Goal: Task Accomplishment & Management: Manage account settings

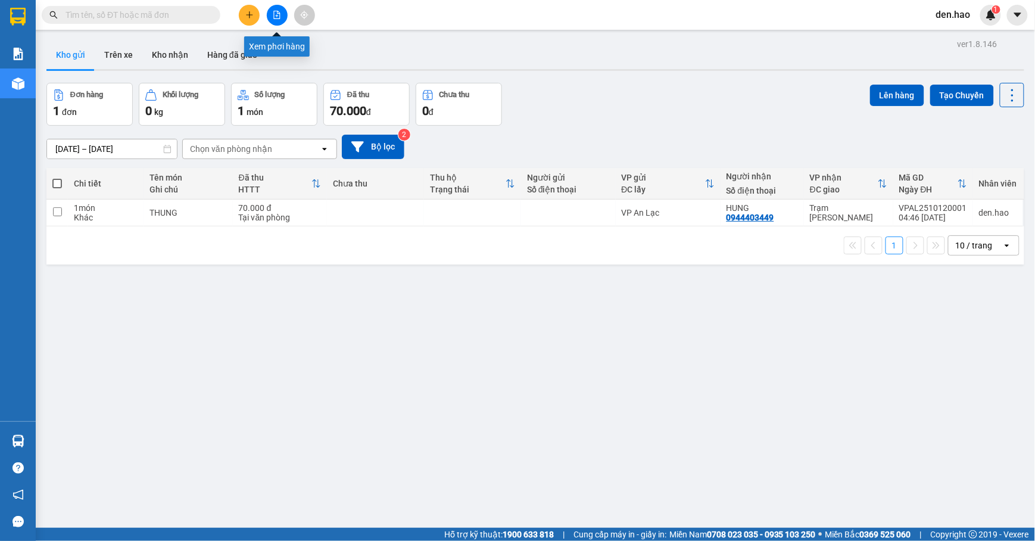
click at [279, 10] on button at bounding box center [277, 15] width 21 height 21
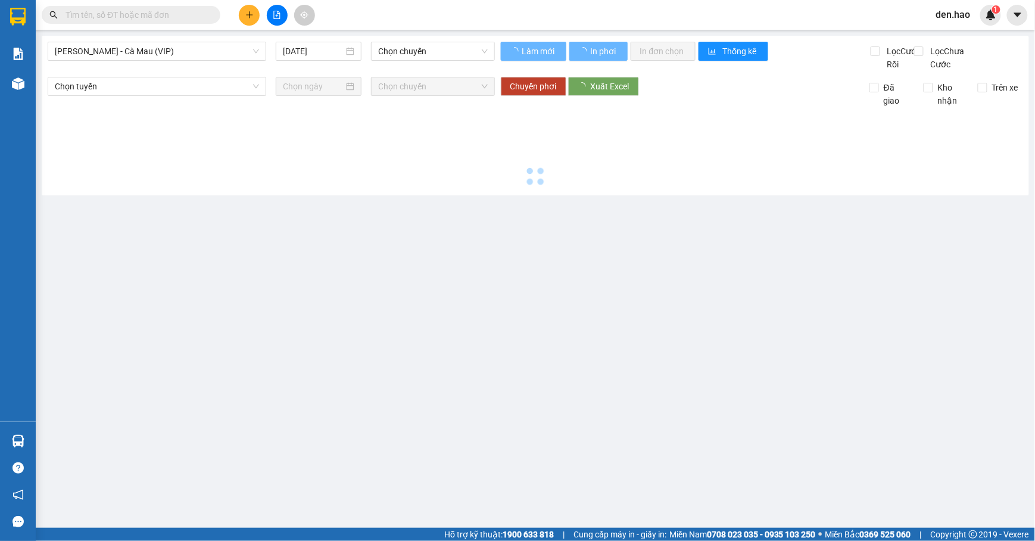
type input "[DATE]"
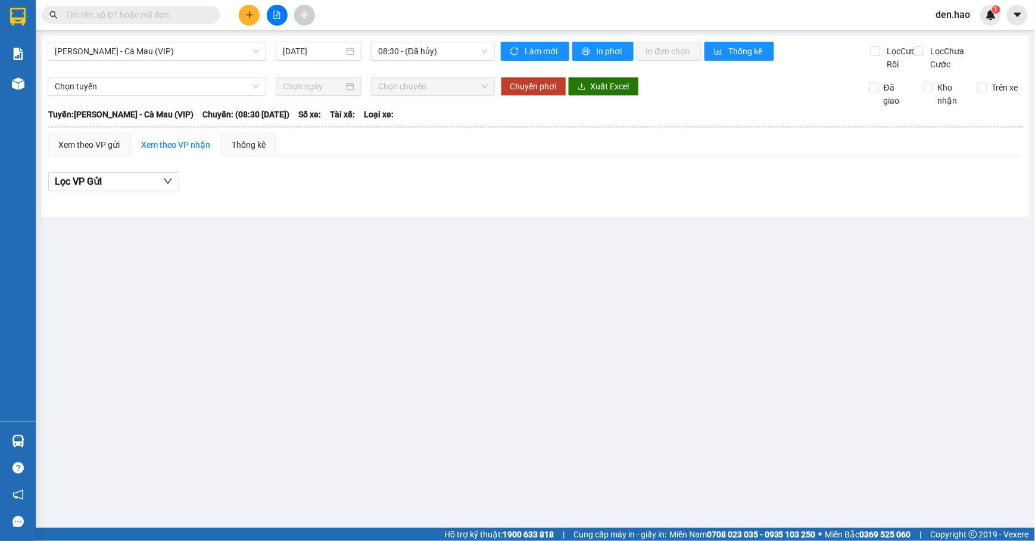
click at [189, 40] on div "[PERSON_NAME] - Cà Mau (VIP) [DATE] 08:30 - (Đã hủy) Làm mới In phơi In đơn chọ…" at bounding box center [535, 126] width 987 height 181
click at [482, 52] on span "08:30 - (Đã hủy)" at bounding box center [433, 51] width 110 height 18
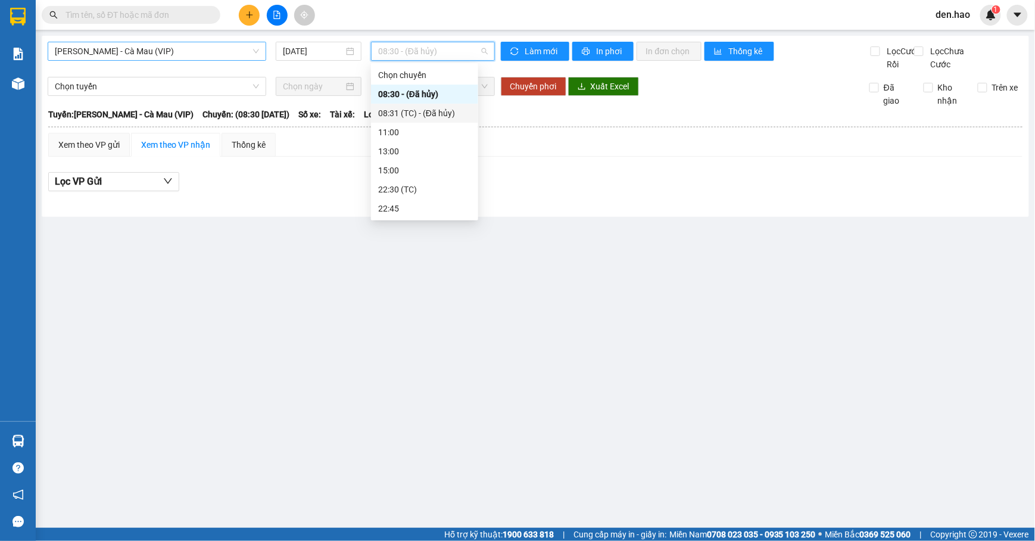
click at [203, 58] on span "[PERSON_NAME] - Cà Mau (VIP)" at bounding box center [157, 51] width 204 height 18
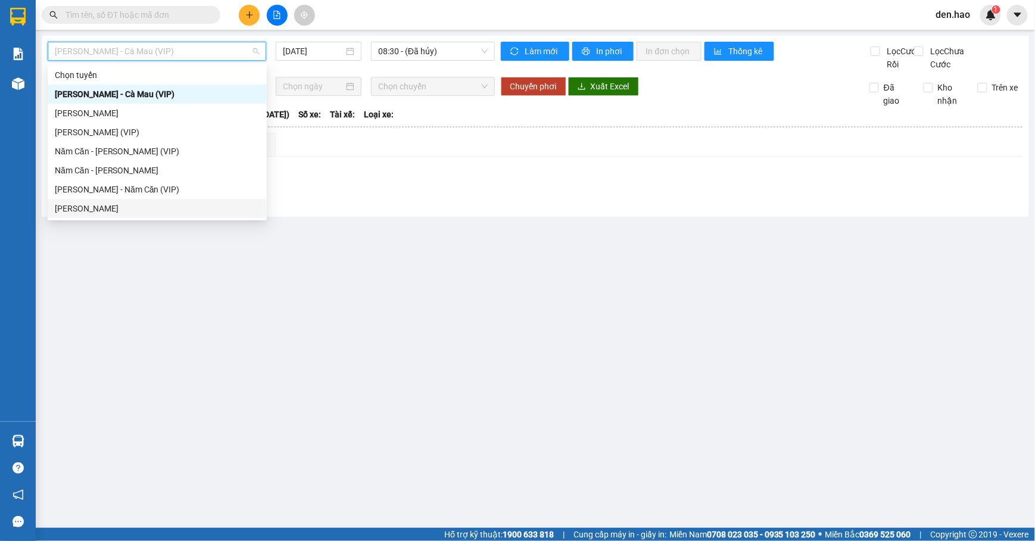
click at [110, 208] on div "[PERSON_NAME]" at bounding box center [157, 208] width 205 height 13
type input "[DATE]"
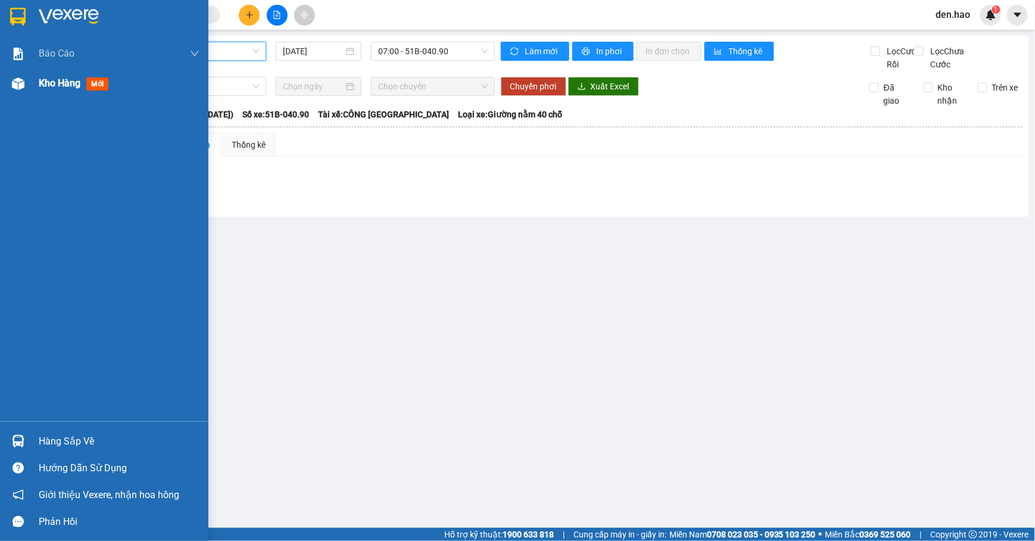
click at [19, 86] on img at bounding box center [18, 83] width 13 height 13
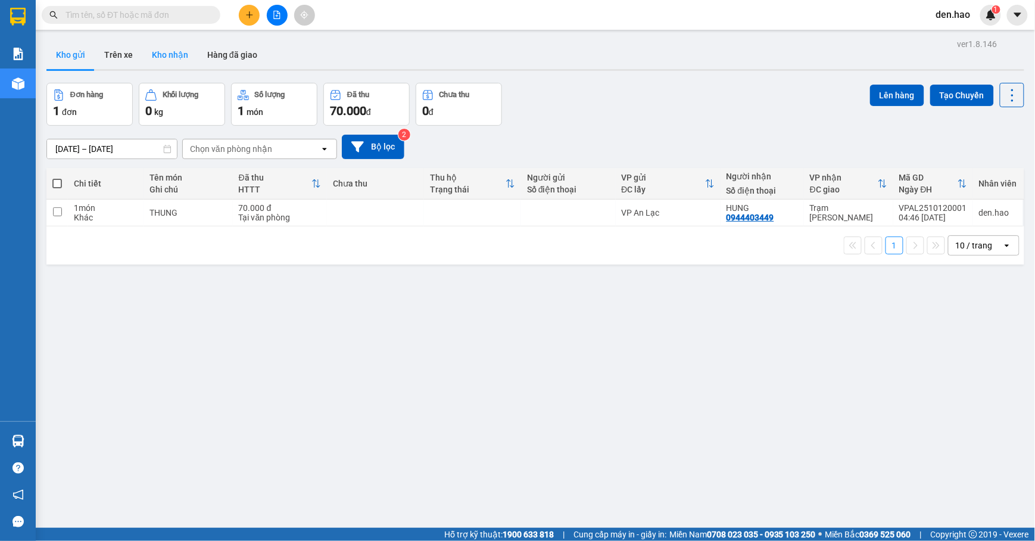
click at [177, 51] on button "Kho nhận" at bounding box center [169, 54] width 55 height 29
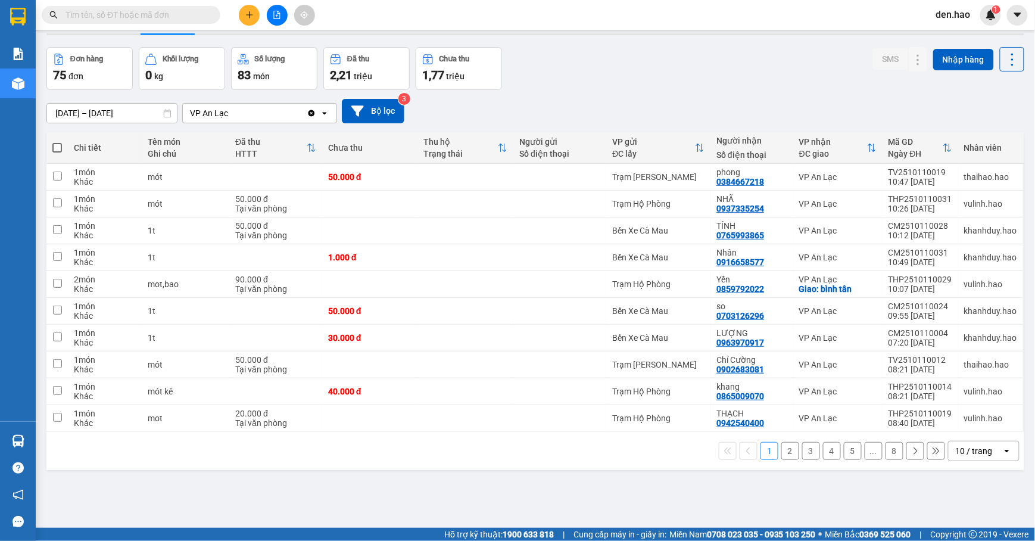
scroll to position [55, 0]
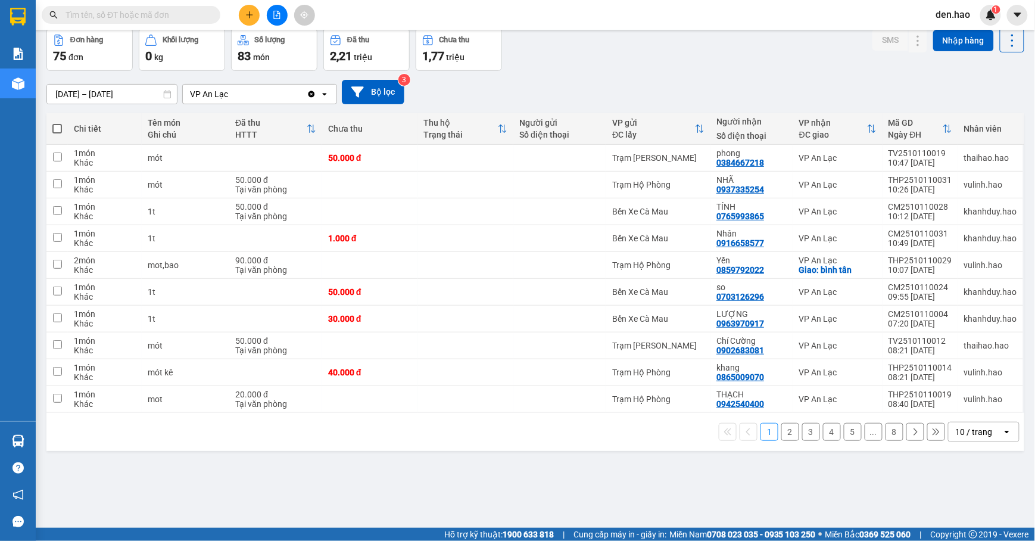
click at [885, 427] on button "8" at bounding box center [894, 432] width 18 height 18
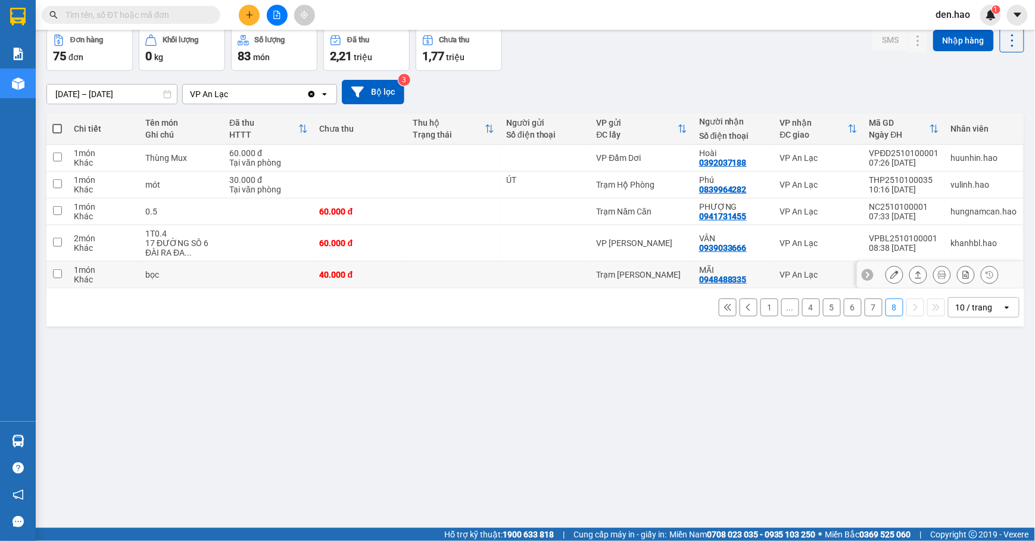
click at [890, 279] on icon at bounding box center [894, 274] width 8 height 8
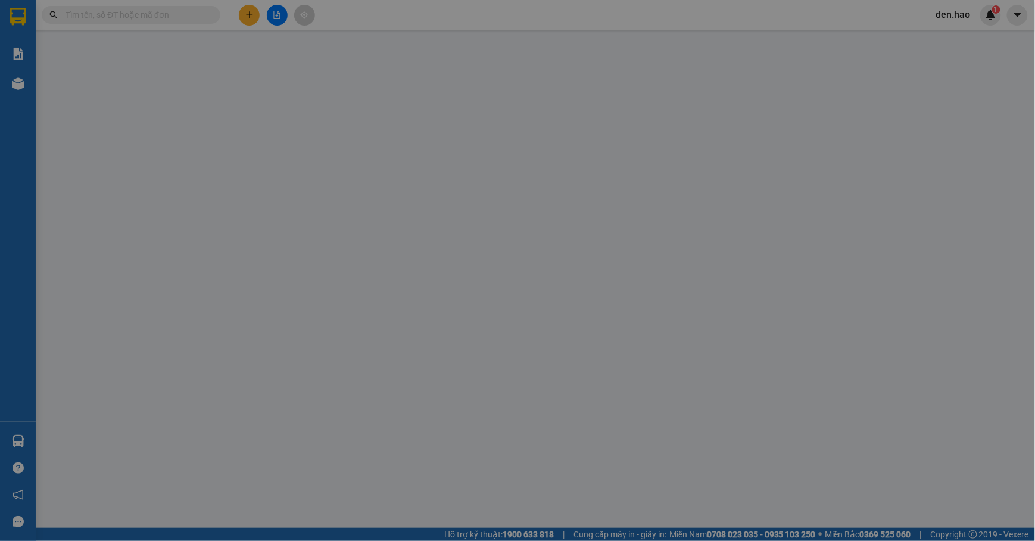
type input "0948488335"
type input "MÃI"
type input "40.000"
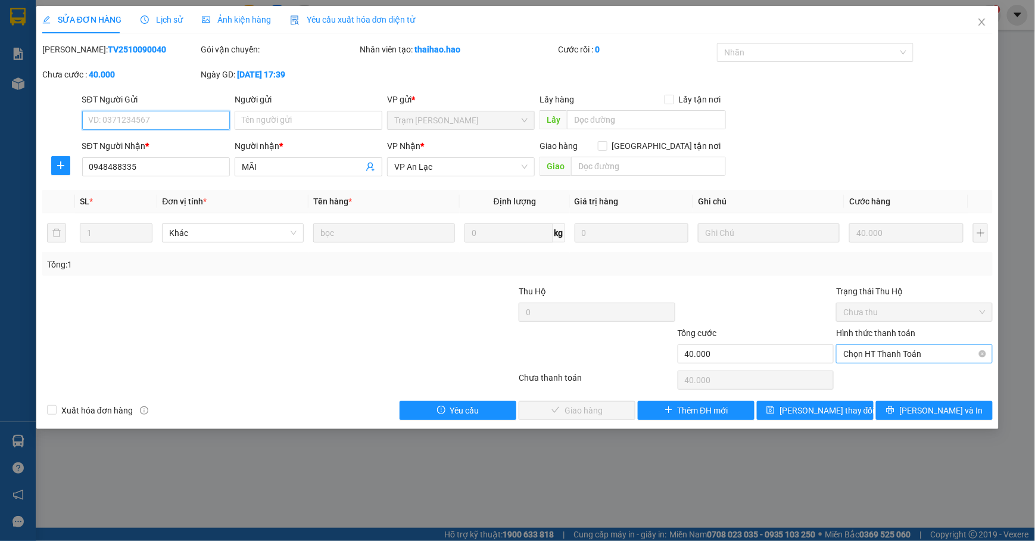
click at [861, 355] on span "Chọn HT Thanh Toán" at bounding box center [914, 354] width 142 height 18
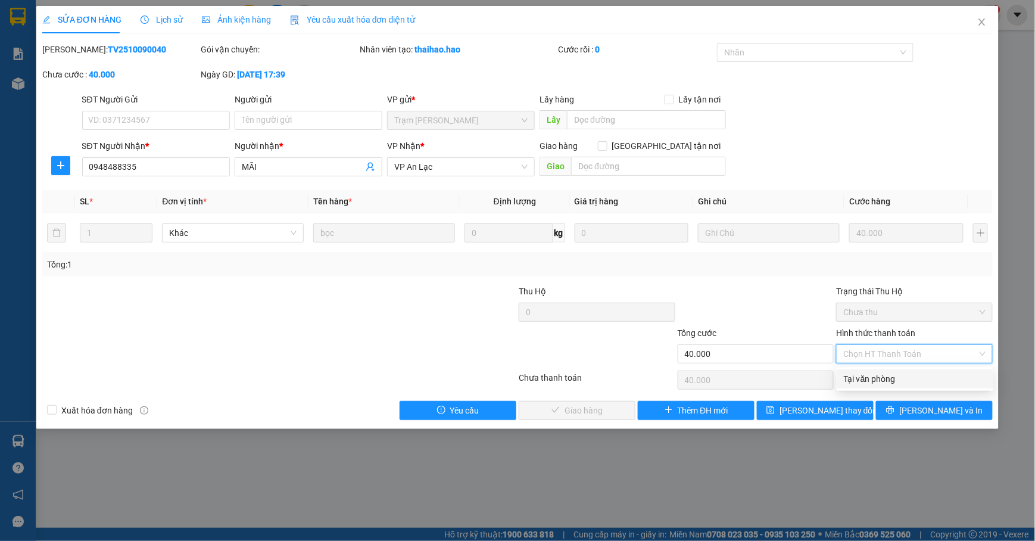
click at [867, 372] on div "Tại văn phòng" at bounding box center [914, 378] width 142 height 13
type input "0"
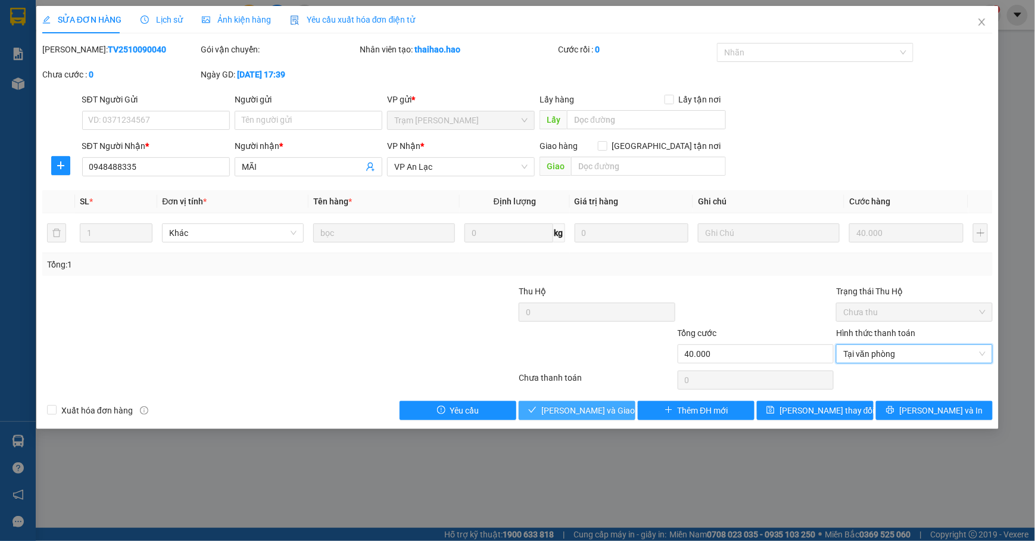
click at [608, 404] on button "[PERSON_NAME] và Giao hàng" at bounding box center [576, 410] width 117 height 19
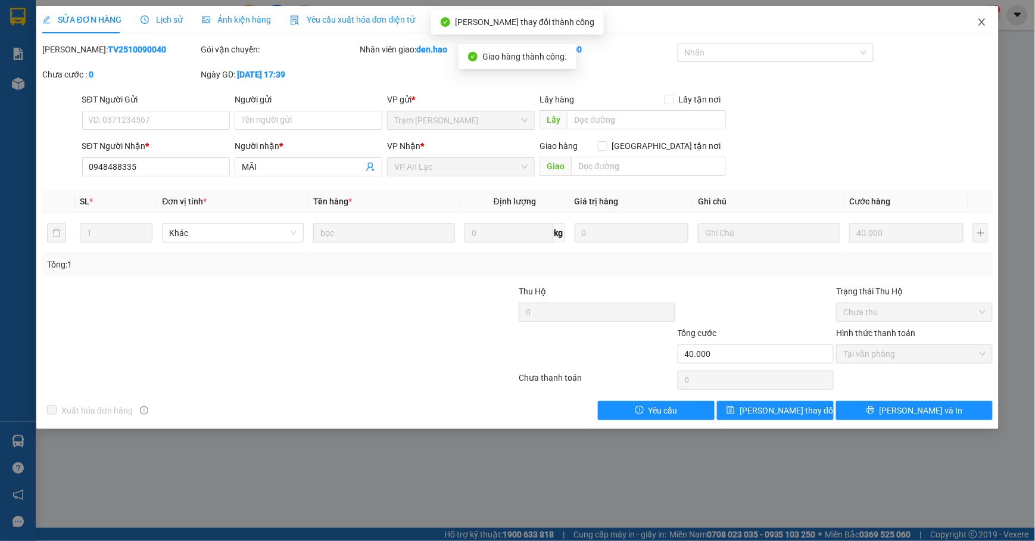
click at [992, 22] on span "Close" at bounding box center [981, 22] width 33 height 33
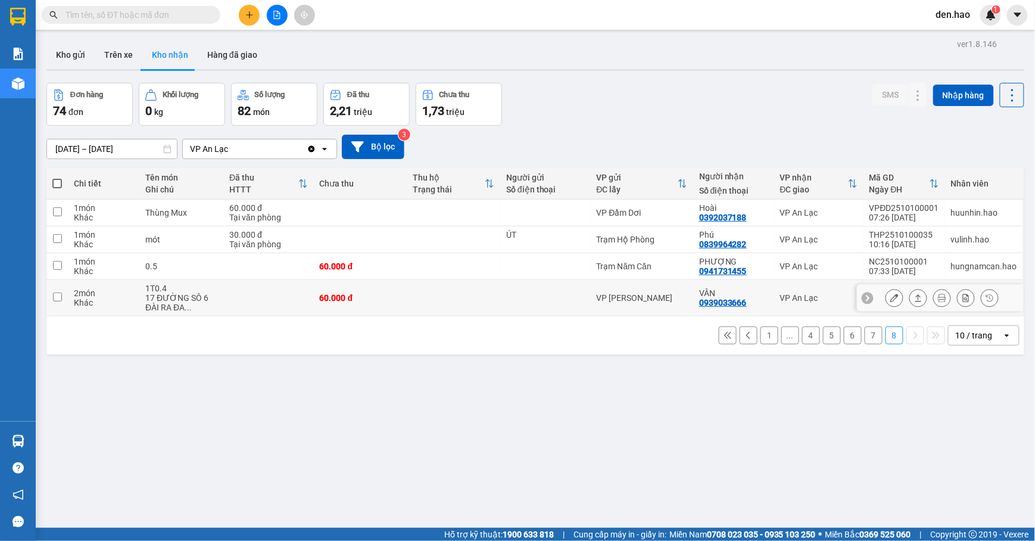
click at [890, 301] on icon at bounding box center [894, 297] width 8 height 8
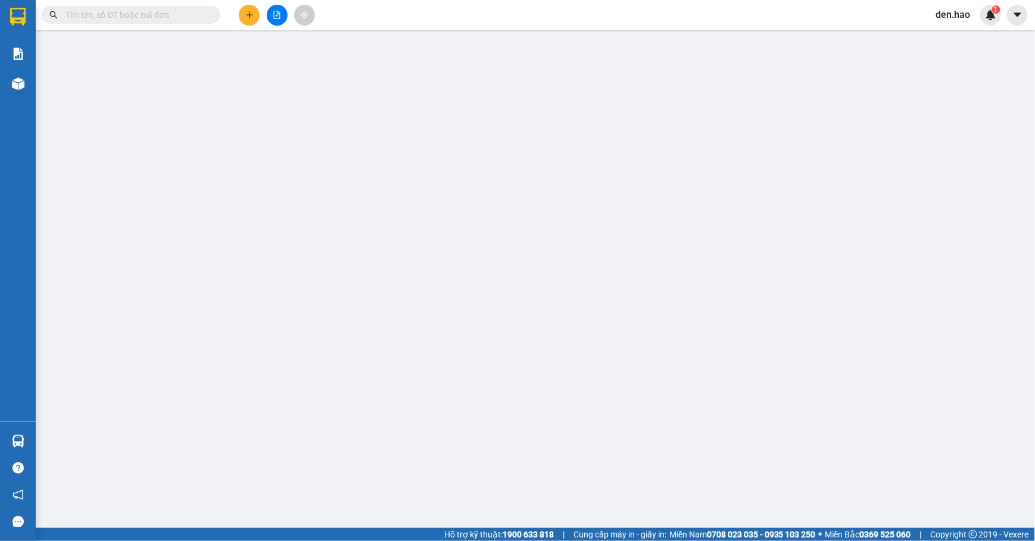
type input "0939033666"
type input "VÂN"
type input "60.000"
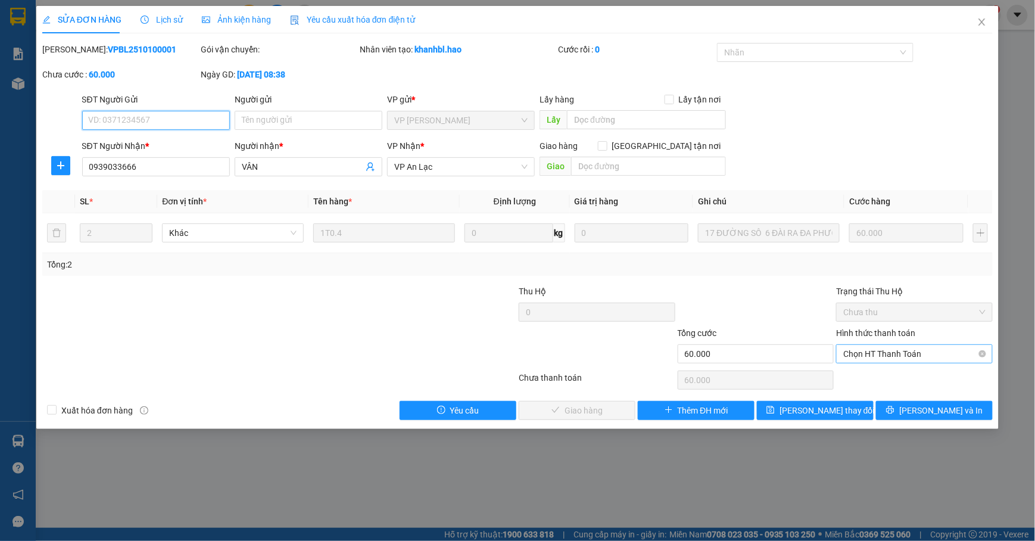
click at [874, 356] on span "Chọn HT Thanh Toán" at bounding box center [914, 354] width 142 height 18
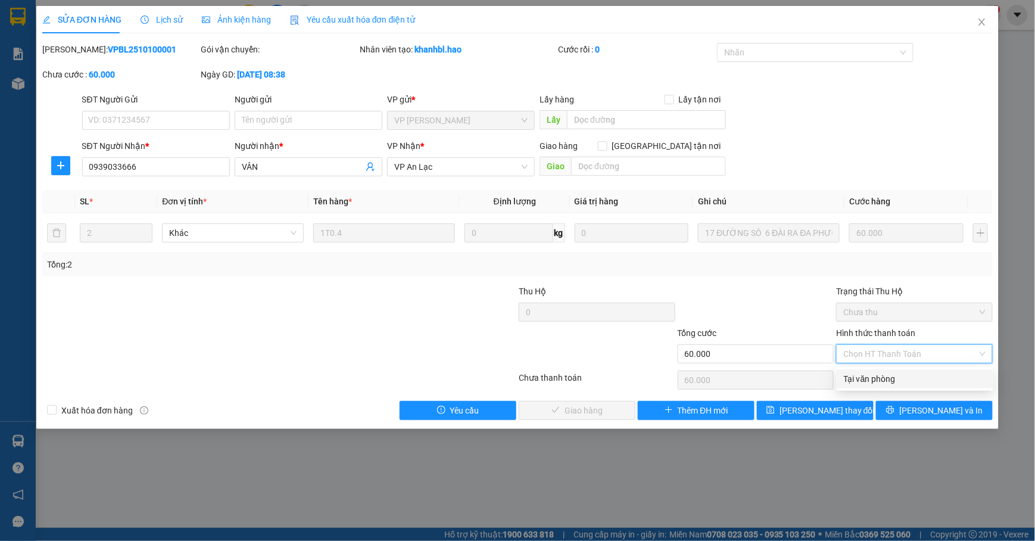
click at [872, 385] on div "Tại văn phòng" at bounding box center [914, 378] width 142 height 13
type input "0"
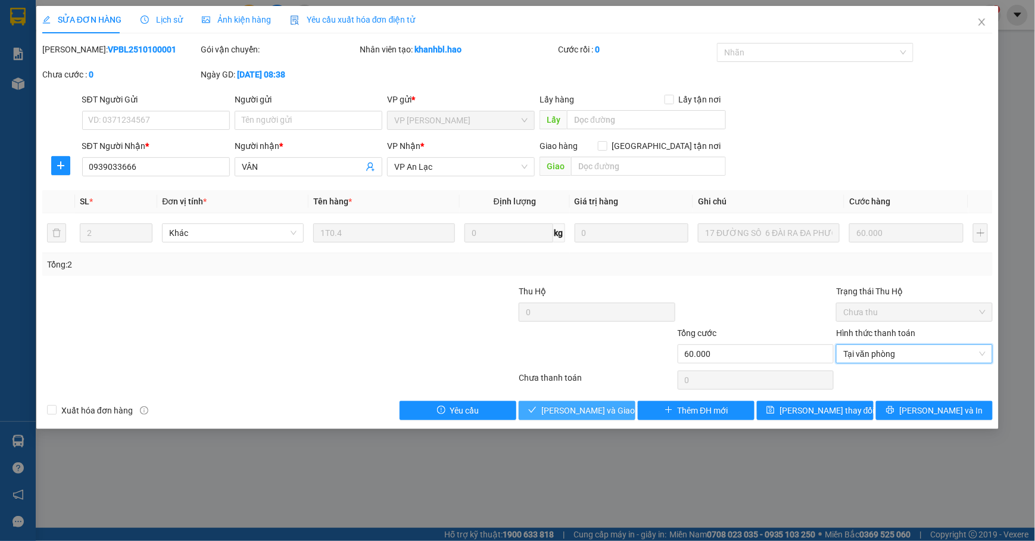
click at [575, 402] on div "Total Paid Fee 0 Total UnPaid Fee 60.000 Cash Collection Total Fee Mã ĐH: VPBL2…" at bounding box center [517, 231] width 950 height 377
drag, startPoint x: 576, startPoint y: 408, endPoint x: 604, endPoint y: 379, distance: 40.0
click at [577, 408] on span "[PERSON_NAME] và Giao hàng" at bounding box center [598, 410] width 114 height 13
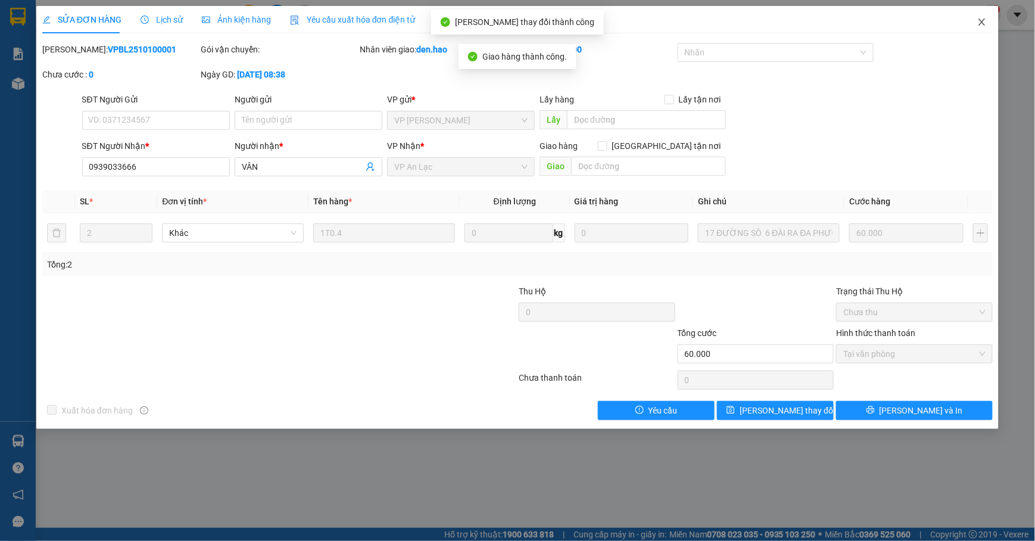
click at [974, 31] on span "Close" at bounding box center [981, 22] width 33 height 33
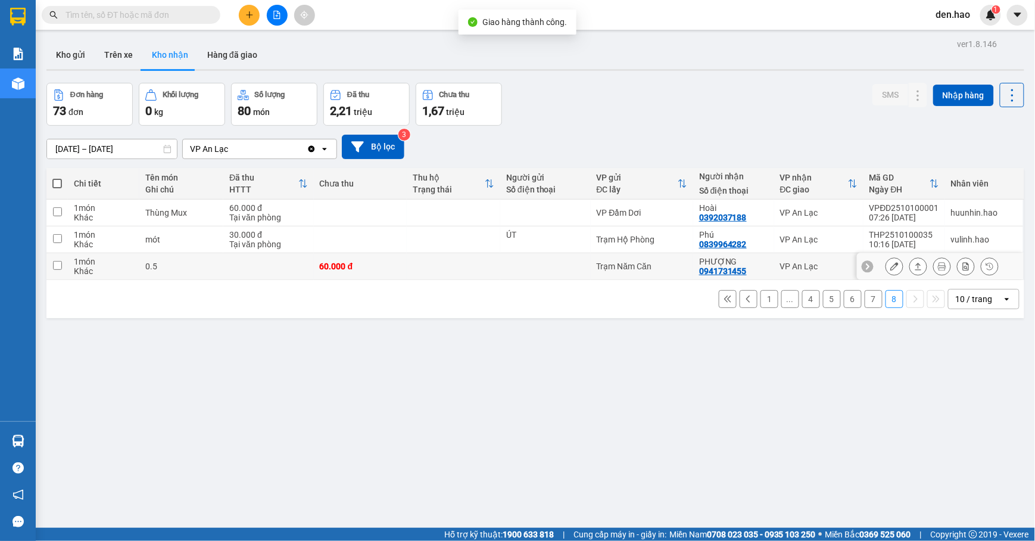
click at [890, 267] on icon at bounding box center [894, 266] width 8 height 8
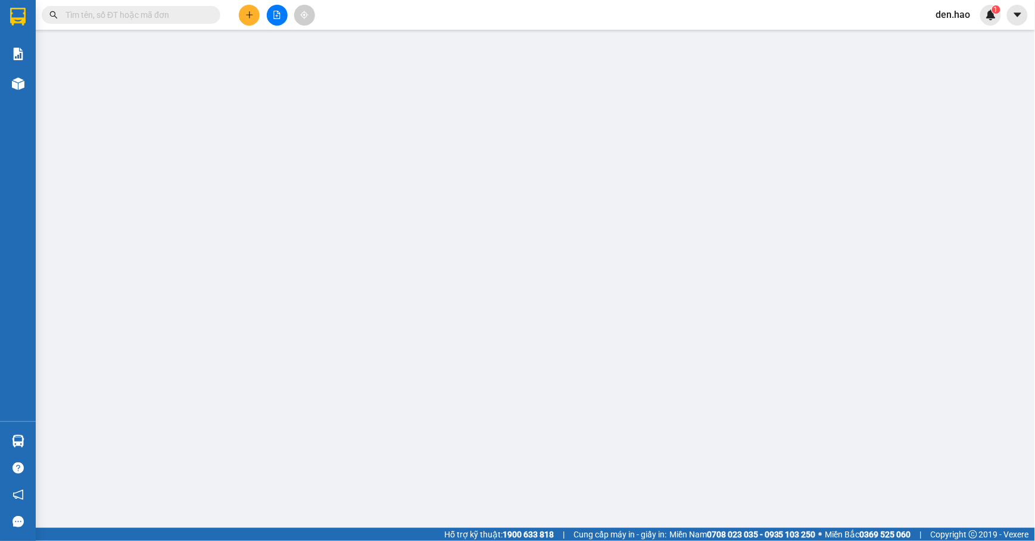
type input "0941731455"
type input "PHƯỢNG"
type input "60.000"
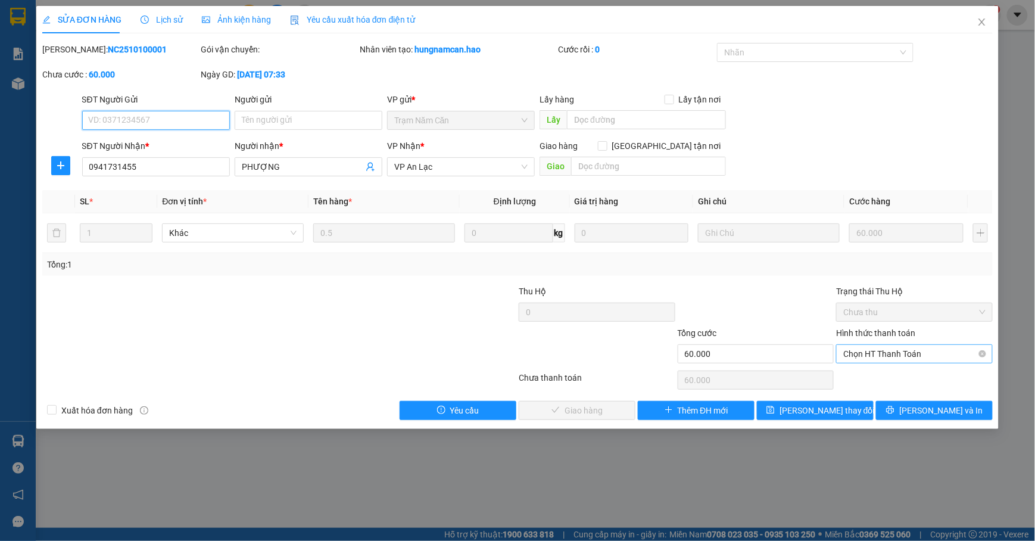
click at [863, 360] on span "Chọn HT Thanh Toán" at bounding box center [914, 354] width 142 height 18
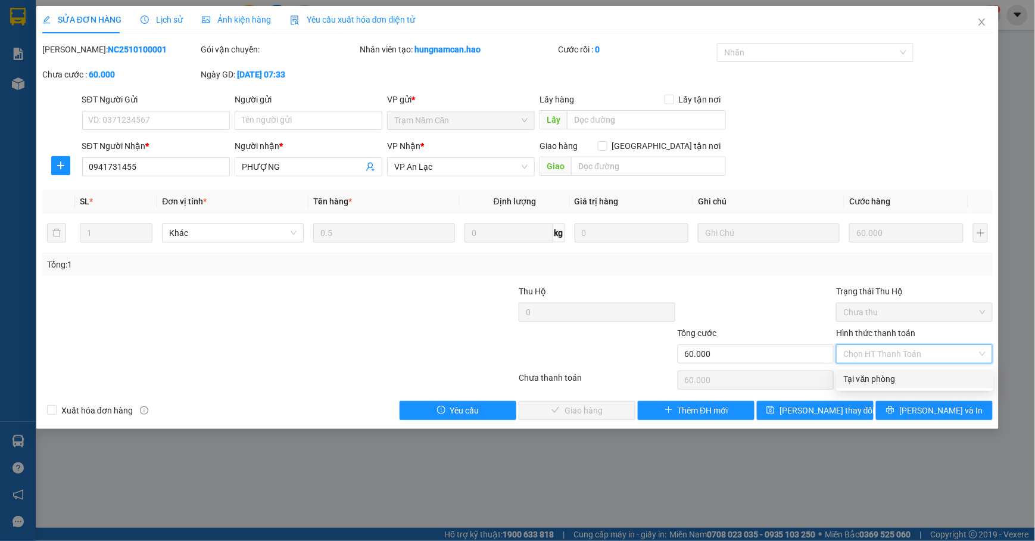
click at [858, 372] on div "Tại văn phòng" at bounding box center [914, 378] width 142 height 13
type input "0"
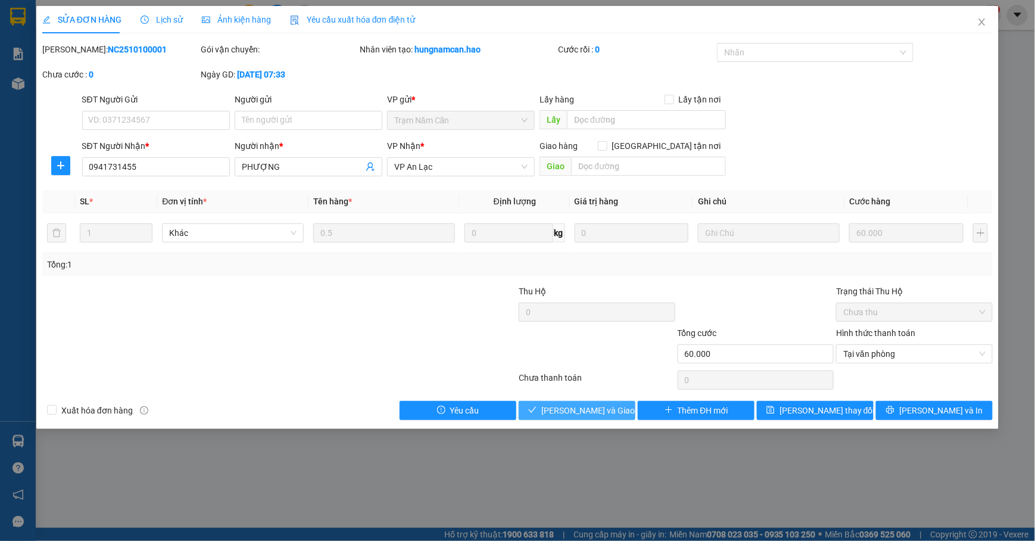
drag, startPoint x: 546, startPoint y: 413, endPoint x: 625, endPoint y: 384, distance: 83.6
click at [558, 406] on button "[PERSON_NAME] và Giao hàng" at bounding box center [576, 410] width 117 height 19
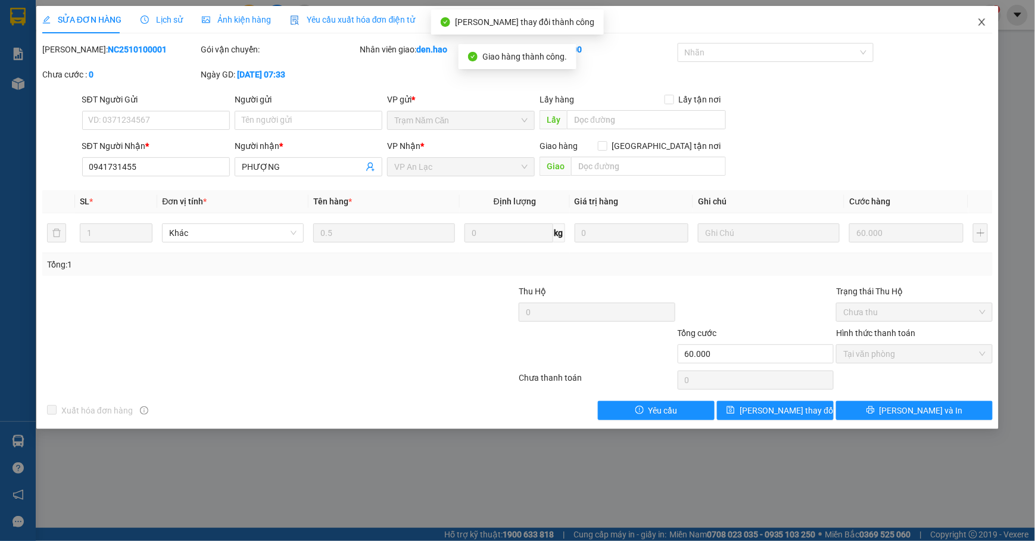
click at [981, 27] on icon "close" at bounding box center [982, 22] width 10 height 10
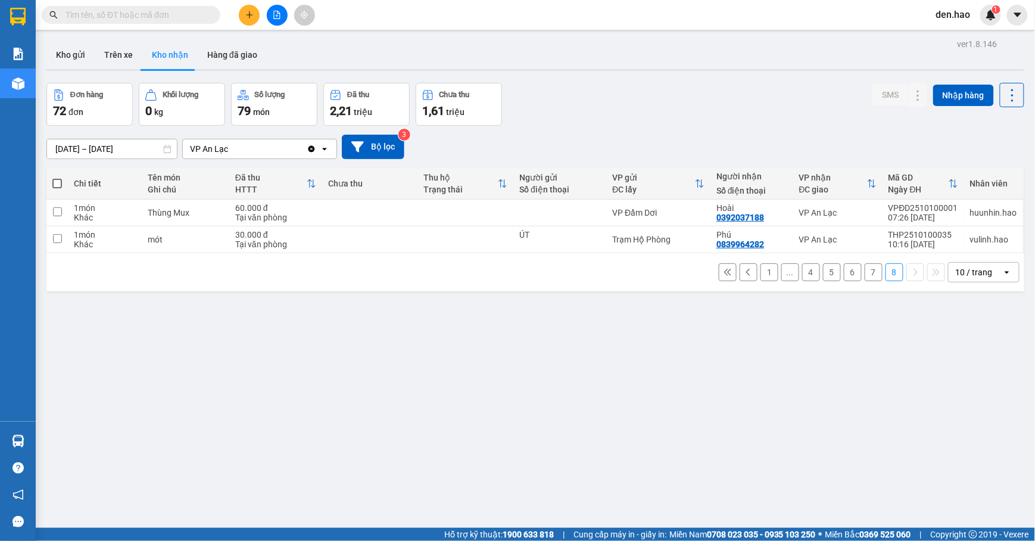
click at [105, 17] on input "text" at bounding box center [135, 14] width 140 height 13
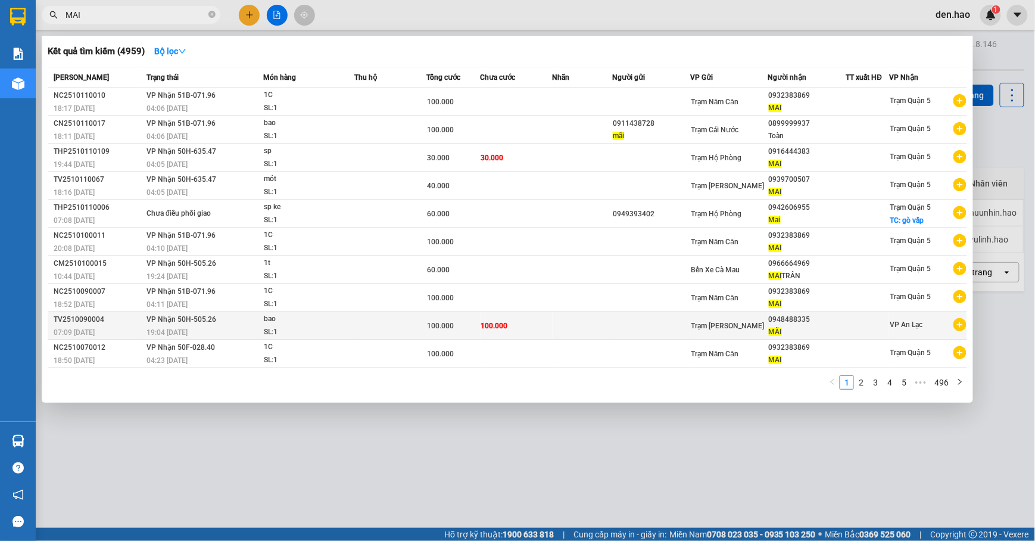
type input "MAI"
click at [716, 325] on span "Trạm [PERSON_NAME]" at bounding box center [727, 325] width 73 height 8
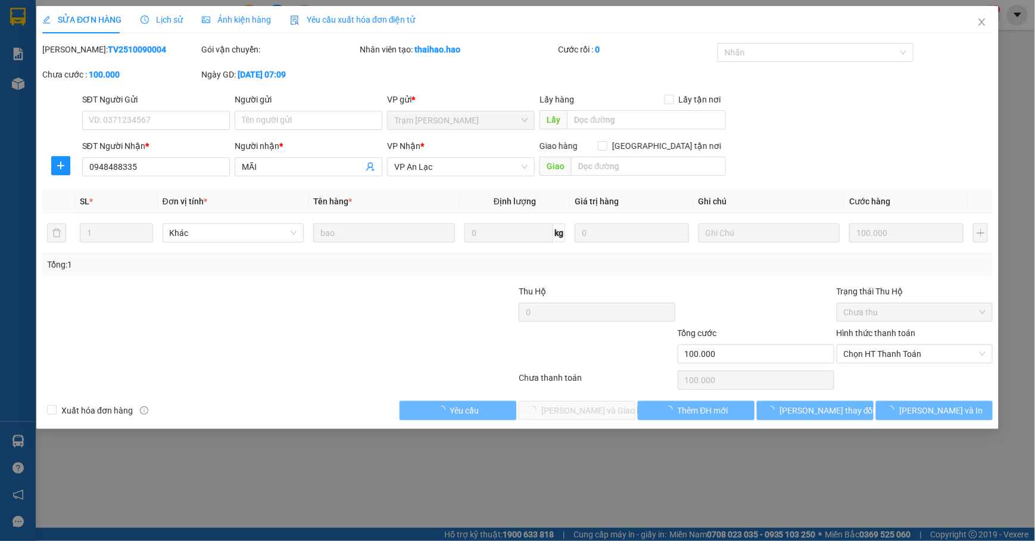
type input "0948488335"
type input "MÃI"
type input "100.000"
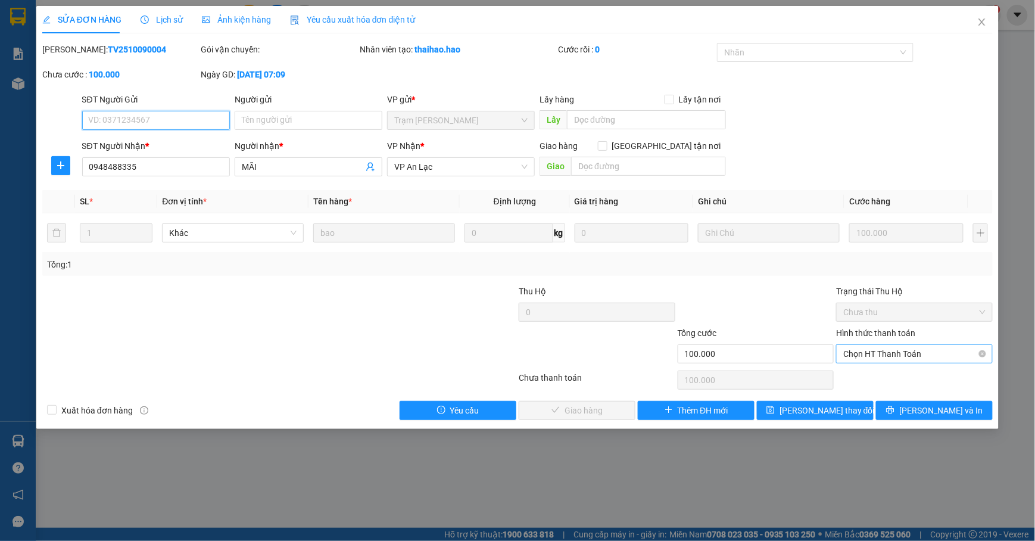
click at [882, 355] on span "Chọn HT Thanh Toán" at bounding box center [914, 354] width 142 height 18
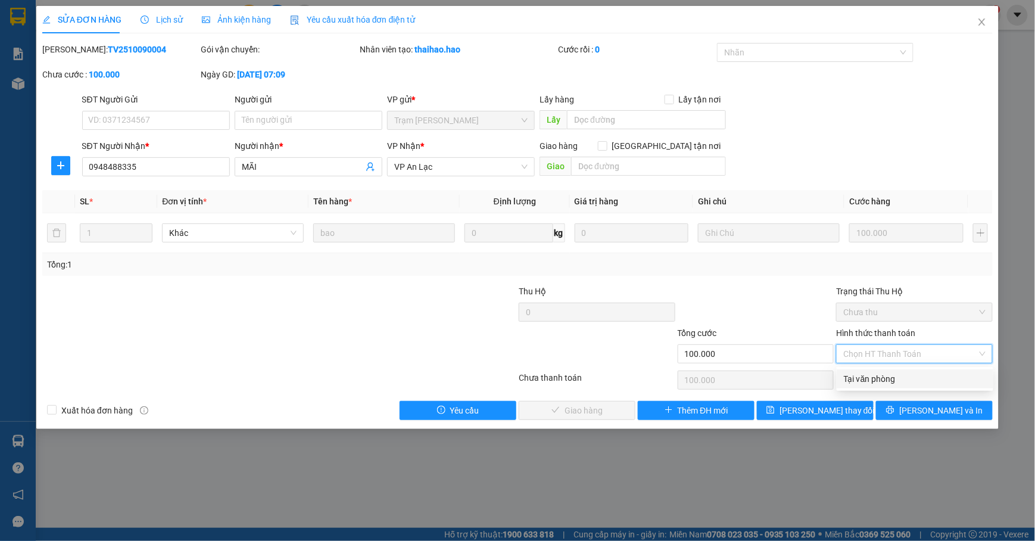
drag, startPoint x: 884, startPoint y: 377, endPoint x: 819, endPoint y: 374, distance: 65.0
click at [882, 375] on div "Tại văn phòng" at bounding box center [914, 378] width 142 height 13
type input "0"
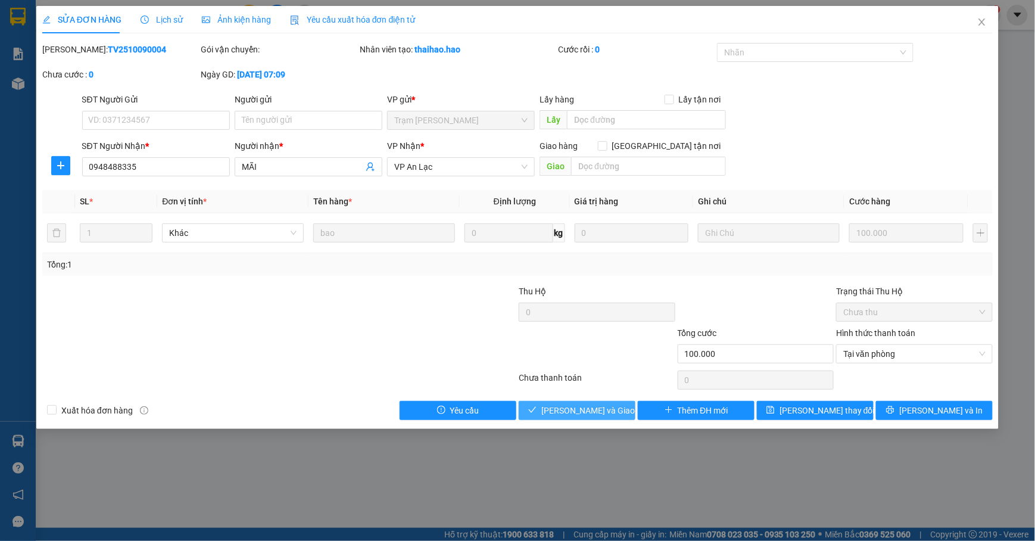
click at [581, 417] on span "[PERSON_NAME] và Giao hàng" at bounding box center [598, 410] width 114 height 13
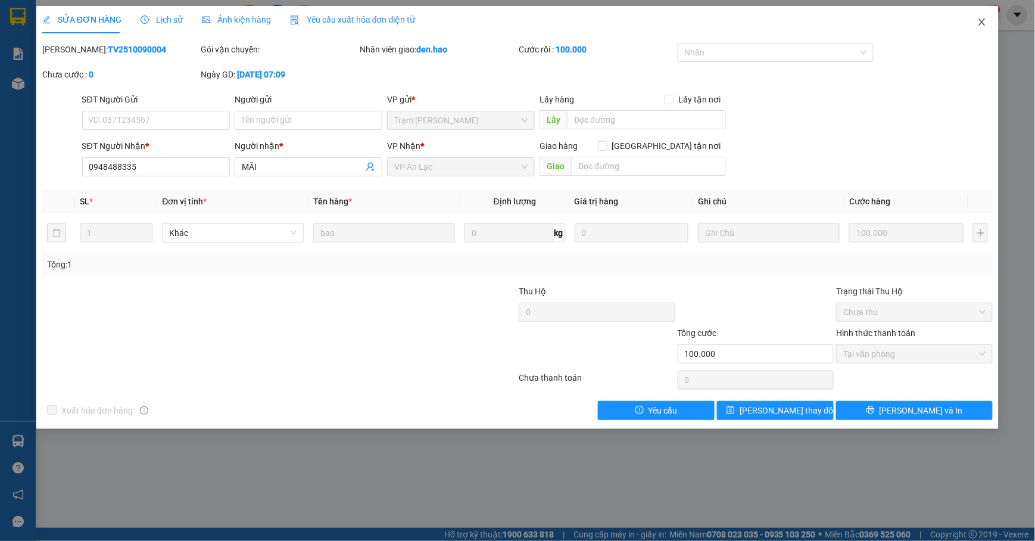
click at [972, 26] on span "Close" at bounding box center [981, 22] width 33 height 33
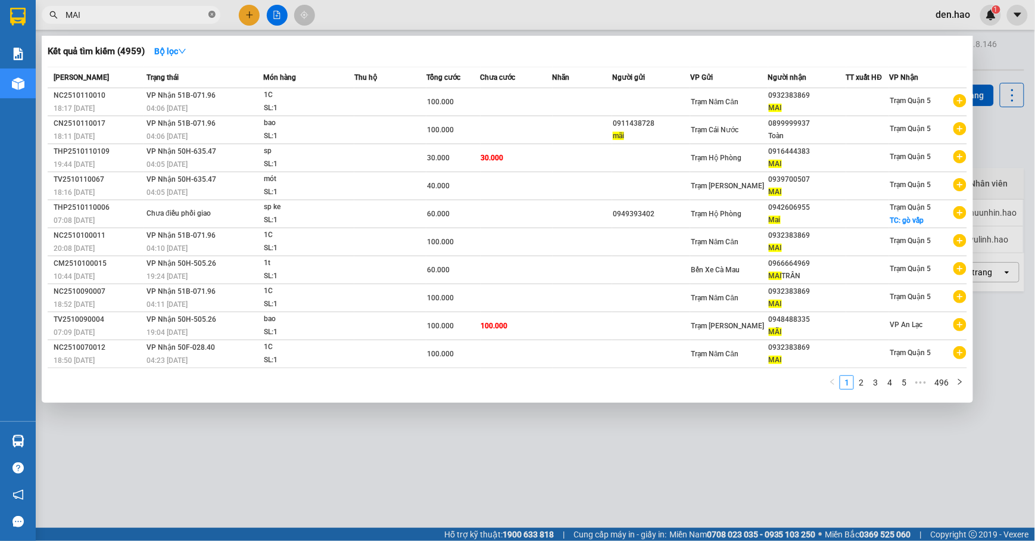
click at [208, 15] on icon "close-circle" at bounding box center [211, 14] width 7 height 7
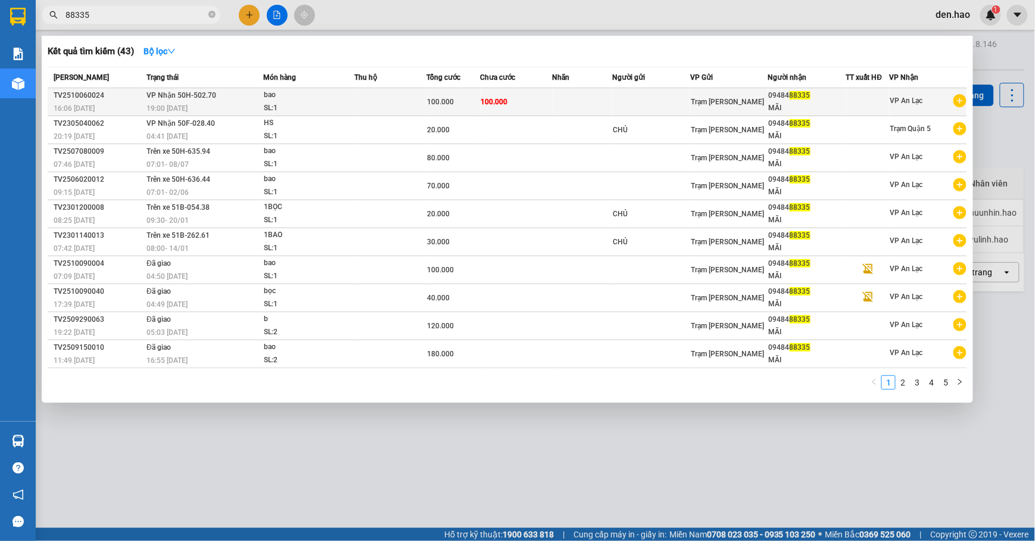
type input "88335"
click at [746, 107] on div "Trạm [PERSON_NAME]" at bounding box center [729, 101] width 77 height 13
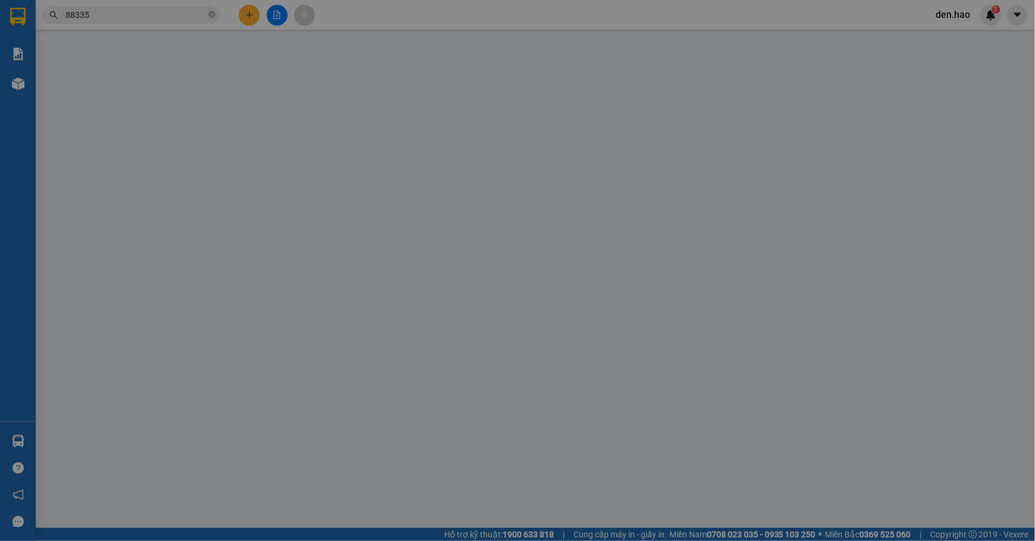
type input "0948488335"
type input "MÃI"
type input "100.000"
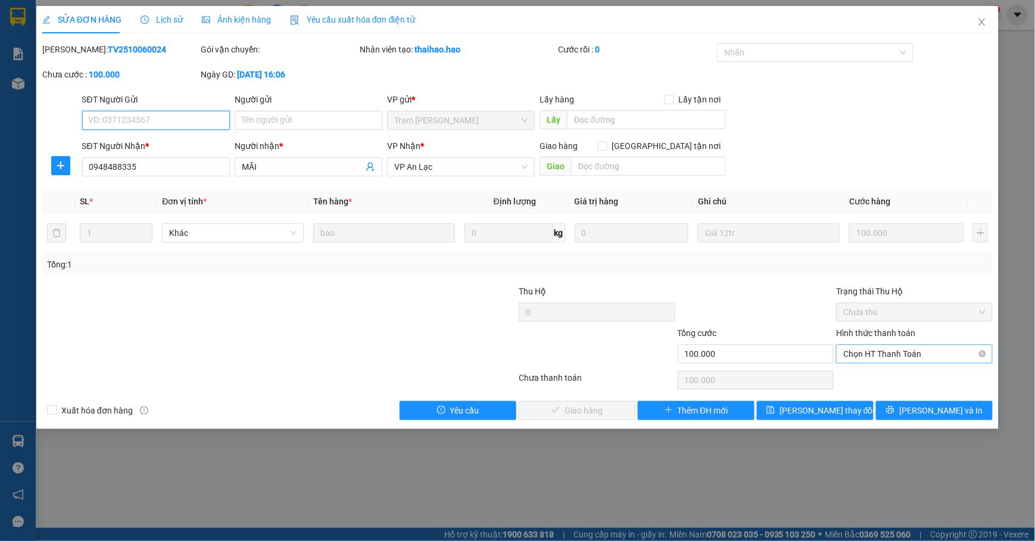
drag, startPoint x: 893, startPoint y: 349, endPoint x: 889, endPoint y: 360, distance: 11.3
click at [891, 352] on span "Chọn HT Thanh Toán" at bounding box center [914, 354] width 142 height 18
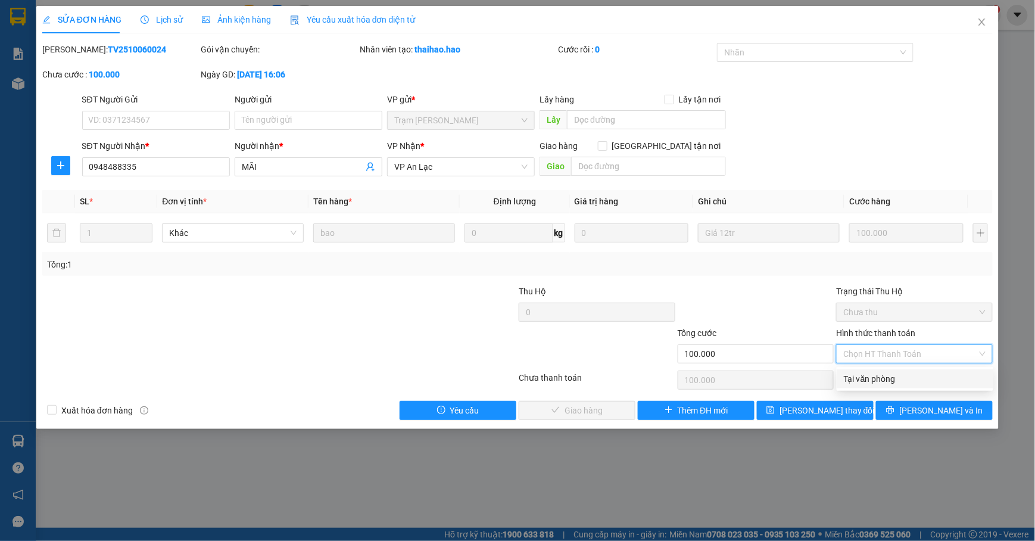
drag, startPoint x: 870, startPoint y: 374, endPoint x: 825, endPoint y: 371, distance: 44.7
click at [867, 374] on div "Tại văn phòng" at bounding box center [914, 378] width 142 height 13
type input "0"
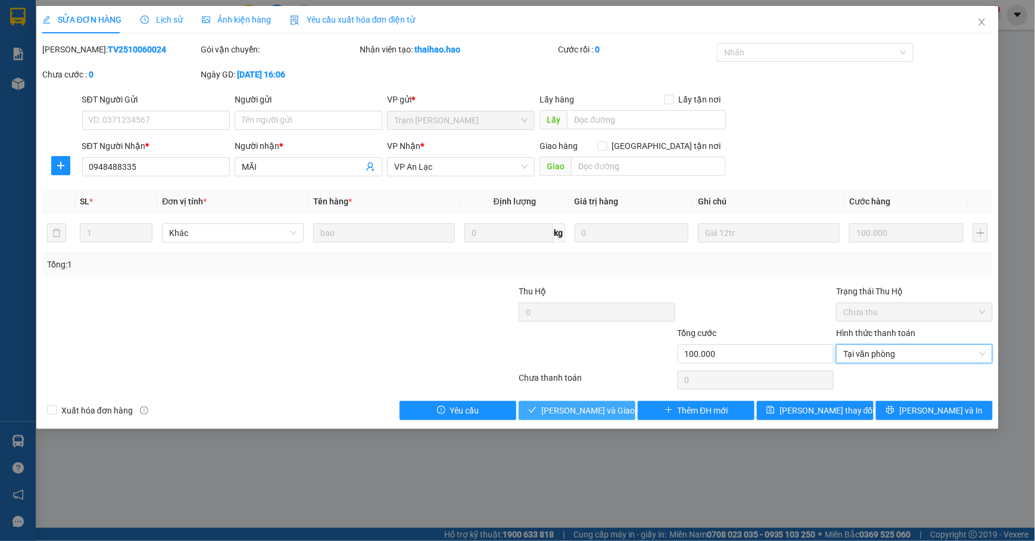
drag, startPoint x: 545, startPoint y: 404, endPoint x: 562, endPoint y: 387, distance: 23.6
click at [544, 404] on button "[PERSON_NAME] và Giao hàng" at bounding box center [576, 410] width 117 height 19
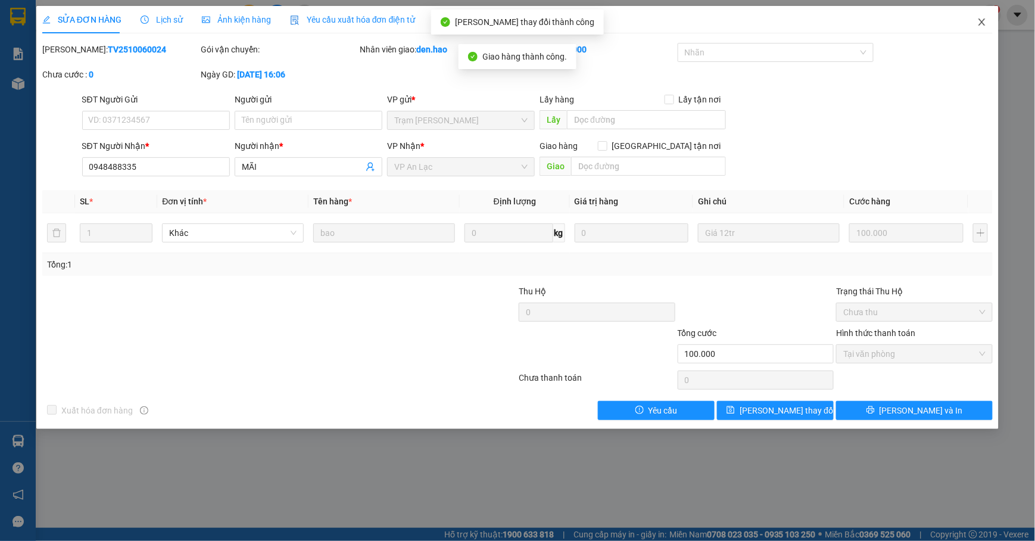
click at [976, 24] on span "Close" at bounding box center [981, 22] width 33 height 33
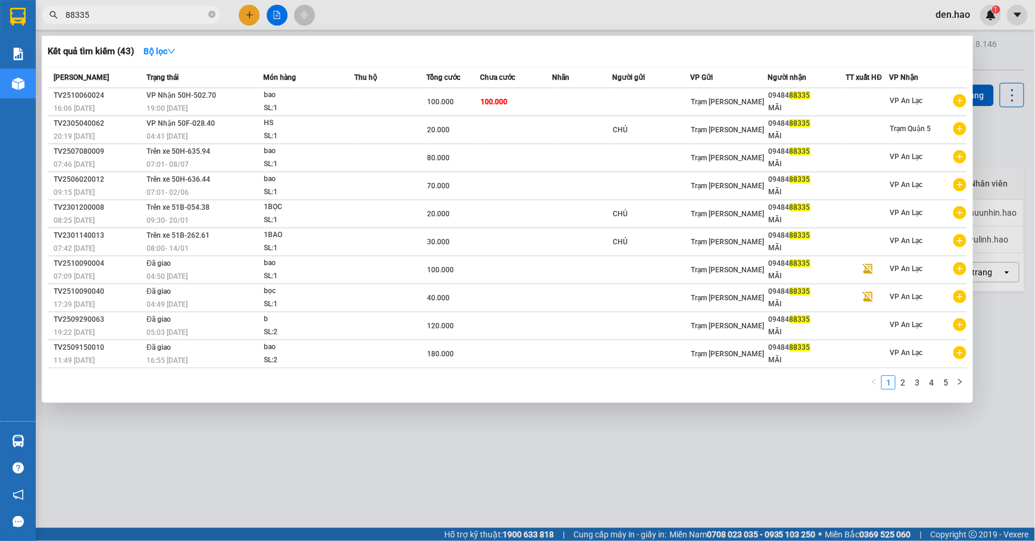
click at [163, 14] on input "88335" at bounding box center [135, 14] width 140 height 13
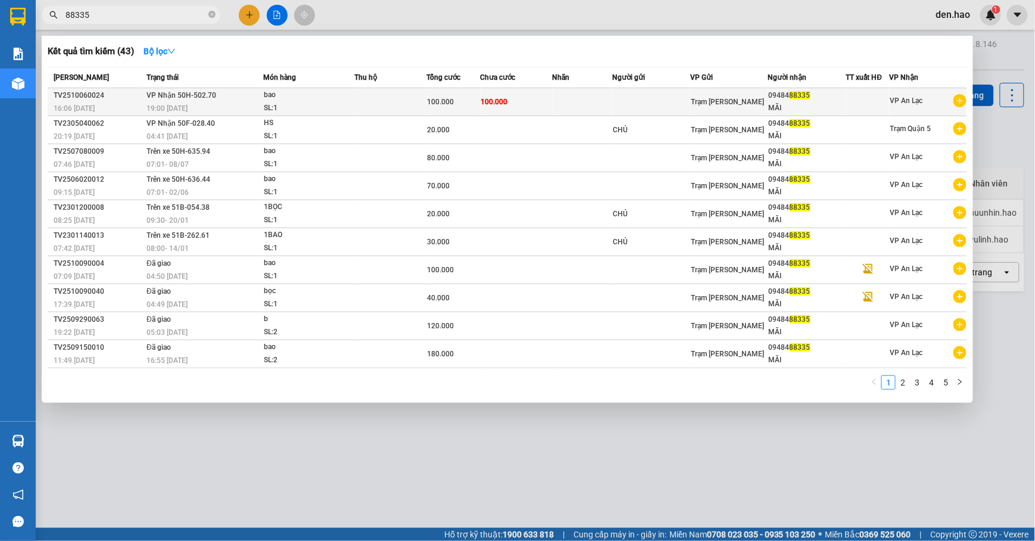
click at [527, 98] on td "100.000" at bounding box center [516, 102] width 72 height 28
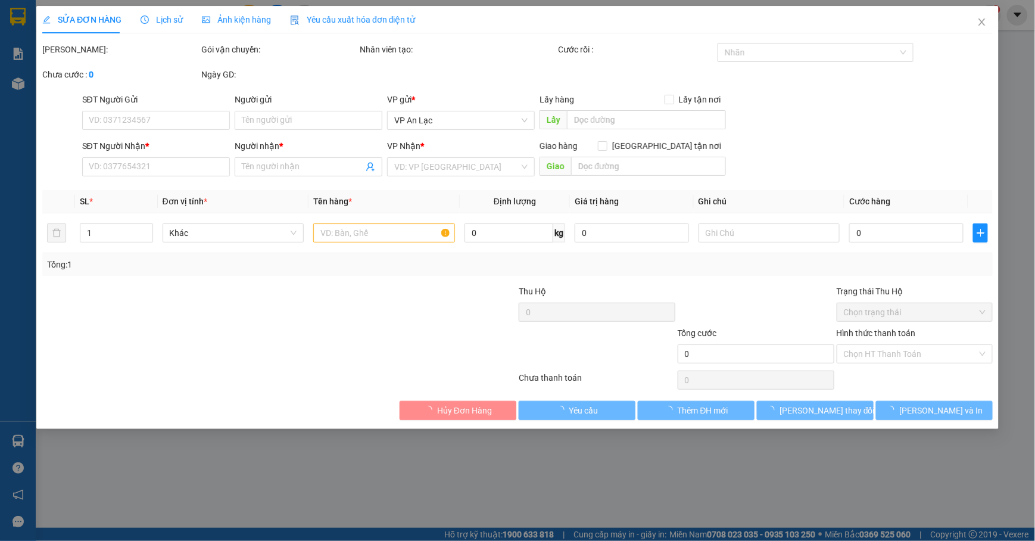
type input "0948488335"
type input "MÃI"
type input "100.000"
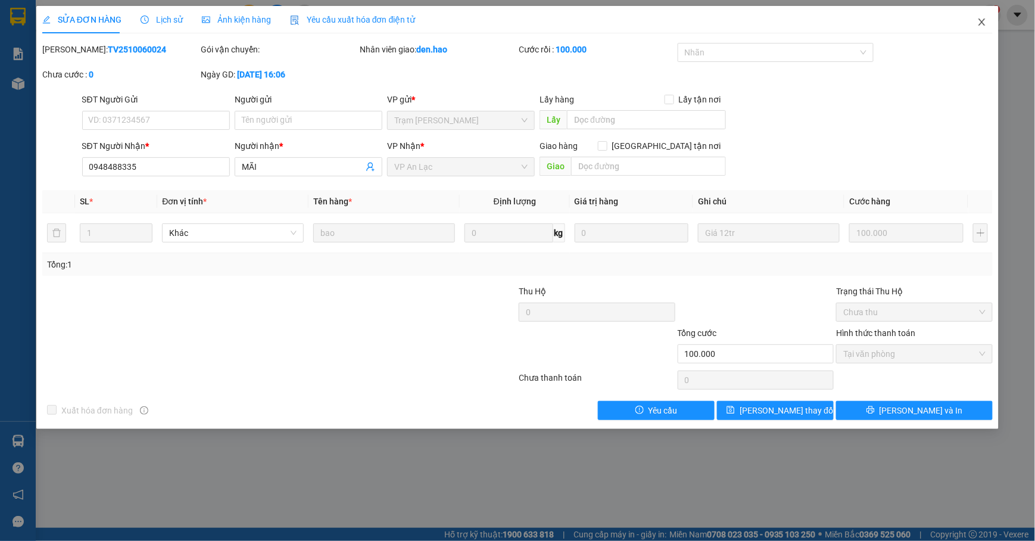
click at [974, 17] on span "Close" at bounding box center [981, 22] width 33 height 33
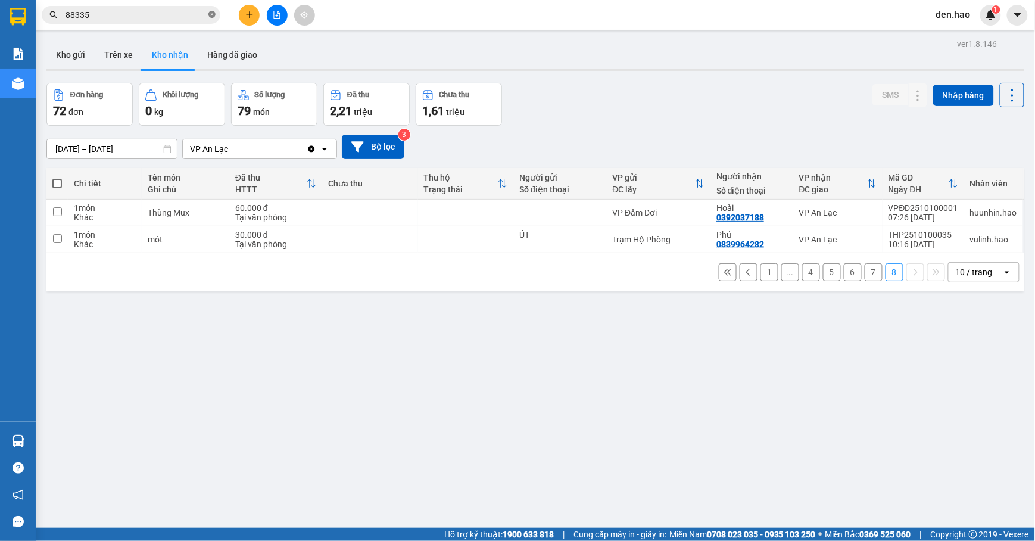
click at [210, 12] on icon "close-circle" at bounding box center [211, 14] width 7 height 7
click at [890, 238] on icon at bounding box center [894, 239] width 8 height 8
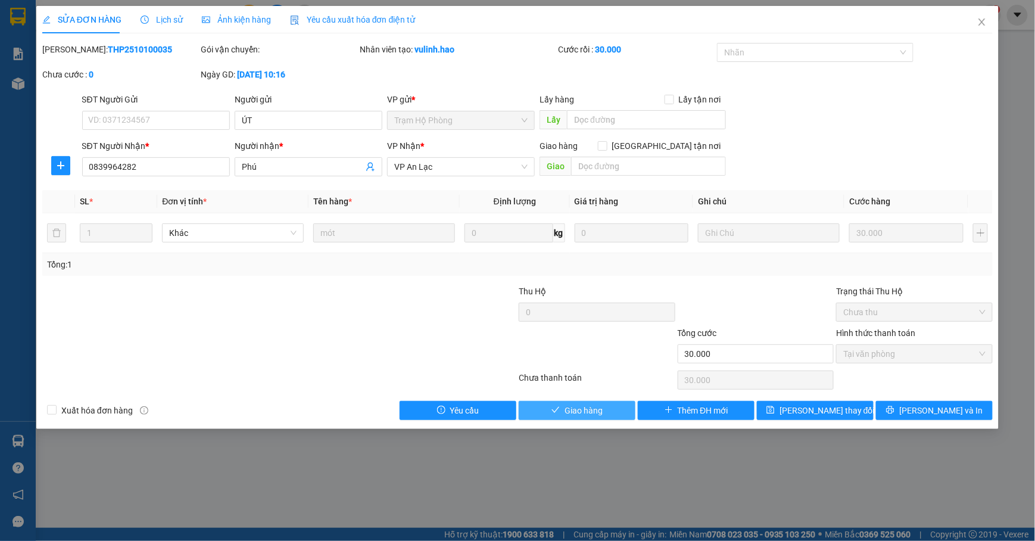
drag, startPoint x: 576, startPoint y: 413, endPoint x: 588, endPoint y: 400, distance: 17.3
click at [576, 412] on span "Giao hàng" at bounding box center [583, 410] width 38 height 13
type input "0"
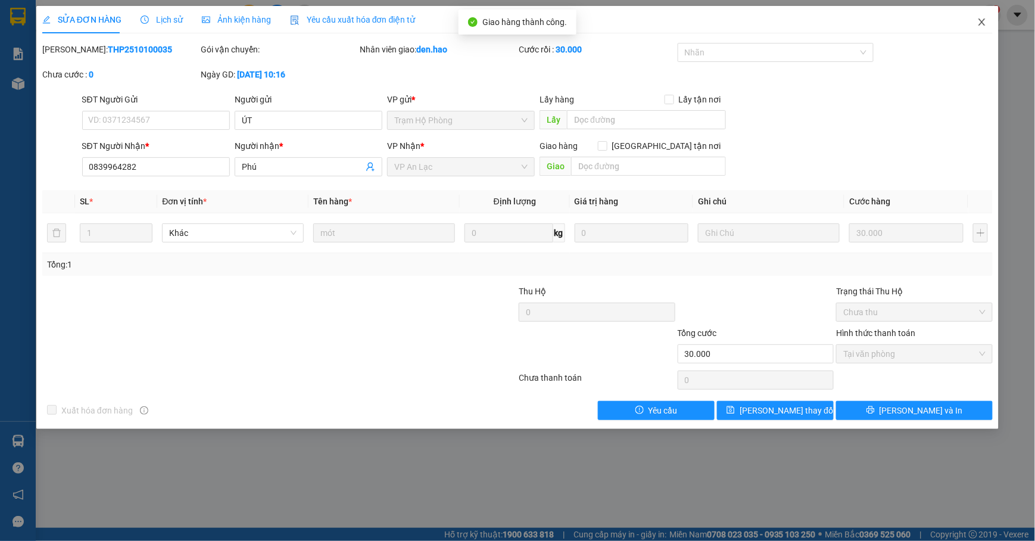
click at [984, 24] on icon "close" at bounding box center [982, 22] width 10 height 10
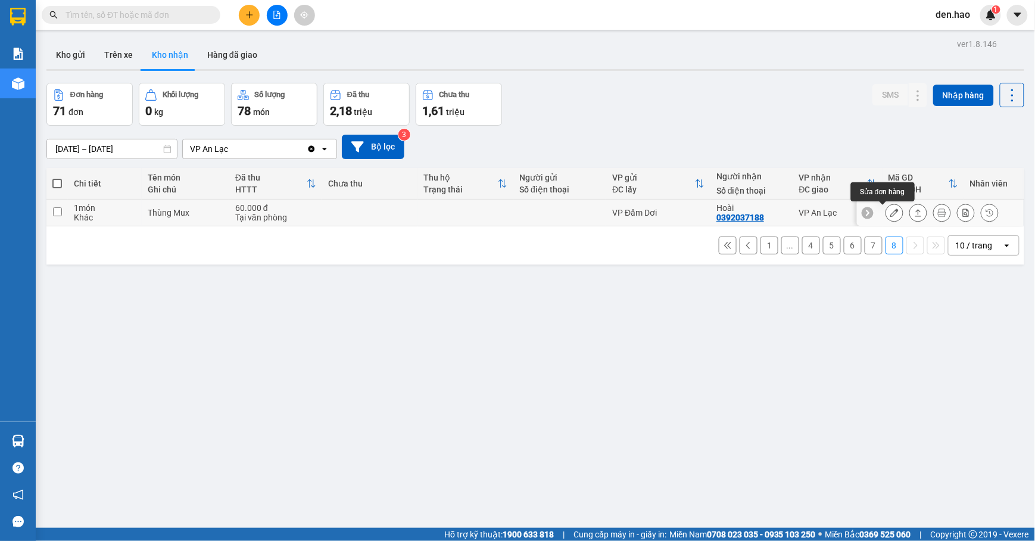
click at [890, 210] on icon at bounding box center [894, 212] width 8 height 8
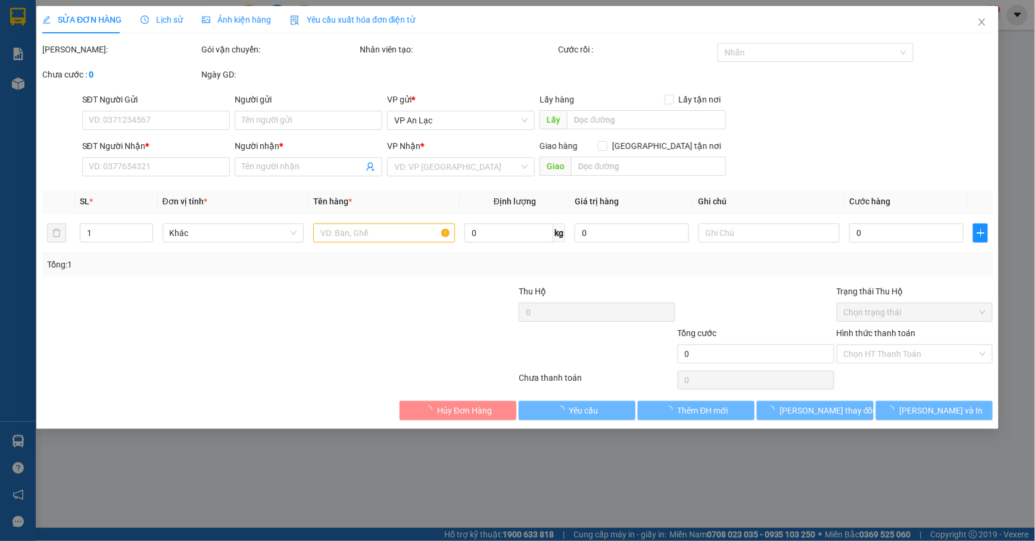
type input "0392037188"
type input "Hoài"
type input "60.000"
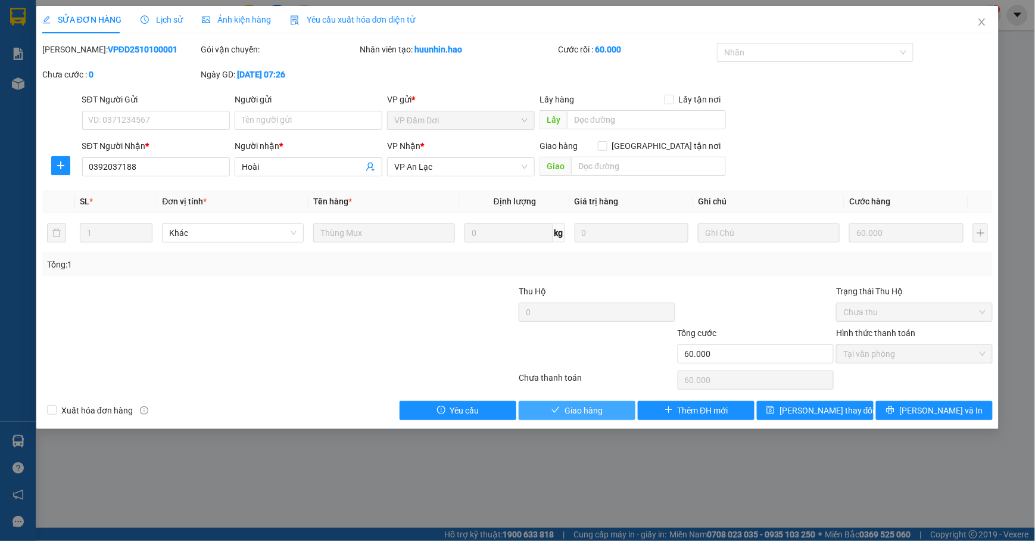
drag, startPoint x: 599, startPoint y: 408, endPoint x: 654, endPoint y: 365, distance: 69.9
click at [598, 408] on span "Giao hàng" at bounding box center [583, 410] width 38 height 13
type input "0"
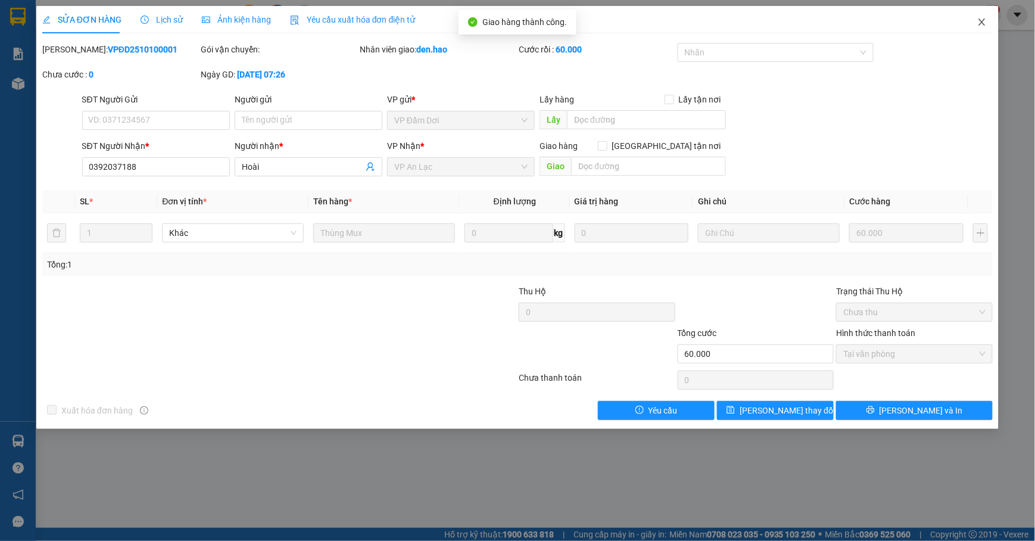
click at [982, 21] on icon "close" at bounding box center [982, 22] width 10 height 10
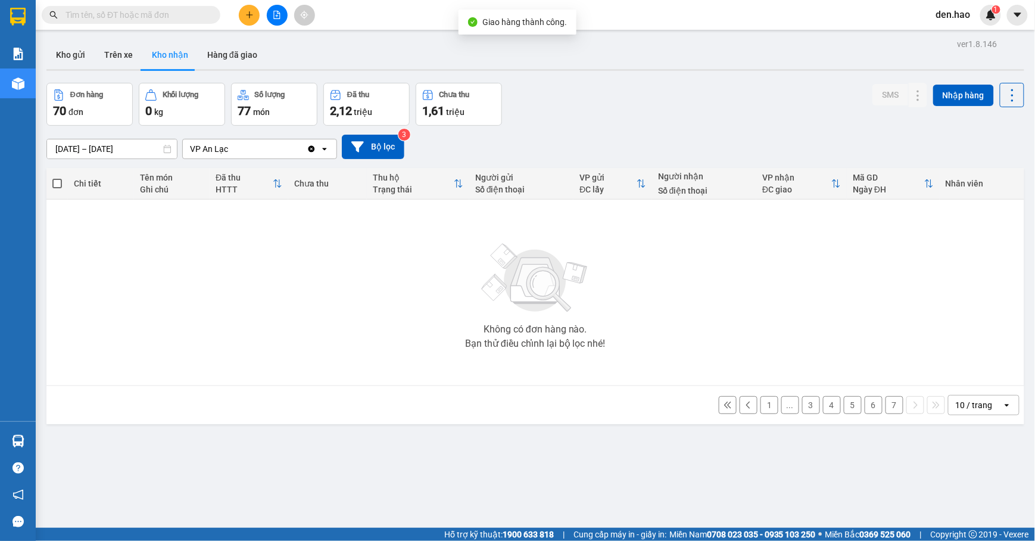
click at [885, 411] on button "7" at bounding box center [894, 405] width 18 height 18
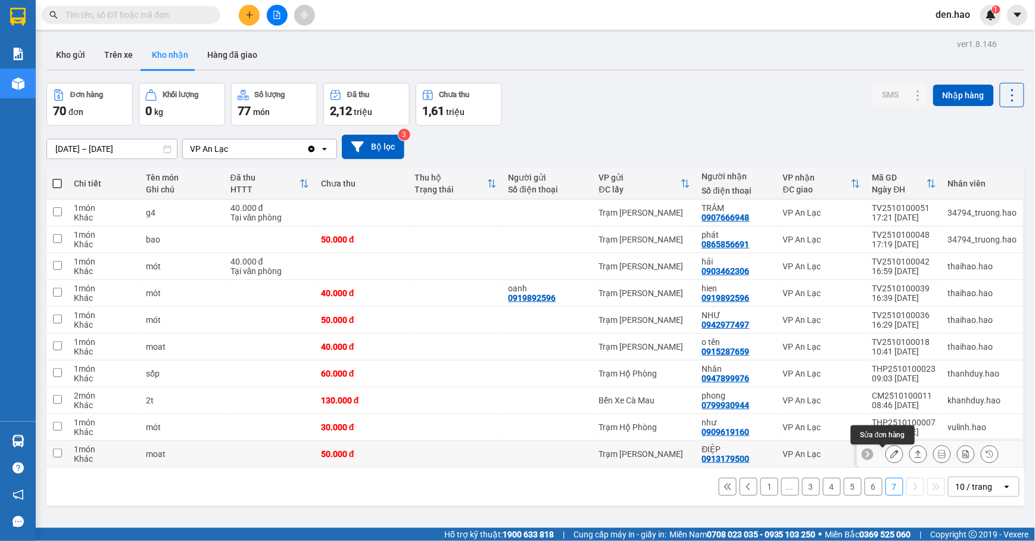
click at [886, 454] on button at bounding box center [894, 453] width 17 height 21
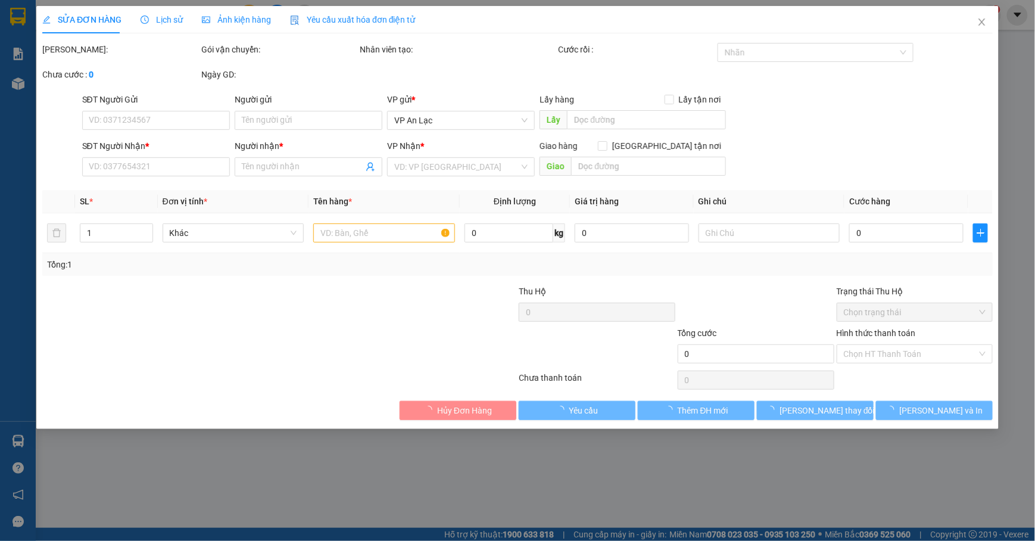
type input "0913179500"
type input "ĐIỆP"
type input "50.000"
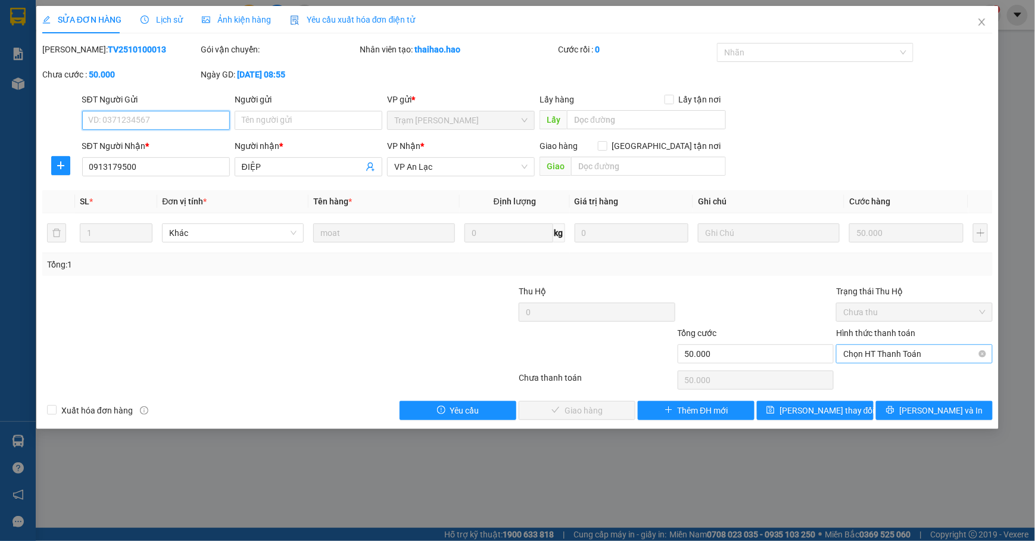
click at [865, 361] on span "Chọn HT Thanh Toán" at bounding box center [914, 354] width 142 height 18
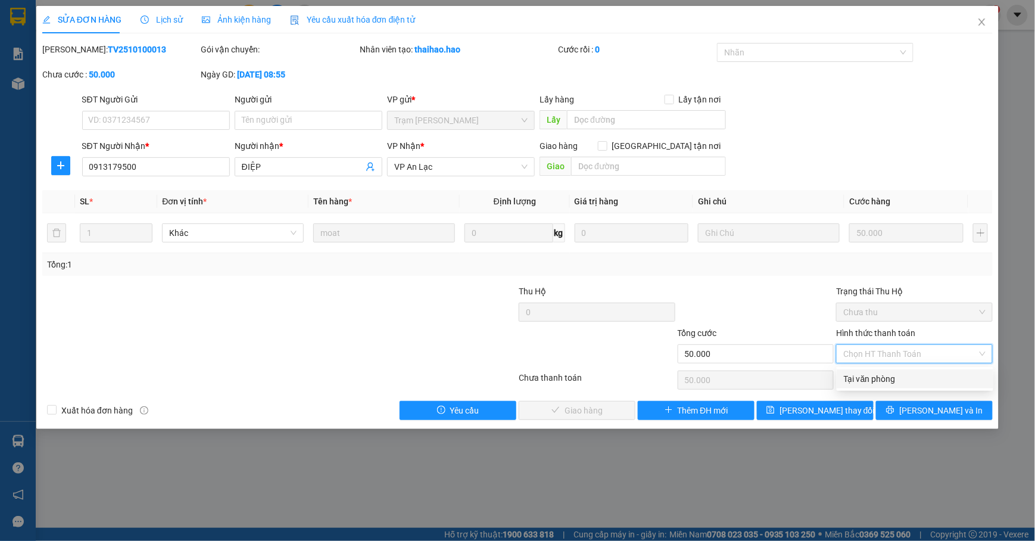
click at [861, 373] on div "Tại văn phòng" at bounding box center [914, 378] width 142 height 13
type input "0"
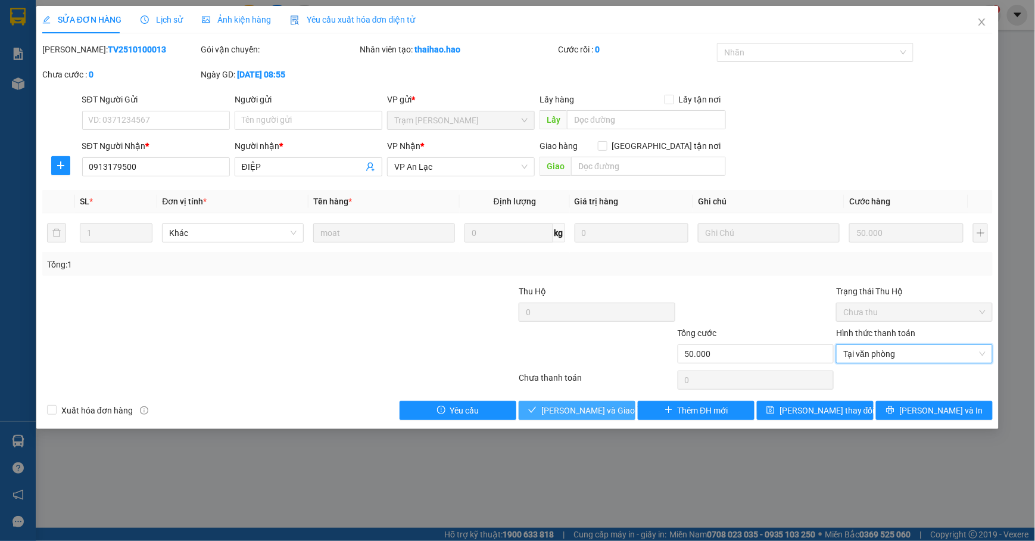
click at [582, 406] on span "[PERSON_NAME] và Giao hàng" at bounding box center [598, 410] width 114 height 13
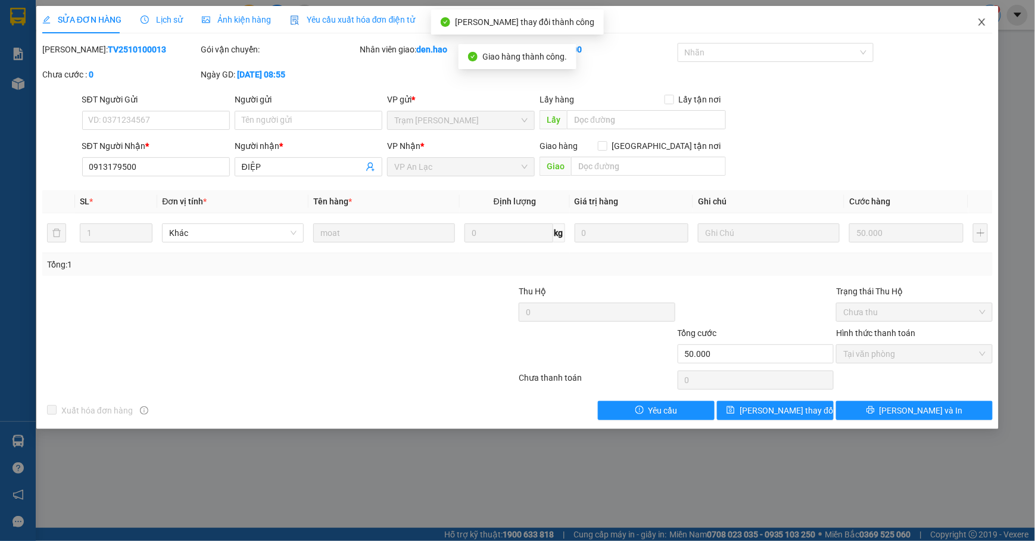
click at [989, 13] on span "Close" at bounding box center [981, 22] width 33 height 33
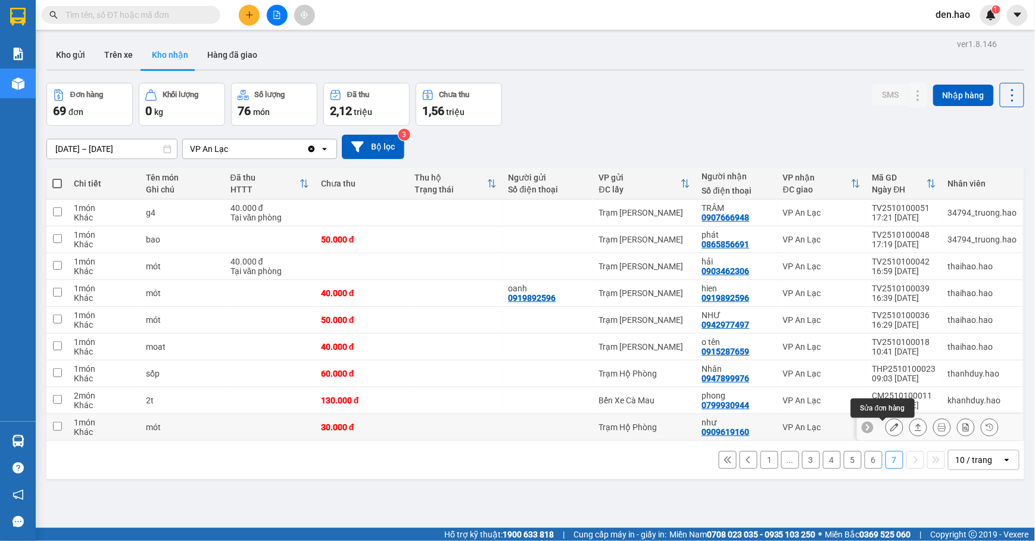
click at [886, 424] on button at bounding box center [894, 427] width 17 height 21
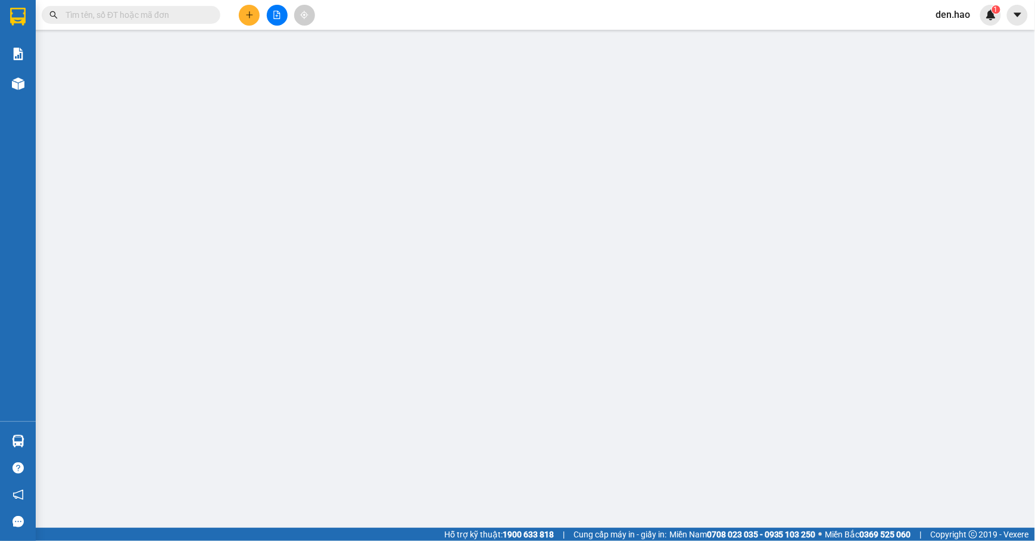
type input "0909619160"
type input "như"
type input "30.000"
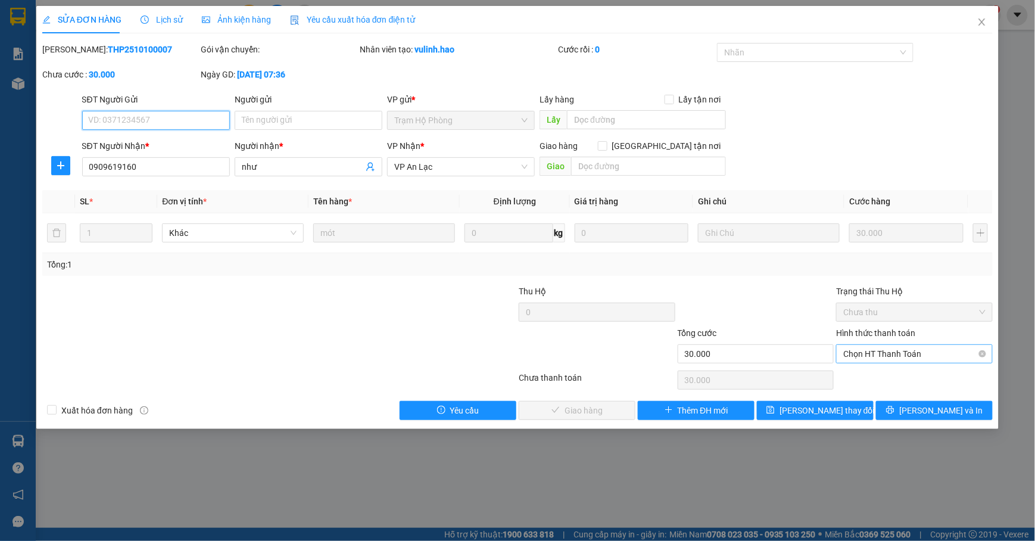
click at [863, 355] on span "Chọn HT Thanh Toán" at bounding box center [914, 354] width 142 height 18
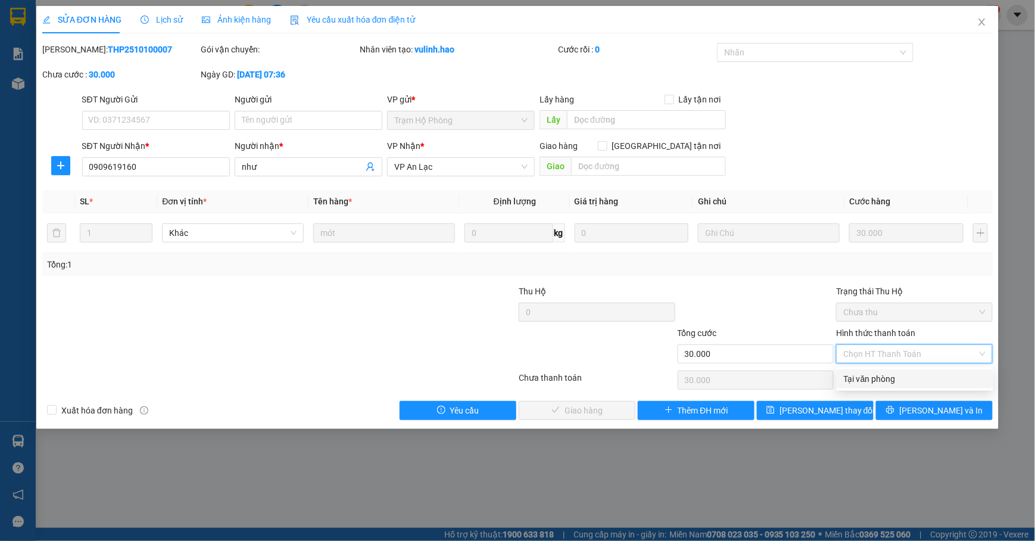
click at [857, 372] on div "Tại văn phòng" at bounding box center [914, 378] width 142 height 13
type input "0"
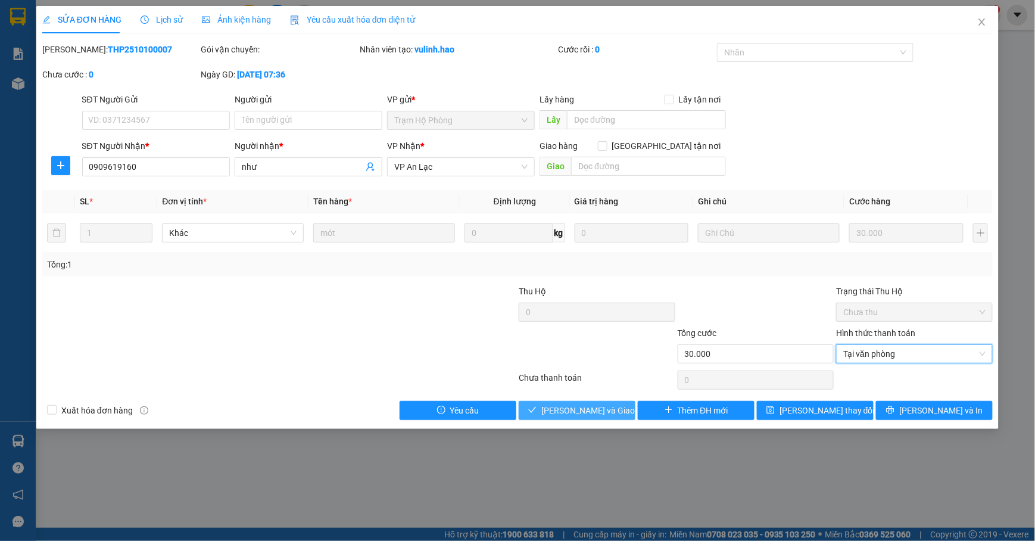
click at [577, 405] on span "[PERSON_NAME] và Giao hàng" at bounding box center [598, 410] width 114 height 13
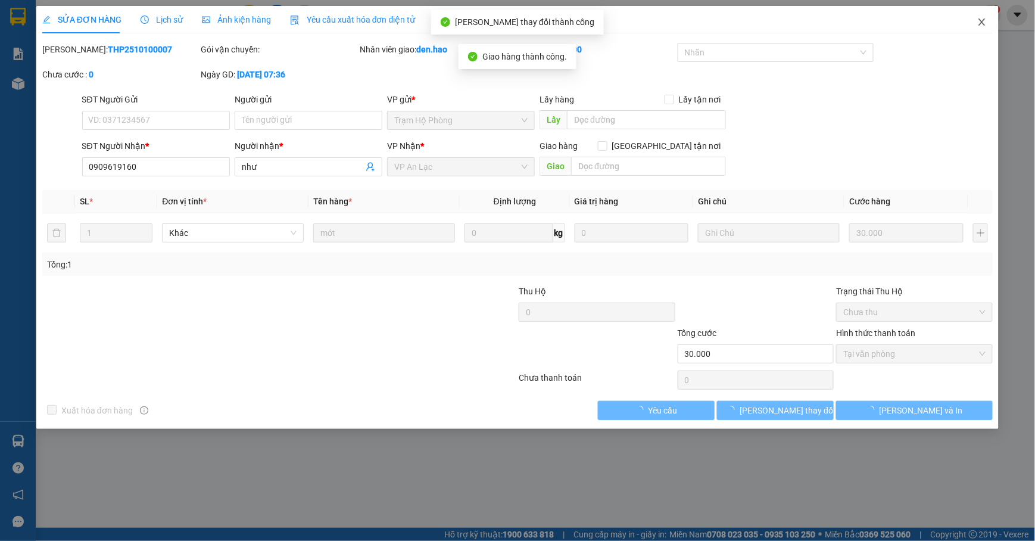
click at [984, 19] on icon "close" at bounding box center [982, 22] width 10 height 10
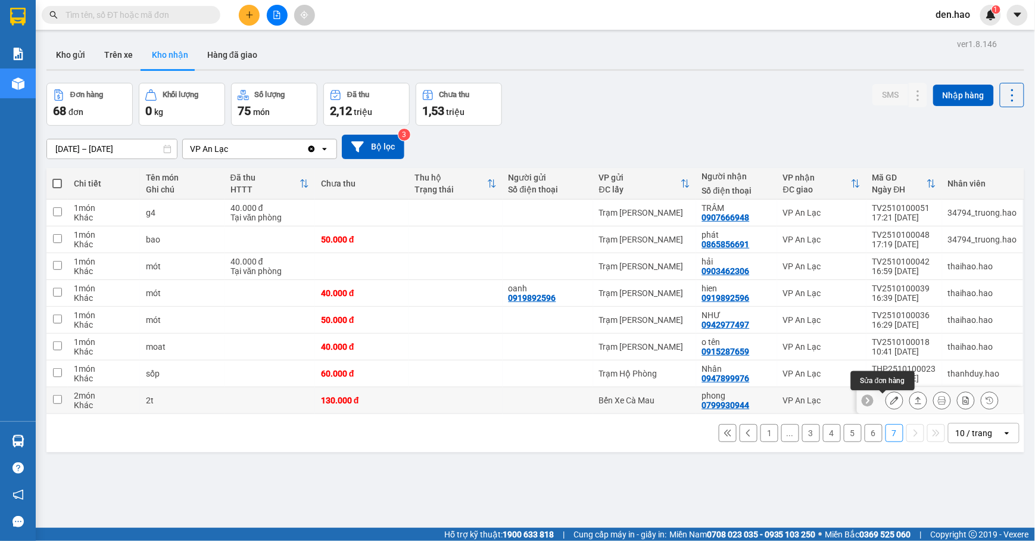
click at [890, 400] on icon at bounding box center [894, 400] width 8 height 8
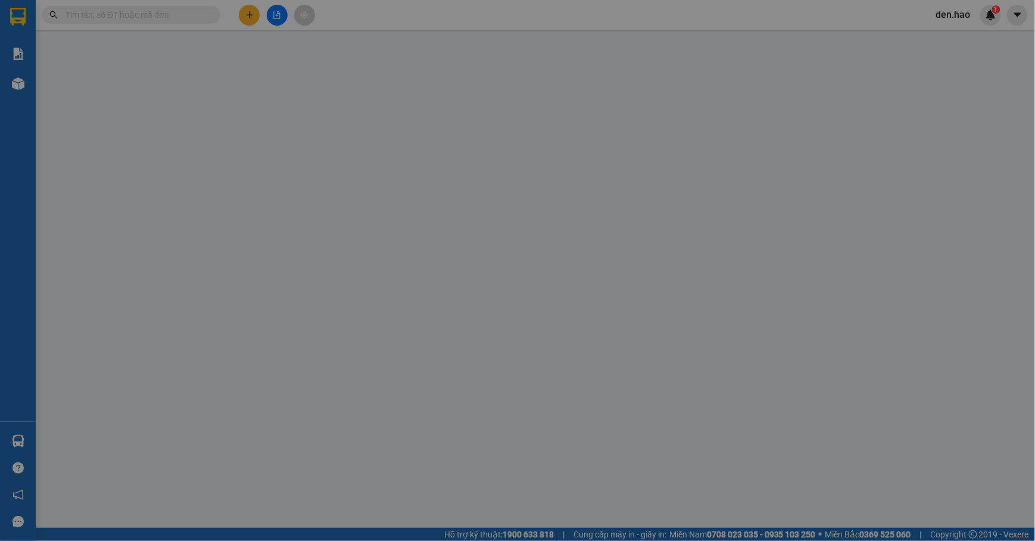
type input "0799930944"
type input "phong"
type input "130.000"
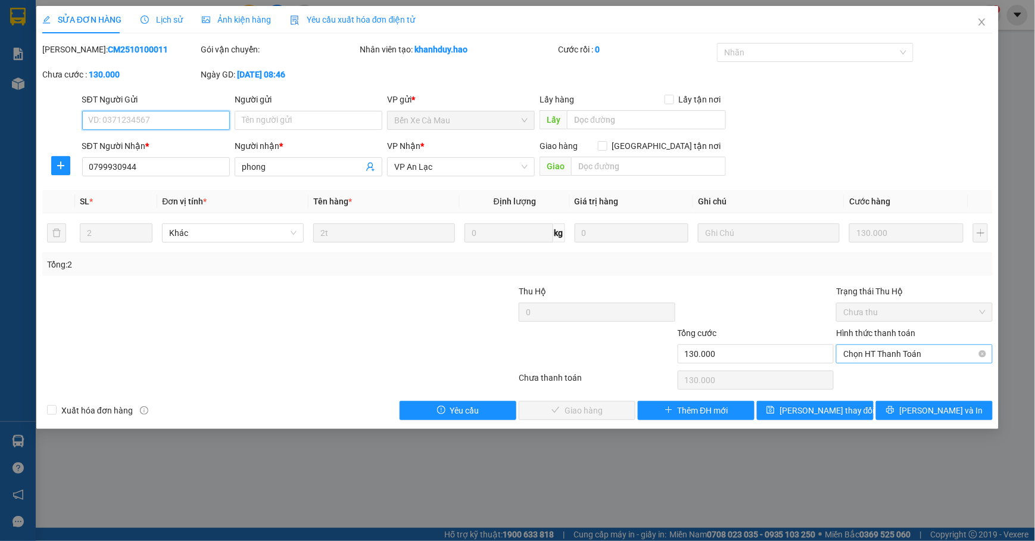
click at [875, 355] on span "Chọn HT Thanh Toán" at bounding box center [914, 354] width 142 height 18
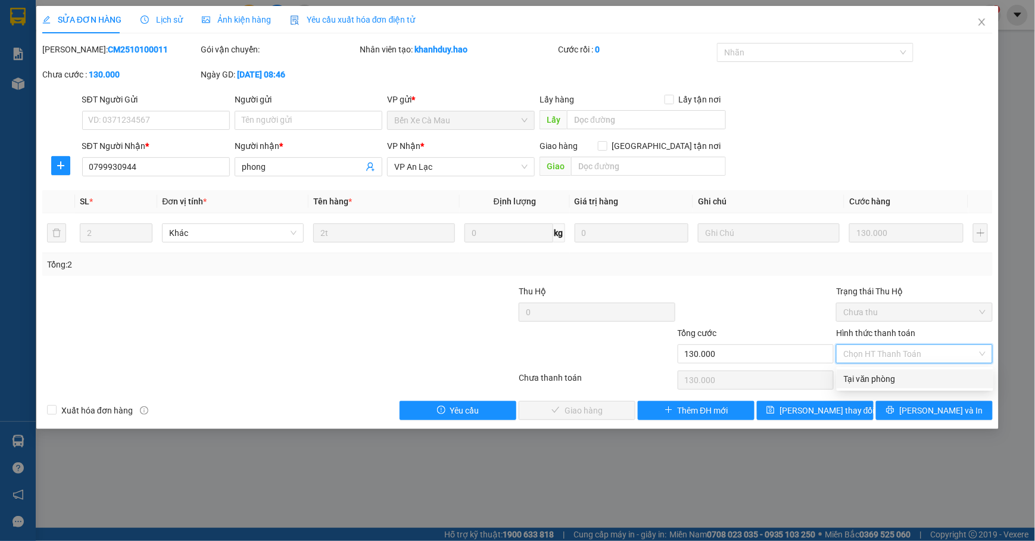
click at [854, 381] on div "Tại văn phòng" at bounding box center [914, 378] width 142 height 13
type input "0"
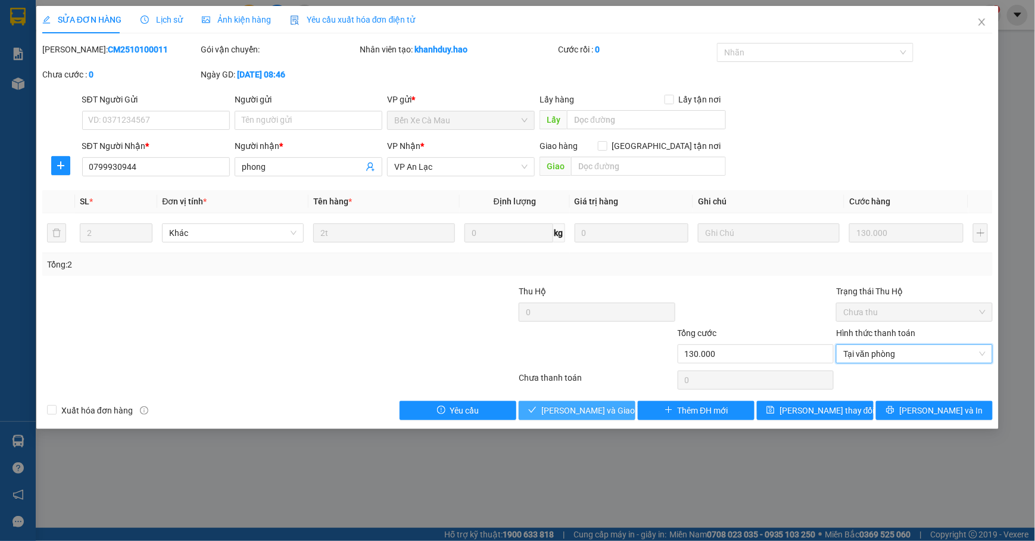
click at [582, 405] on span "[PERSON_NAME] và Giao hàng" at bounding box center [598, 410] width 114 height 13
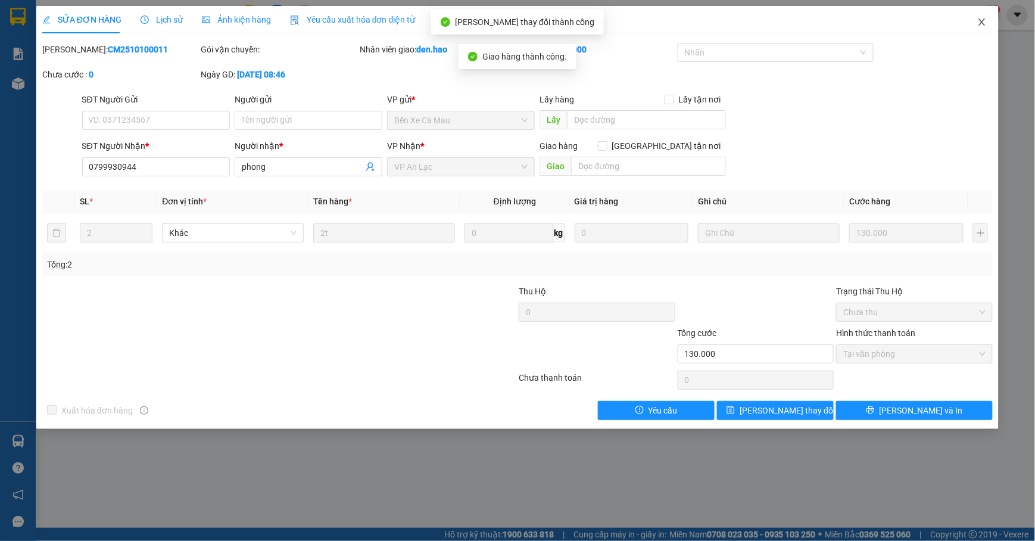
click at [982, 20] on icon "close" at bounding box center [982, 22] width 10 height 10
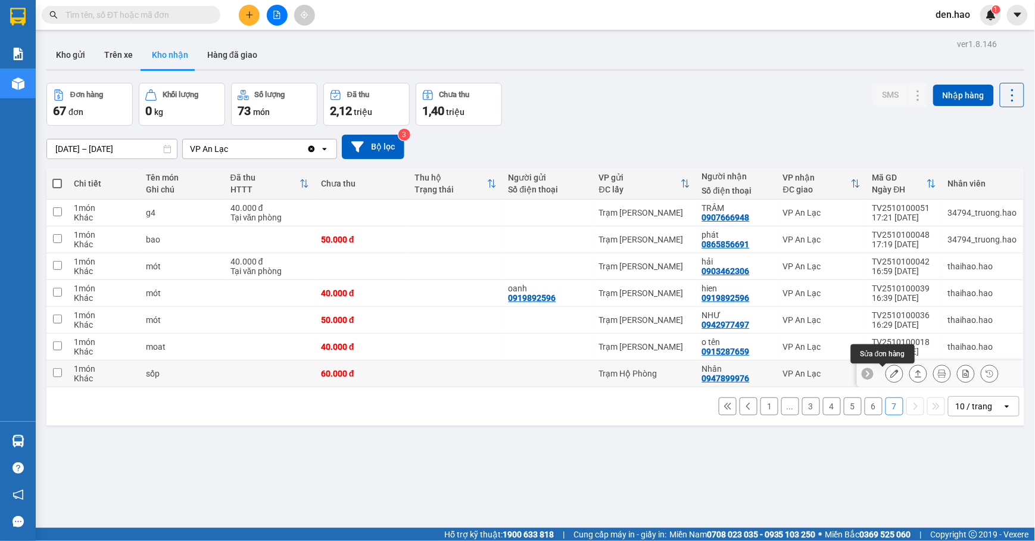
click at [886, 376] on button at bounding box center [894, 373] width 17 height 21
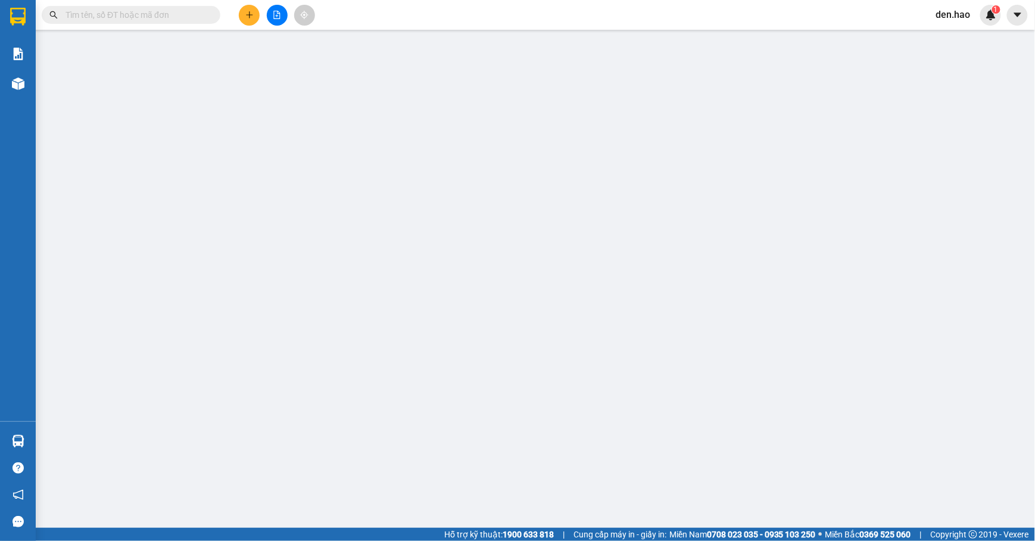
type input "0947899976"
type input "Nhân"
type input "60.000"
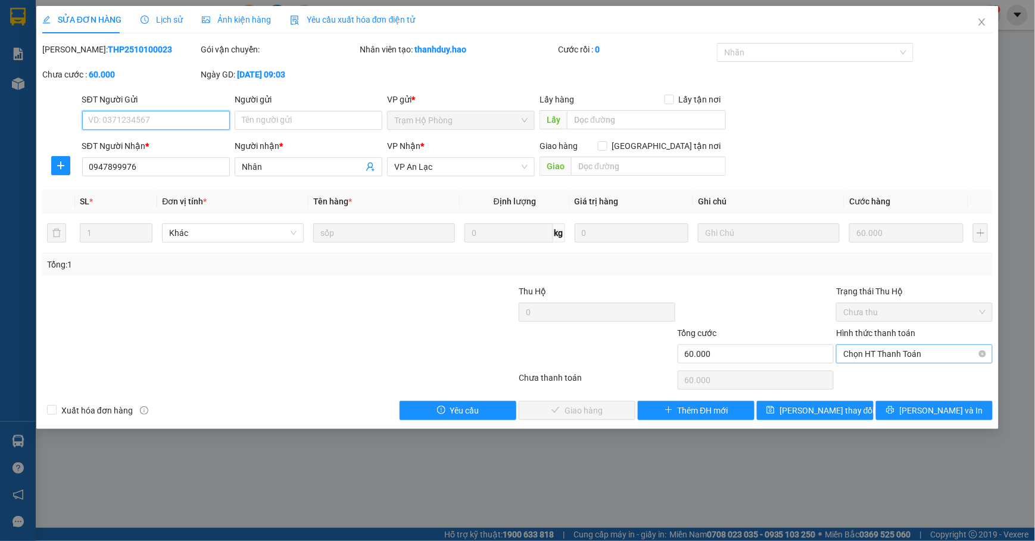
click at [893, 355] on span "Chọn HT Thanh Toán" at bounding box center [914, 354] width 142 height 18
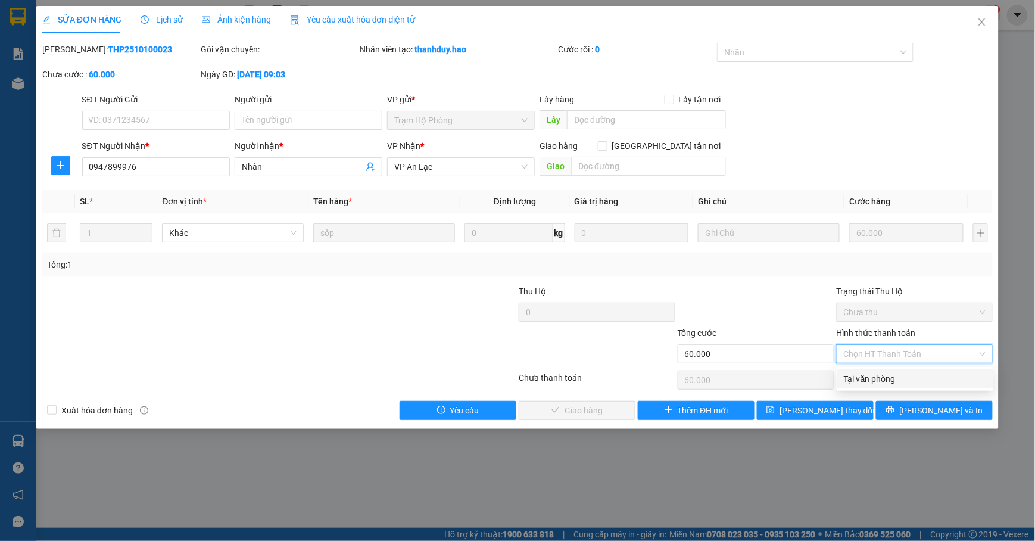
click at [874, 373] on div "Tại văn phòng" at bounding box center [914, 378] width 142 height 13
type input "0"
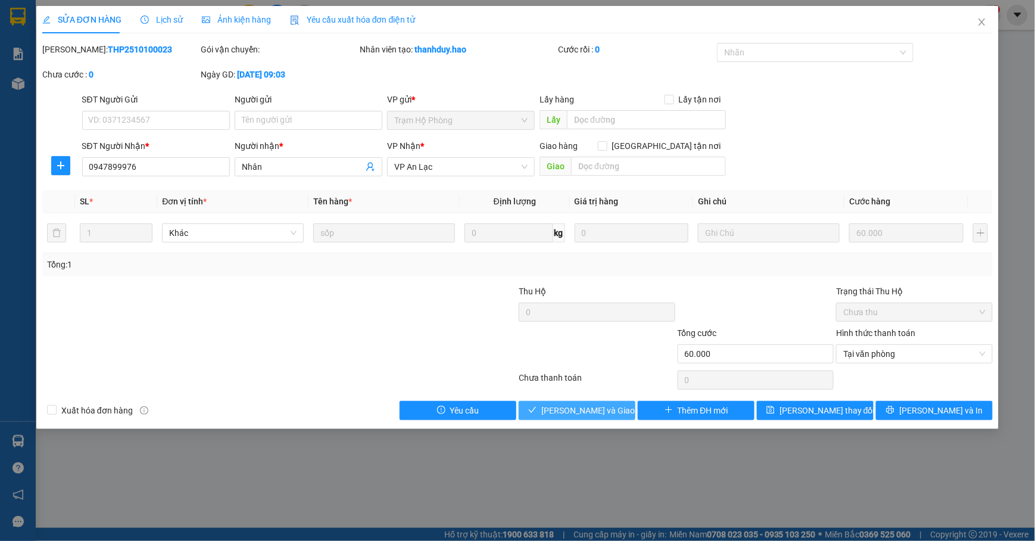
drag, startPoint x: 545, startPoint y: 410, endPoint x: 577, endPoint y: 379, distance: 44.6
click at [536, 410] on icon "check" at bounding box center [533, 410] width 8 height 6
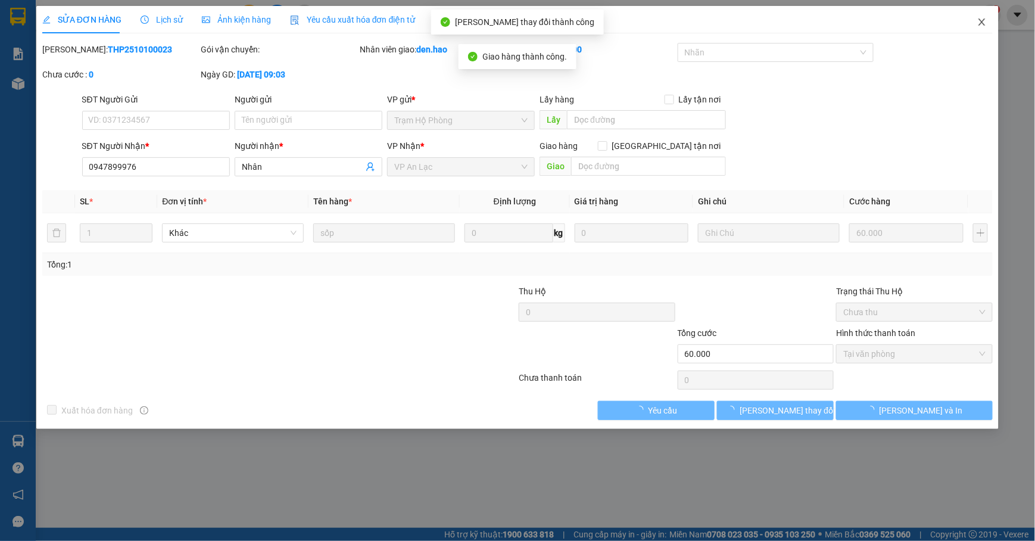
click at [987, 22] on span "Close" at bounding box center [981, 22] width 33 height 33
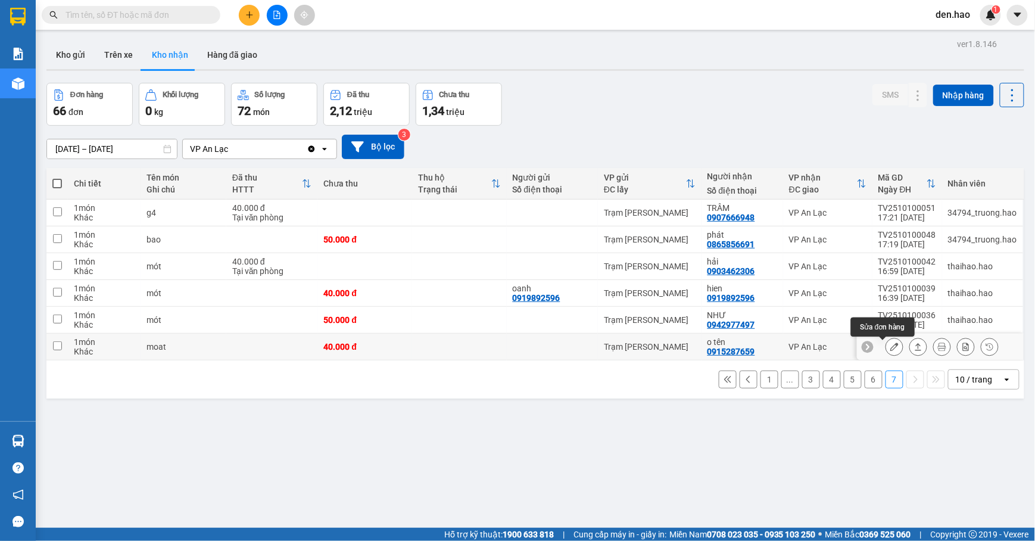
click at [890, 345] on icon at bounding box center [894, 346] width 8 height 8
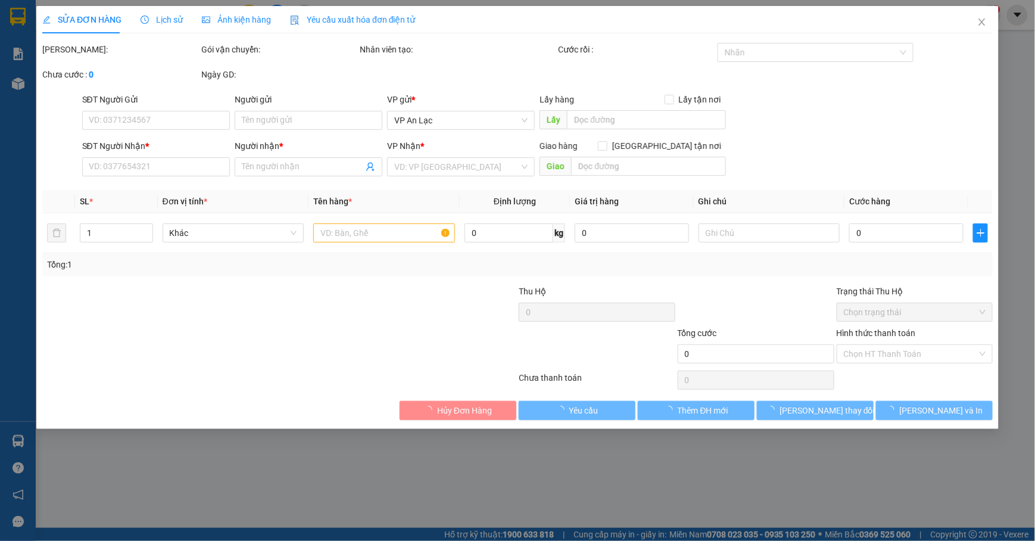
type input "0915287659"
type input "o tên"
type input "40.000"
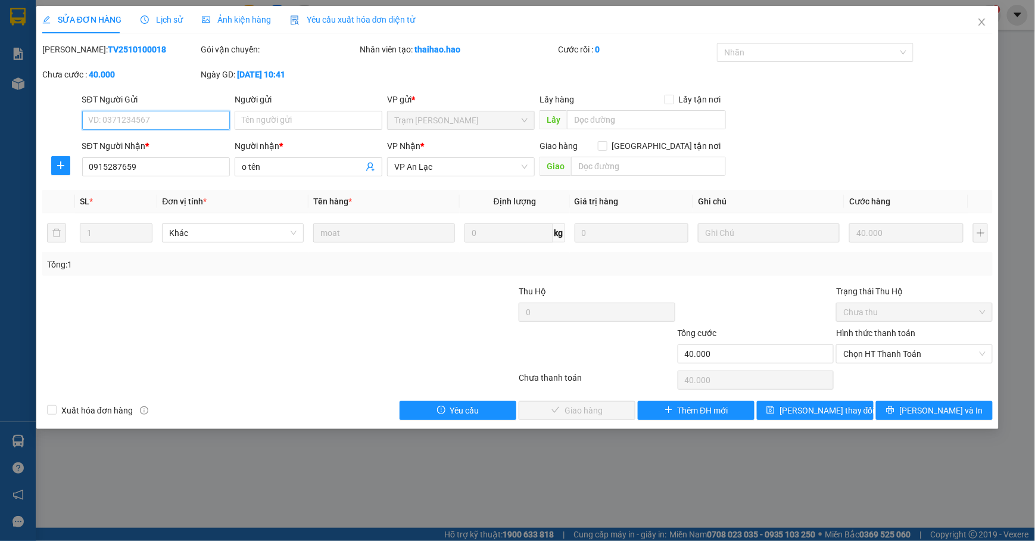
drag, startPoint x: 893, startPoint y: 351, endPoint x: 886, endPoint y: 365, distance: 16.5
click at [893, 350] on span "Chọn HT Thanh Toán" at bounding box center [914, 354] width 142 height 18
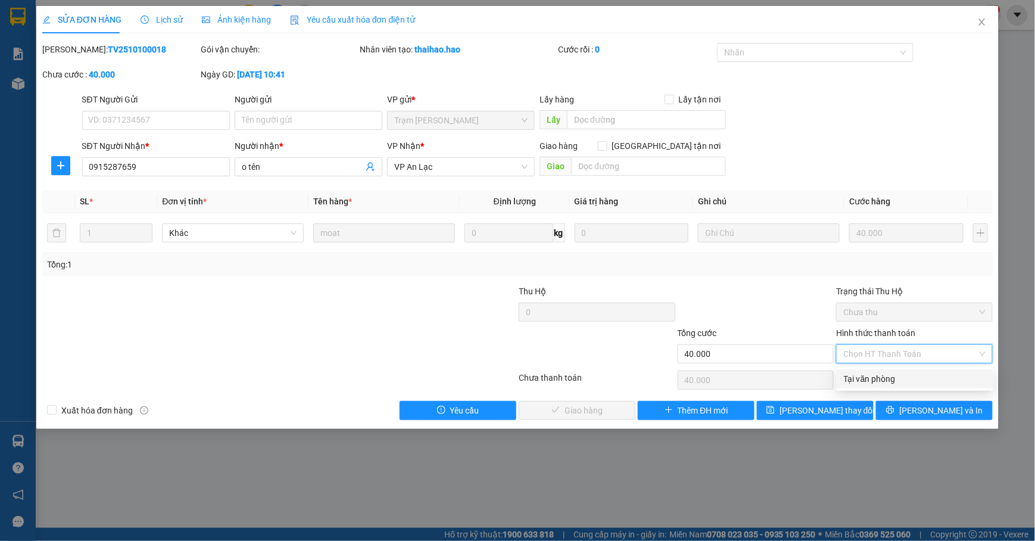
drag, startPoint x: 872, startPoint y: 372, endPoint x: 830, endPoint y: 377, distance: 42.6
click at [867, 372] on div "Tại văn phòng" at bounding box center [914, 378] width 142 height 13
type input "0"
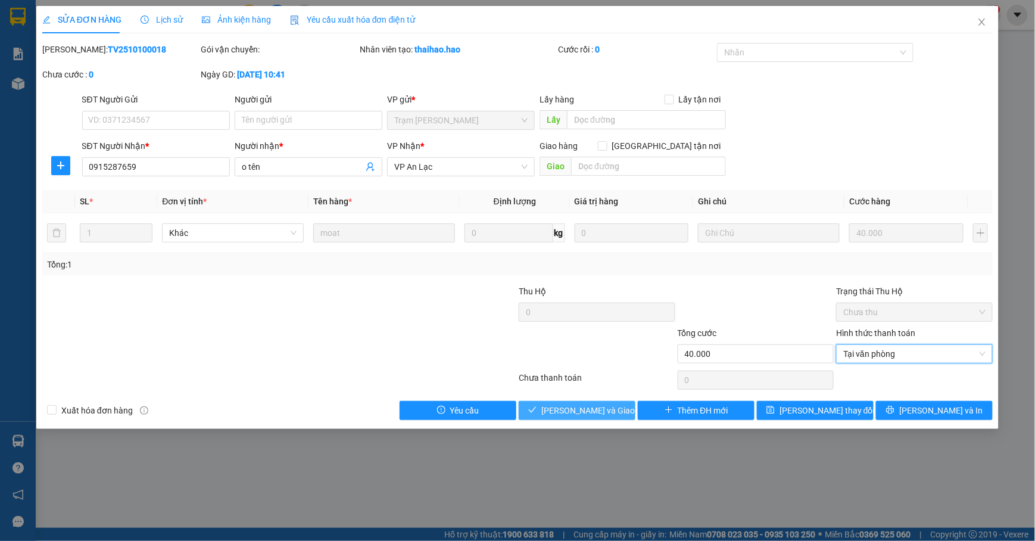
drag, startPoint x: 582, startPoint y: 414, endPoint x: 592, endPoint y: 407, distance: 11.9
click at [582, 414] on span "[PERSON_NAME] và Giao hàng" at bounding box center [598, 410] width 114 height 13
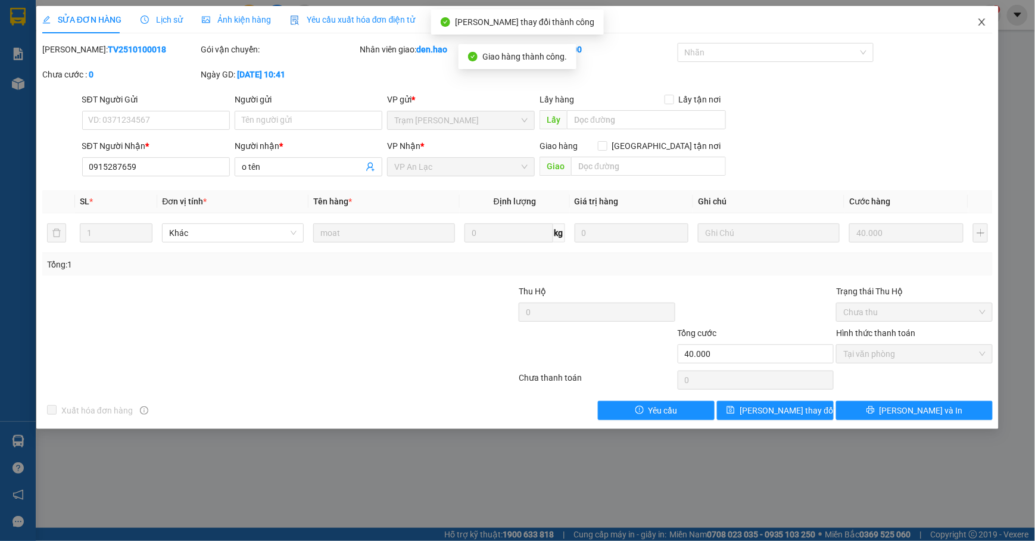
click at [982, 20] on icon "close" at bounding box center [982, 22] width 10 height 10
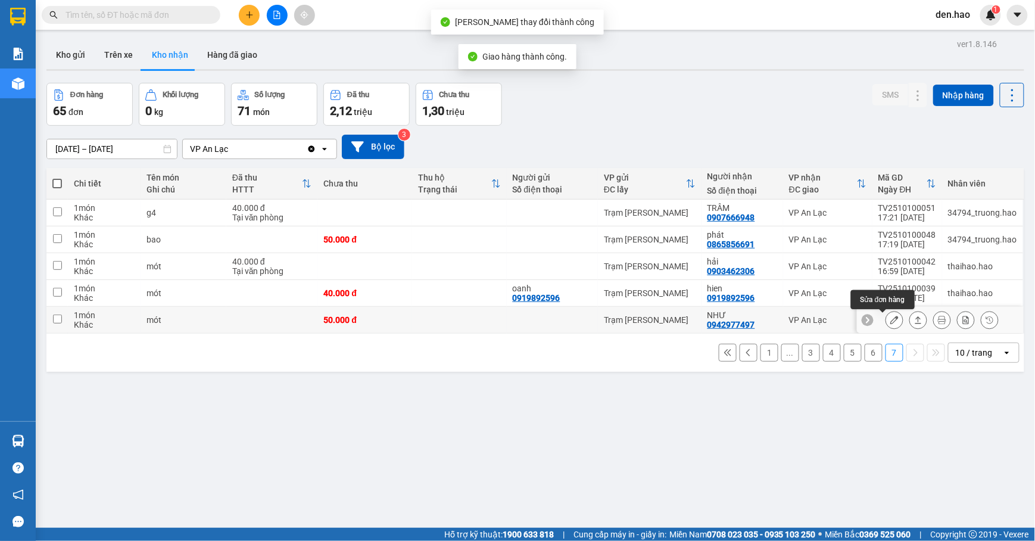
click at [890, 321] on icon at bounding box center [894, 319] width 8 height 8
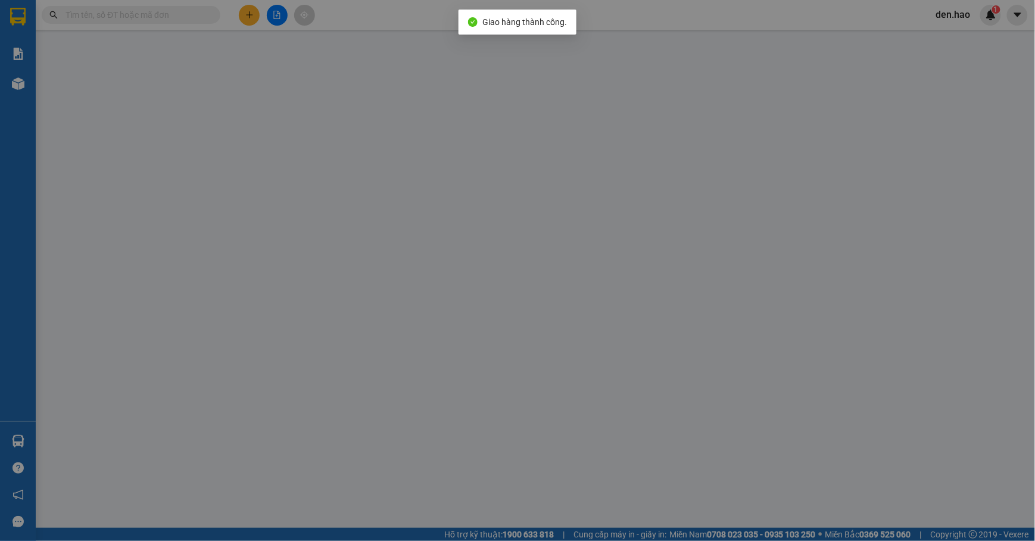
type input "0942977497"
type input "NHƯ"
type input "50.000"
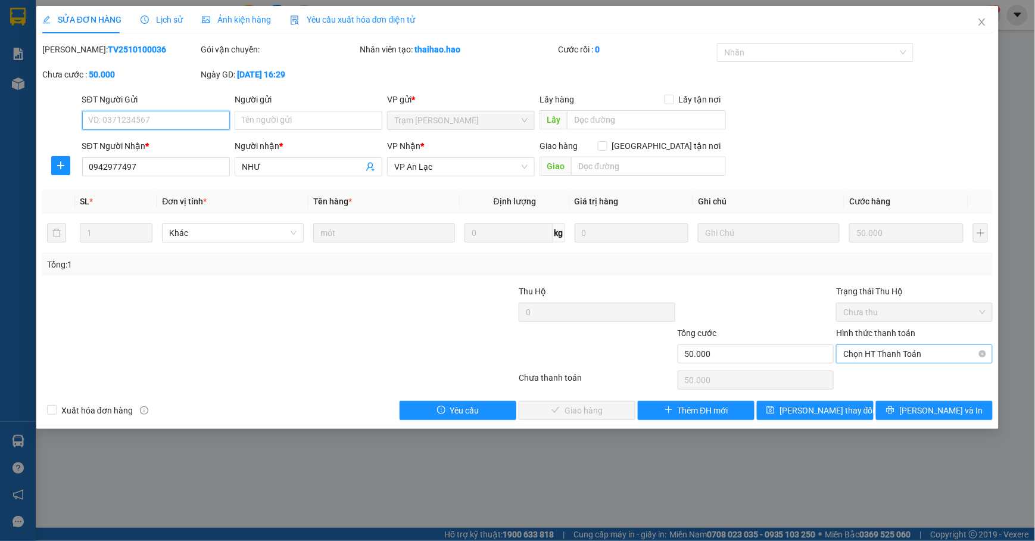
click at [874, 355] on span "Chọn HT Thanh Toán" at bounding box center [914, 354] width 142 height 18
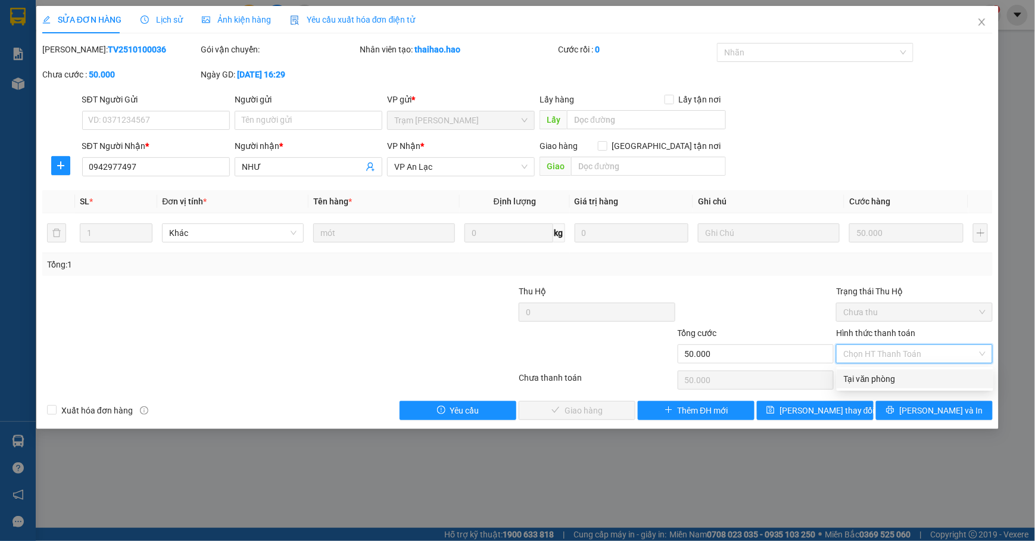
click at [865, 372] on div "Tại văn phòng" at bounding box center [914, 378] width 142 height 13
type input "0"
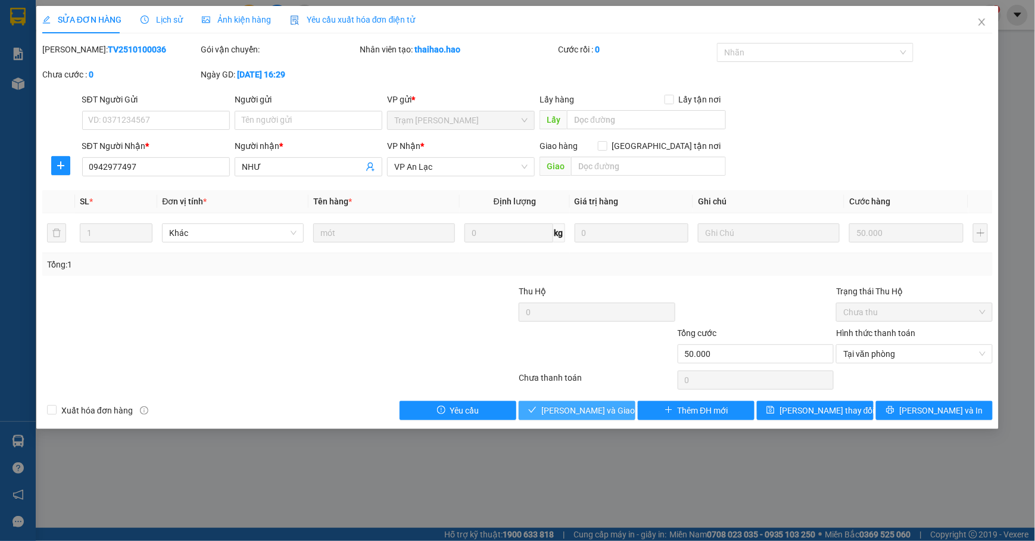
click at [593, 410] on span "[PERSON_NAME] và Giao hàng" at bounding box center [598, 410] width 114 height 13
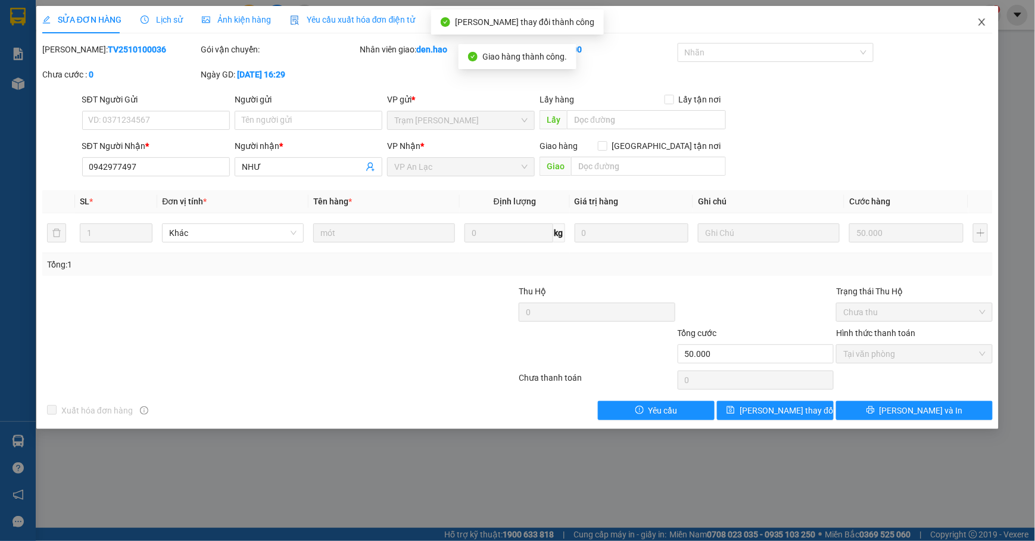
click at [979, 13] on span "Close" at bounding box center [981, 22] width 33 height 33
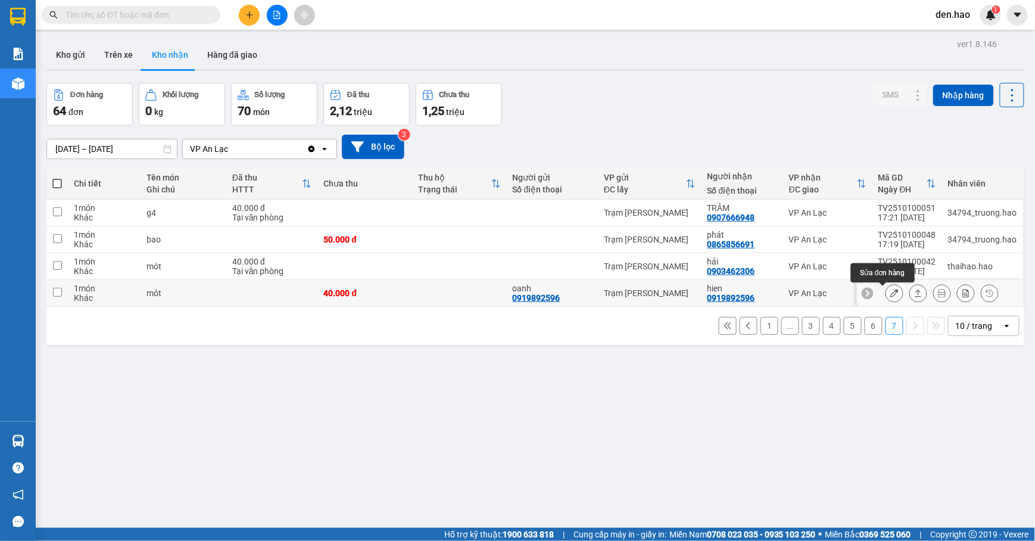
click at [886, 296] on button at bounding box center [894, 293] width 17 height 21
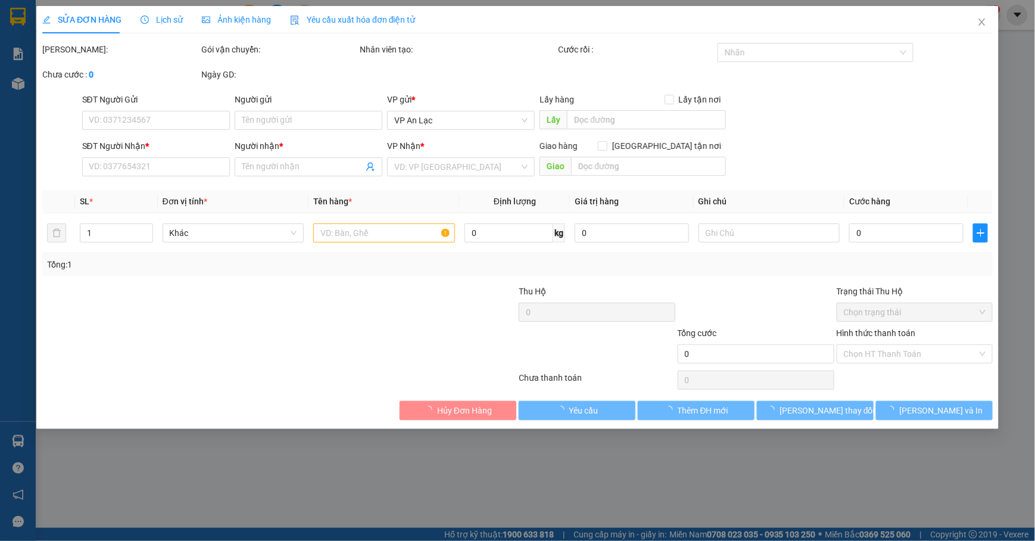
type input "0919892596"
type input "oanh"
type input "0919892596"
type input "hien"
type input "40.000"
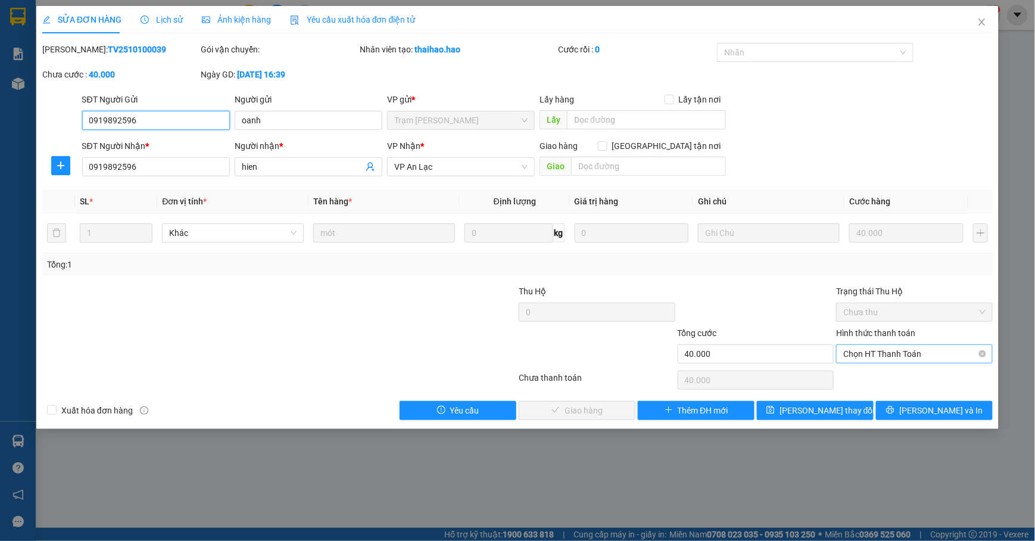
drag, startPoint x: 879, startPoint y: 355, endPoint x: 875, endPoint y: 365, distance: 10.9
click at [879, 356] on span "Chọn HT Thanh Toán" at bounding box center [914, 354] width 142 height 18
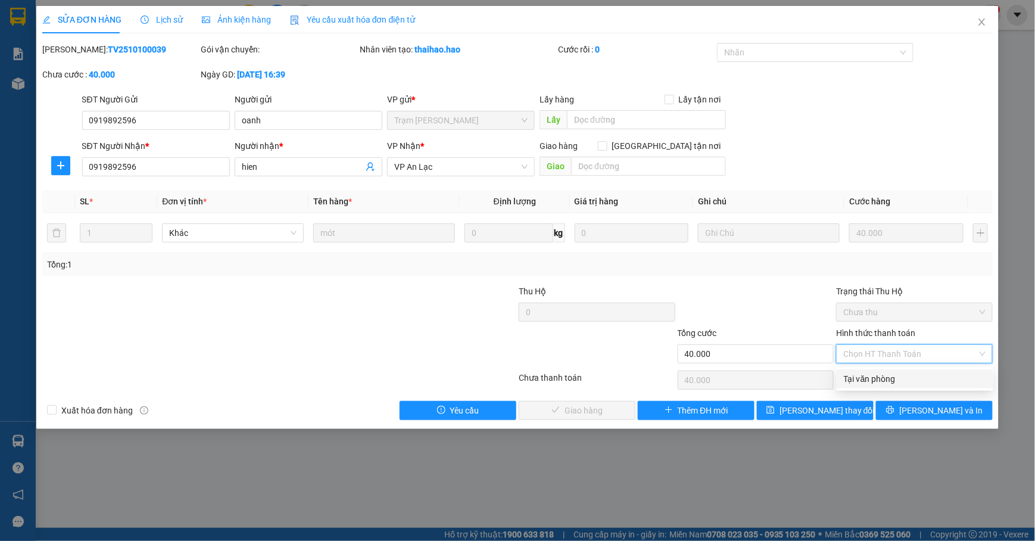
drag, startPoint x: 875, startPoint y: 365, endPoint x: 779, endPoint y: 382, distance: 97.3
click at [860, 376] on div "Tại văn phòng" at bounding box center [914, 378] width 142 height 13
type input "0"
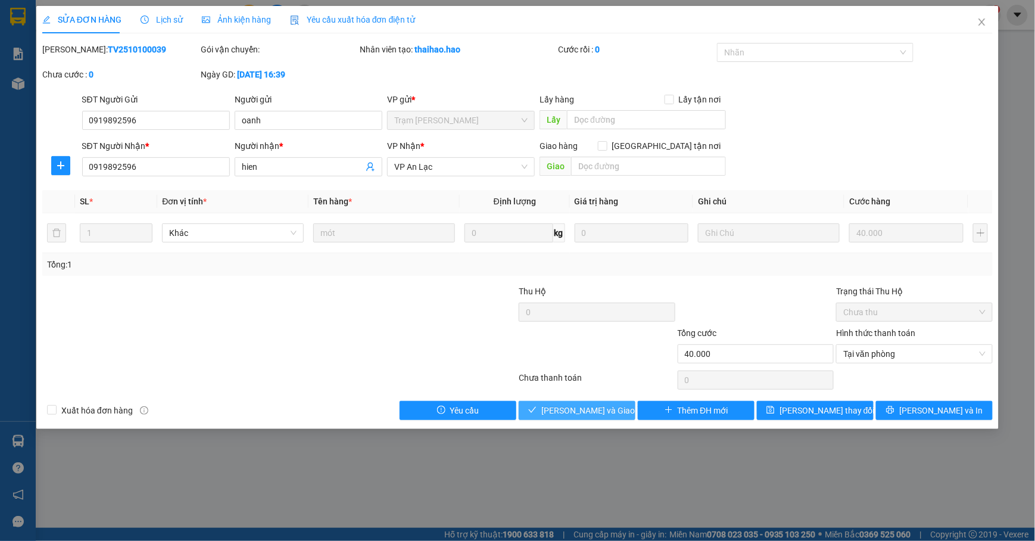
drag, startPoint x: 593, startPoint y: 408, endPoint x: 617, endPoint y: 379, distance: 37.7
click at [593, 407] on span "[PERSON_NAME] và Giao hàng" at bounding box center [598, 410] width 114 height 13
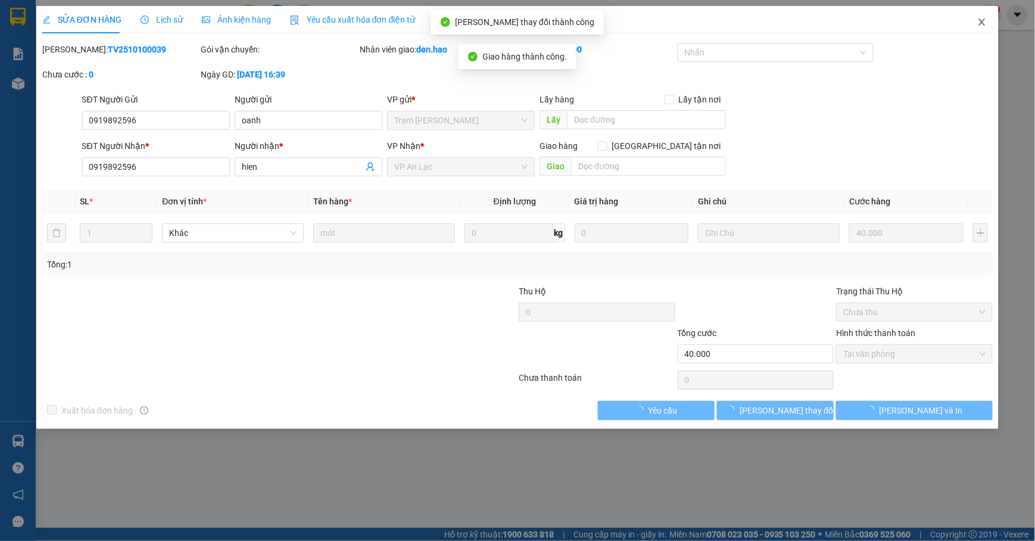
click at [980, 24] on icon "close" at bounding box center [981, 21] width 7 height 7
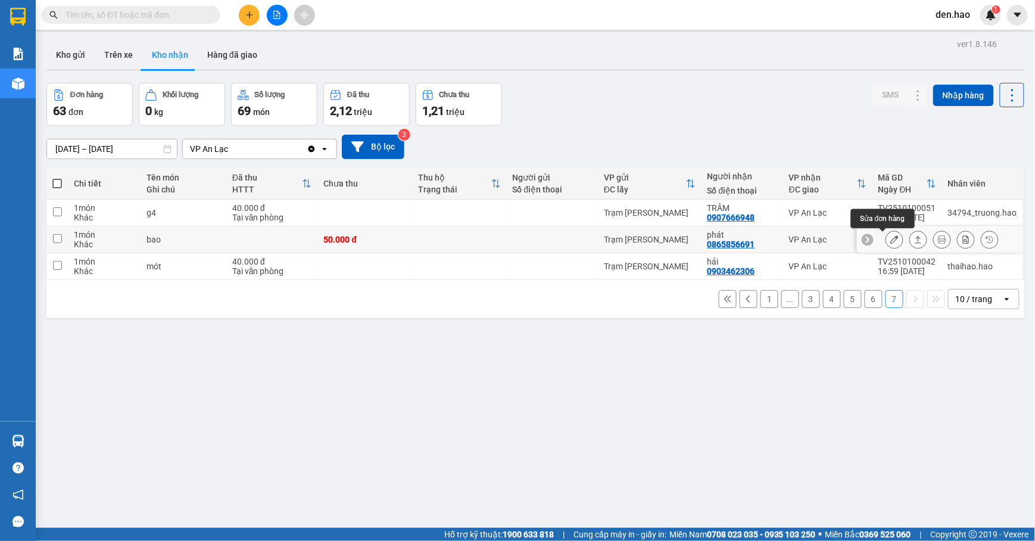
click at [886, 236] on button at bounding box center [894, 239] width 17 height 21
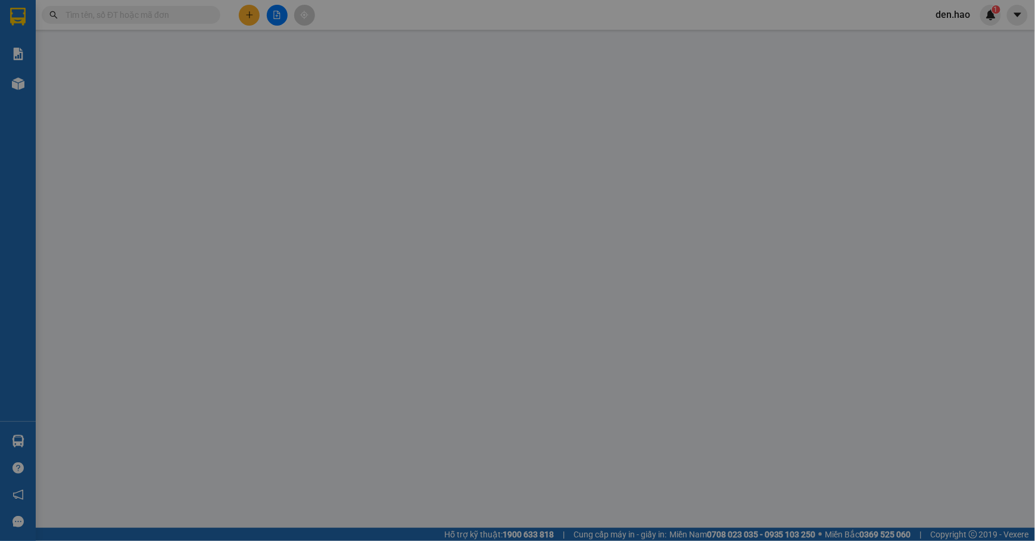
type input "0865856691"
type input "phát"
type input "50.000"
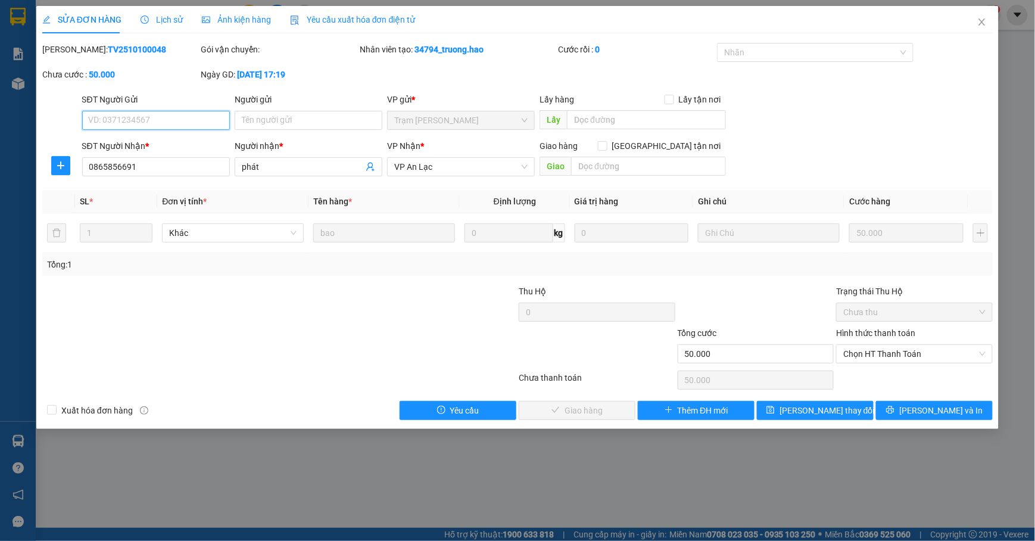
drag, startPoint x: 877, startPoint y: 356, endPoint x: 857, endPoint y: 365, distance: 21.8
click at [868, 360] on span "Chọn HT Thanh Toán" at bounding box center [914, 354] width 142 height 18
drag, startPoint x: 862, startPoint y: 370, endPoint x: 796, endPoint y: 370, distance: 66.1
click at [854, 370] on div "Total Paid Fee 0 Total UnPaid Fee 50.000 Cash Collection Total Fee Mã ĐH: TV251…" at bounding box center [517, 231] width 950 height 377
click at [874, 360] on span "Chọn HT Thanh Toán" at bounding box center [914, 354] width 142 height 18
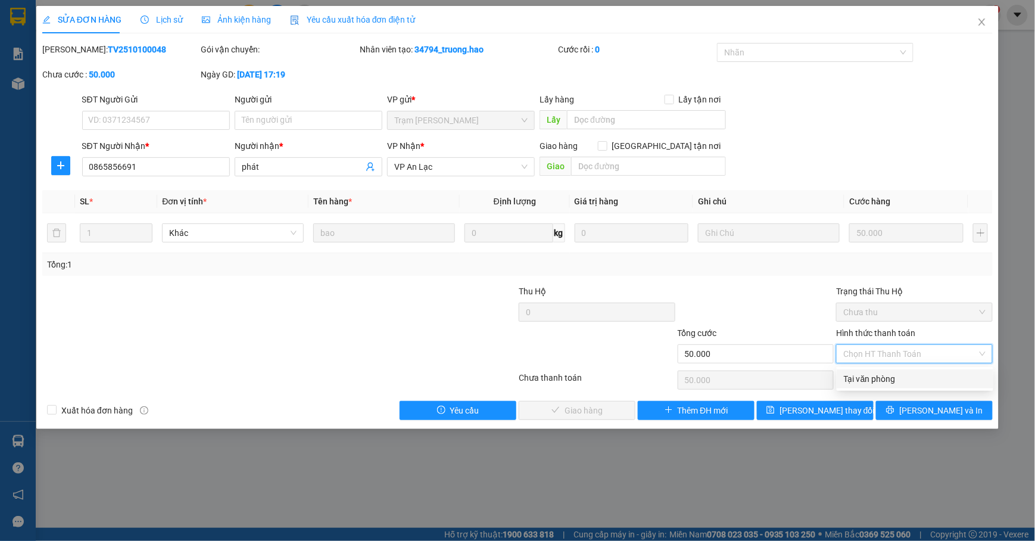
drag, startPoint x: 874, startPoint y: 376, endPoint x: 863, endPoint y: 380, distance: 12.4
click at [874, 377] on div "Tại văn phòng" at bounding box center [914, 378] width 142 height 13
type input "0"
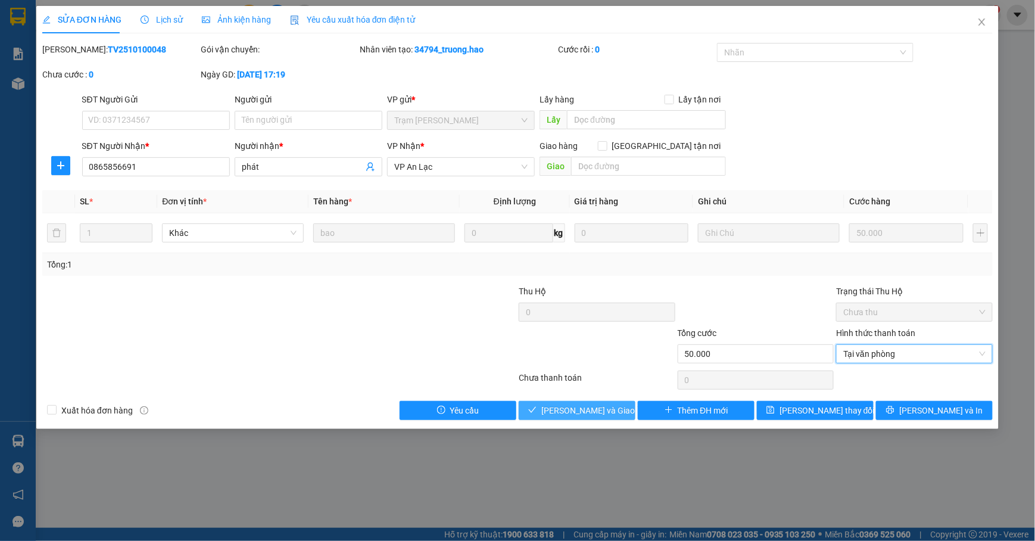
drag, startPoint x: 599, startPoint y: 407, endPoint x: 630, endPoint y: 385, distance: 38.3
click at [598, 407] on span "[PERSON_NAME] và Giao hàng" at bounding box center [598, 410] width 114 height 13
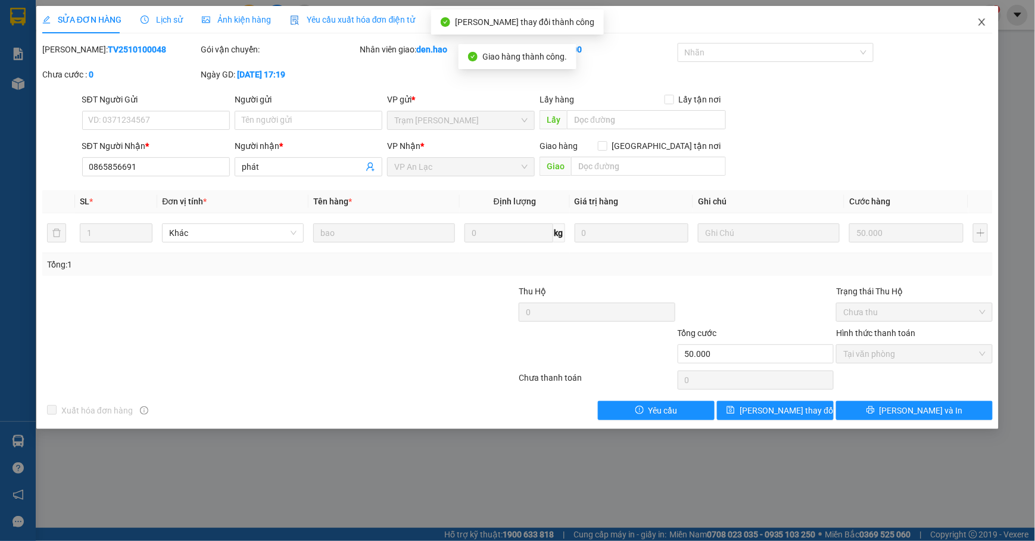
click at [979, 27] on icon "close" at bounding box center [982, 22] width 10 height 10
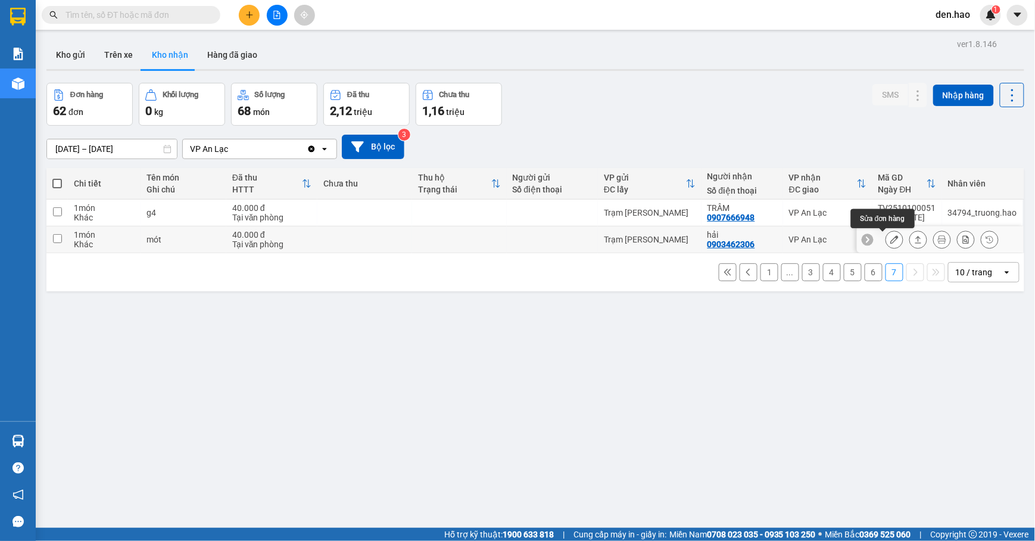
click at [888, 242] on button at bounding box center [894, 239] width 17 height 21
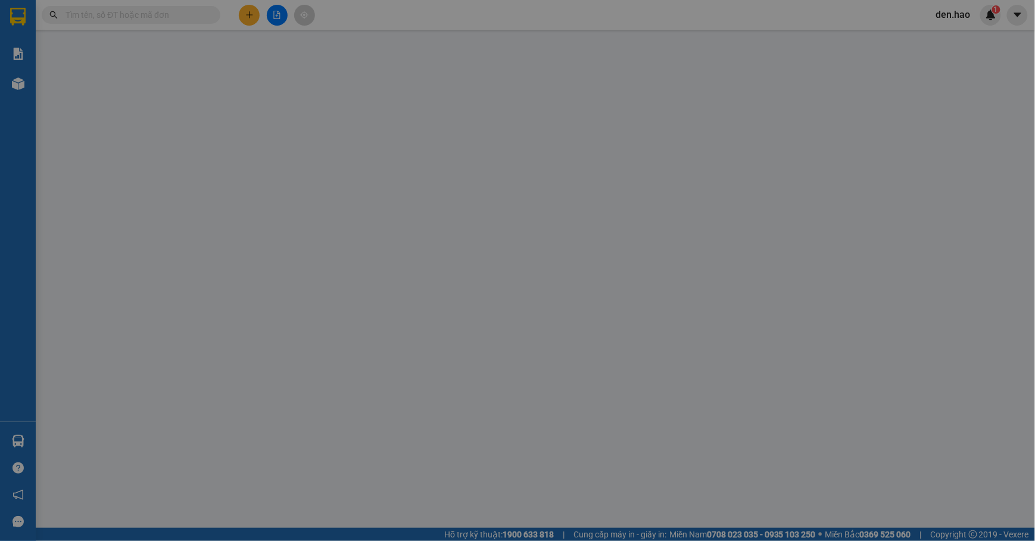
type input "0903462306"
type input "hải"
type input "40.000"
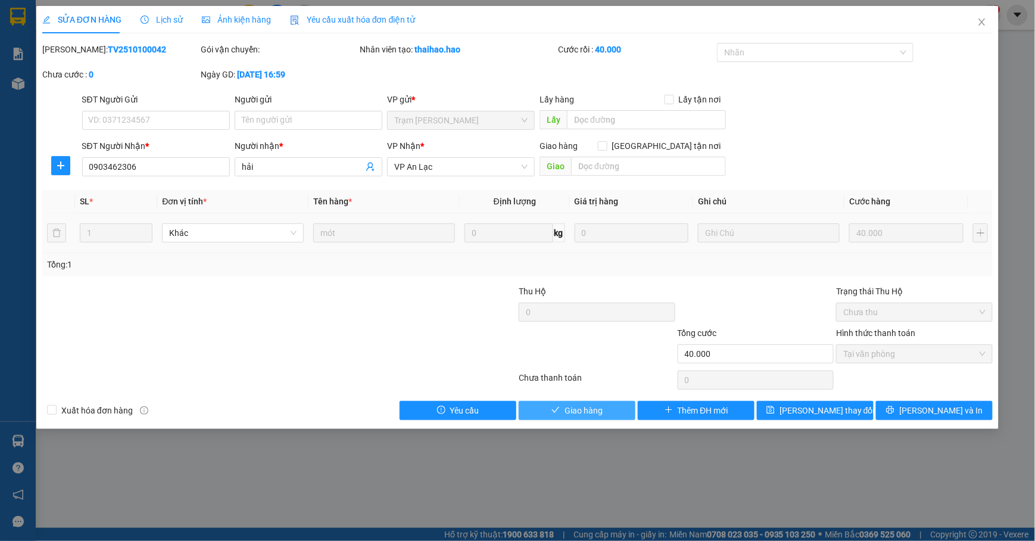
drag, startPoint x: 598, startPoint y: 413, endPoint x: 619, endPoint y: 394, distance: 28.2
click at [596, 413] on span "Giao hàng" at bounding box center [583, 410] width 38 height 13
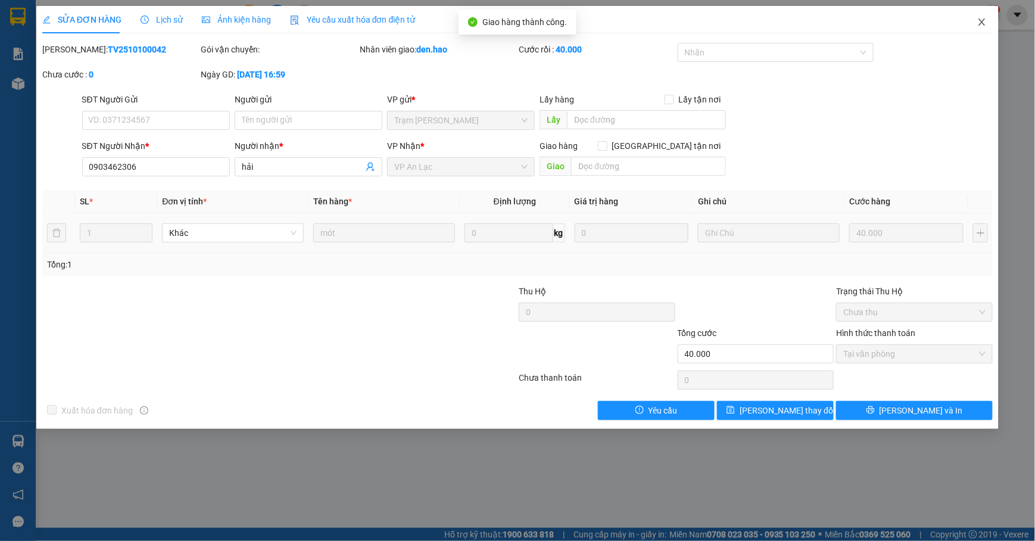
click at [979, 20] on icon "close" at bounding box center [982, 22] width 10 height 10
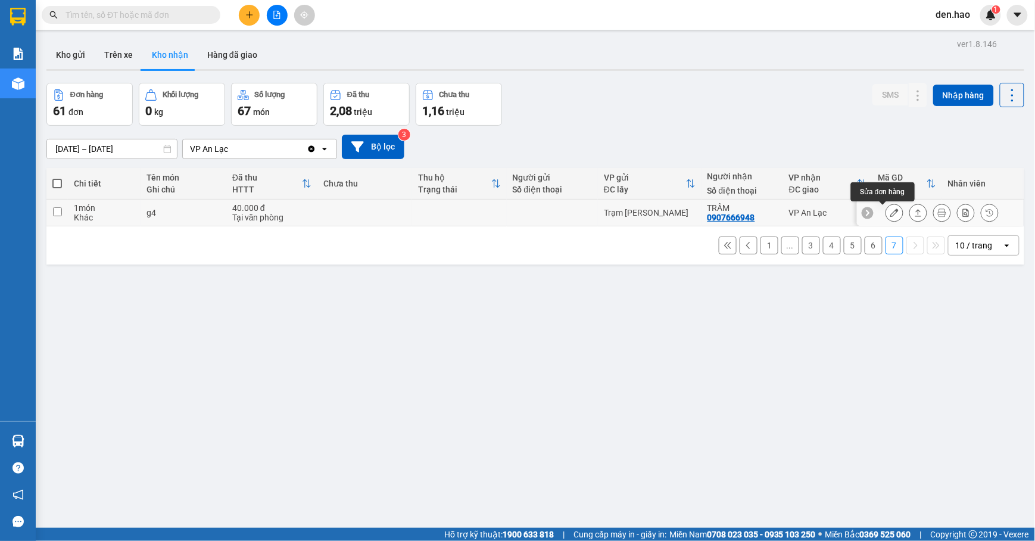
click at [886, 211] on button at bounding box center [894, 212] width 17 height 21
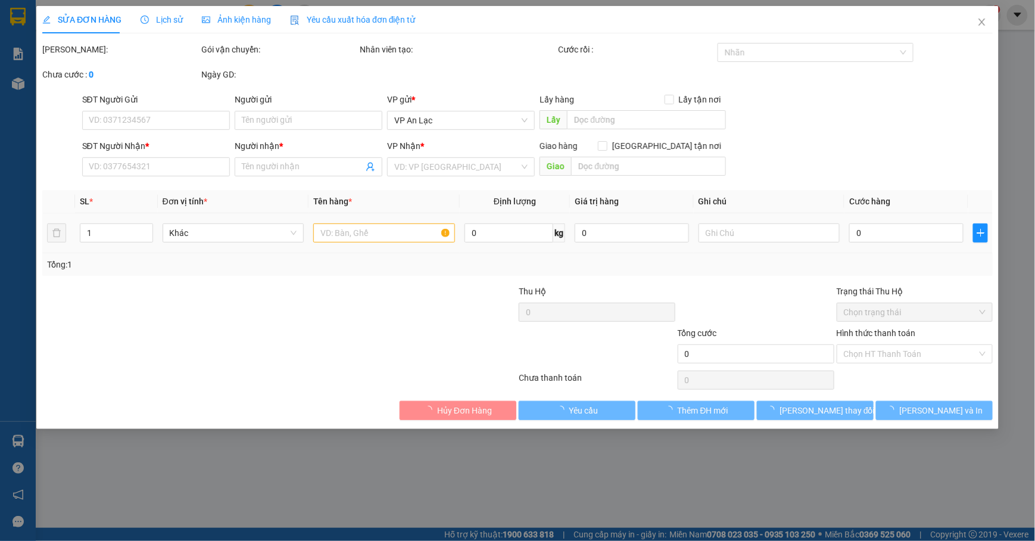
type input "0907666948"
type input "TRÂM"
type input "40.000"
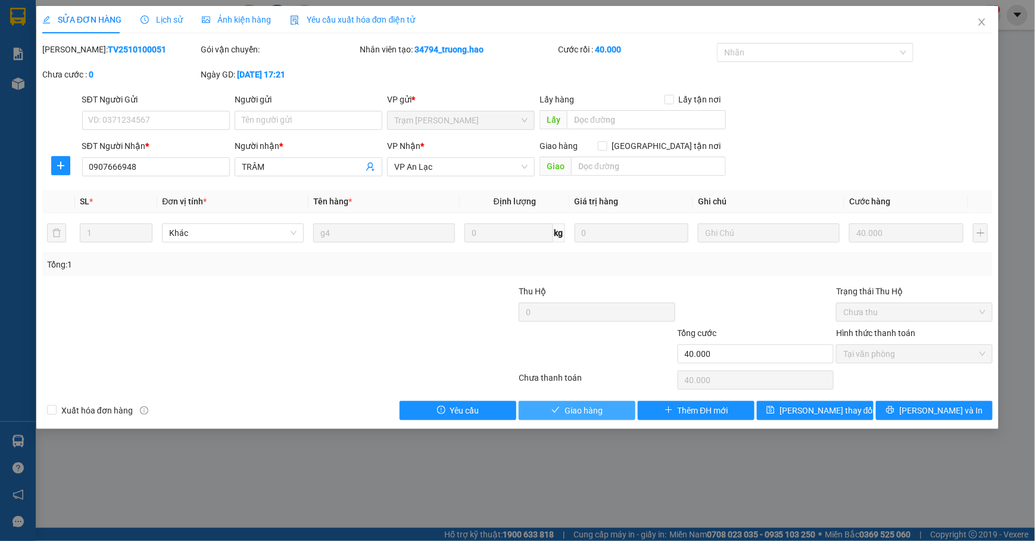
click at [543, 408] on button "Giao hàng" at bounding box center [576, 410] width 117 height 19
type input "0"
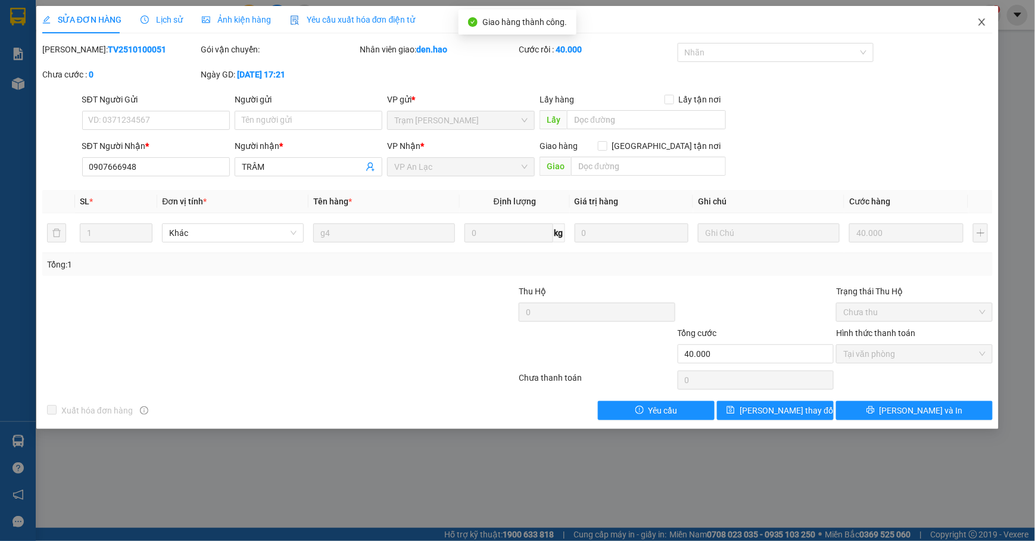
click at [974, 20] on span "Close" at bounding box center [981, 22] width 33 height 33
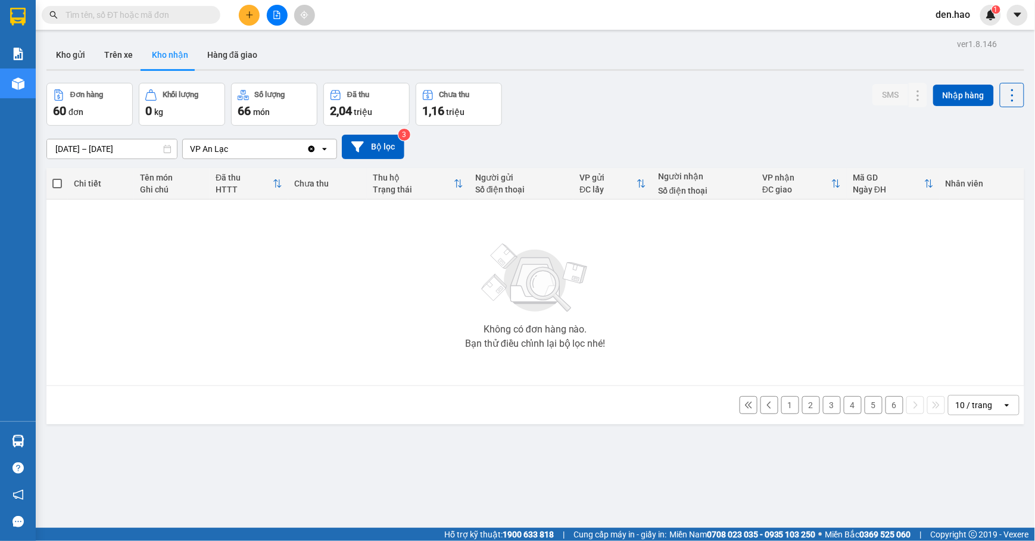
click at [885, 402] on button "6" at bounding box center [894, 405] width 18 height 18
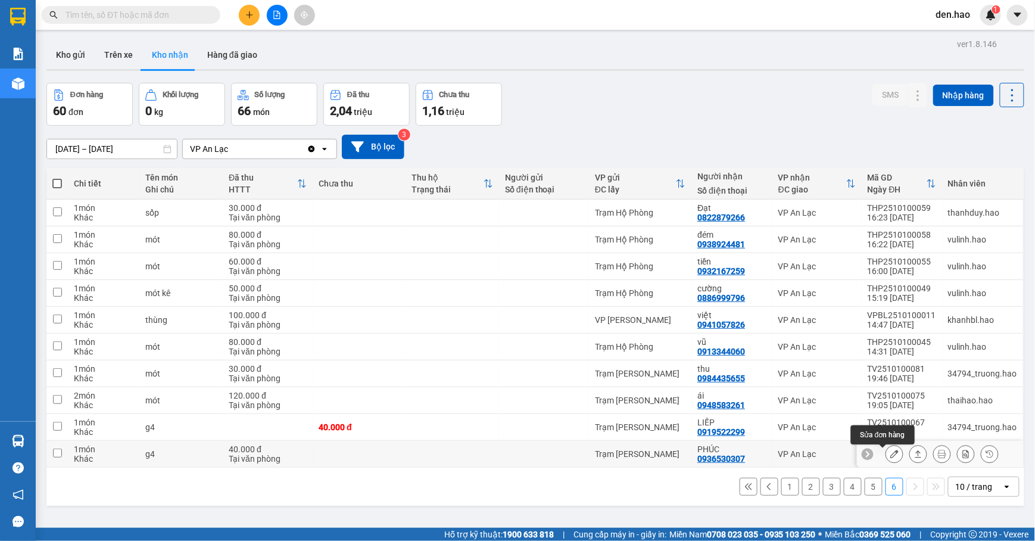
click at [890, 452] on icon at bounding box center [894, 453] width 8 height 8
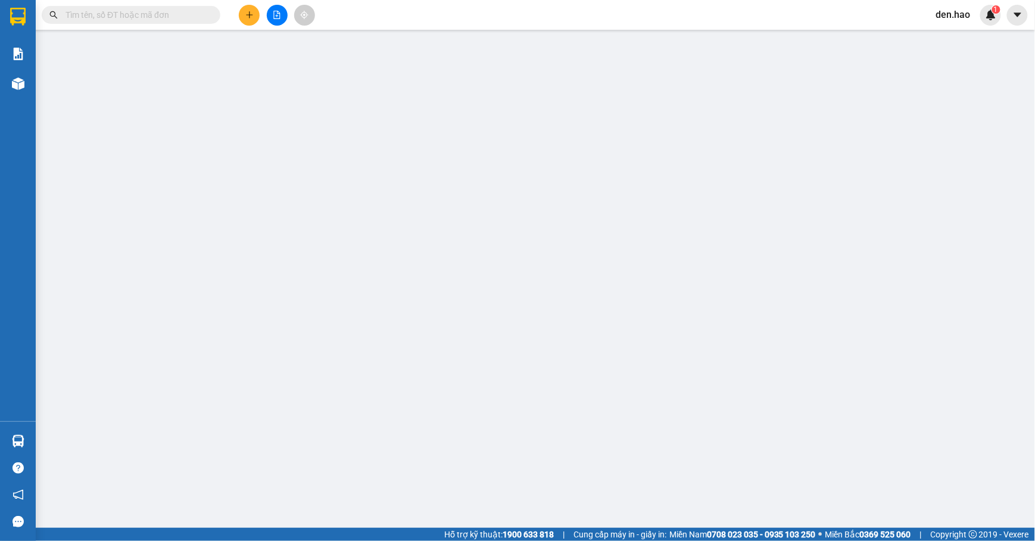
type input "0936530307"
type input "PHÚC"
type input "40.000"
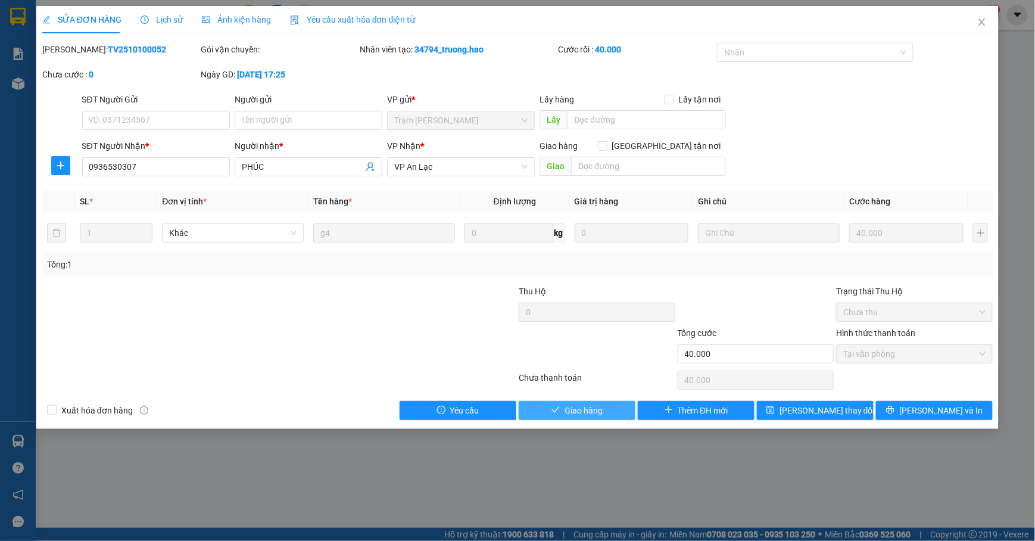
click at [587, 417] on span "Giao hàng" at bounding box center [583, 410] width 38 height 13
type input "0"
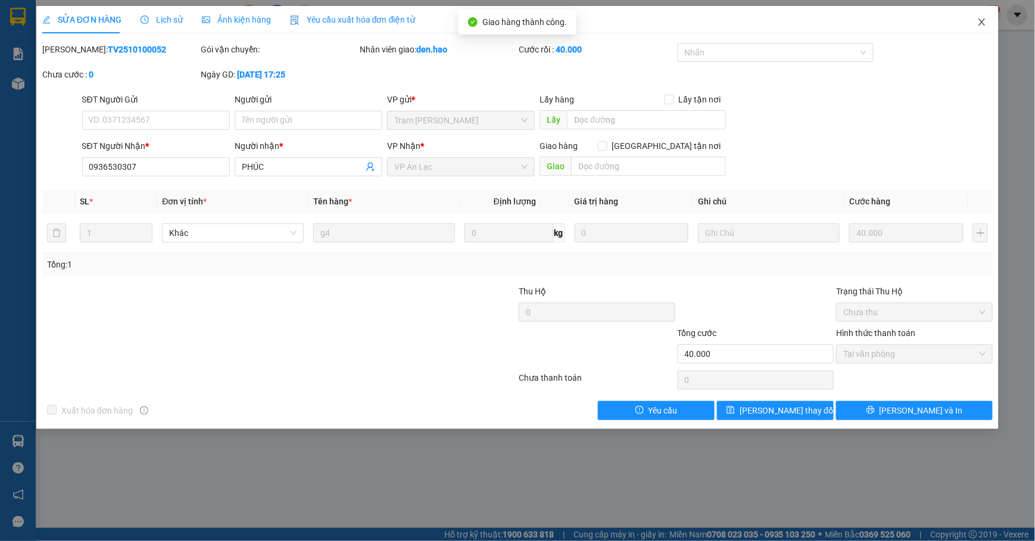
click at [989, 13] on span "Close" at bounding box center [981, 22] width 33 height 33
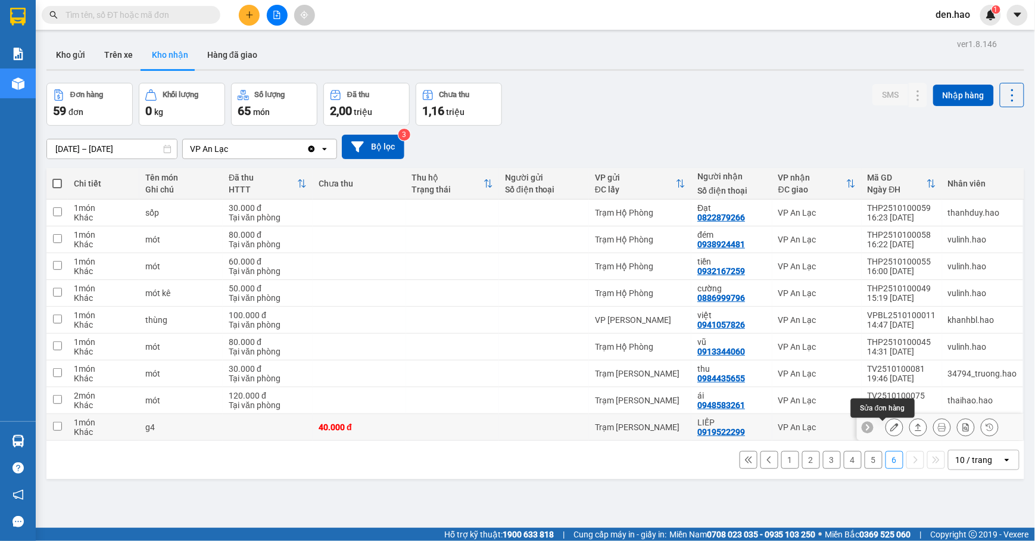
click at [890, 430] on icon at bounding box center [894, 427] width 8 height 8
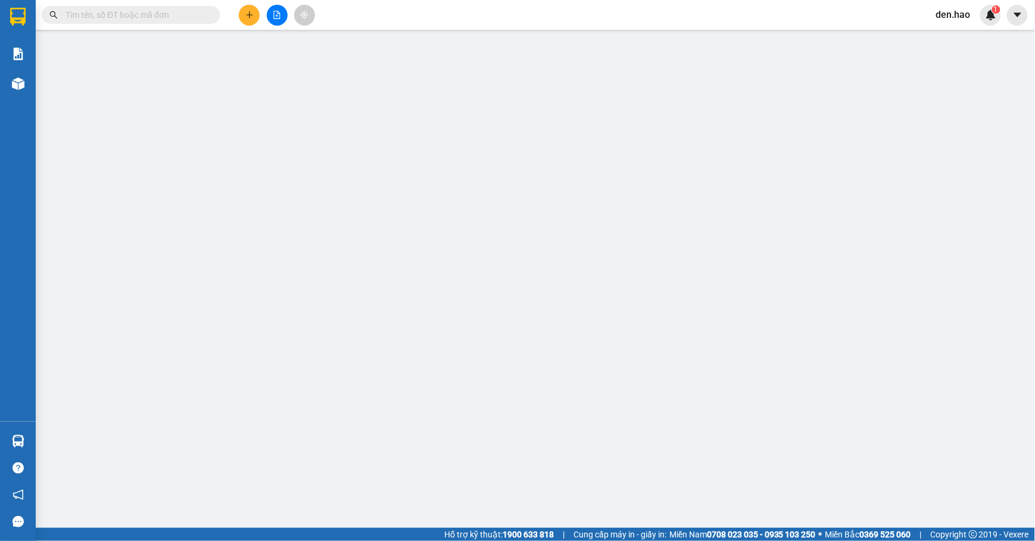
type input "0919522299"
type input "LIẾP"
type input "40.000"
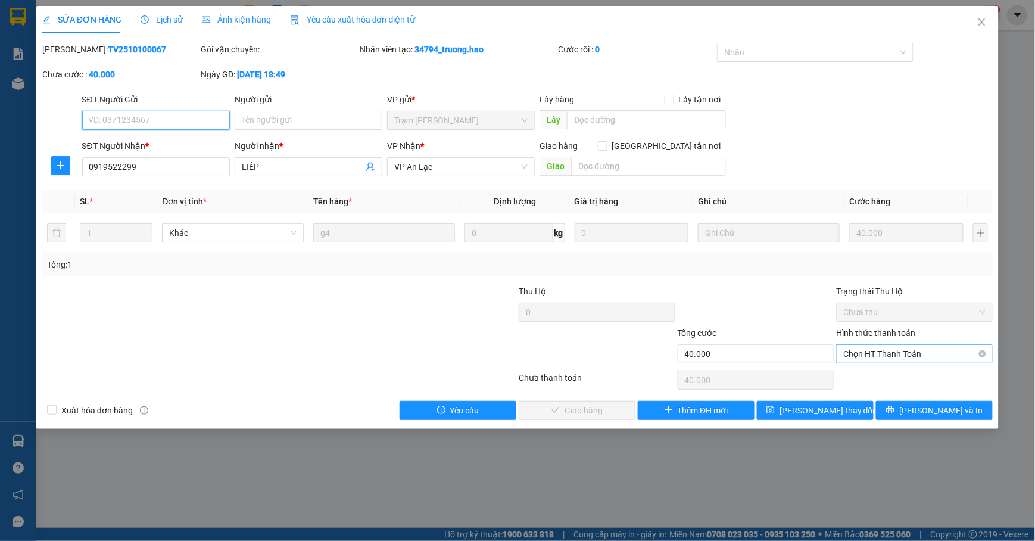
click at [870, 358] on span "Chọn HT Thanh Toán" at bounding box center [914, 354] width 142 height 18
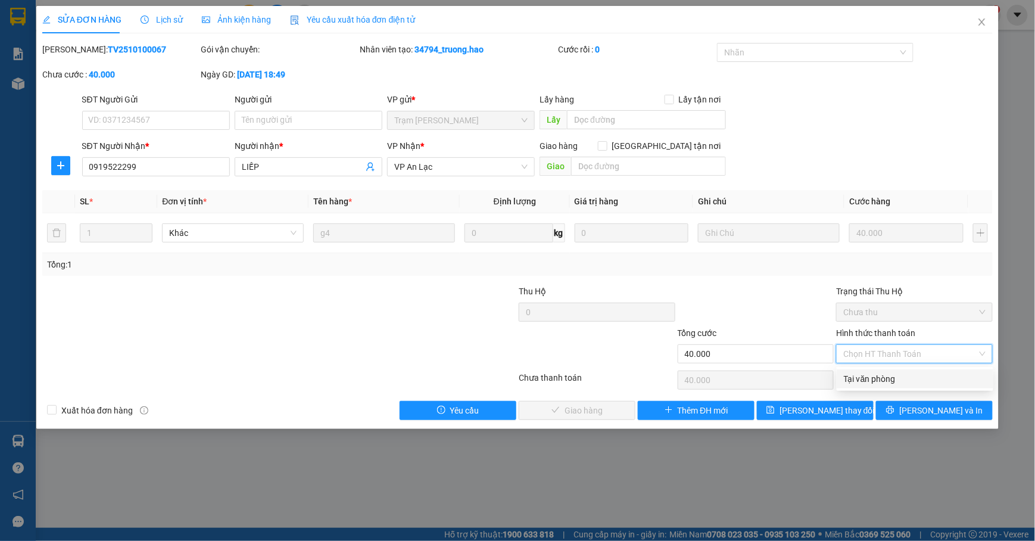
drag, startPoint x: 865, startPoint y: 379, endPoint x: 805, endPoint y: 385, distance: 59.8
click at [858, 379] on div "Tại văn phòng" at bounding box center [914, 378] width 142 height 13
type input "0"
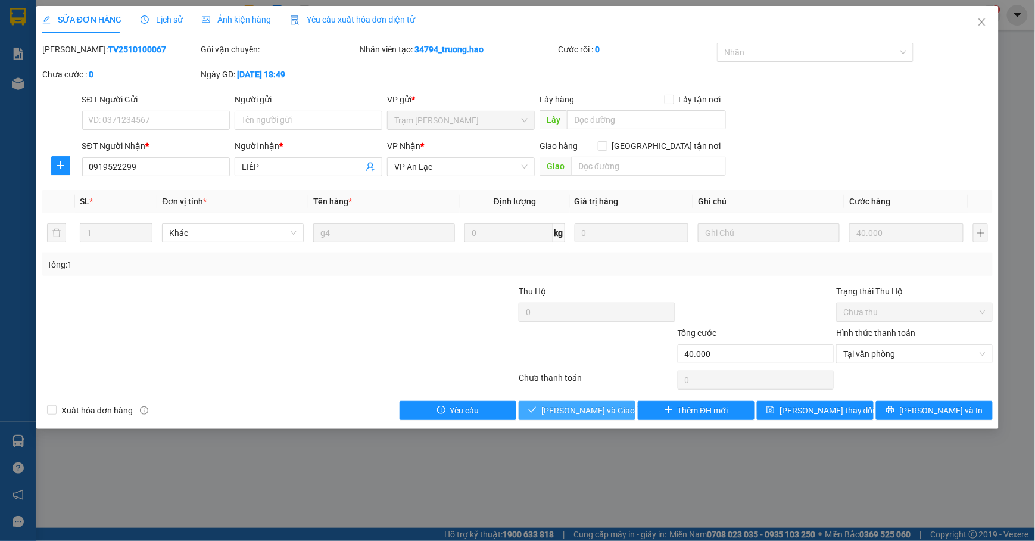
click at [546, 402] on button "[PERSON_NAME] và Giao hàng" at bounding box center [576, 410] width 117 height 19
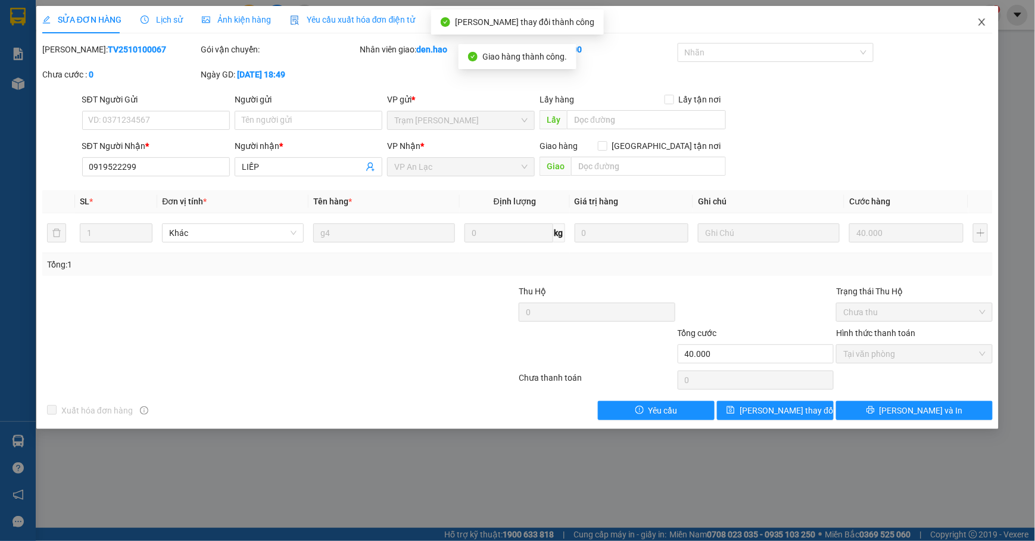
click at [974, 17] on span "Close" at bounding box center [981, 22] width 33 height 33
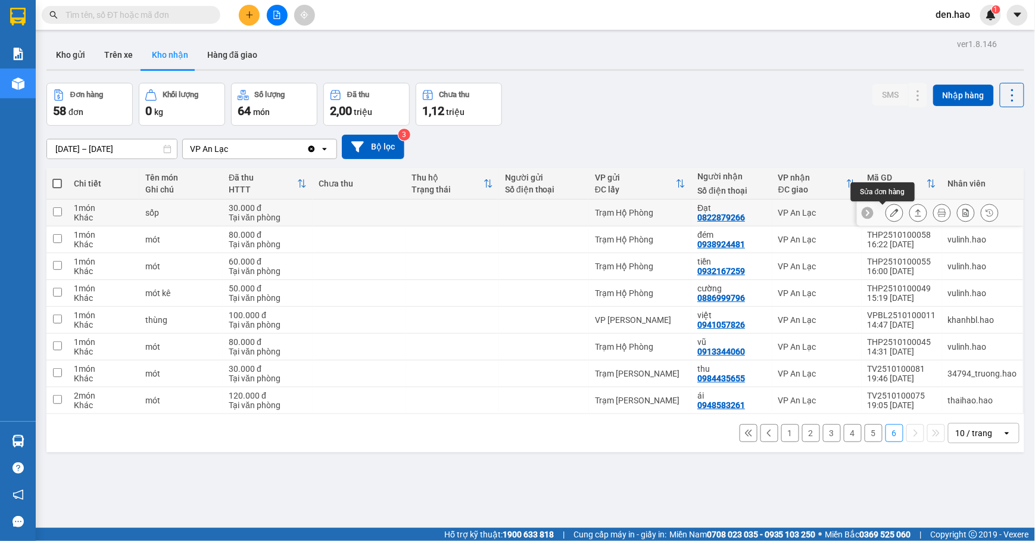
click at [886, 212] on button at bounding box center [894, 212] width 17 height 21
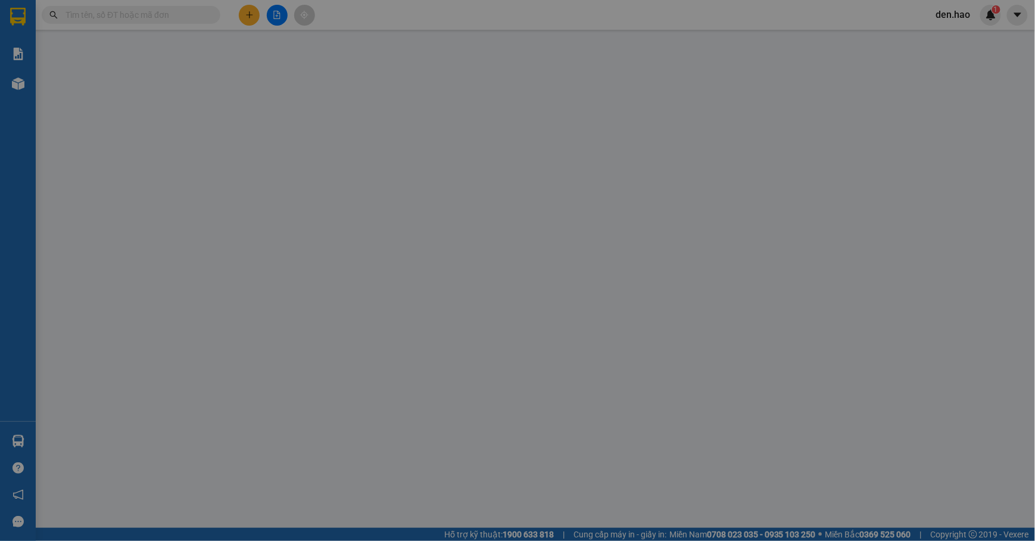
type input "0822879266"
type input "Đạt"
type input "30.000"
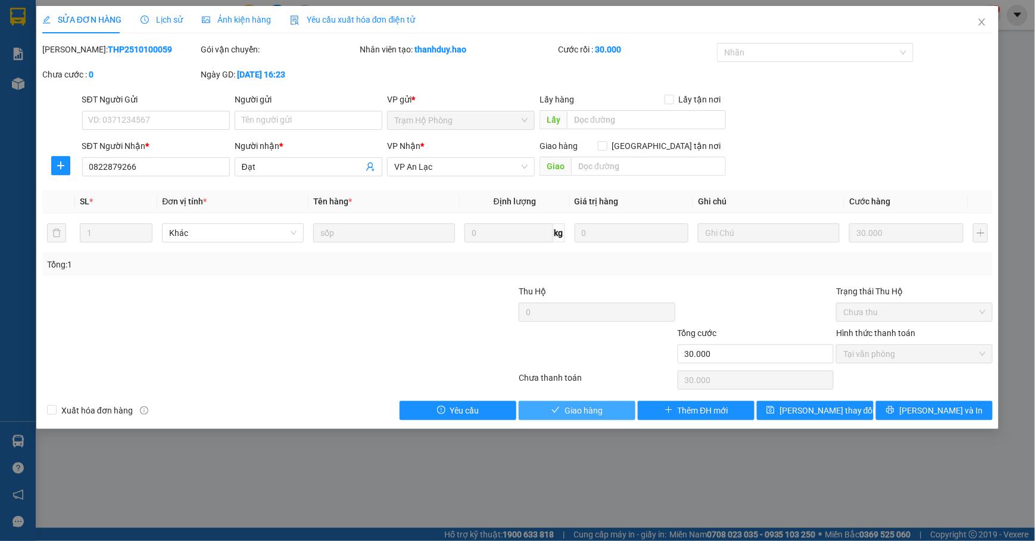
click at [575, 405] on span "Giao hàng" at bounding box center [583, 410] width 38 height 13
type input "0"
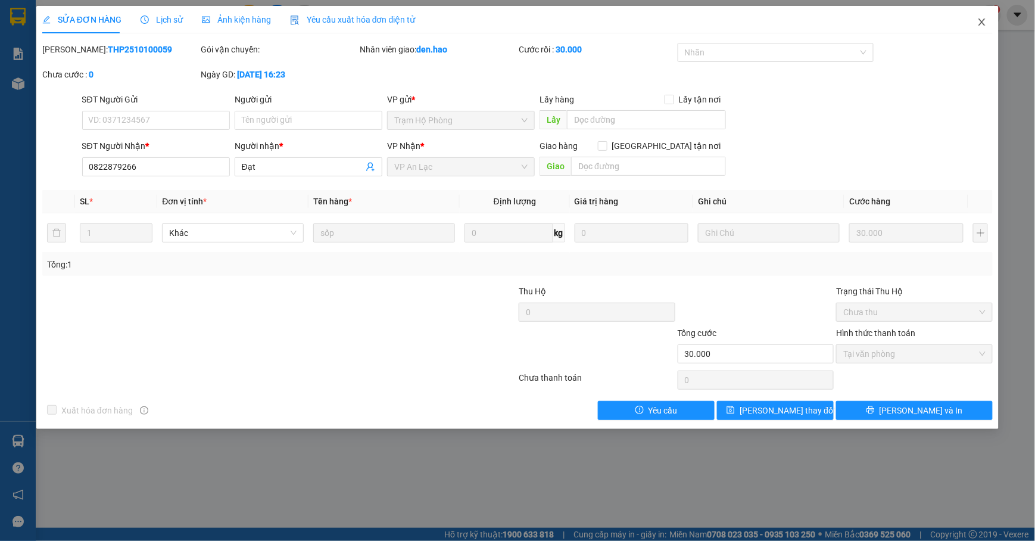
click at [981, 25] on icon "close" at bounding box center [982, 22] width 10 height 10
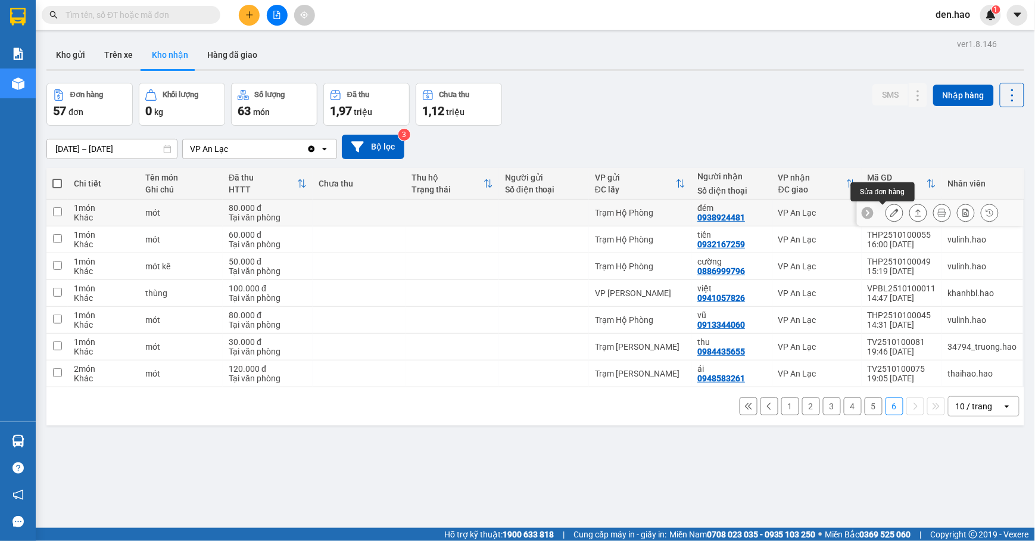
click at [886, 215] on button at bounding box center [894, 212] width 17 height 21
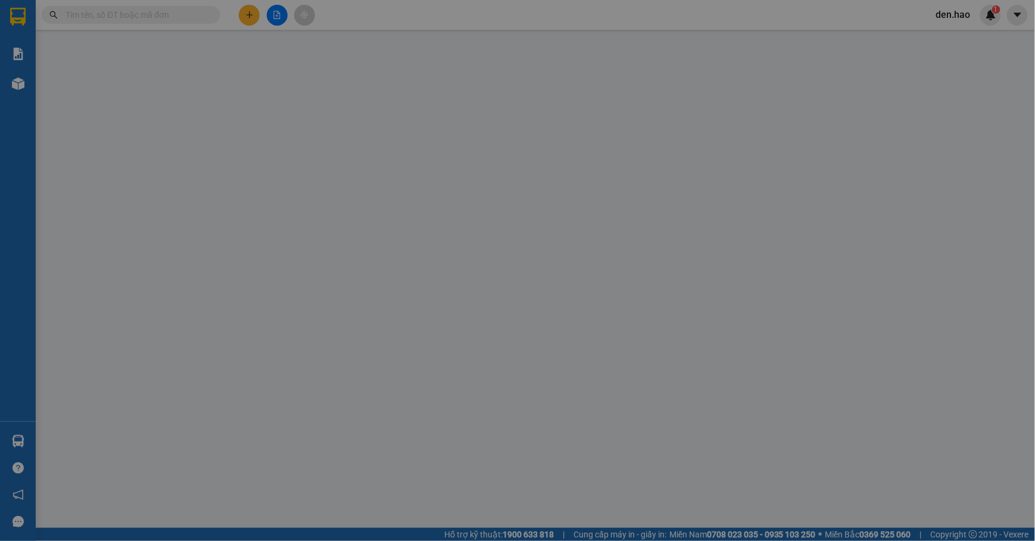
type input "0938924481"
type input "đém"
type input "80.000"
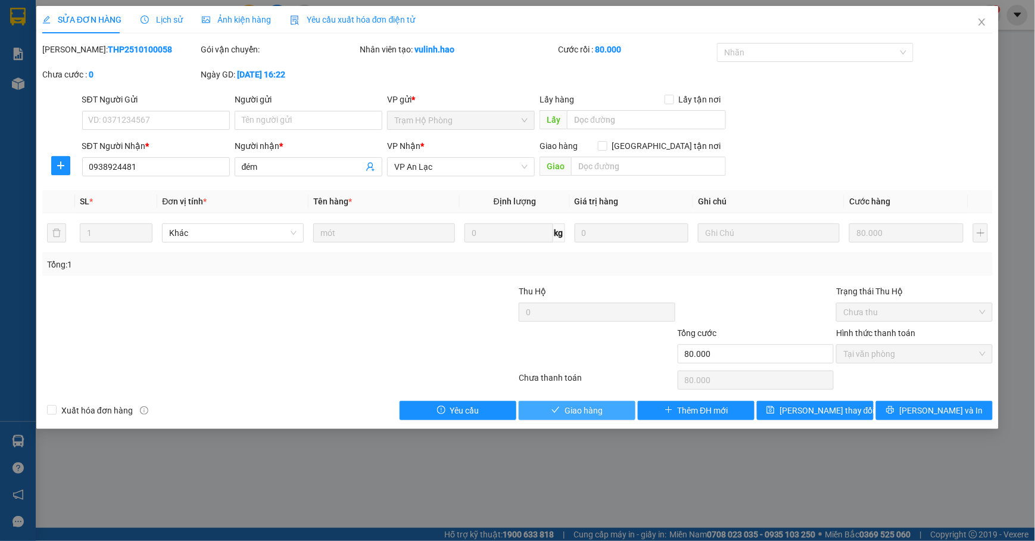
click at [598, 408] on span "Giao hàng" at bounding box center [583, 410] width 38 height 13
type input "0"
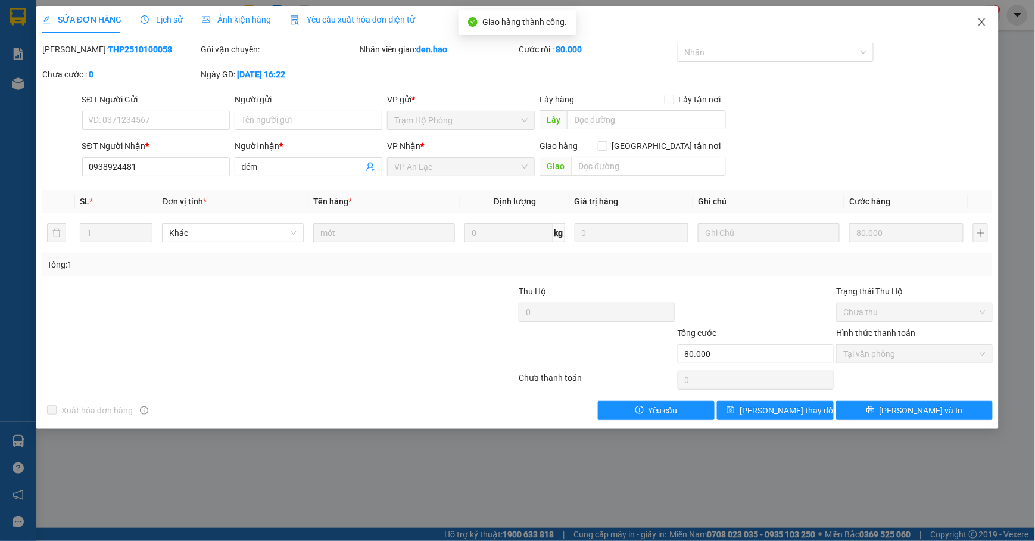
click at [983, 26] on icon "close" at bounding box center [982, 22] width 10 height 10
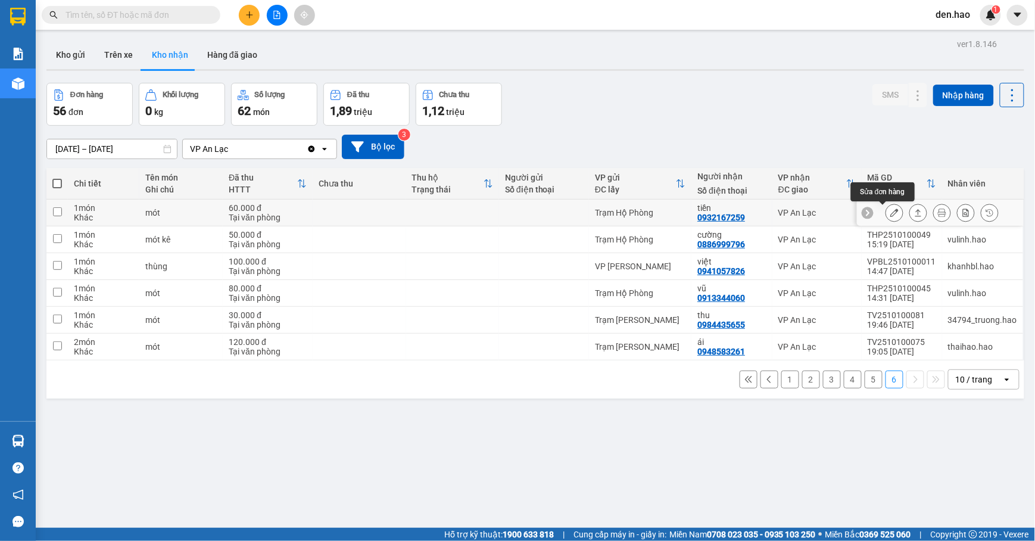
click at [888, 210] on button at bounding box center [894, 212] width 17 height 21
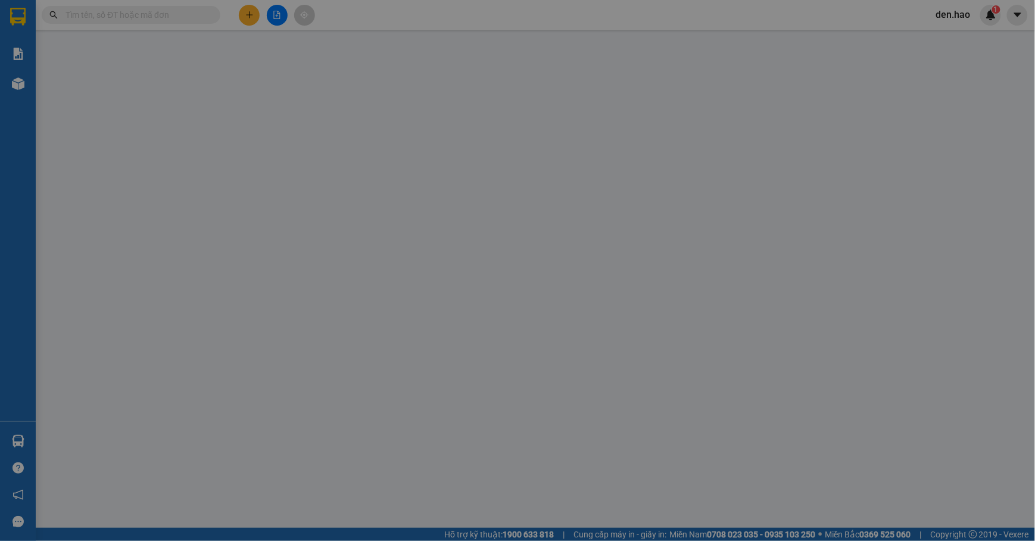
type input "0932167259"
type input "tiền"
type input "60.000"
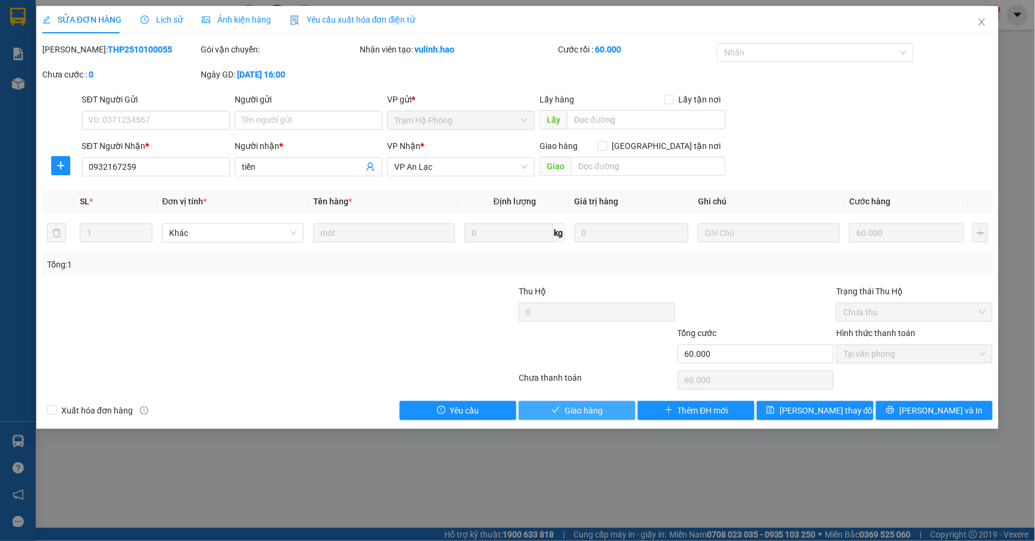
drag, startPoint x: 586, startPoint y: 413, endPoint x: 785, endPoint y: 205, distance: 287.6
click at [586, 412] on span "Giao hàng" at bounding box center [583, 410] width 38 height 13
type input "0"
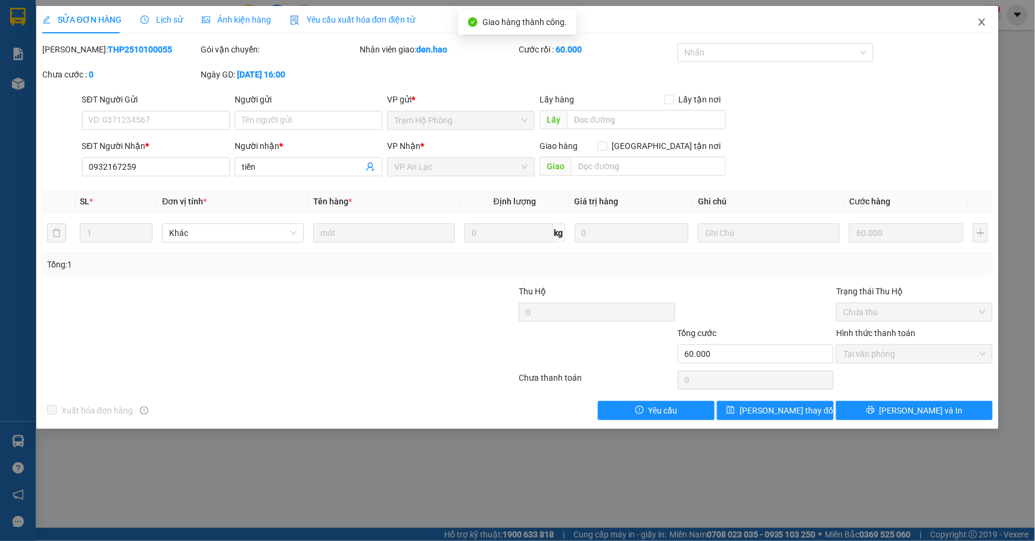
click at [982, 18] on icon "close" at bounding box center [982, 22] width 10 height 10
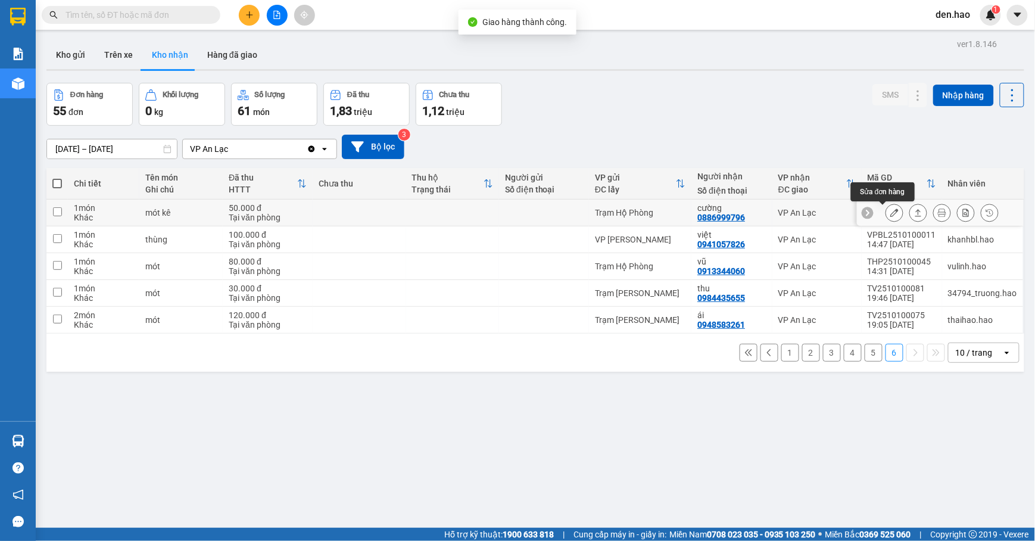
click at [886, 208] on button at bounding box center [894, 212] width 17 height 21
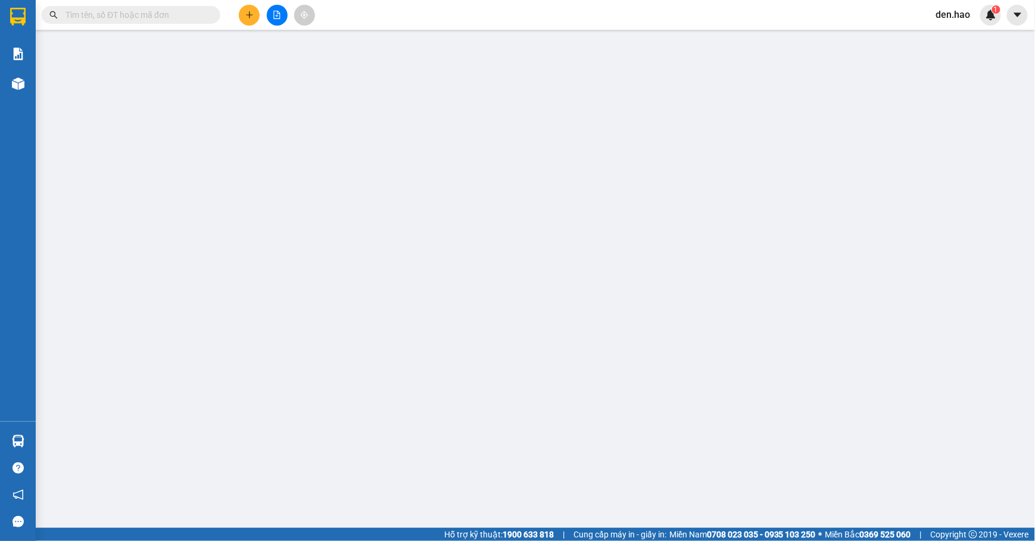
type input "0886999796"
type input "cường"
type input "50.000"
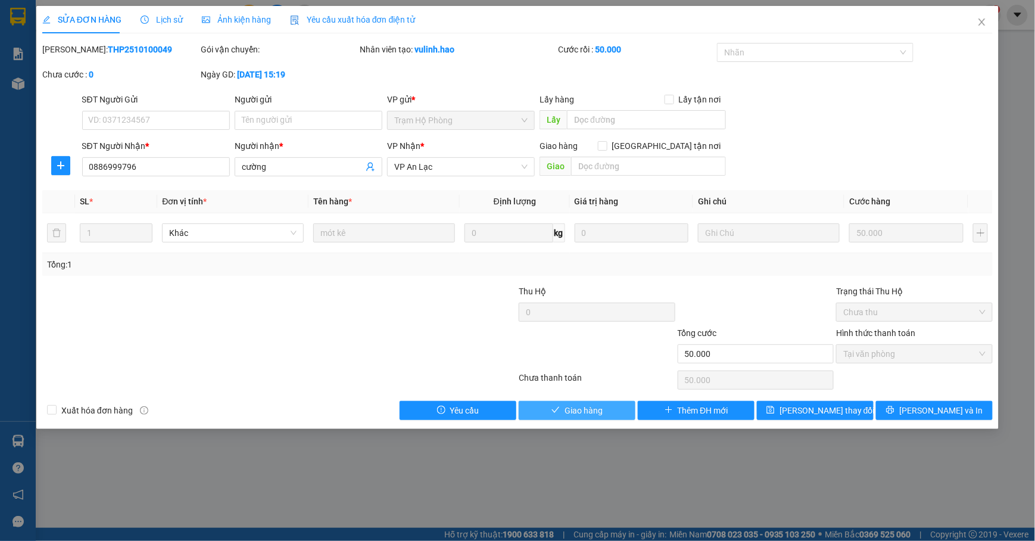
drag, startPoint x: 568, startPoint y: 408, endPoint x: 577, endPoint y: 388, distance: 22.4
click at [568, 408] on span "Giao hàng" at bounding box center [583, 410] width 38 height 13
type input "0"
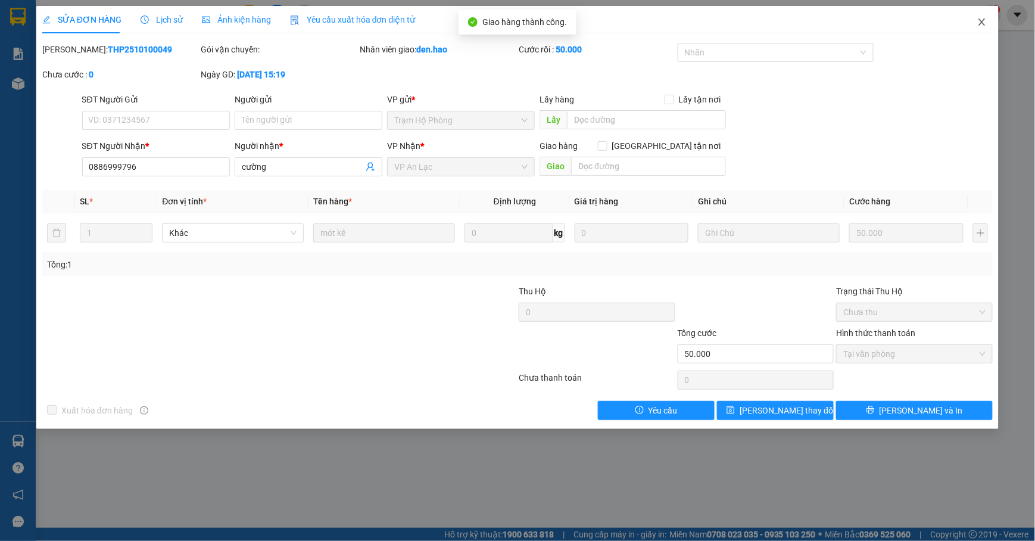
click at [983, 19] on icon "close" at bounding box center [982, 22] width 10 height 10
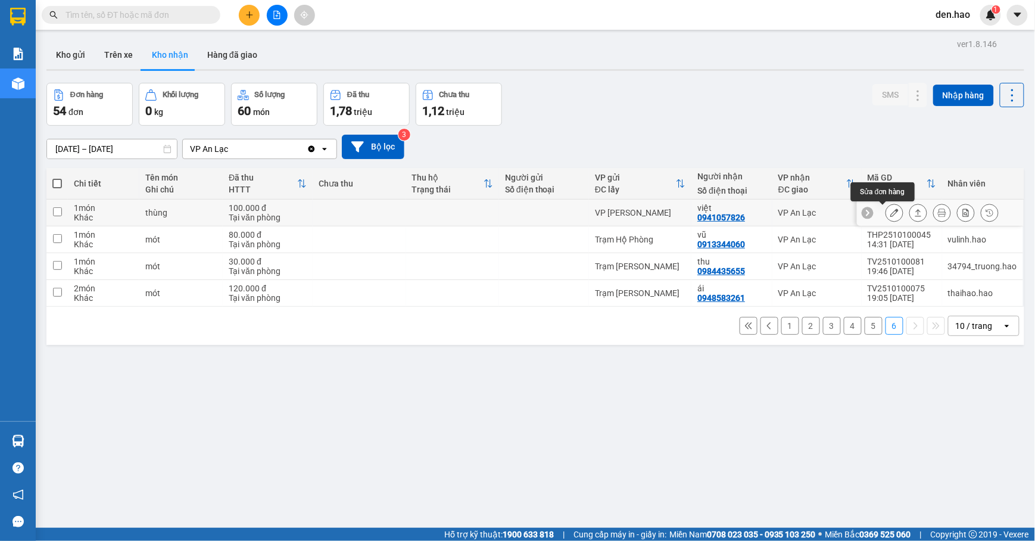
click at [890, 213] on icon at bounding box center [894, 212] width 8 height 8
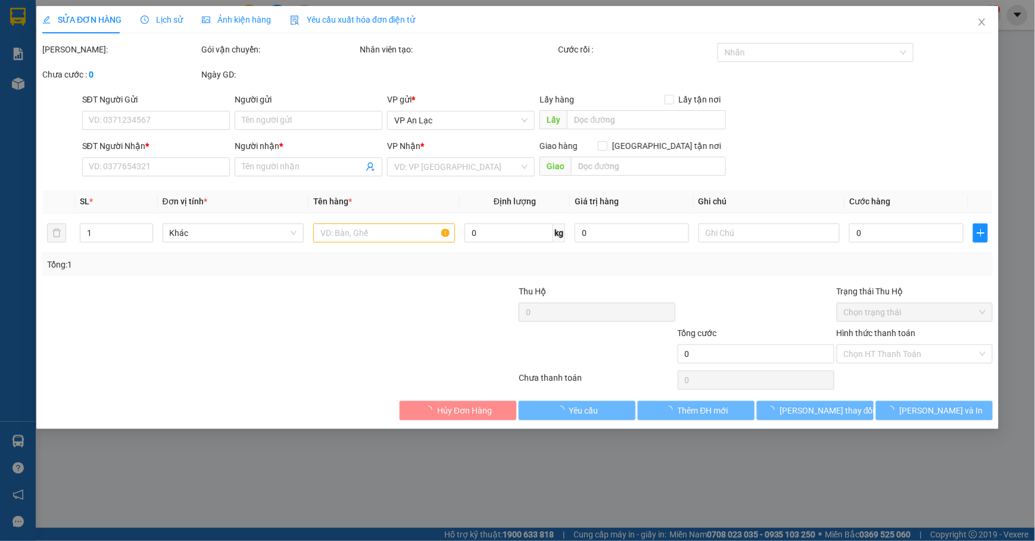
type input "0941057826"
type input "việt"
type input "100.000"
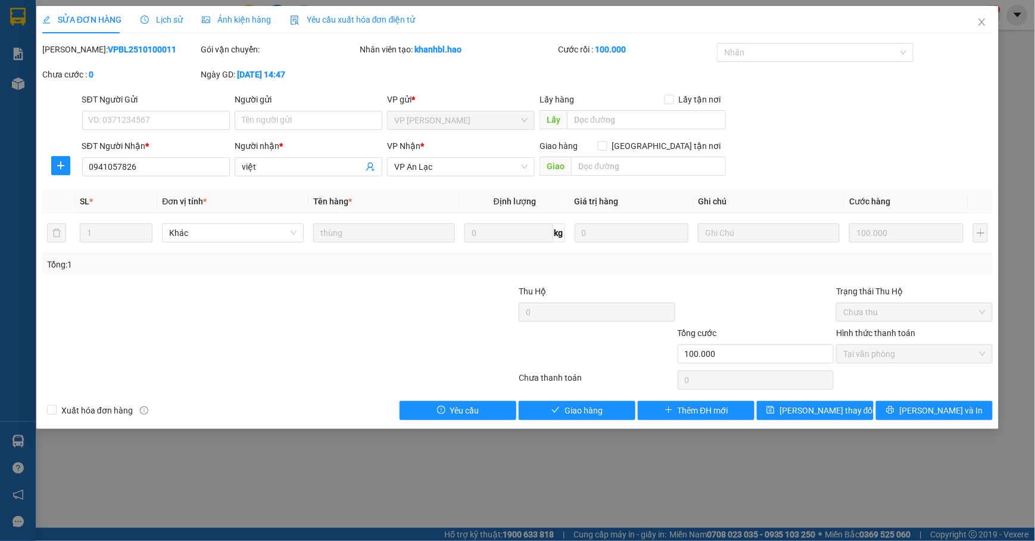
drag, startPoint x: 595, startPoint y: 421, endPoint x: 614, endPoint y: 392, distance: 35.3
click at [595, 419] on div "SỬA ĐƠN HÀNG Lịch sử Ảnh kiện hàng Yêu cầu xuất hóa đơn điện tử Total Paid Fee …" at bounding box center [517, 217] width 962 height 423
drag, startPoint x: 575, startPoint y: 410, endPoint x: 808, endPoint y: 196, distance: 316.0
click at [576, 411] on span "Giao hàng" at bounding box center [583, 410] width 38 height 13
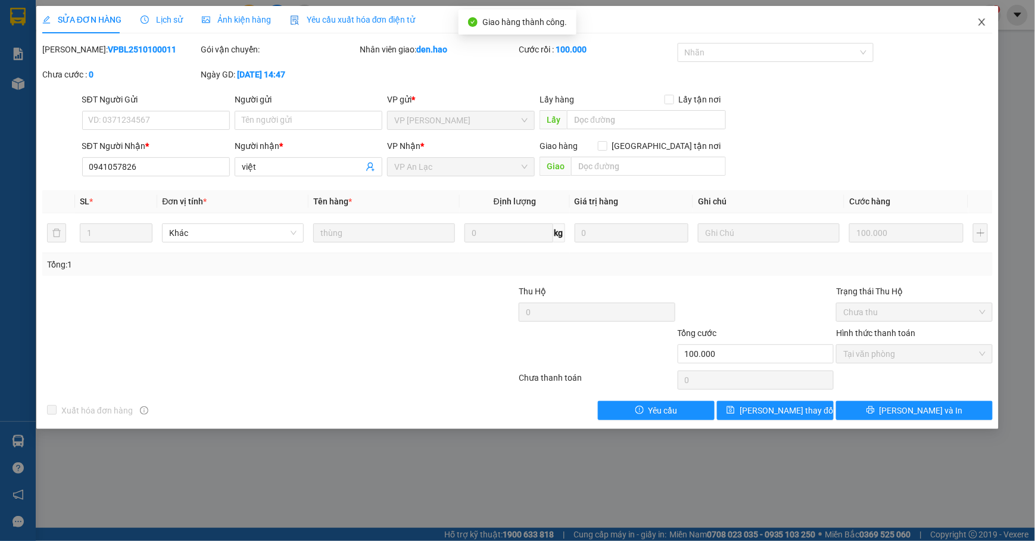
click at [982, 22] on icon "close" at bounding box center [981, 21] width 7 height 7
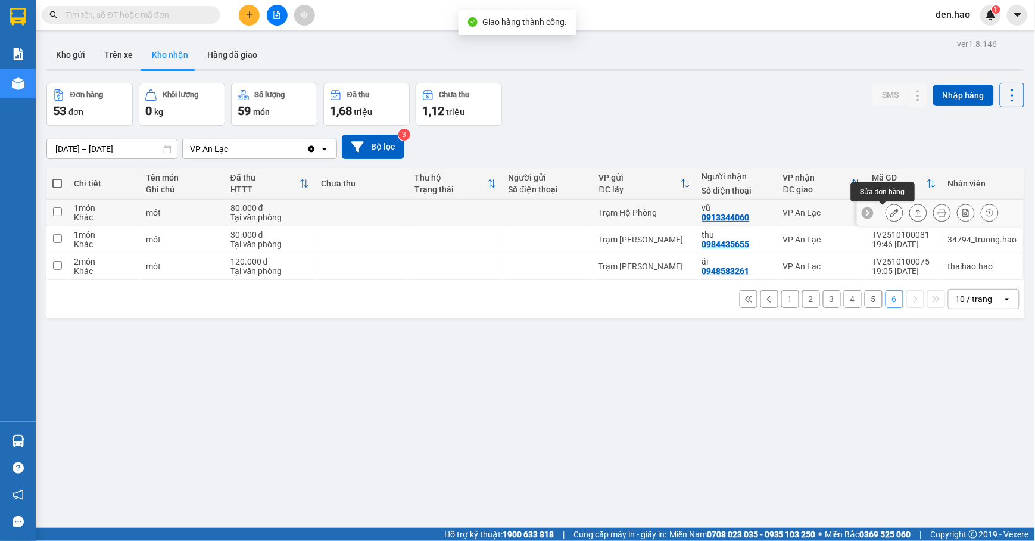
click at [890, 213] on icon at bounding box center [894, 212] width 8 height 8
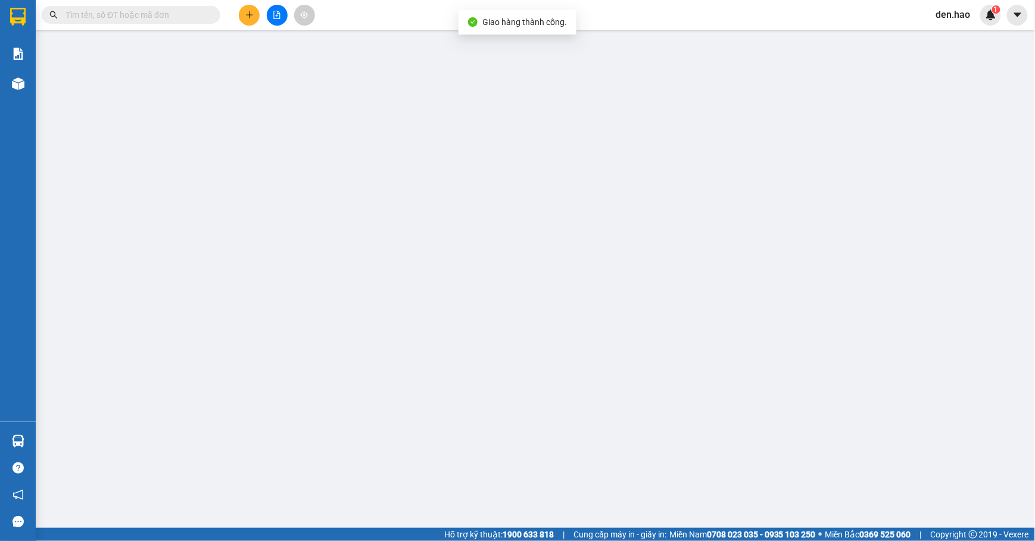
type input "0913344060"
type input "vũ"
type input "80.000"
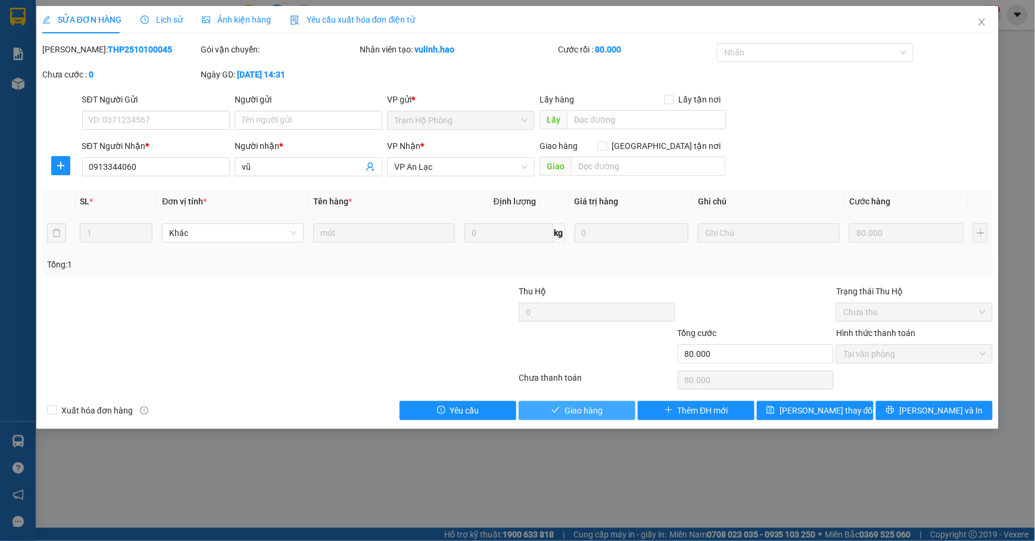
drag, startPoint x: 598, startPoint y: 413, endPoint x: 616, endPoint y: 374, distance: 42.4
click at [600, 405] on span "Giao hàng" at bounding box center [583, 410] width 38 height 13
type input "0"
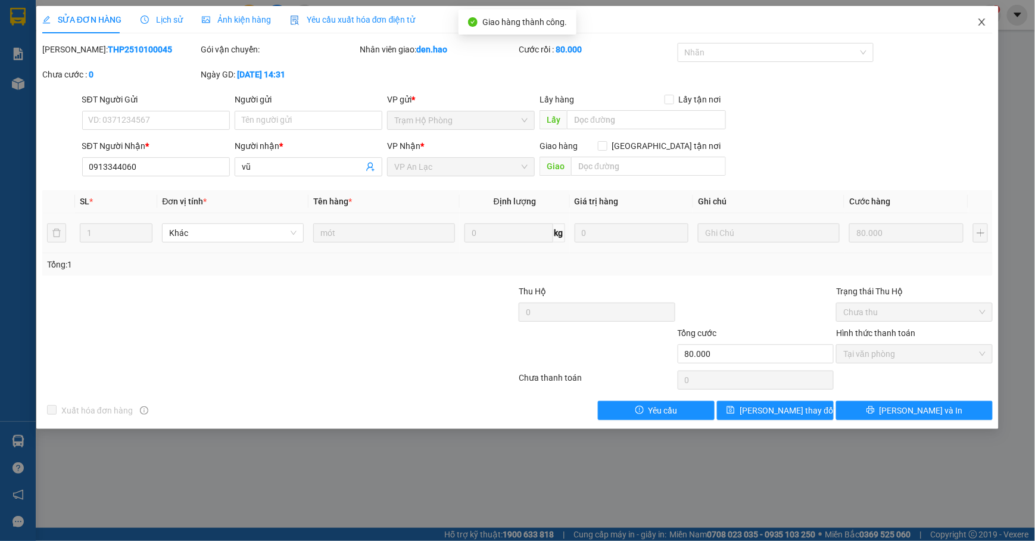
click at [982, 30] on span "Close" at bounding box center [981, 22] width 33 height 33
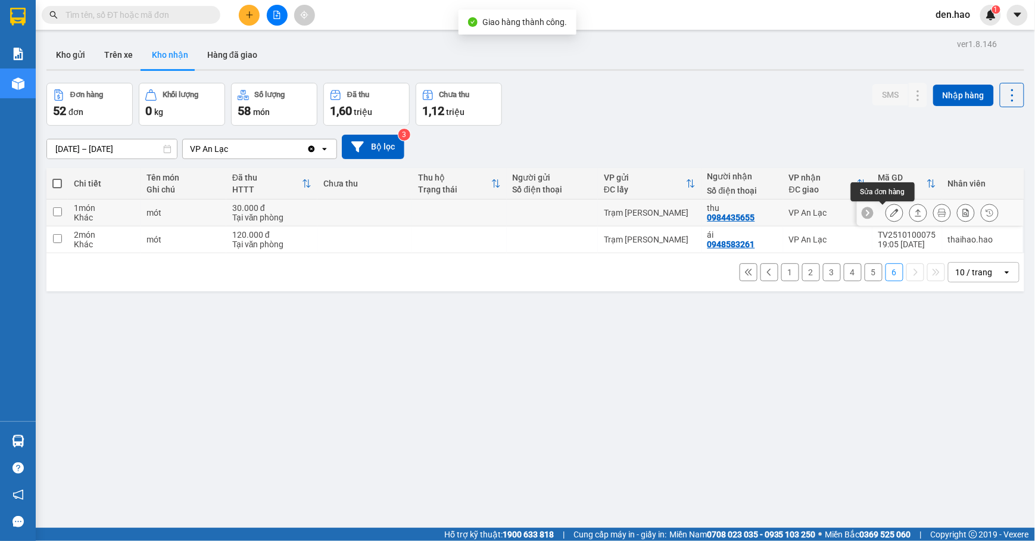
click at [890, 212] on icon at bounding box center [894, 212] width 8 height 8
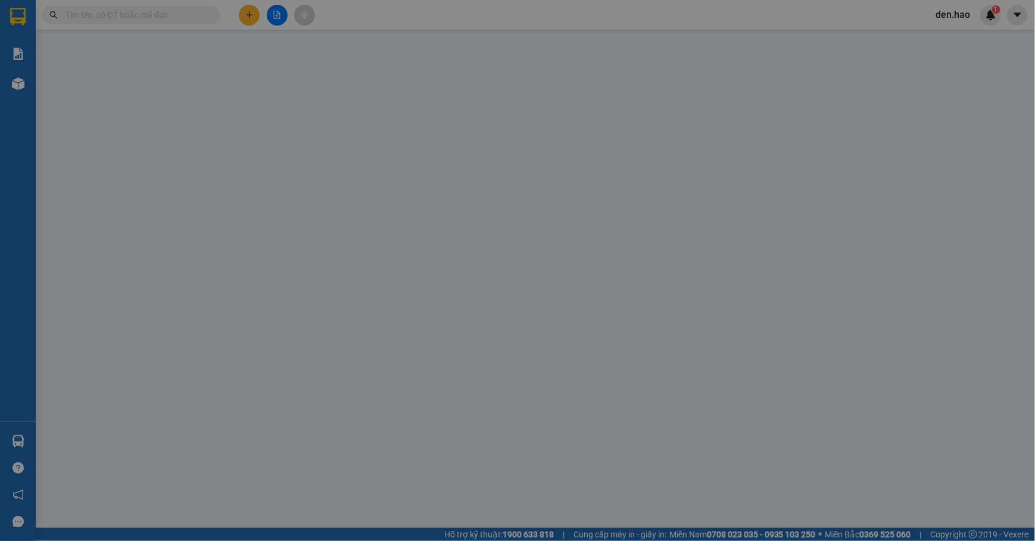
type input "0984435655"
type input "thu"
type input "30.000"
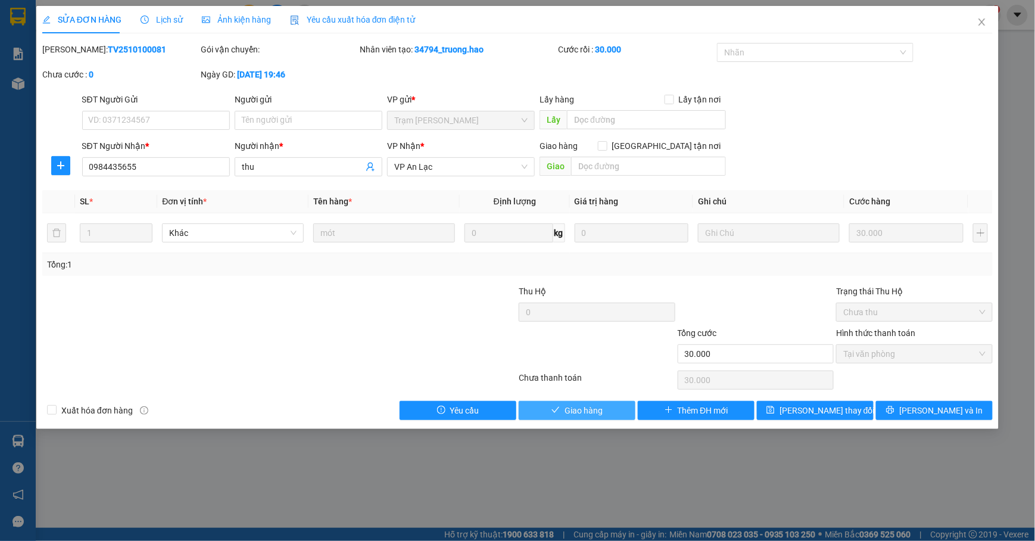
drag, startPoint x: 581, startPoint y: 414, endPoint x: 588, endPoint y: 406, distance: 11.0
click at [583, 411] on span "Giao hàng" at bounding box center [583, 410] width 38 height 13
type input "0"
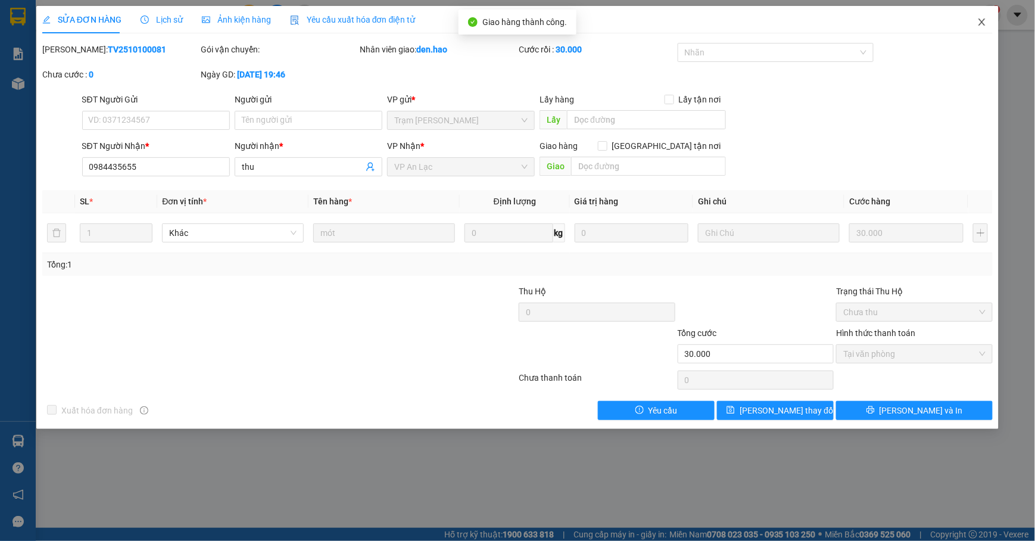
click at [981, 30] on span "Close" at bounding box center [981, 22] width 33 height 33
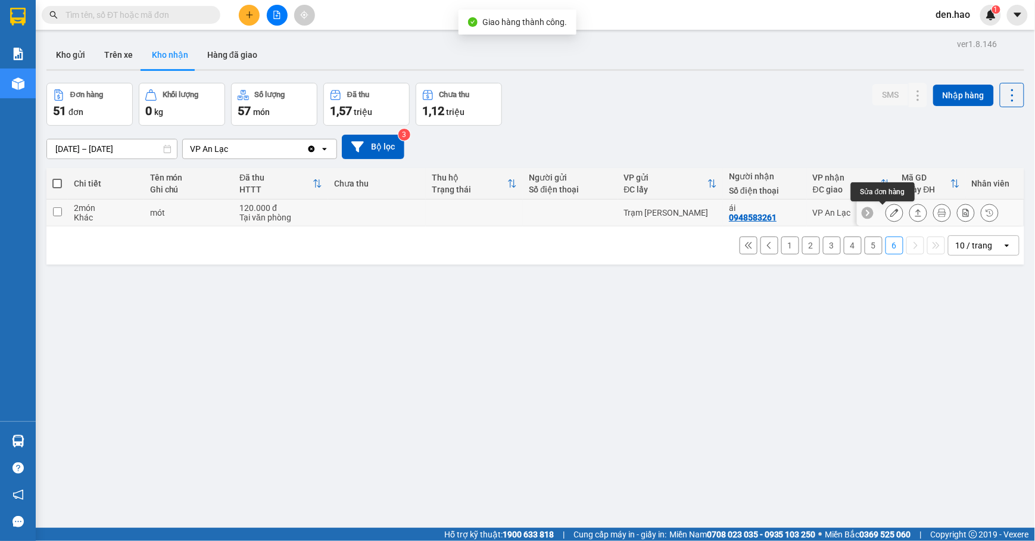
click at [890, 211] on icon at bounding box center [894, 212] width 8 height 8
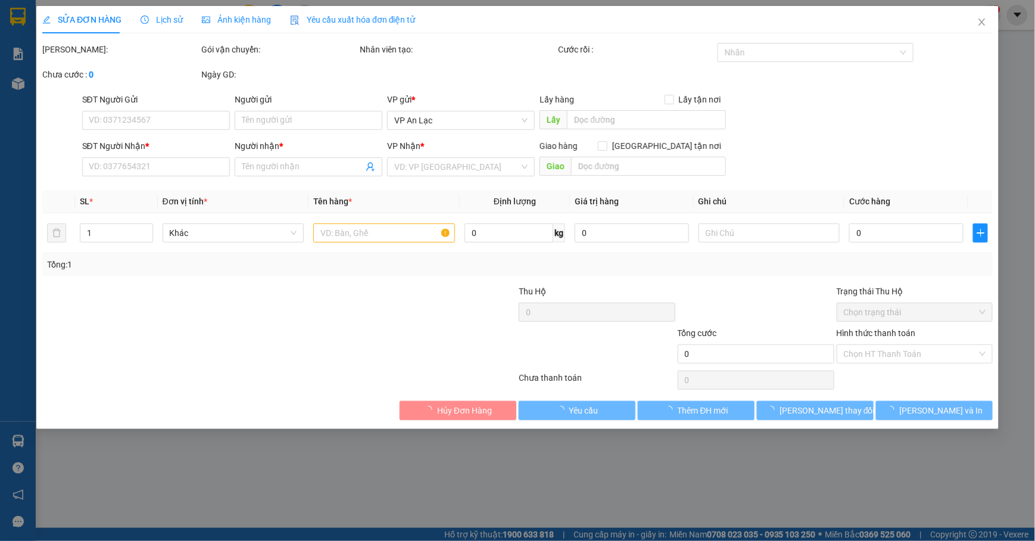
type input "0948583261"
type input "ái"
type input "120.000"
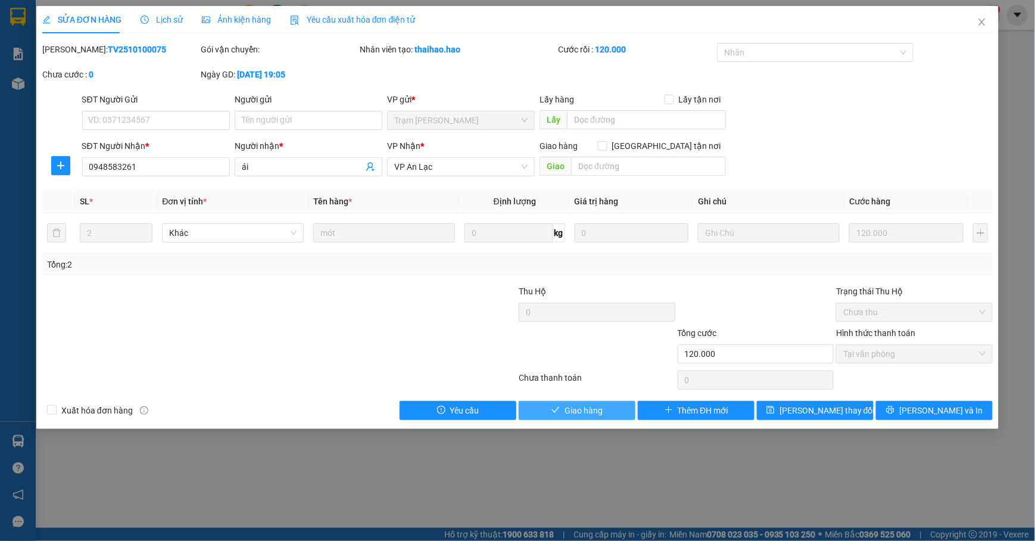
click at [560, 408] on button "Giao hàng" at bounding box center [576, 410] width 117 height 19
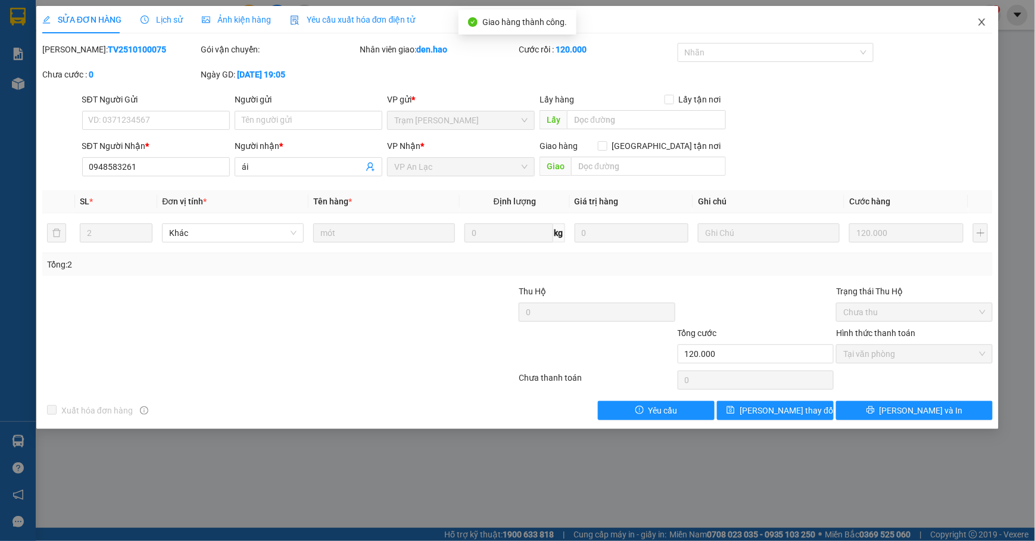
click at [977, 26] on icon "close" at bounding box center [982, 22] width 10 height 10
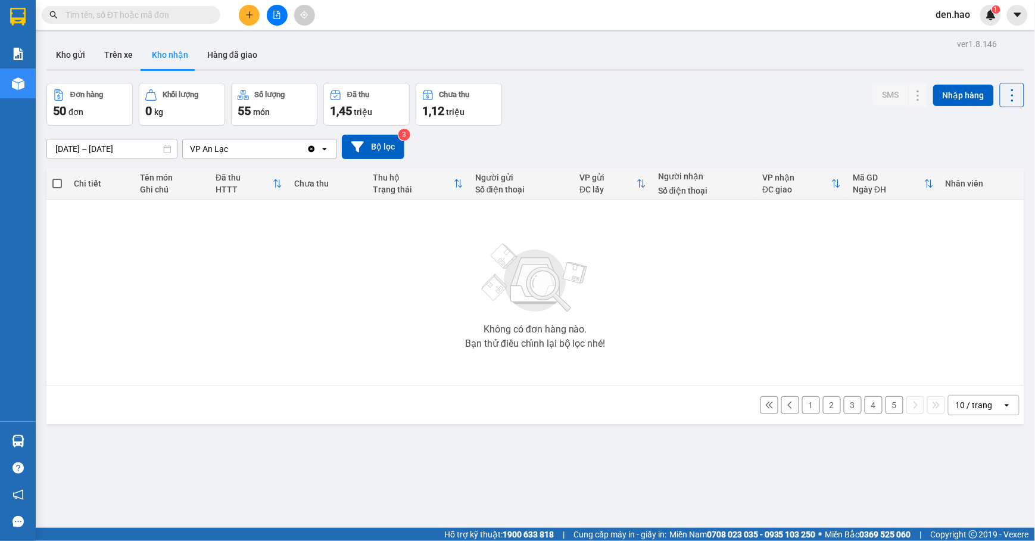
click at [885, 403] on button "5" at bounding box center [894, 405] width 18 height 18
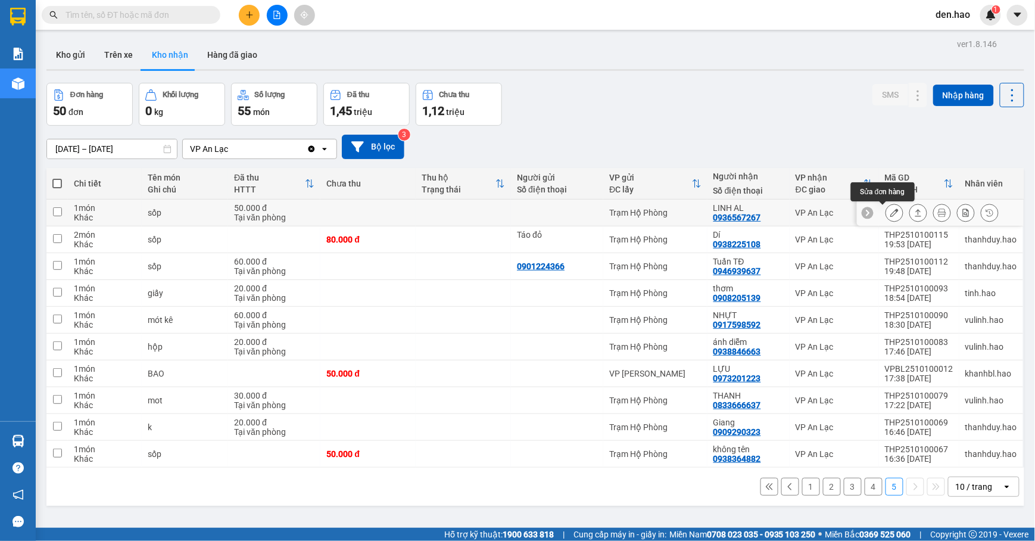
click at [886, 206] on button at bounding box center [894, 212] width 17 height 21
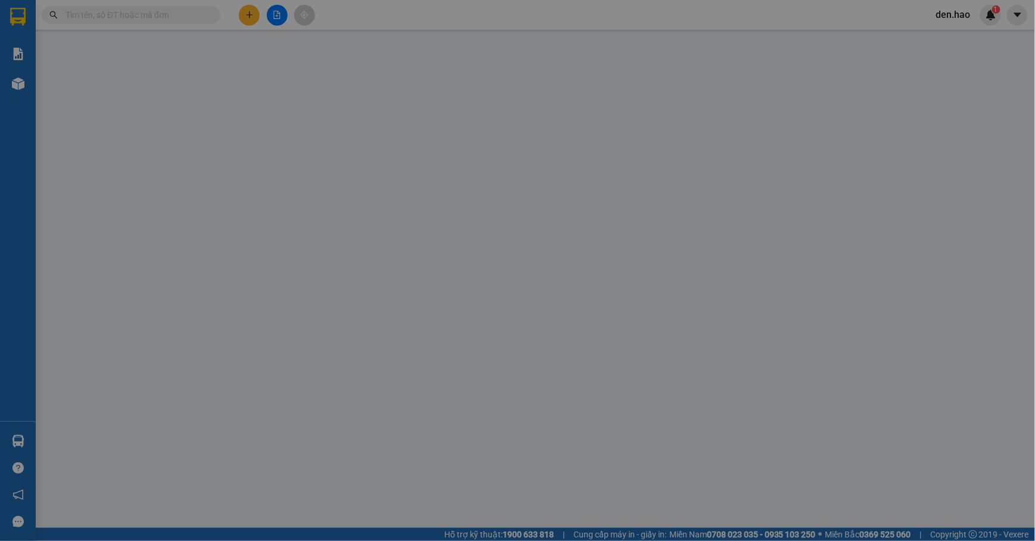
type input "0936567267"
type input "LINH AL"
type input "50.000"
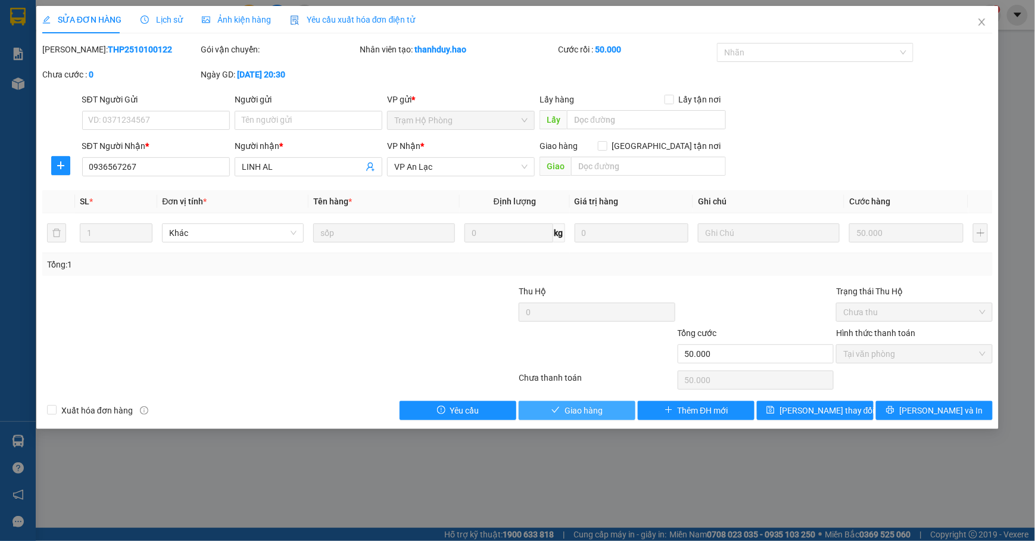
click at [567, 402] on button "Giao hàng" at bounding box center [576, 410] width 117 height 19
type input "0"
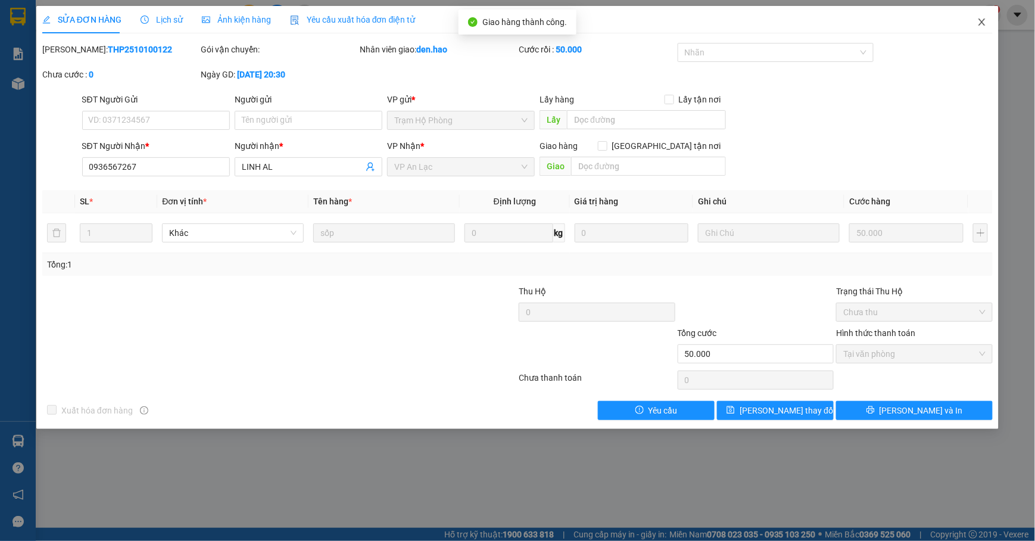
click at [980, 23] on icon "close" at bounding box center [982, 22] width 10 height 10
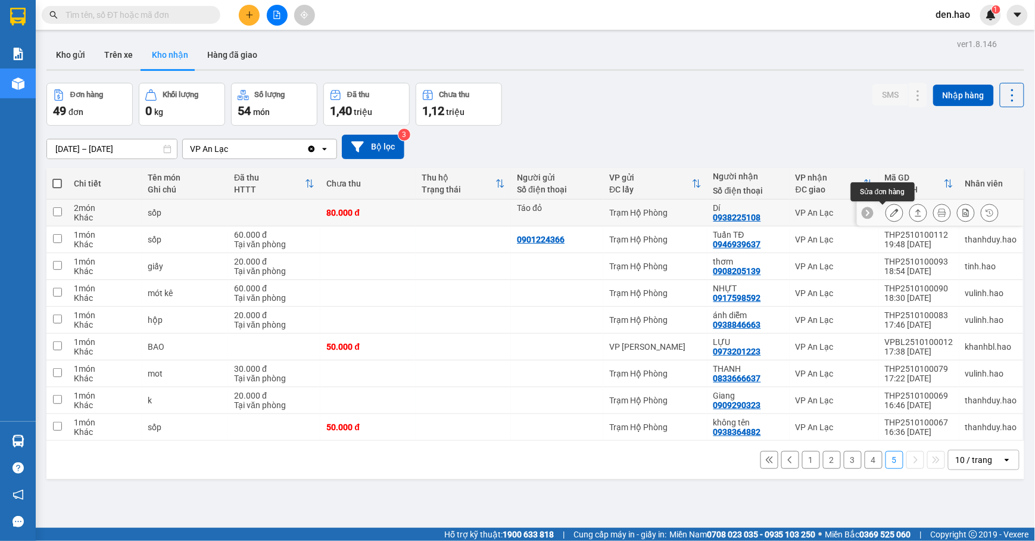
click at [890, 210] on icon at bounding box center [894, 212] width 8 height 8
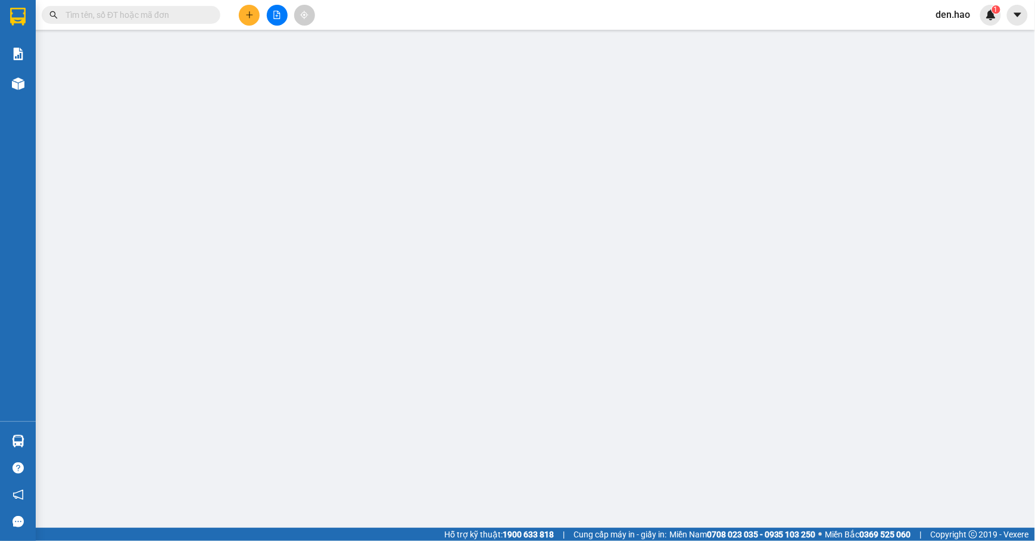
type input "Táo đỏ"
type input "0938225108"
type input "Dí"
type input "80.000"
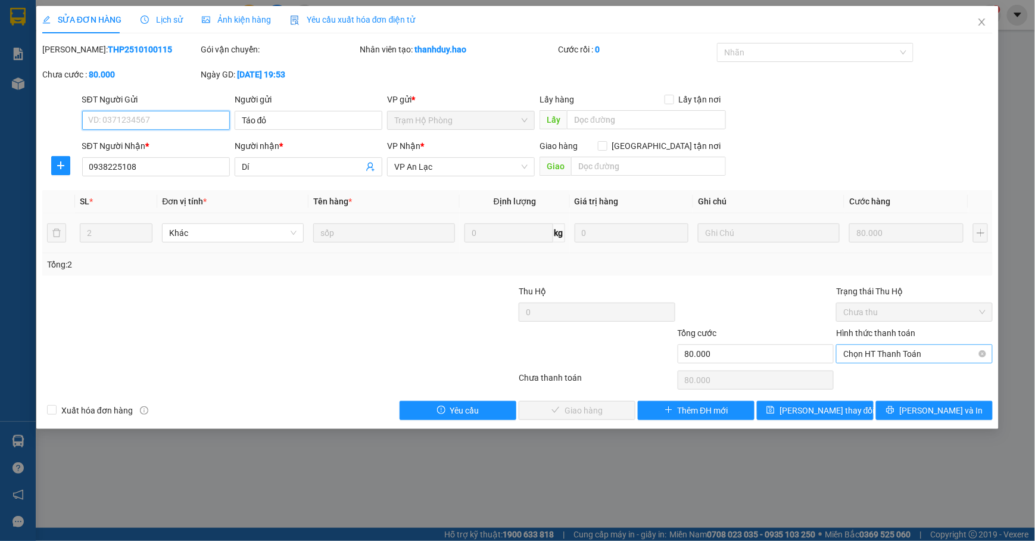
click at [889, 352] on span "Chọn HT Thanh Toán" at bounding box center [914, 354] width 142 height 18
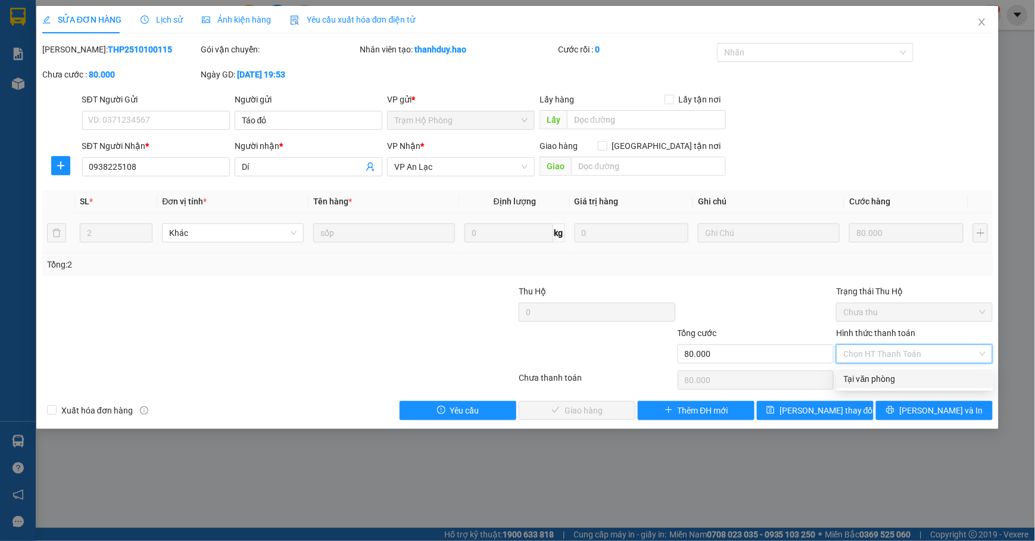
click at [879, 372] on div "Tại văn phòng" at bounding box center [914, 378] width 142 height 13
type input "0"
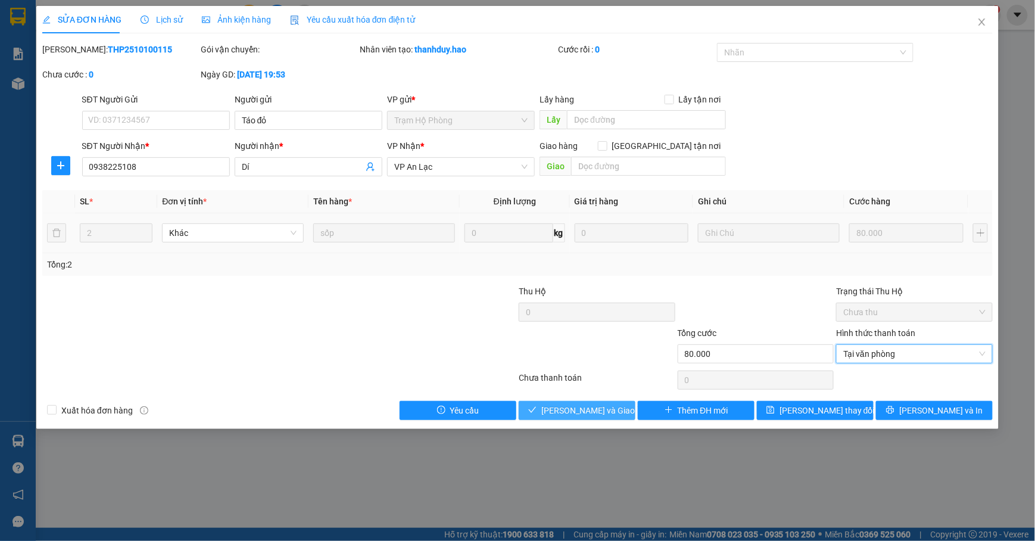
click at [591, 405] on span "[PERSON_NAME] và Giao hàng" at bounding box center [598, 410] width 114 height 13
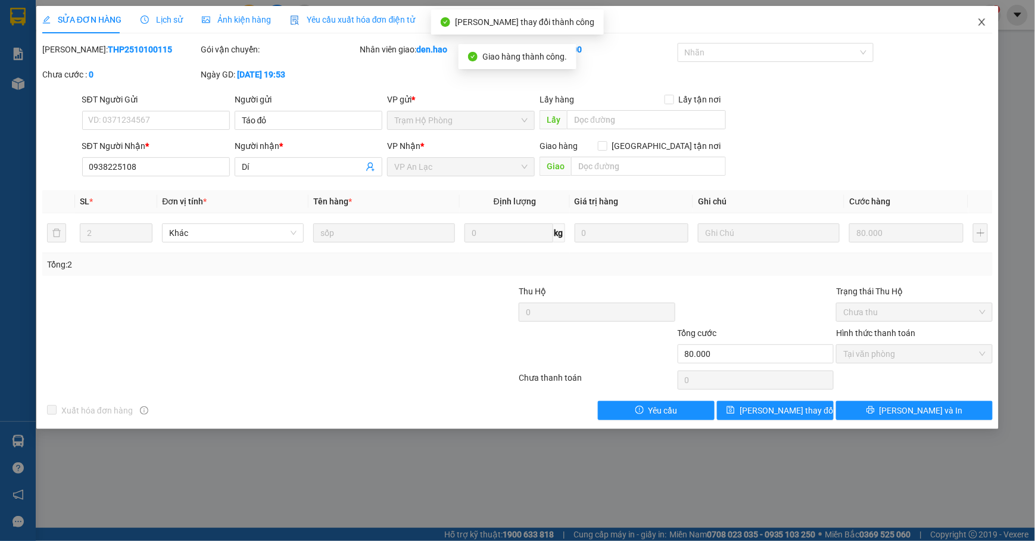
click at [979, 22] on icon "close" at bounding box center [982, 22] width 10 height 10
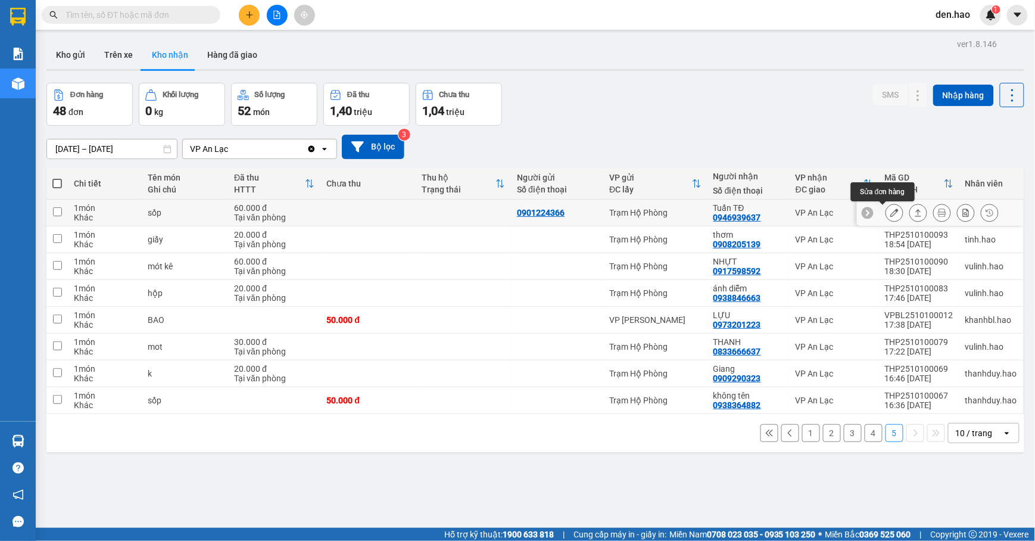
click at [890, 211] on icon at bounding box center [894, 212] width 8 height 8
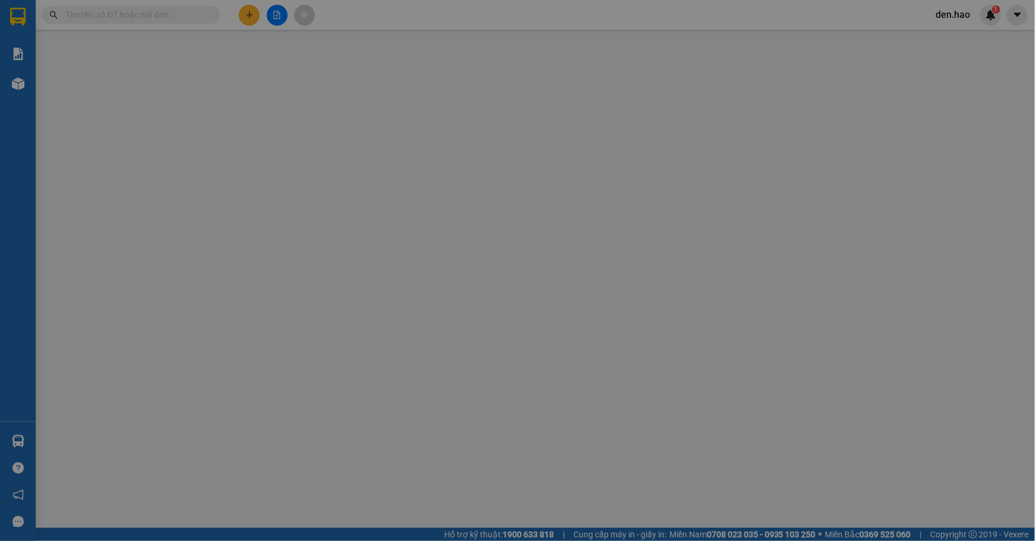
type input "0901224366"
type input "0946939637"
type input "Tuấn TĐ"
type input "60.000"
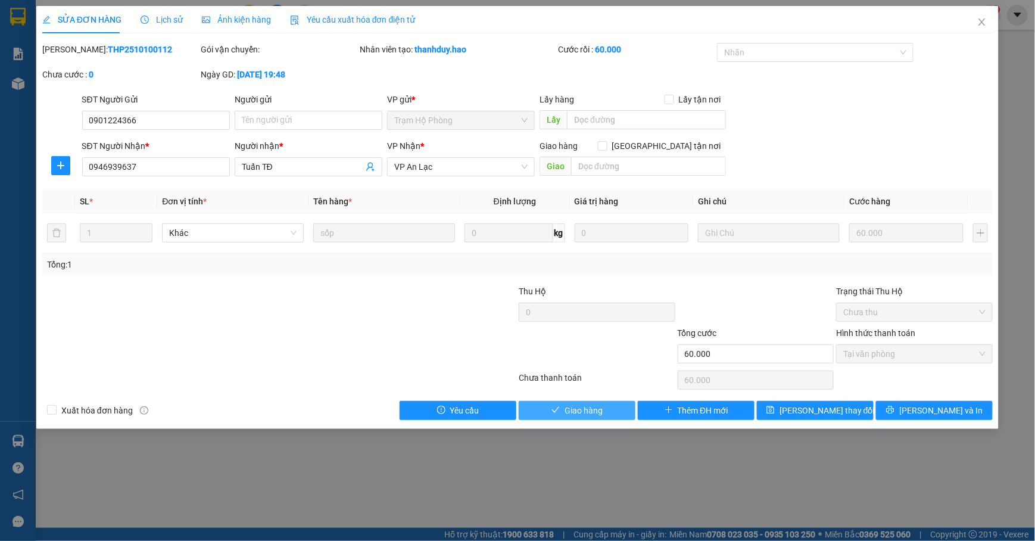
click at [606, 405] on button "Giao hàng" at bounding box center [576, 410] width 117 height 19
type input "0"
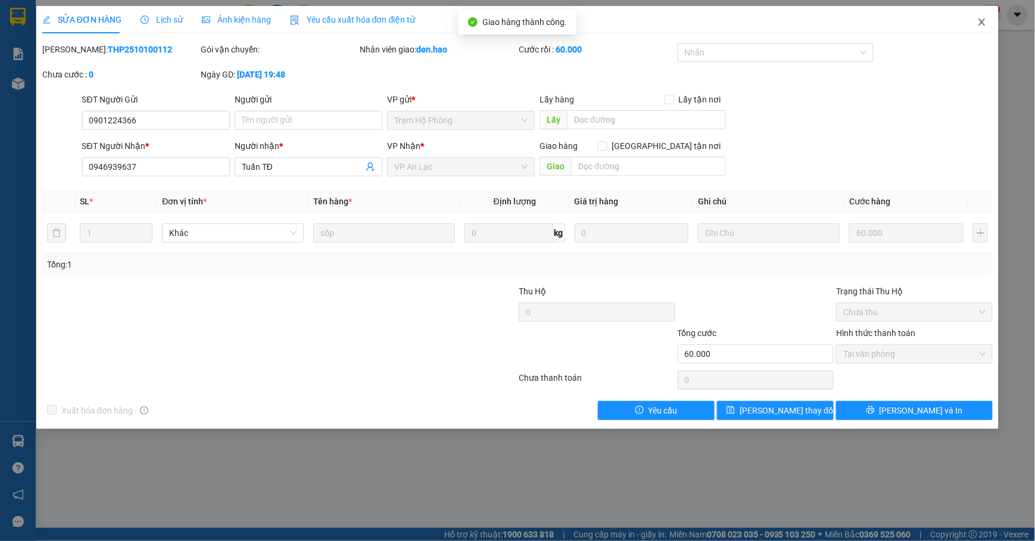
click at [974, 24] on span "Close" at bounding box center [981, 22] width 33 height 33
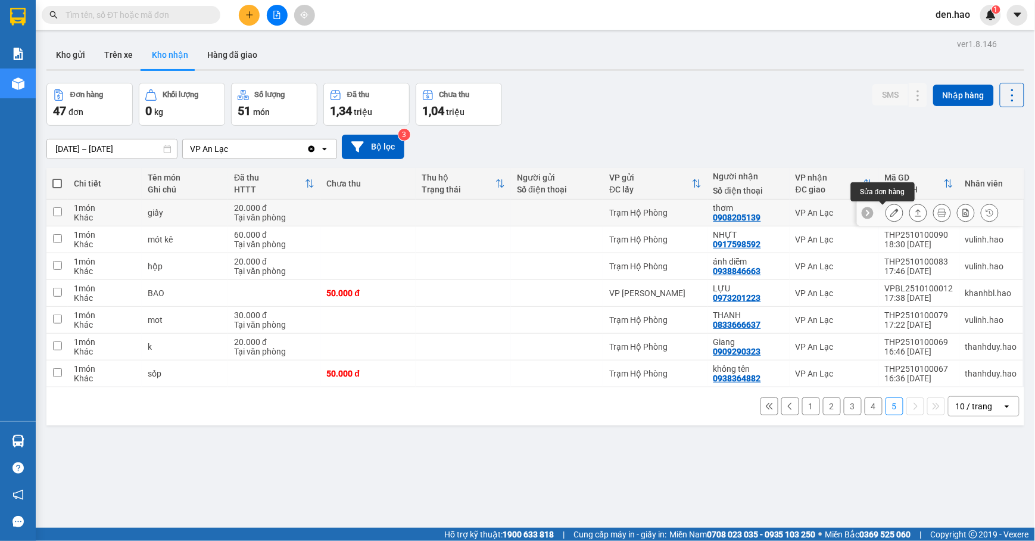
click at [890, 212] on icon at bounding box center [894, 212] width 8 height 8
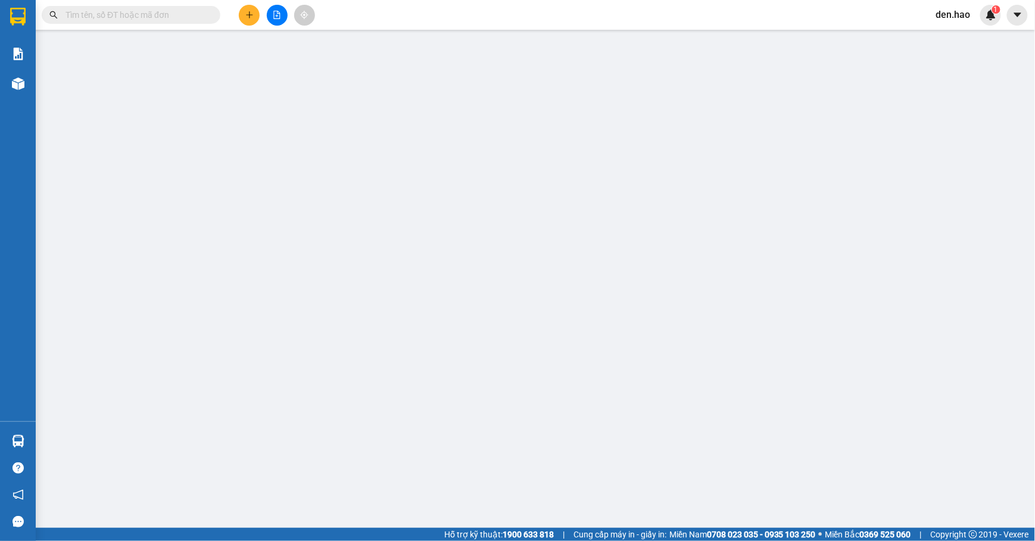
type input "0908205139"
type input "thơm"
type input "20.000"
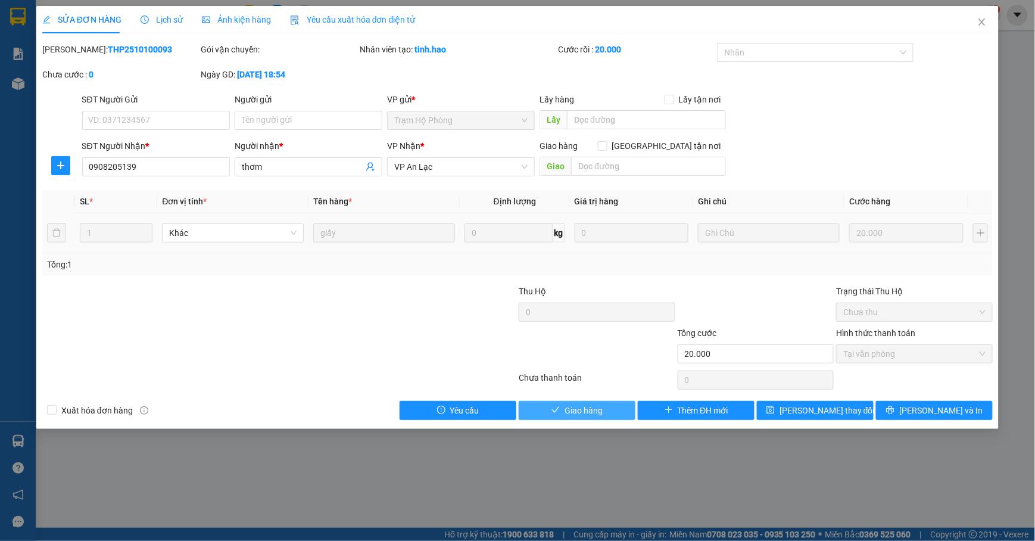
drag, startPoint x: 560, startPoint y: 417, endPoint x: 705, endPoint y: 322, distance: 172.9
click at [563, 414] on button "Giao hàng" at bounding box center [576, 410] width 117 height 19
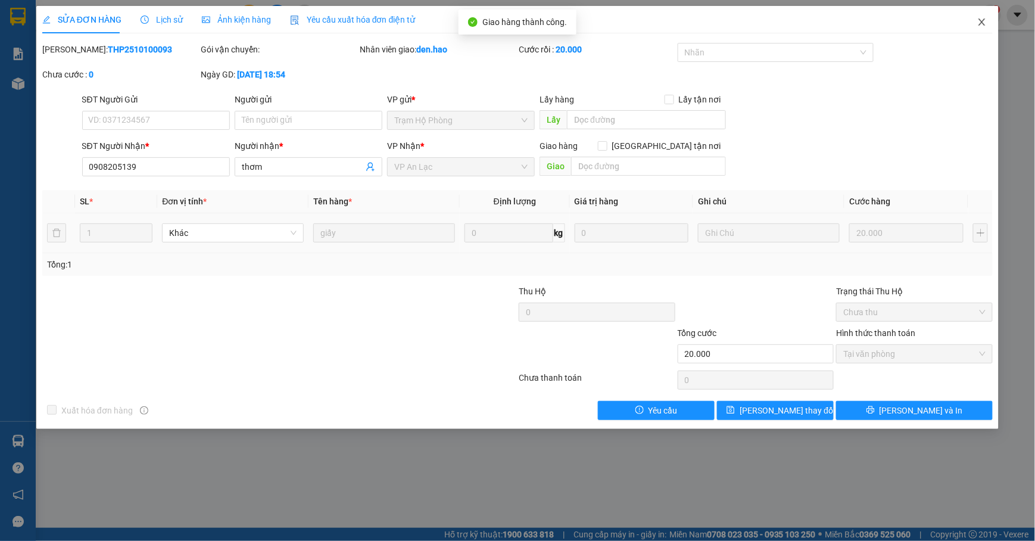
click at [984, 20] on icon "close" at bounding box center [981, 21] width 7 height 7
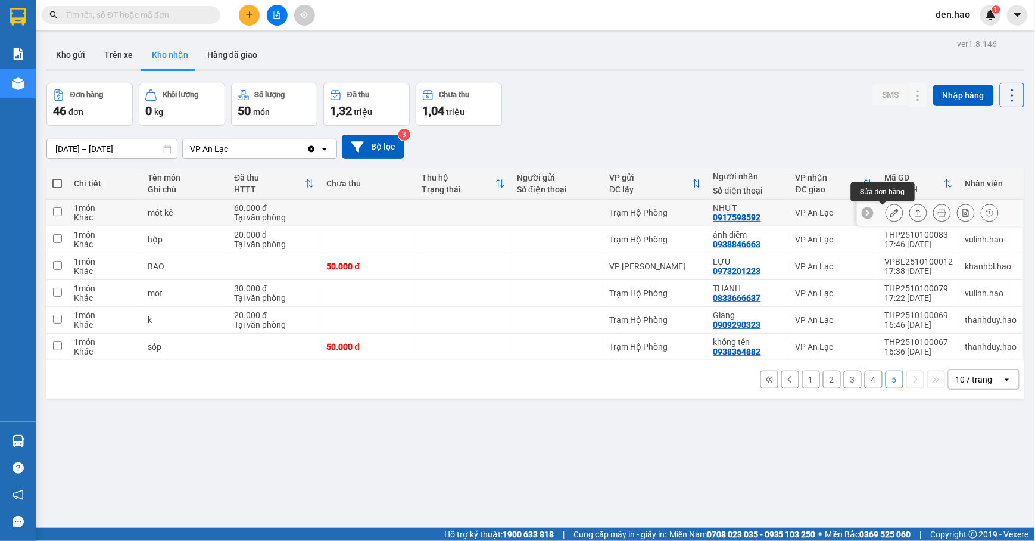
click at [890, 212] on icon at bounding box center [894, 212] width 8 height 8
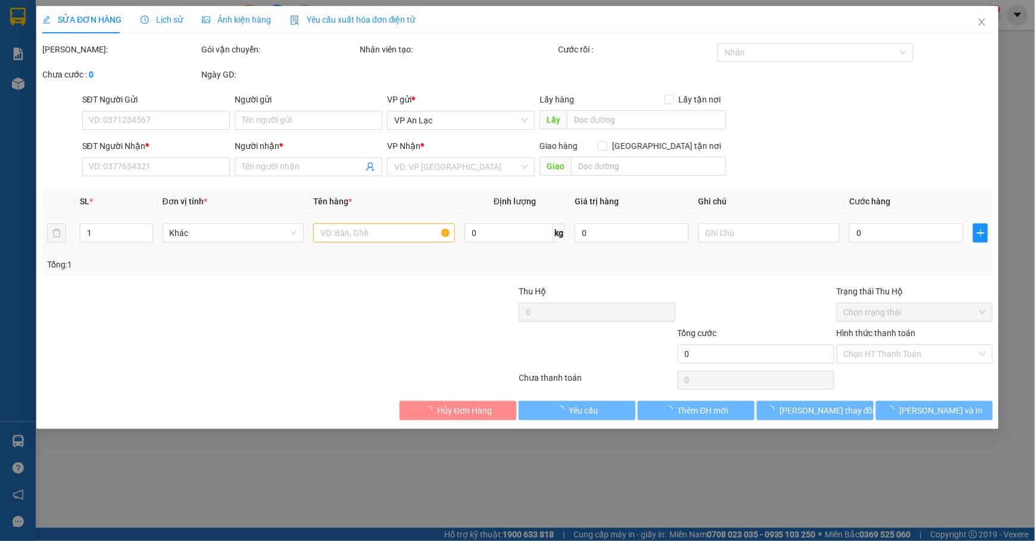
type input "0917598592"
type input "NHỰT"
type input "60.000"
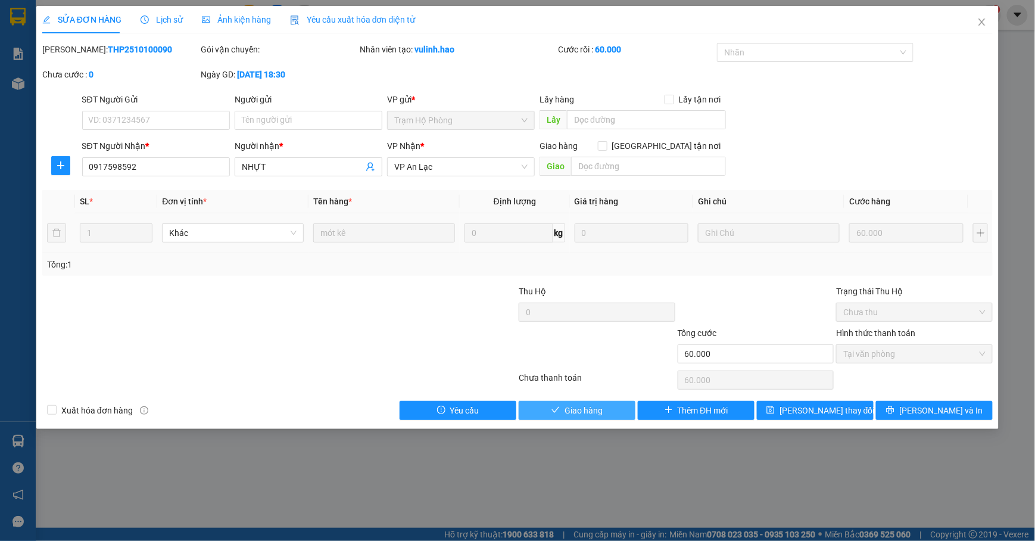
click at [560, 408] on icon "check" at bounding box center [555, 409] width 8 height 8
type input "0"
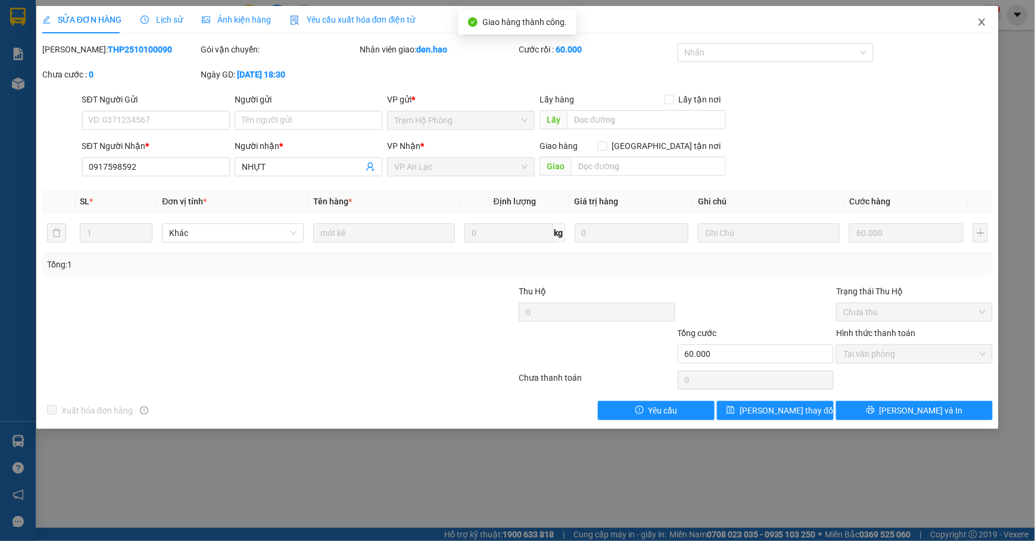
click at [981, 19] on icon "close" at bounding box center [982, 22] width 10 height 10
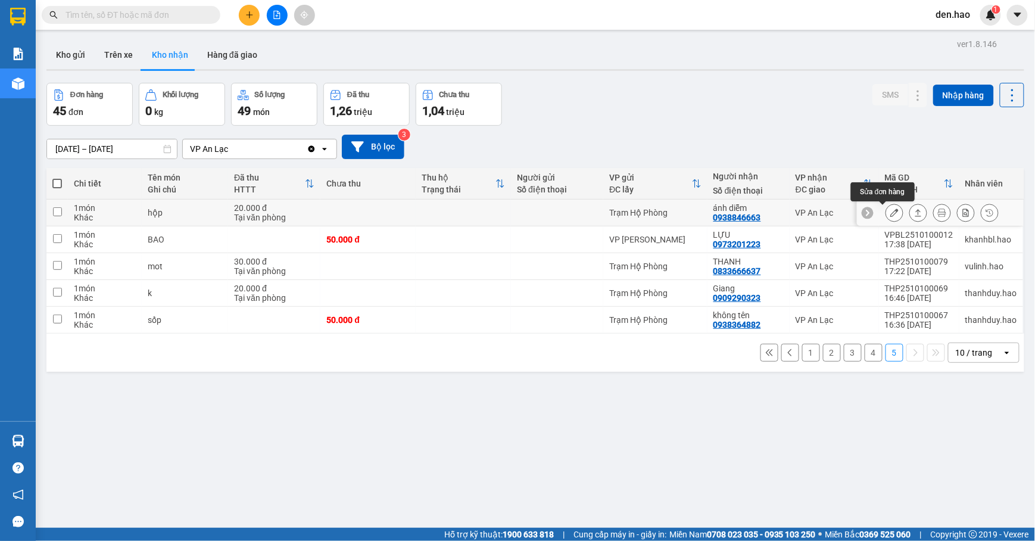
click at [890, 210] on icon at bounding box center [894, 212] width 8 height 8
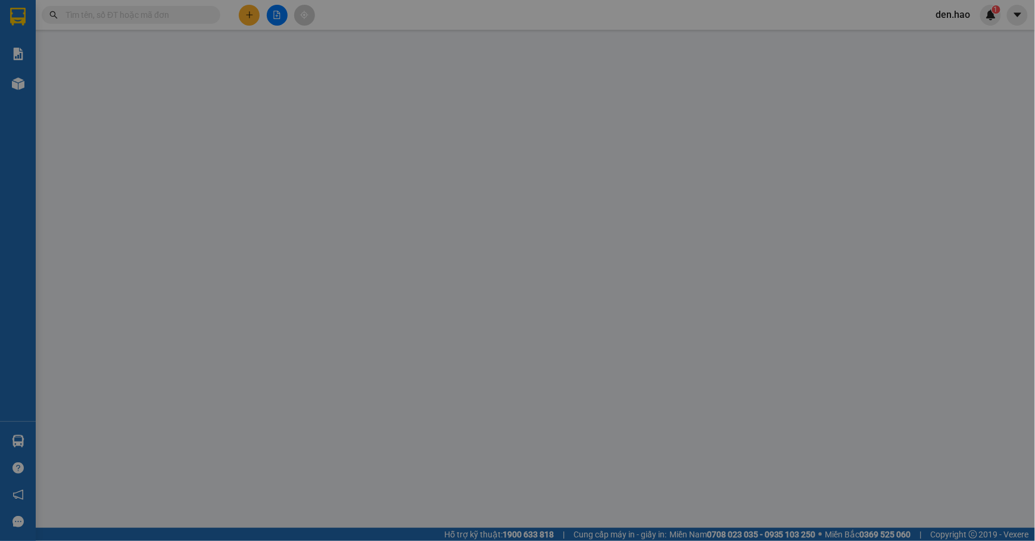
type input "0938846663"
type input "ánh diễm"
type input "20.000"
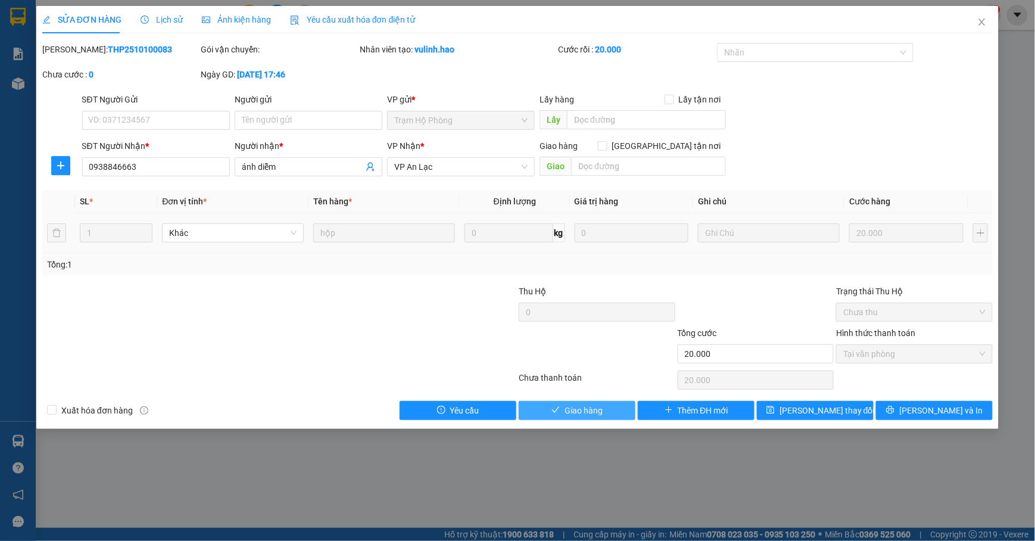
click at [576, 410] on span "Giao hàng" at bounding box center [583, 410] width 38 height 13
type input "0"
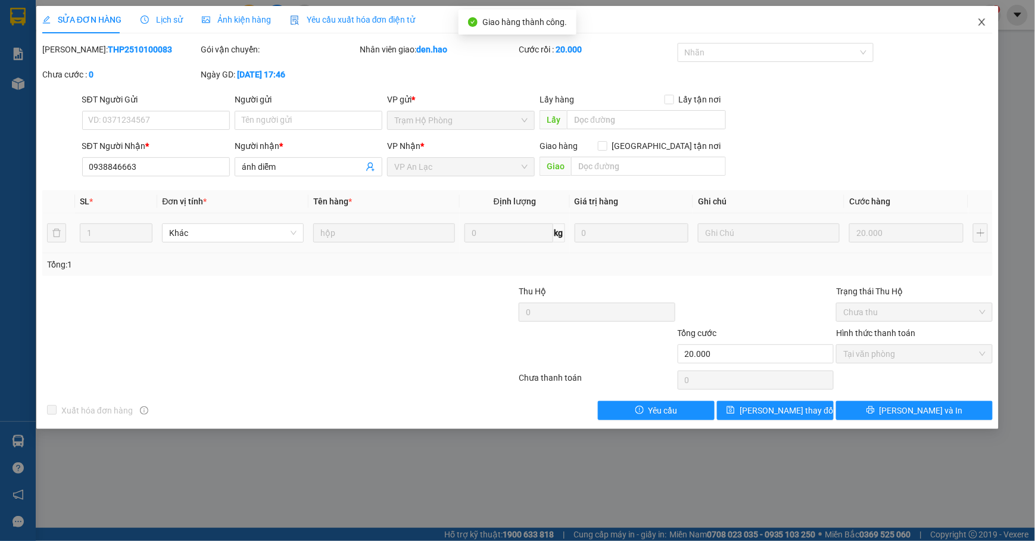
click at [976, 18] on span "Close" at bounding box center [981, 22] width 33 height 33
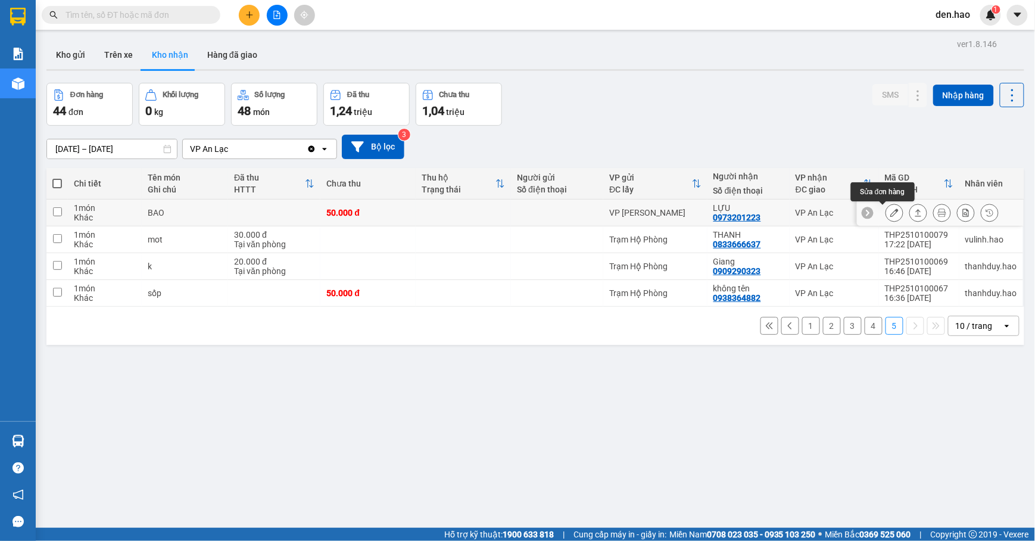
click at [890, 210] on icon at bounding box center [894, 212] width 8 height 8
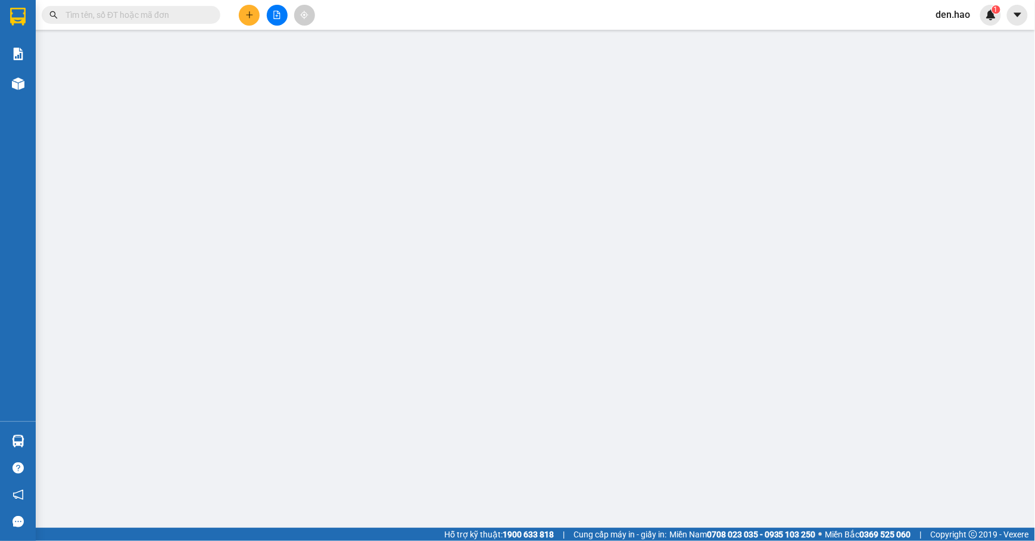
type input "0973201223"
type input "LỰU"
type input "50.000"
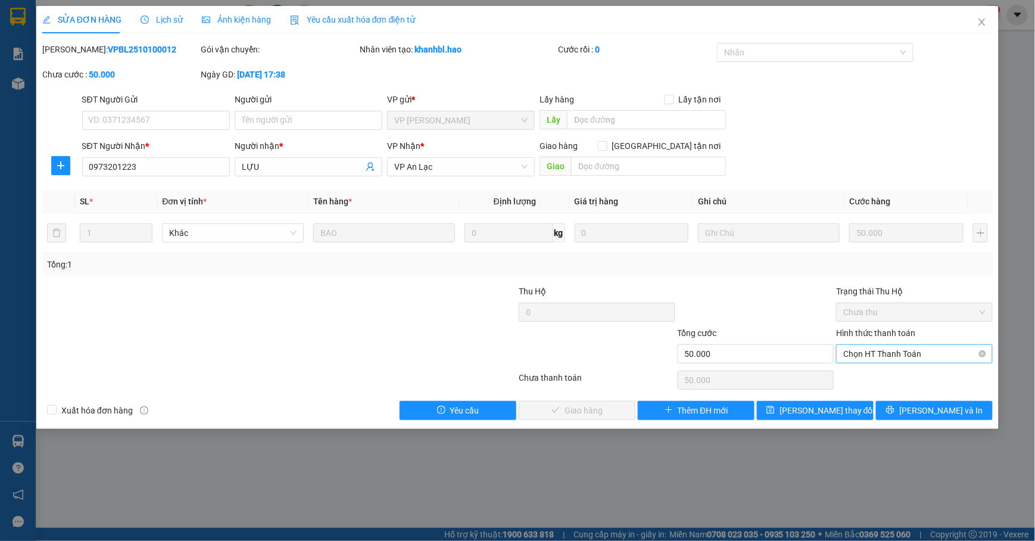
click at [898, 356] on span "Chọn HT Thanh Toán" at bounding box center [914, 354] width 142 height 18
drag, startPoint x: 870, startPoint y: 370, endPoint x: 833, endPoint y: 367, distance: 37.0
click at [866, 369] on div "Tại văn phòng" at bounding box center [914, 378] width 157 height 19
type input "0"
drag, startPoint x: 592, startPoint y: 406, endPoint x: 660, endPoint y: 380, distance: 73.3
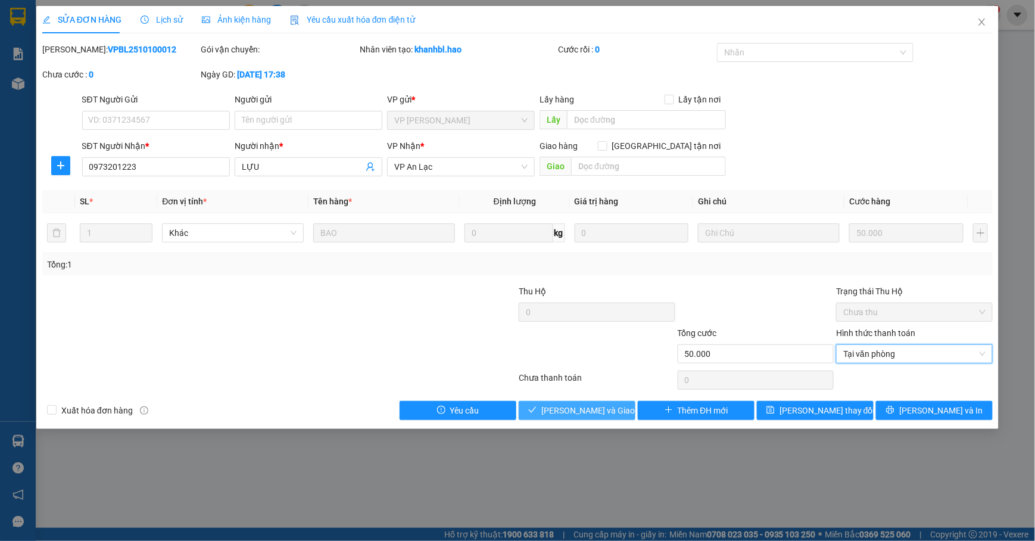
click at [593, 407] on span "[PERSON_NAME] và Giao hàng" at bounding box center [598, 410] width 114 height 13
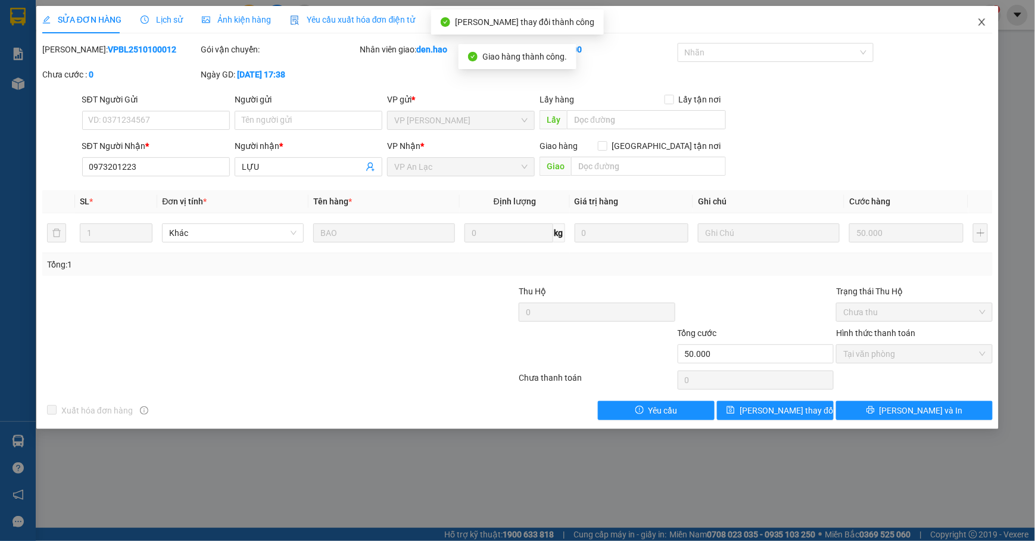
click at [977, 25] on icon "close" at bounding box center [982, 22] width 10 height 10
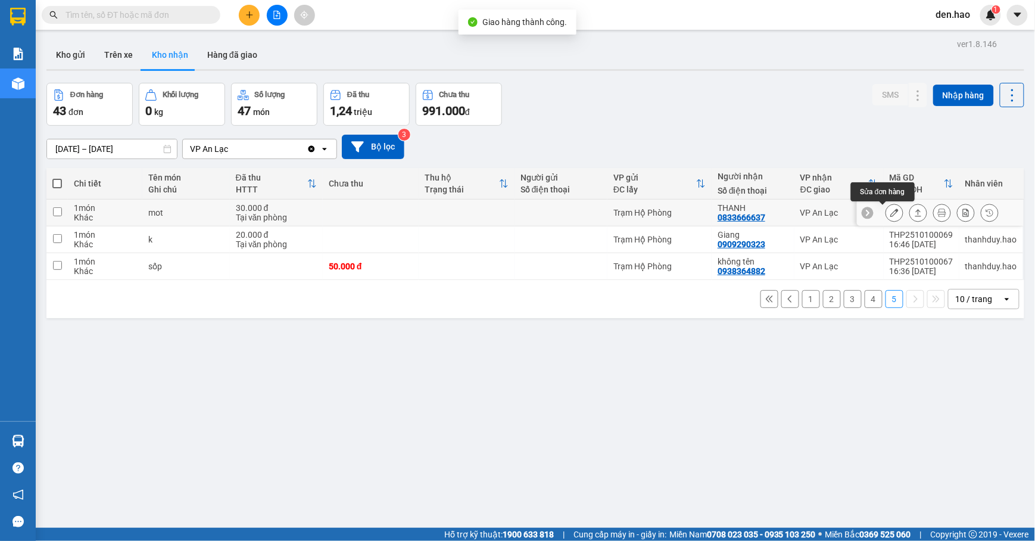
click at [890, 212] on icon at bounding box center [894, 212] width 8 height 8
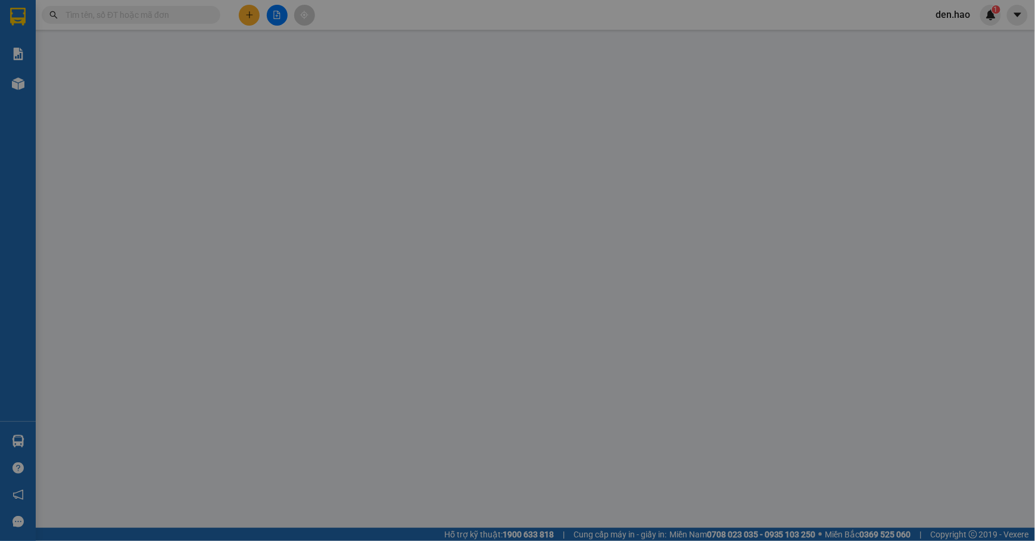
type input "0833666637"
type input "THANH"
type input "30.000"
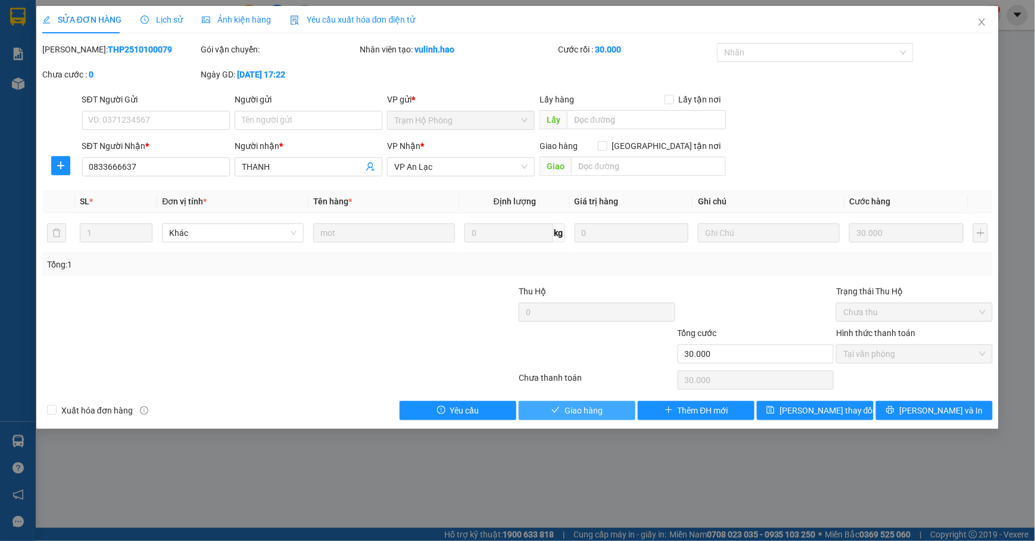
drag, startPoint x: 565, startPoint y: 411, endPoint x: 575, endPoint y: 407, distance: 10.7
click at [567, 411] on span "Giao hàng" at bounding box center [583, 410] width 38 height 13
type input "0"
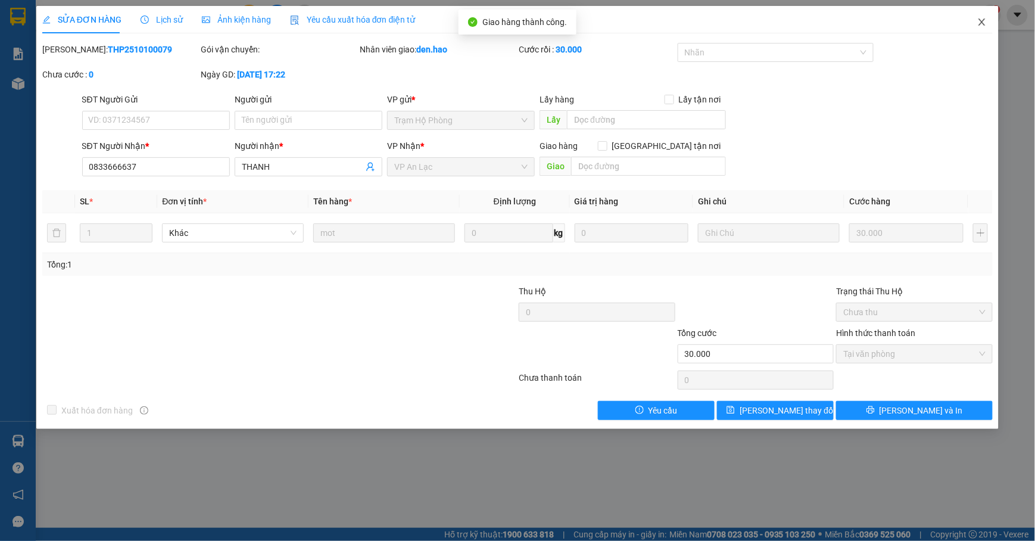
click at [982, 19] on icon "close" at bounding box center [982, 22] width 10 height 10
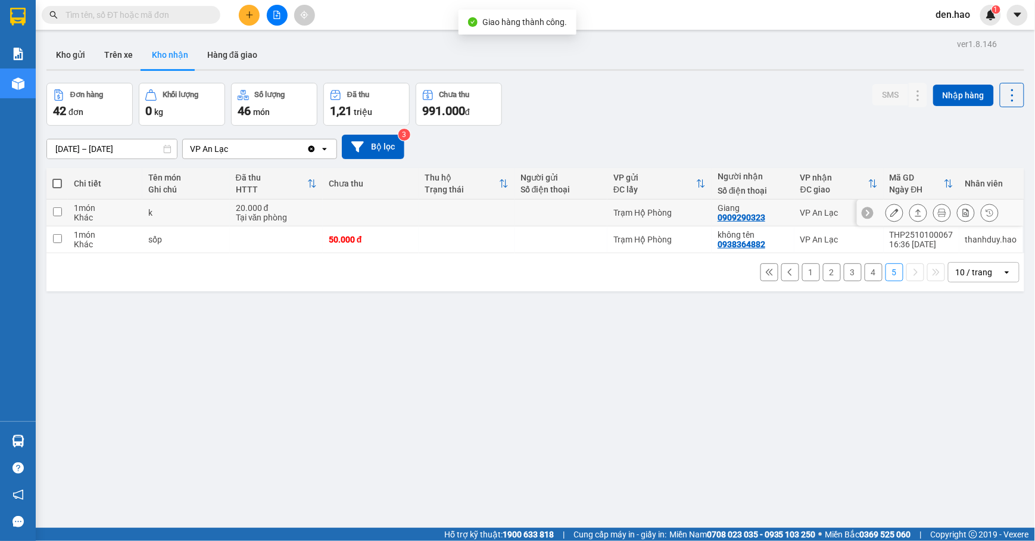
click at [890, 215] on icon at bounding box center [894, 212] width 8 height 8
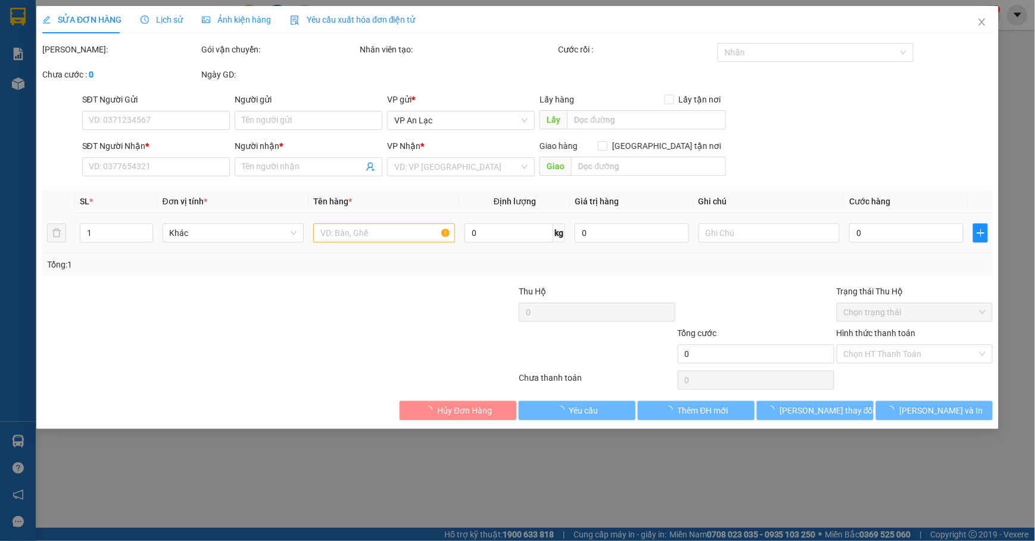
type input "0909290323"
type input "Giang"
type input "20.000"
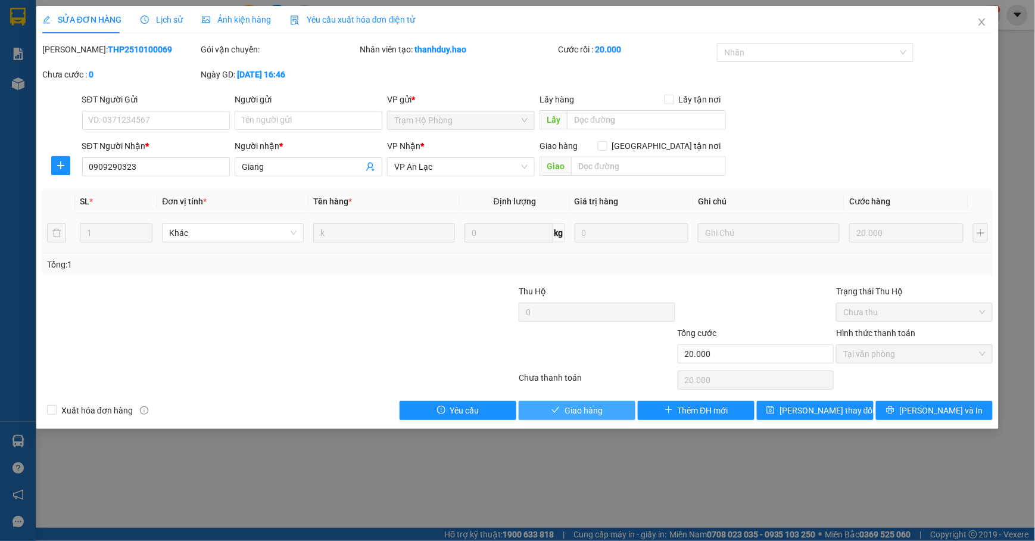
click at [577, 411] on span "Giao hàng" at bounding box center [583, 410] width 38 height 13
type input "0"
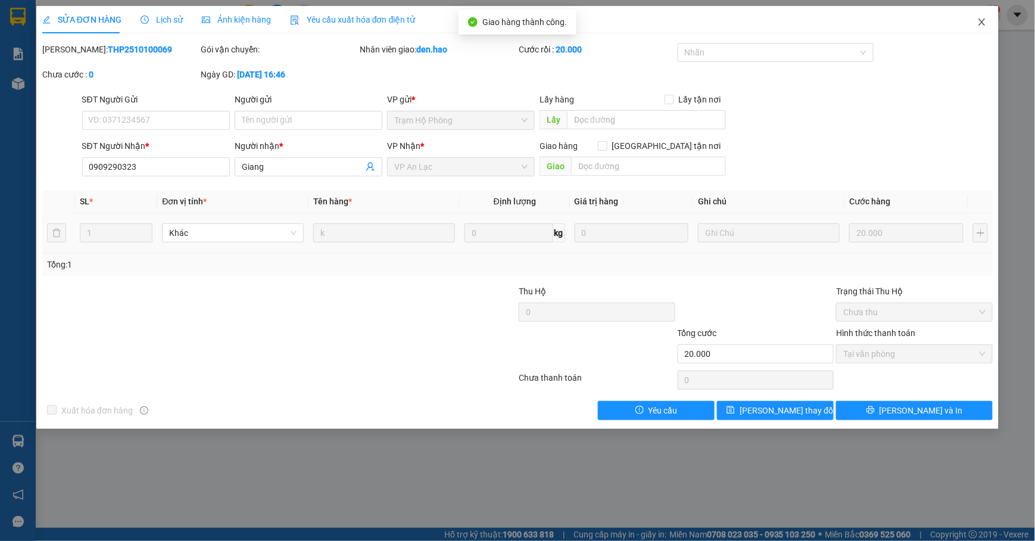
click at [986, 24] on icon "close" at bounding box center [982, 22] width 10 height 10
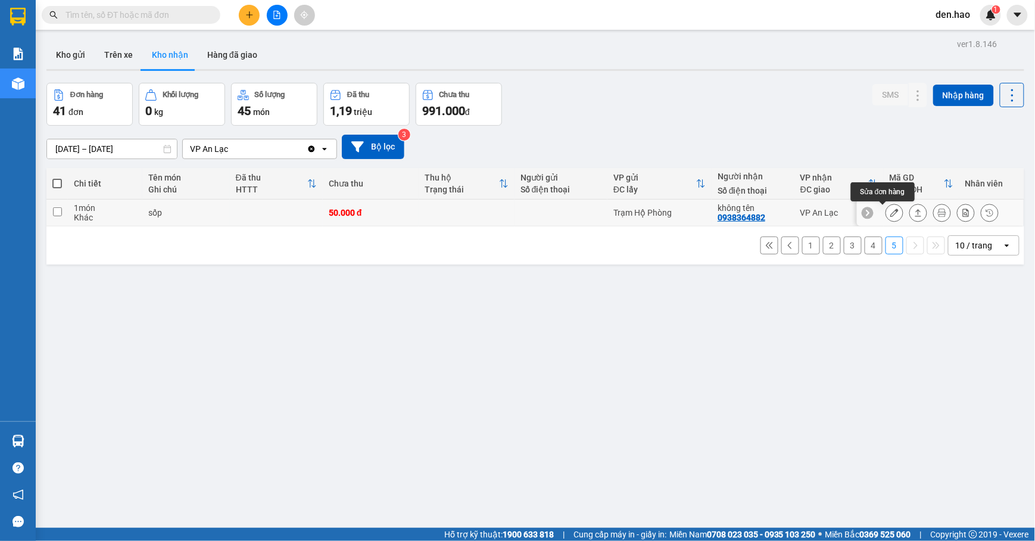
click at [890, 213] on icon at bounding box center [894, 212] width 8 height 8
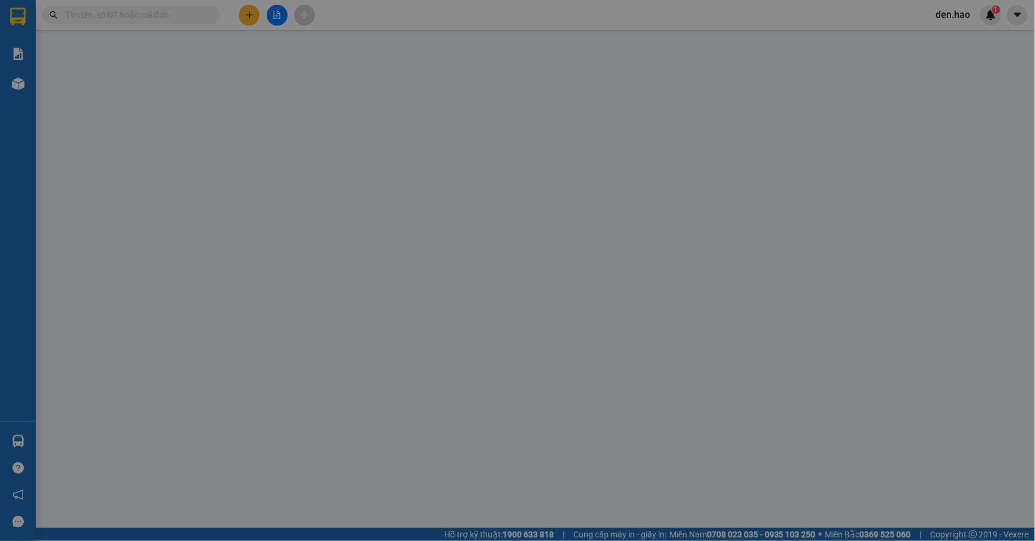
type input "0938364882"
type input "không tên"
type input "50.000"
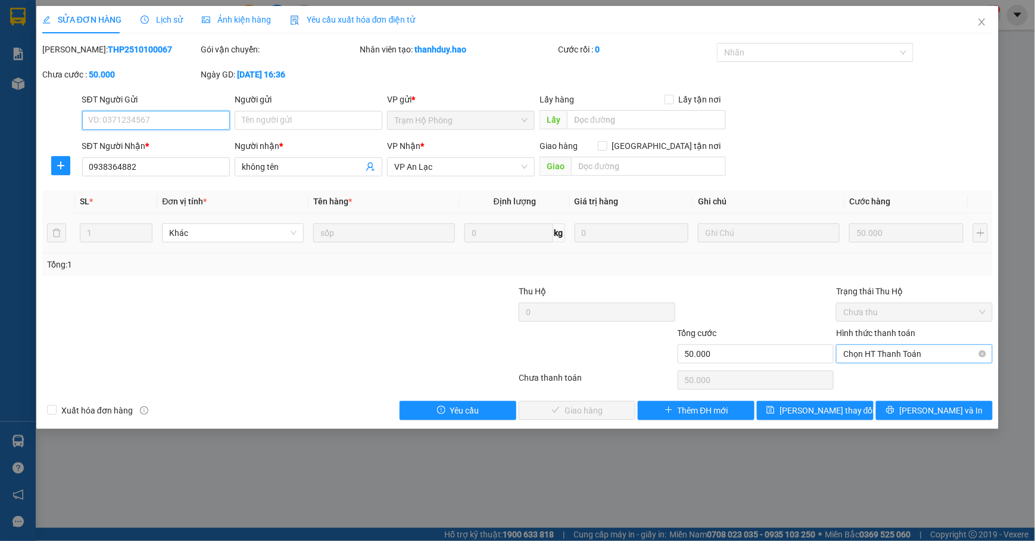
click at [891, 351] on span "Chọn HT Thanh Toán" at bounding box center [914, 354] width 142 height 18
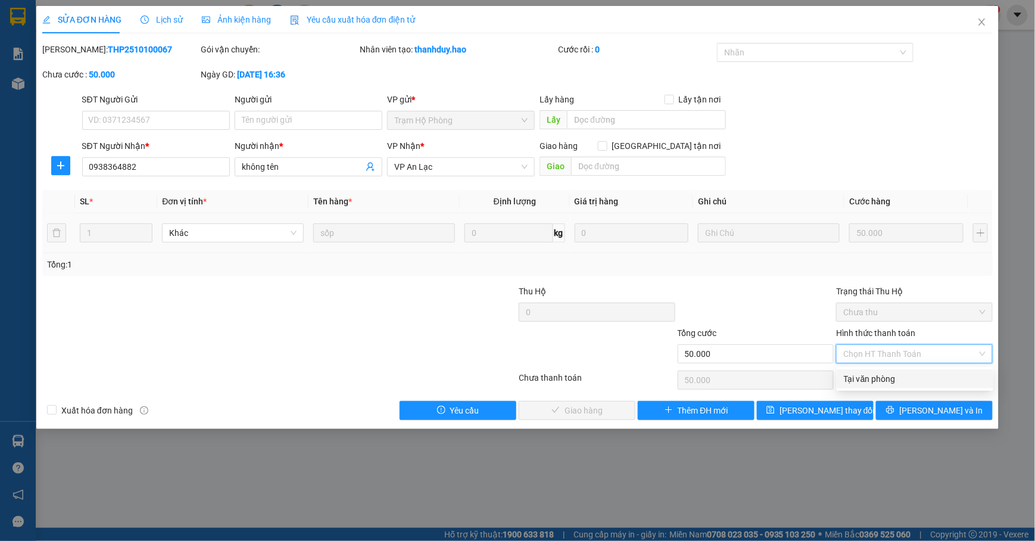
drag, startPoint x: 874, startPoint y: 374, endPoint x: 750, endPoint y: 385, distance: 124.9
click at [874, 373] on div "Tại văn phòng" at bounding box center [914, 378] width 142 height 13
type input "0"
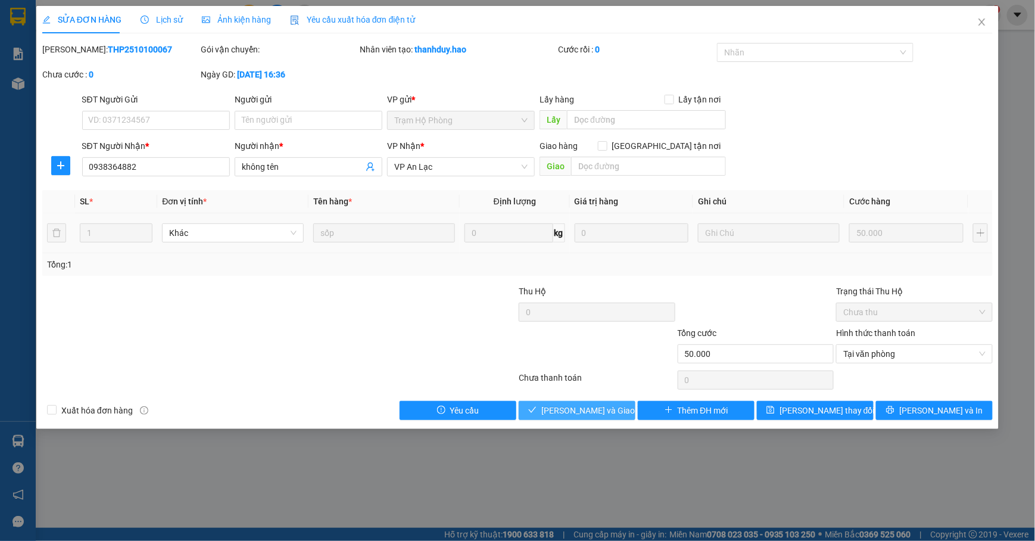
drag, startPoint x: 582, startPoint y: 408, endPoint x: 620, endPoint y: 368, distance: 55.2
click at [583, 405] on span "[PERSON_NAME] và Giao hàng" at bounding box center [598, 410] width 114 height 13
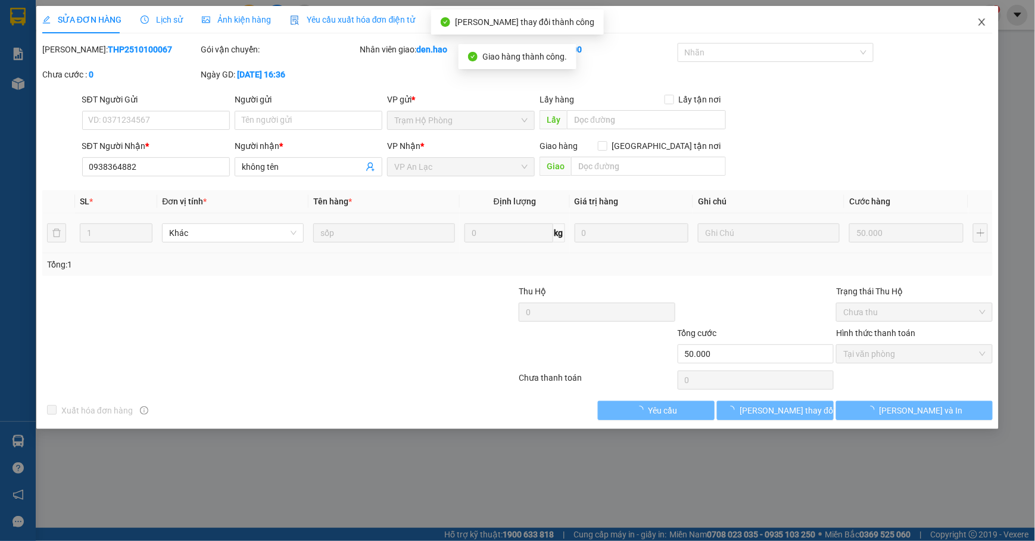
click at [989, 15] on span "Close" at bounding box center [981, 22] width 33 height 33
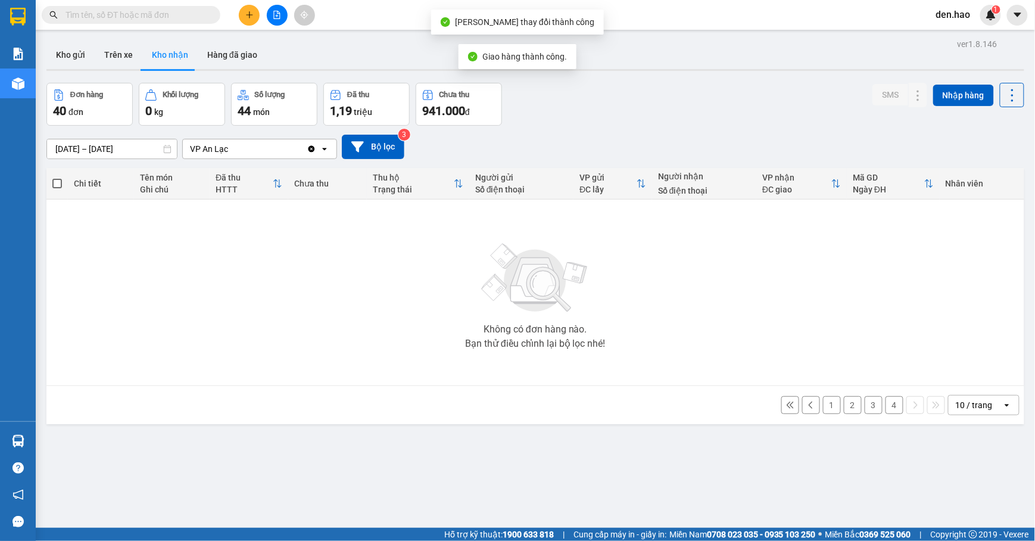
click at [885, 408] on button "4" at bounding box center [894, 405] width 18 height 18
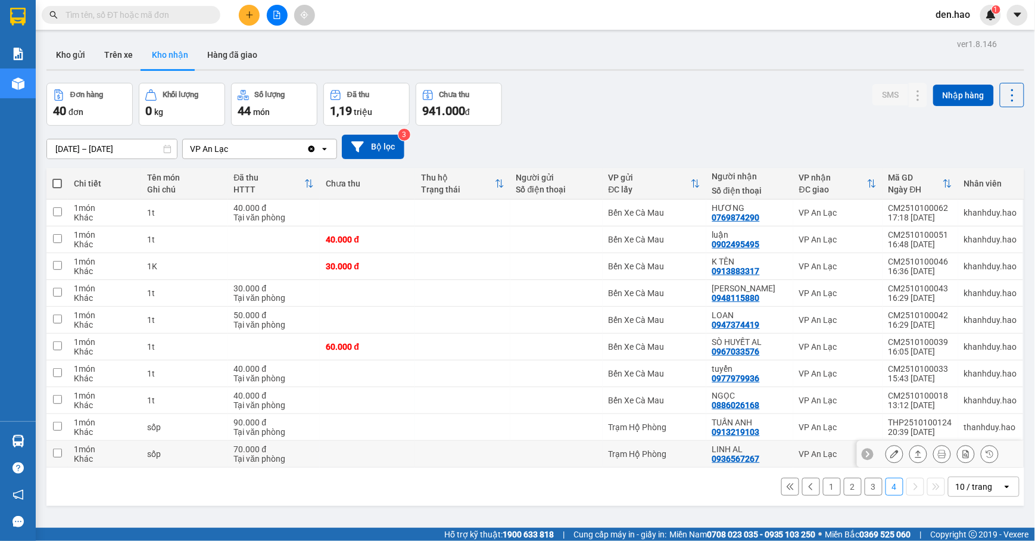
click at [886, 451] on button at bounding box center [894, 453] width 17 height 21
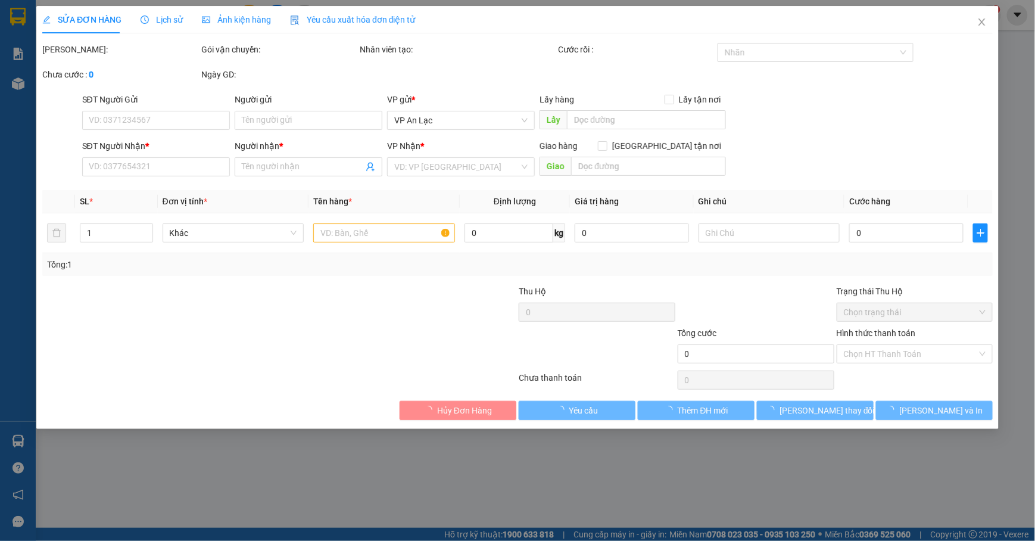
type input "0936567267"
type input "LINH AL"
type input "70.000"
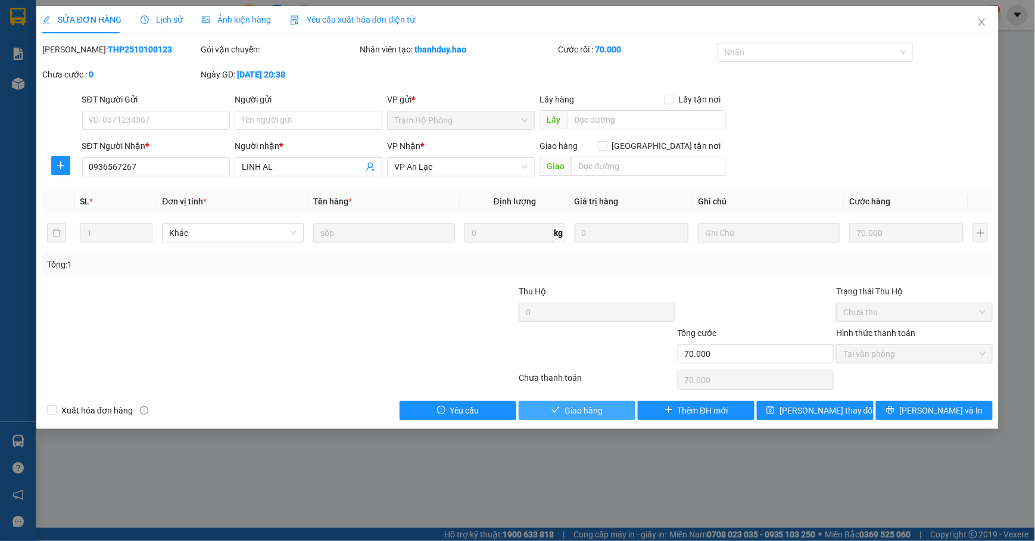
drag, startPoint x: 589, startPoint y: 413, endPoint x: 605, endPoint y: 405, distance: 18.1
click at [591, 412] on span "Giao hàng" at bounding box center [583, 410] width 38 height 13
type input "0"
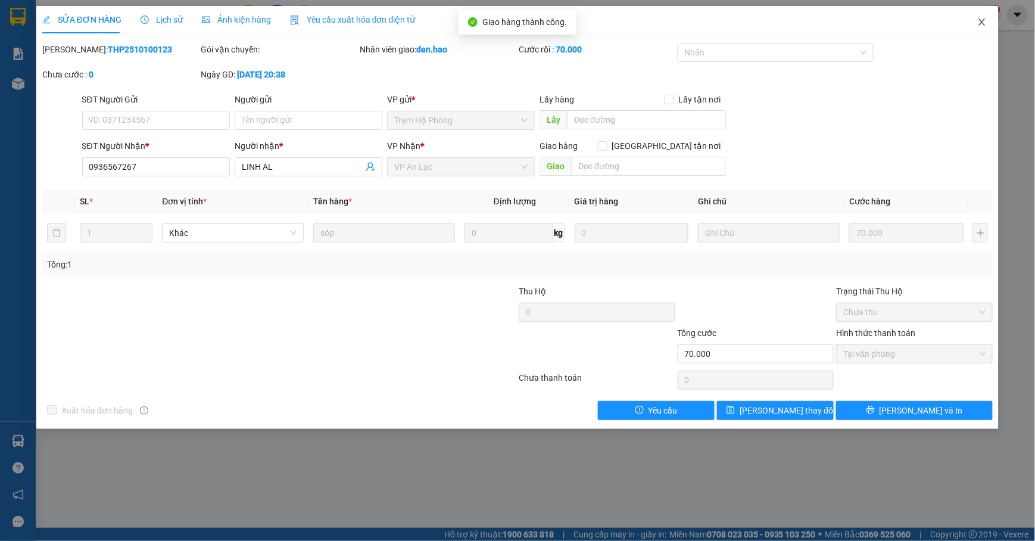
click at [982, 11] on span "Close" at bounding box center [981, 22] width 33 height 33
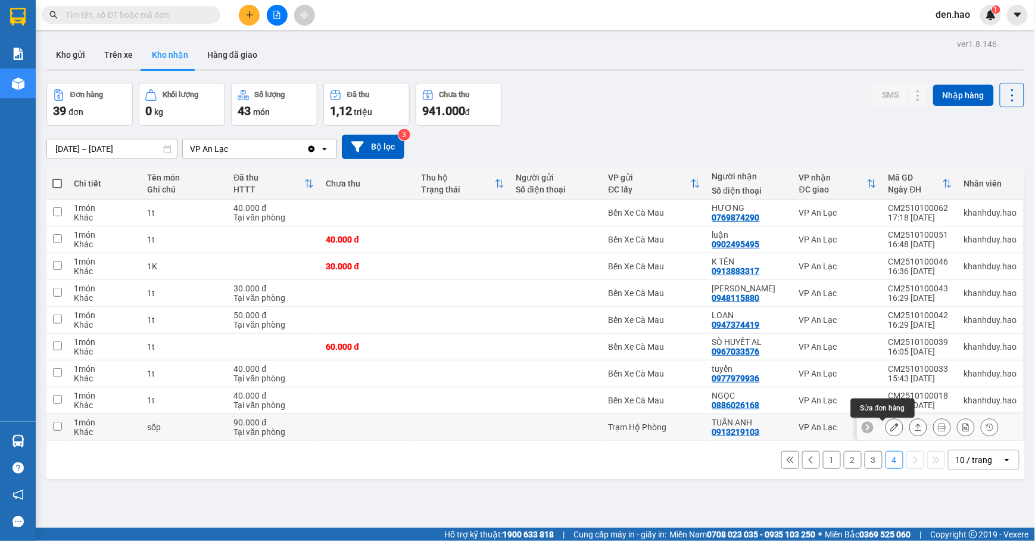
click at [890, 429] on icon at bounding box center [894, 427] width 8 height 8
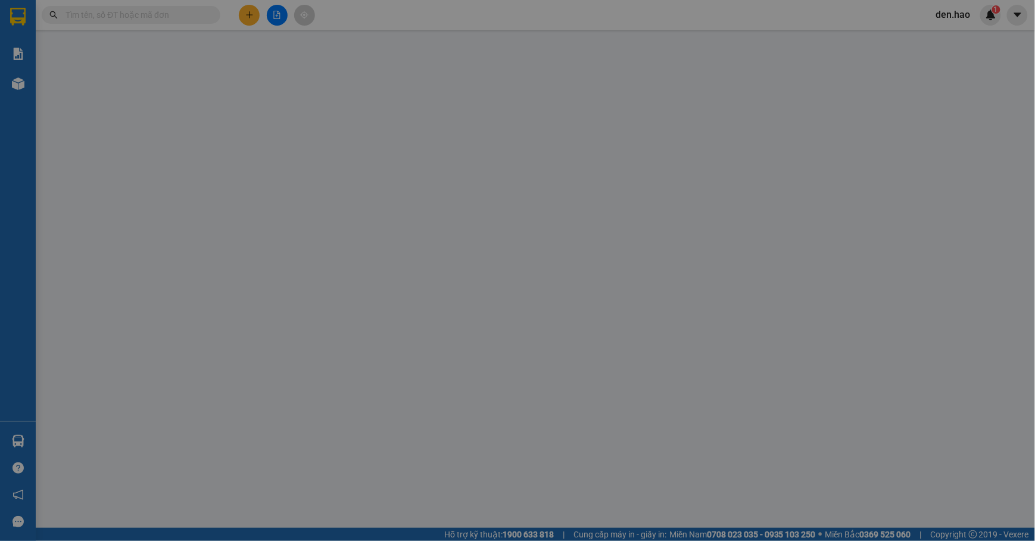
type input "0913219103"
type input "TUẤN ANH"
type input "90.000"
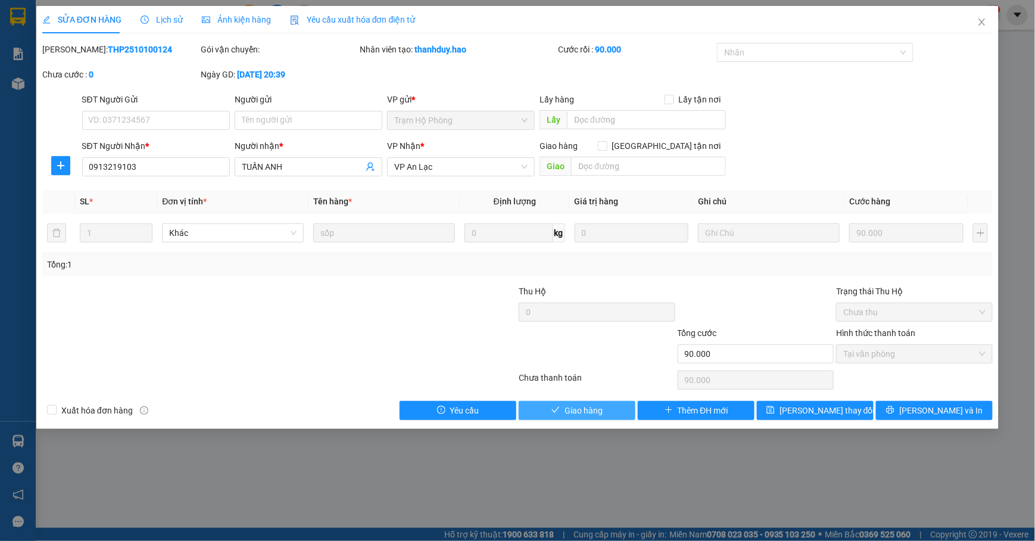
drag, startPoint x: 605, startPoint y: 410, endPoint x: 620, endPoint y: 384, distance: 29.6
click at [605, 408] on button "Giao hàng" at bounding box center [576, 410] width 117 height 19
type input "0"
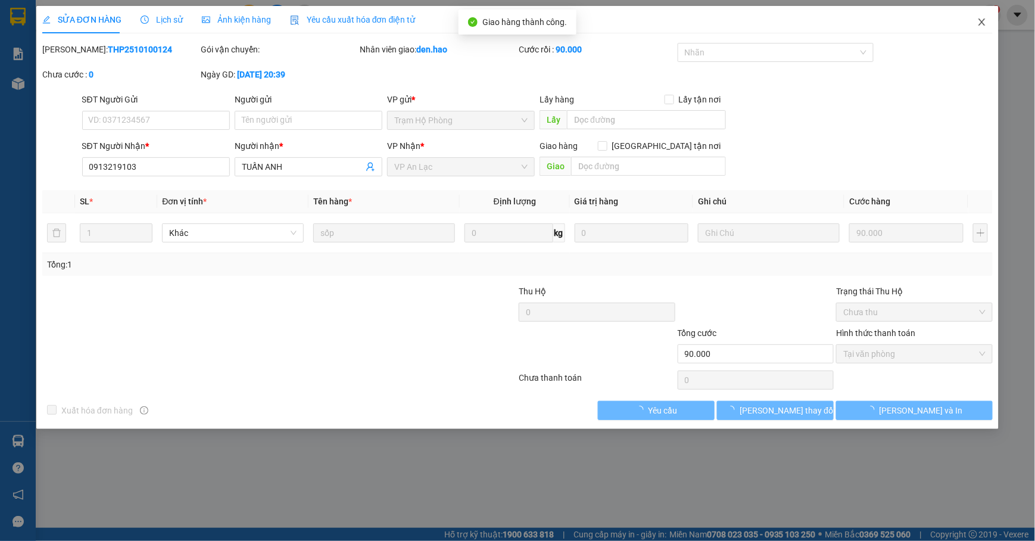
click at [979, 19] on icon "close" at bounding box center [982, 22] width 10 height 10
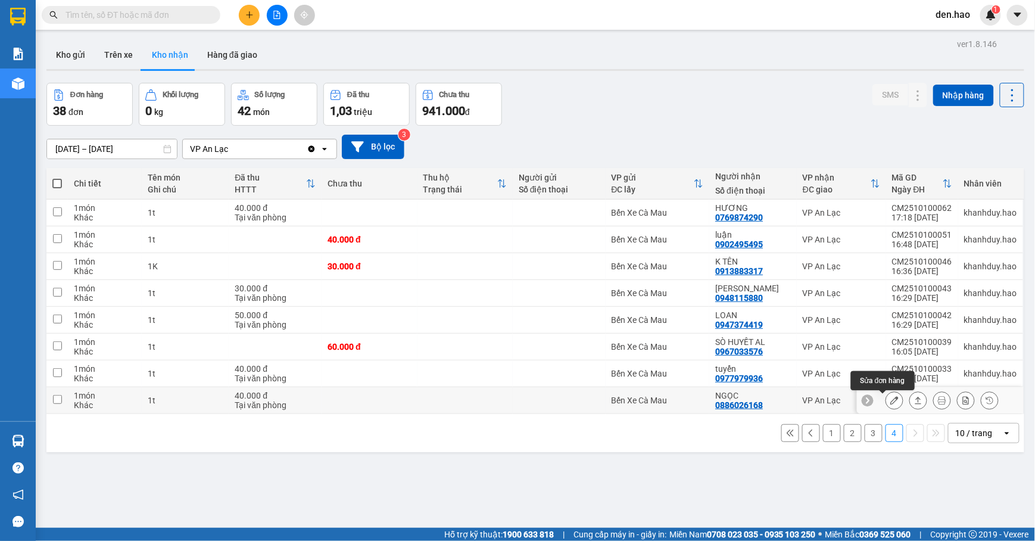
click at [890, 399] on icon at bounding box center [894, 400] width 8 height 8
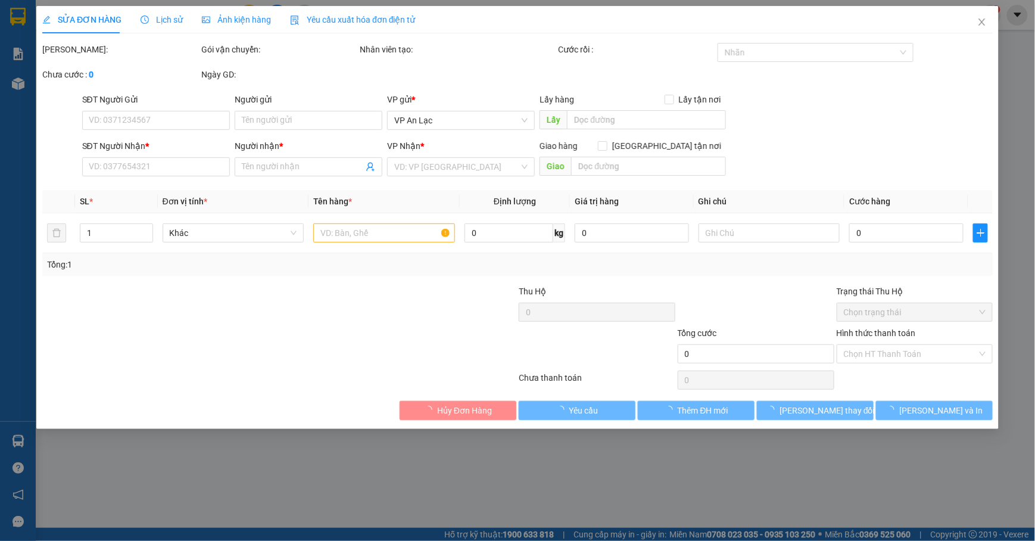
type input "0886026168"
type input "NGỌC"
type input "40.000"
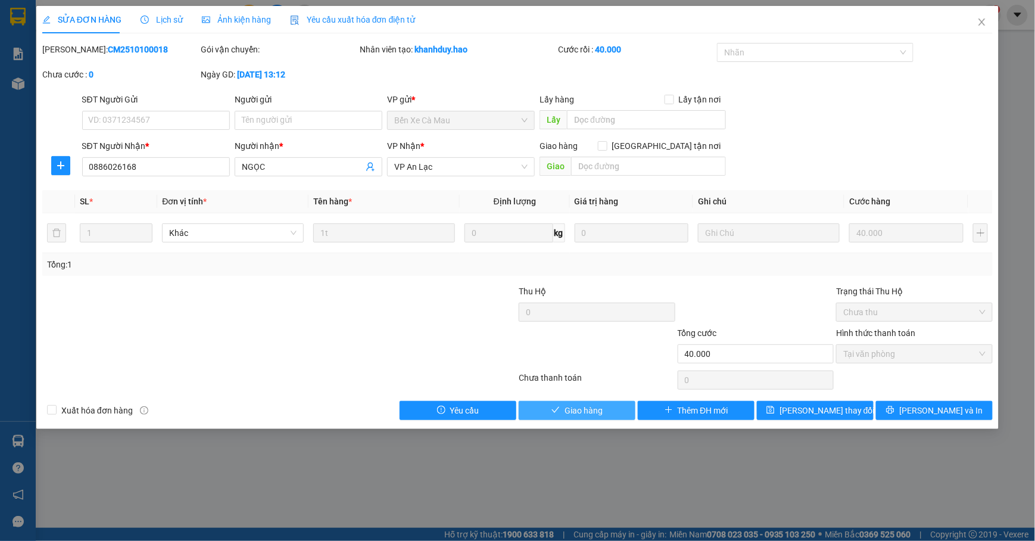
drag, startPoint x: 587, startPoint y: 412, endPoint x: 605, endPoint y: 392, distance: 27.0
click at [588, 412] on span "Giao hàng" at bounding box center [583, 410] width 38 height 13
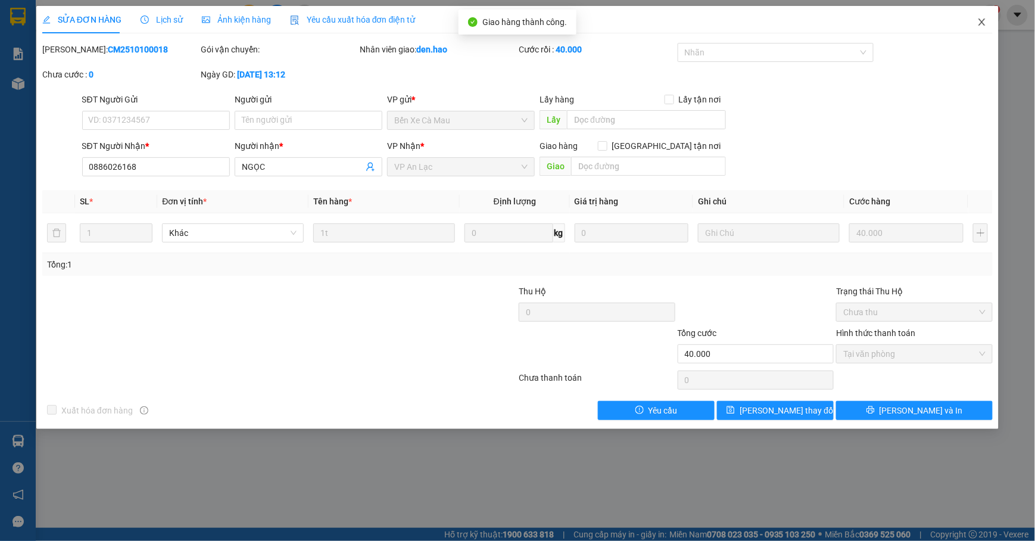
click at [986, 21] on icon "close" at bounding box center [982, 22] width 10 height 10
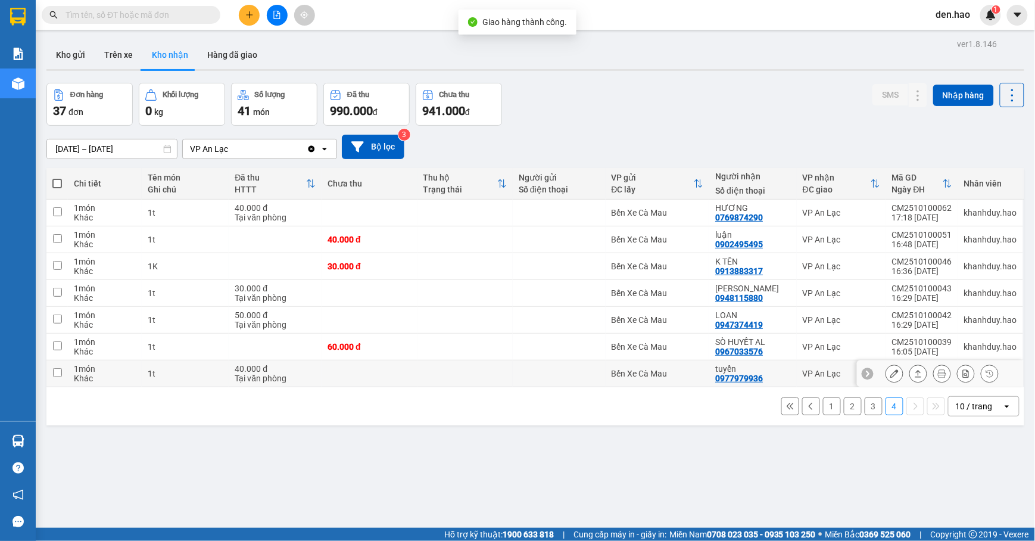
click at [890, 372] on icon at bounding box center [894, 373] width 8 height 8
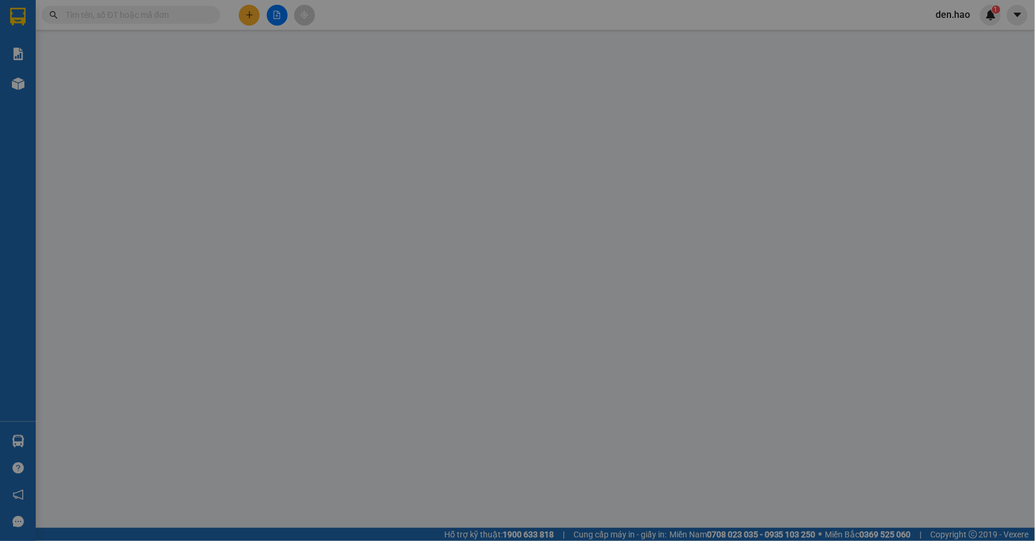
type input "0977979936"
type input "tuyển"
type input "40.000"
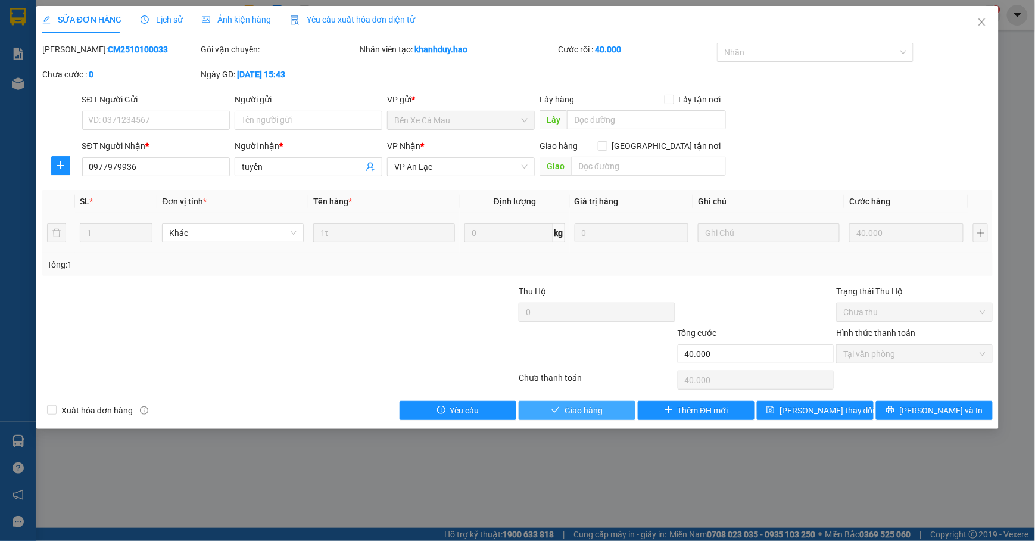
click at [580, 408] on span "Giao hàng" at bounding box center [583, 410] width 38 height 13
type input "0"
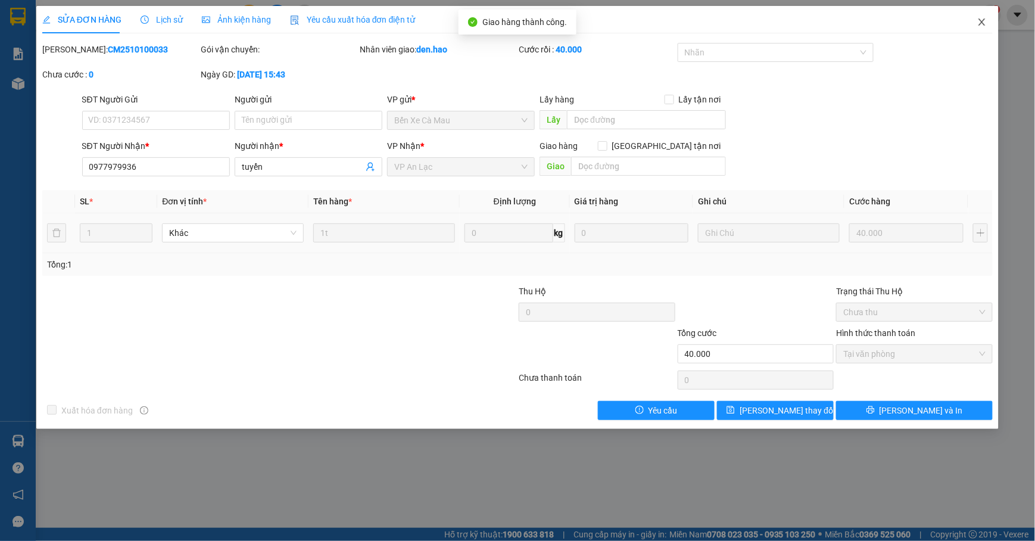
click at [979, 21] on icon "close" at bounding box center [982, 22] width 10 height 10
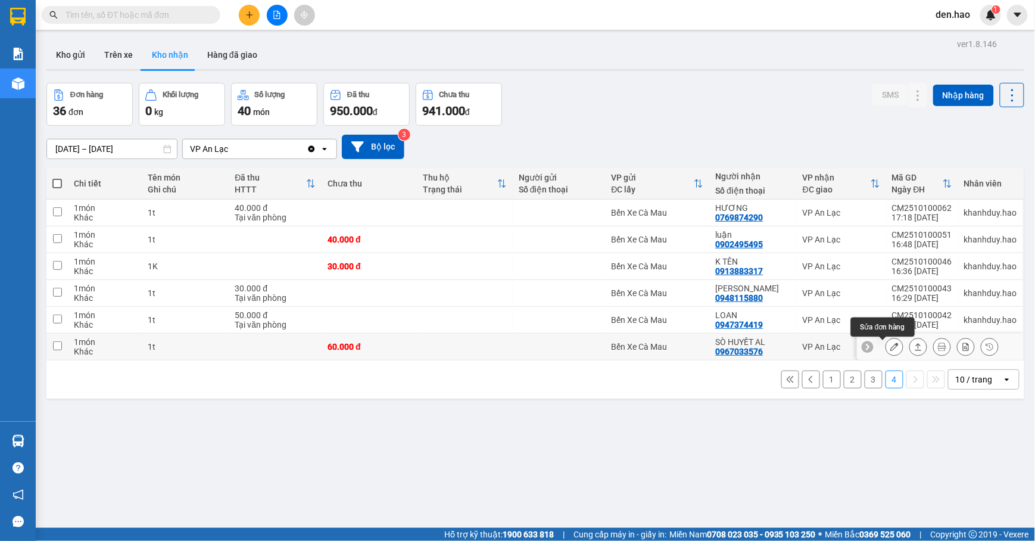
click at [890, 346] on icon at bounding box center [894, 346] width 8 height 8
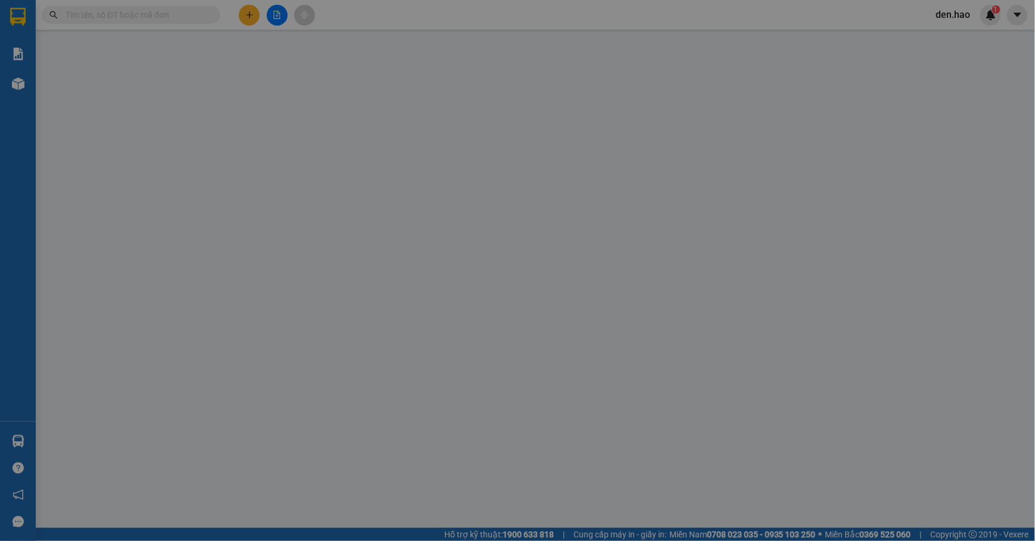
type input "0967033576"
type input "SÒ HUYẾT AL"
type input "60.000"
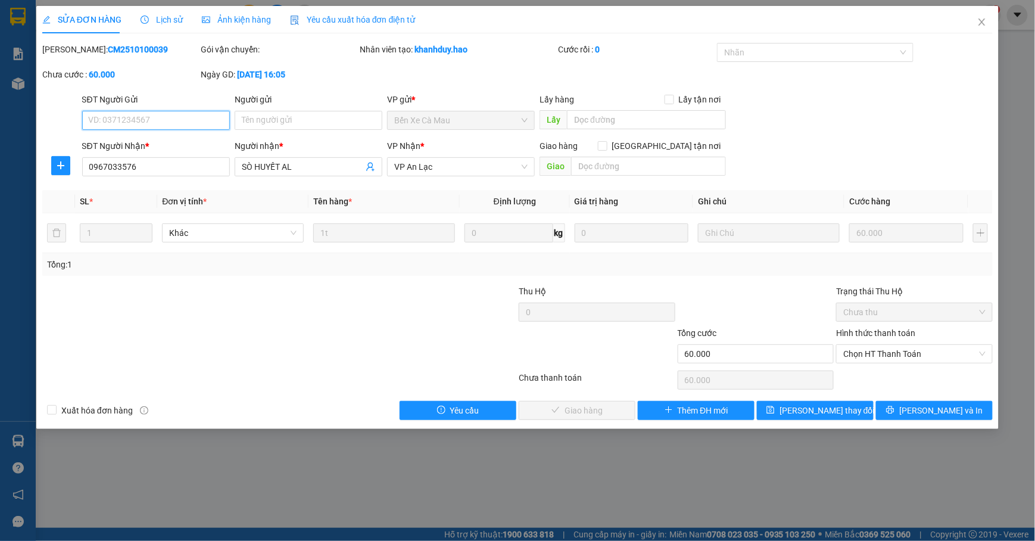
drag, startPoint x: 902, startPoint y: 348, endPoint x: 891, endPoint y: 365, distance: 21.5
click at [899, 352] on span "Chọn HT Thanh Toán" at bounding box center [914, 354] width 142 height 18
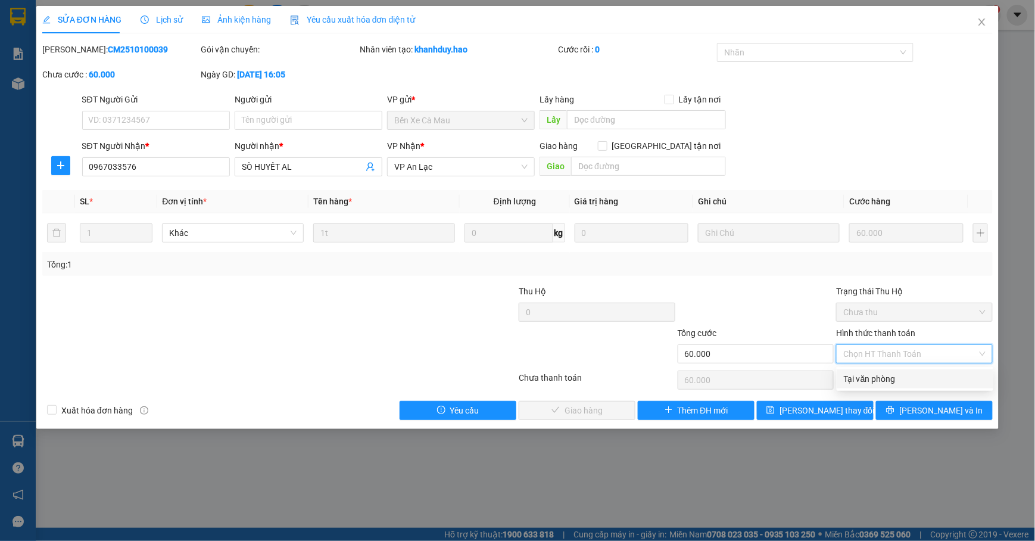
drag, startPoint x: 872, startPoint y: 377, endPoint x: 827, endPoint y: 373, distance: 45.4
click at [867, 375] on div "Tại văn phòng" at bounding box center [914, 378] width 142 height 13
type input "0"
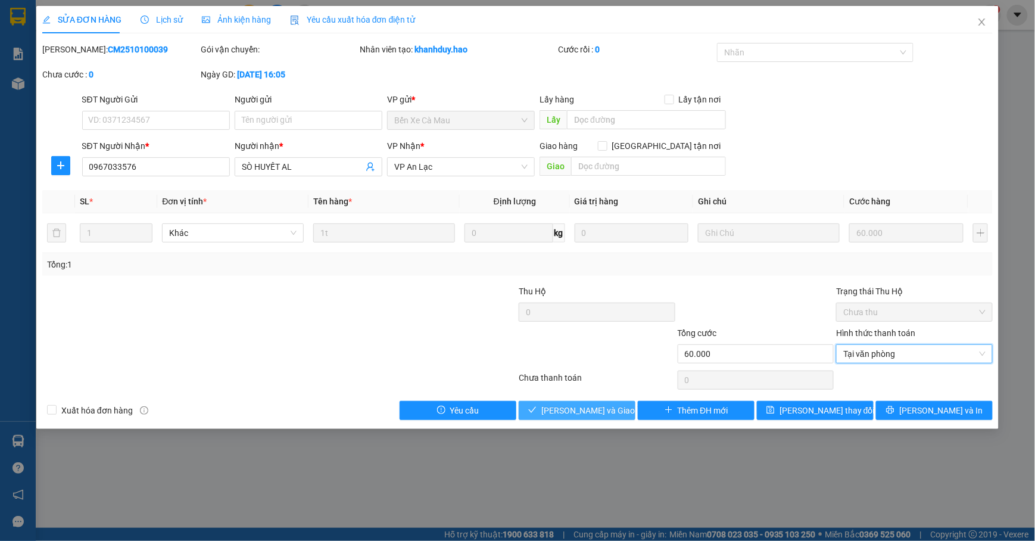
drag, startPoint x: 601, startPoint y: 406, endPoint x: 617, endPoint y: 386, distance: 25.8
click at [601, 405] on span "[PERSON_NAME] và Giao hàng" at bounding box center [598, 410] width 114 height 13
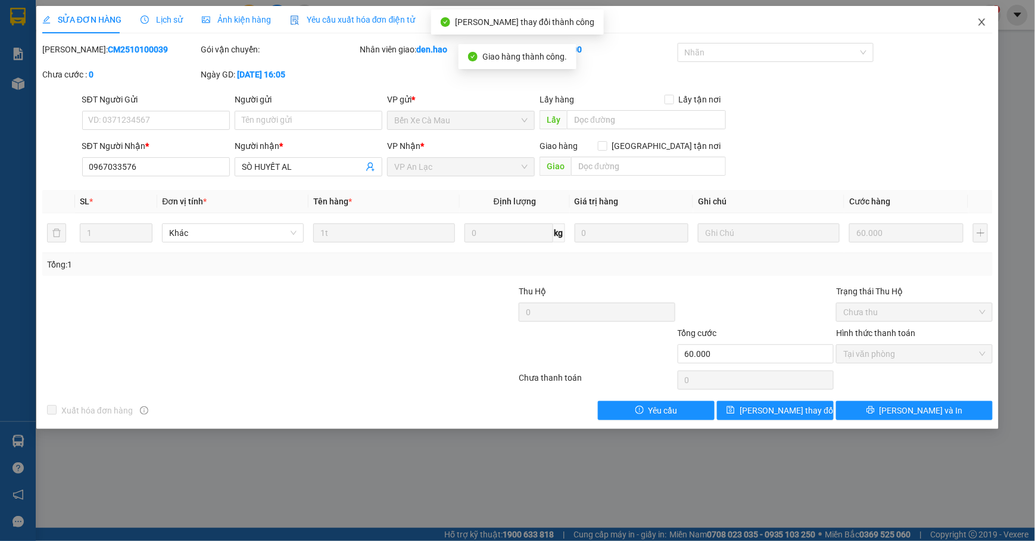
click at [982, 20] on icon "close" at bounding box center [982, 22] width 10 height 10
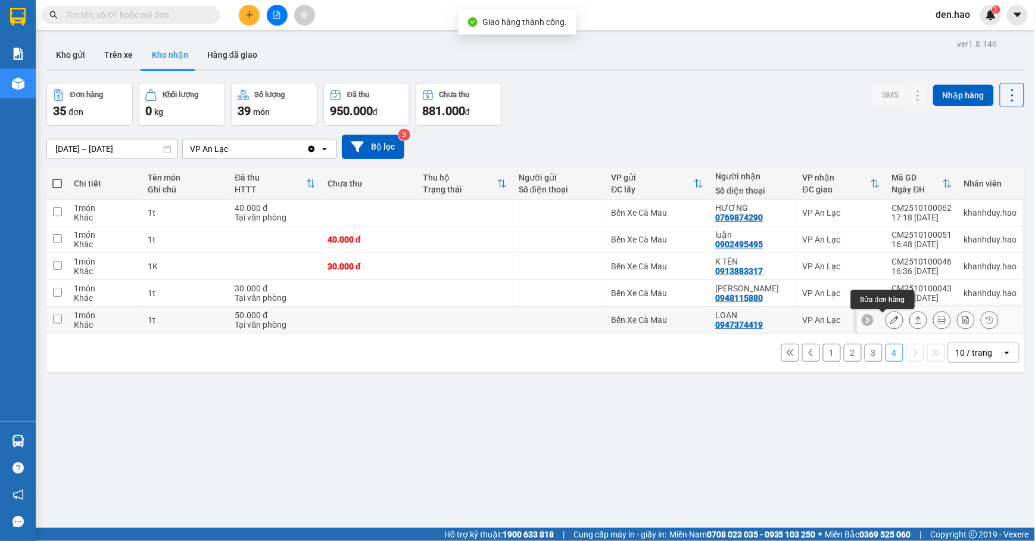
click at [890, 320] on icon at bounding box center [894, 319] width 8 height 8
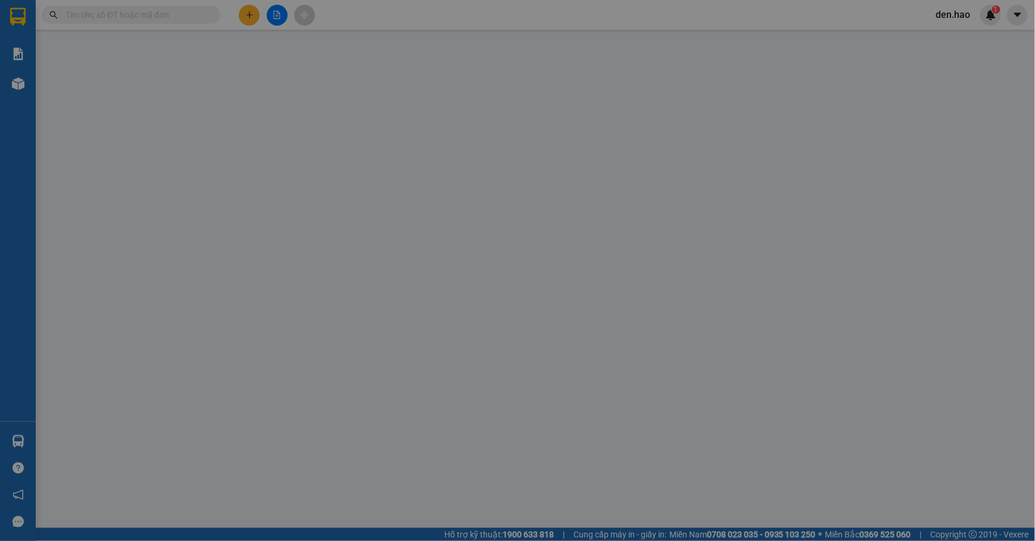
type input "0947374419"
type input "LOAN"
type input "50.000"
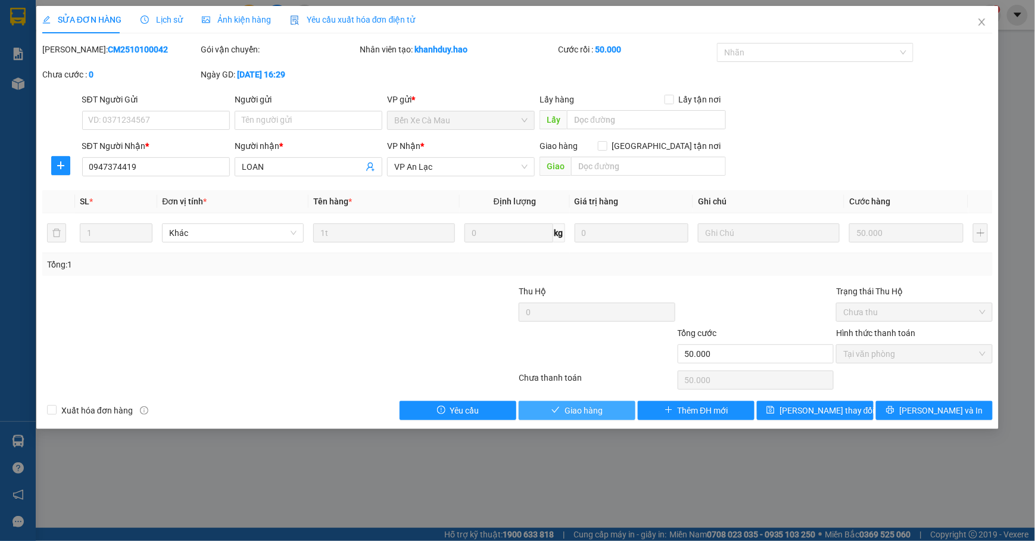
drag, startPoint x: 596, startPoint y: 408, endPoint x: 636, endPoint y: 360, distance: 62.1
click at [598, 406] on span "Giao hàng" at bounding box center [583, 410] width 38 height 13
type input "0"
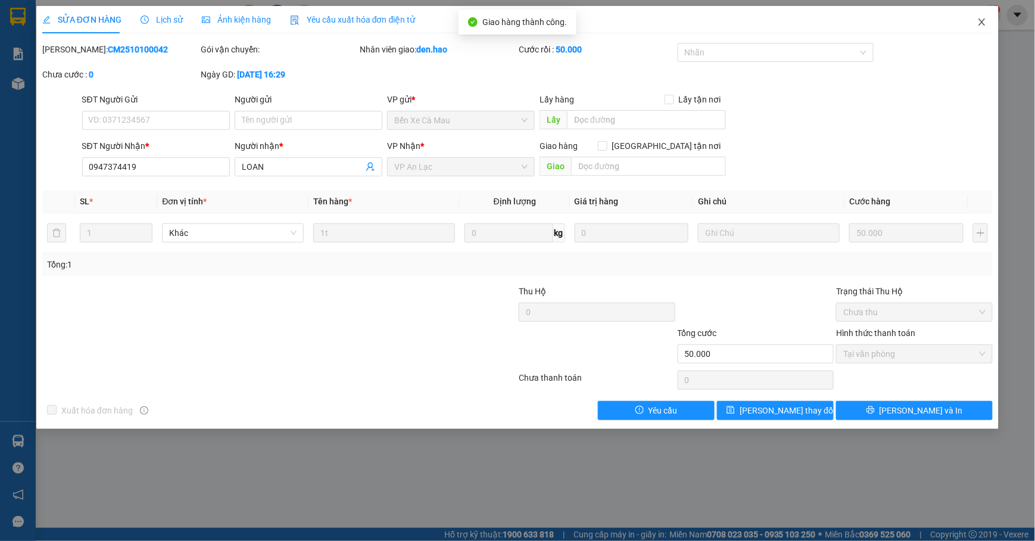
click at [982, 21] on icon "close" at bounding box center [982, 22] width 10 height 10
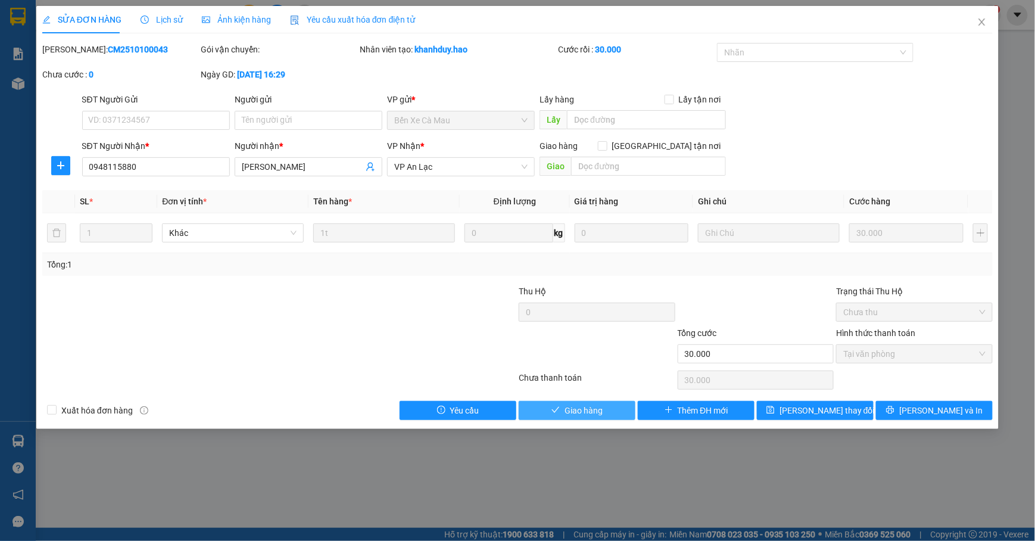
drag, startPoint x: 568, startPoint y: 406, endPoint x: 895, endPoint y: 33, distance: 496.0
click at [570, 404] on button "Giao hàng" at bounding box center [576, 410] width 117 height 19
type input "0"
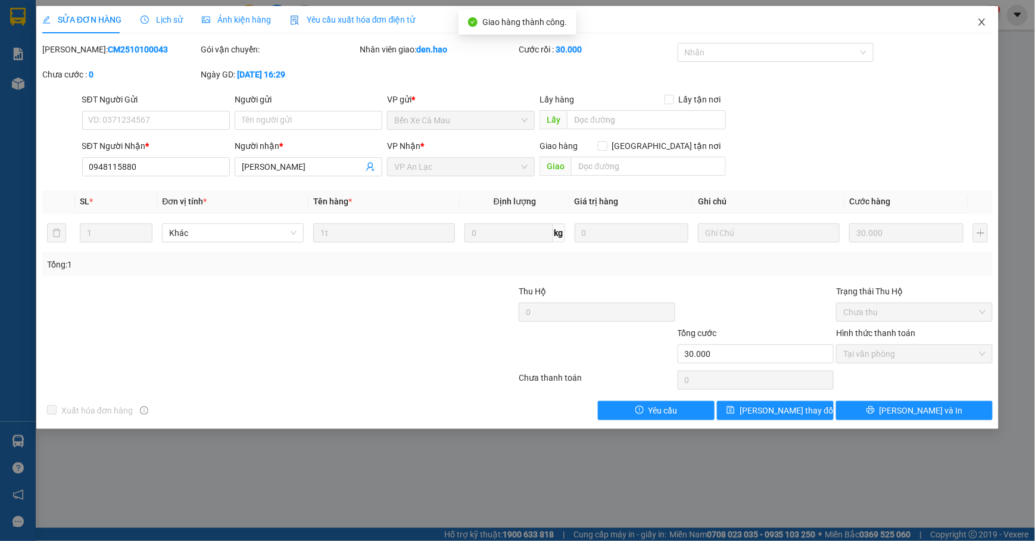
click at [977, 20] on icon "close" at bounding box center [982, 22] width 10 height 10
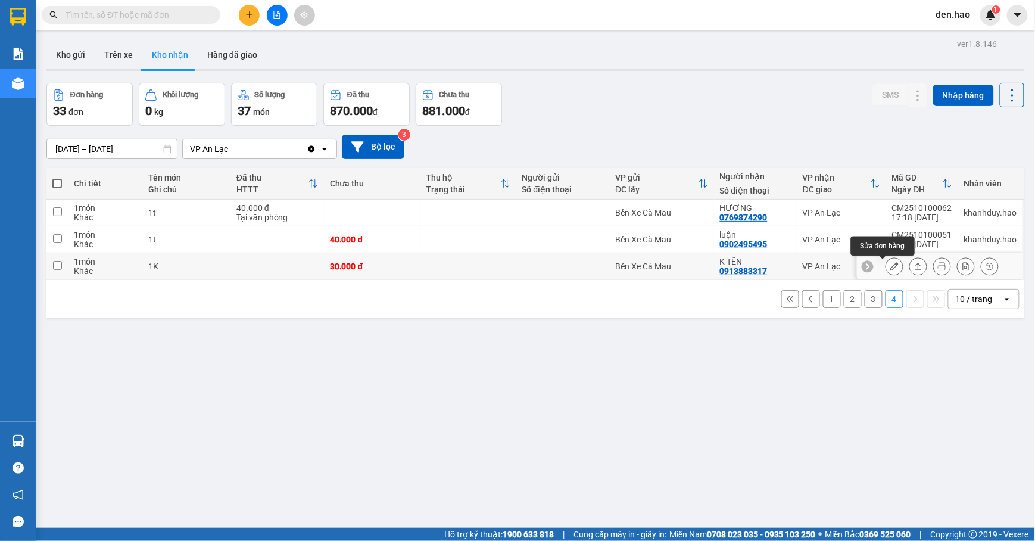
click at [886, 263] on button at bounding box center [894, 266] width 17 height 21
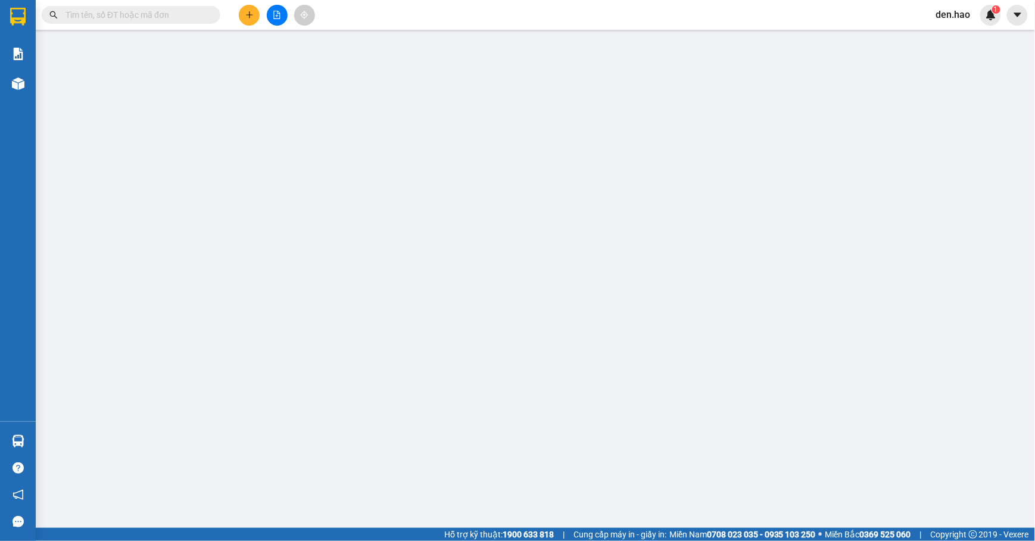
type input "0913883317"
type input "K TÊN"
type input "30.000"
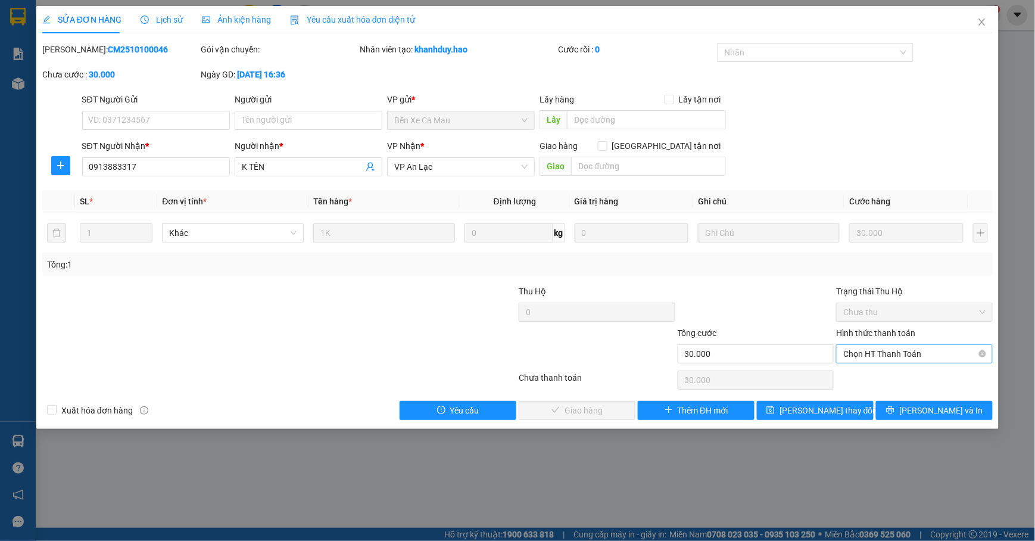
click at [846, 352] on span "Chọn HT Thanh Toán" at bounding box center [914, 354] width 142 height 18
click at [843, 376] on div "Tại văn phòng" at bounding box center [914, 378] width 142 height 13
type input "0"
drag, startPoint x: 544, startPoint y: 408, endPoint x: 606, endPoint y: 386, distance: 65.7
click at [546, 406] on button "[PERSON_NAME] và Giao hàng" at bounding box center [576, 410] width 117 height 19
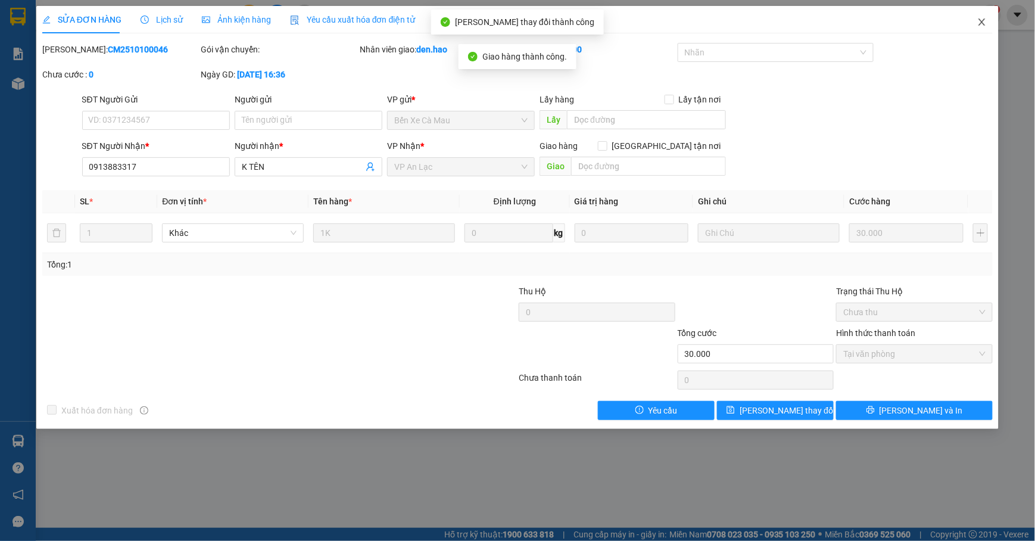
click at [980, 25] on icon "close" at bounding box center [981, 21] width 7 height 7
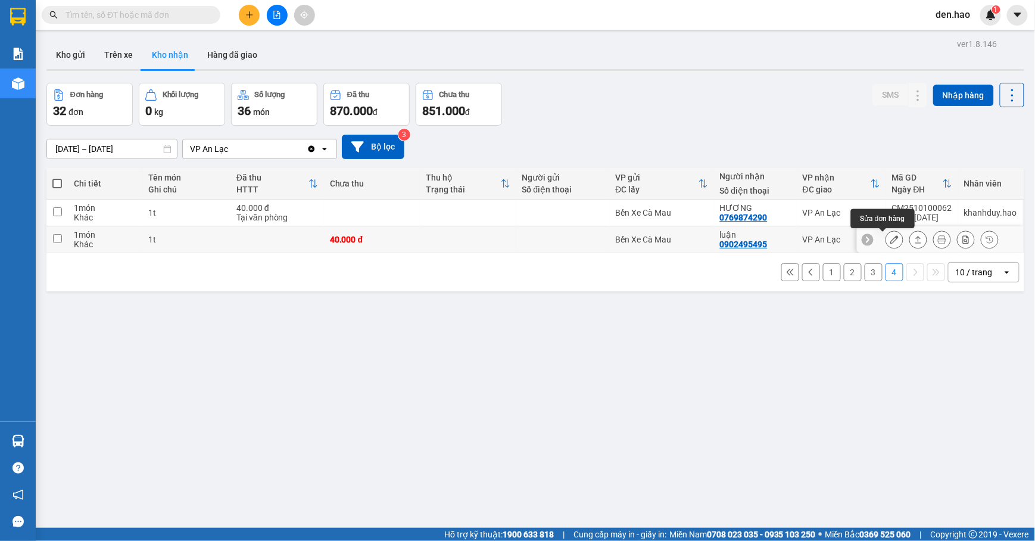
click at [890, 238] on icon at bounding box center [894, 239] width 8 height 8
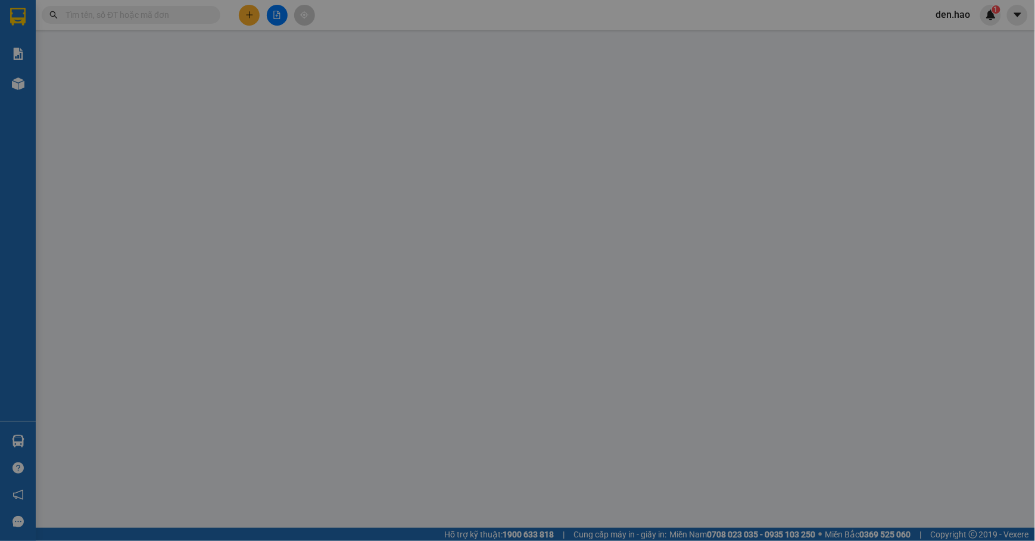
type input "0902495495"
type input "luận"
type input "40.000"
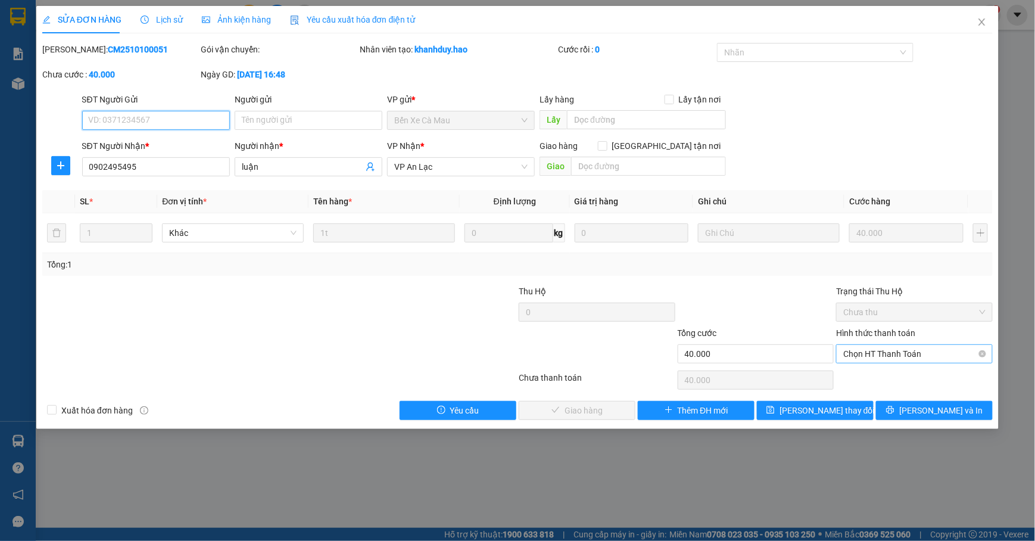
click at [879, 358] on span "Chọn HT Thanh Toán" at bounding box center [914, 354] width 142 height 18
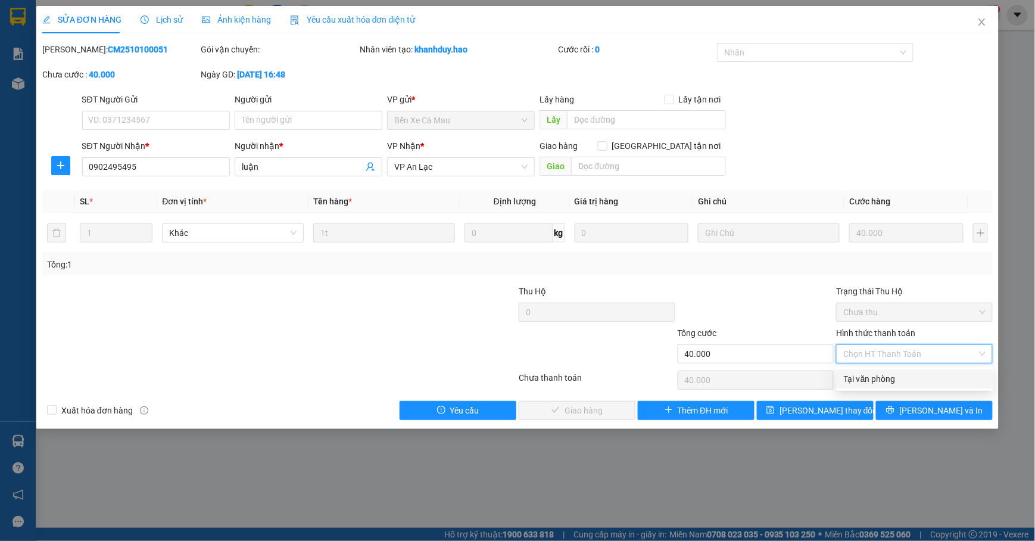
click at [867, 372] on div "Tại văn phòng" at bounding box center [914, 378] width 142 height 13
type input "0"
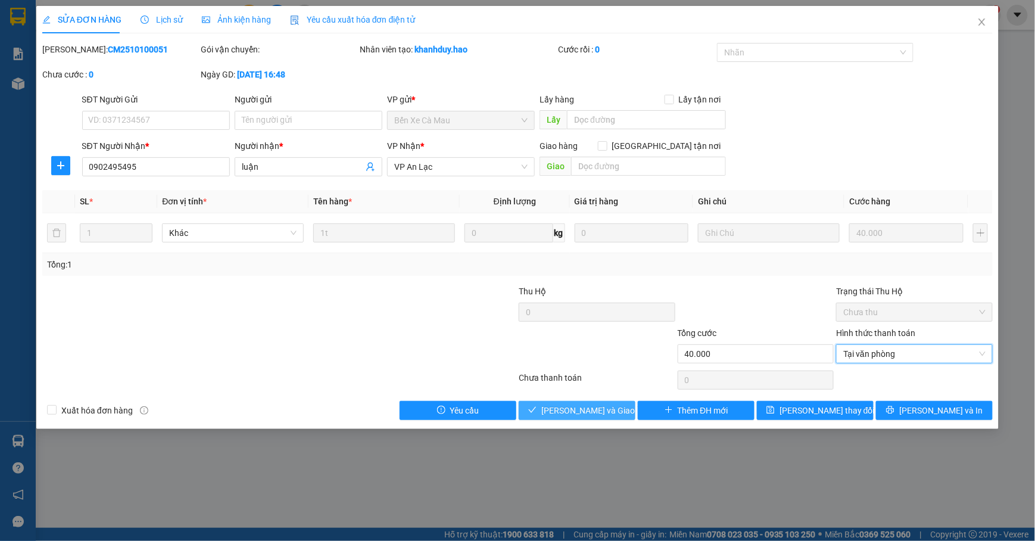
drag, startPoint x: 577, startPoint y: 415, endPoint x: 627, endPoint y: 389, distance: 56.7
click at [576, 414] on span "[PERSON_NAME] và Giao hàng" at bounding box center [598, 410] width 114 height 13
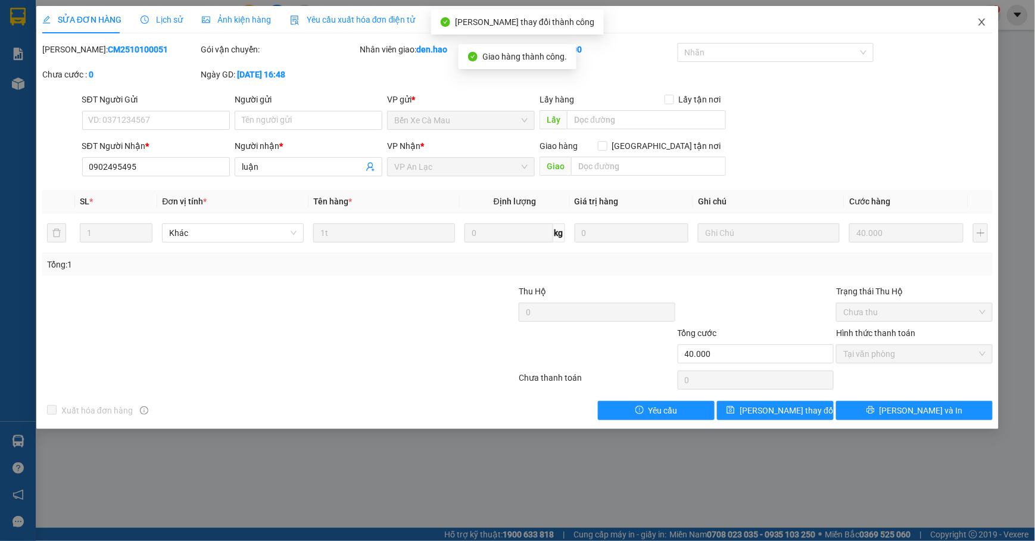
drag, startPoint x: 979, startPoint y: 20, endPoint x: 968, endPoint y: 23, distance: 11.1
click at [979, 18] on icon "close" at bounding box center [982, 22] width 10 height 10
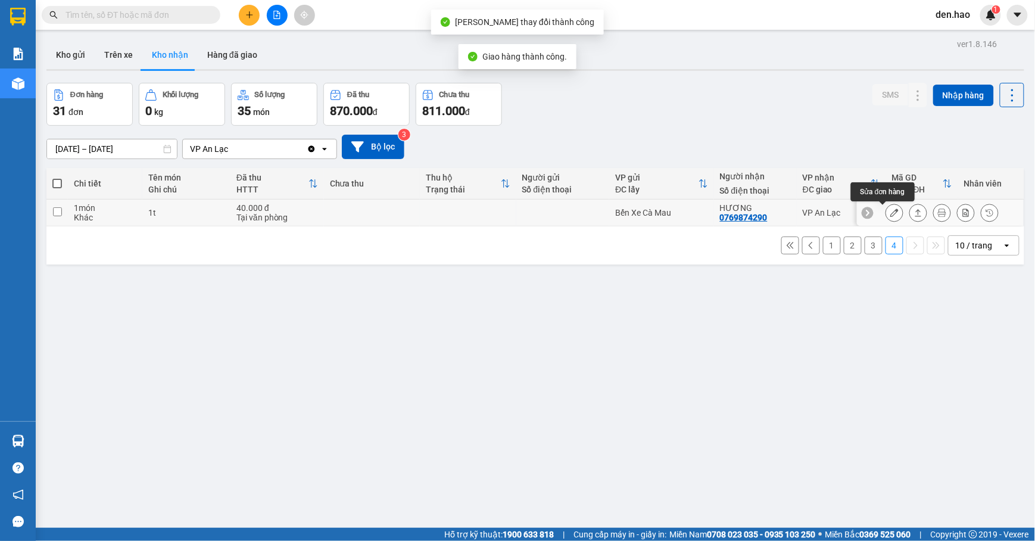
click at [890, 214] on icon at bounding box center [894, 212] width 8 height 8
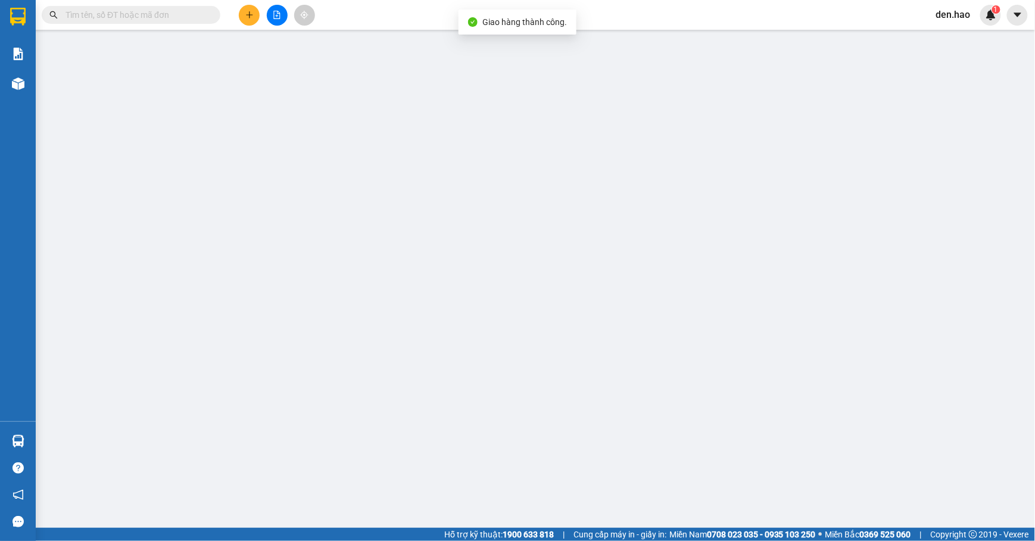
type input "0769874290"
type input "HƯƠNG"
type input "40.000"
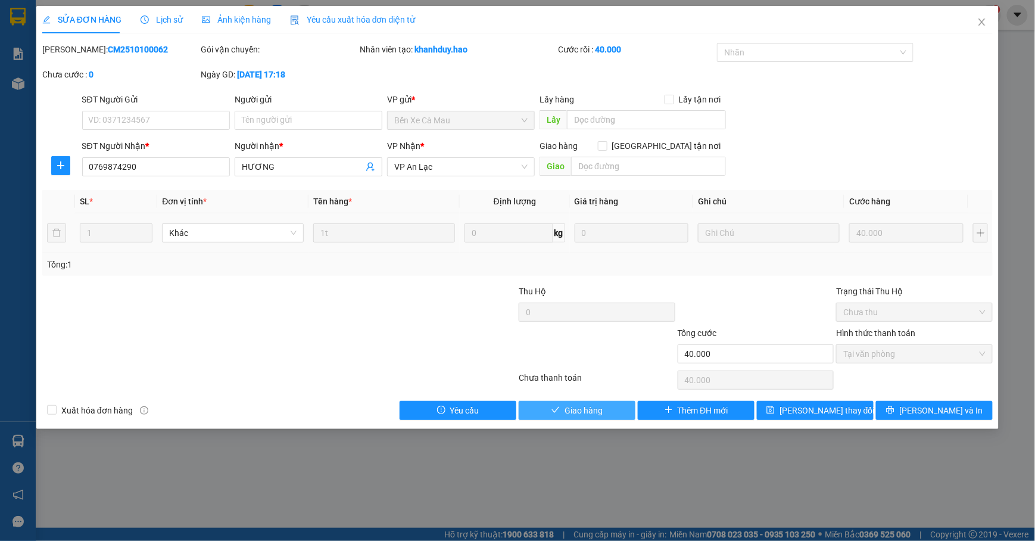
drag, startPoint x: 608, startPoint y: 406, endPoint x: 626, endPoint y: 382, distance: 30.6
click at [610, 405] on button "Giao hàng" at bounding box center [576, 410] width 117 height 19
type input "0"
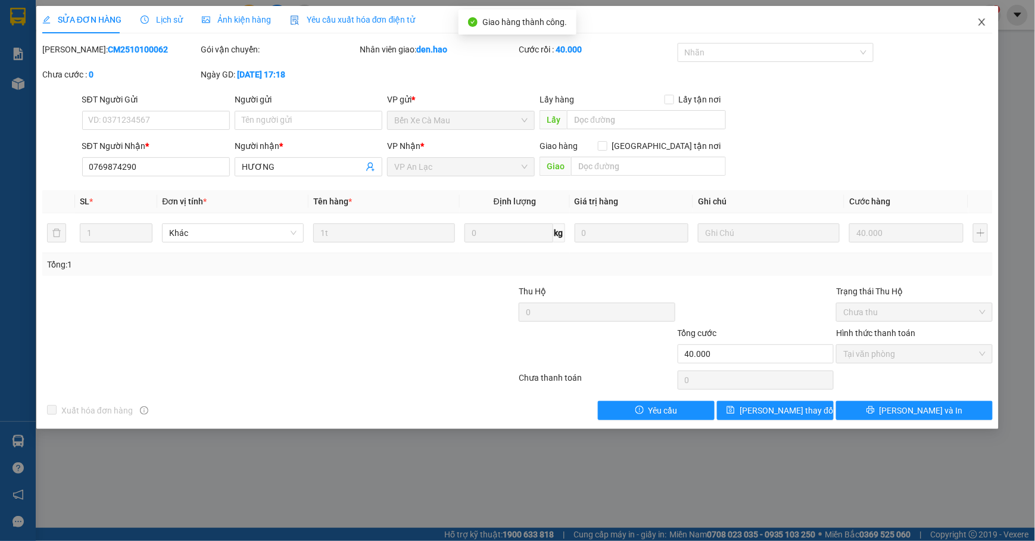
click at [983, 20] on icon "close" at bounding box center [982, 22] width 10 height 10
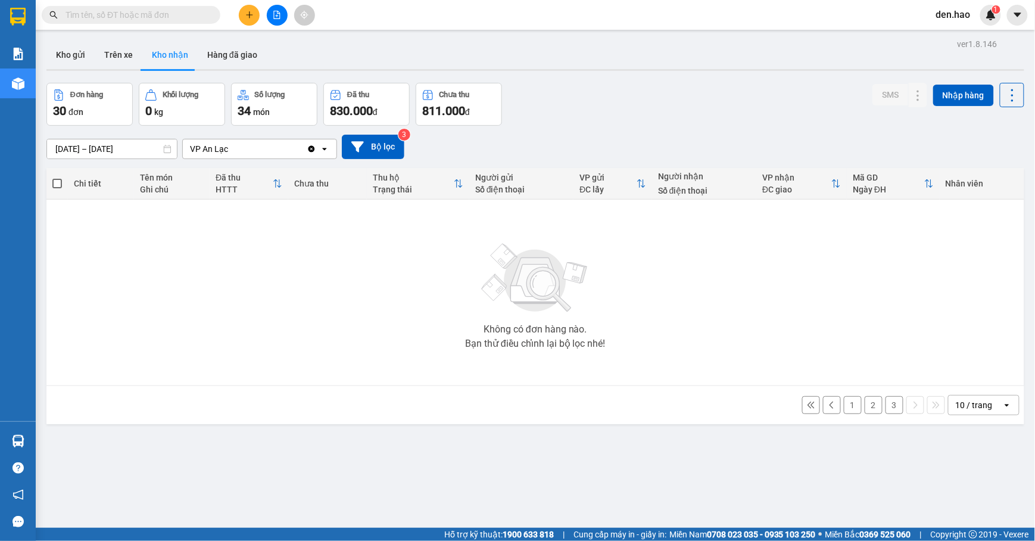
click at [885, 405] on button "3" at bounding box center [894, 405] width 18 height 18
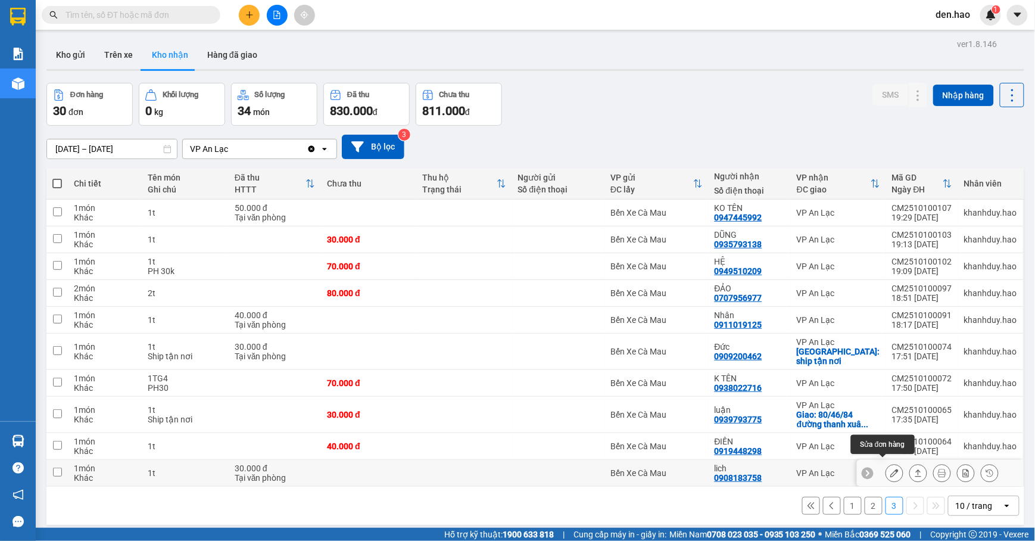
click at [886, 469] on button at bounding box center [894, 473] width 17 height 21
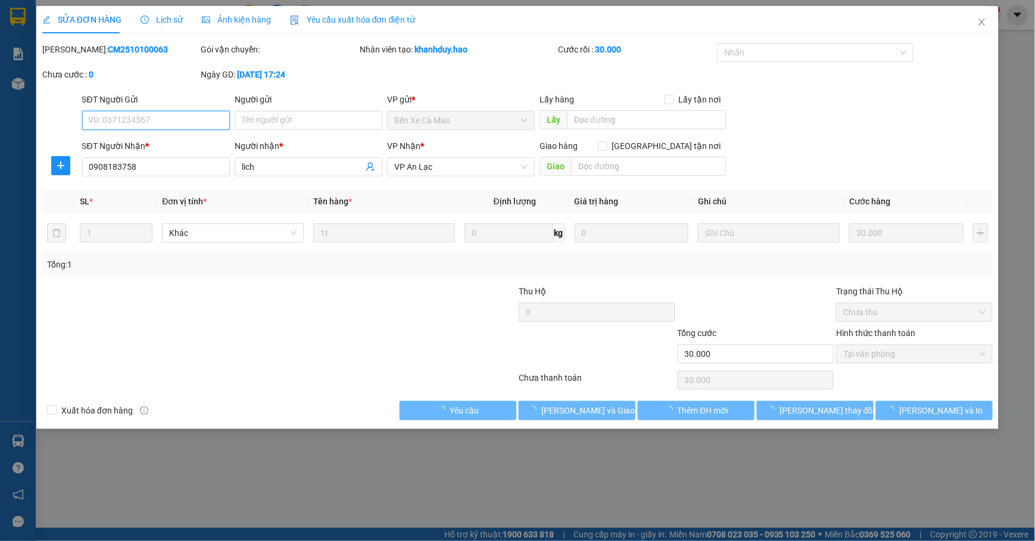
type input "0908183758"
type input "lich"
type input "30.000"
click at [596, 412] on span "[PERSON_NAME] và Giao hàng" at bounding box center [598, 410] width 114 height 13
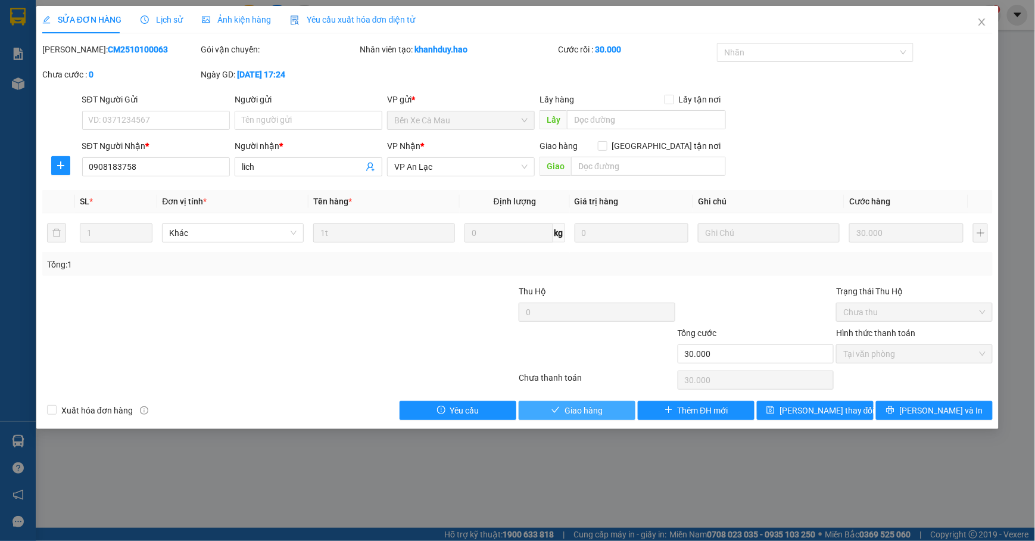
click at [596, 402] on button "Giao hàng" at bounding box center [576, 410] width 117 height 19
type input "0"
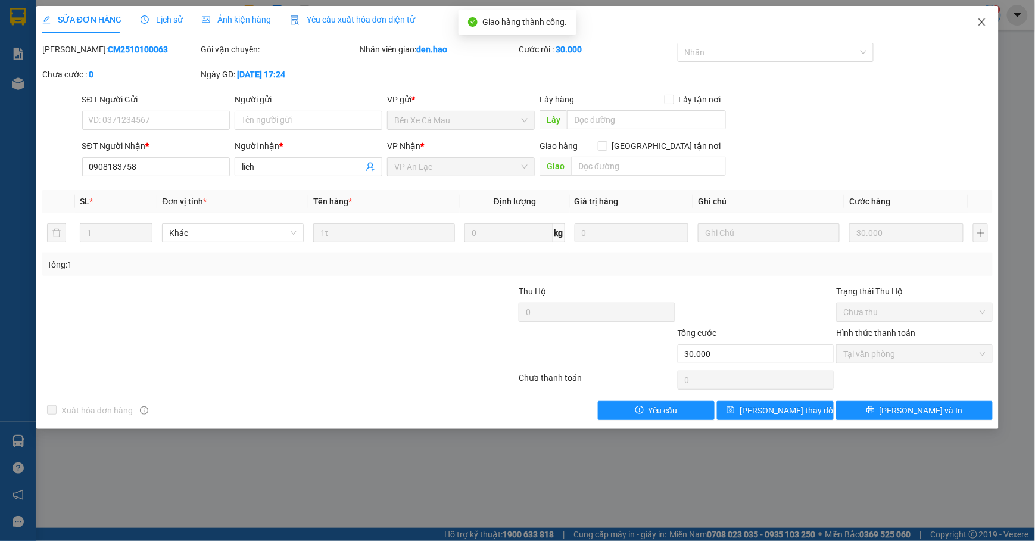
click at [991, 15] on span "Close" at bounding box center [981, 22] width 33 height 33
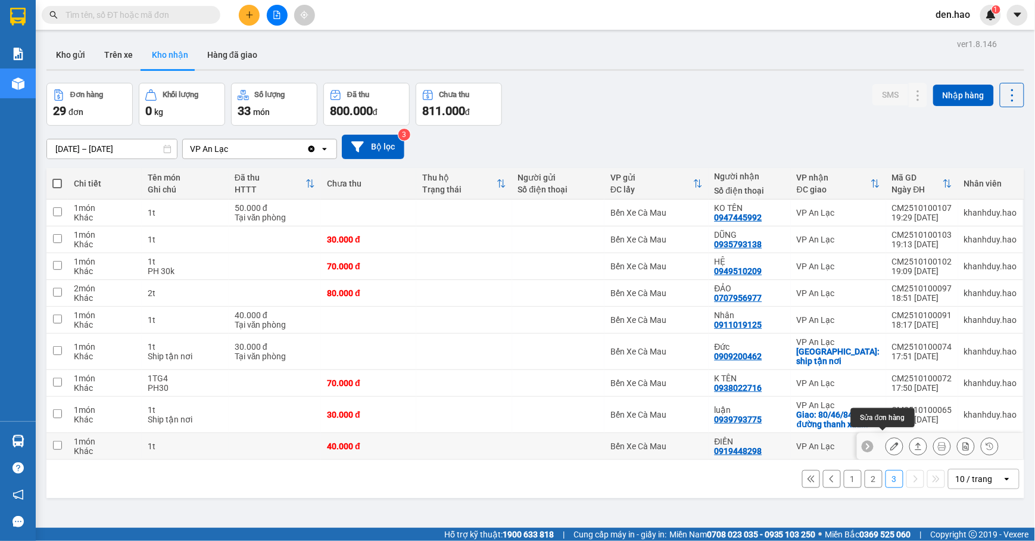
click at [890, 442] on icon at bounding box center [894, 446] width 8 height 8
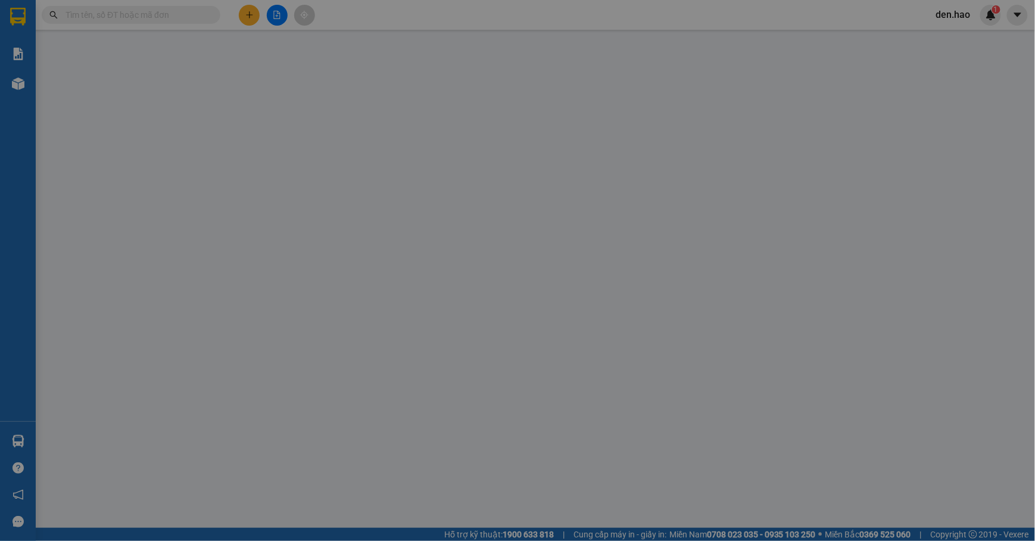
type input "0919448298"
type input "ĐIỀN"
type input "40.000"
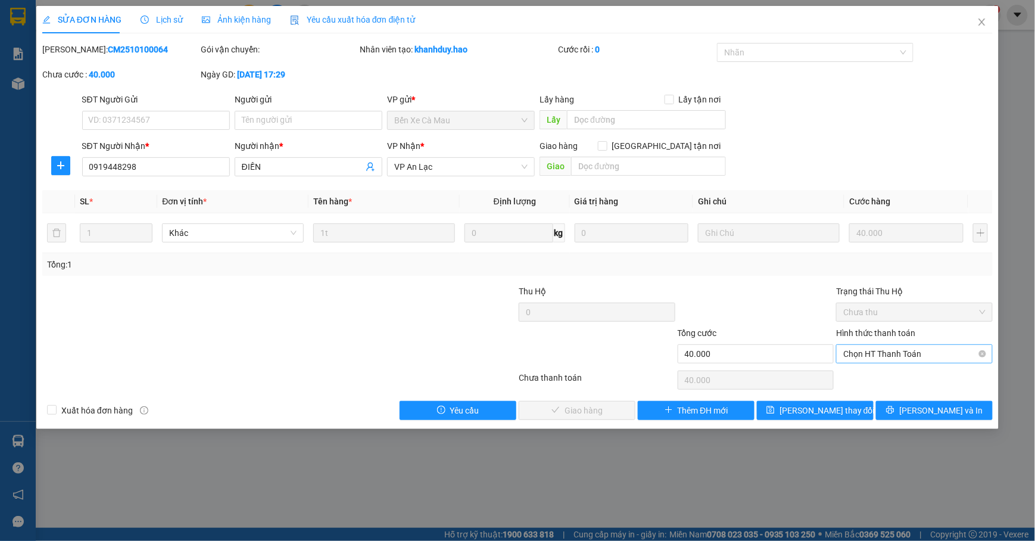
click at [858, 358] on span "Chọn HT Thanh Toán" at bounding box center [914, 354] width 142 height 18
click at [860, 370] on div "Tại văn phòng" at bounding box center [914, 378] width 157 height 19
type input "0"
drag, startPoint x: 567, startPoint y: 408, endPoint x: 630, endPoint y: 374, distance: 70.8
click at [568, 408] on span "[PERSON_NAME] và Giao hàng" at bounding box center [598, 410] width 114 height 13
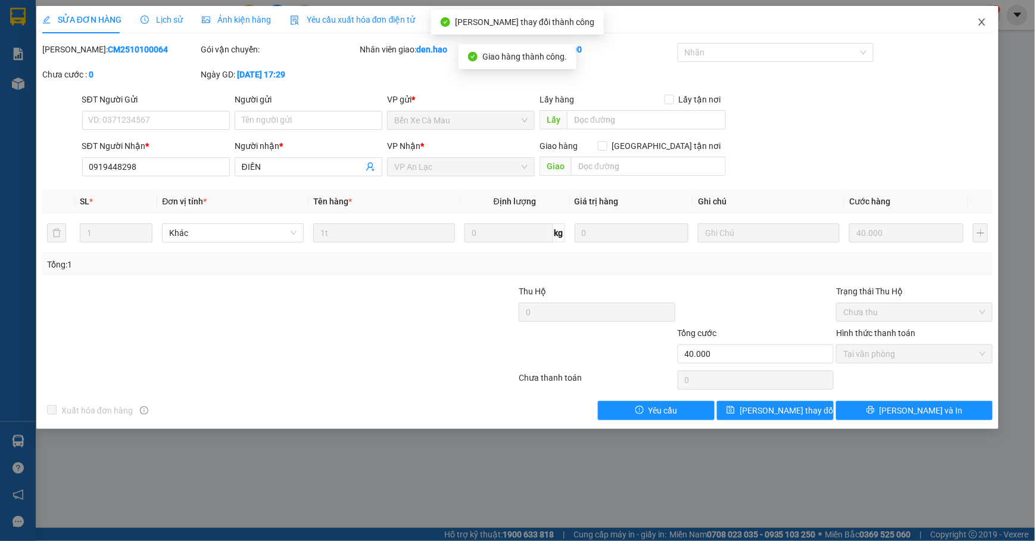
click at [977, 20] on icon "close" at bounding box center [982, 22] width 10 height 10
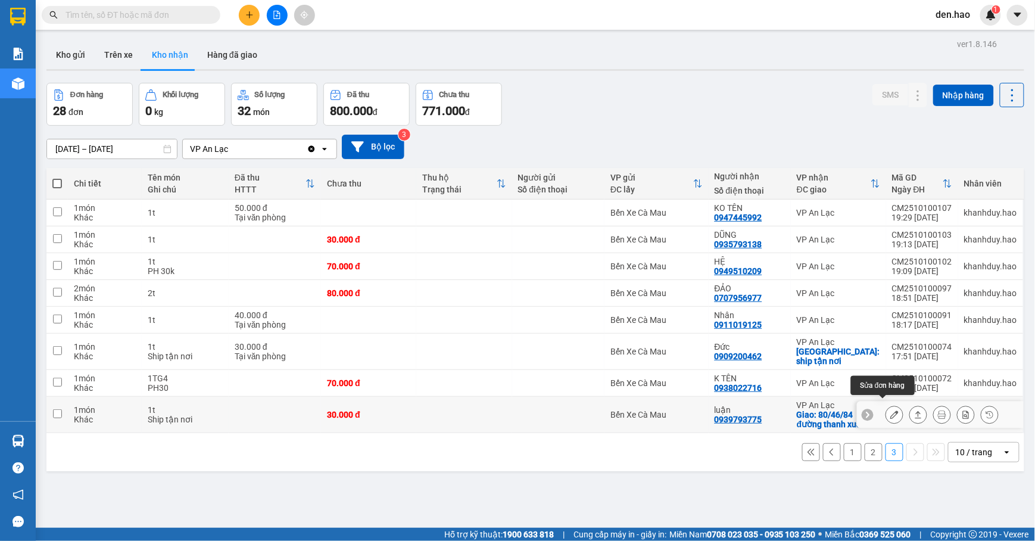
click at [887, 404] on button at bounding box center [894, 414] width 17 height 21
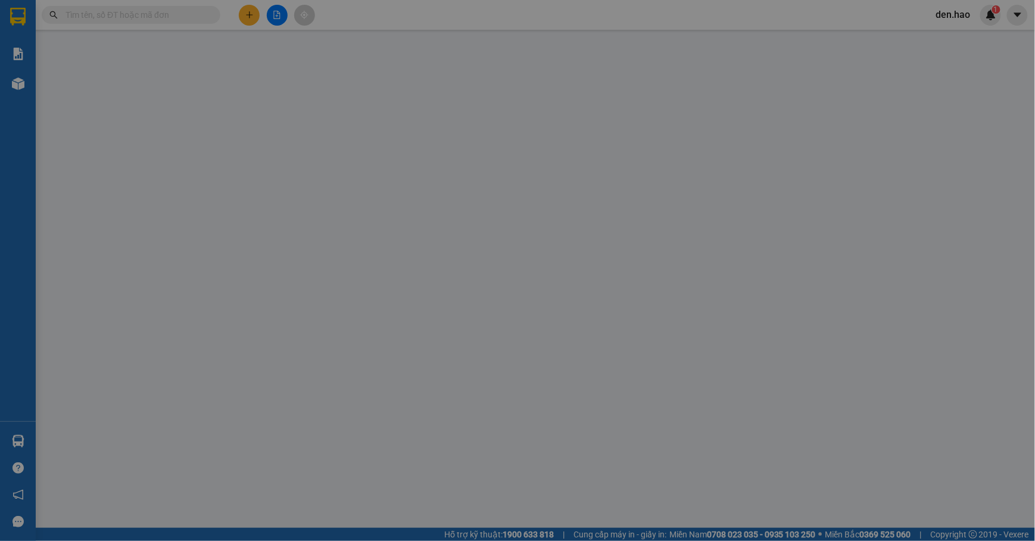
type input "0939793775"
type input "luận"
checkbox input "true"
type input "80/46/84 đường thanh xuân 25 q12"
type input "30.000"
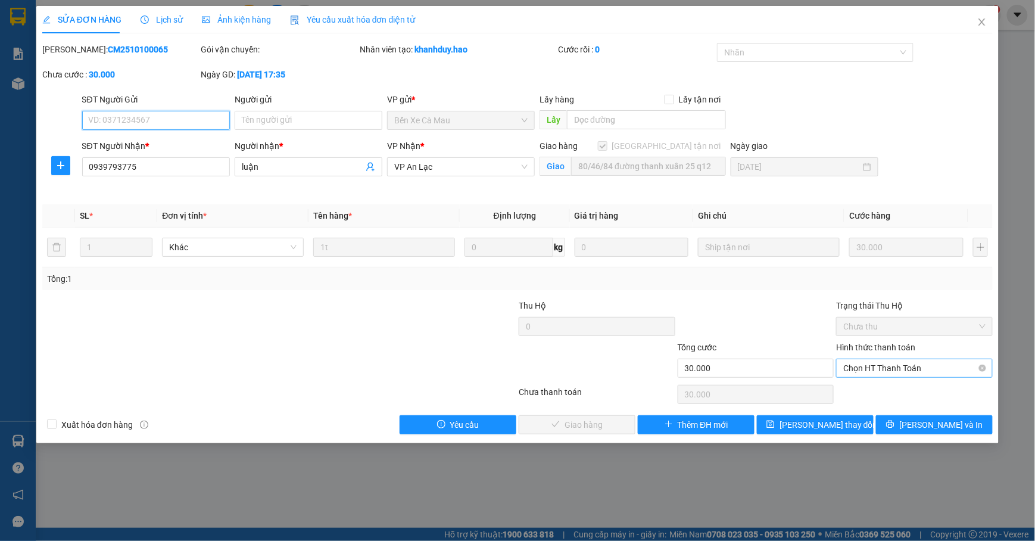
click at [885, 374] on span "Chọn HT Thanh Toán" at bounding box center [914, 368] width 142 height 18
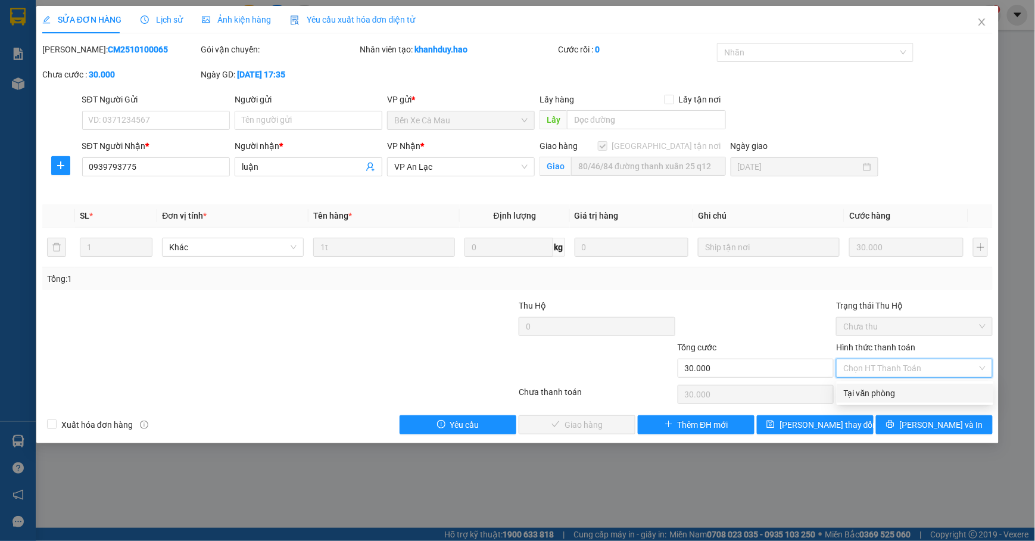
click at [866, 391] on div "Tại văn phòng" at bounding box center [914, 392] width 142 height 13
type input "0"
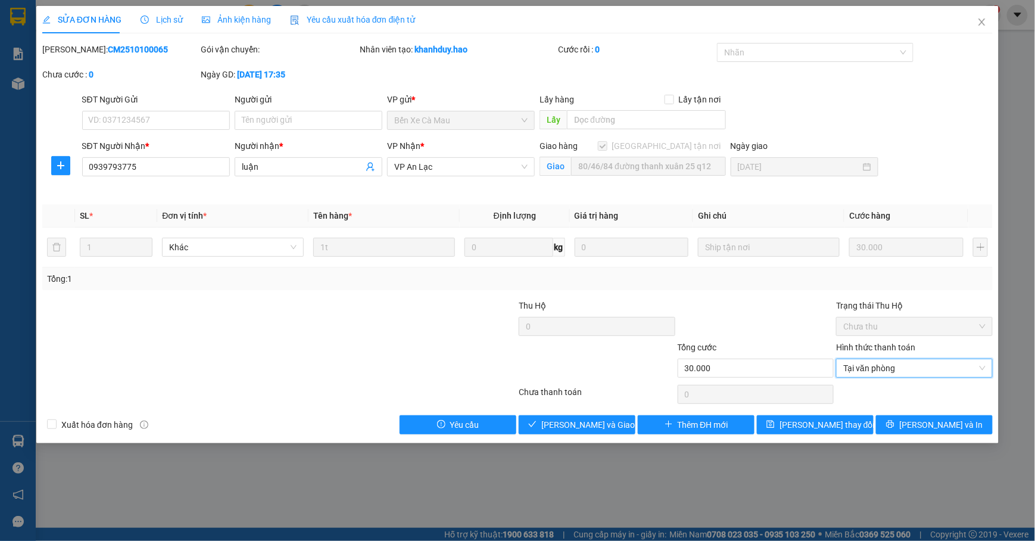
click at [582, 414] on div "Total Paid Fee 0 Total UnPaid Fee 30.000 Cash Collection Total Fee Mã ĐH: CM251…" at bounding box center [517, 238] width 950 height 391
click at [583, 424] on span "[PERSON_NAME] và Giao hàng" at bounding box center [598, 424] width 114 height 13
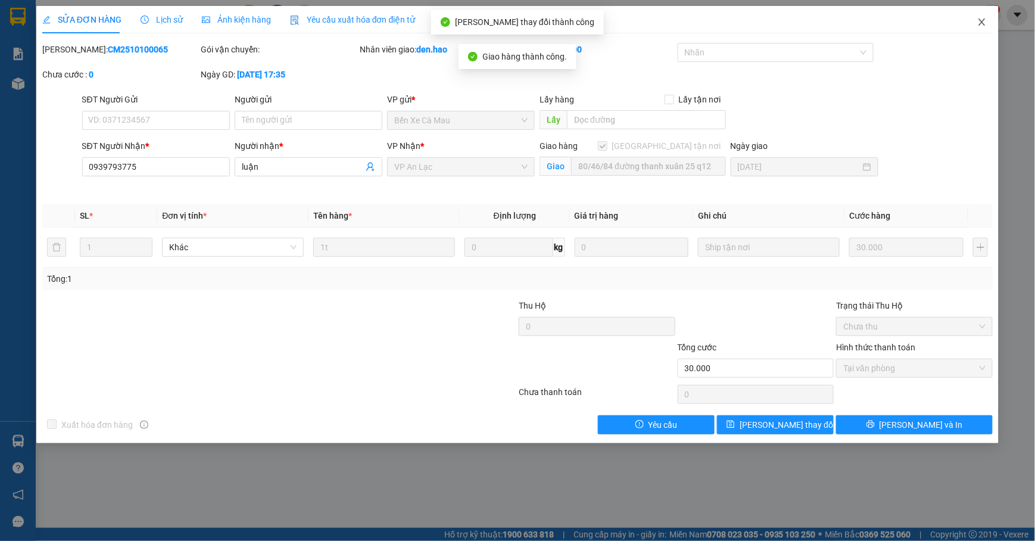
click at [981, 17] on span "Close" at bounding box center [981, 22] width 33 height 33
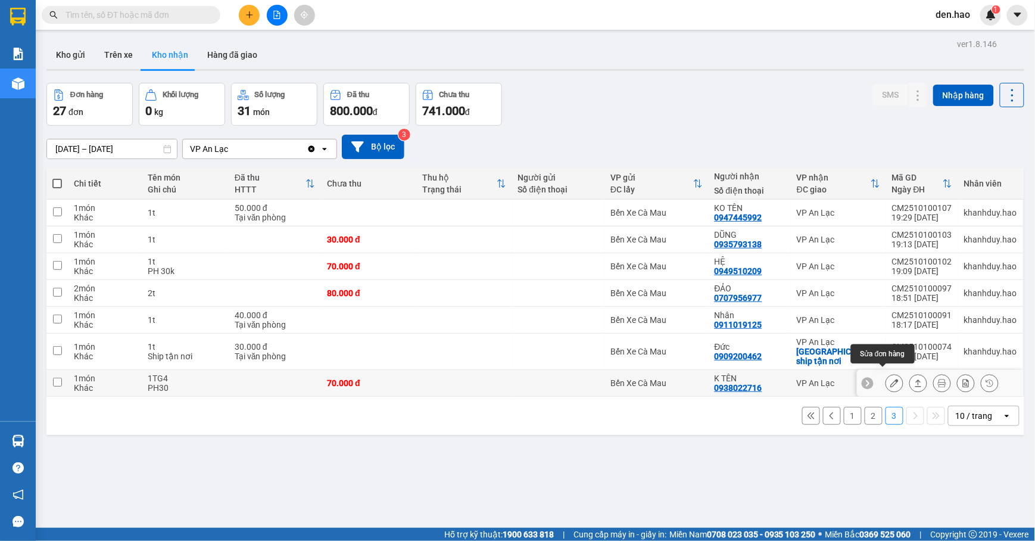
click at [890, 379] on icon at bounding box center [894, 383] width 8 height 8
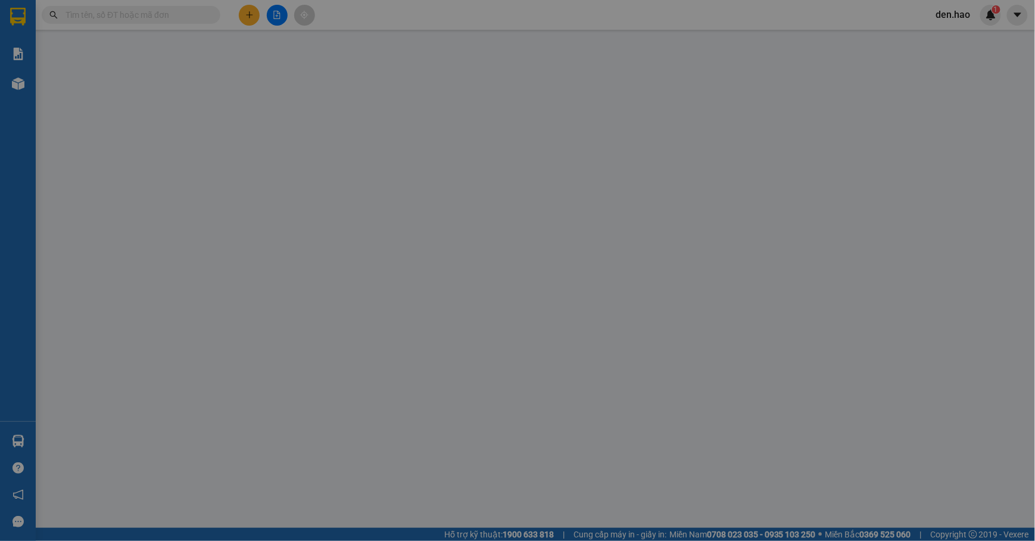
type input "0938022716"
type input "K TÊN"
type input "70.000"
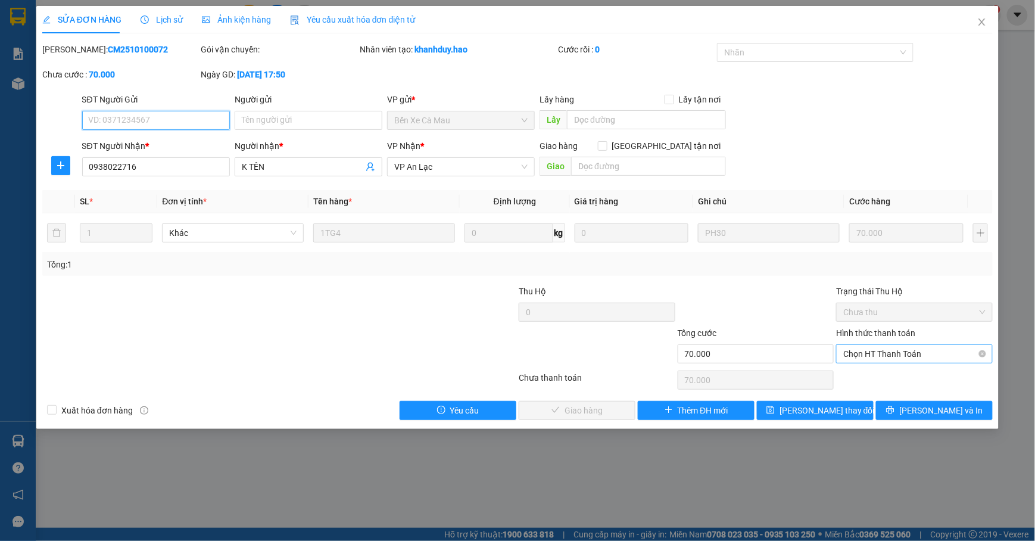
click at [889, 354] on span "Chọn HT Thanh Toán" at bounding box center [914, 354] width 142 height 18
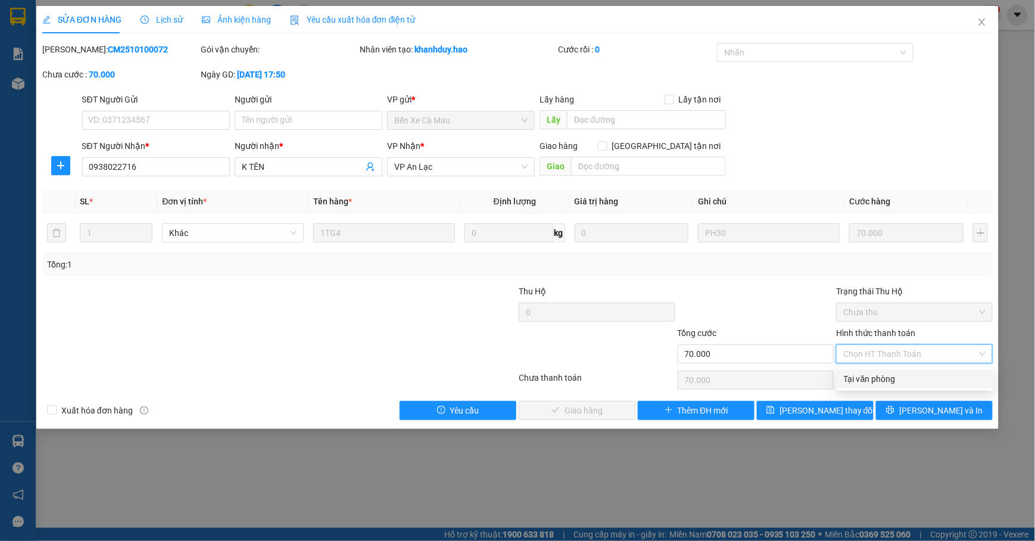
drag, startPoint x: 882, startPoint y: 370, endPoint x: 786, endPoint y: 379, distance: 96.3
click at [881, 370] on div "Tại văn phòng" at bounding box center [914, 378] width 157 height 19
type input "0"
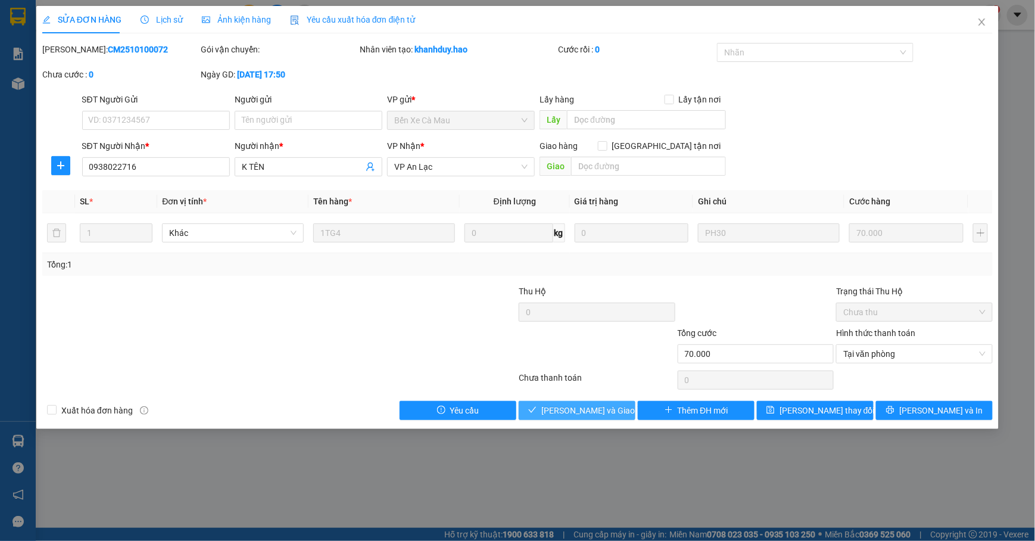
click at [564, 415] on span "[PERSON_NAME] và Giao hàng" at bounding box center [598, 410] width 114 height 13
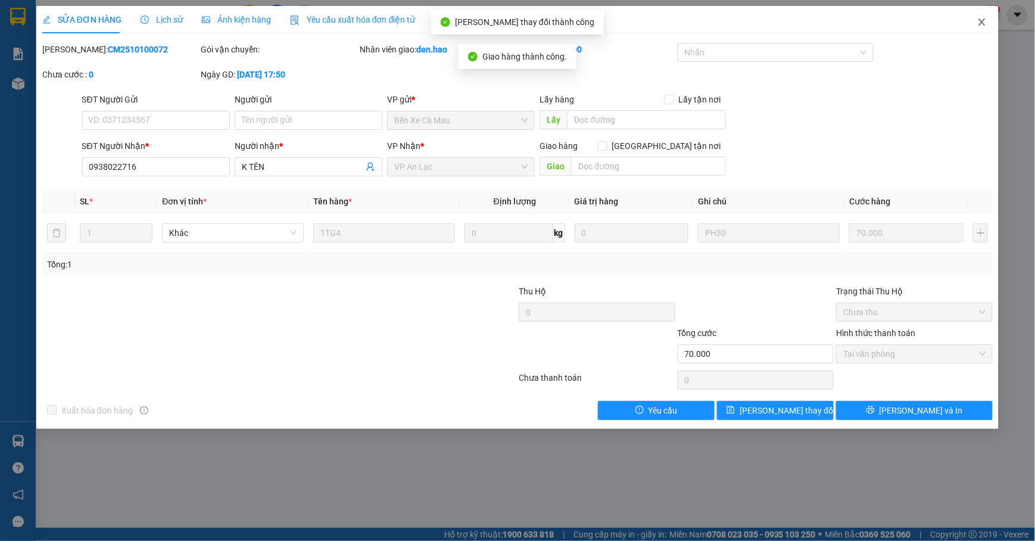
click at [989, 35] on span "Close" at bounding box center [981, 22] width 33 height 33
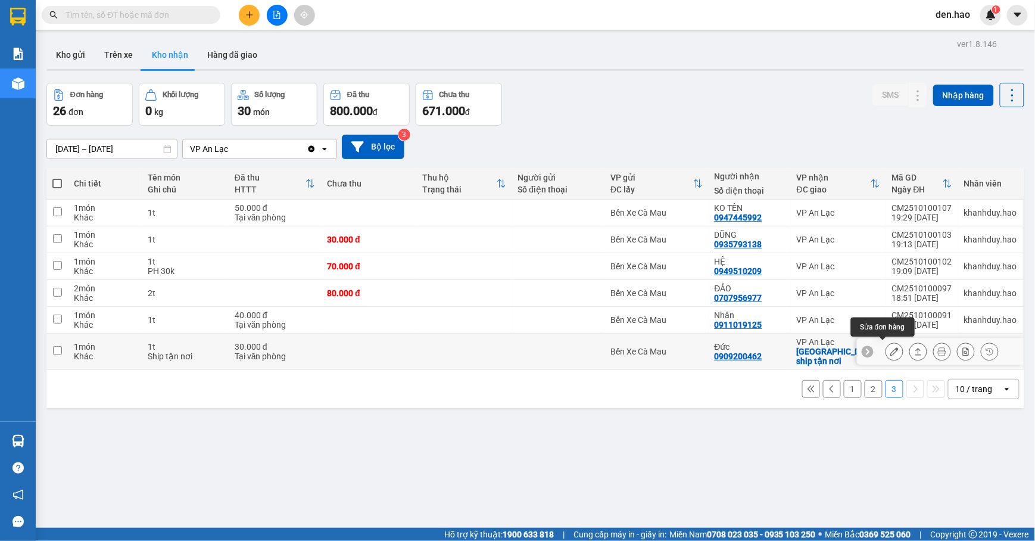
click at [890, 349] on icon at bounding box center [894, 351] width 8 height 8
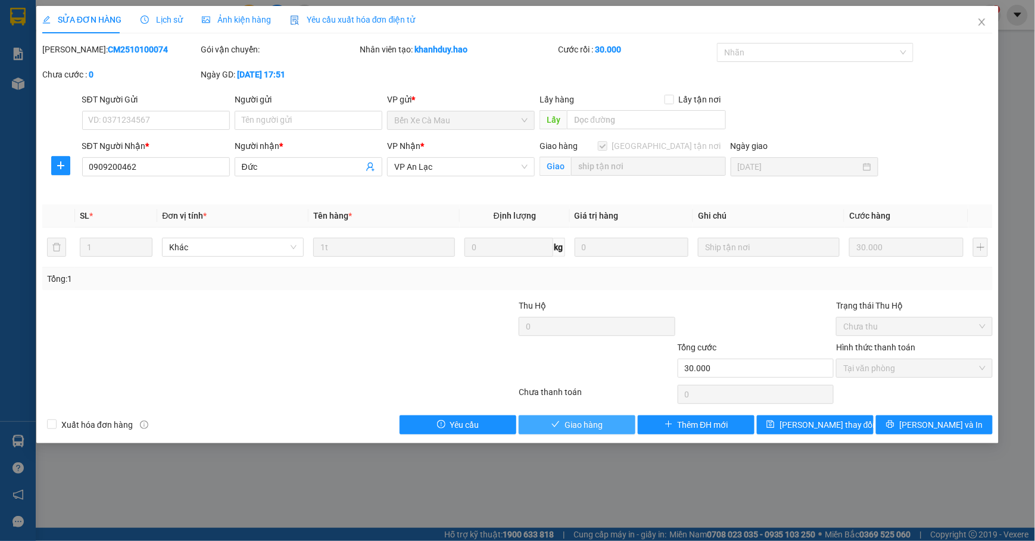
drag, startPoint x: 570, startPoint y: 424, endPoint x: 593, endPoint y: 415, distance: 25.4
click at [573, 424] on span "Giao hàng" at bounding box center [583, 424] width 38 height 13
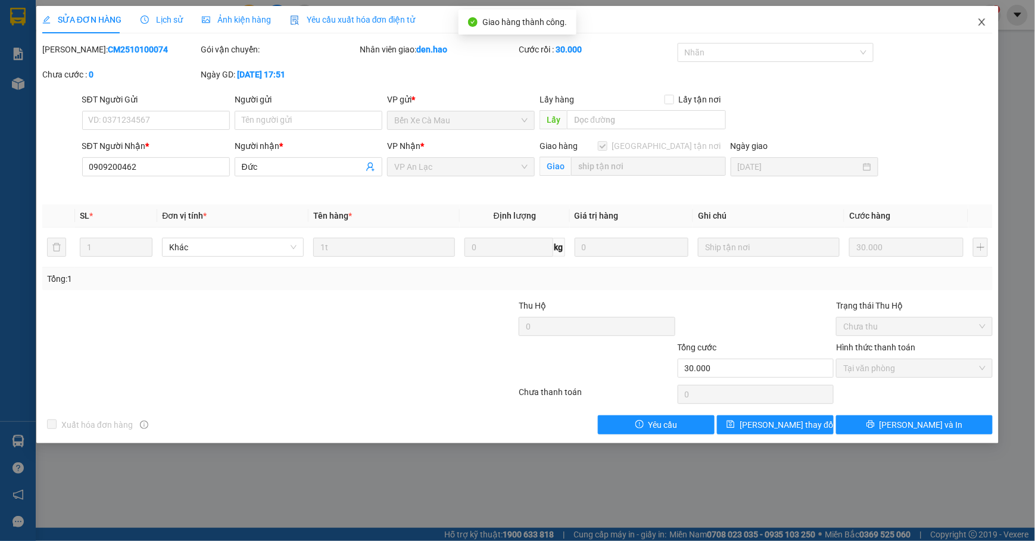
click at [982, 19] on icon "close" at bounding box center [982, 22] width 10 height 10
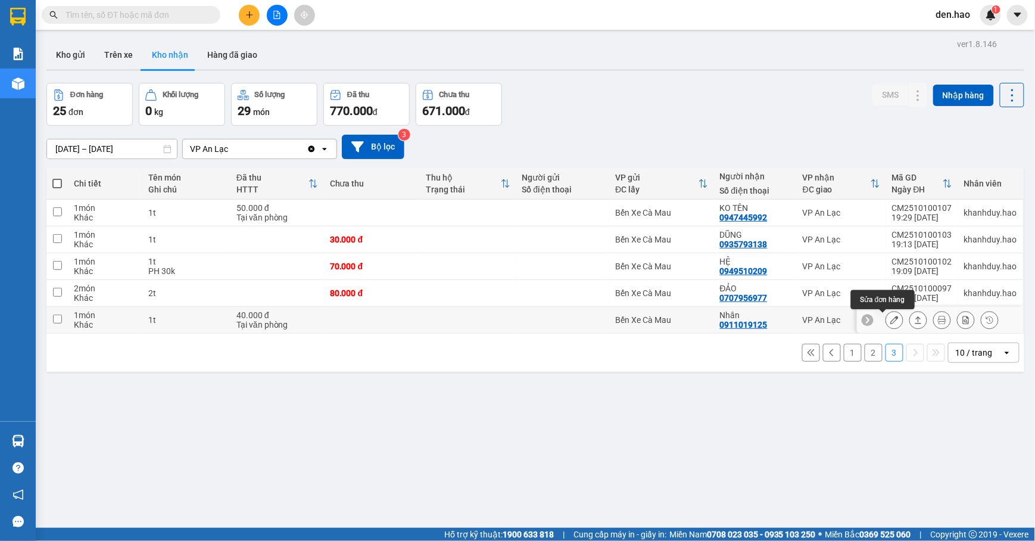
click at [890, 320] on icon at bounding box center [894, 319] width 8 height 8
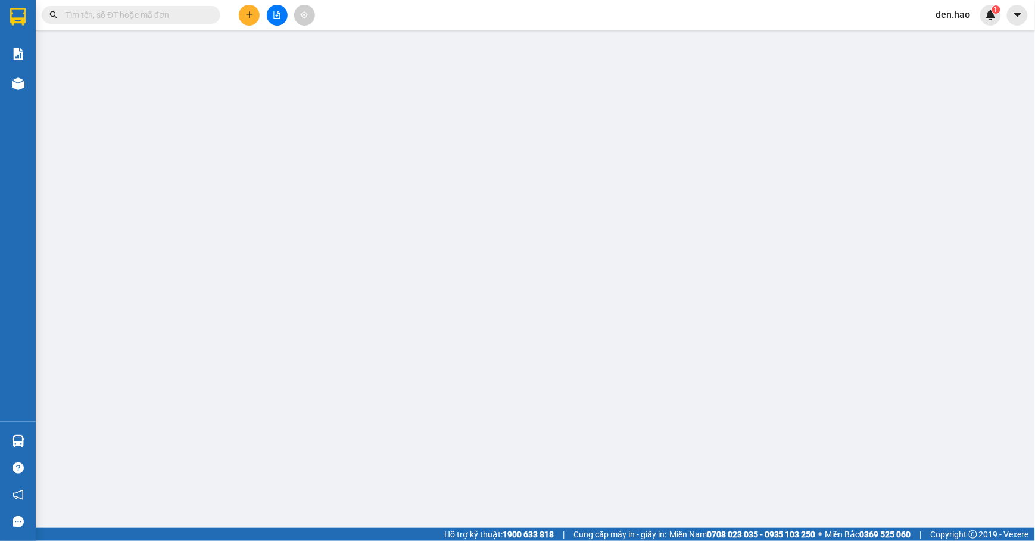
type input "0911019125"
type input "Nhân"
type input "40.000"
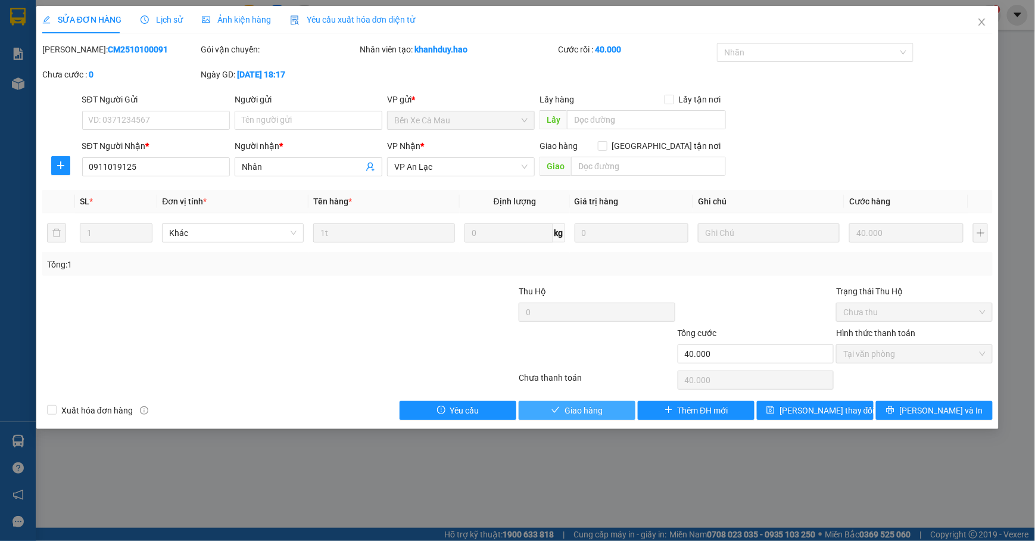
click at [589, 408] on span "Giao hàng" at bounding box center [583, 410] width 38 height 13
type input "0"
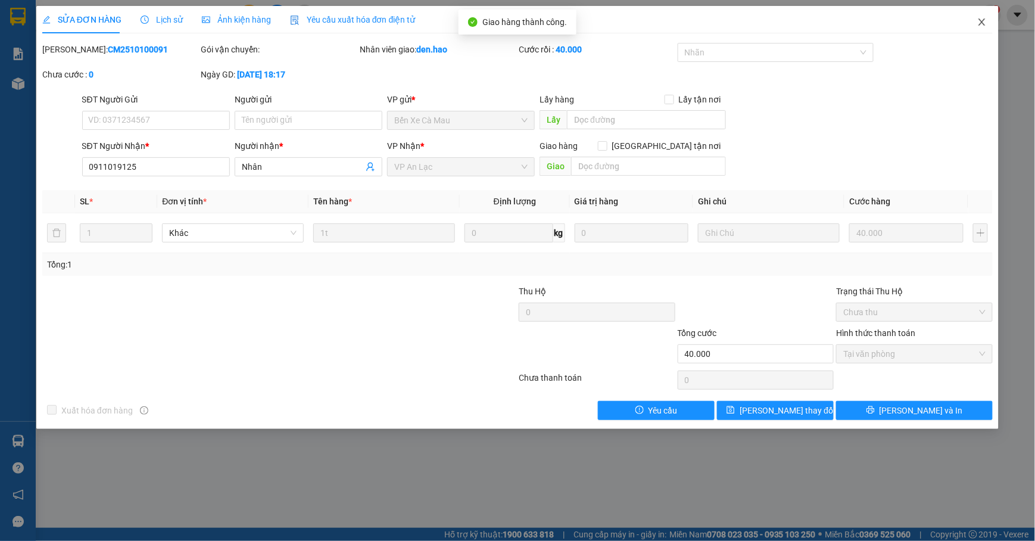
click at [976, 29] on span "Close" at bounding box center [981, 22] width 33 height 33
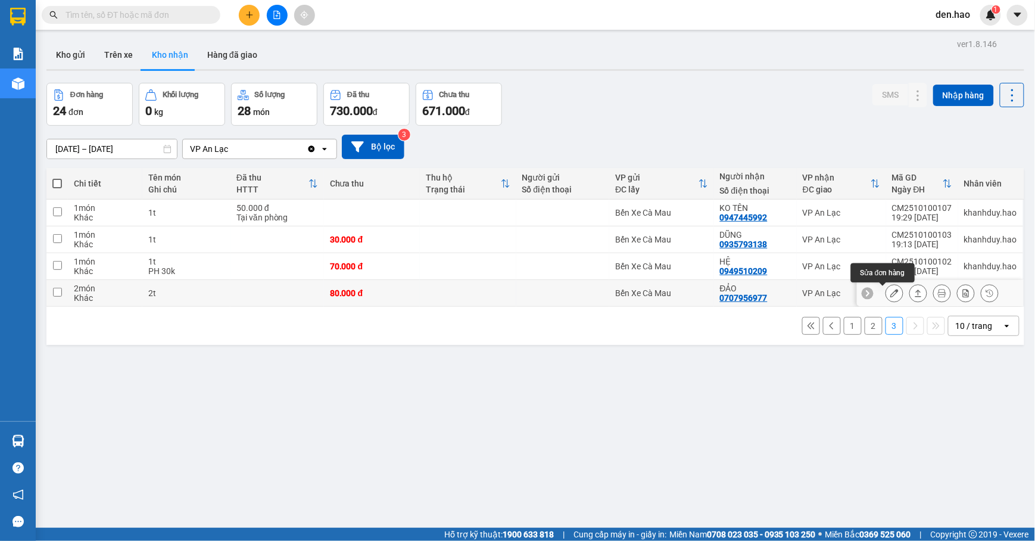
click at [887, 296] on button at bounding box center [894, 293] width 17 height 21
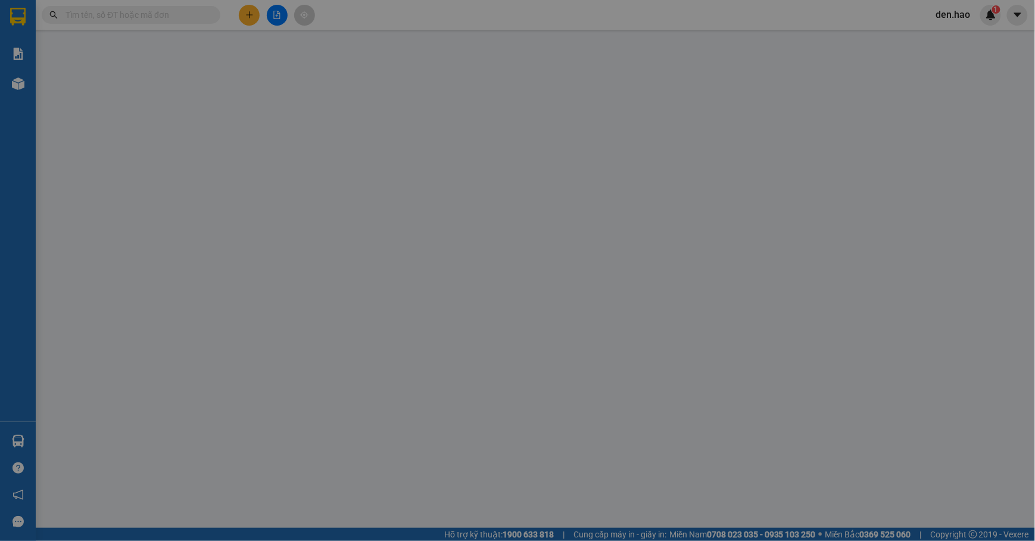
type input "0707956977"
type input "ĐẢO"
type input "80.000"
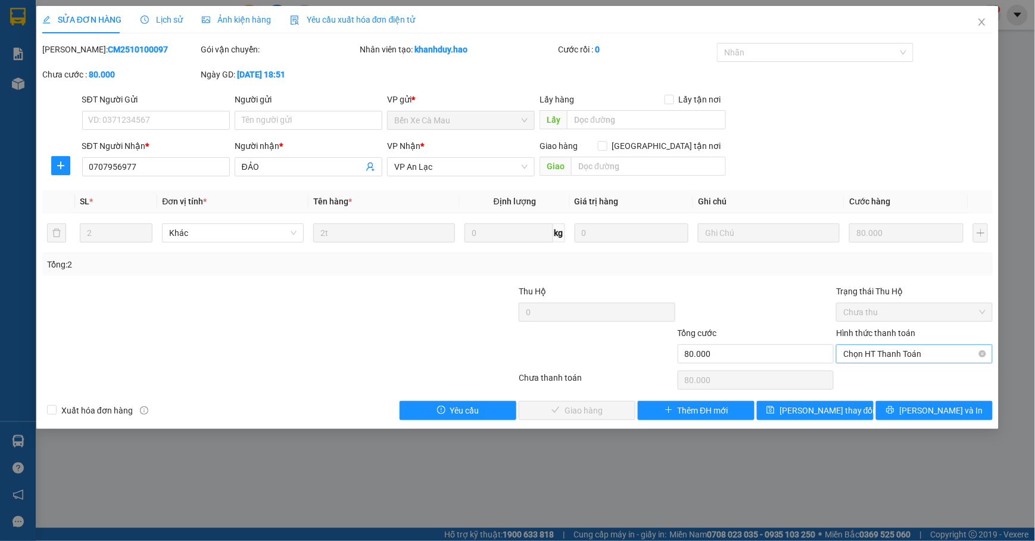
click at [858, 346] on span "Chọn HT Thanh Toán" at bounding box center [914, 354] width 142 height 18
drag, startPoint x: 849, startPoint y: 374, endPoint x: 782, endPoint y: 375, distance: 66.7
click at [849, 375] on div "Tại văn phòng" at bounding box center [914, 378] width 142 height 13
type input "0"
click at [587, 408] on span "[PERSON_NAME] và Giao hàng" at bounding box center [598, 410] width 114 height 13
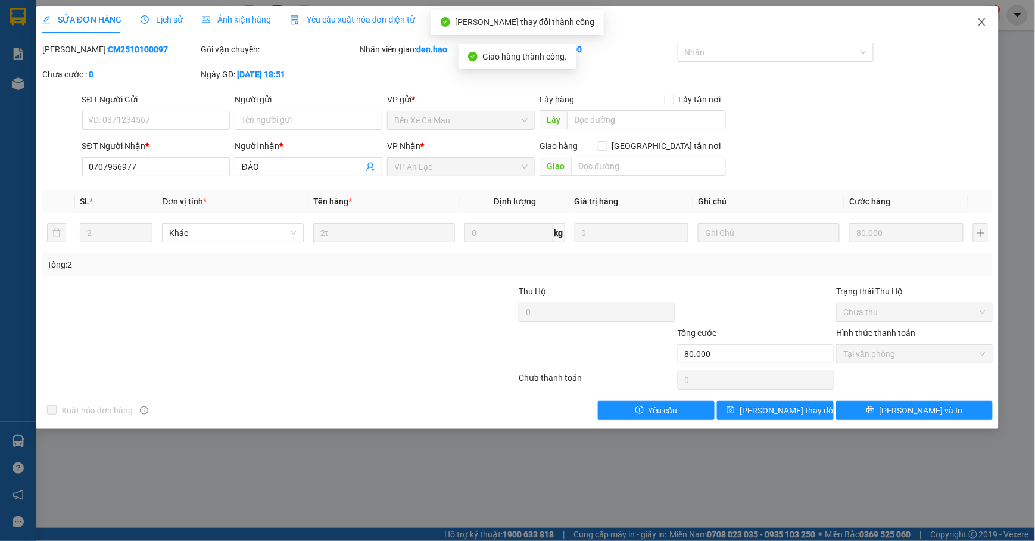
click at [979, 10] on span "Close" at bounding box center [981, 22] width 33 height 33
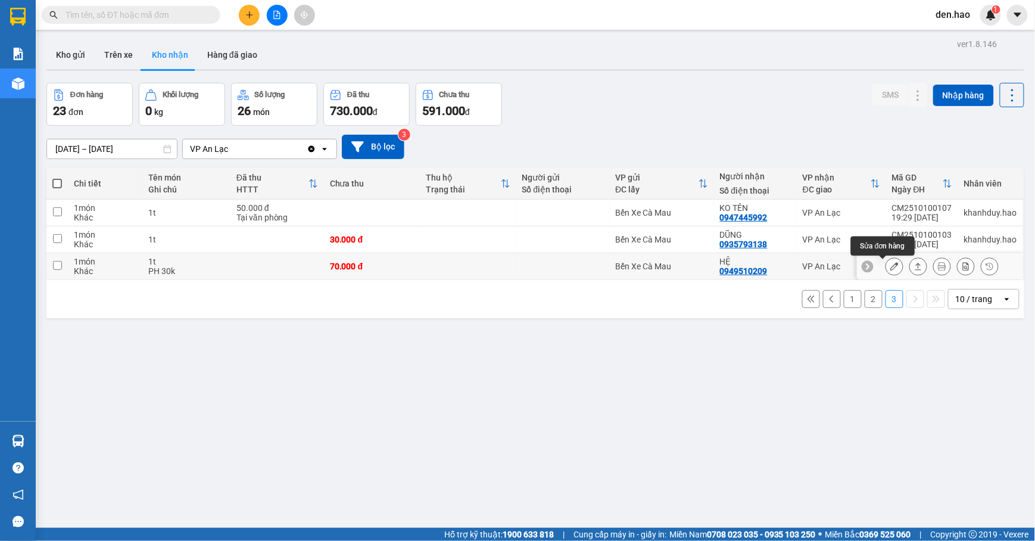
click at [890, 269] on icon at bounding box center [894, 266] width 8 height 8
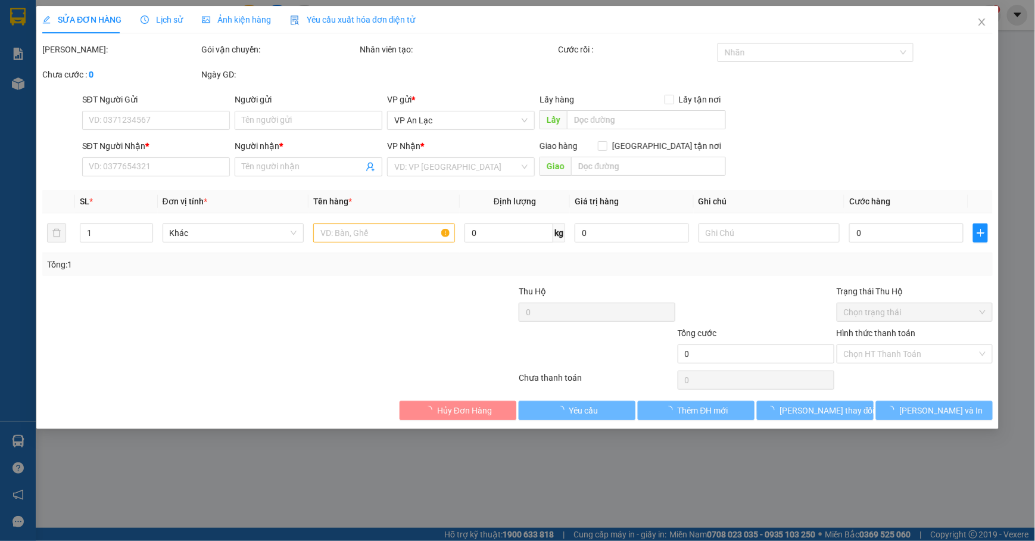
type input "0949510209"
type input "HỆ"
type input "70.000"
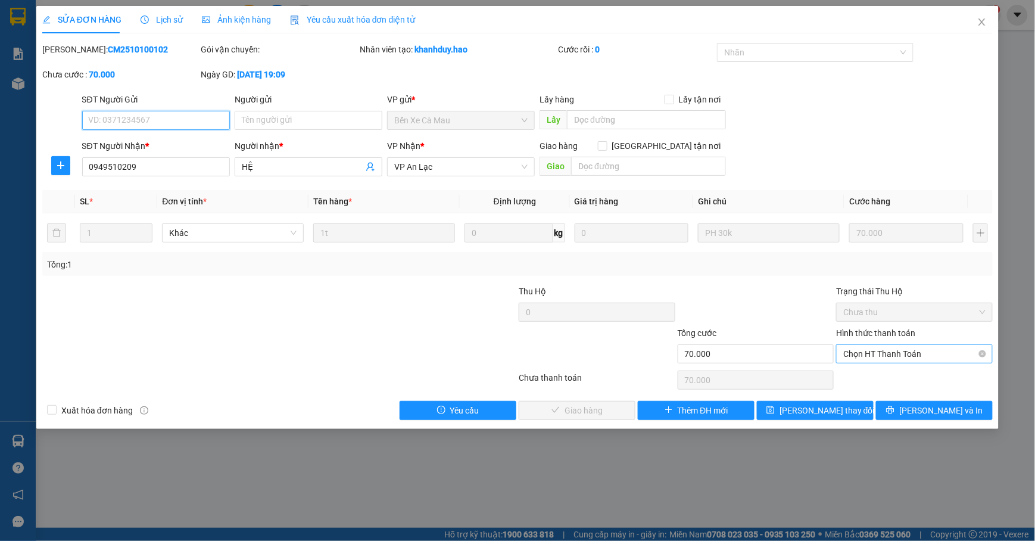
click at [843, 360] on span "Chọn HT Thanh Toán" at bounding box center [914, 354] width 142 height 18
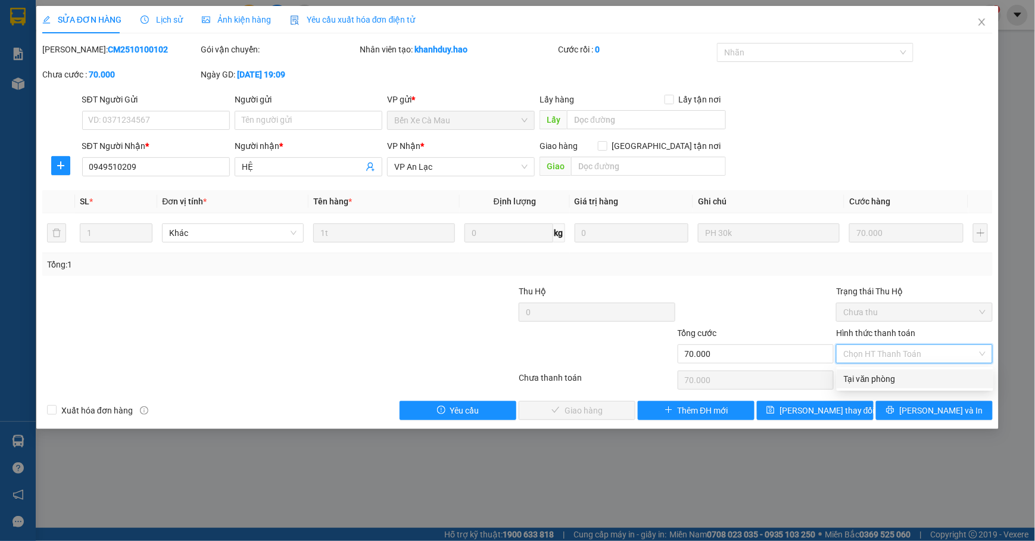
drag, startPoint x: 850, startPoint y: 374, endPoint x: 832, endPoint y: 372, distance: 18.6
click at [849, 373] on div "Tại văn phòng" at bounding box center [914, 378] width 142 height 13
type input "0"
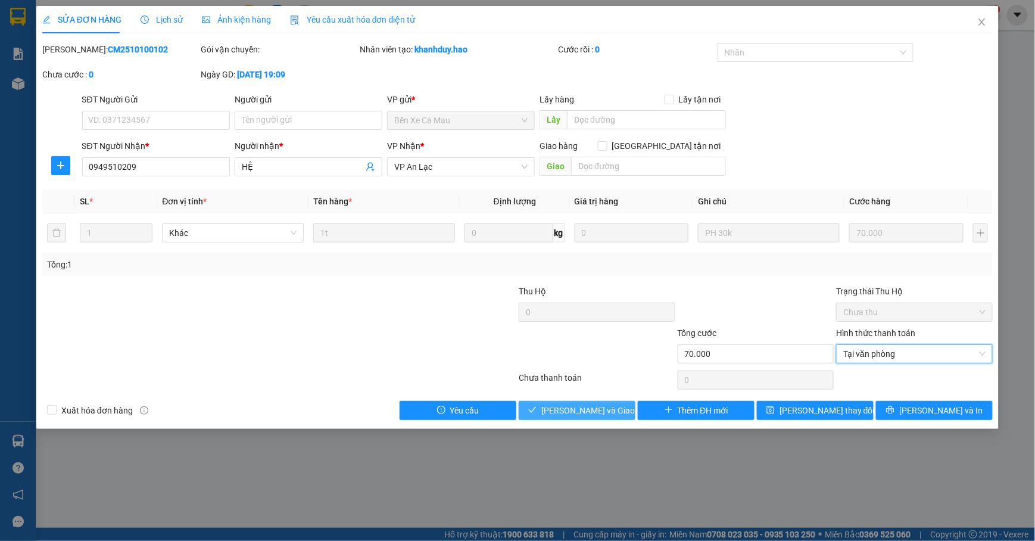
click at [588, 414] on span "[PERSON_NAME] và Giao hàng" at bounding box center [598, 410] width 114 height 13
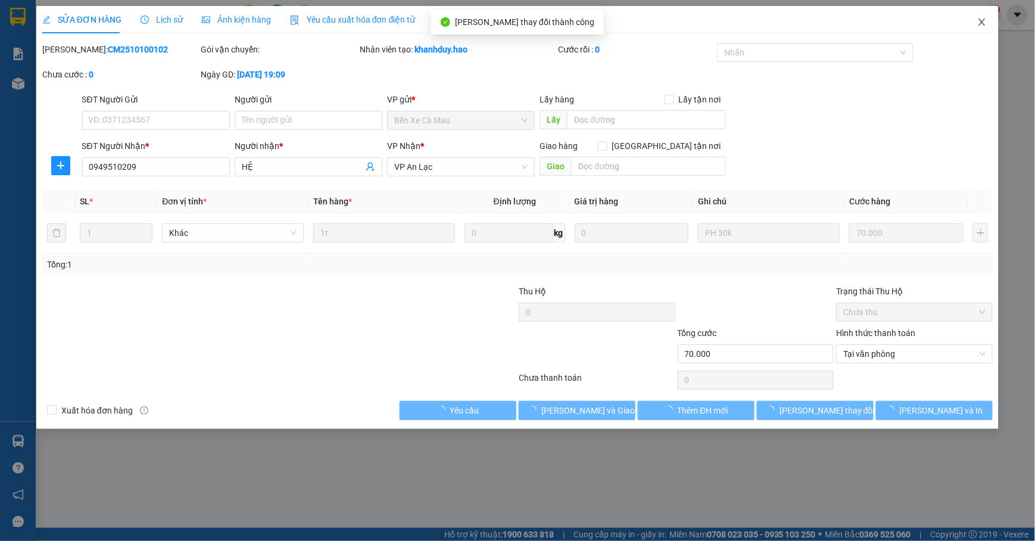
click at [982, 20] on icon "close" at bounding box center [982, 22] width 10 height 10
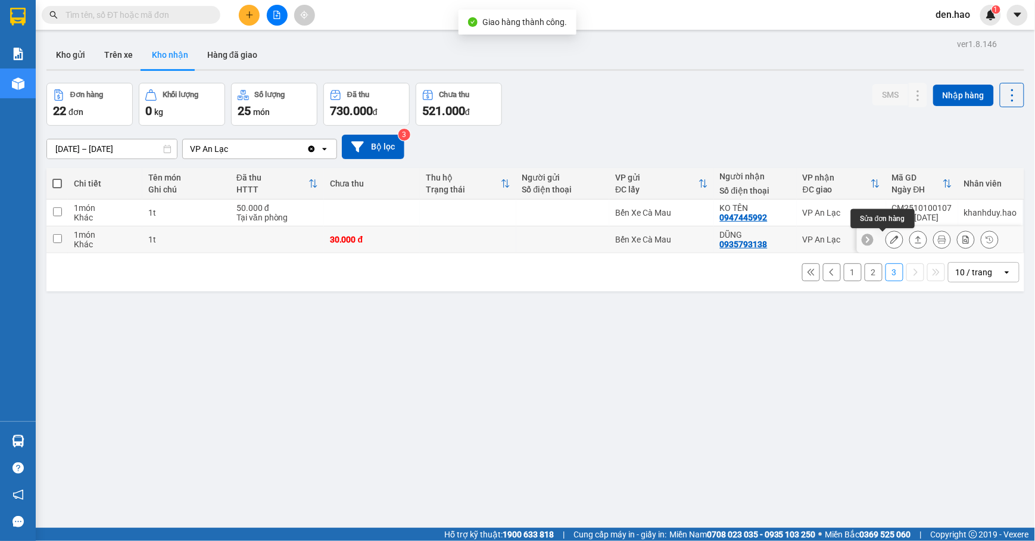
click at [890, 240] on icon at bounding box center [894, 239] width 8 height 8
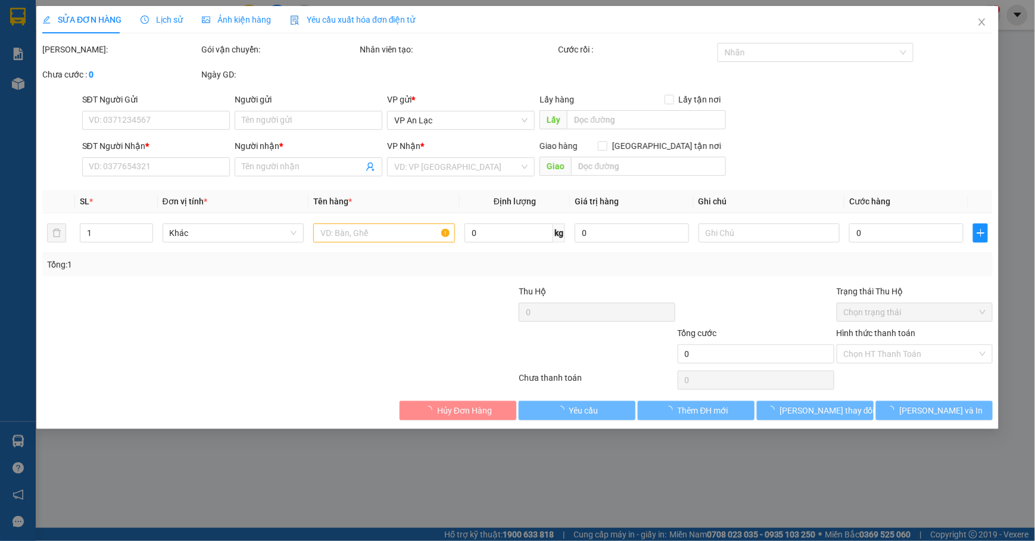
type input "0935793138"
type input "DŨNG"
type input "30.000"
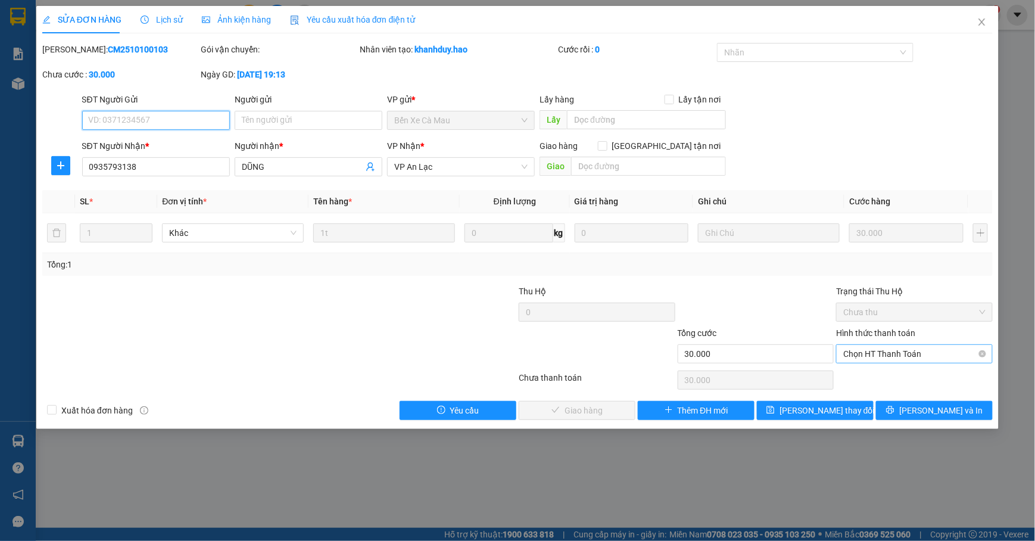
click at [863, 353] on span "Chọn HT Thanh Toán" at bounding box center [914, 354] width 142 height 18
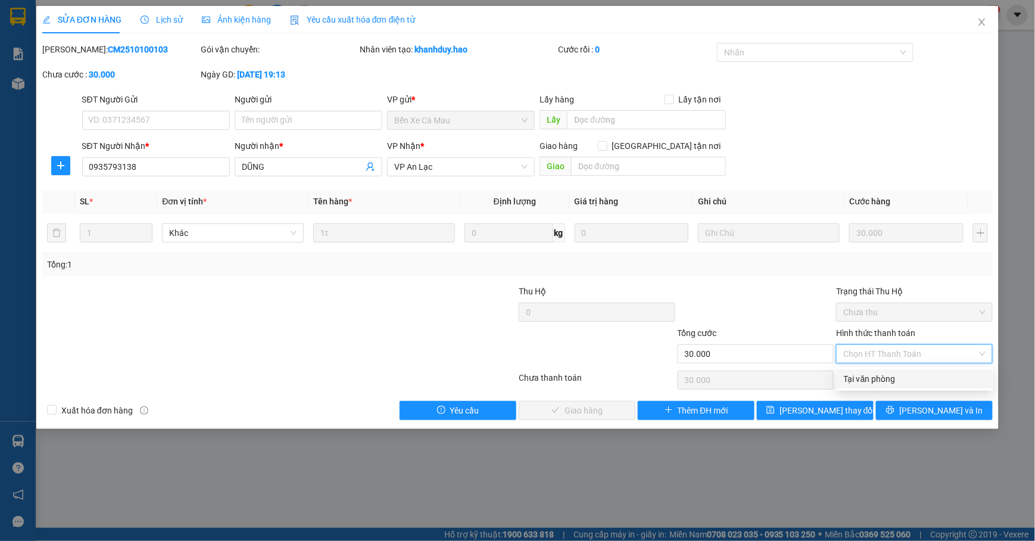
drag, startPoint x: 862, startPoint y: 372, endPoint x: 725, endPoint y: 390, distance: 138.2
click at [860, 372] on div "Tại văn phòng" at bounding box center [914, 378] width 142 height 13
type input "0"
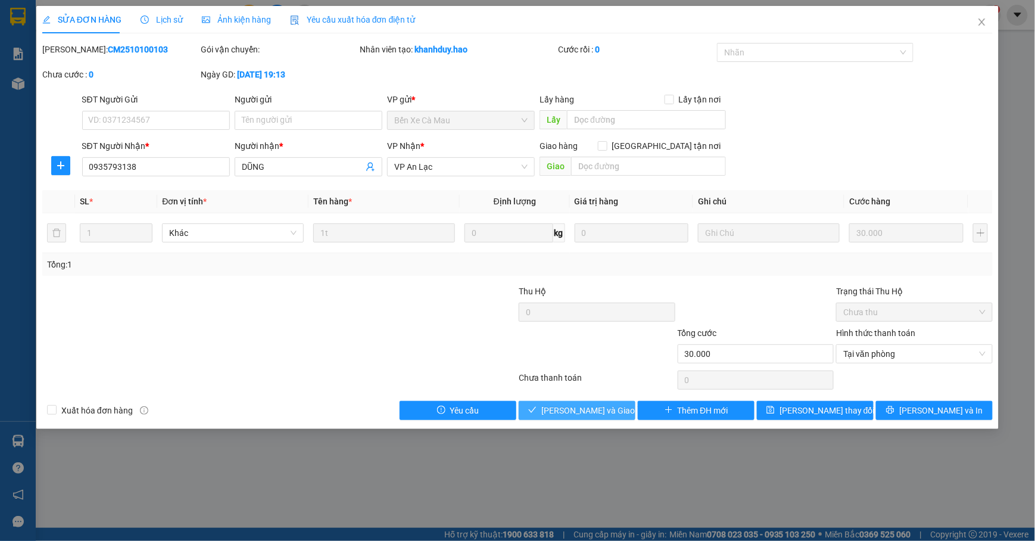
click at [580, 410] on span "[PERSON_NAME] và Giao hàng" at bounding box center [598, 410] width 114 height 13
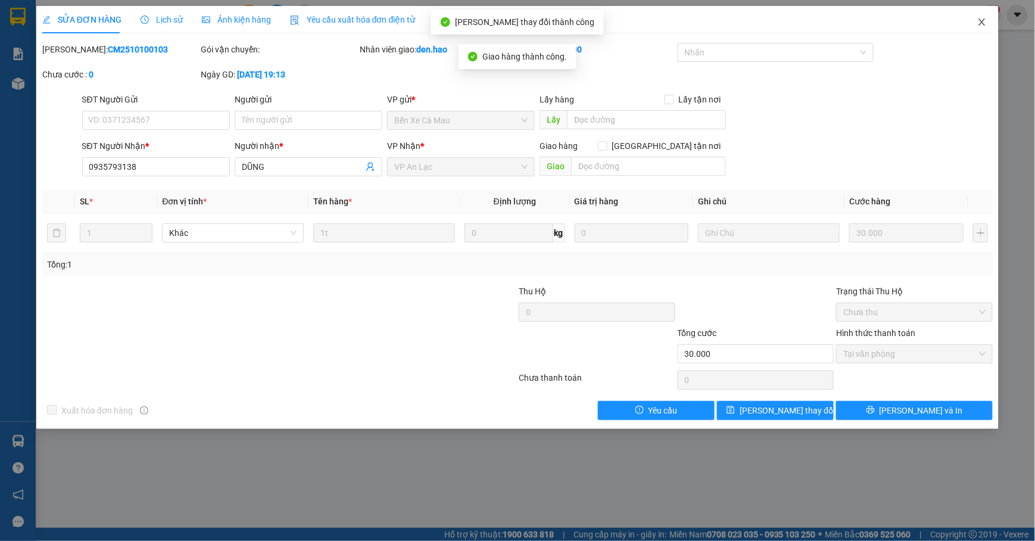
click at [981, 21] on icon "close" at bounding box center [981, 21] width 7 height 7
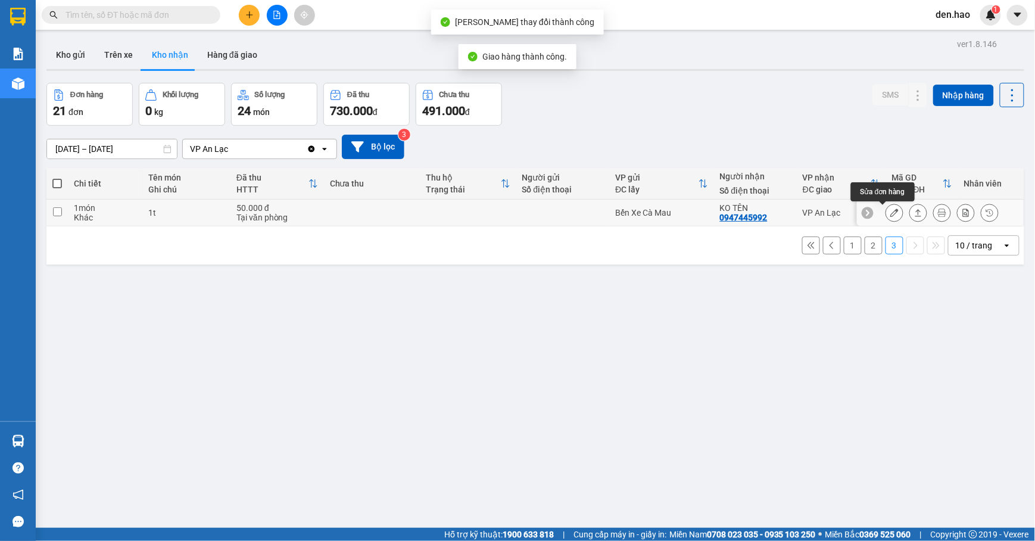
click at [890, 210] on icon at bounding box center [894, 212] width 8 height 8
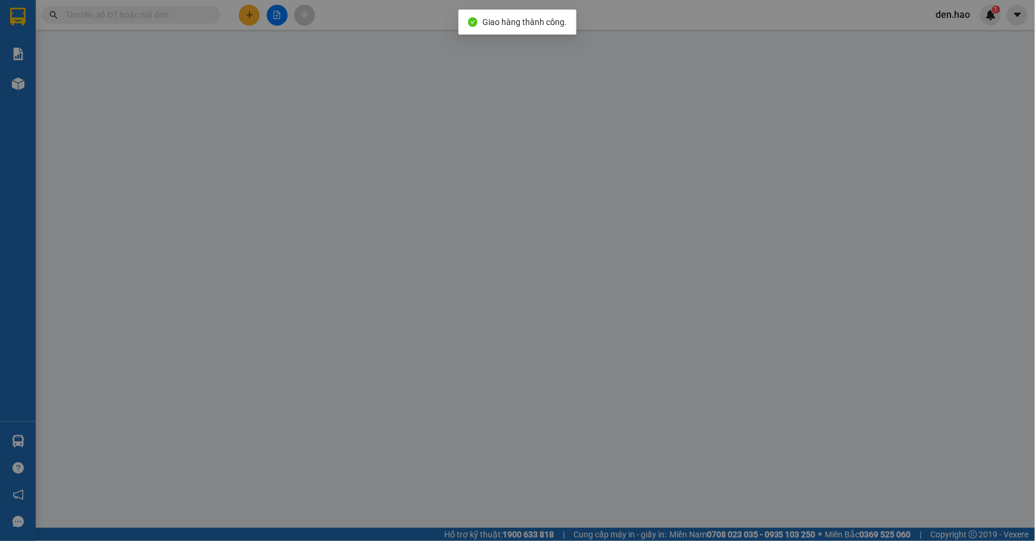
type input "0947445992"
type input "KO TÊN"
type input "50.000"
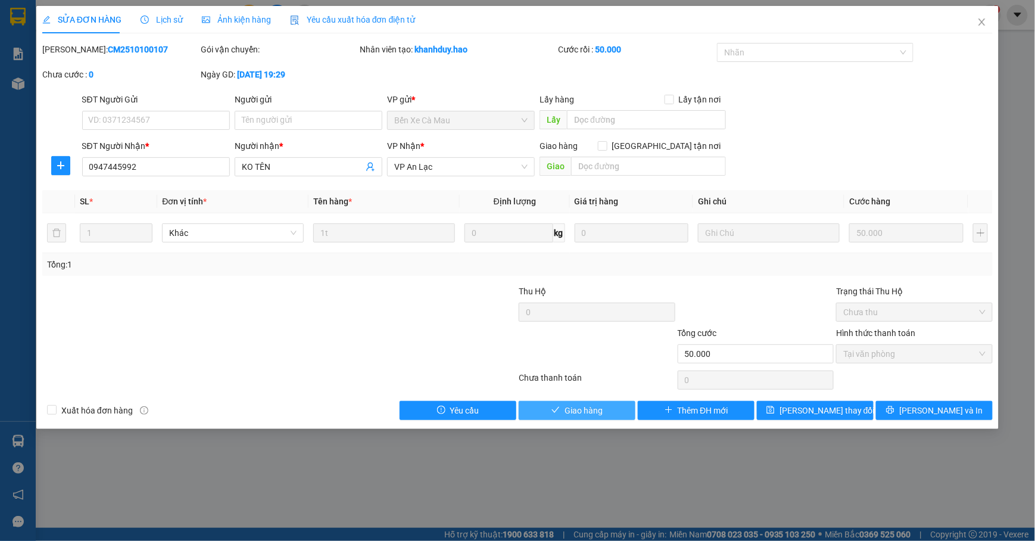
drag, startPoint x: 579, startPoint y: 413, endPoint x: 626, endPoint y: 408, distance: 47.3
click at [588, 413] on span "Giao hàng" at bounding box center [583, 410] width 38 height 13
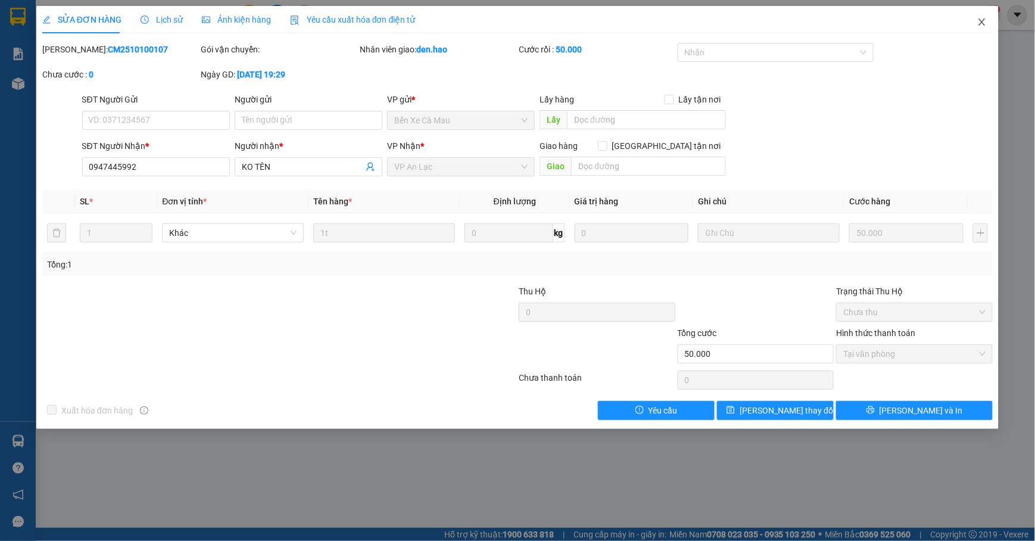
click at [973, 26] on span "Close" at bounding box center [981, 22] width 33 height 33
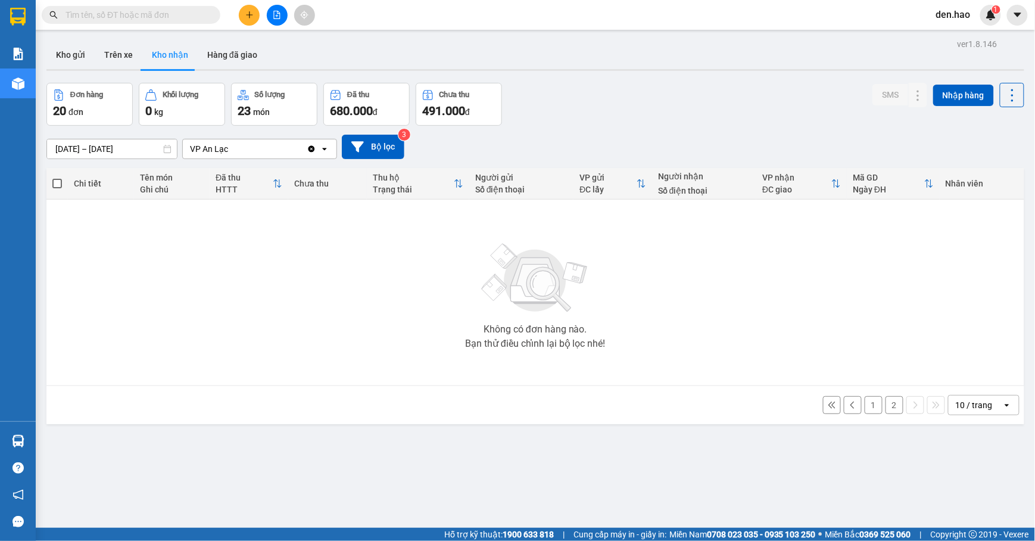
click at [885, 400] on button "2" at bounding box center [894, 405] width 18 height 18
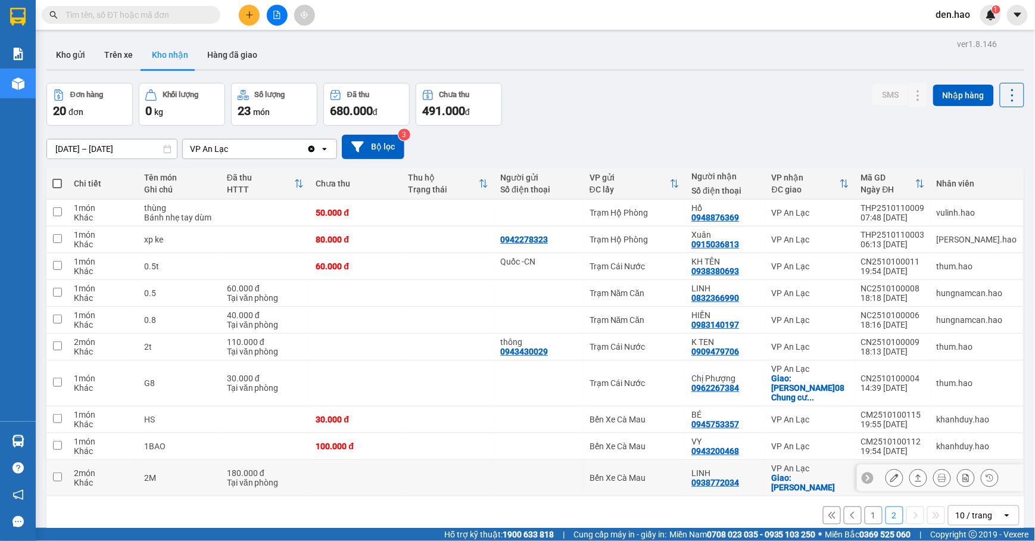
click at [887, 467] on button at bounding box center [894, 477] width 17 height 21
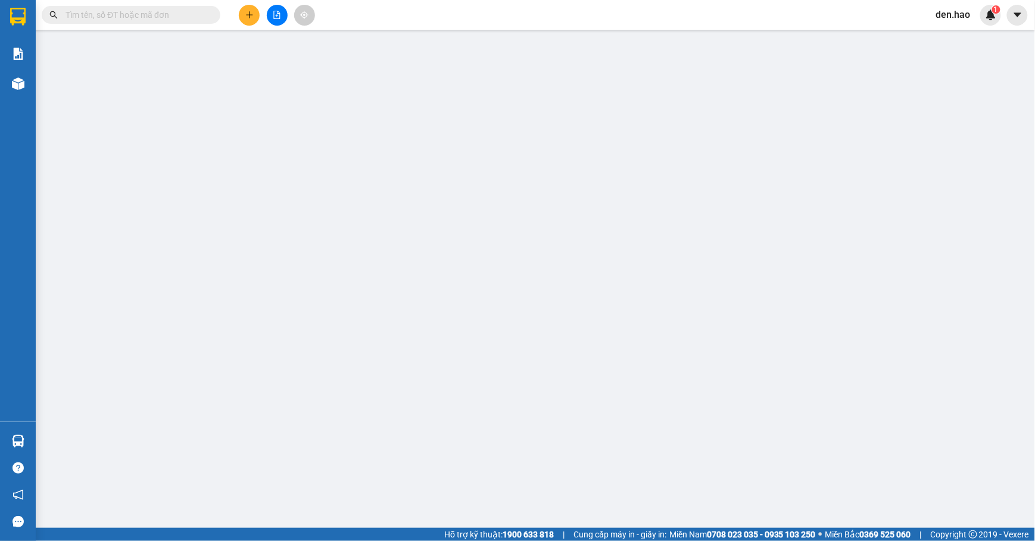
type input "0938772034"
type input "LINH"
checkbox input "true"
type input "TRẦN VĂN GIÀU"
type input "180.000"
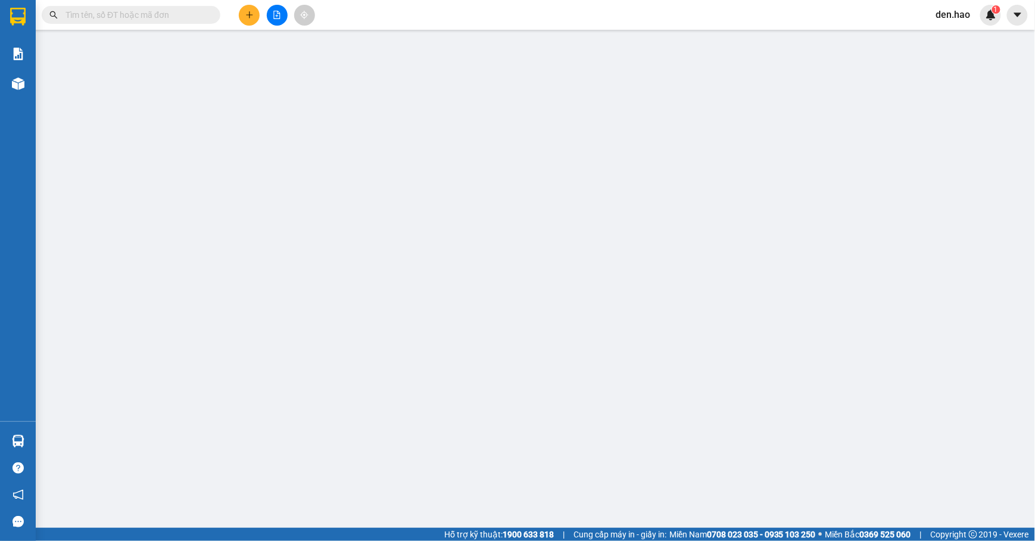
type input "0"
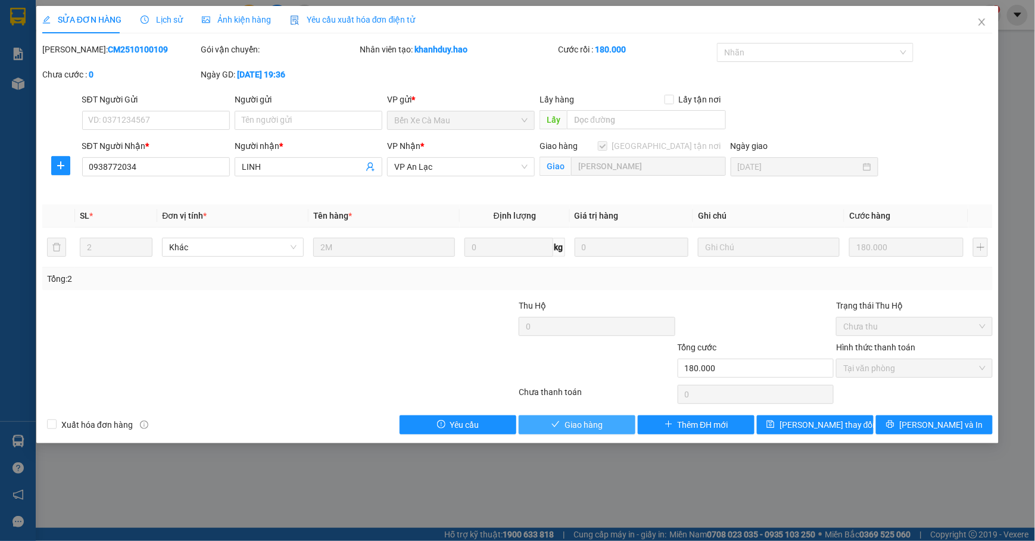
click at [586, 421] on span "Giao hàng" at bounding box center [583, 424] width 38 height 13
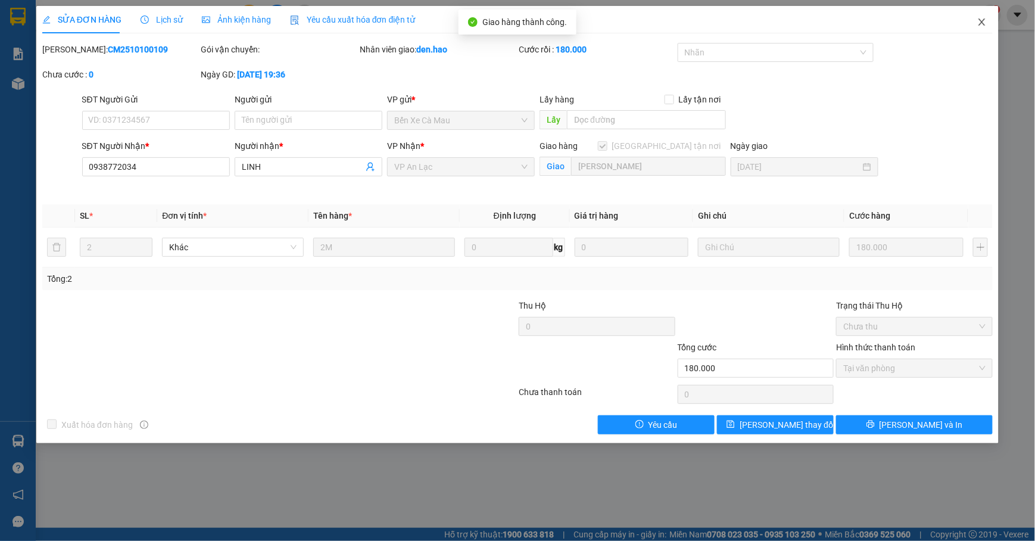
click at [970, 24] on span "Close" at bounding box center [981, 22] width 33 height 33
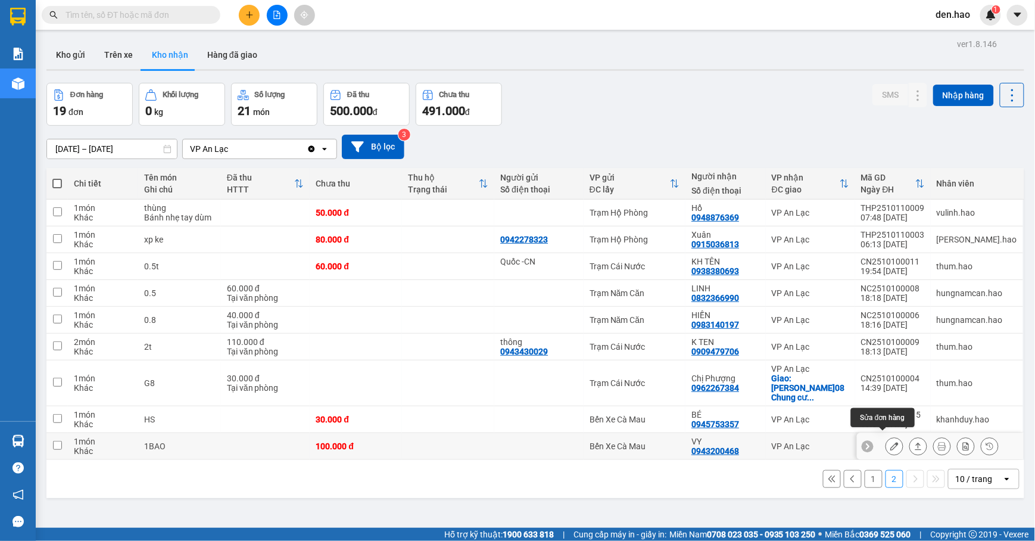
click at [890, 442] on icon at bounding box center [894, 446] width 8 height 8
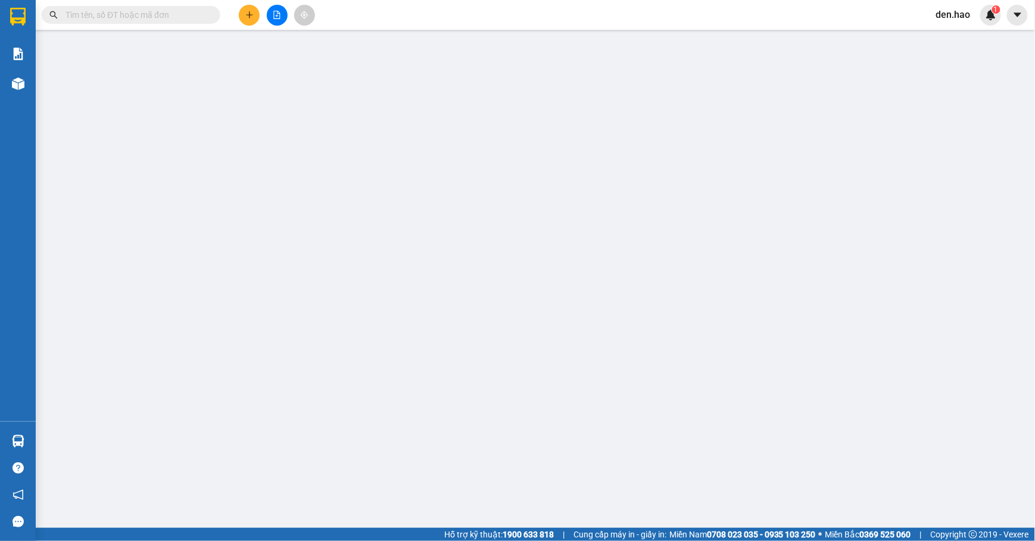
type input "0943200468"
type input "VY"
type input "100.000"
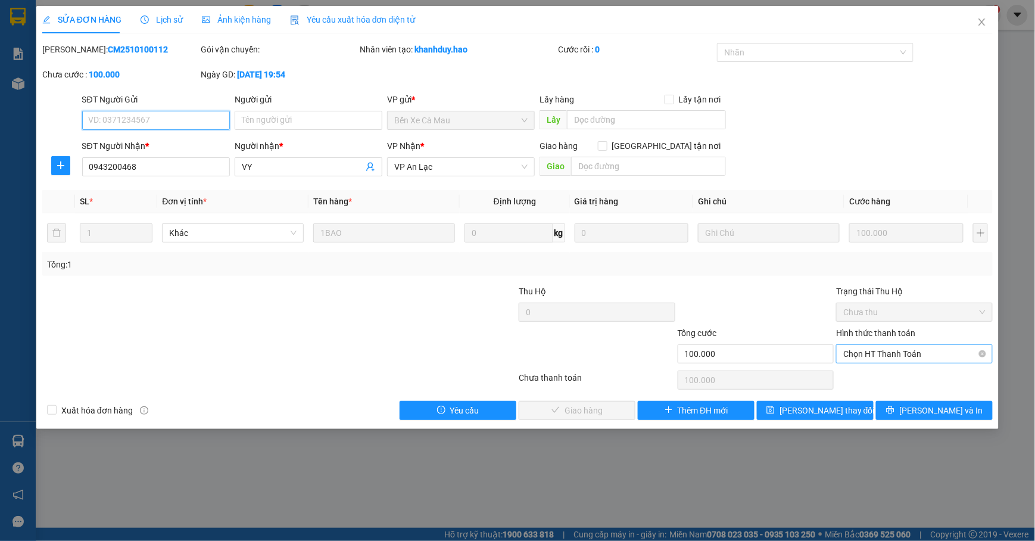
click at [862, 346] on span "Chọn HT Thanh Toán" at bounding box center [914, 354] width 142 height 18
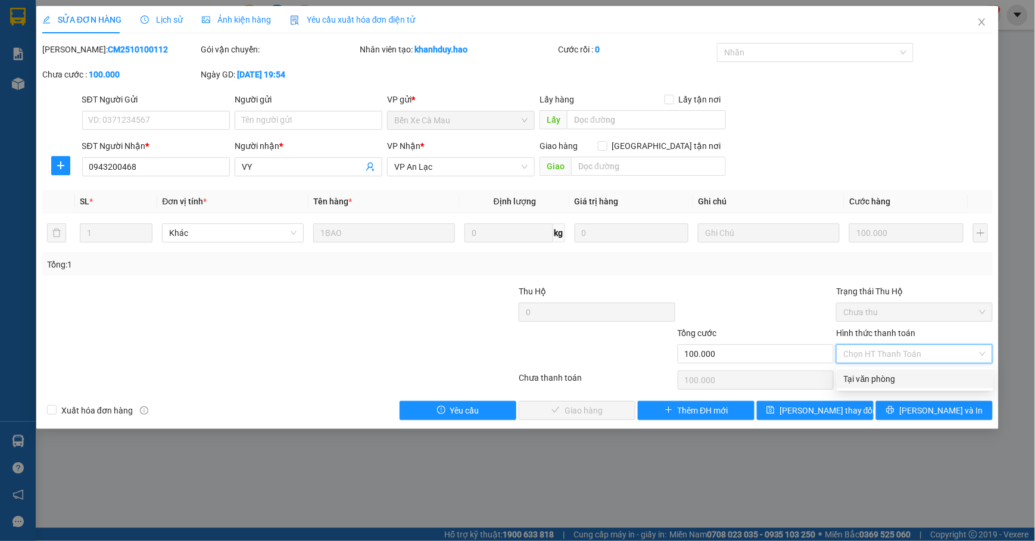
click at [868, 373] on div "Tại văn phòng" at bounding box center [914, 378] width 142 height 13
type input "0"
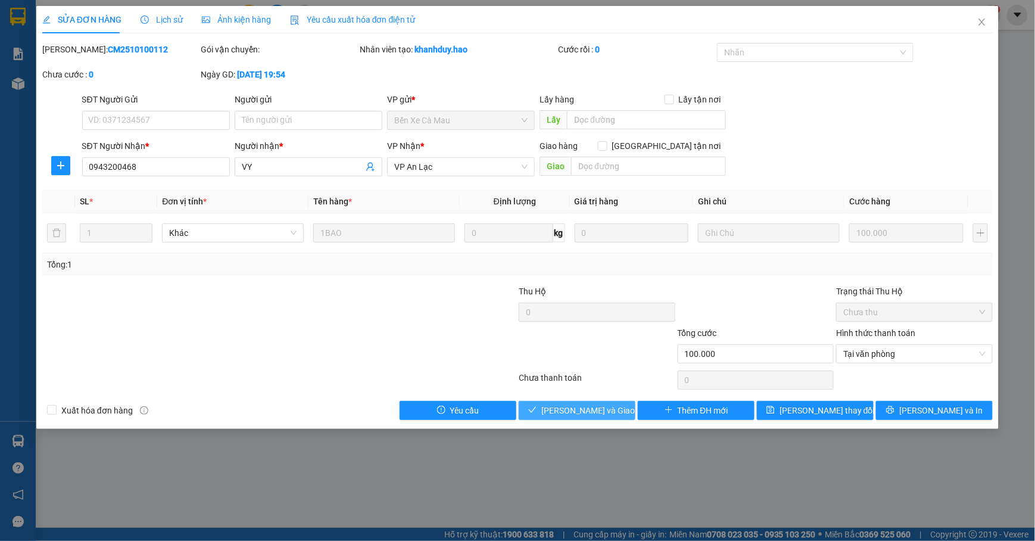
click at [601, 405] on span "[PERSON_NAME] và Giao hàng" at bounding box center [598, 410] width 114 height 13
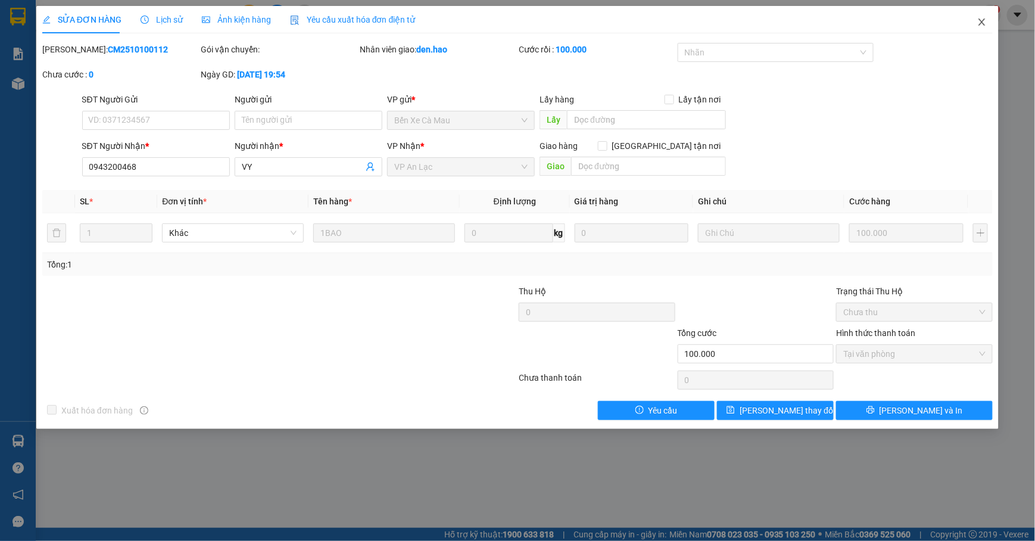
click at [985, 29] on span "Close" at bounding box center [981, 22] width 33 height 33
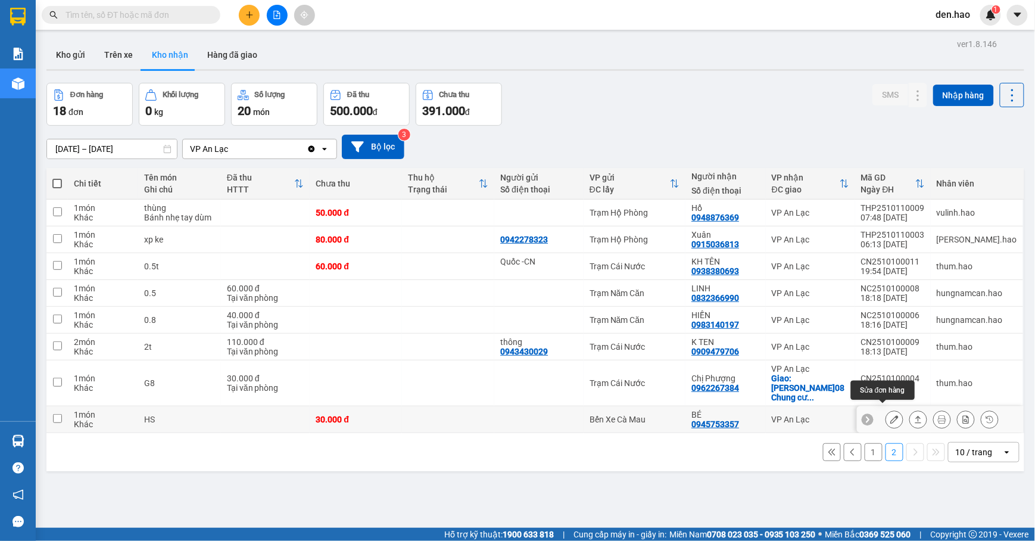
click at [886, 413] on button at bounding box center [894, 419] width 17 height 21
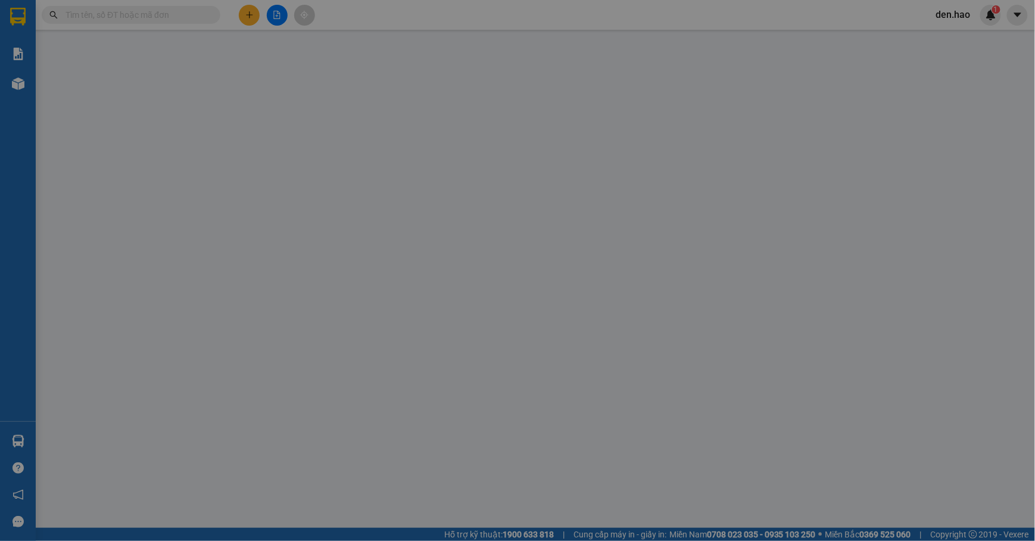
type input "0945753357"
type input "BÉ"
type input "30.000"
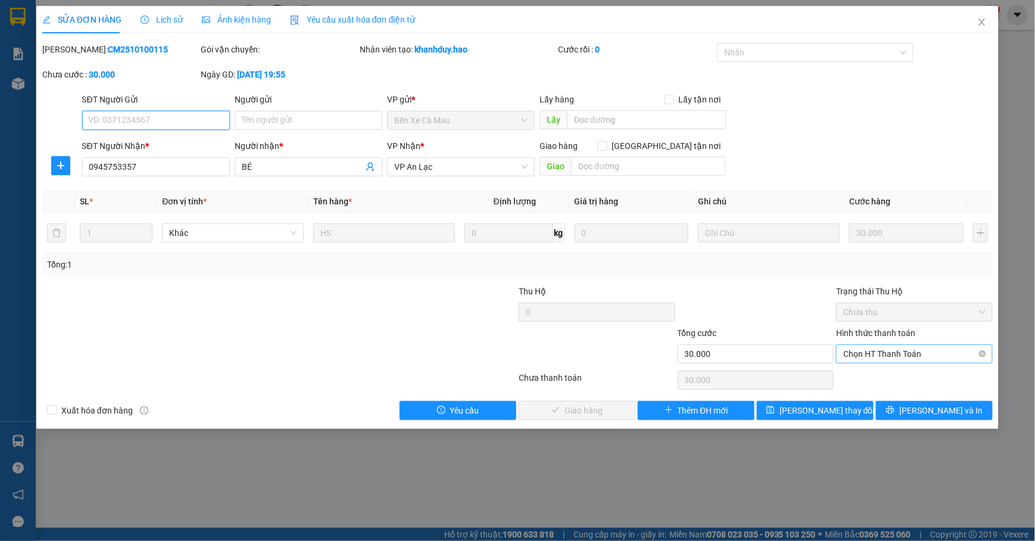
click at [915, 354] on span "Chọn HT Thanh Toán" at bounding box center [914, 354] width 142 height 18
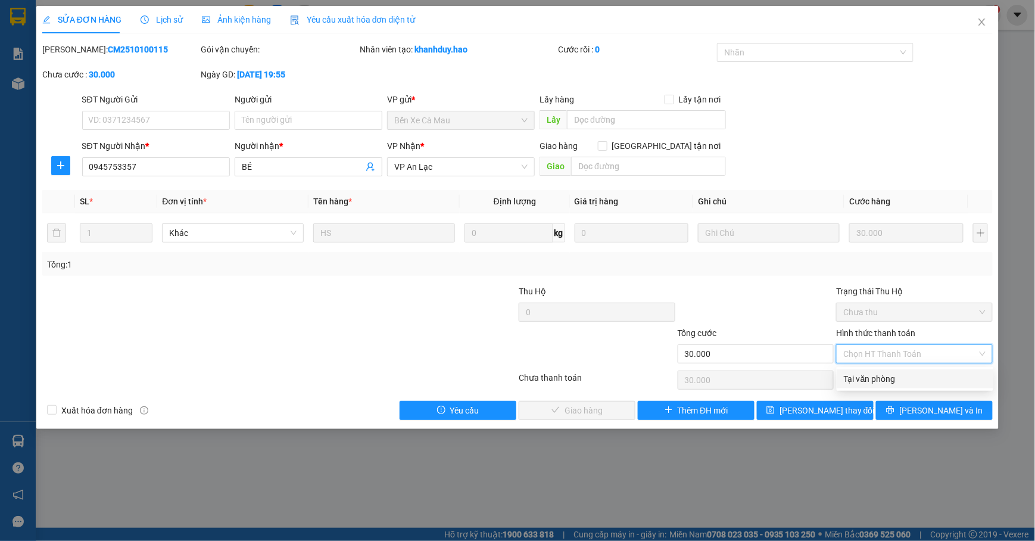
drag, startPoint x: 902, startPoint y: 377, endPoint x: 860, endPoint y: 377, distance: 42.9
click at [896, 377] on div "Tại văn phòng" at bounding box center [914, 378] width 142 height 13
type input "0"
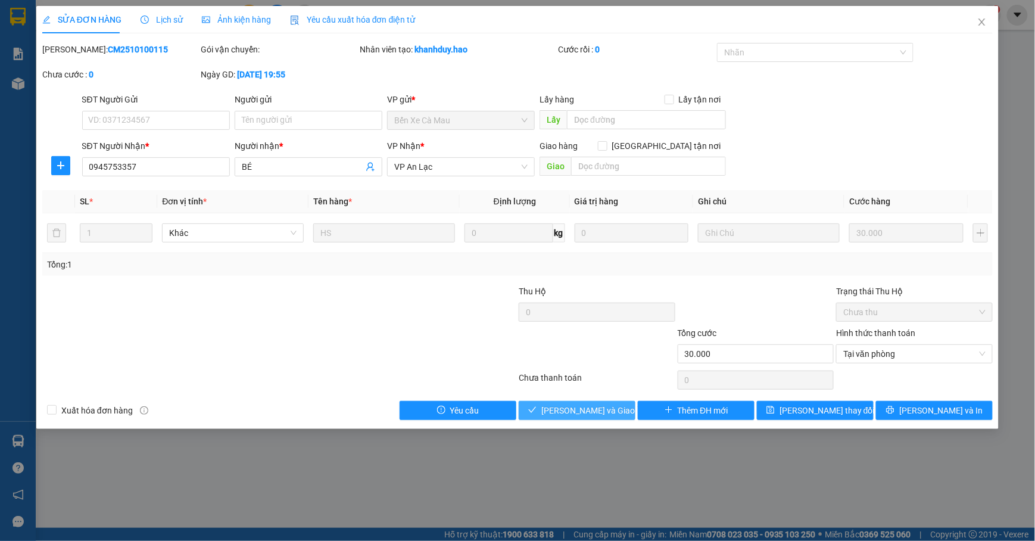
click at [586, 404] on button "[PERSON_NAME] và Giao hàng" at bounding box center [576, 410] width 117 height 19
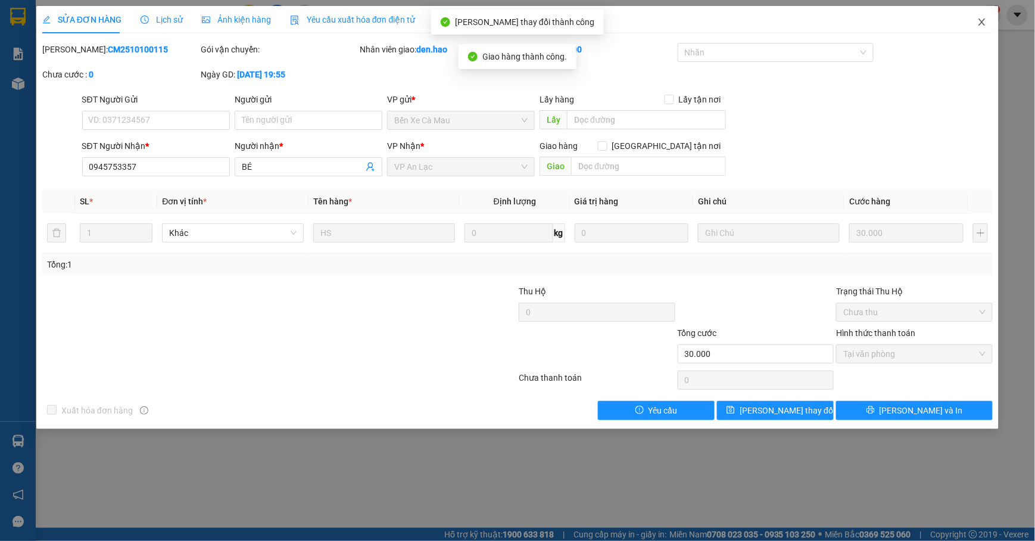
click at [979, 24] on icon "close" at bounding box center [982, 22] width 10 height 10
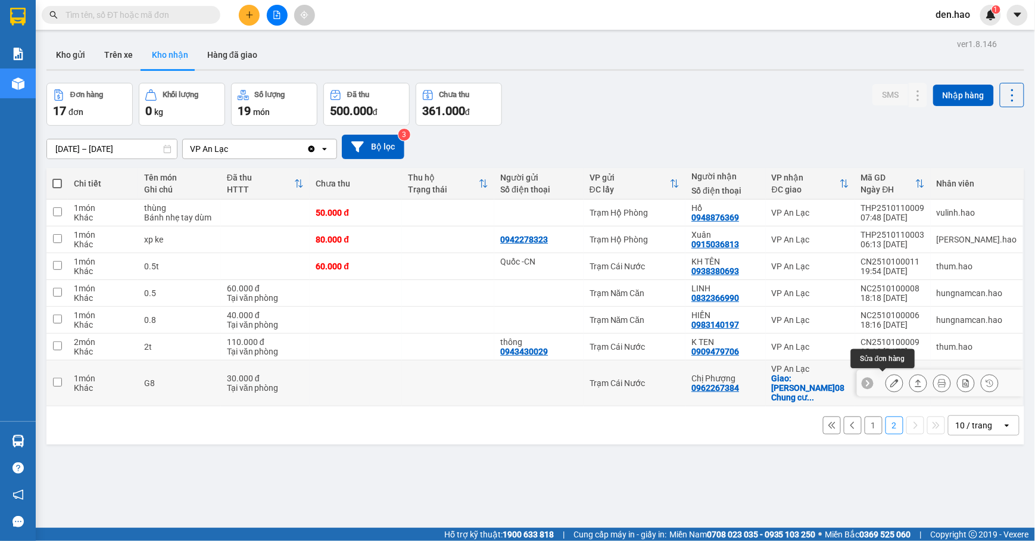
click at [887, 377] on button at bounding box center [894, 383] width 17 height 21
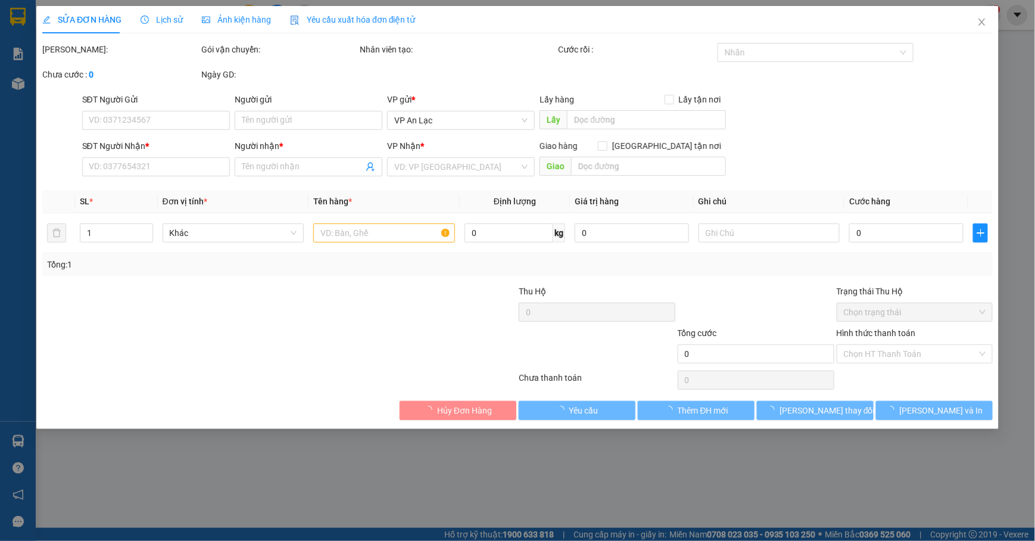
type input "0962267384"
type input "Chị Phượng"
checkbox input "true"
type input "Căn Hộ D.08 Chung cư lan2,đường54a,[GEOGRAPHIC_DATA], [GEOGRAPHIC_DATA]"
type input "30.000"
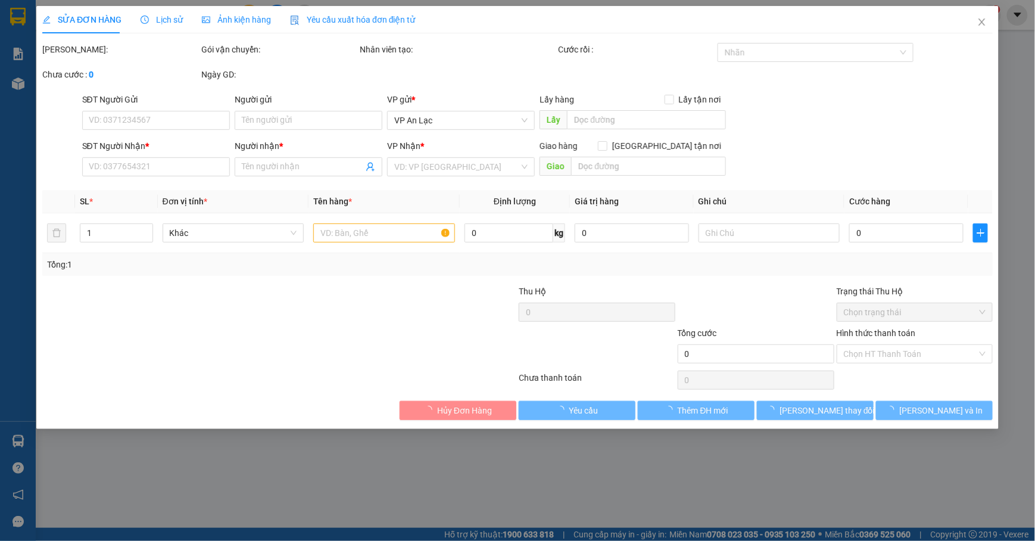
type input "0"
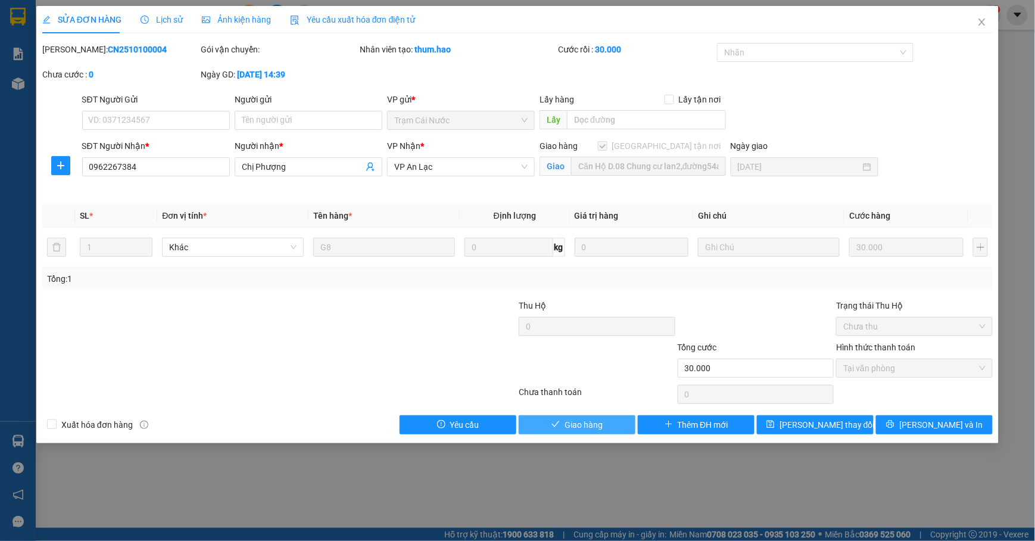
drag, startPoint x: 571, startPoint y: 424, endPoint x: 655, endPoint y: 371, distance: 99.3
click at [579, 422] on span "Giao hàng" at bounding box center [583, 424] width 38 height 13
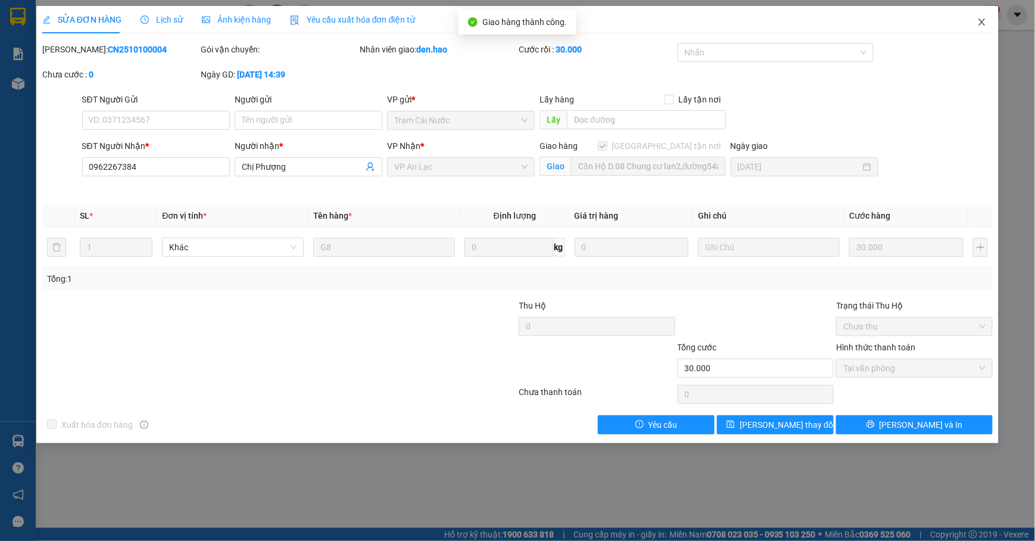
click at [976, 20] on span "Close" at bounding box center [981, 22] width 33 height 33
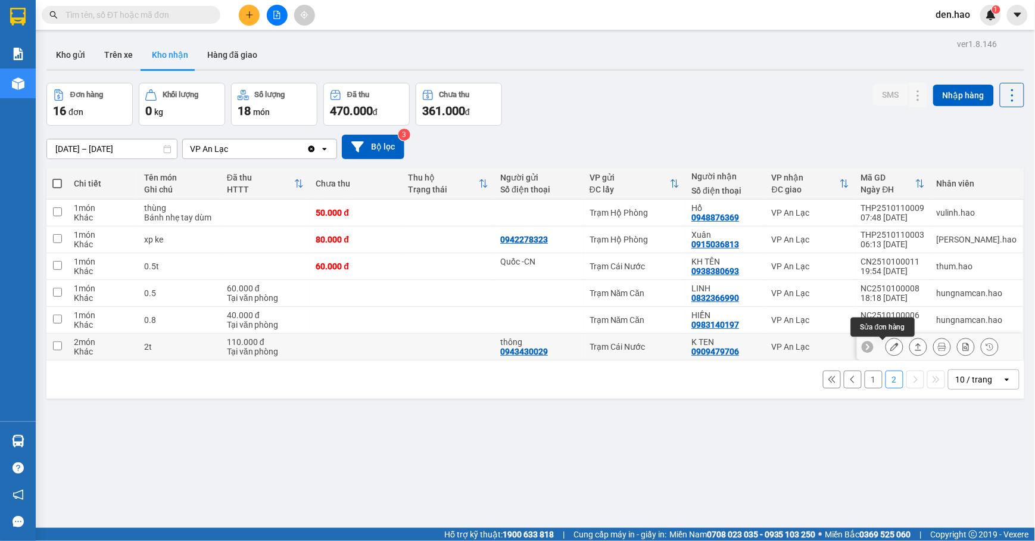
click at [890, 344] on icon at bounding box center [894, 346] width 8 height 8
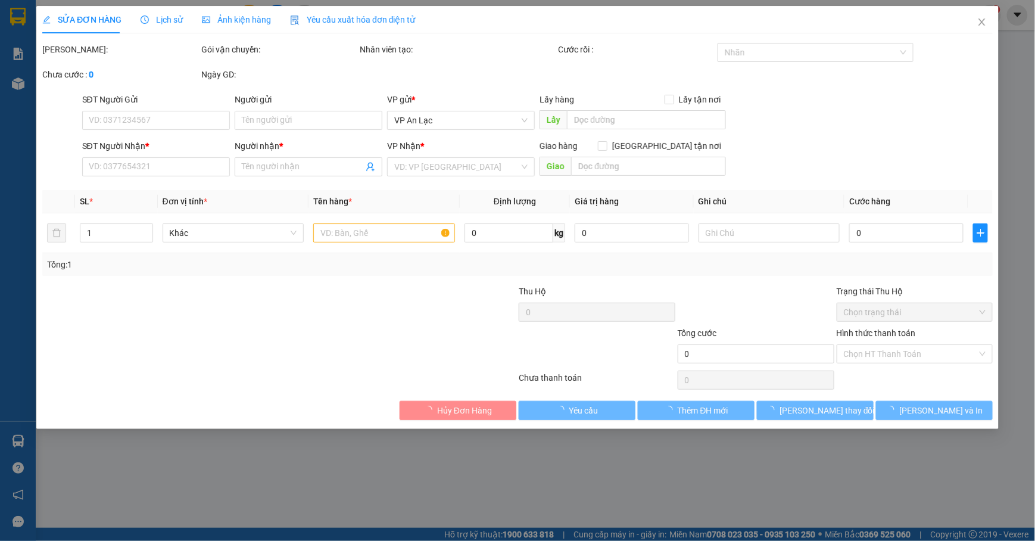
type input "0943430029"
type input "thông"
type input "0909479706"
type input "K TEN"
type input "110.000"
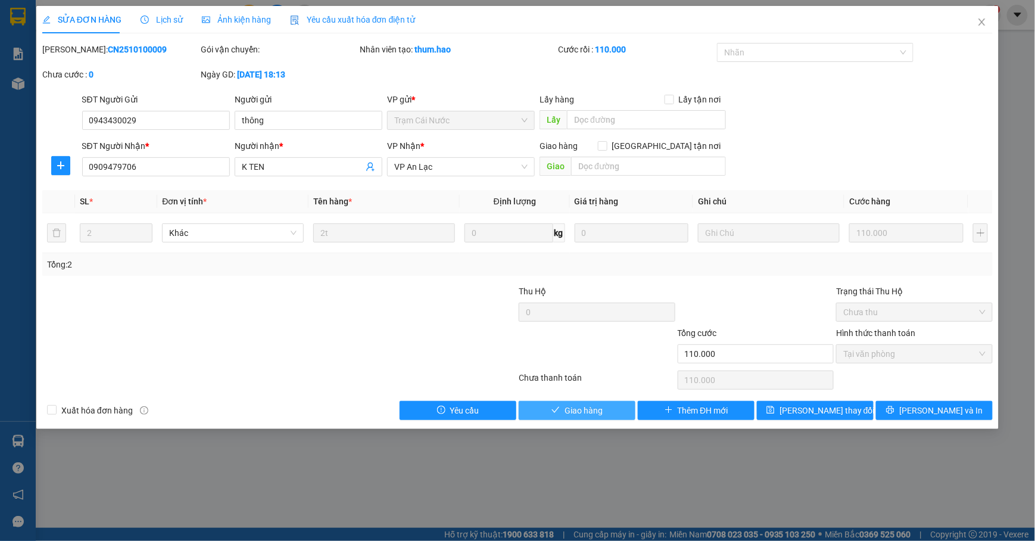
drag, startPoint x: 608, startPoint y: 414, endPoint x: 614, endPoint y: 400, distance: 15.7
click at [608, 413] on button "Giao hàng" at bounding box center [576, 410] width 117 height 19
type input "0"
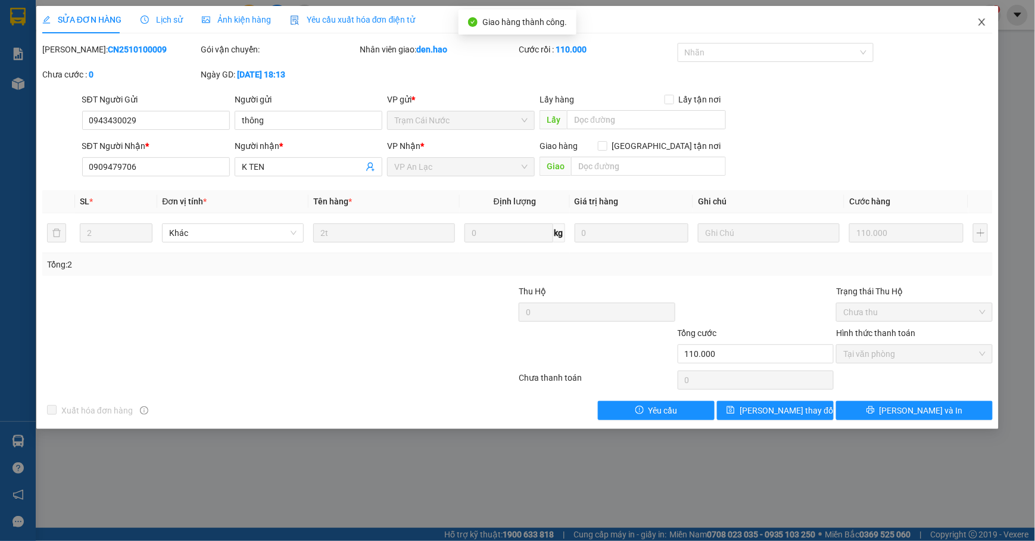
click at [975, 26] on span "Close" at bounding box center [981, 22] width 33 height 33
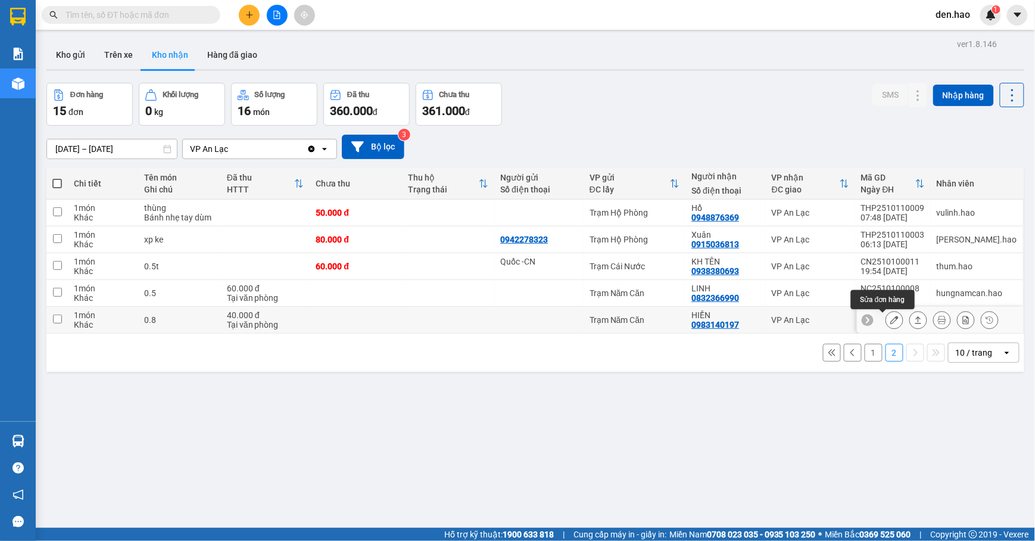
click at [886, 317] on button at bounding box center [894, 320] width 17 height 21
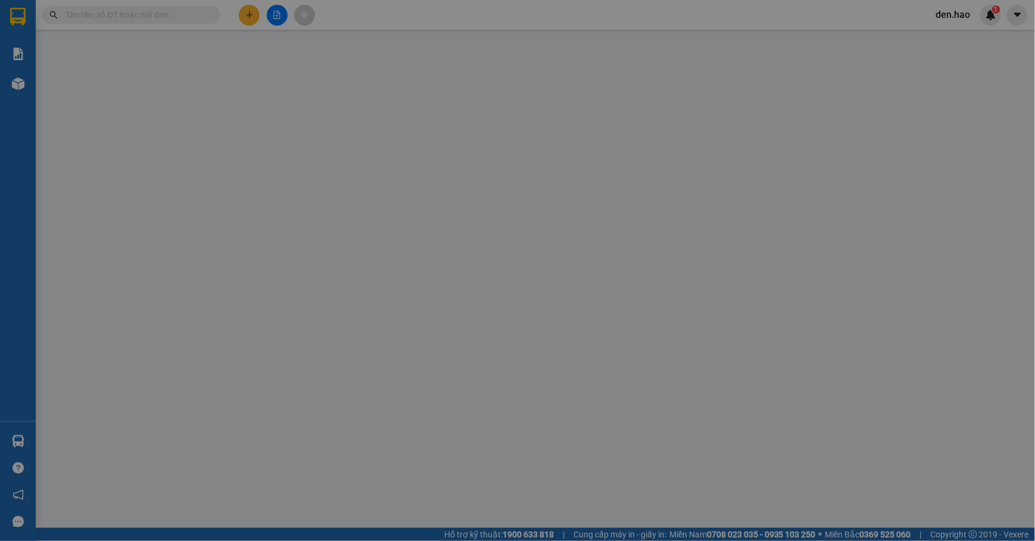
type input "0983140197"
type input "HIỀN"
type input "40.000"
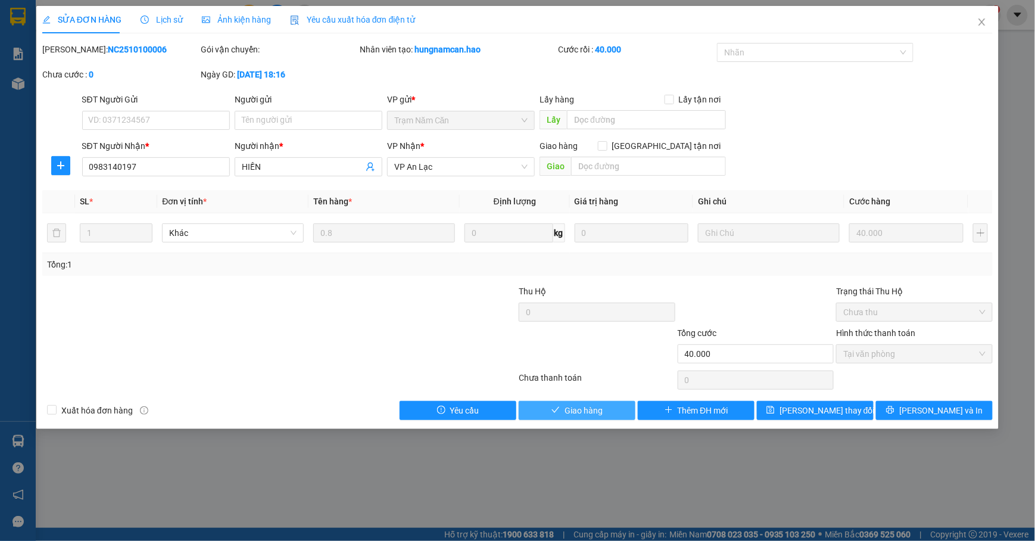
click at [587, 406] on span "Giao hàng" at bounding box center [583, 410] width 38 height 13
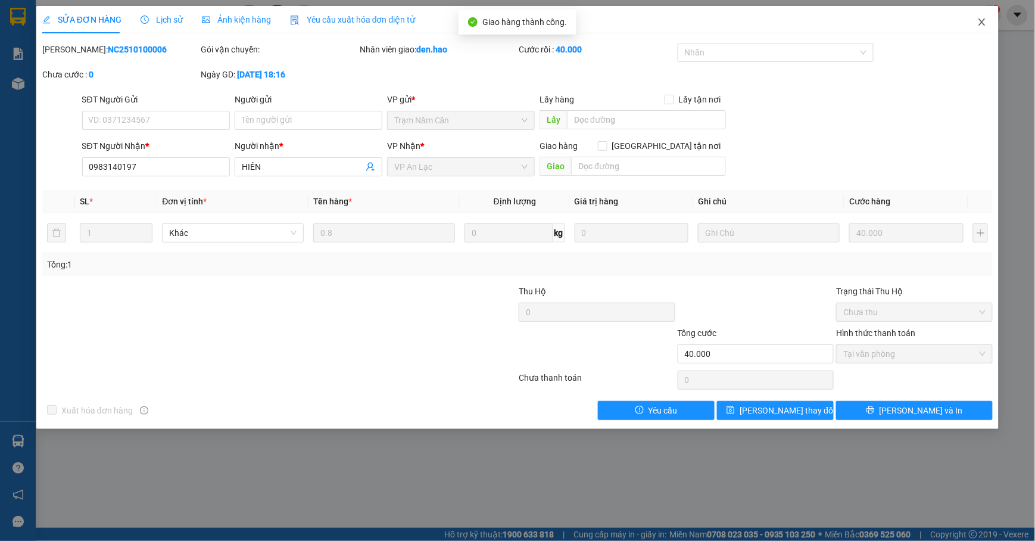
click at [979, 29] on span "Close" at bounding box center [981, 22] width 33 height 33
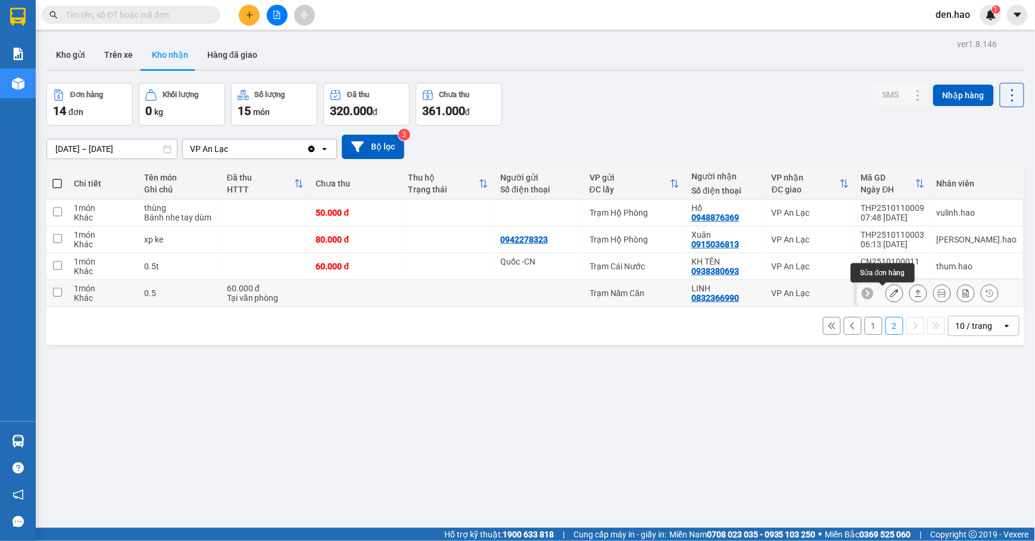
click at [890, 293] on icon at bounding box center [894, 293] width 8 height 8
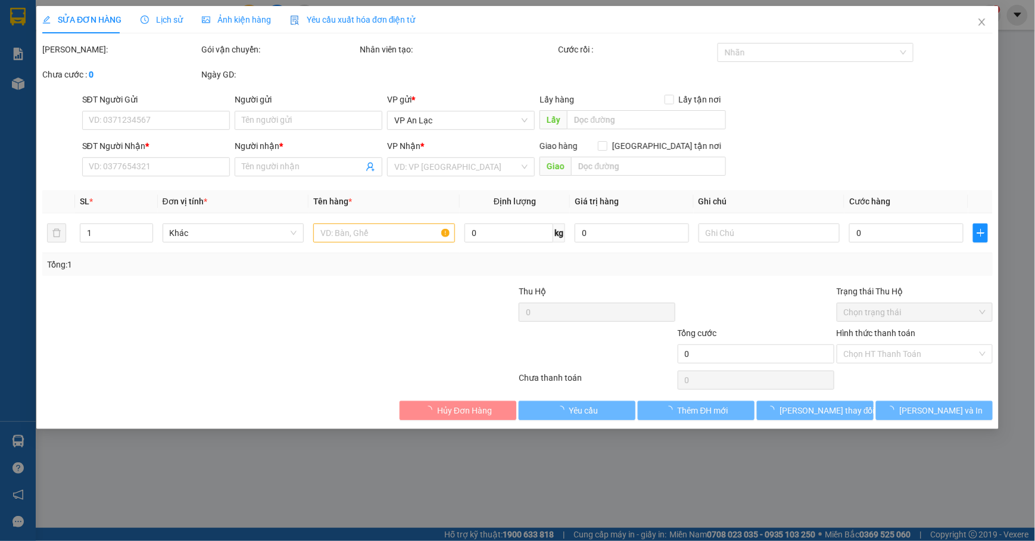
type input "0832366990"
type input "LINH"
type input "60.000"
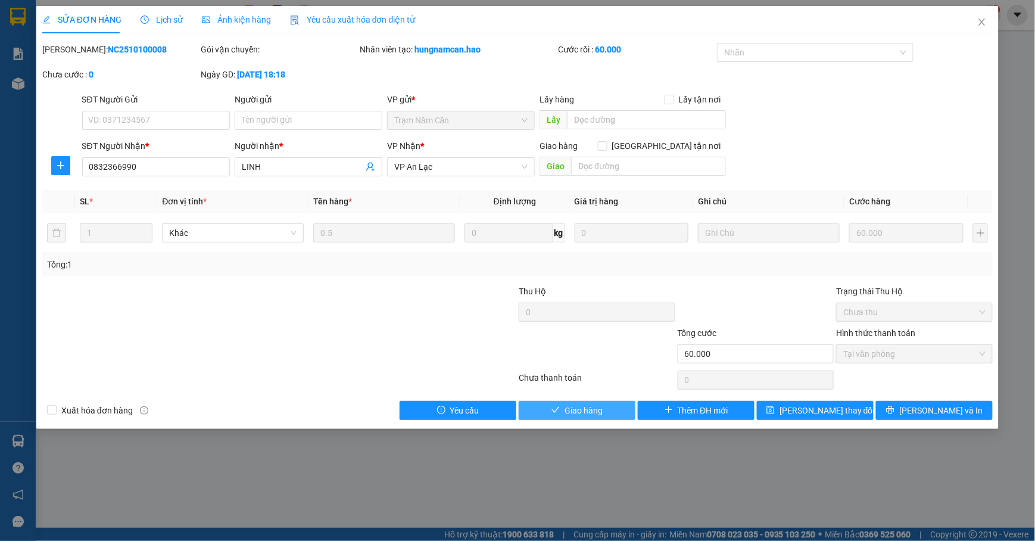
click at [567, 405] on span "Giao hàng" at bounding box center [583, 410] width 38 height 13
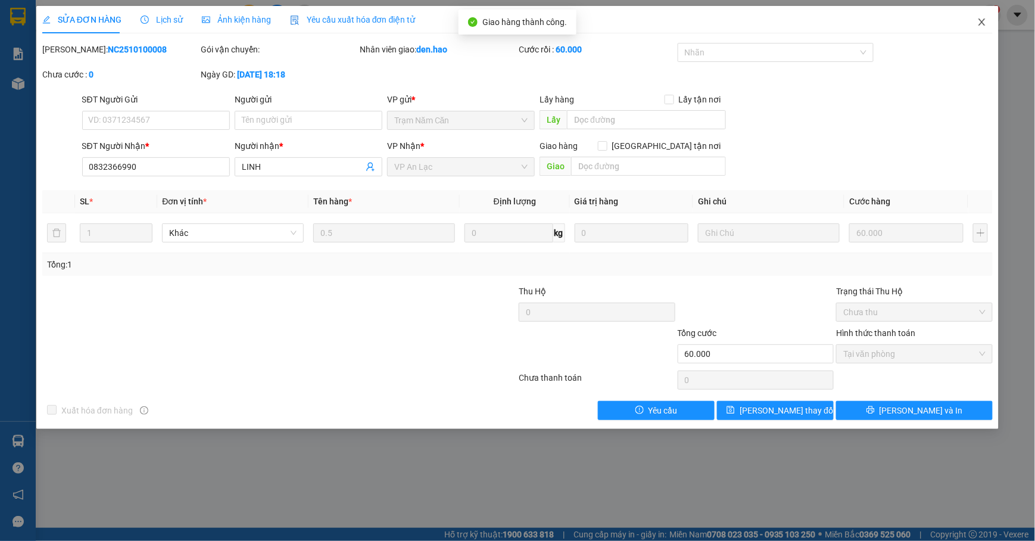
click at [983, 24] on icon "close" at bounding box center [982, 22] width 10 height 10
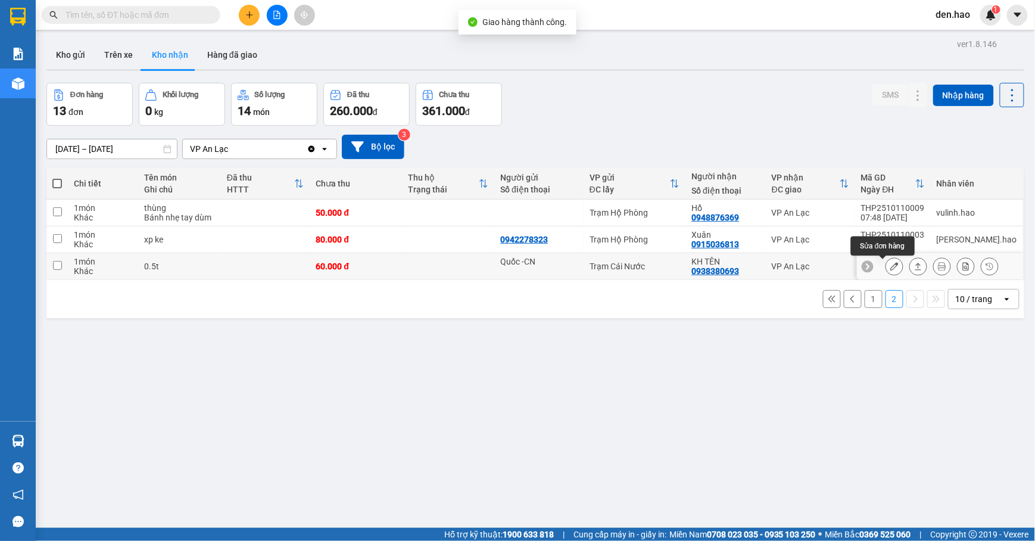
click at [890, 263] on icon at bounding box center [894, 266] width 8 height 8
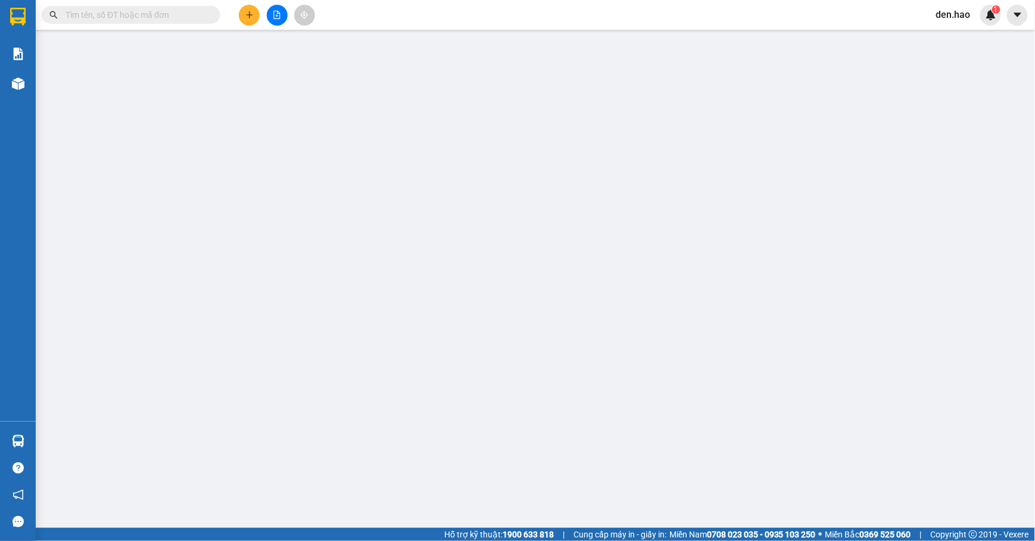
type input "Quốc -CN"
type input "0938380693"
type input "KH TÊN"
type input "60.000"
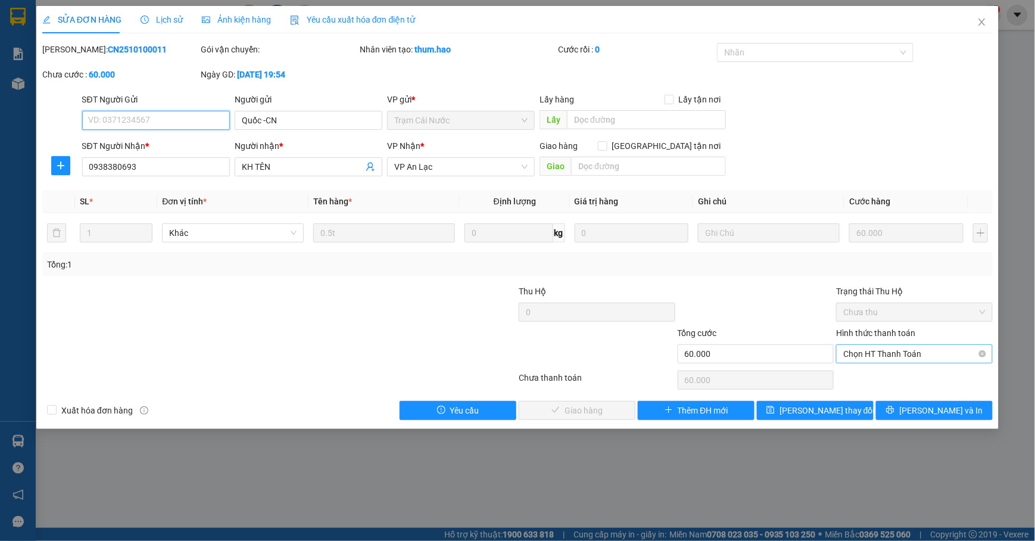
click at [871, 352] on span "Chọn HT Thanh Toán" at bounding box center [914, 354] width 142 height 18
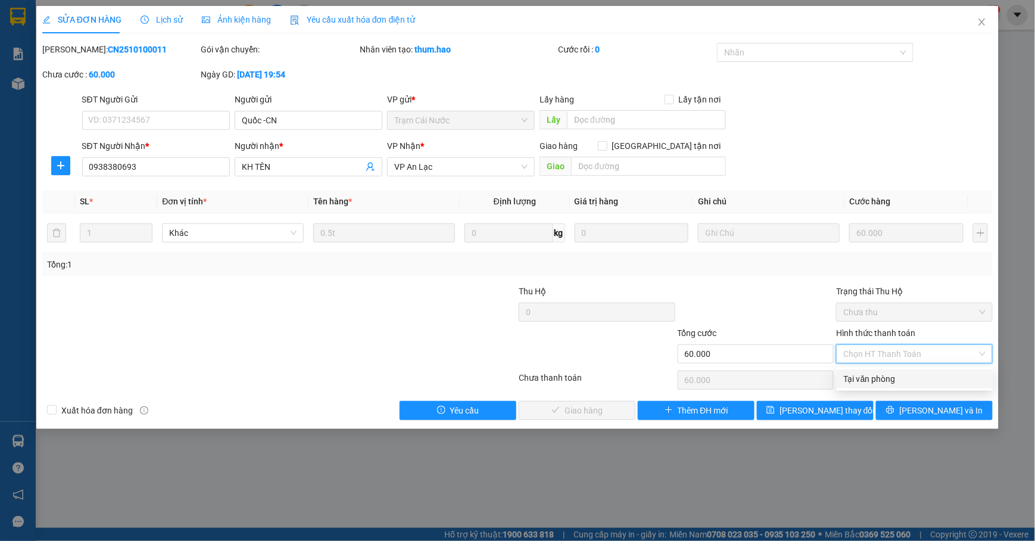
click at [867, 374] on div "Tại văn phòng" at bounding box center [914, 378] width 142 height 13
type input "0"
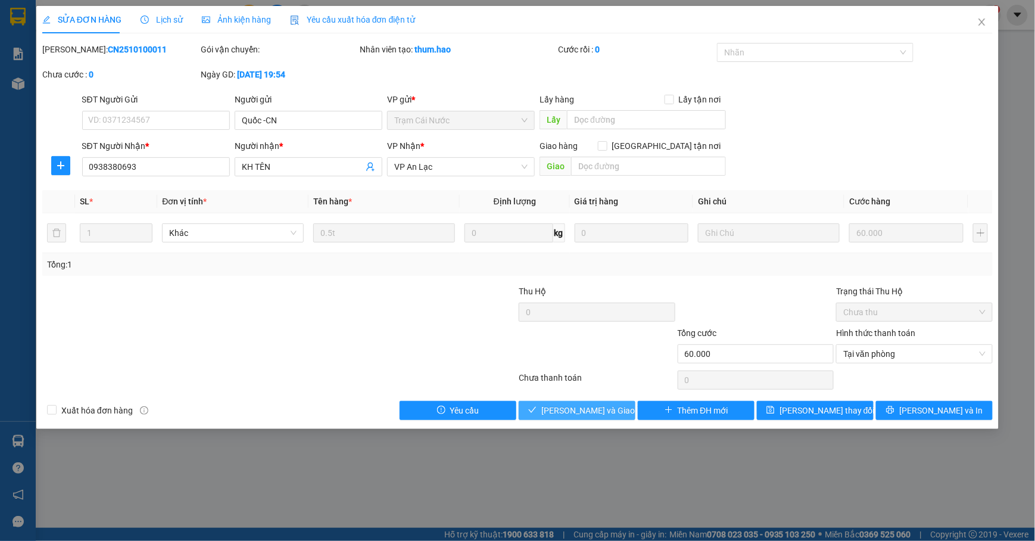
drag, startPoint x: 608, startPoint y: 408, endPoint x: 645, endPoint y: 371, distance: 52.2
click at [607, 408] on span "[PERSON_NAME] và Giao hàng" at bounding box center [598, 410] width 114 height 13
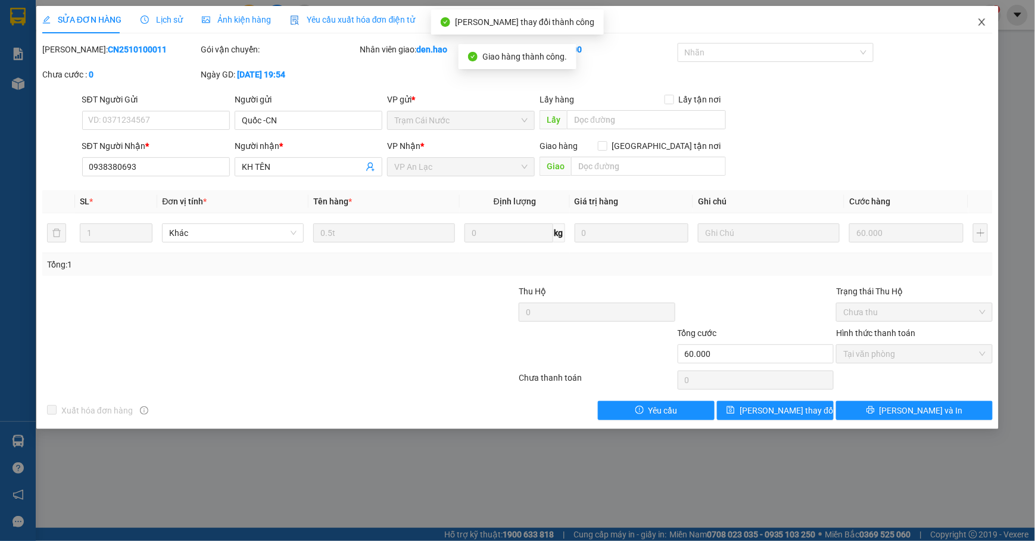
click at [974, 24] on span "Close" at bounding box center [981, 22] width 33 height 33
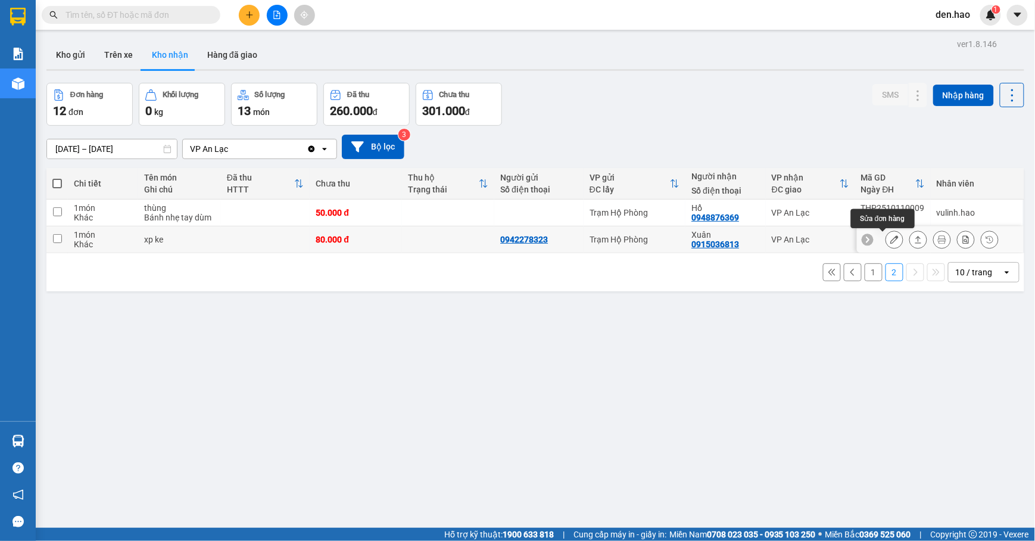
click at [890, 236] on icon at bounding box center [894, 239] width 8 height 8
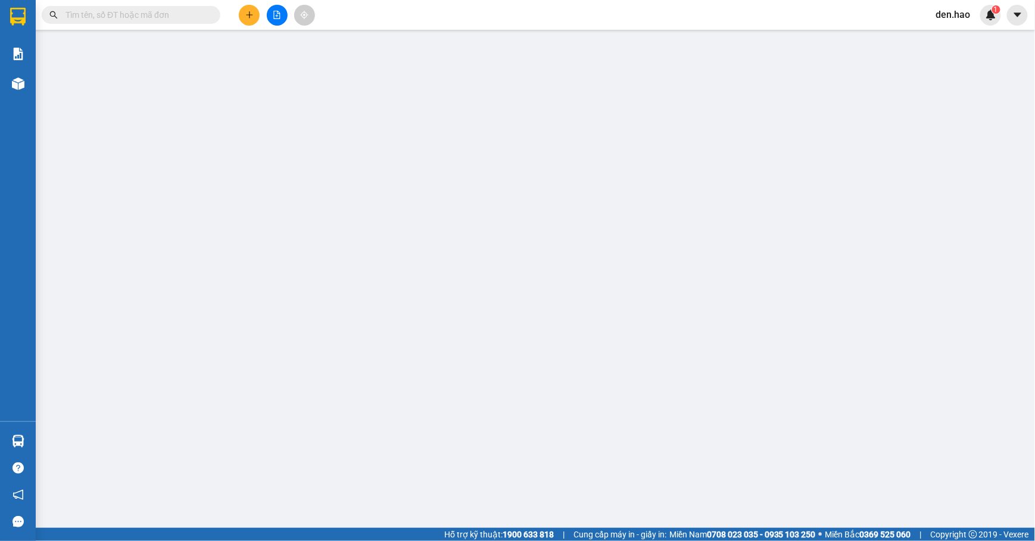
type input "0942278323"
type input "0915036813"
type input "Xuân"
type input "80.000"
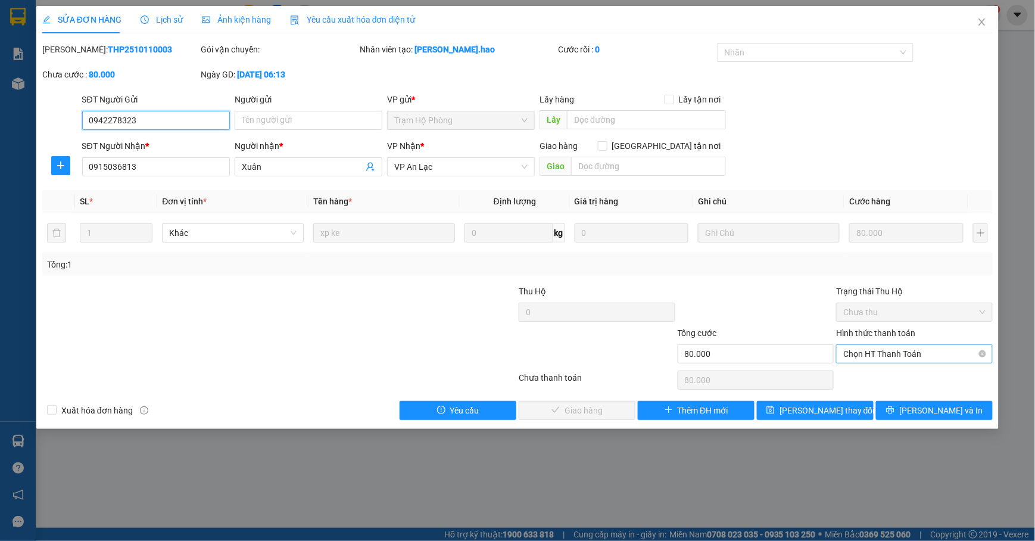
click at [877, 360] on span "Chọn HT Thanh Toán" at bounding box center [914, 354] width 142 height 18
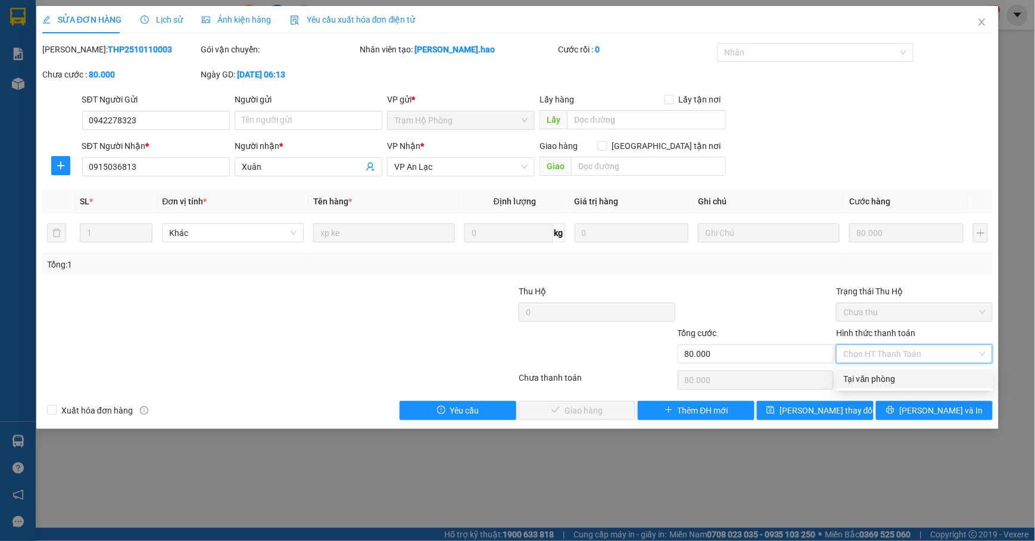
drag, startPoint x: 864, startPoint y: 371, endPoint x: 746, endPoint y: 394, distance: 120.0
click at [863, 372] on div "Tại văn phòng" at bounding box center [914, 378] width 142 height 13
type input "0"
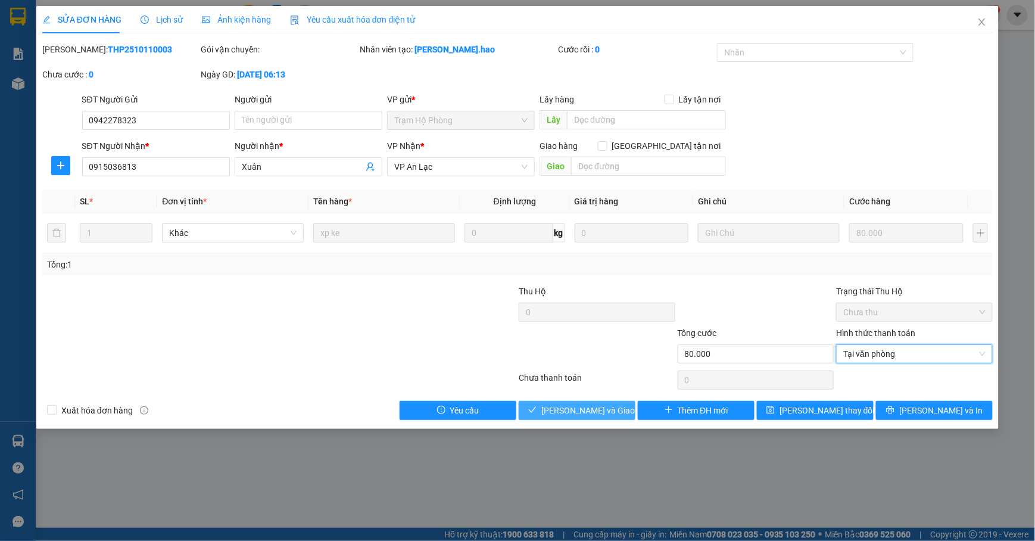
drag, startPoint x: 596, startPoint y: 412, endPoint x: 600, endPoint y: 399, distance: 13.6
click at [596, 411] on span "[PERSON_NAME] và Giao hàng" at bounding box center [598, 410] width 114 height 13
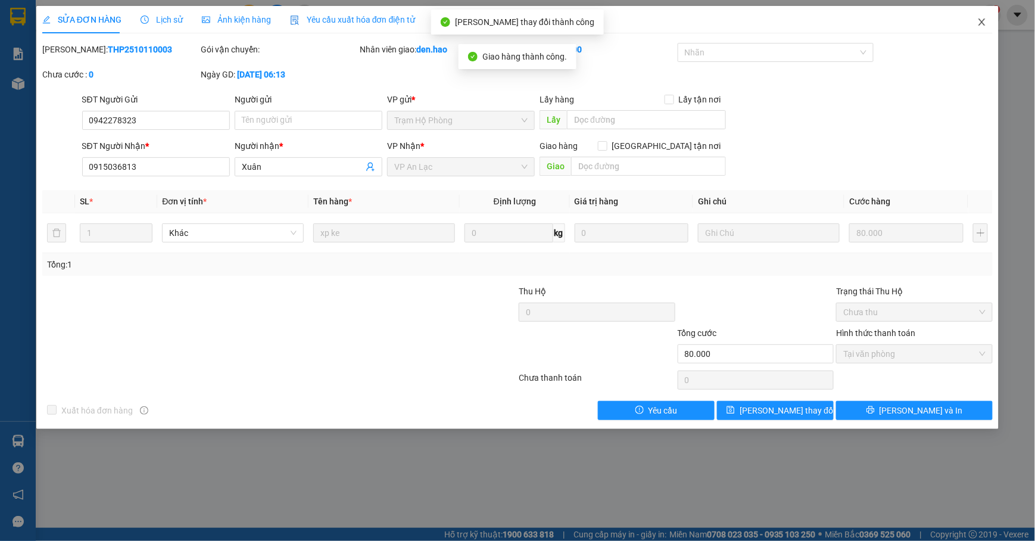
click at [983, 27] on span "Close" at bounding box center [981, 22] width 33 height 33
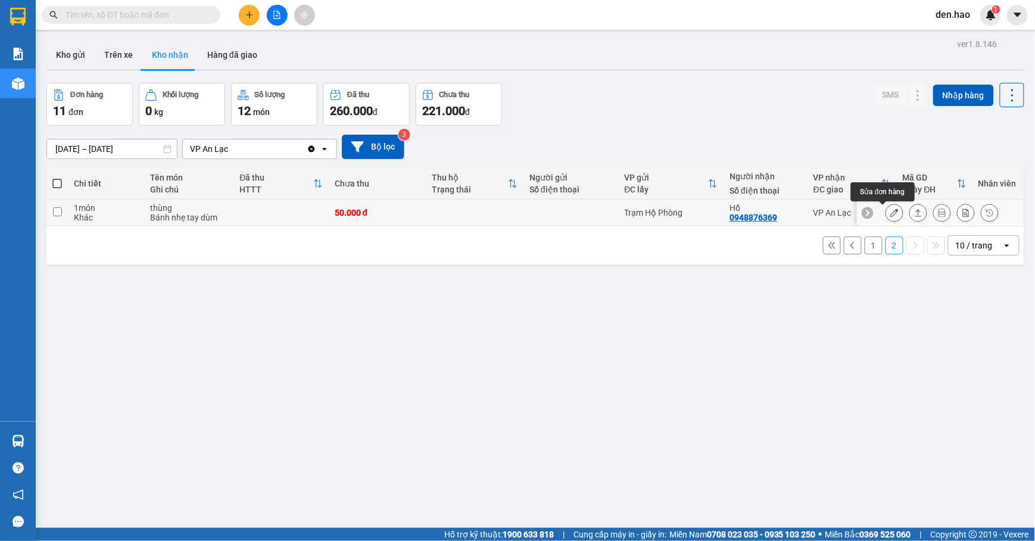
click at [890, 210] on icon at bounding box center [894, 212] width 8 height 8
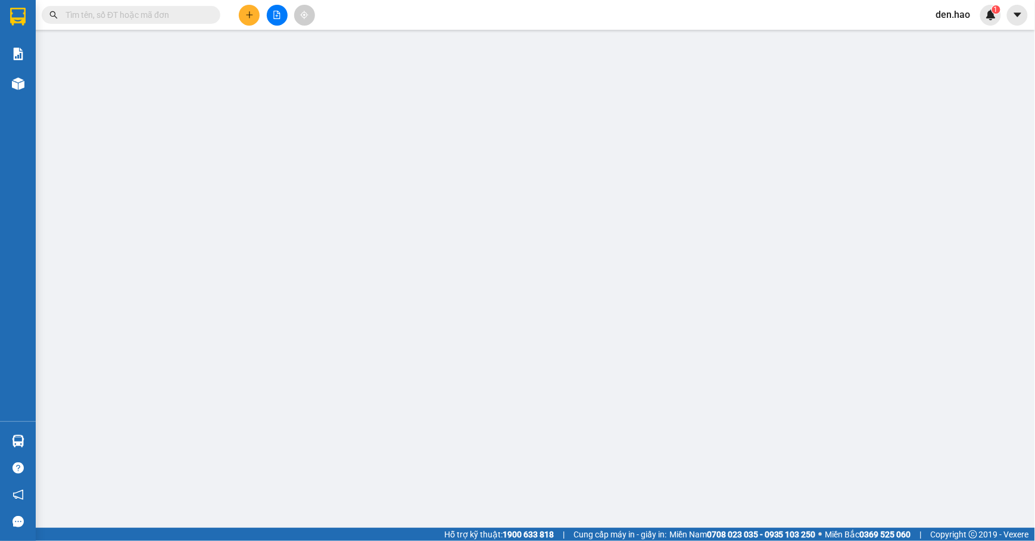
type input "0948876369"
type input "Hổ"
type input "50.000"
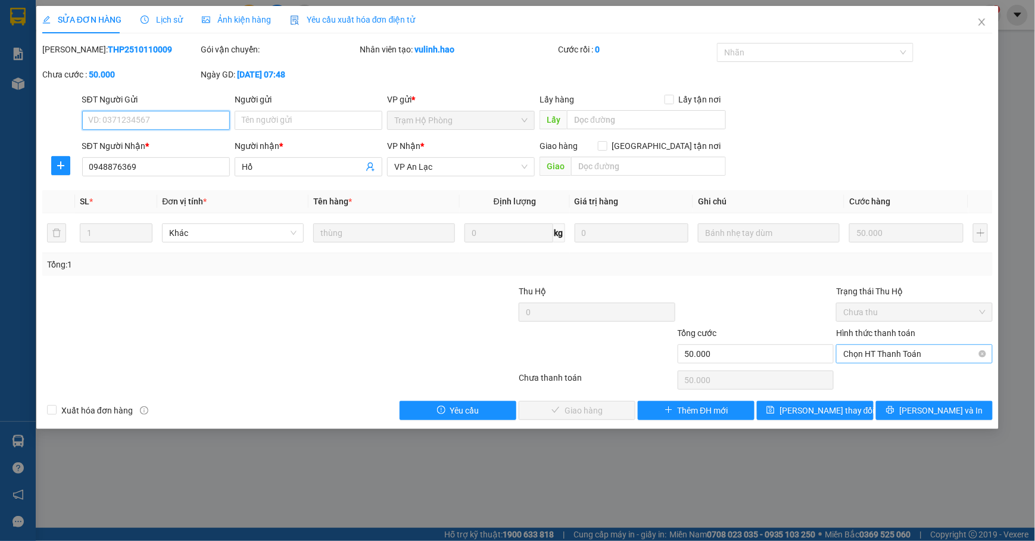
click at [871, 355] on span "Chọn HT Thanh Toán" at bounding box center [914, 354] width 142 height 18
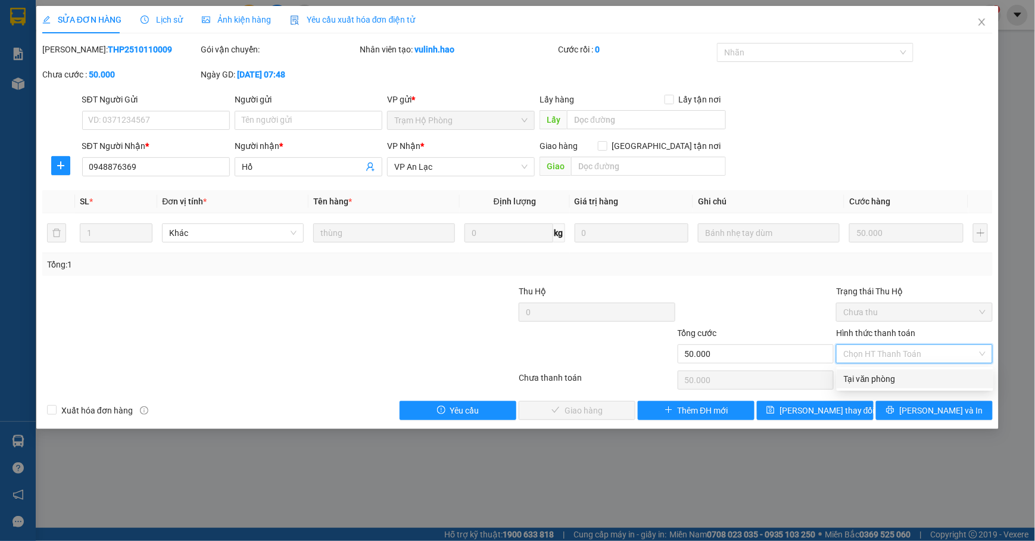
click at [873, 370] on div "Tại văn phòng" at bounding box center [914, 378] width 157 height 19
type input "0"
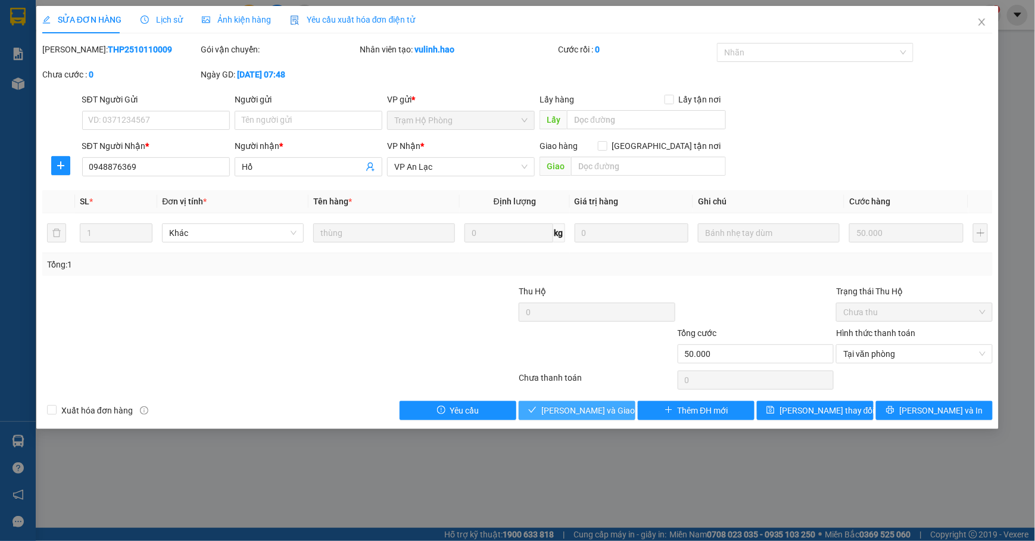
drag, startPoint x: 567, startPoint y: 418, endPoint x: 586, endPoint y: 403, distance: 23.7
click at [570, 415] on span "[PERSON_NAME] và Giao hàng" at bounding box center [598, 410] width 114 height 13
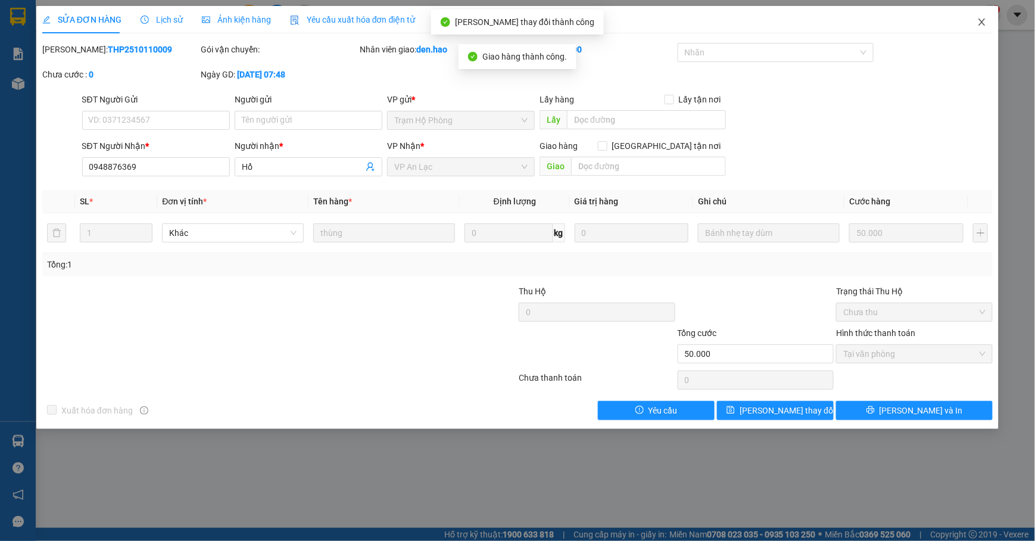
click at [973, 22] on span "Close" at bounding box center [981, 22] width 33 height 33
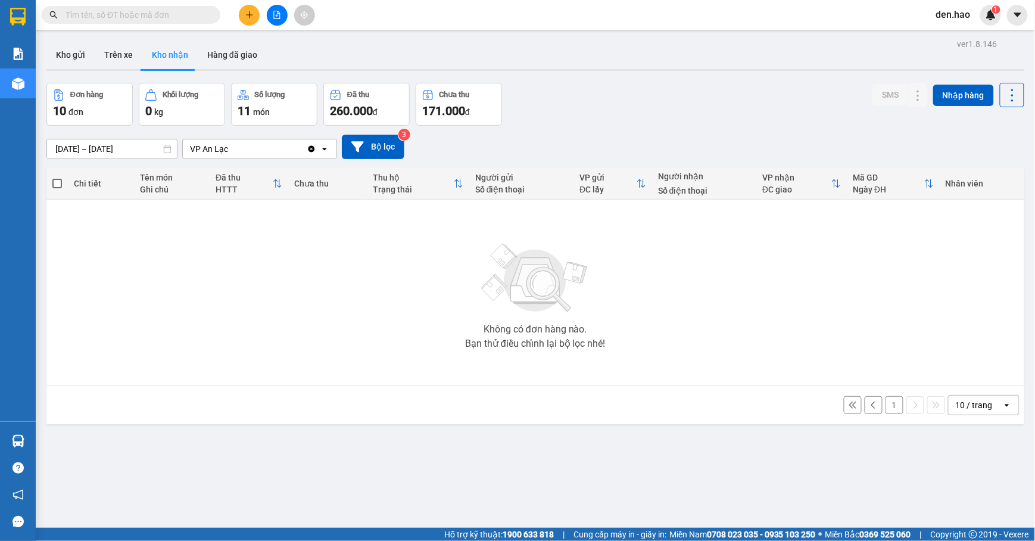
click at [885, 404] on button "1" at bounding box center [894, 405] width 18 height 18
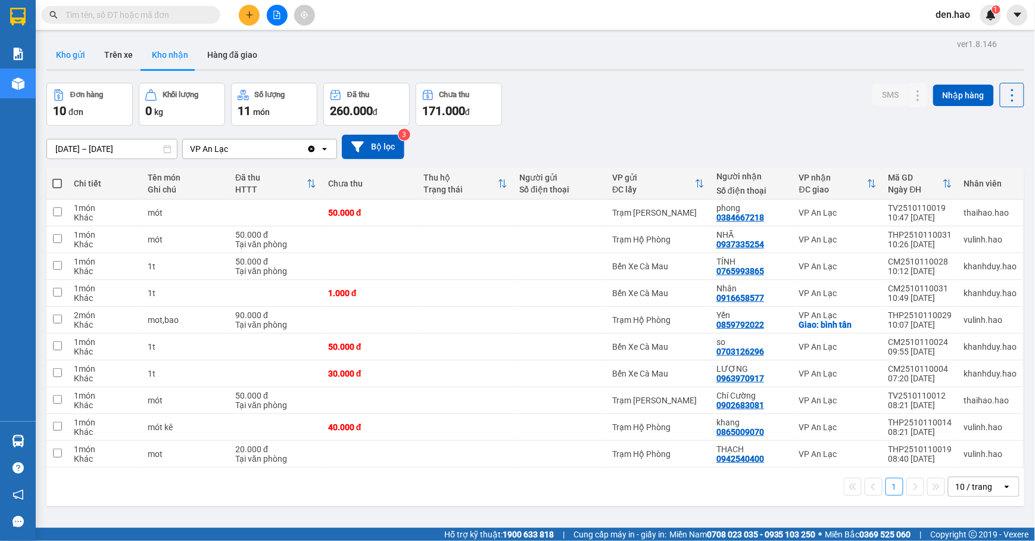
click at [80, 51] on button "Kho gửi" at bounding box center [70, 54] width 48 height 29
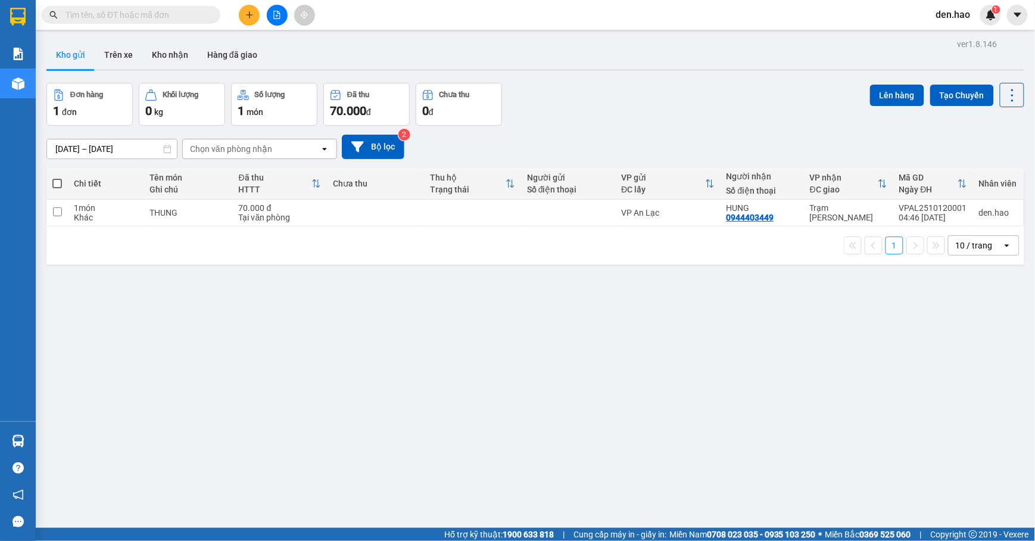
drag, startPoint x: 265, startPoint y: 13, endPoint x: 274, endPoint y: 13, distance: 9.5
click at [265, 12] on div at bounding box center [276, 15] width 89 height 21
click at [274, 14] on icon "file-add" at bounding box center [277, 15] width 8 height 8
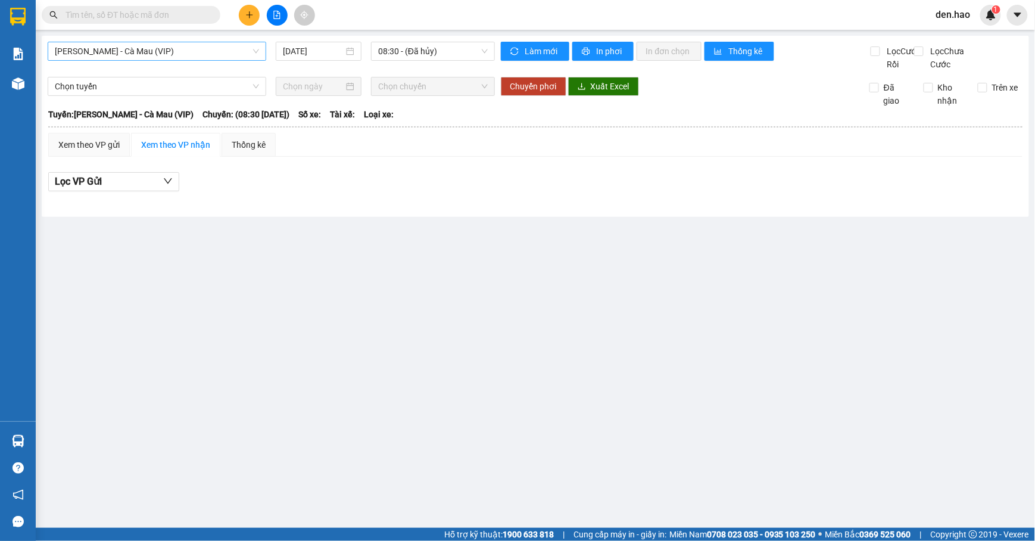
click at [200, 58] on span "[PERSON_NAME] - Cà Mau (VIP)" at bounding box center [157, 51] width 204 height 18
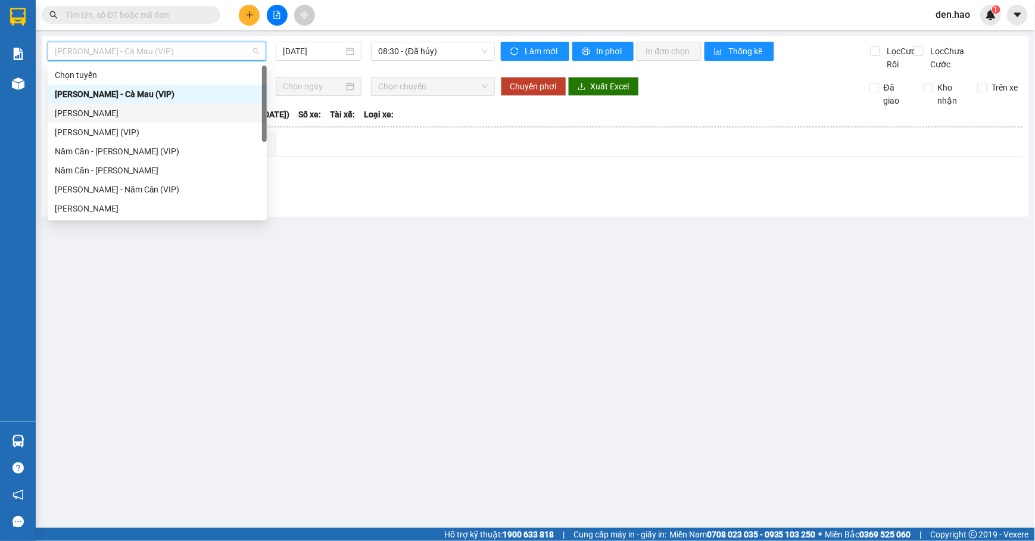
click at [123, 110] on div "[PERSON_NAME]" at bounding box center [157, 113] width 205 height 13
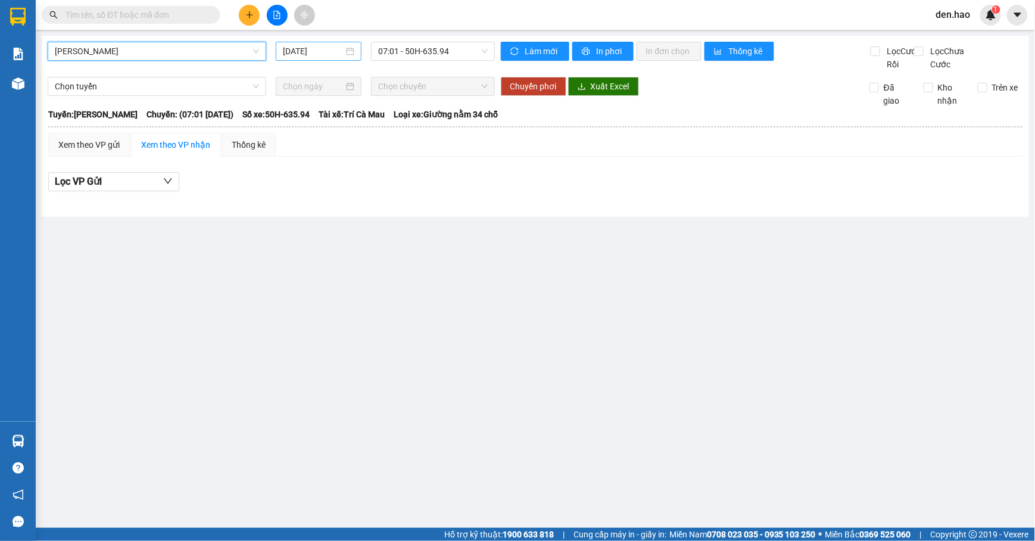
drag, startPoint x: 280, startPoint y: 43, endPoint x: 270, endPoint y: 36, distance: 11.9
click at [280, 43] on div "[DATE]" at bounding box center [319, 51] width 86 height 19
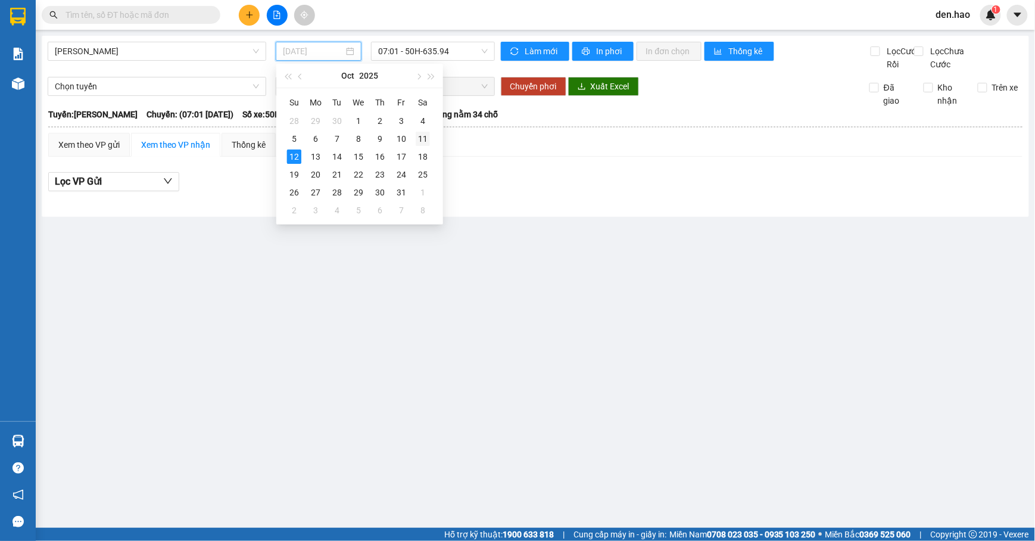
click at [417, 141] on div "11" at bounding box center [422, 139] width 14 height 14
type input "[DATE]"
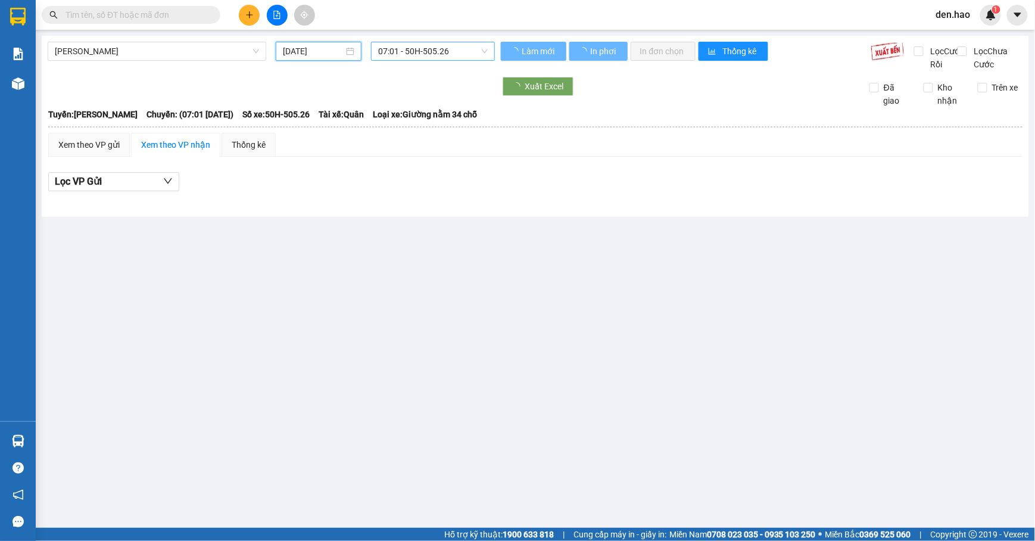
click at [396, 49] on span "07:01 - 50H-505.26" at bounding box center [433, 51] width 110 height 18
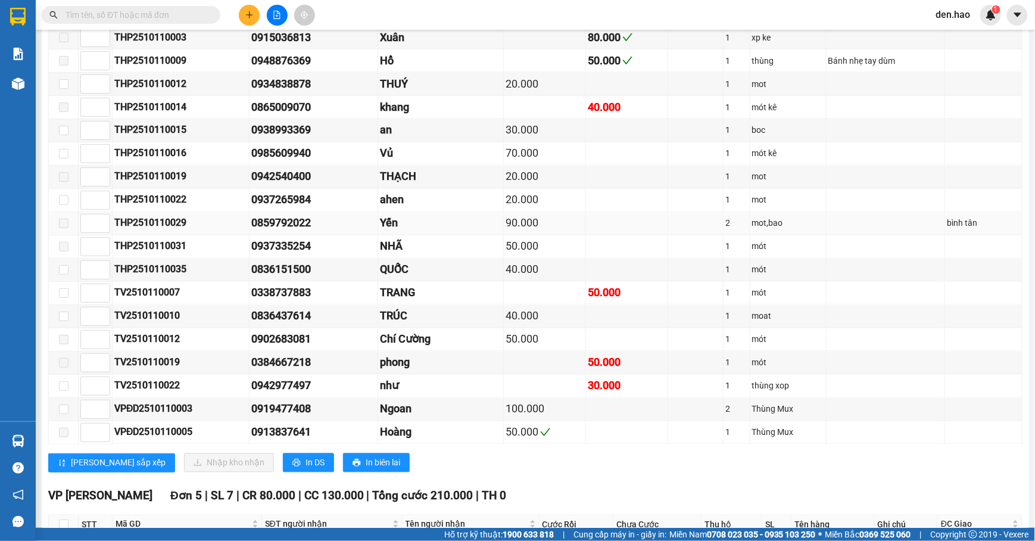
scroll to position [2222, 0]
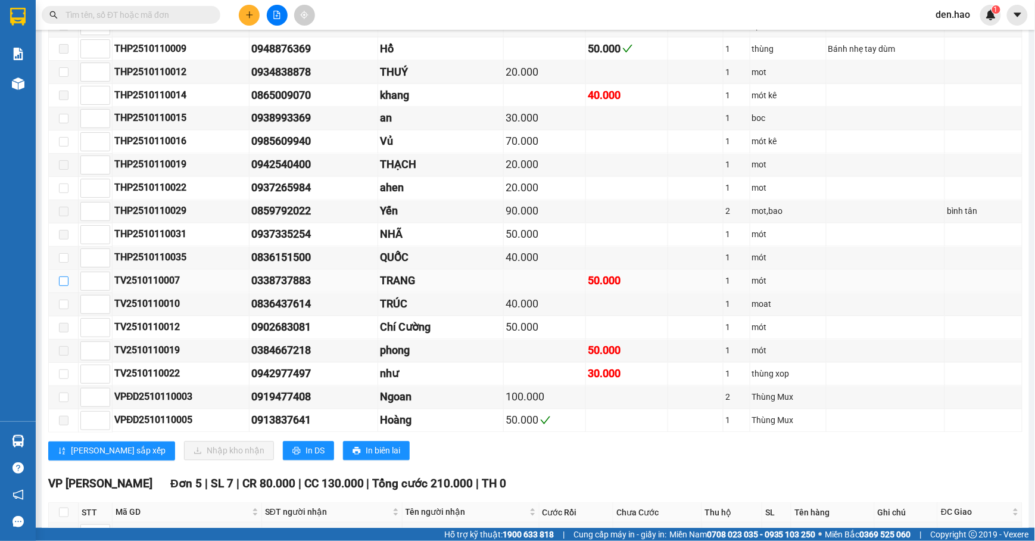
click at [65, 286] on input "checkbox" at bounding box center [64, 281] width 10 height 10
checkbox input "true"
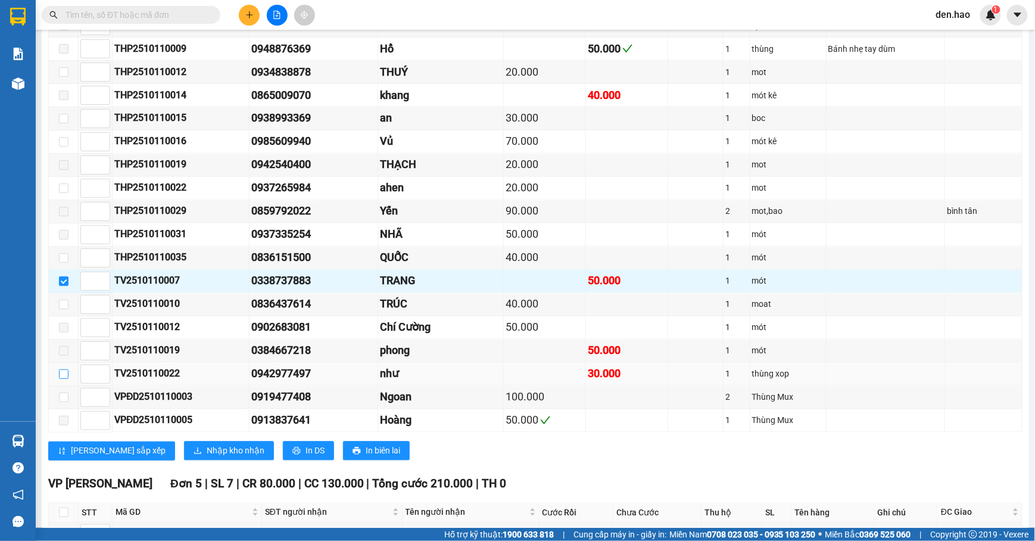
click at [63, 379] on input "checkbox" at bounding box center [64, 374] width 10 height 10
checkbox input "true"
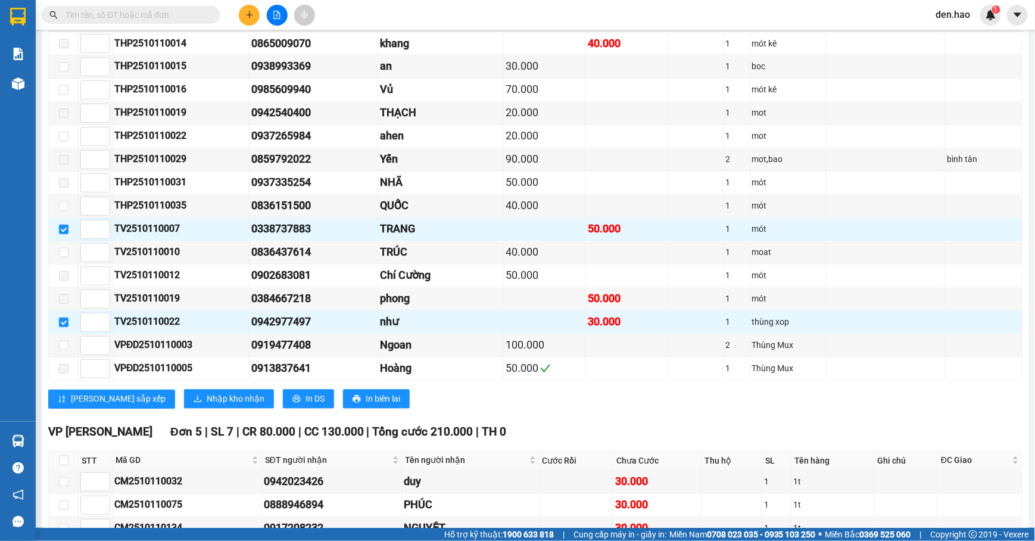
scroll to position [2301, 0]
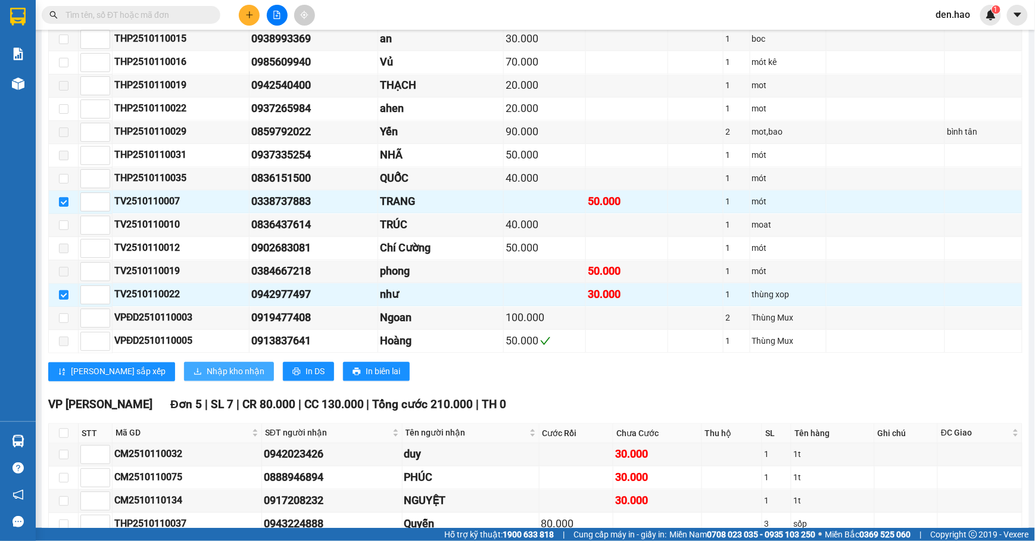
click at [207, 378] on span "Nhập kho nhận" at bounding box center [236, 371] width 58 height 13
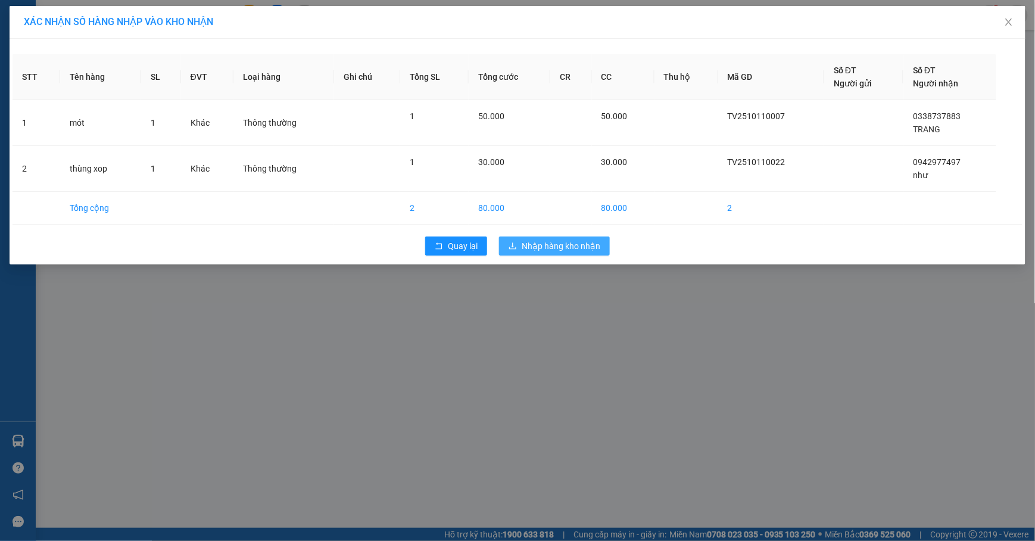
click at [541, 250] on span "Nhập hàng kho nhận" at bounding box center [560, 245] width 79 height 13
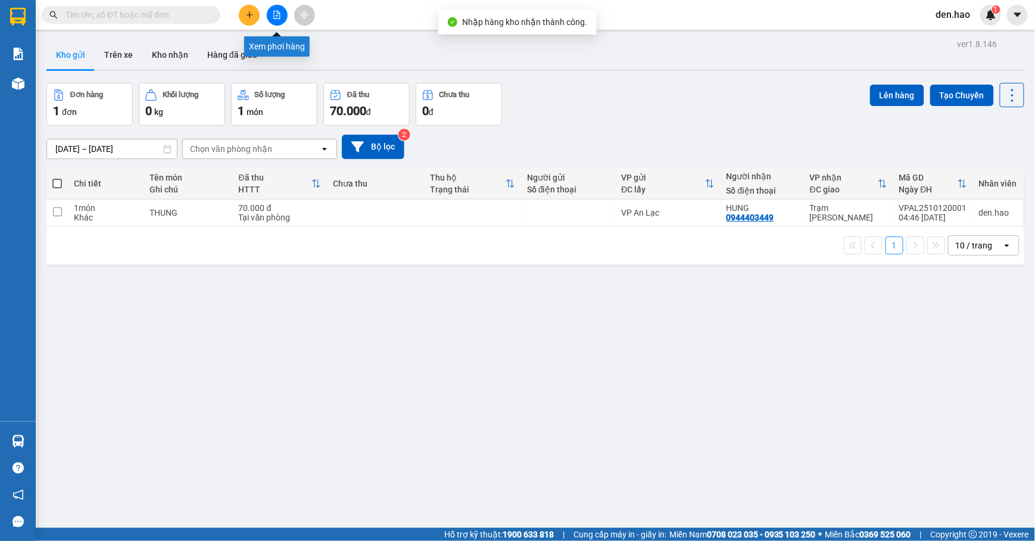
click at [282, 13] on button at bounding box center [277, 15] width 21 height 21
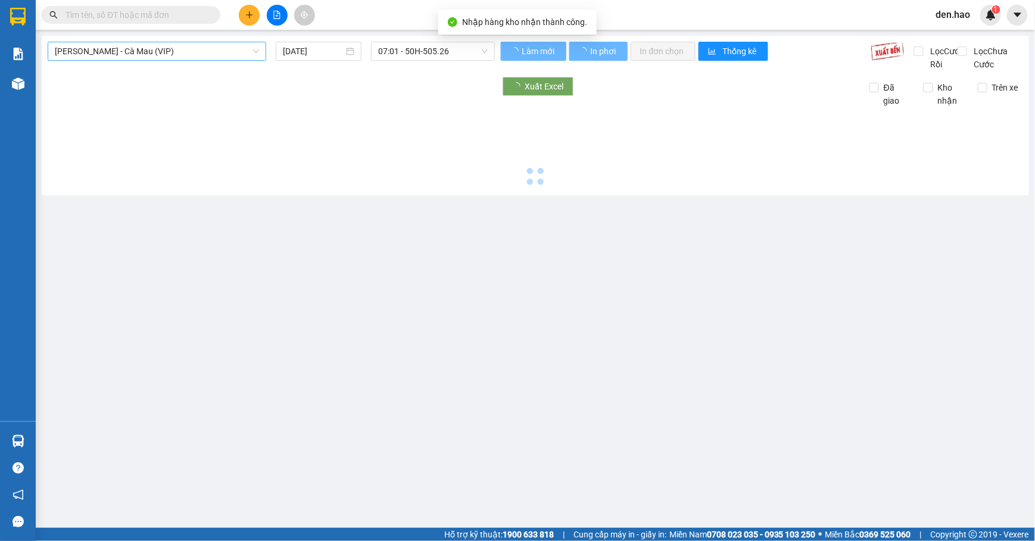
click at [221, 45] on span "[PERSON_NAME] - Cà Mau (VIP)" at bounding box center [157, 51] width 204 height 18
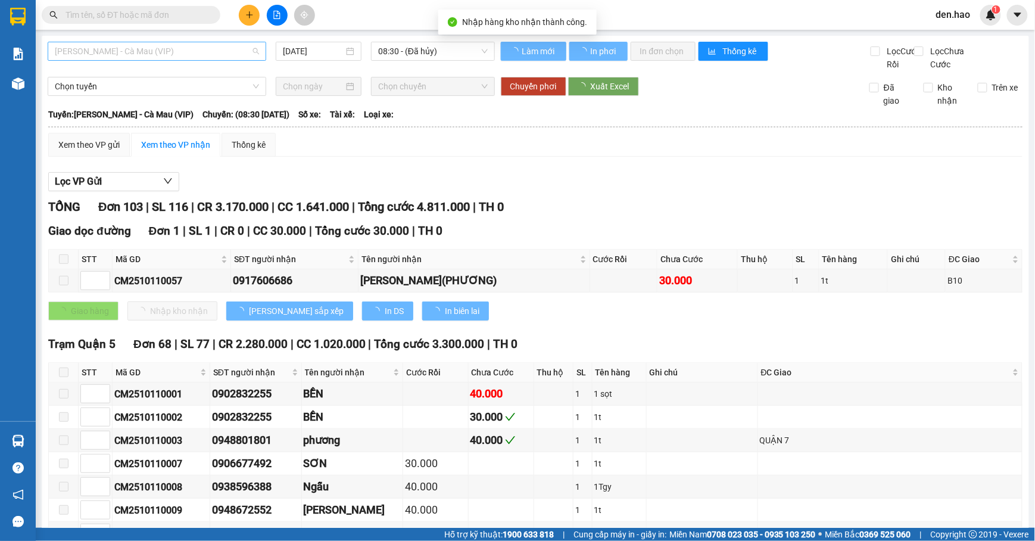
type input "[DATE]"
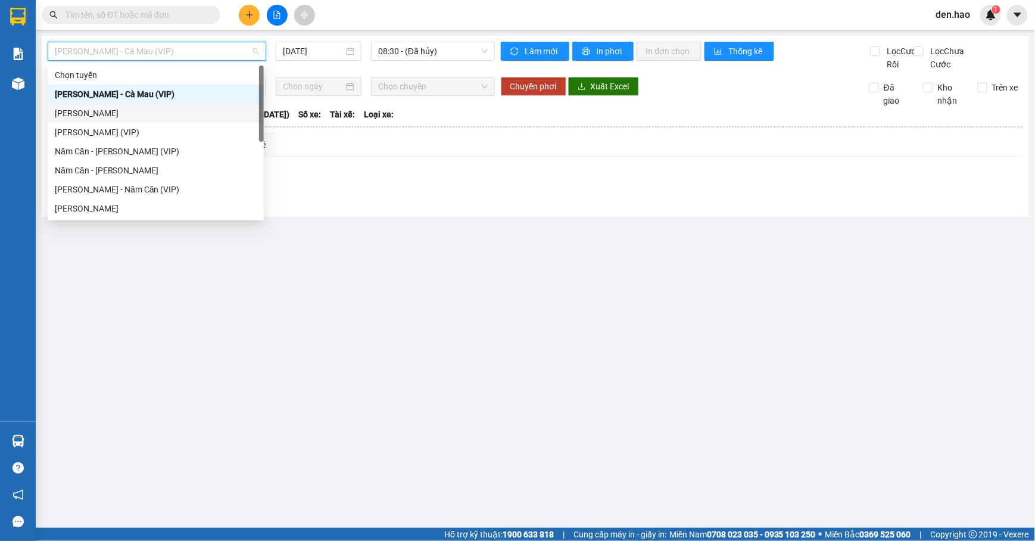
click at [133, 108] on div "[PERSON_NAME]" at bounding box center [156, 113] width 202 height 13
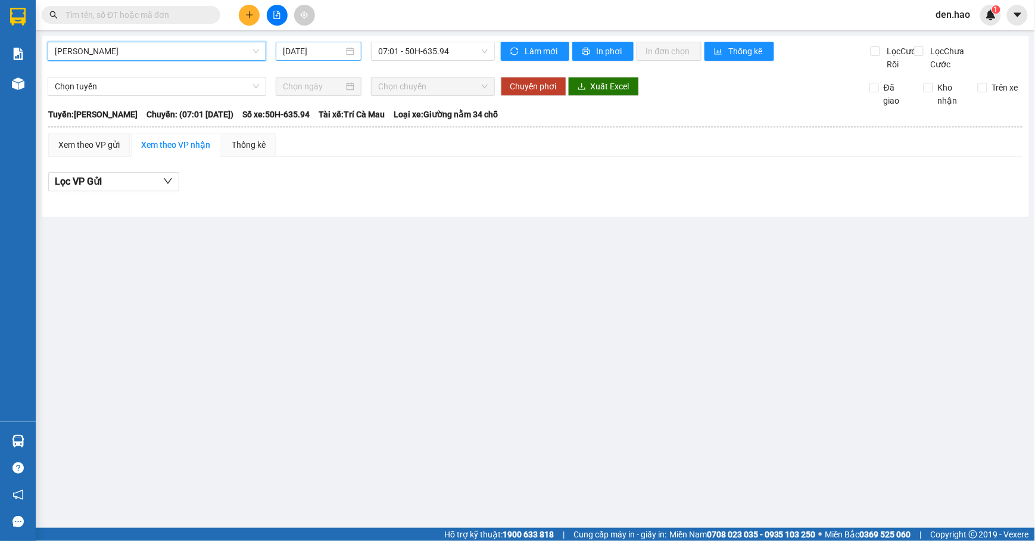
click at [293, 46] on input "[DATE]" at bounding box center [313, 51] width 61 height 13
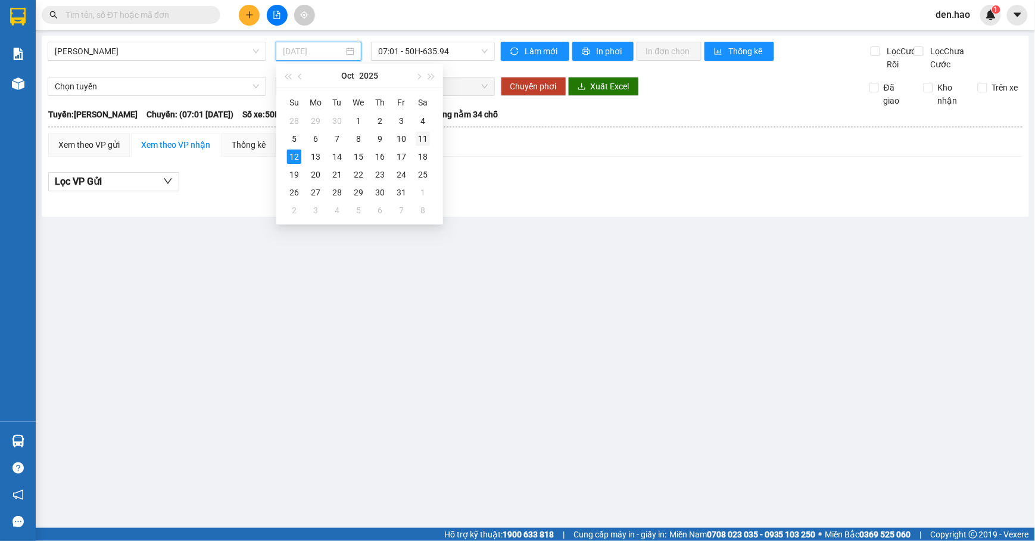
click at [421, 143] on div "11" at bounding box center [422, 139] width 14 height 14
type input "[DATE]"
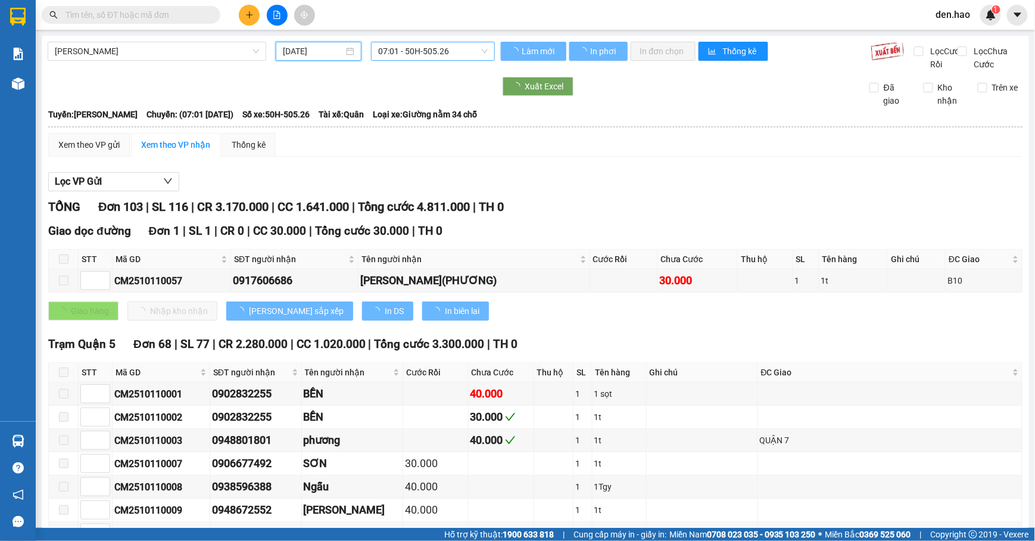
click at [430, 48] on span "07:01 - 50H-505.26" at bounding box center [433, 51] width 110 height 18
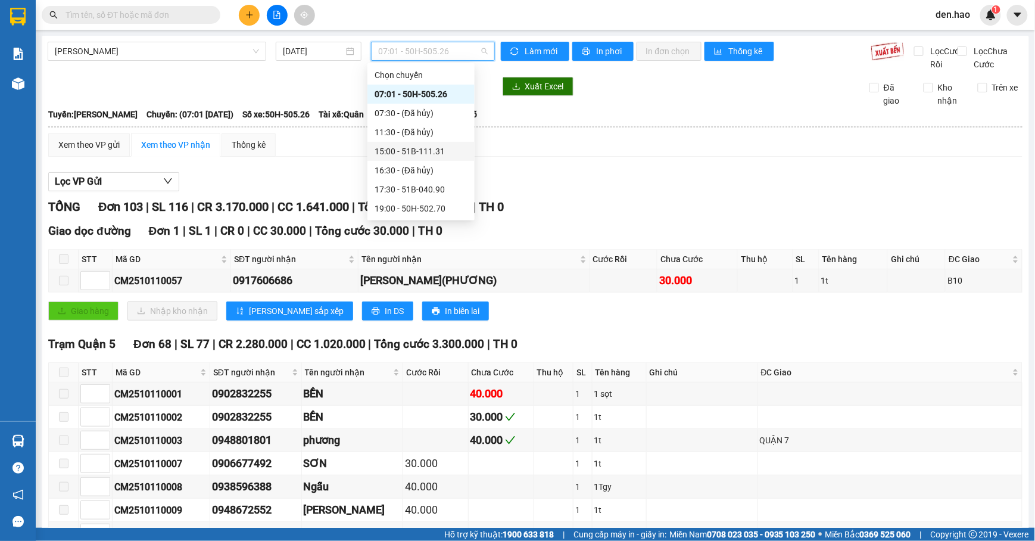
click at [417, 149] on div "15:00 - 51B-111.31" at bounding box center [420, 151] width 93 height 13
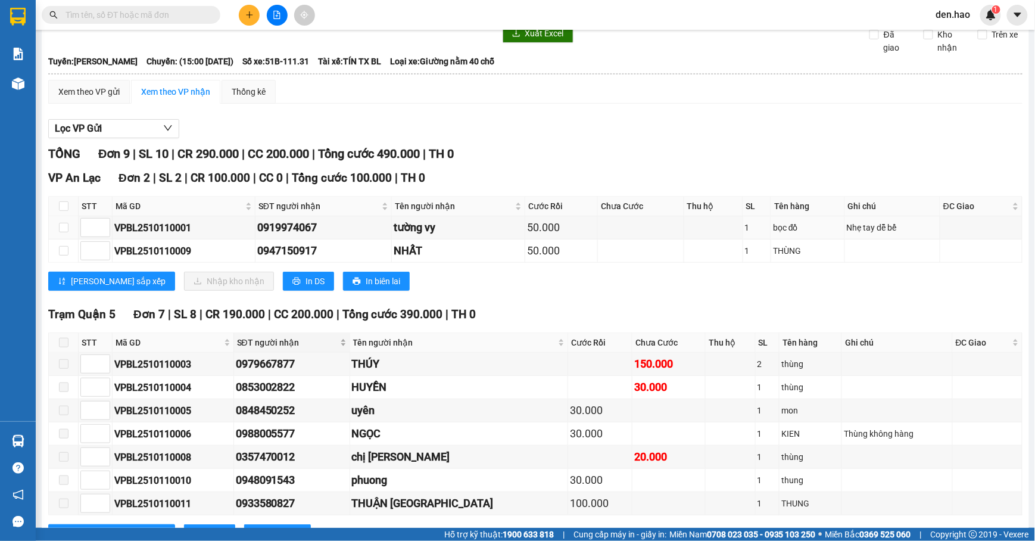
scroll to position [121, 0]
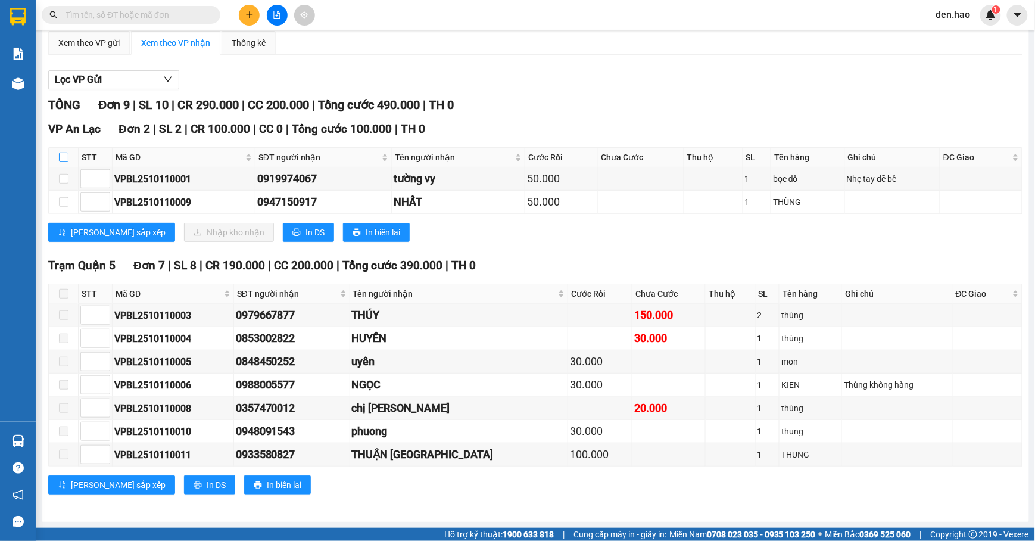
click at [60, 152] on input "checkbox" at bounding box center [64, 157] width 10 height 10
checkbox input "true"
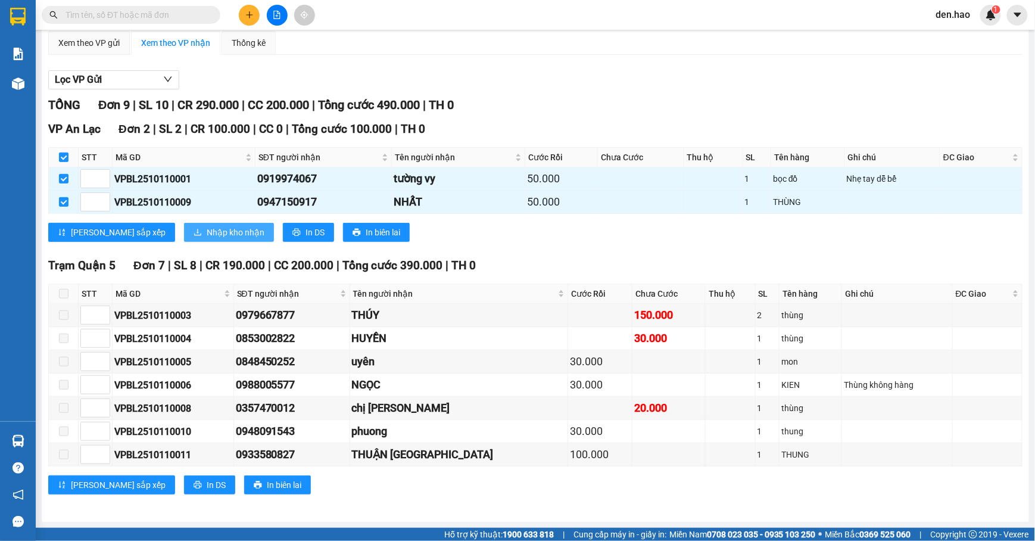
click at [207, 231] on span "Nhập kho nhận" at bounding box center [236, 232] width 58 height 13
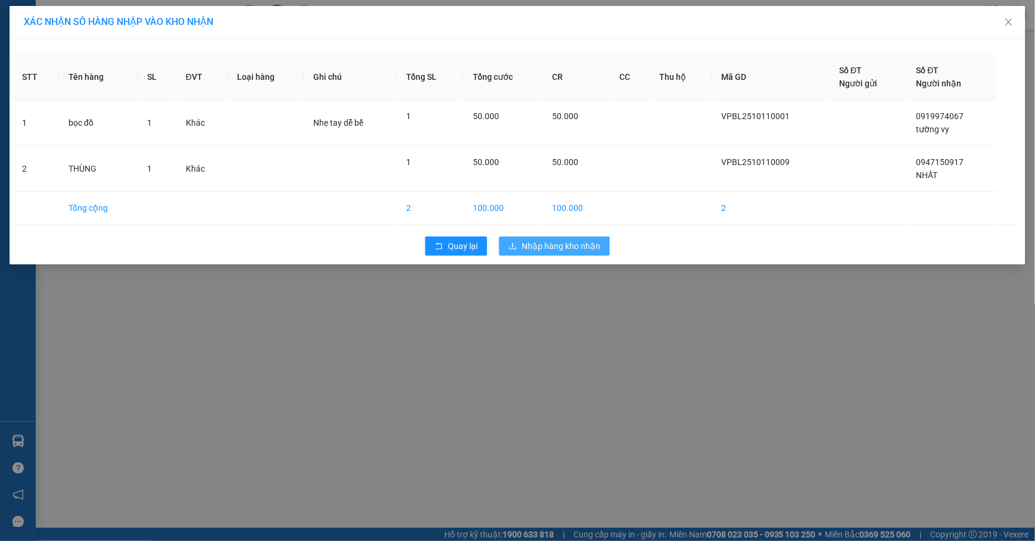
click at [526, 246] on span "Nhập hàng kho nhận" at bounding box center [560, 245] width 79 height 13
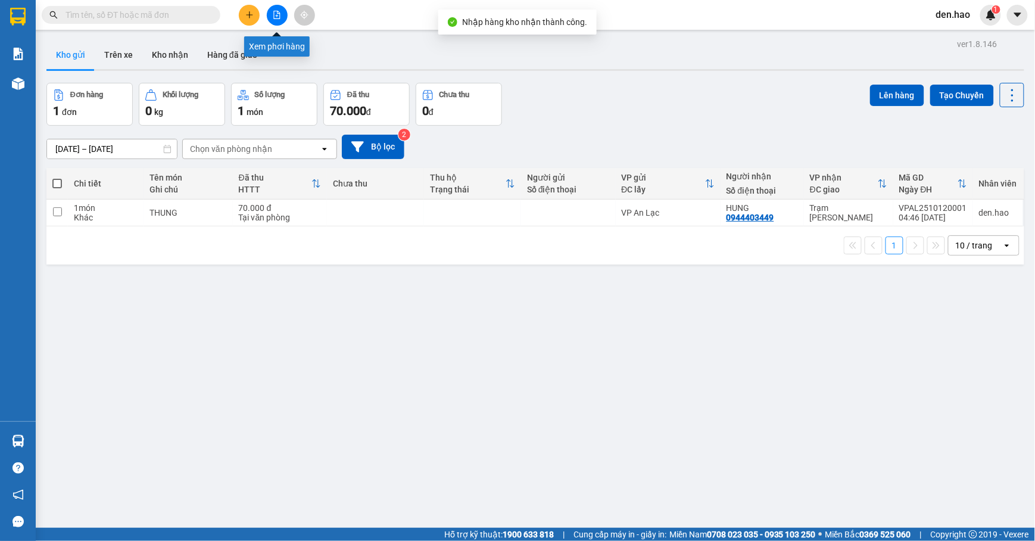
click at [275, 14] on icon "file-add" at bounding box center [277, 15] width 8 height 8
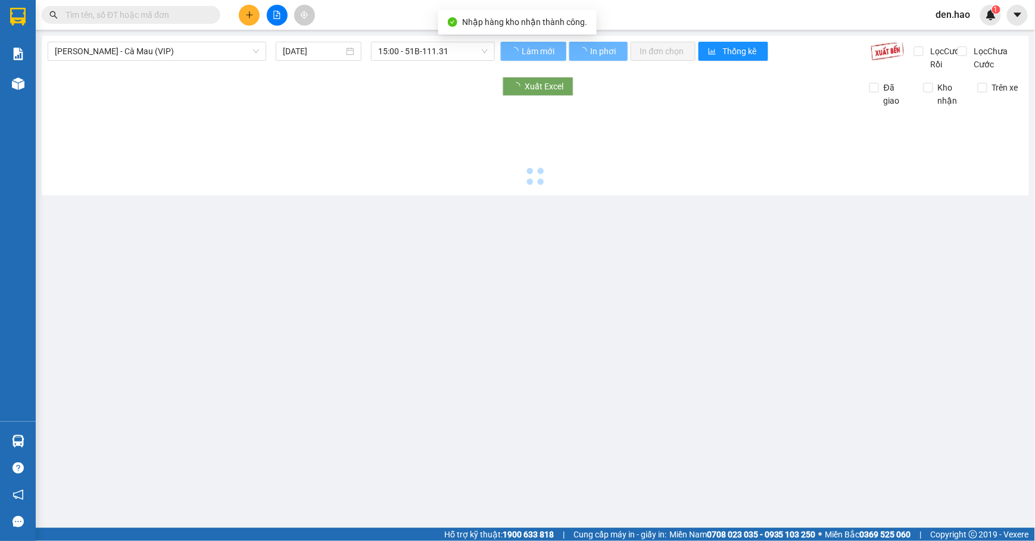
type input "[DATE]"
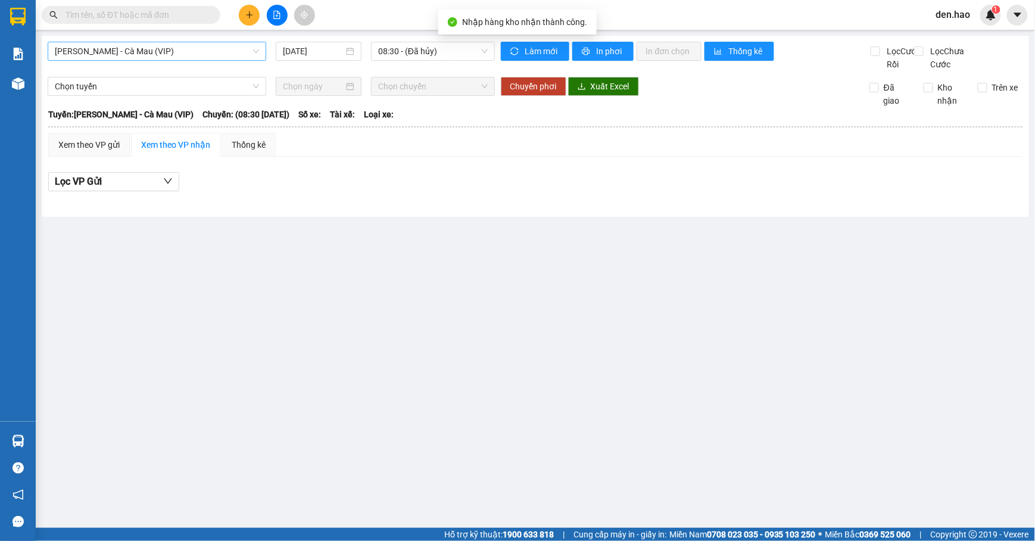
click at [229, 56] on span "[PERSON_NAME] - Cà Mau (VIP)" at bounding box center [157, 51] width 204 height 18
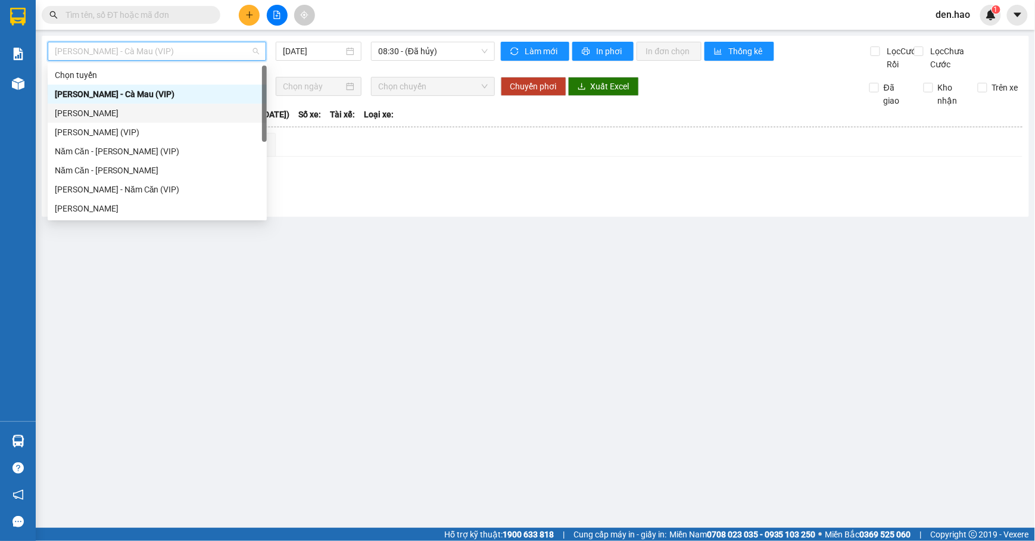
drag, startPoint x: 120, startPoint y: 117, endPoint x: 142, endPoint y: 105, distance: 24.8
click at [120, 115] on div "[PERSON_NAME]" at bounding box center [157, 113] width 205 height 13
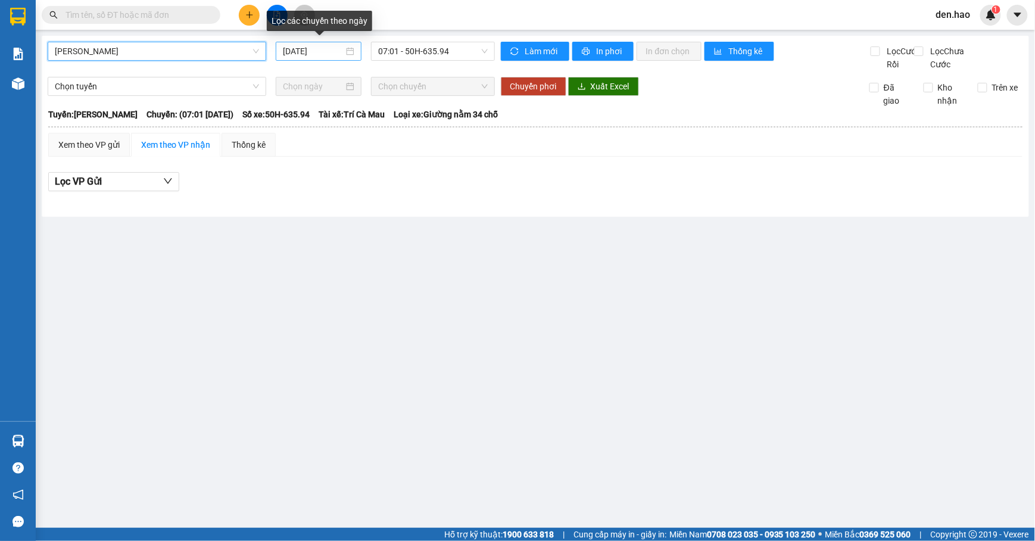
click at [287, 55] on input "[DATE]" at bounding box center [313, 51] width 61 height 13
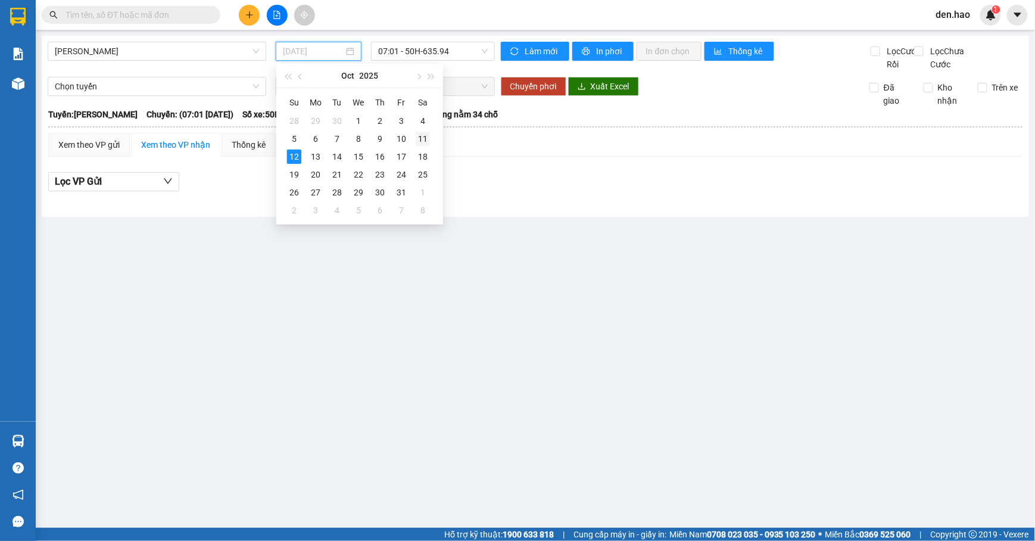
click at [429, 138] on div "11" at bounding box center [422, 139] width 14 height 14
type input "[DATE]"
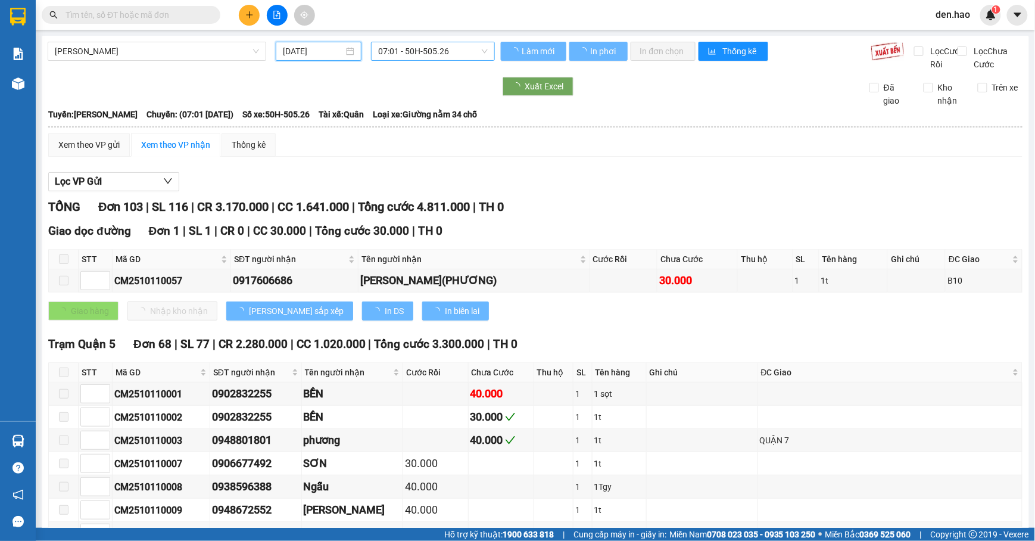
click at [412, 52] on span "07:01 - 50H-505.26" at bounding box center [433, 51] width 110 height 18
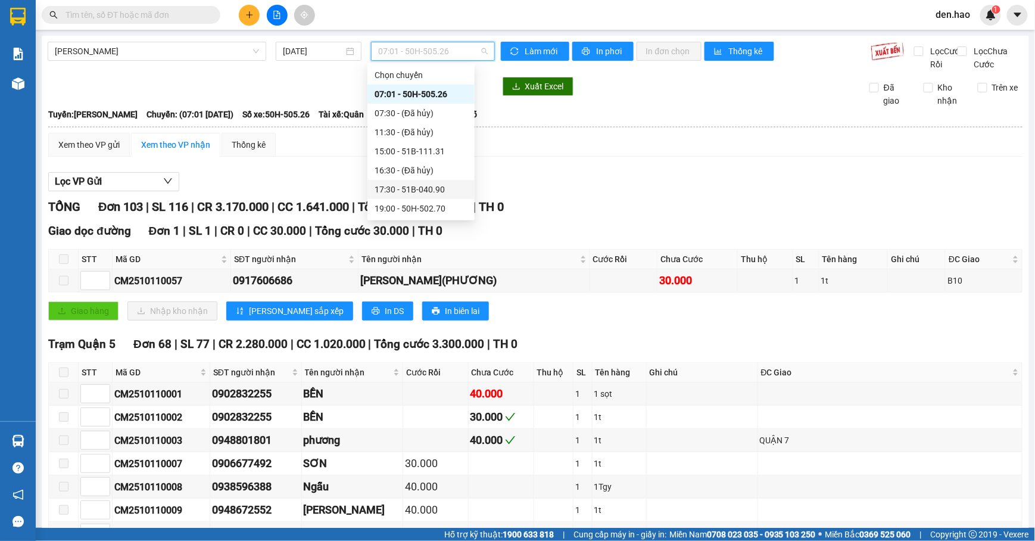
click at [420, 182] on div "17:30 - 51B-040.90" at bounding box center [420, 189] width 107 height 19
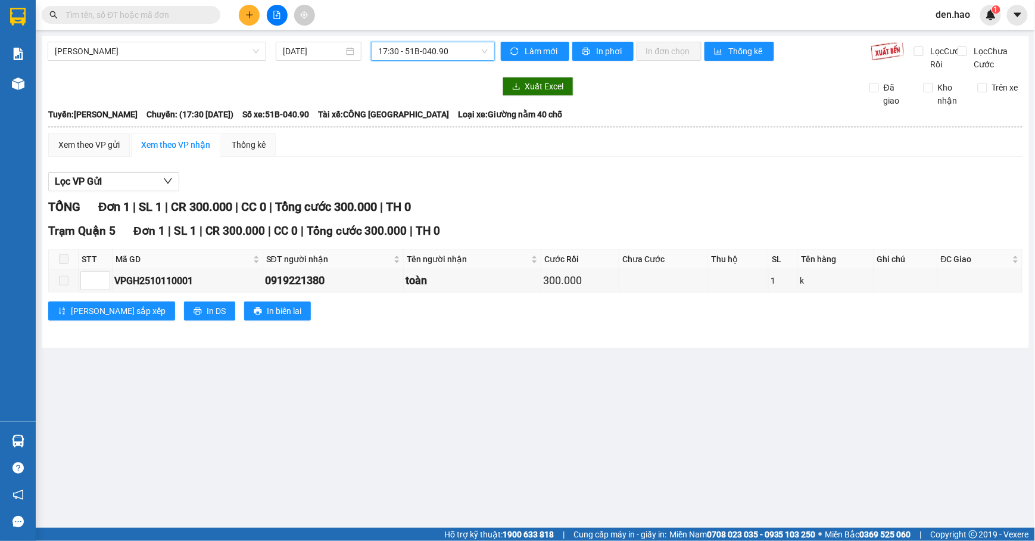
click at [427, 62] on div "Cà Mau - Hồ Chí Minh 11/10/2025 17:30 17:30 - 51B-040.90" at bounding box center [271, 56] width 447 height 29
click at [434, 51] on span "17:30 - 51B-040.90" at bounding box center [433, 51] width 110 height 18
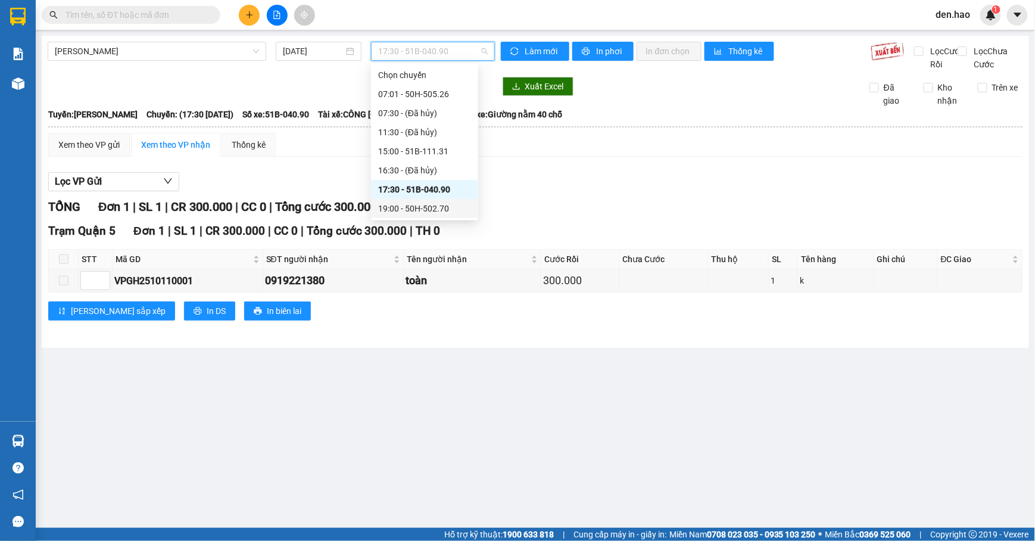
click at [422, 199] on div "19:00 - 50H-502.70" at bounding box center [424, 208] width 107 height 19
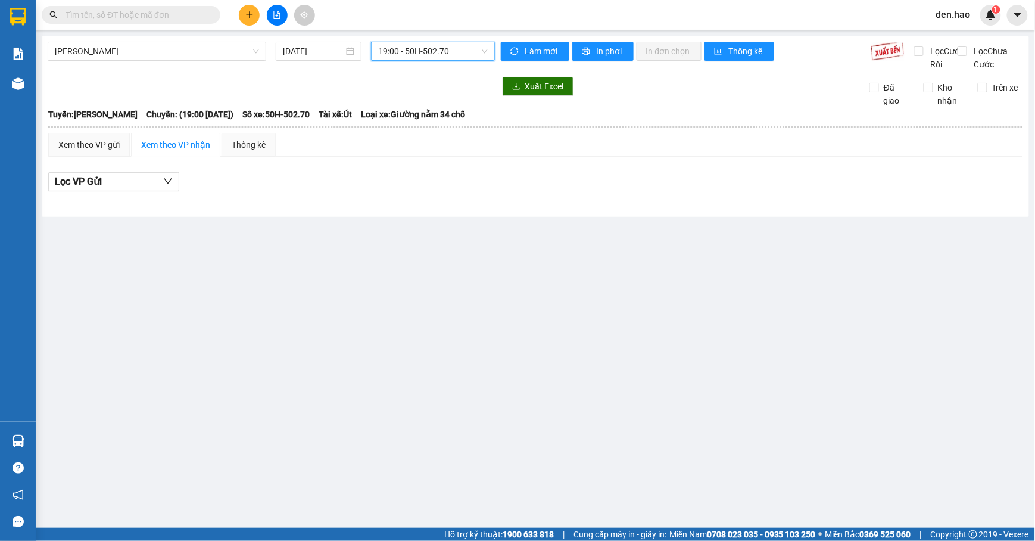
click at [436, 48] on span "19:00 - 50H-502.70" at bounding box center [433, 51] width 110 height 18
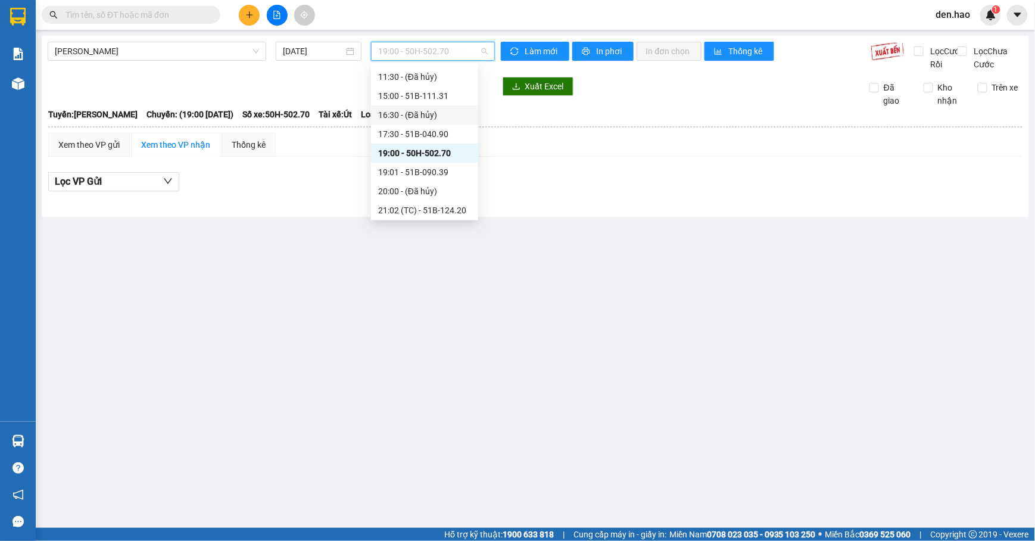
scroll to position [79, 0]
click at [436, 146] on div "19:01 - 51B-090.39" at bounding box center [424, 148] width 93 height 13
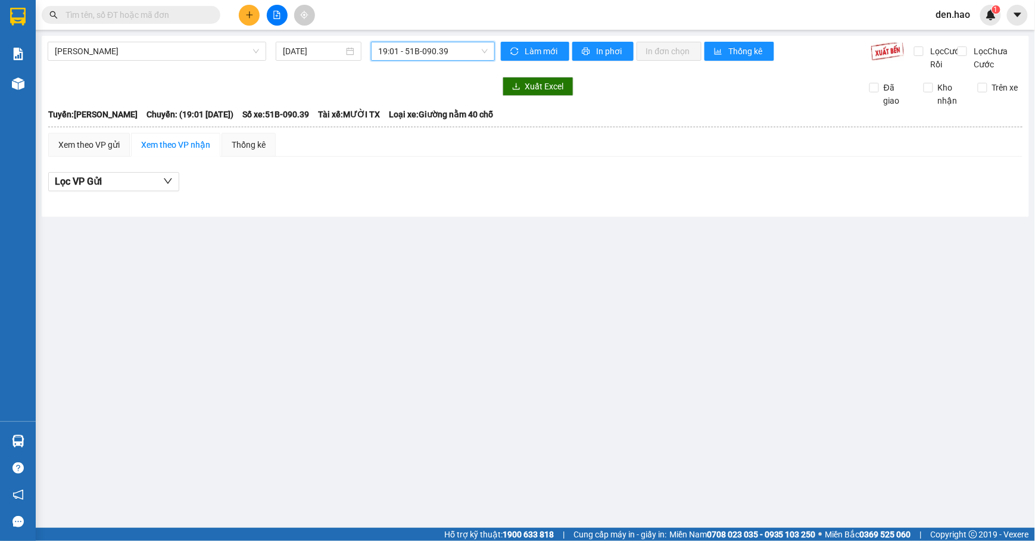
click at [432, 54] on span "19:01 - 51B-090.39" at bounding box center [433, 51] width 110 height 18
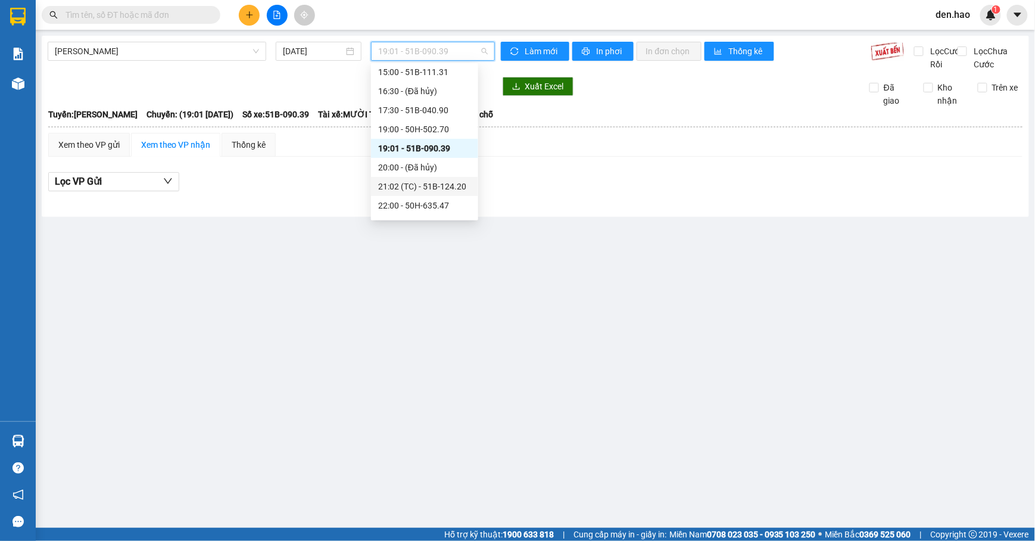
click at [429, 184] on div "21:02 (TC) - 51B-124.20" at bounding box center [424, 186] width 93 height 13
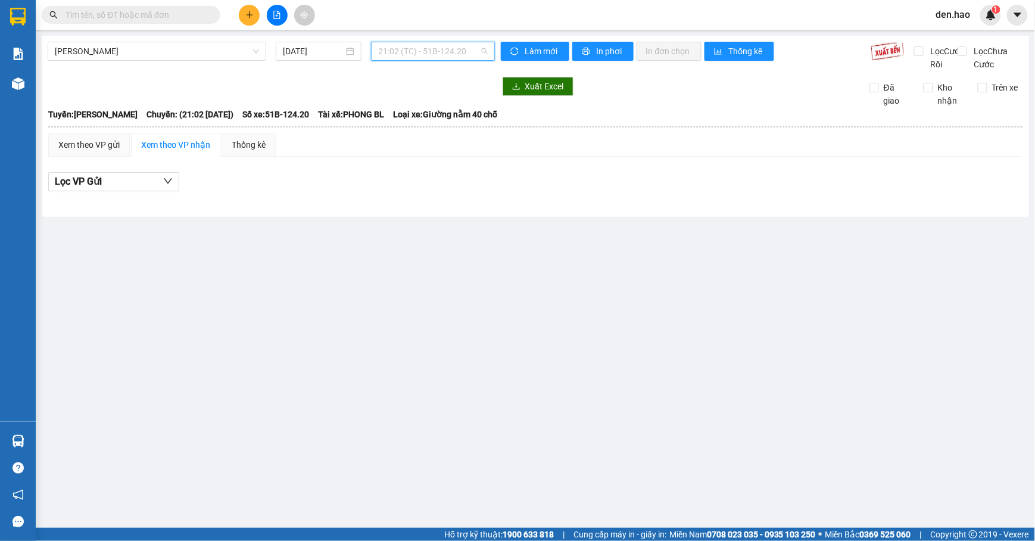
click at [444, 55] on span "21:02 (TC) - 51B-124.20" at bounding box center [433, 51] width 110 height 18
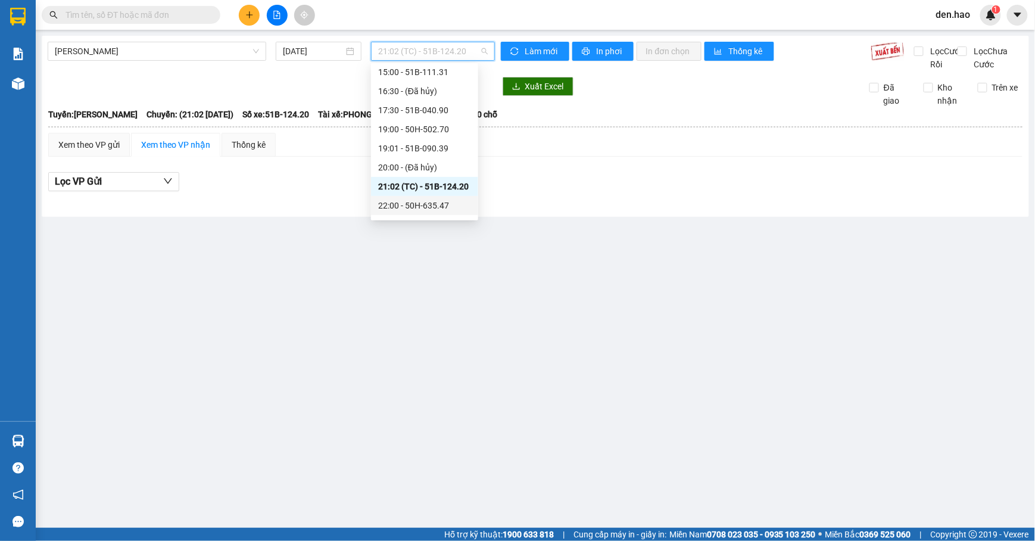
click at [432, 202] on div "22:00 - 50H-635.47" at bounding box center [424, 205] width 93 height 13
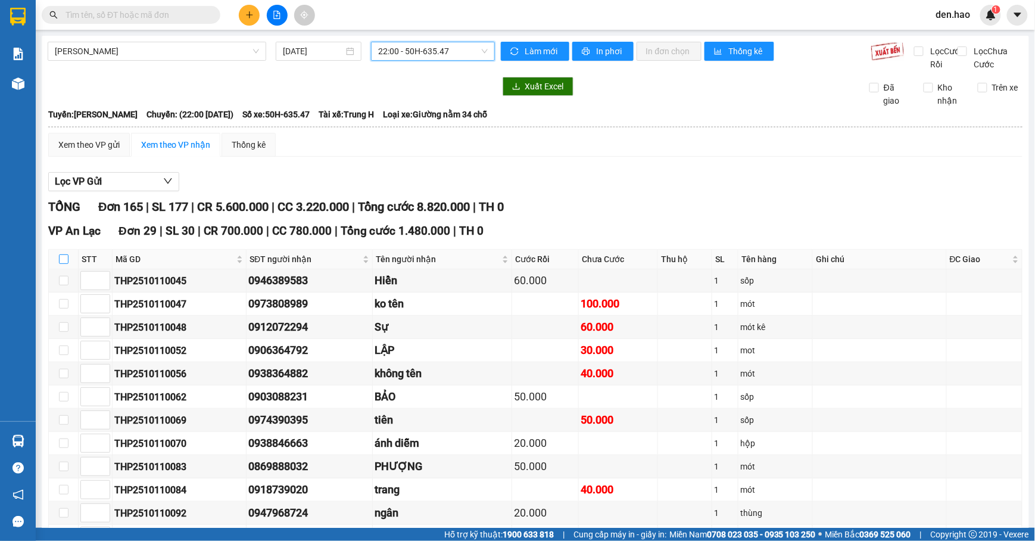
click at [64, 264] on input "checkbox" at bounding box center [64, 259] width 10 height 10
checkbox input "true"
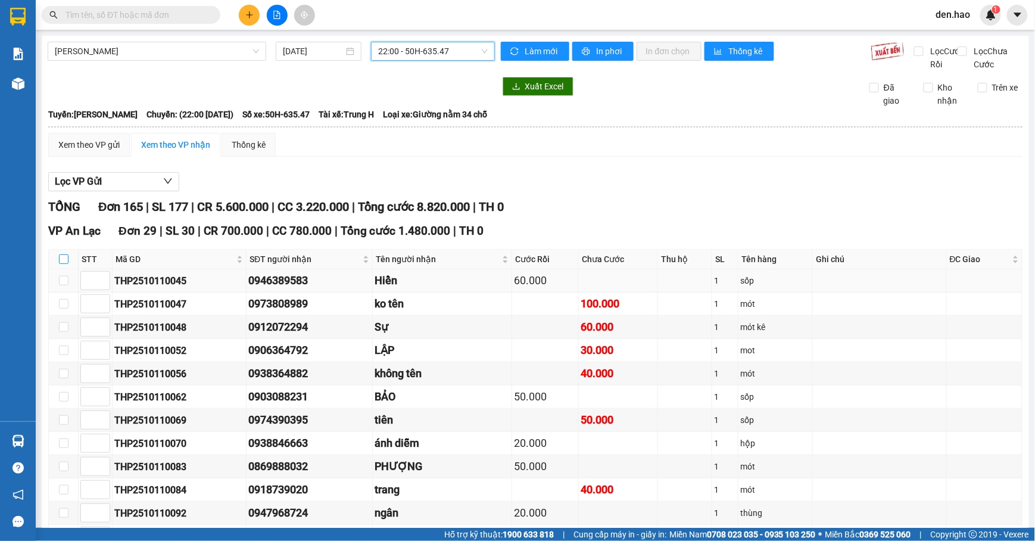
checkbox input "true"
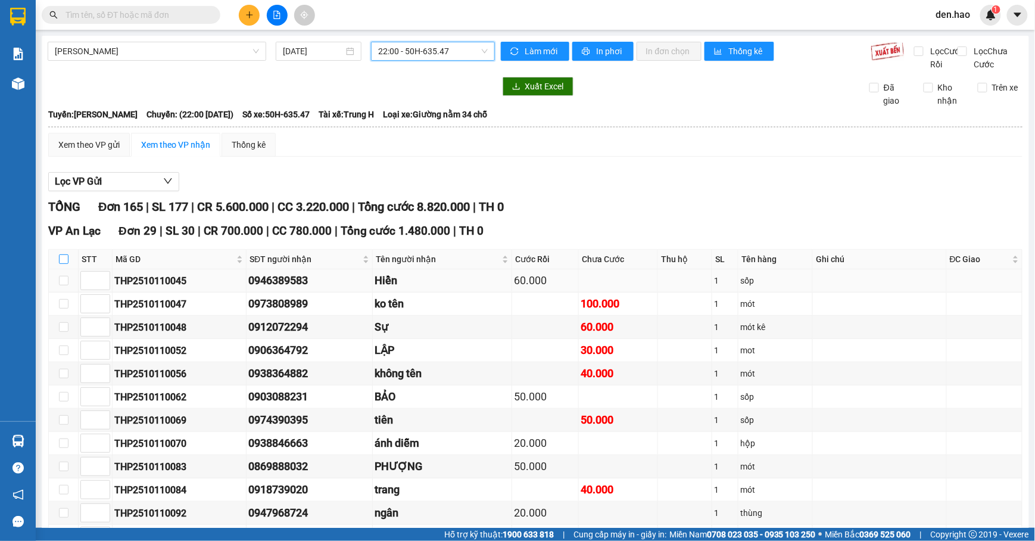
checkbox input "true"
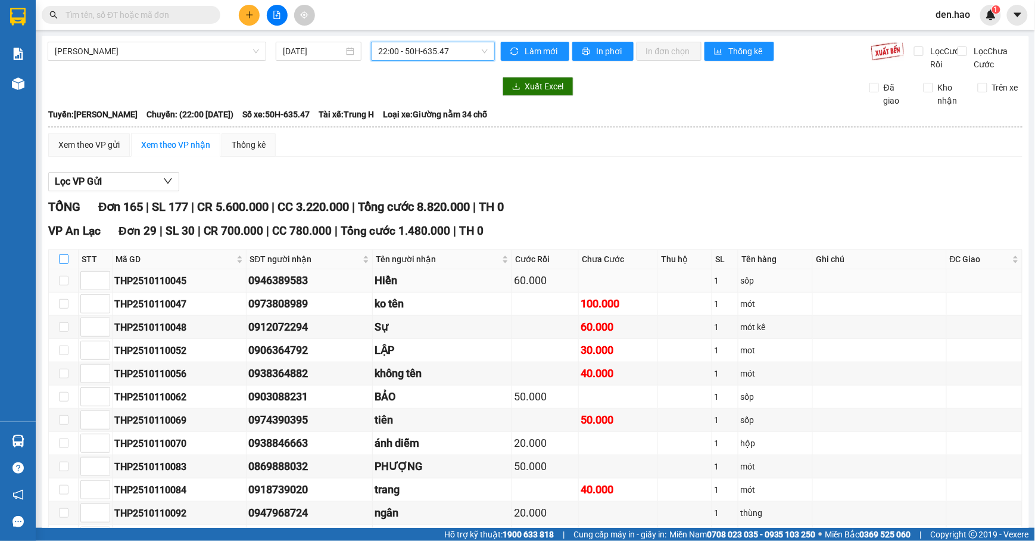
checkbox input "true"
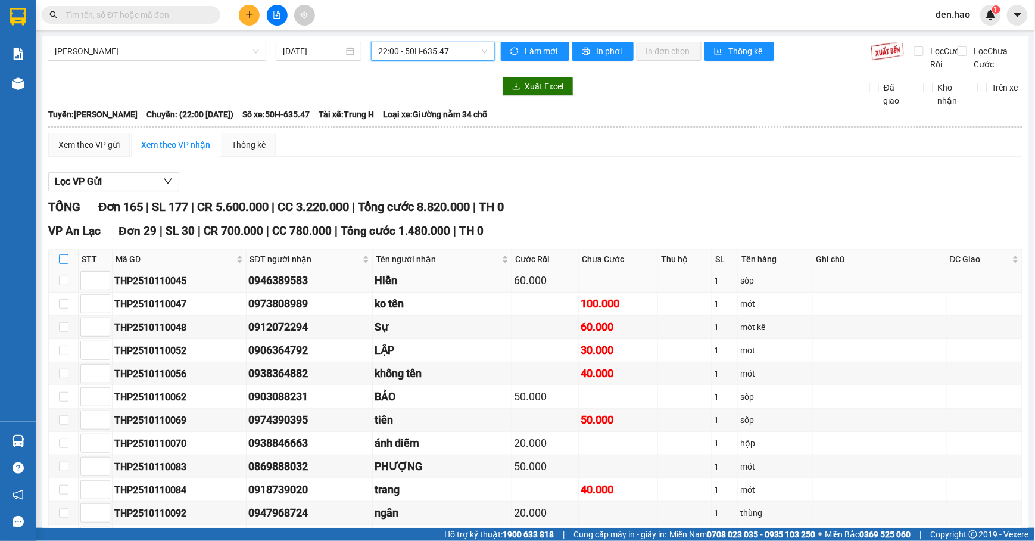
checkbox input "true"
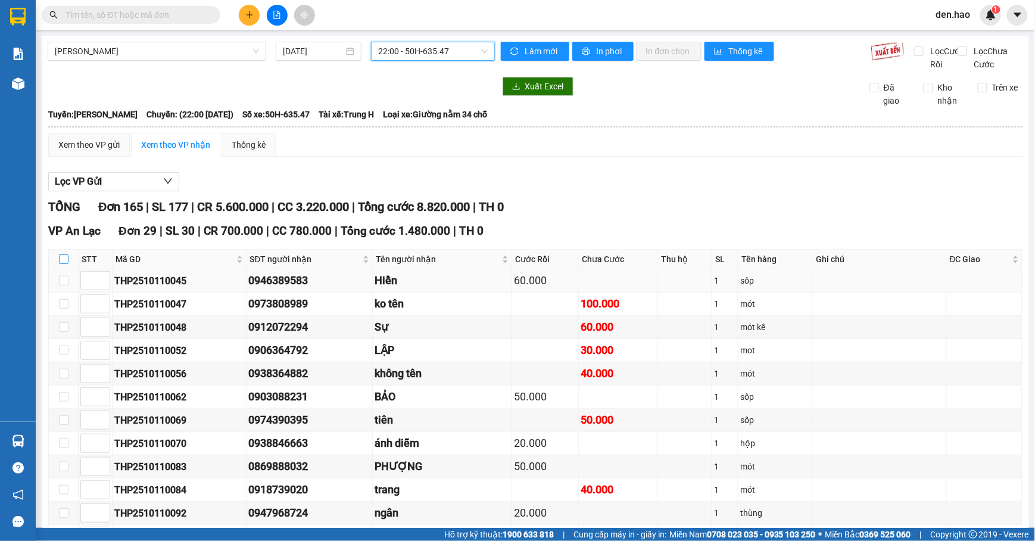
checkbox input "true"
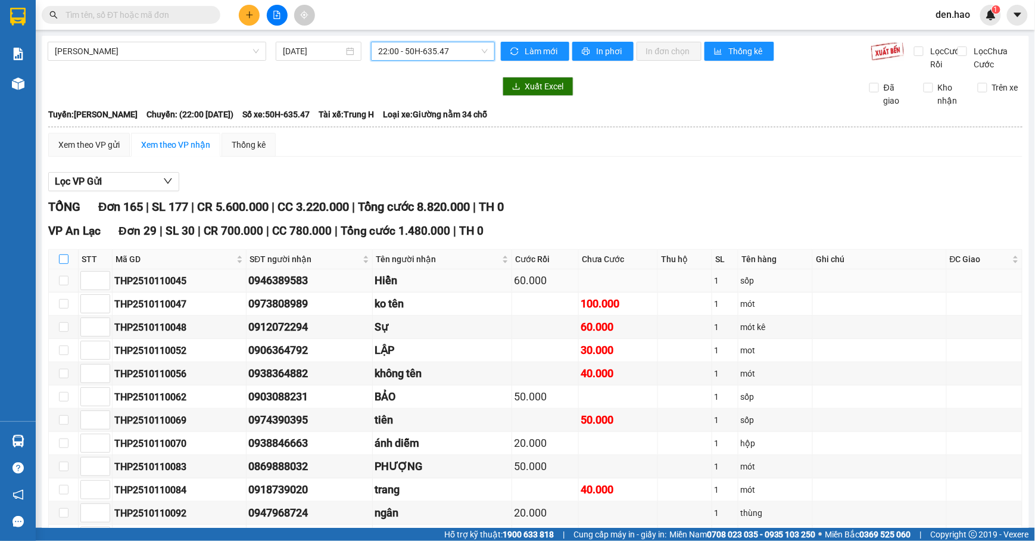
checkbox input "true"
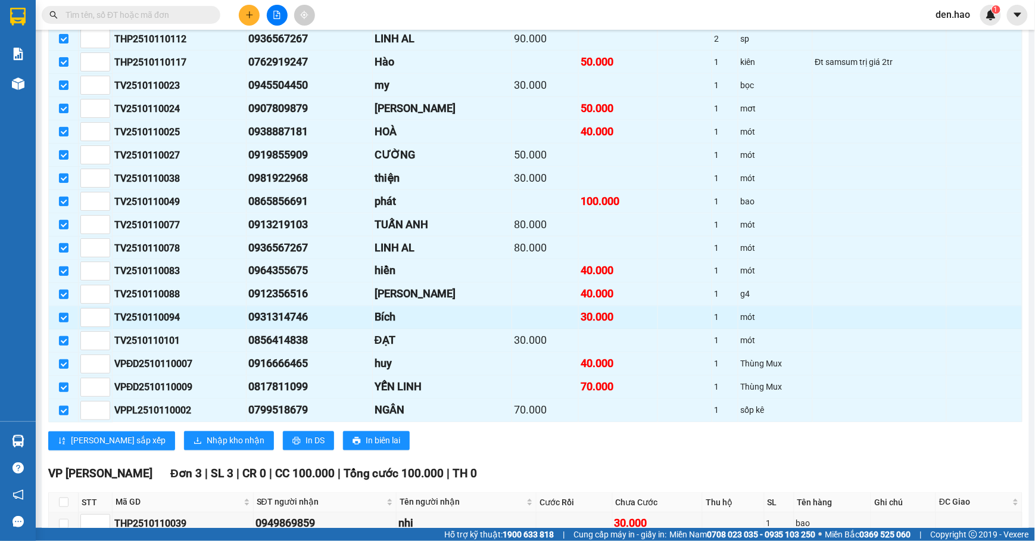
scroll to position [635, 0]
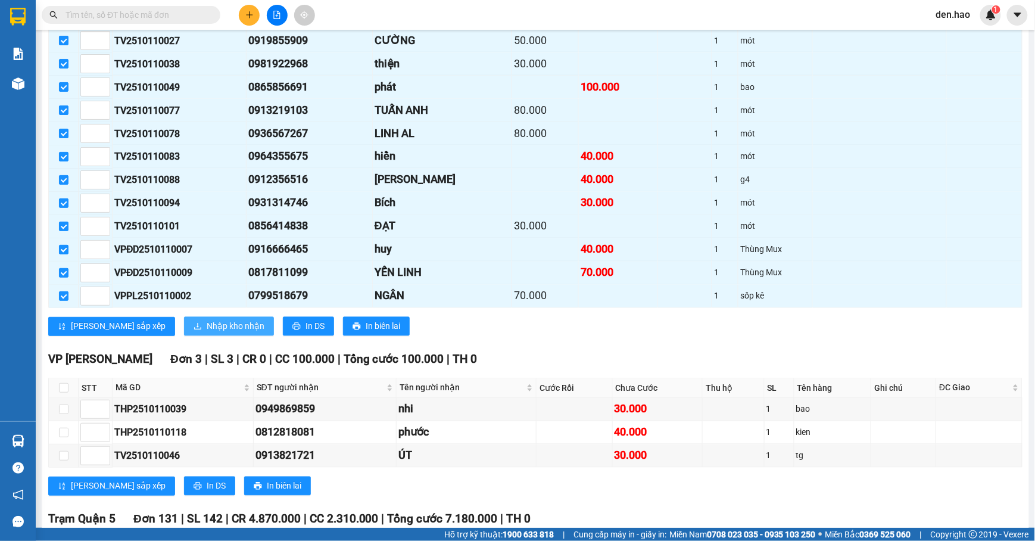
click at [207, 333] on span "Nhập kho nhận" at bounding box center [236, 326] width 58 height 13
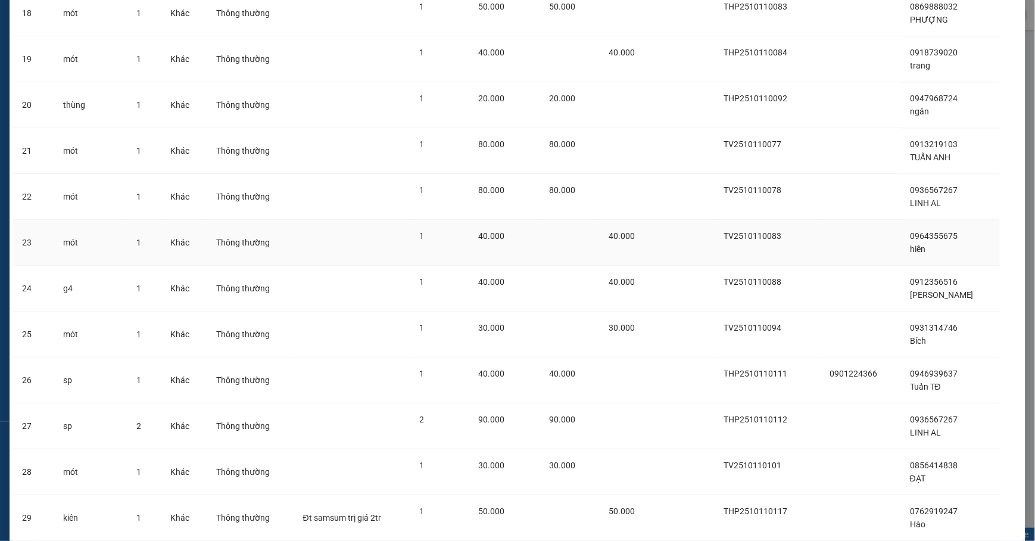
scroll to position [952, 0]
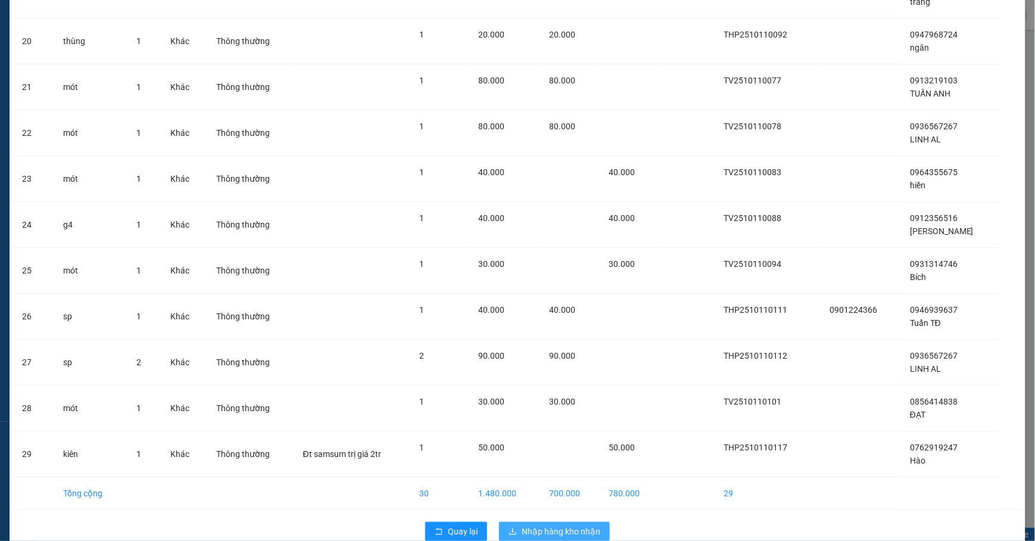
drag, startPoint x: 539, startPoint y: 535, endPoint x: 541, endPoint y: 520, distance: 14.3
click at [541, 535] on span "Nhập hàng kho nhận" at bounding box center [560, 530] width 79 height 13
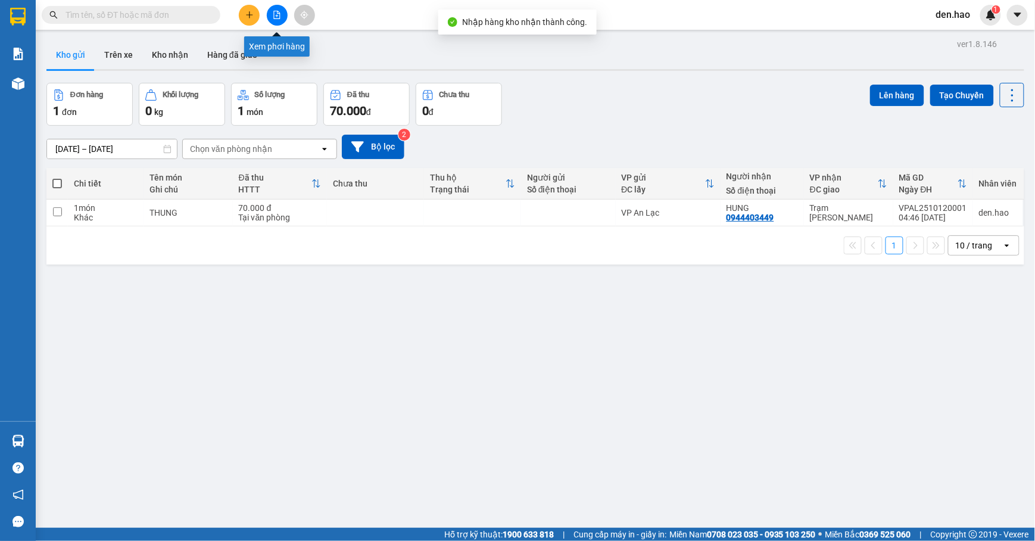
click at [283, 15] on button at bounding box center [277, 15] width 21 height 21
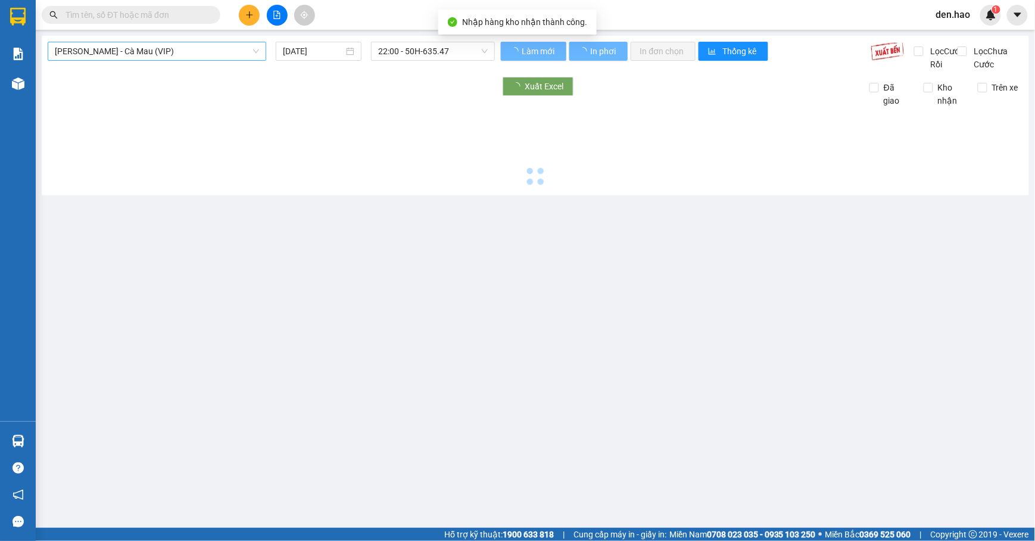
click at [201, 51] on span "[PERSON_NAME] - Cà Mau (VIP)" at bounding box center [157, 51] width 204 height 18
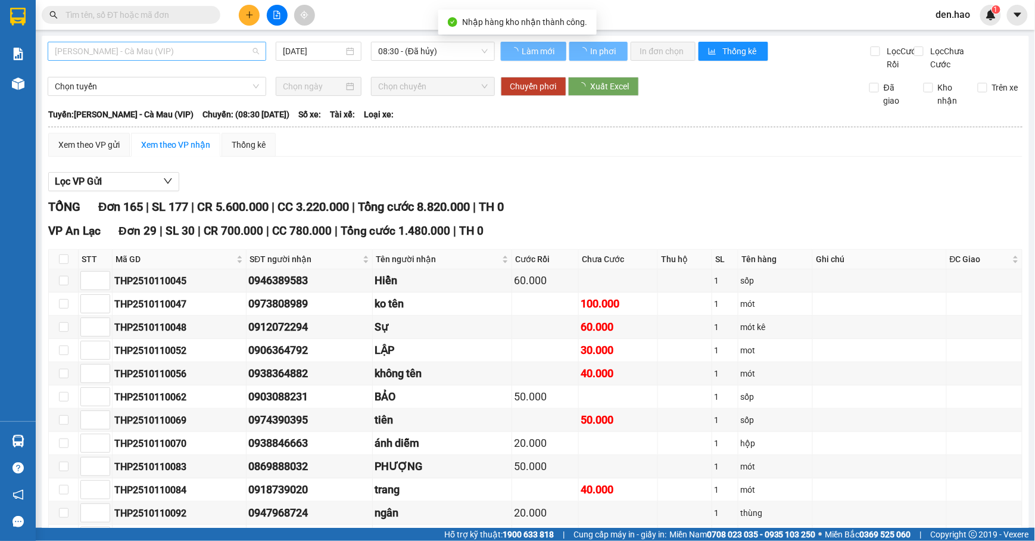
type input "[DATE]"
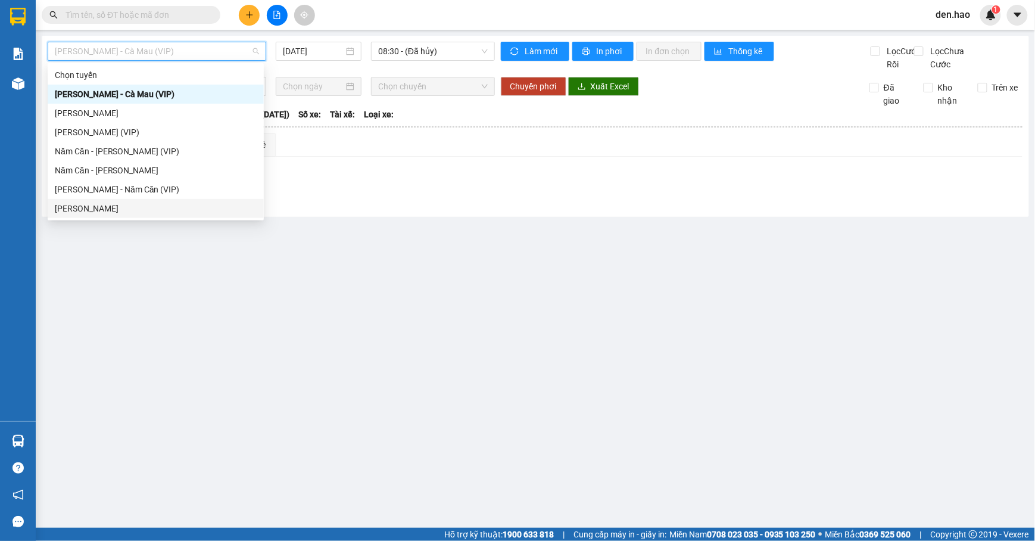
click at [121, 205] on div "[PERSON_NAME]" at bounding box center [156, 208] width 202 height 13
type input "[DATE]"
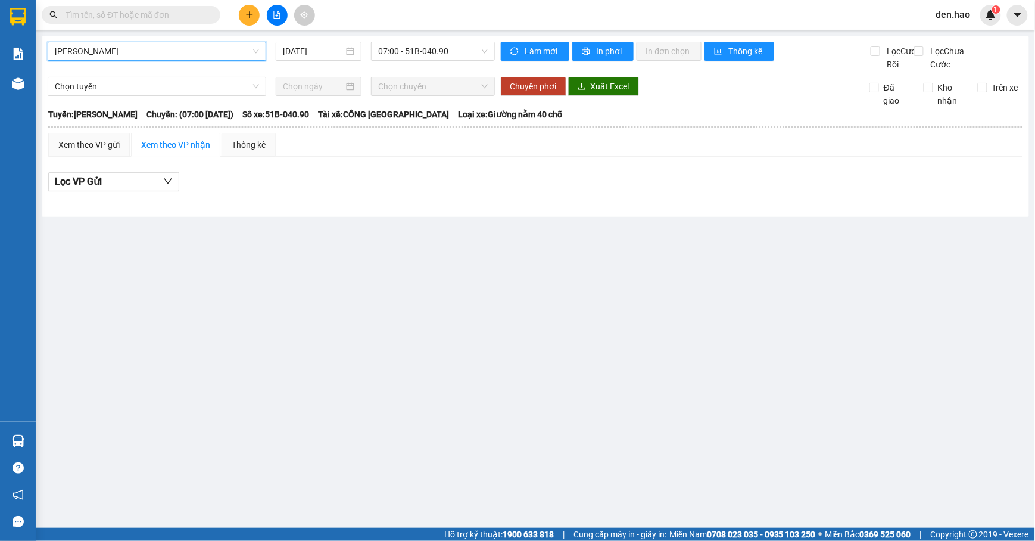
click at [152, 48] on span "[PERSON_NAME]" at bounding box center [157, 51] width 204 height 18
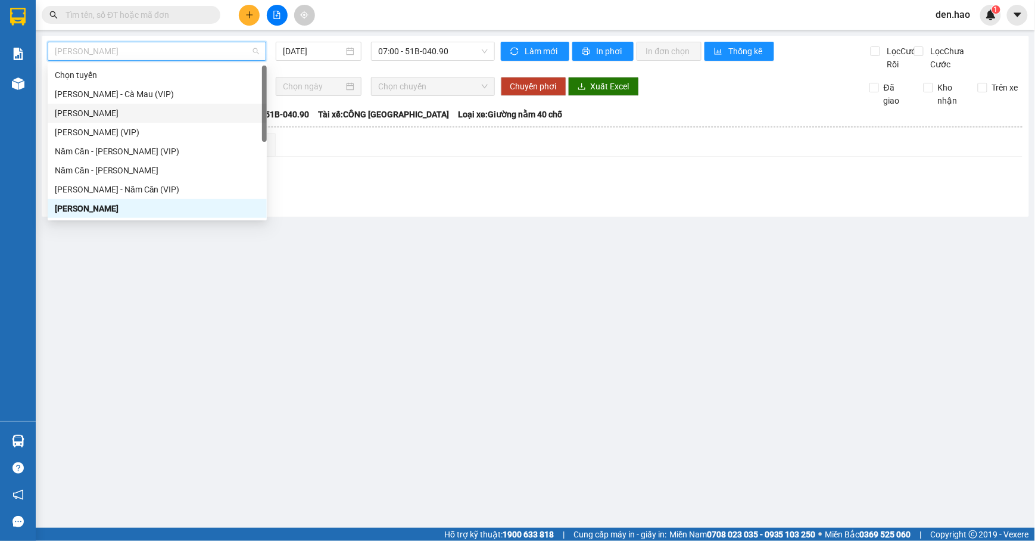
click at [107, 115] on div "[PERSON_NAME]" at bounding box center [157, 113] width 205 height 13
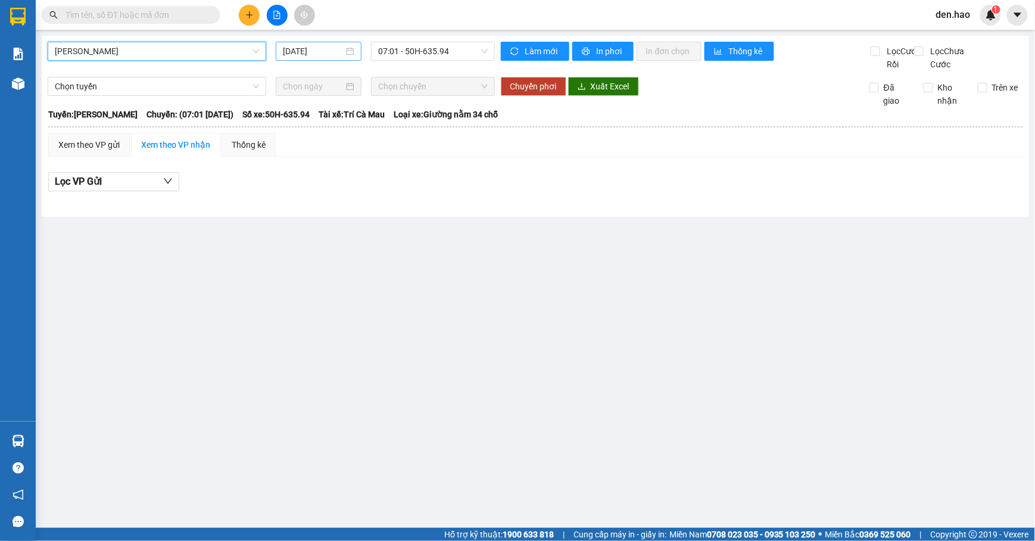
click at [285, 46] on input "[DATE]" at bounding box center [313, 51] width 61 height 13
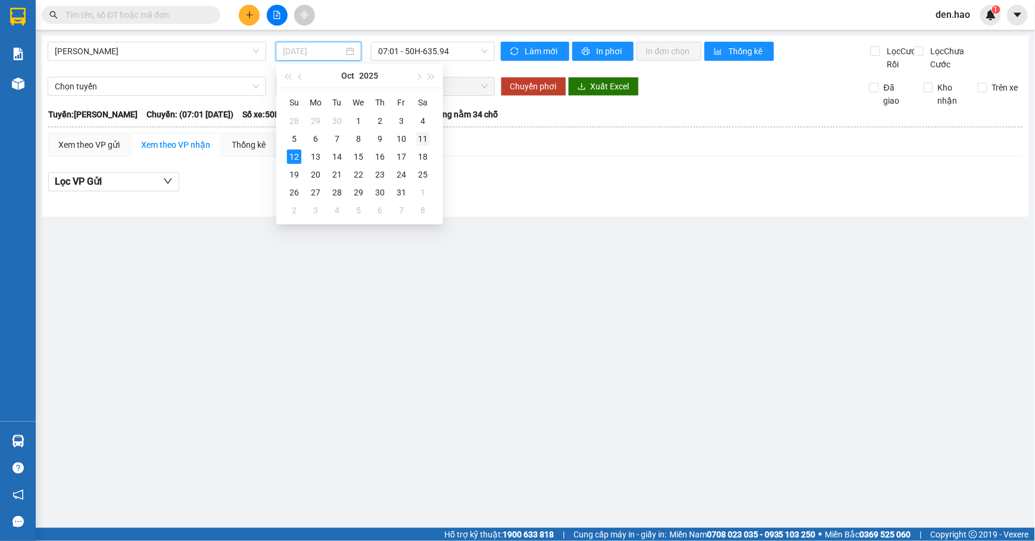
click at [418, 140] on div "11" at bounding box center [422, 139] width 14 height 14
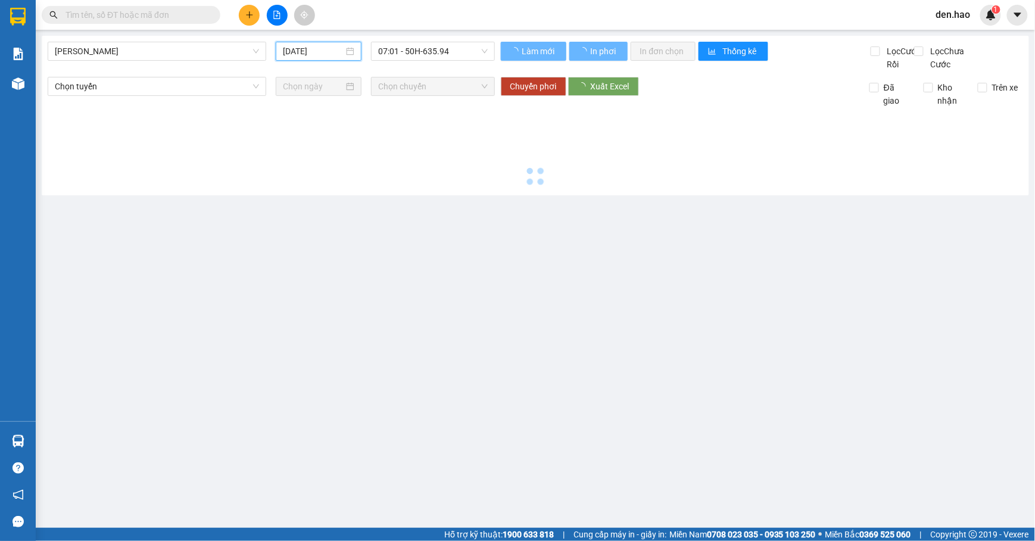
type input "[DATE]"
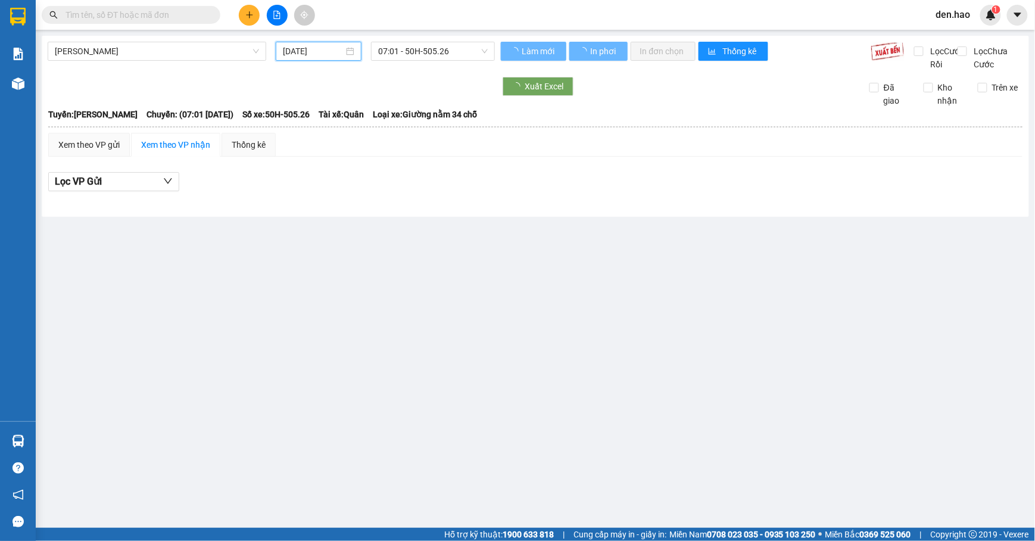
click at [435, 40] on div "Cà Mau - Hồ Chí Minh 11/10/2025 07:01 - 50H-505.26 Làm mới In phơi In đơn chọn …" at bounding box center [535, 126] width 987 height 181
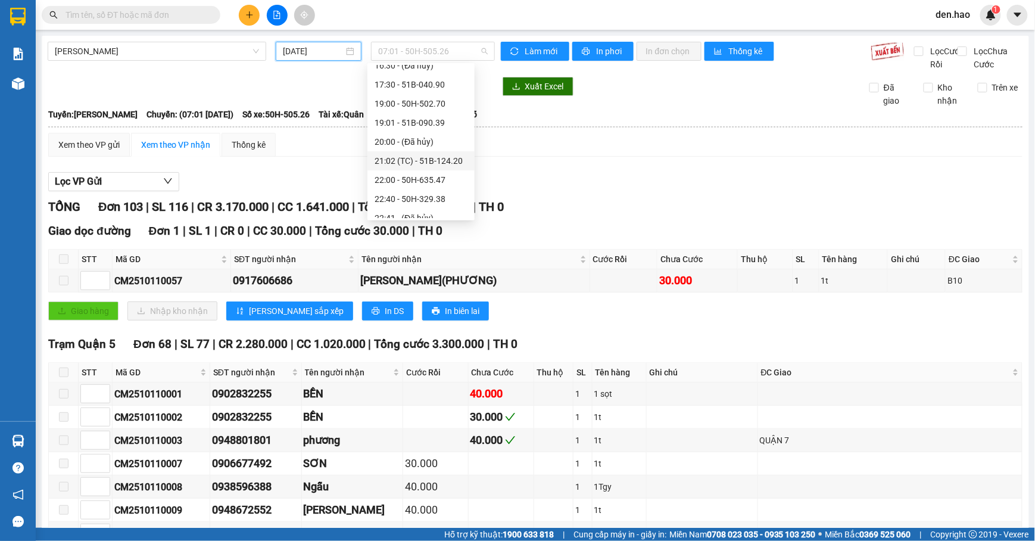
scroll to position [114, 0]
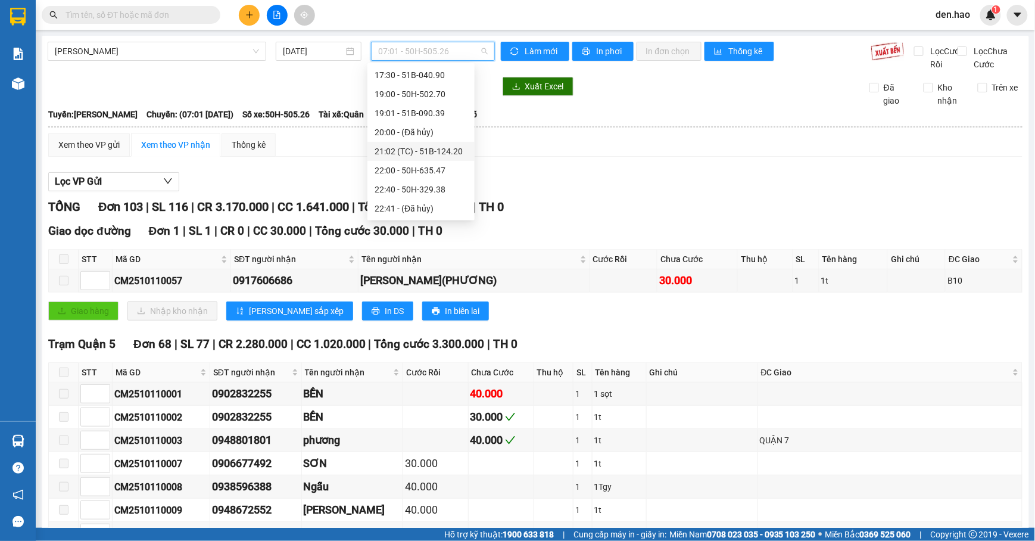
click at [417, 148] on div "21:02 (TC) - 51B-124.20" at bounding box center [420, 151] width 93 height 13
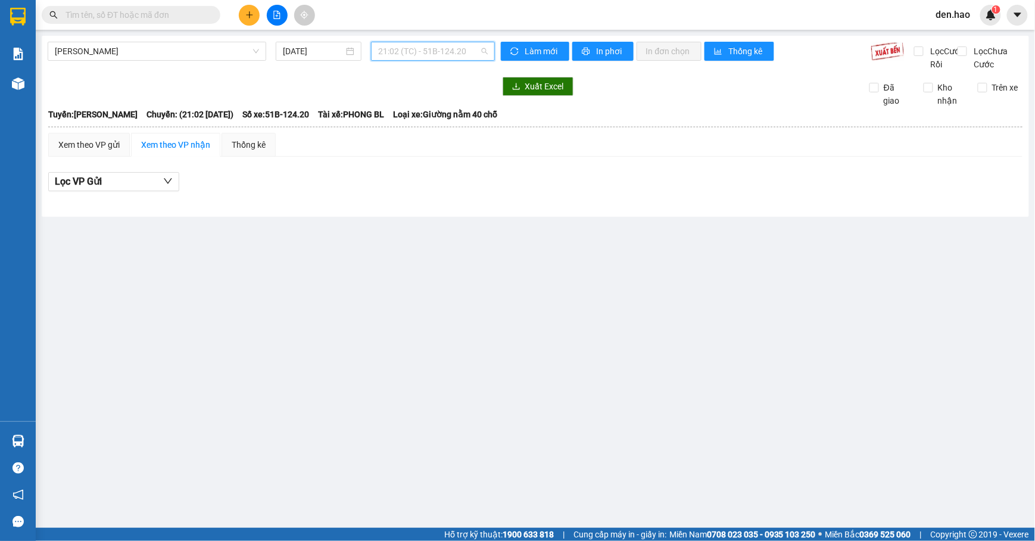
click at [436, 51] on span "21:02 (TC) - 51B-124.20" at bounding box center [433, 51] width 110 height 18
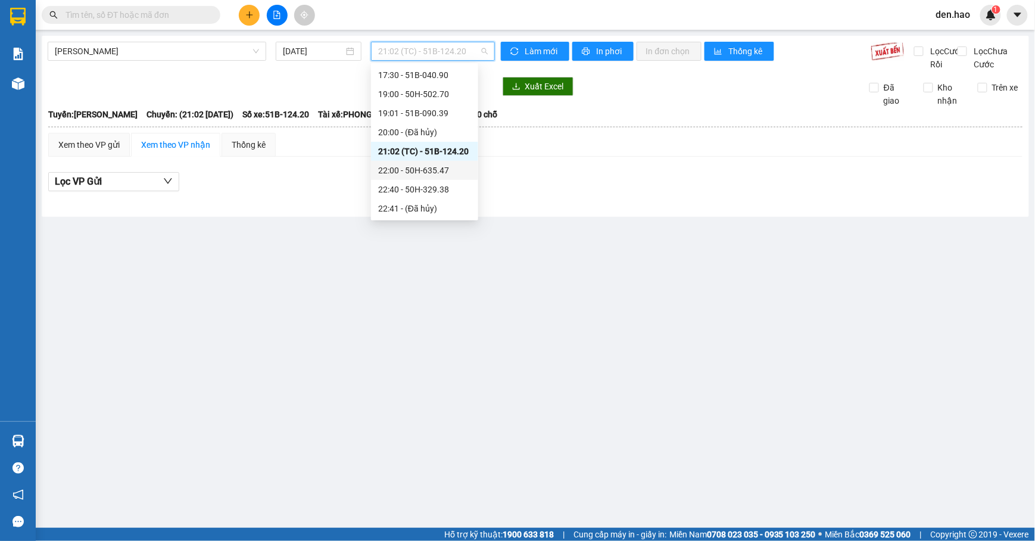
click at [417, 168] on div "22:00 - 50H-635.47" at bounding box center [424, 170] width 93 height 13
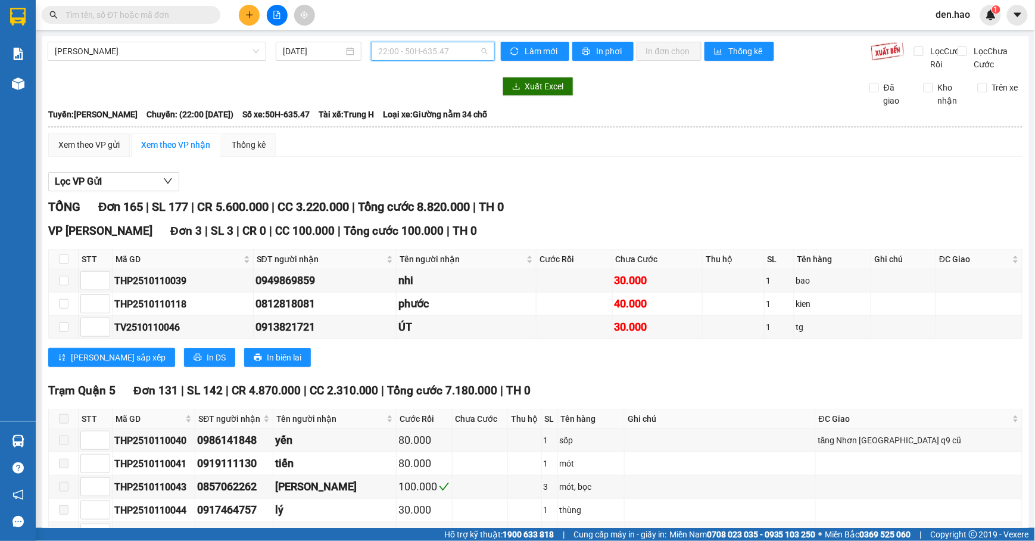
click at [431, 52] on span "22:00 - 50H-635.47" at bounding box center [433, 51] width 110 height 18
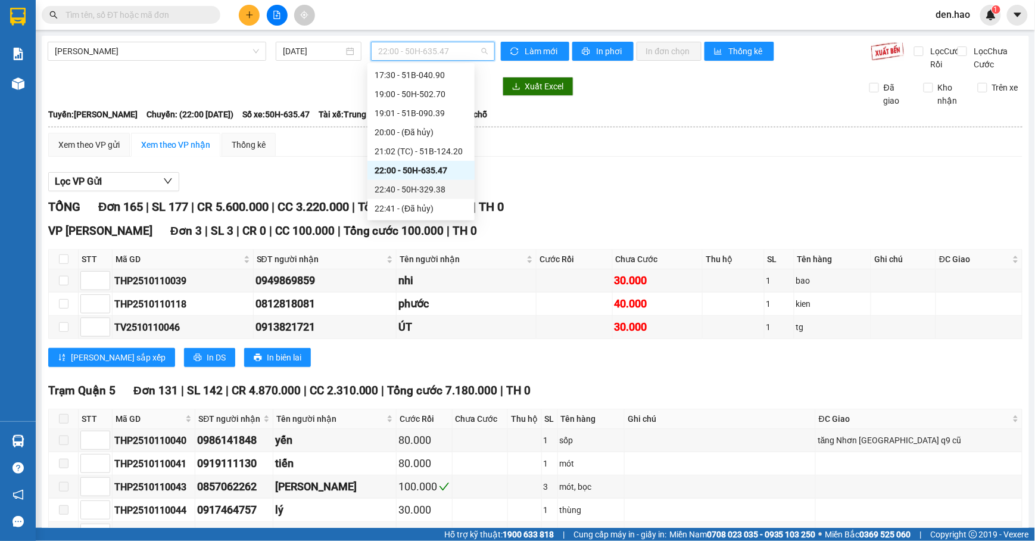
click at [415, 186] on div "22:40 - 50H-329.38" at bounding box center [420, 189] width 93 height 13
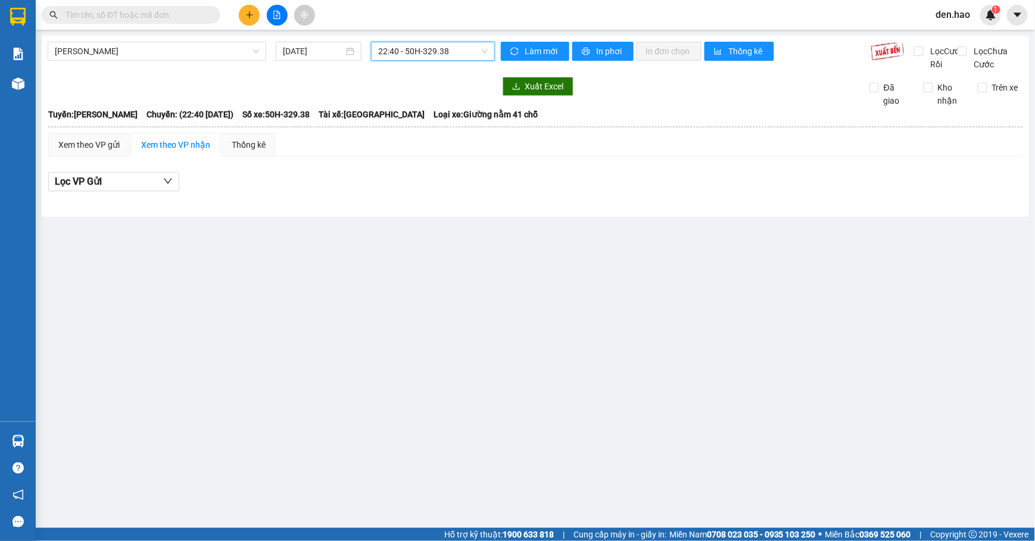
click at [443, 51] on span "22:40 - 50H-329.38" at bounding box center [433, 51] width 110 height 18
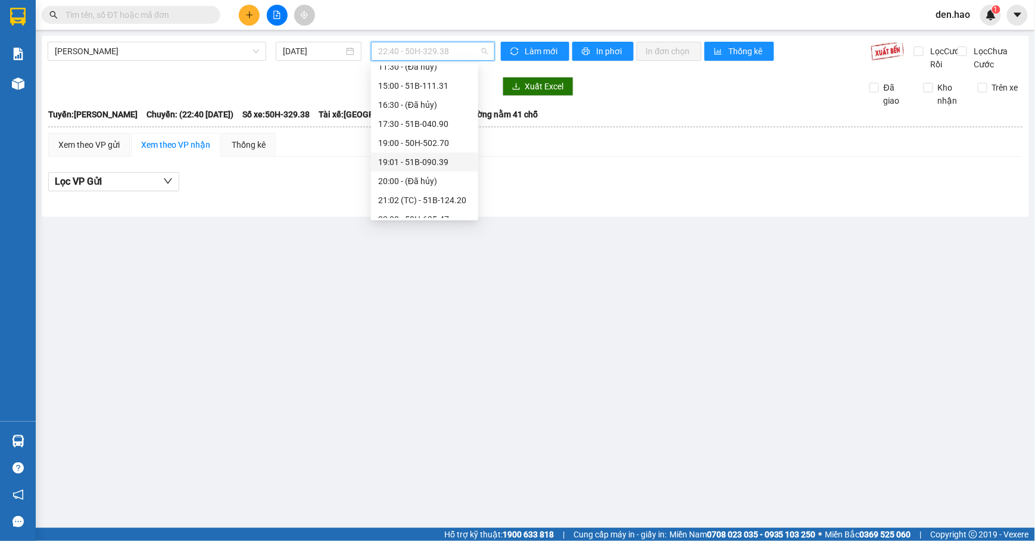
scroll to position [35, 0]
click at [229, 48] on span "[PERSON_NAME]" at bounding box center [157, 51] width 204 height 18
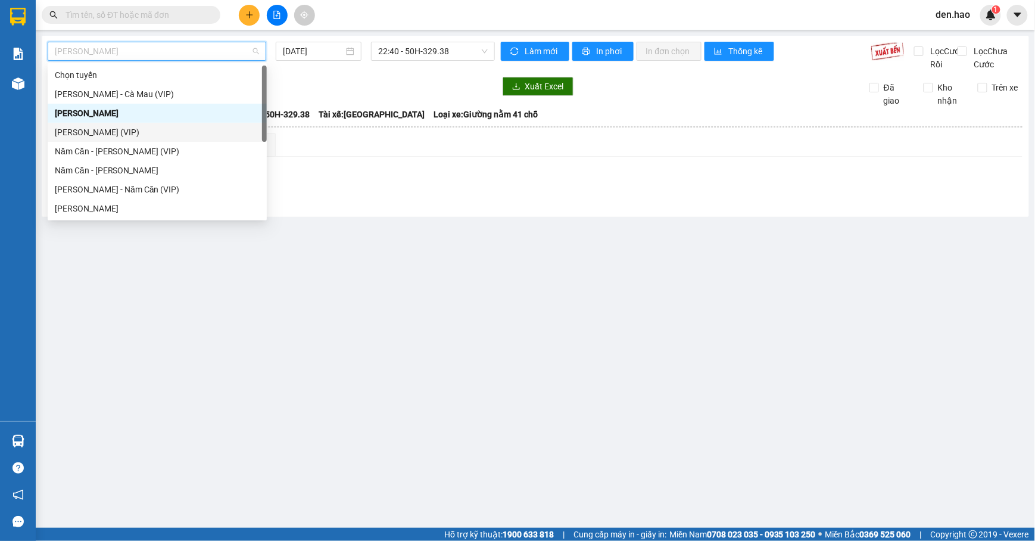
click at [108, 136] on div "[PERSON_NAME] (VIP)" at bounding box center [157, 132] width 205 height 13
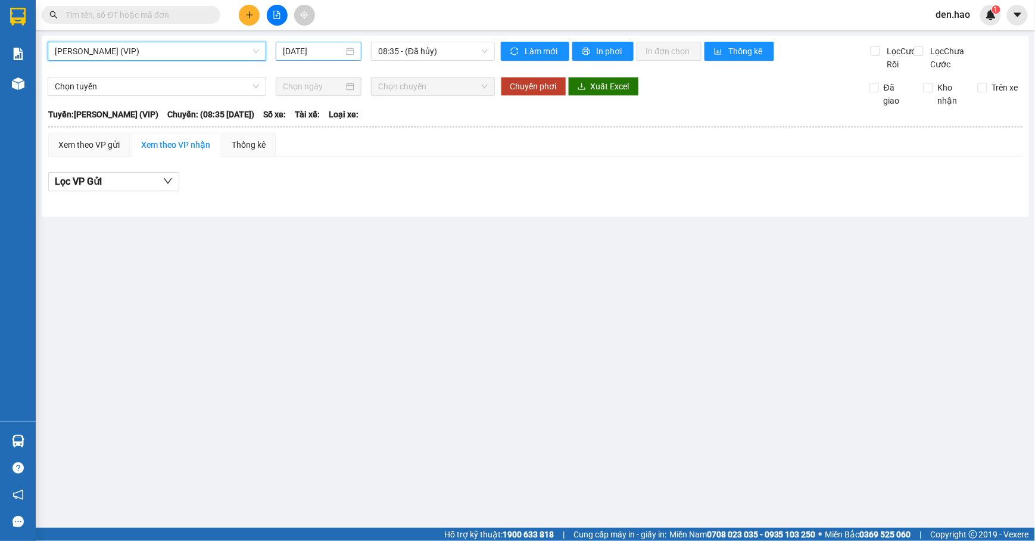
click at [289, 50] on input "[DATE]" at bounding box center [313, 51] width 61 height 13
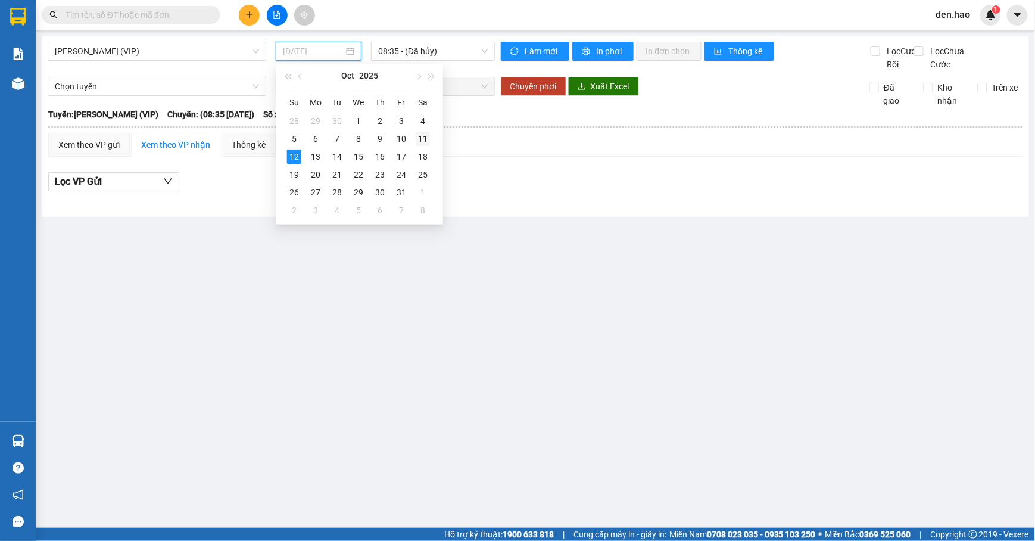
click at [417, 136] on div "11" at bounding box center [422, 139] width 14 height 14
type input "[DATE]"
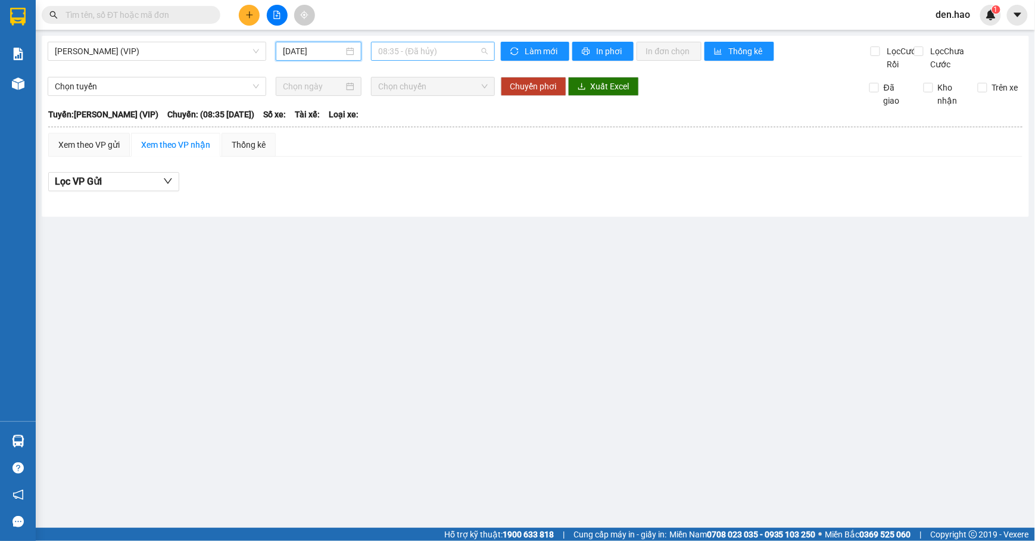
click at [435, 55] on span "08:35 - (Đã hủy)" at bounding box center [433, 51] width 110 height 18
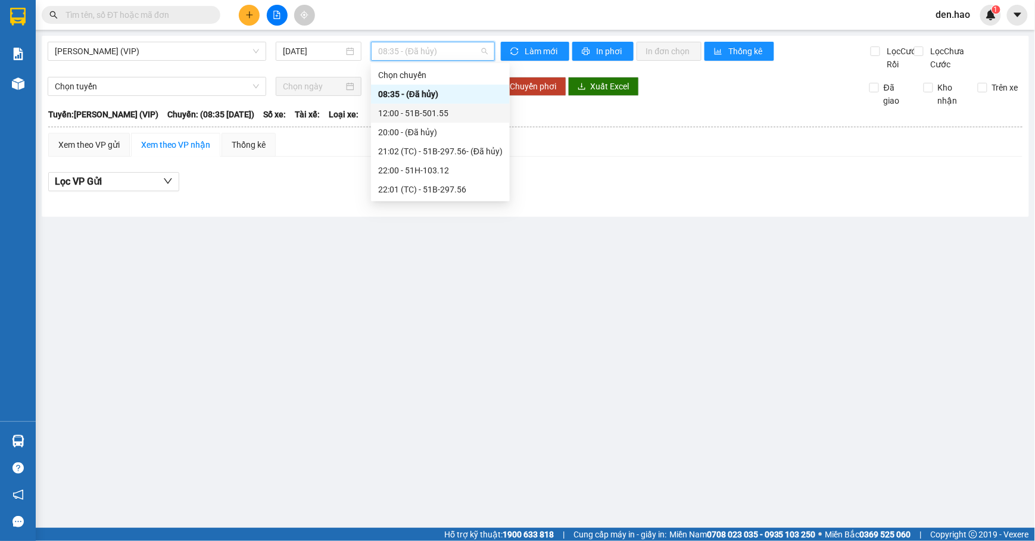
click at [424, 113] on div "12:00 - 51B-501.55" at bounding box center [440, 113] width 124 height 13
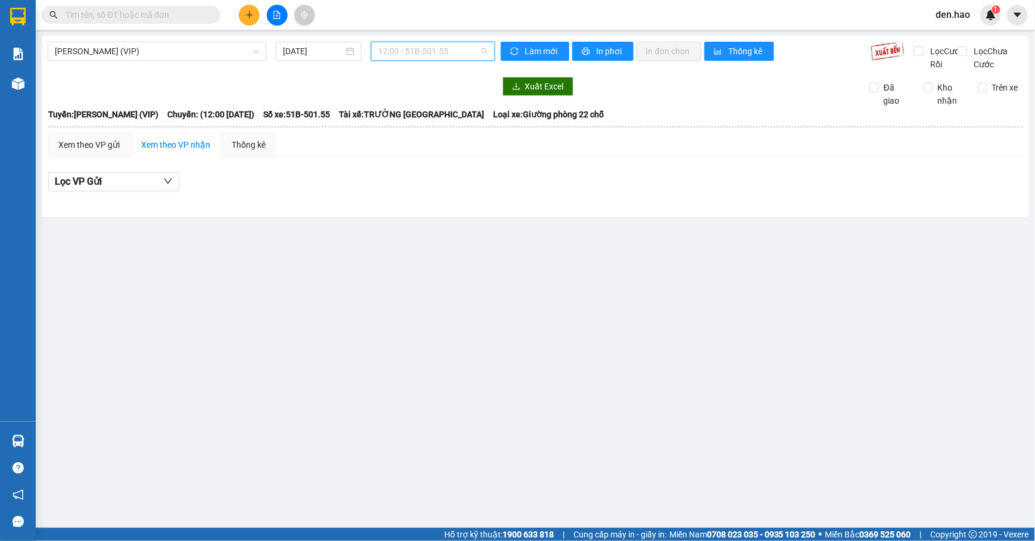
click at [421, 54] on span "12:00 - 51B-501.55" at bounding box center [433, 51] width 110 height 18
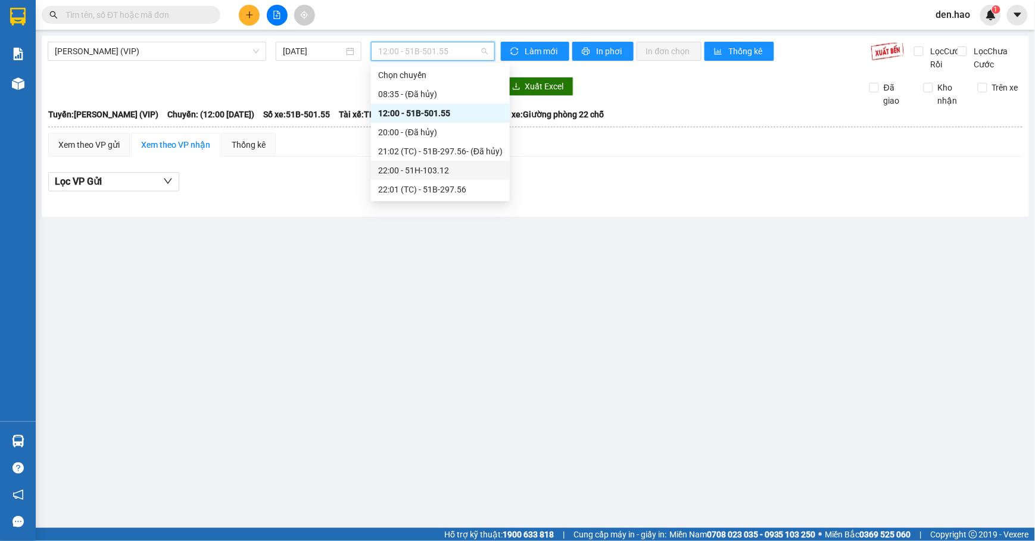
click at [425, 173] on div "22:00 - 51H-103.12" at bounding box center [440, 170] width 124 height 13
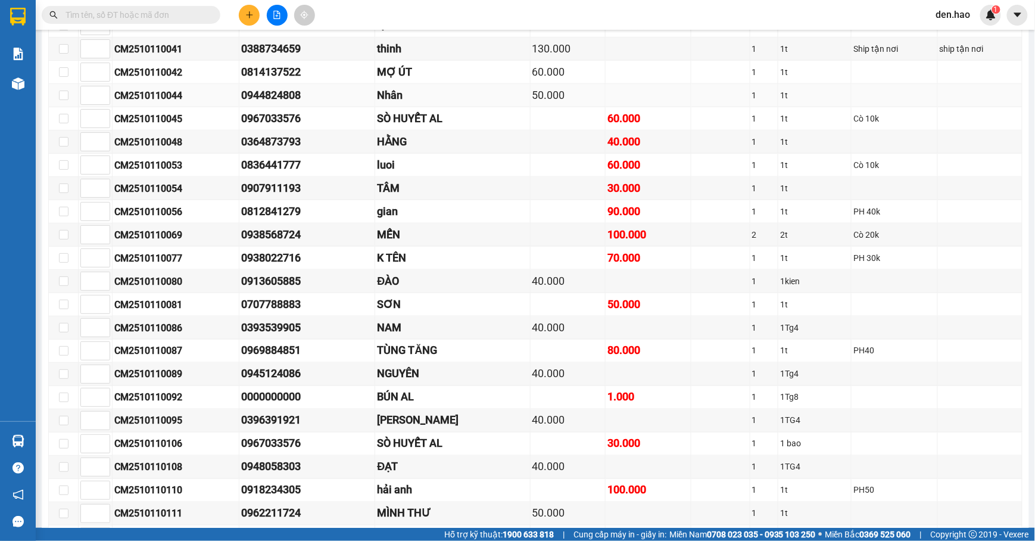
scroll to position [1905, 0]
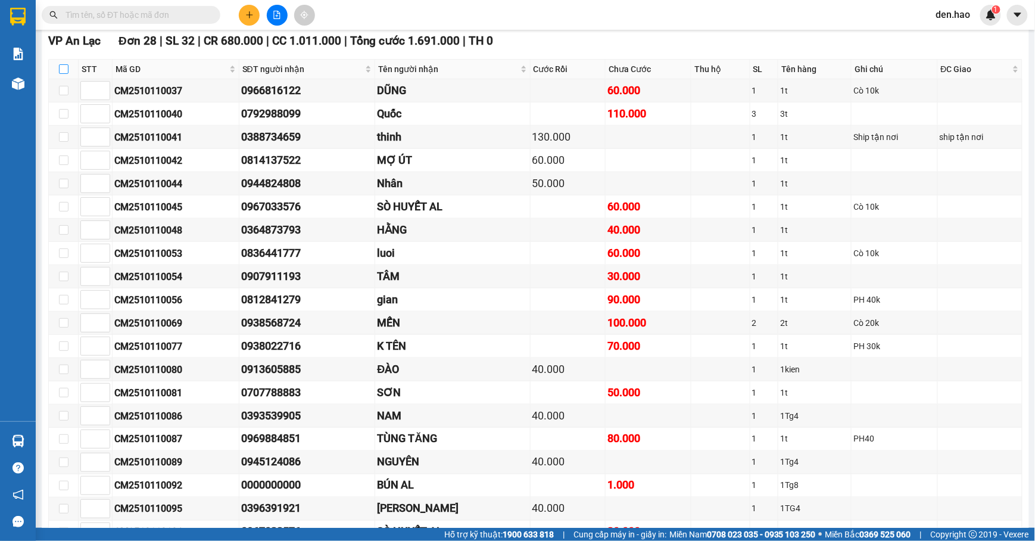
click at [64, 74] on input "checkbox" at bounding box center [64, 69] width 10 height 10
checkbox input "true"
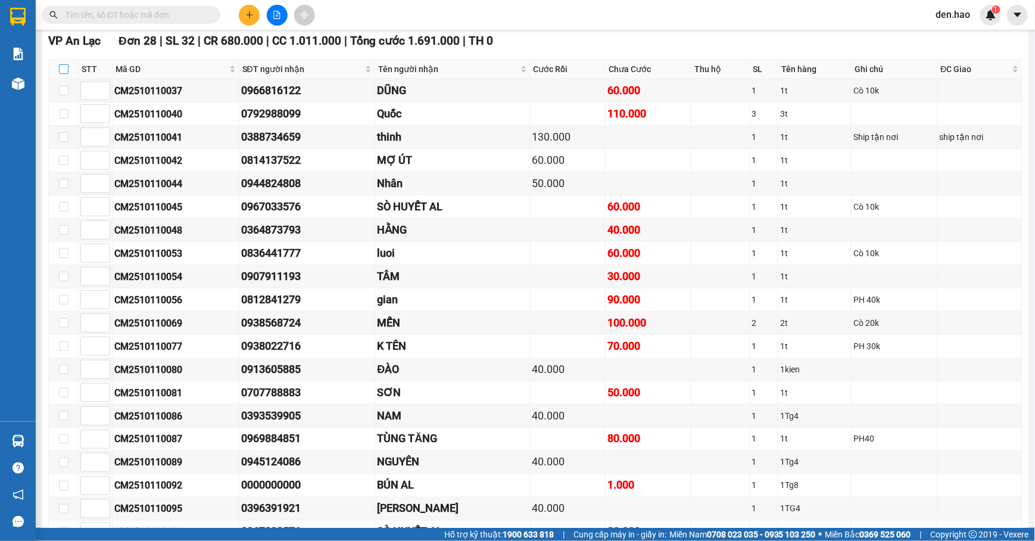
checkbox input "true"
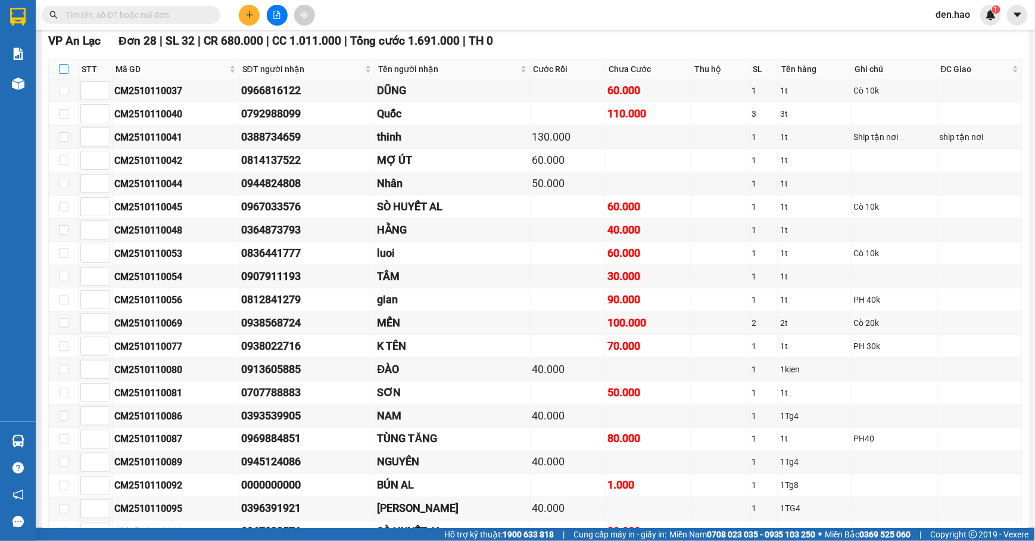
checkbox input "true"
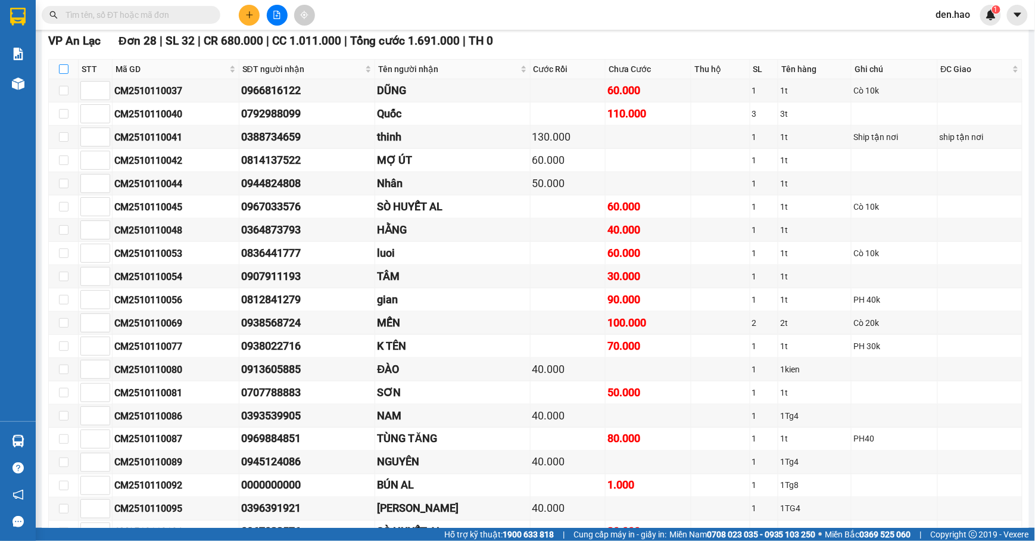
checkbox input "true"
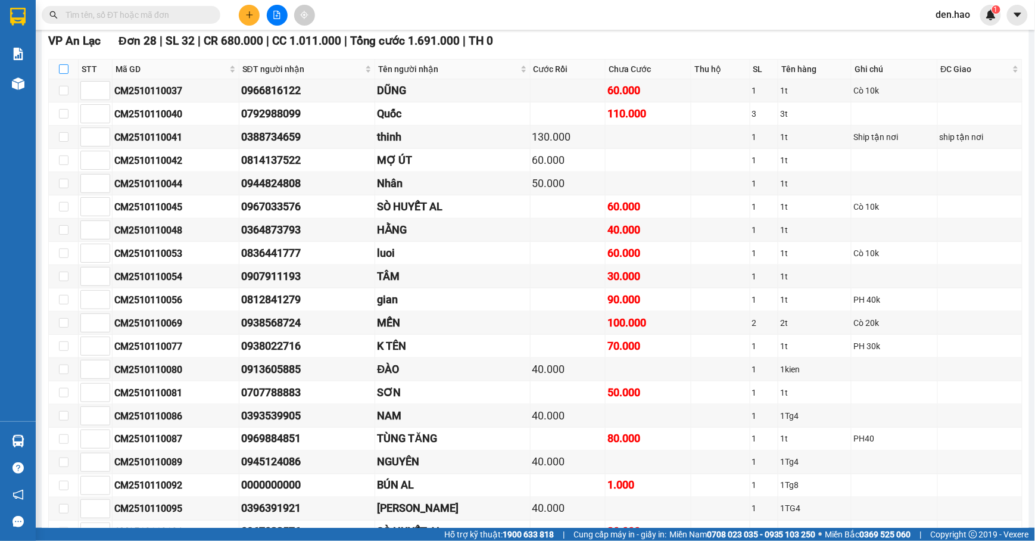
checkbox input "true"
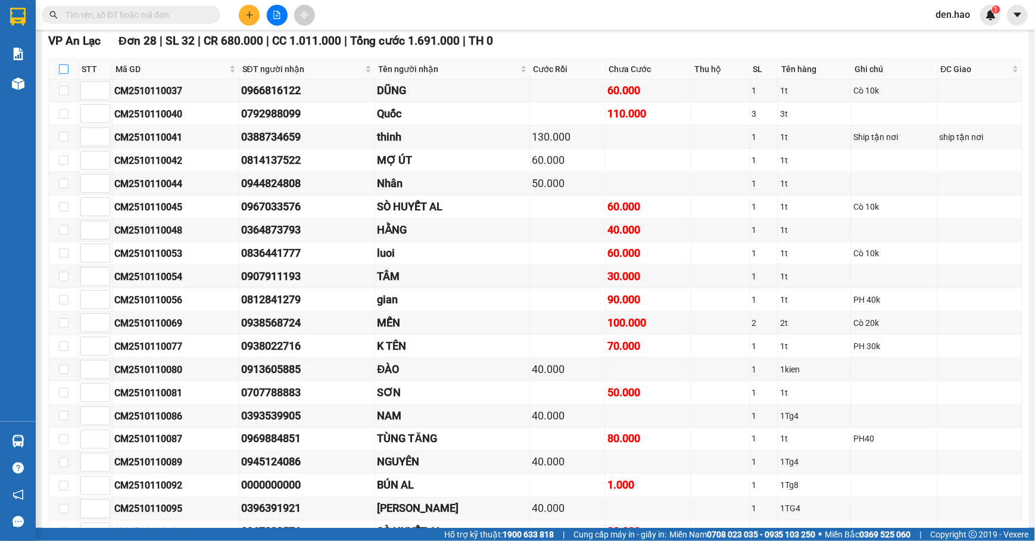
checkbox input "true"
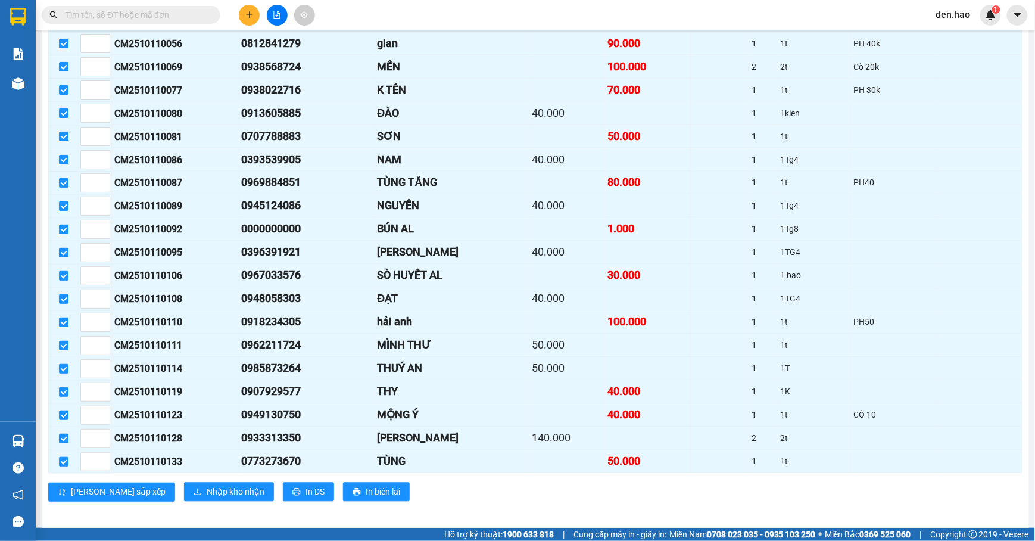
scroll to position [2241, 0]
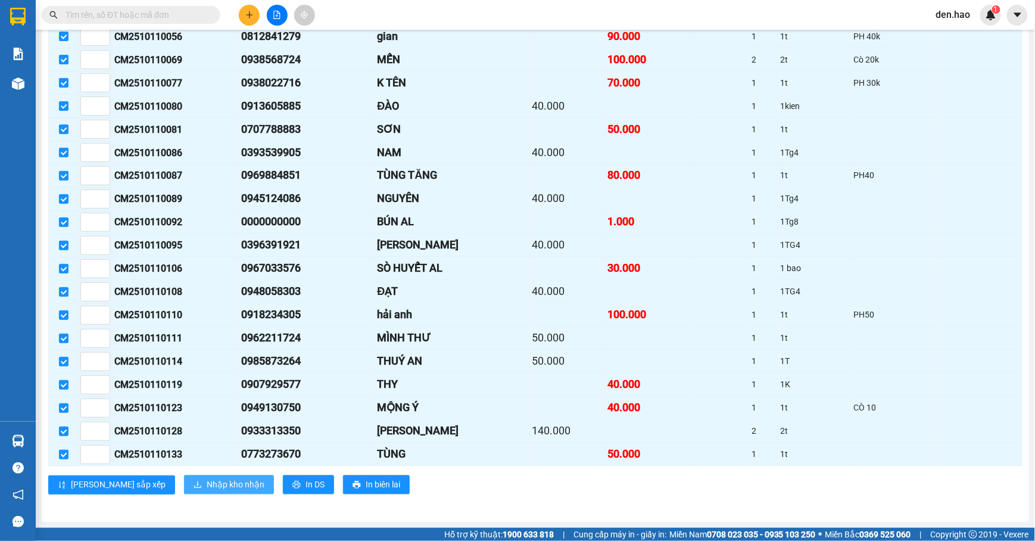
click at [207, 486] on span "Nhập kho nhận" at bounding box center [236, 484] width 58 height 13
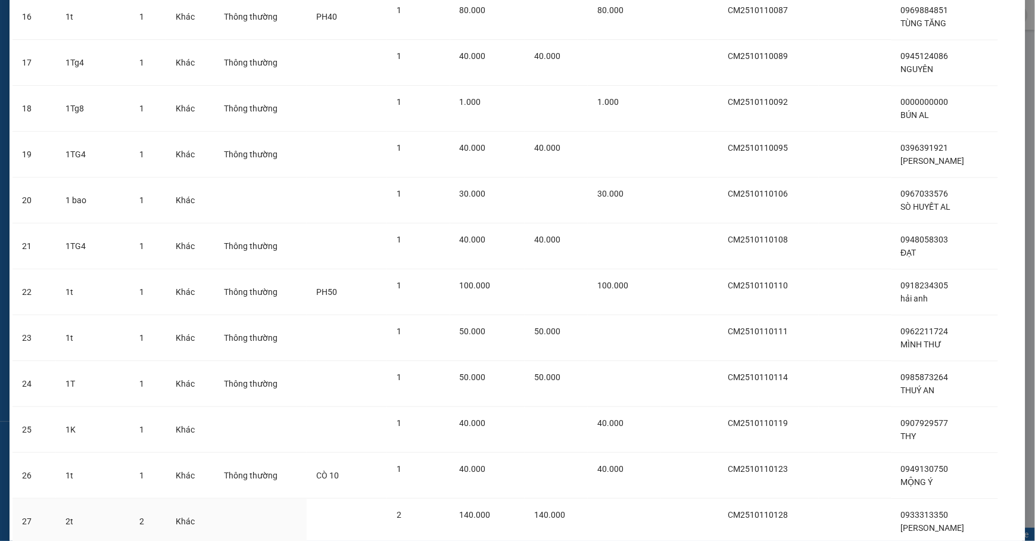
scroll to position [936, 0]
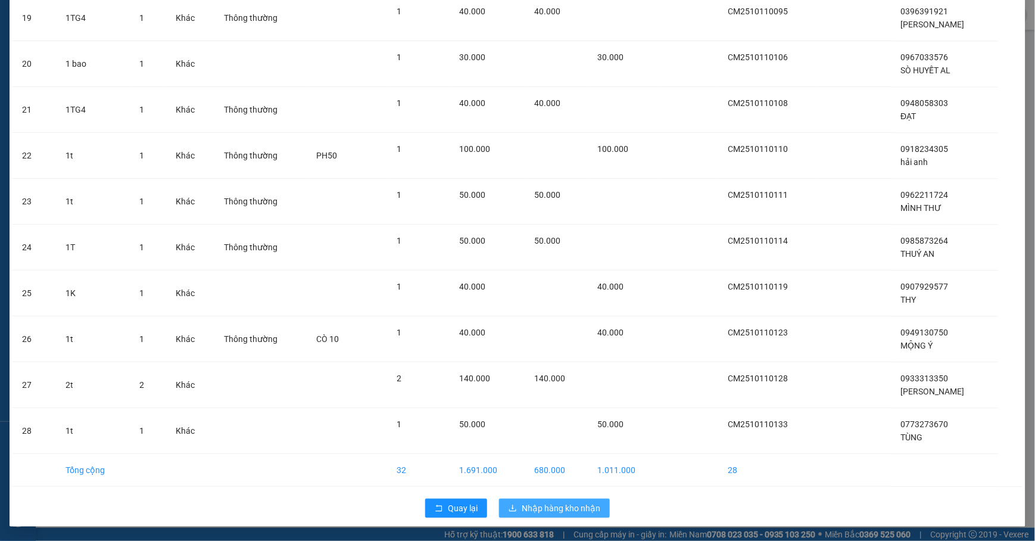
click at [525, 507] on span "Nhập hàng kho nhận" at bounding box center [560, 507] width 79 height 13
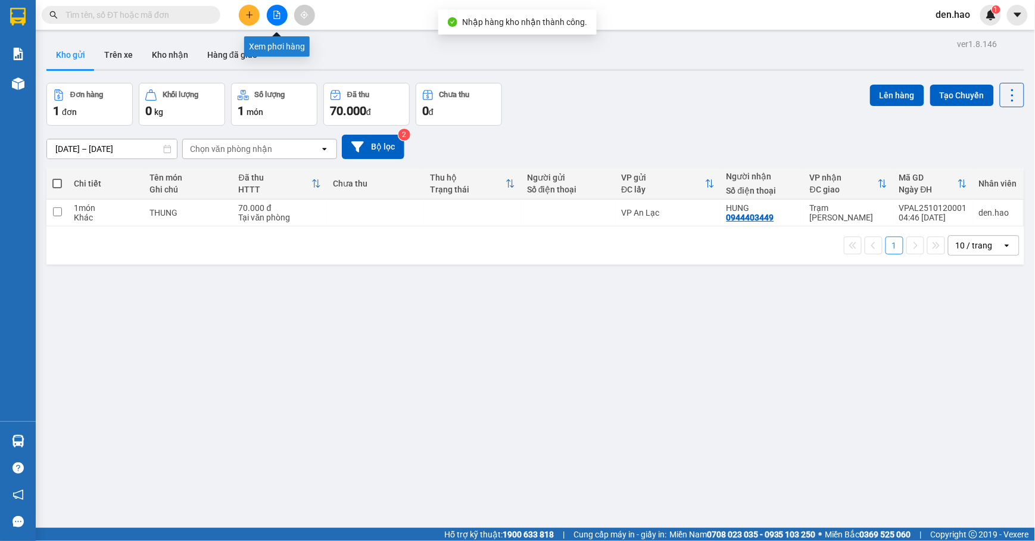
click at [277, 13] on icon "file-add" at bounding box center [277, 15] width 7 height 8
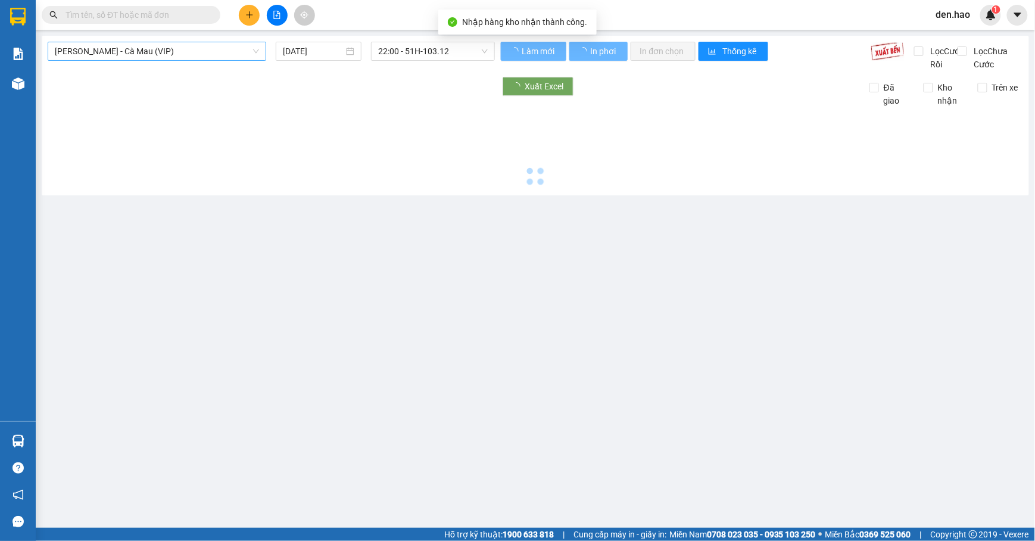
type input "[DATE]"
click at [211, 49] on span "[PERSON_NAME] - Cà Mau (VIP)" at bounding box center [157, 51] width 204 height 18
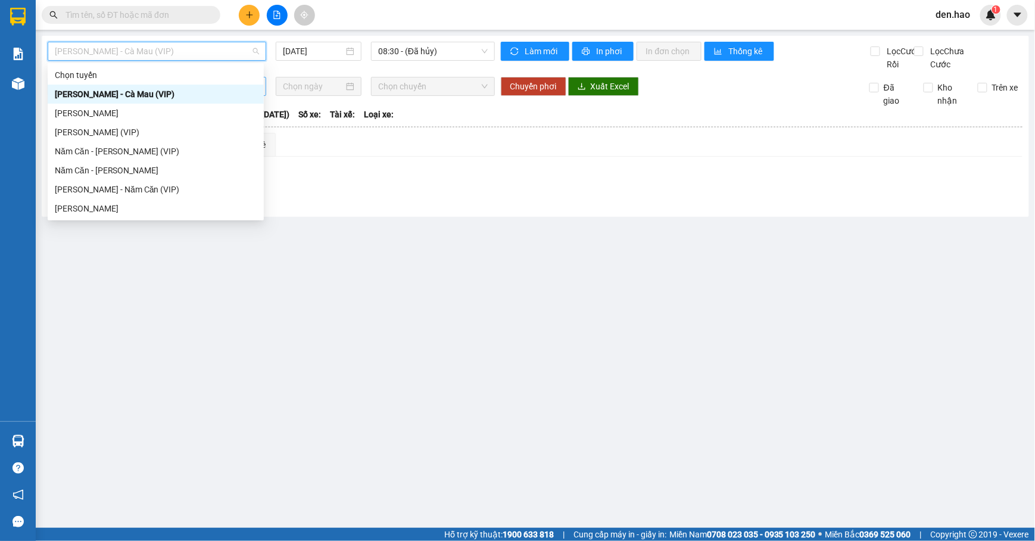
click at [137, 93] on div "[PERSON_NAME] - Cà Mau (VIP)" at bounding box center [156, 94] width 202 height 13
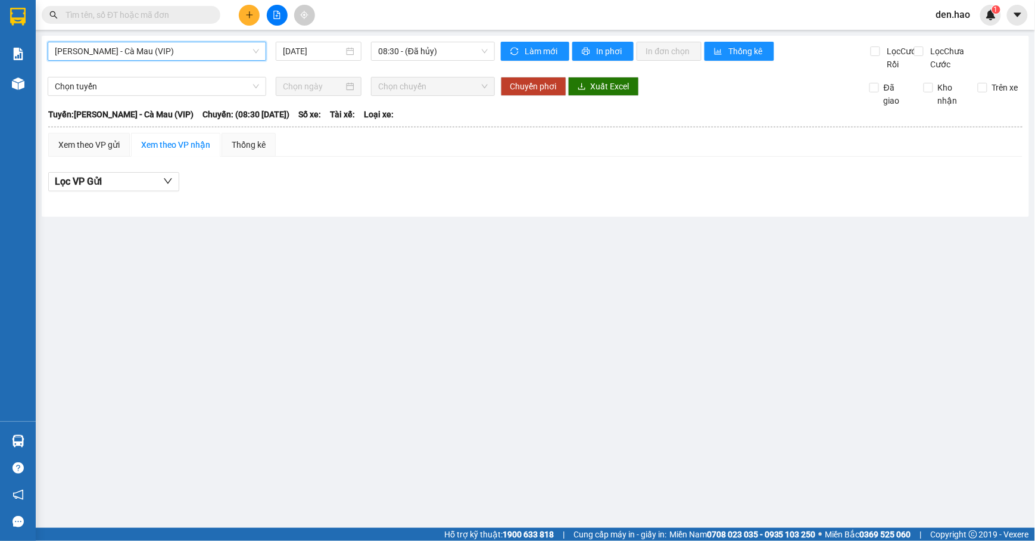
click at [169, 49] on span "[PERSON_NAME] - Cà Mau (VIP)" at bounding box center [157, 51] width 204 height 18
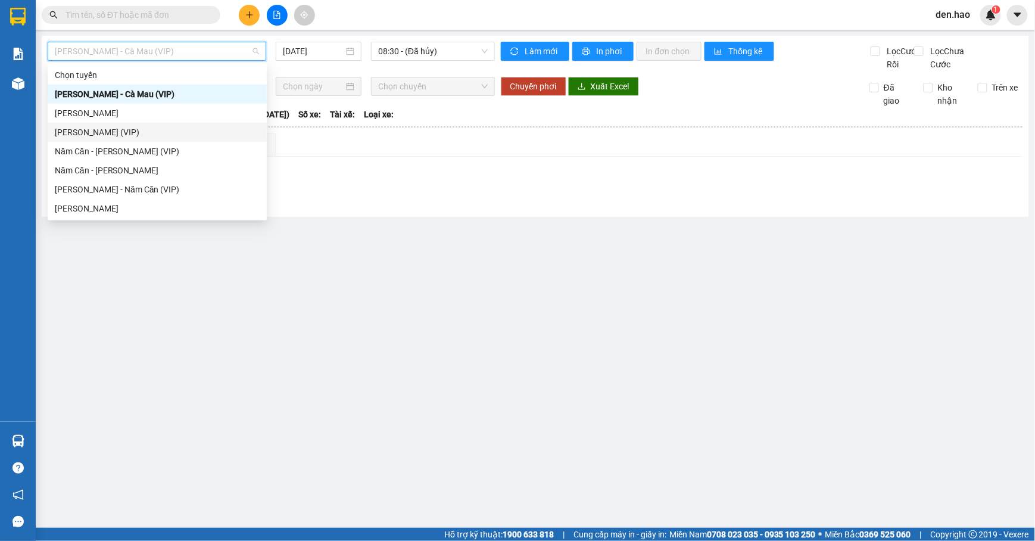
click at [143, 129] on div "[PERSON_NAME] (VIP)" at bounding box center [157, 132] width 205 height 13
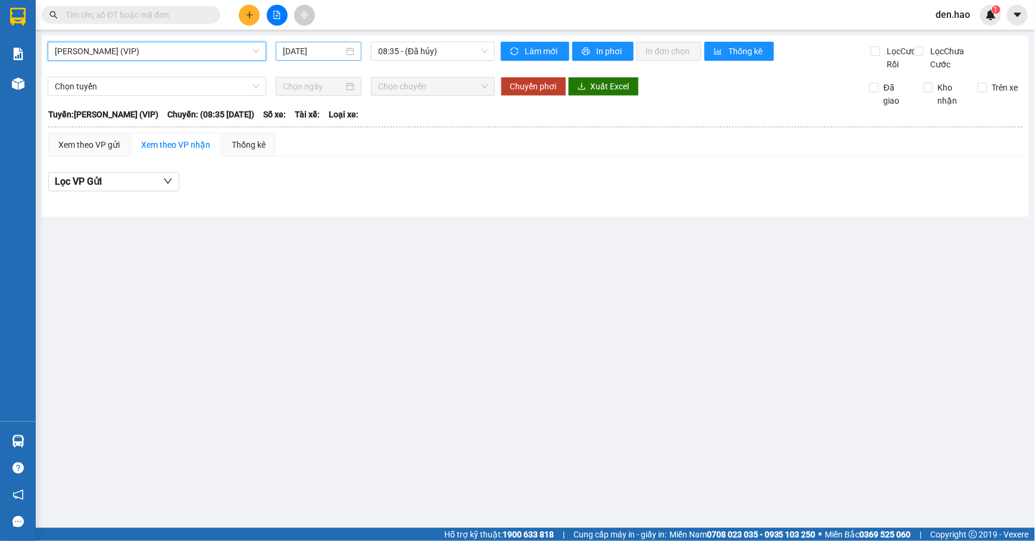
click at [290, 48] on input "[DATE]" at bounding box center [313, 51] width 61 height 13
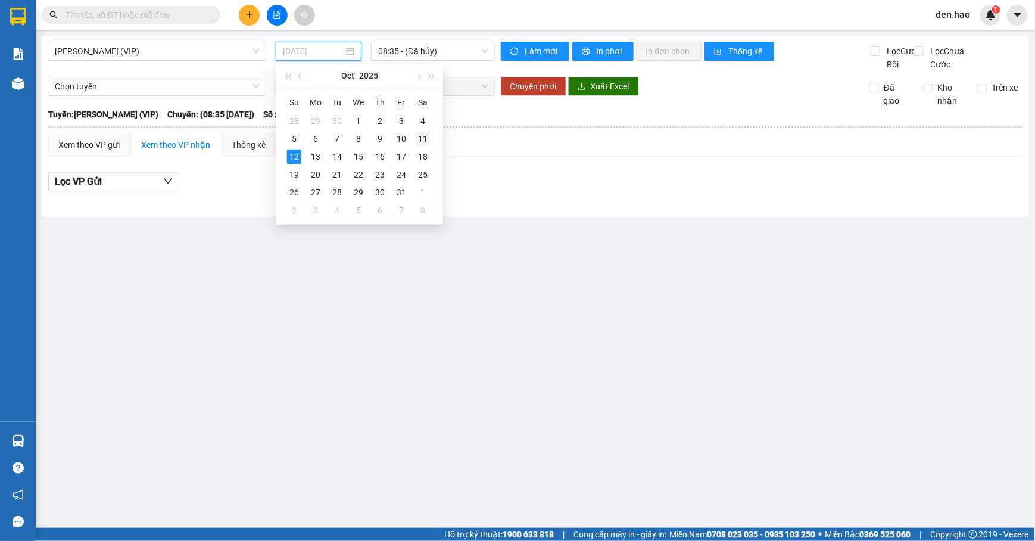
click at [424, 137] on div "11" at bounding box center [422, 139] width 14 height 14
type input "[DATE]"
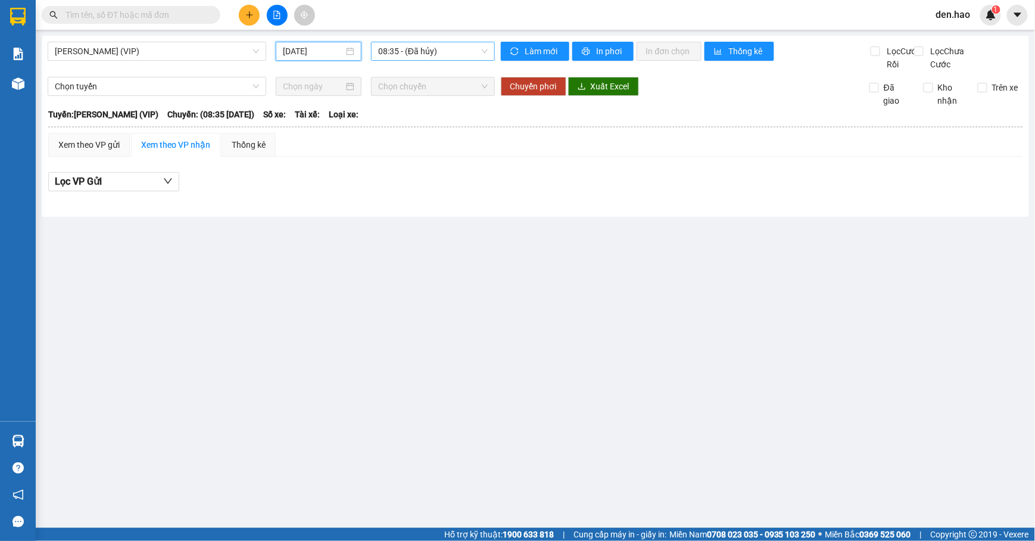
click at [423, 48] on span "08:35 - (Đã hủy)" at bounding box center [433, 51] width 110 height 18
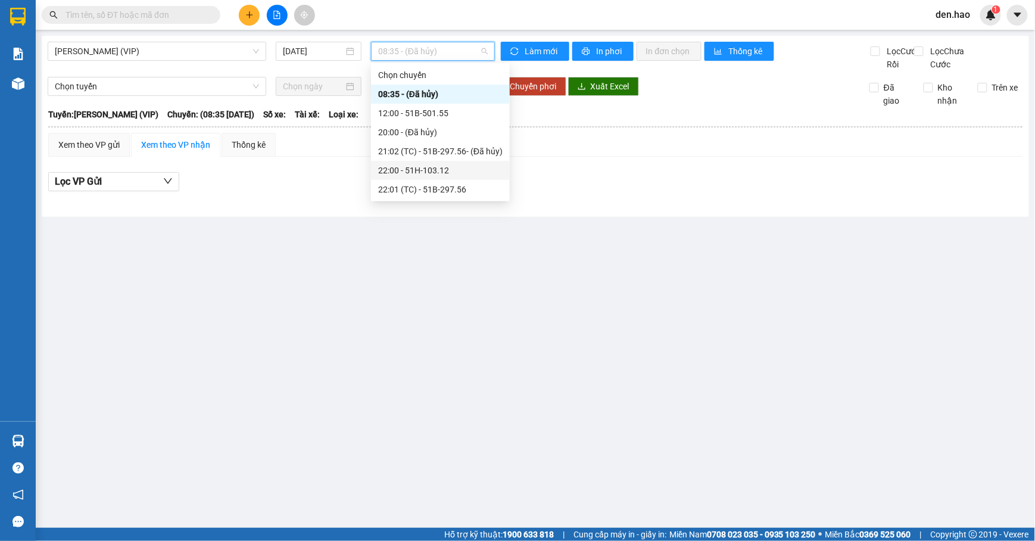
click at [438, 175] on div "22:00 - 51H-103.12" at bounding box center [440, 170] width 124 height 13
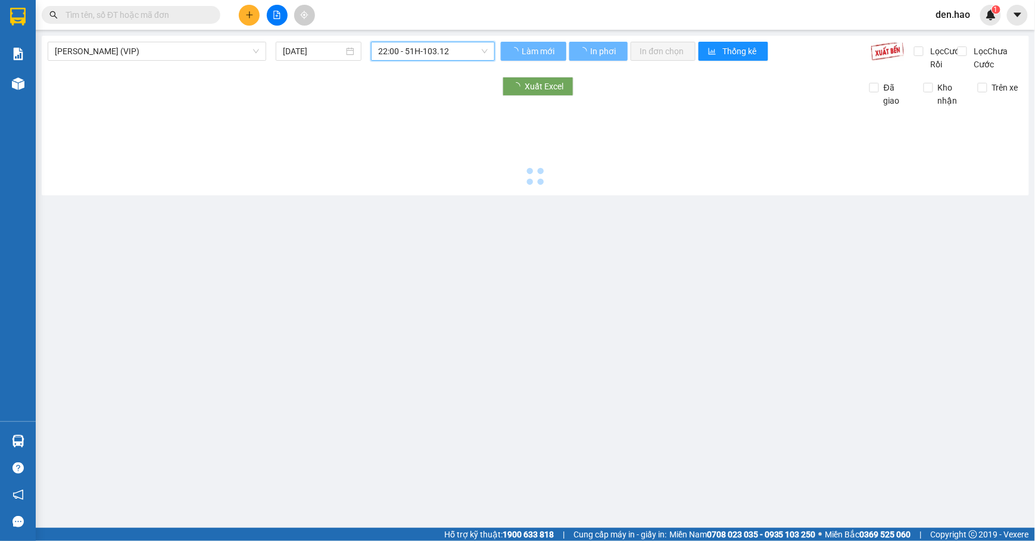
click at [438, 51] on span "22:00 - 51H-103.12" at bounding box center [433, 51] width 110 height 18
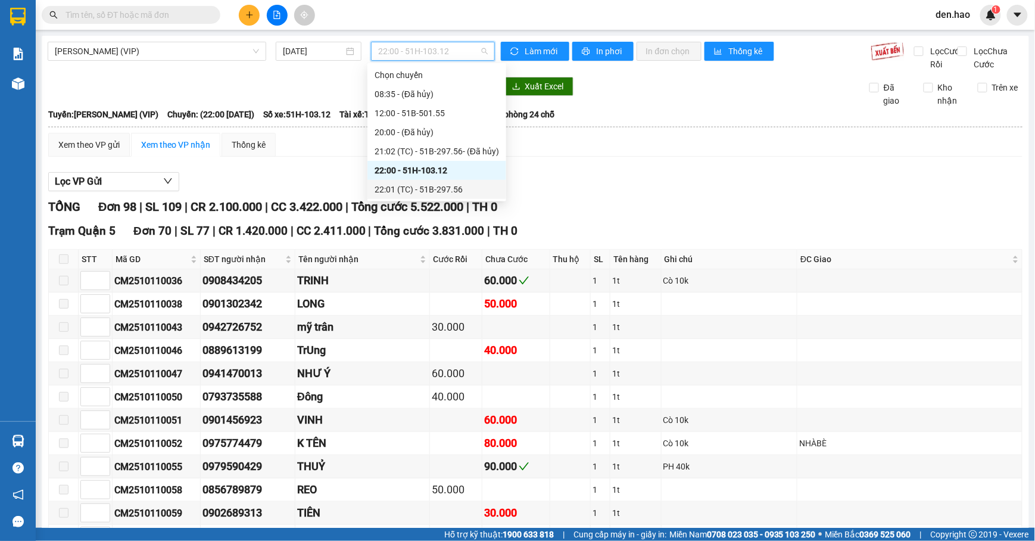
click at [435, 193] on div "22:01 (TC) - 51B-297.56" at bounding box center [436, 189] width 124 height 13
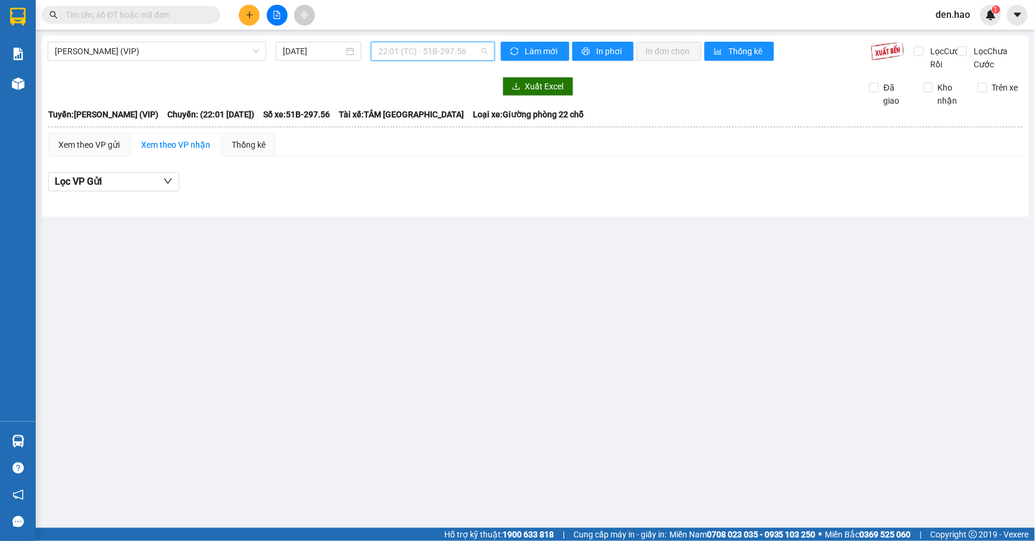
click at [446, 43] on span "22:01 (TC) - 51B-297.56" at bounding box center [433, 51] width 110 height 18
click at [225, 42] on span "[PERSON_NAME] (VIP)" at bounding box center [157, 51] width 204 height 18
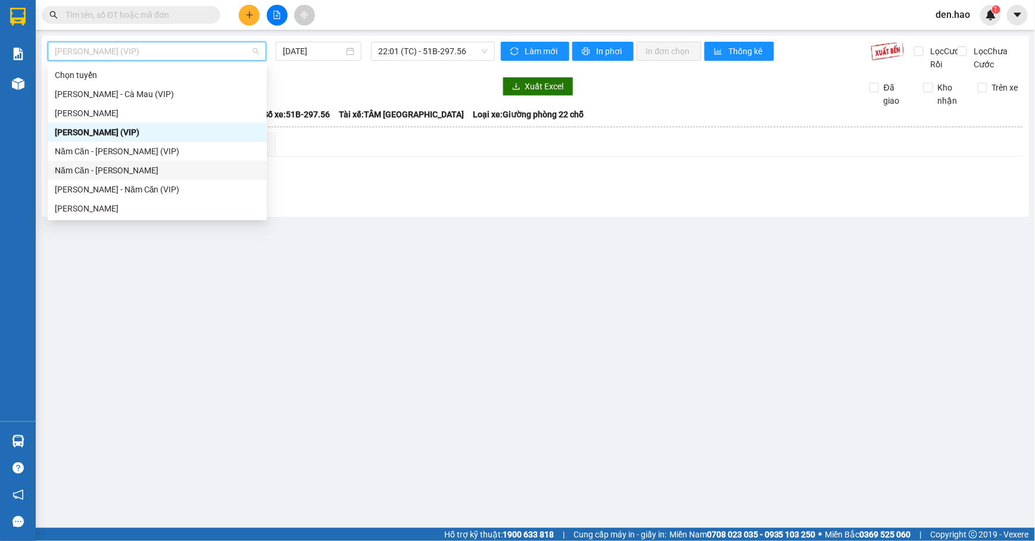
click at [114, 167] on div "Năm Căn - [PERSON_NAME]" at bounding box center [157, 170] width 205 height 13
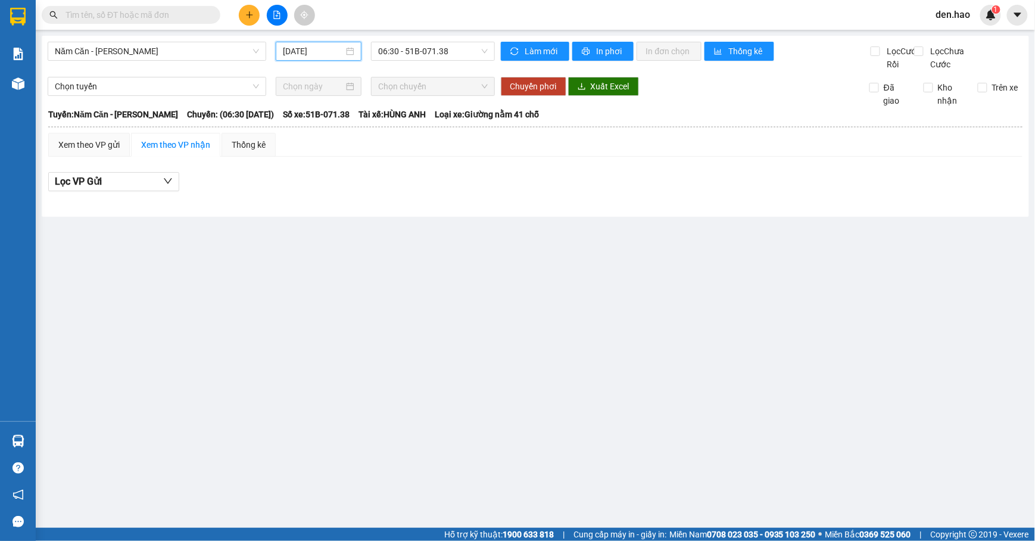
click at [285, 50] on input "[DATE]" at bounding box center [313, 51] width 61 height 13
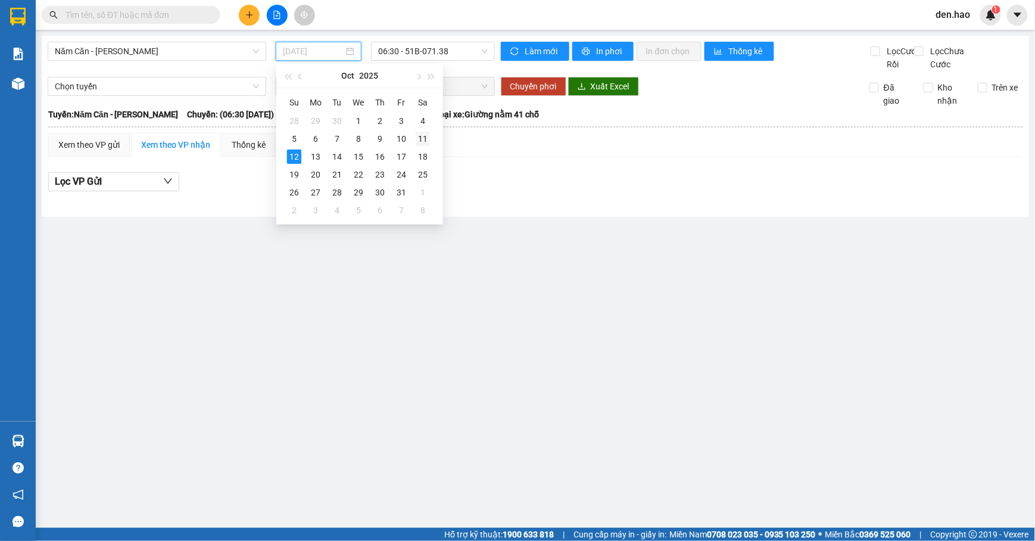
click at [420, 142] on div "11" at bounding box center [422, 139] width 14 height 14
type input "[DATE]"
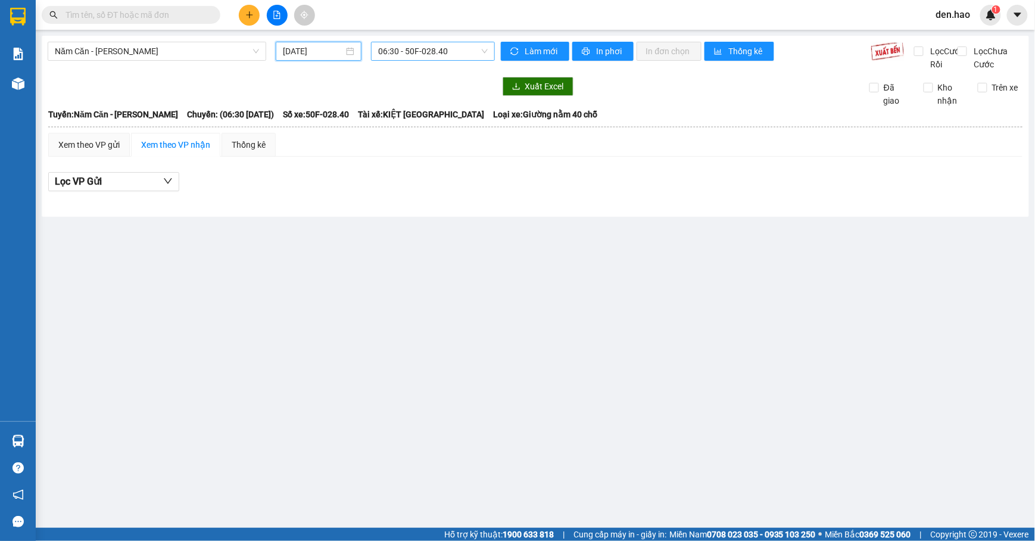
click at [418, 44] on span "06:30 - 50F-028.40" at bounding box center [433, 51] width 110 height 18
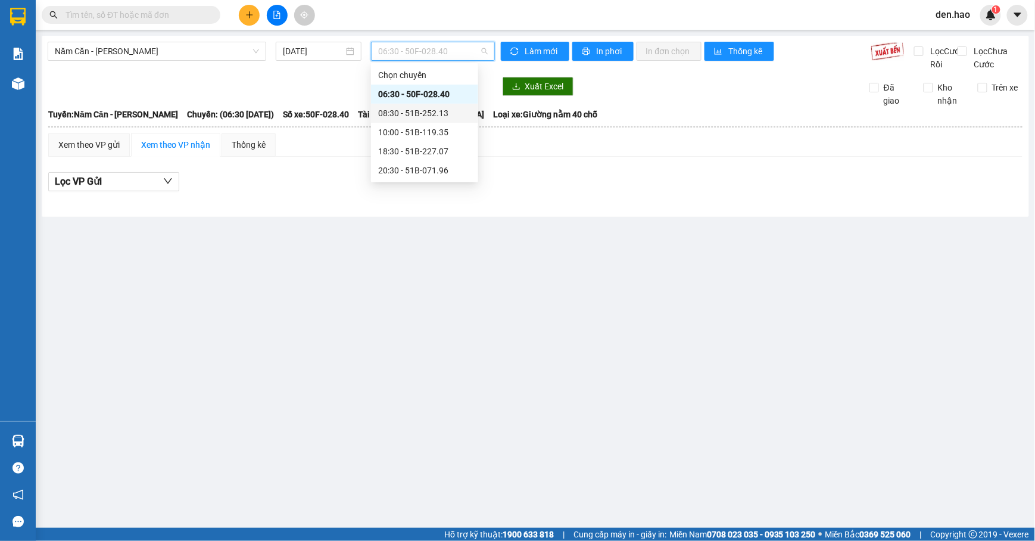
click at [432, 115] on div "08:30 - 51B-252.13" at bounding box center [424, 113] width 93 height 13
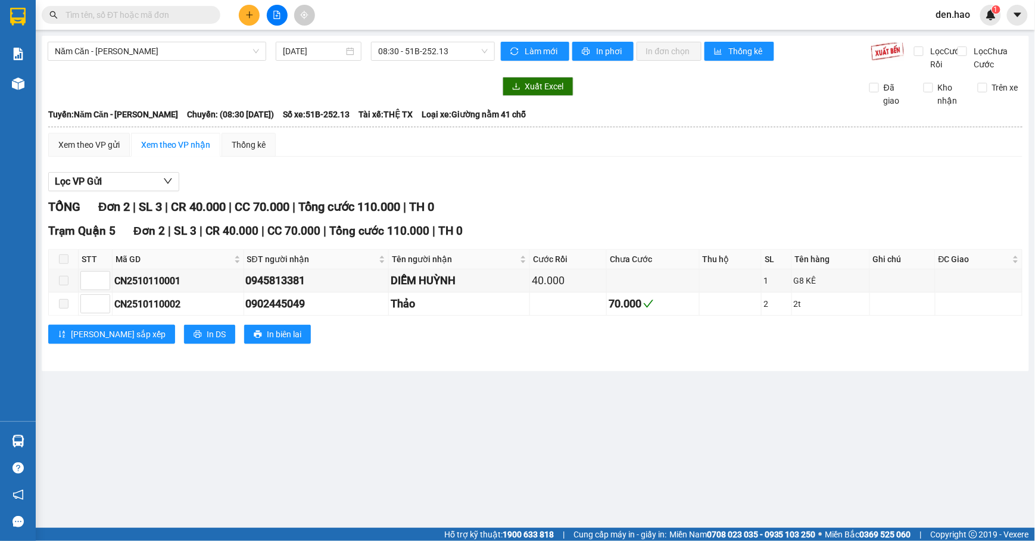
click at [411, 40] on div "Năm Căn - [PERSON_NAME] [DATE] 08:30 - 51B-252.13 Làm mới In phơi In đơn chọn T…" at bounding box center [535, 203] width 987 height 335
click at [413, 56] on span "08:30 - 51B-252.13" at bounding box center [433, 51] width 110 height 18
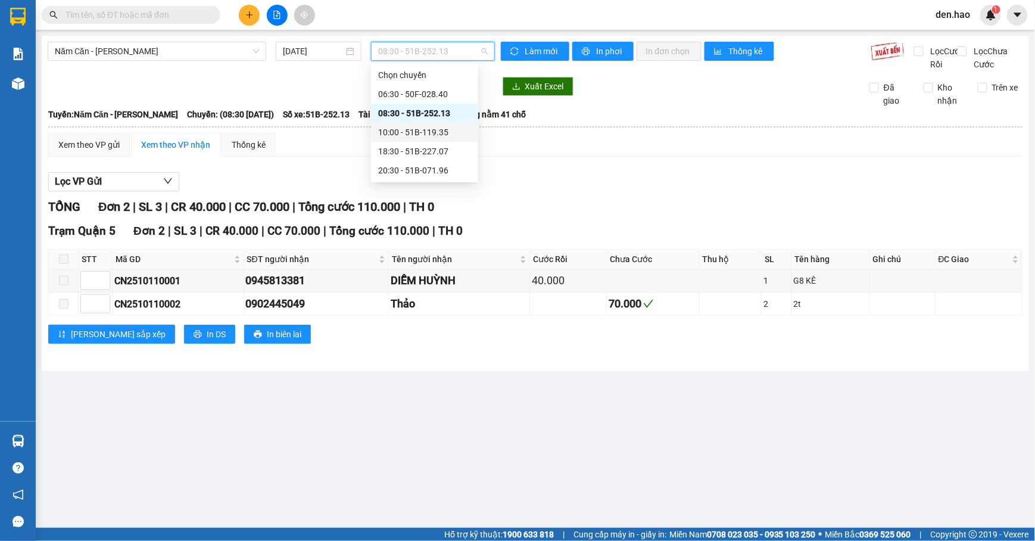
click at [405, 136] on div "10:00 - 51B-119.35" at bounding box center [424, 132] width 93 height 13
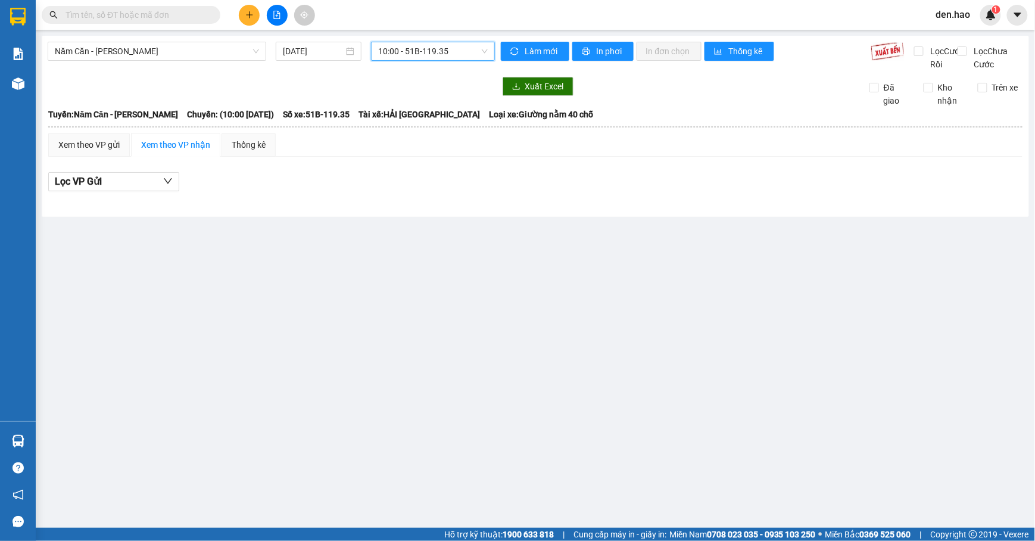
click at [421, 54] on span "10:00 - 51B-119.35" at bounding box center [433, 51] width 110 height 18
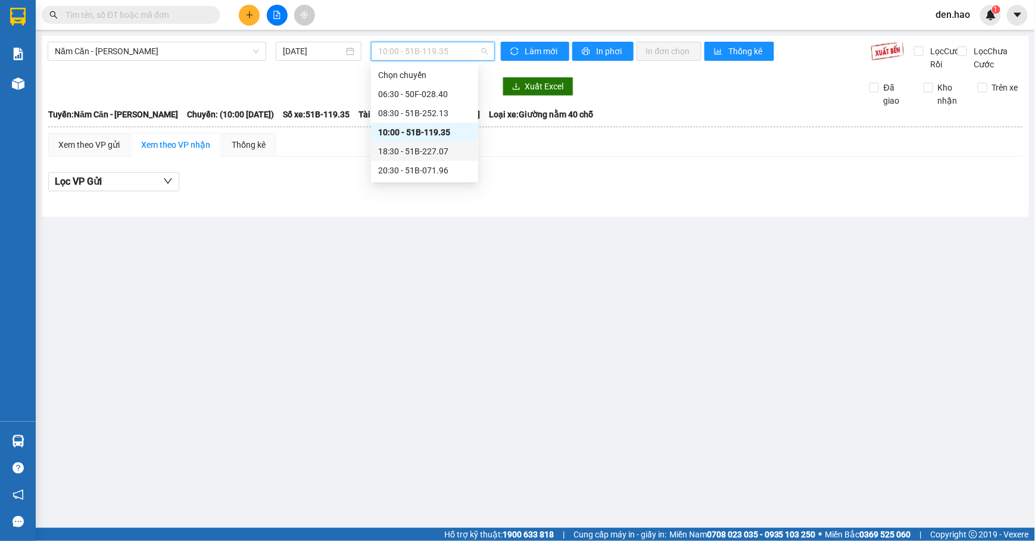
click at [433, 152] on div "18:30 - 51B-227.07" at bounding box center [424, 151] width 93 height 13
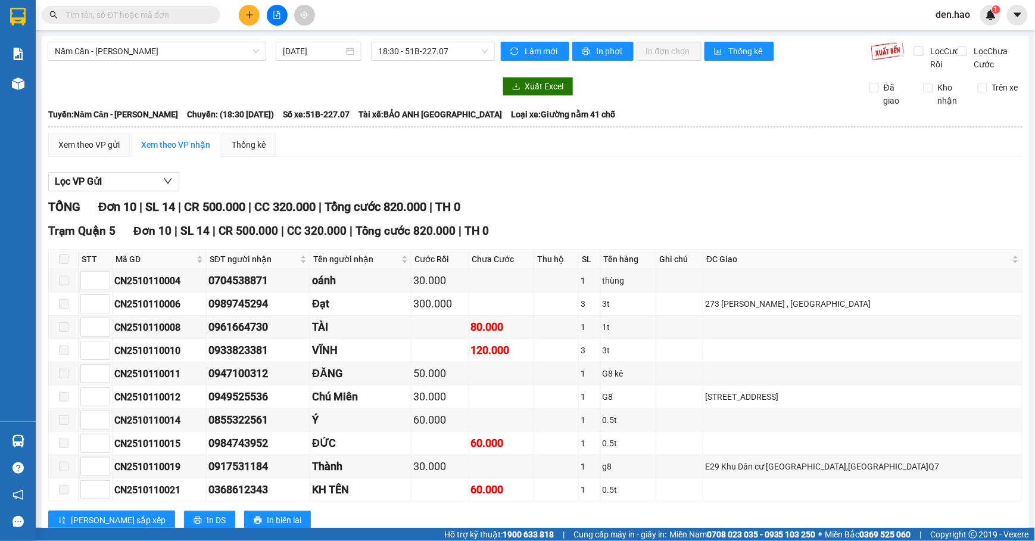
click at [393, 67] on div "Năm Căn - [PERSON_NAME] [DATE] 18:30 - 51B-227.07" at bounding box center [271, 56] width 447 height 29
click at [388, 54] on span "18:30 - 51B-227.07" at bounding box center [433, 51] width 110 height 18
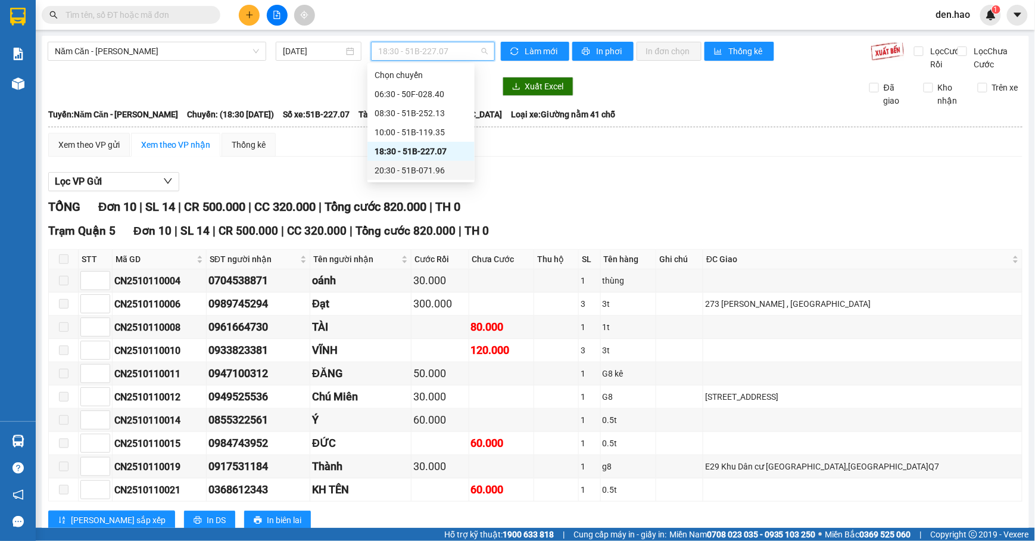
click at [434, 170] on div "20:30 - 51B-071.96" at bounding box center [420, 170] width 93 height 13
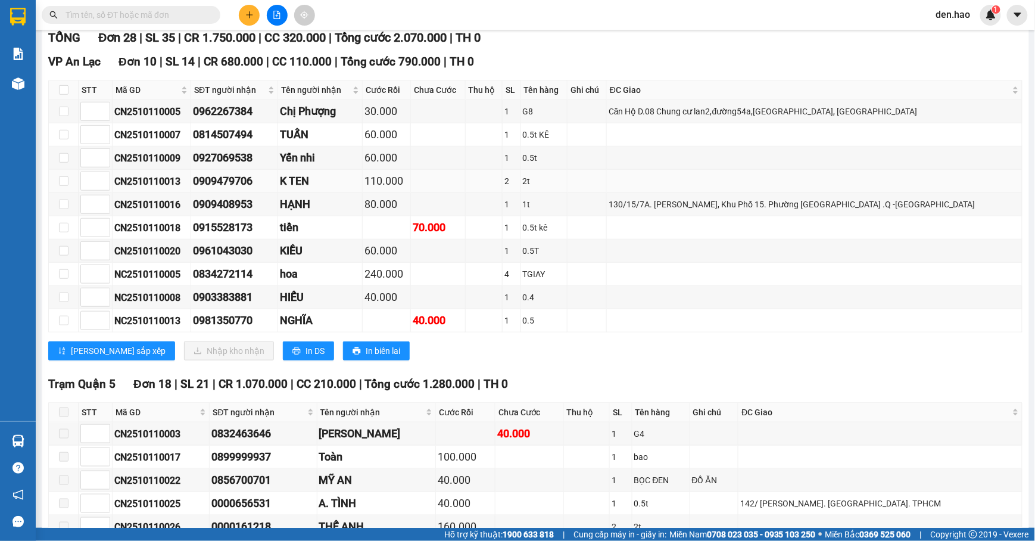
scroll to position [79, 0]
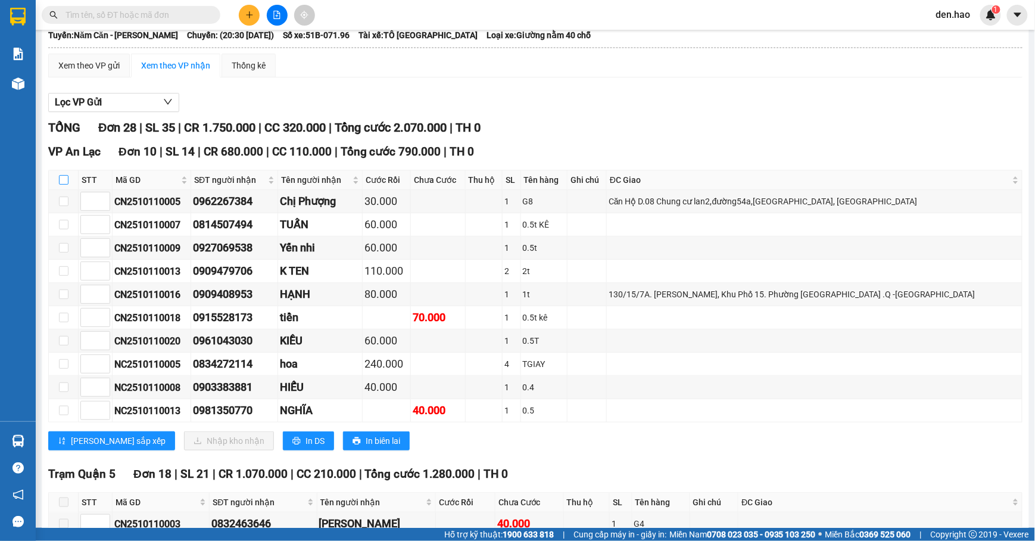
click at [64, 185] on input "checkbox" at bounding box center [64, 180] width 10 height 10
checkbox input "true"
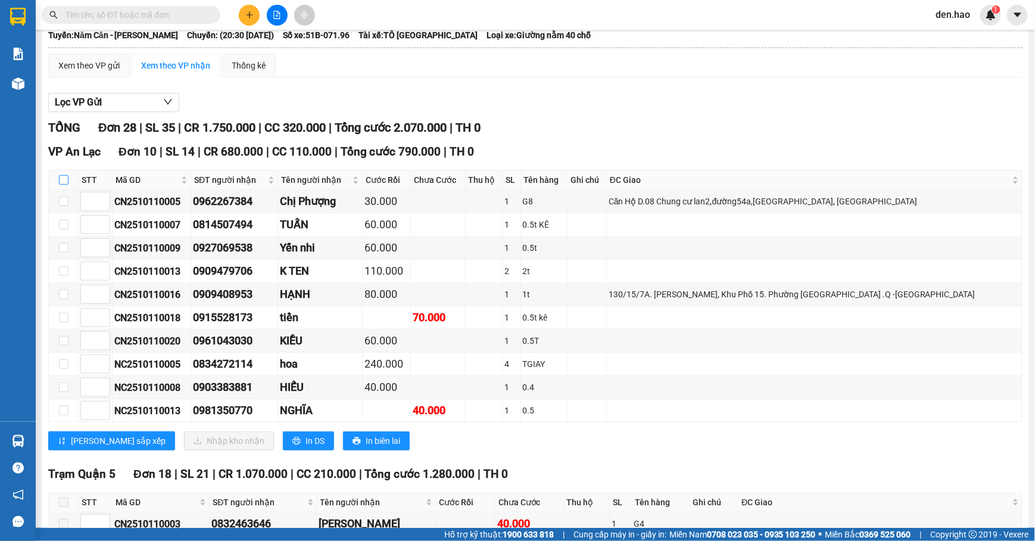
checkbox input "true"
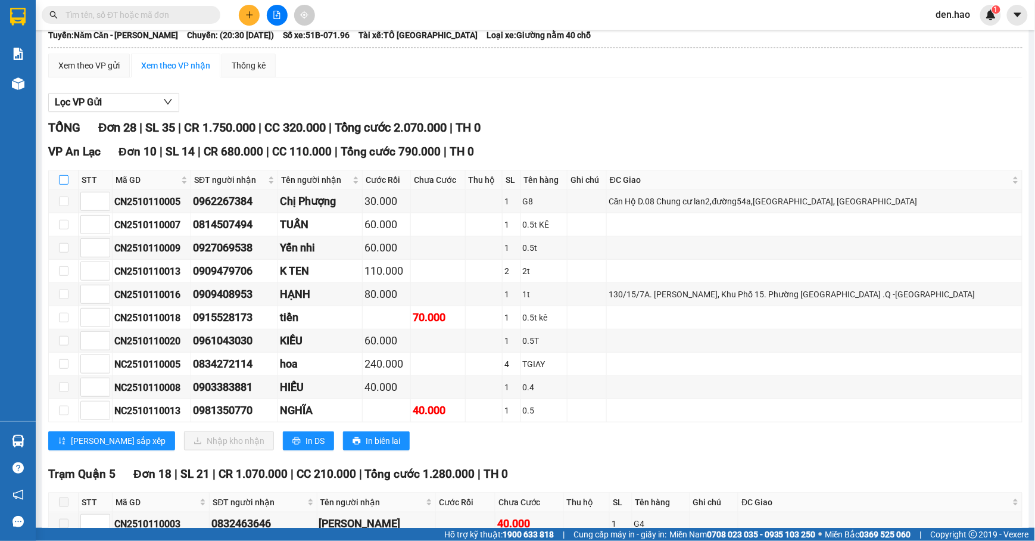
checkbox input "true"
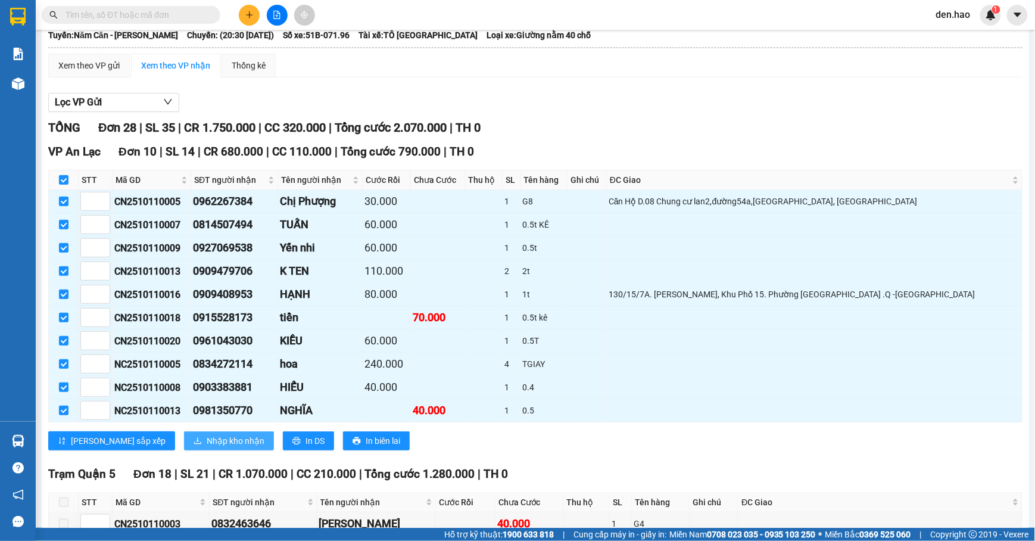
click at [207, 447] on span "Nhập kho nhận" at bounding box center [236, 440] width 58 height 13
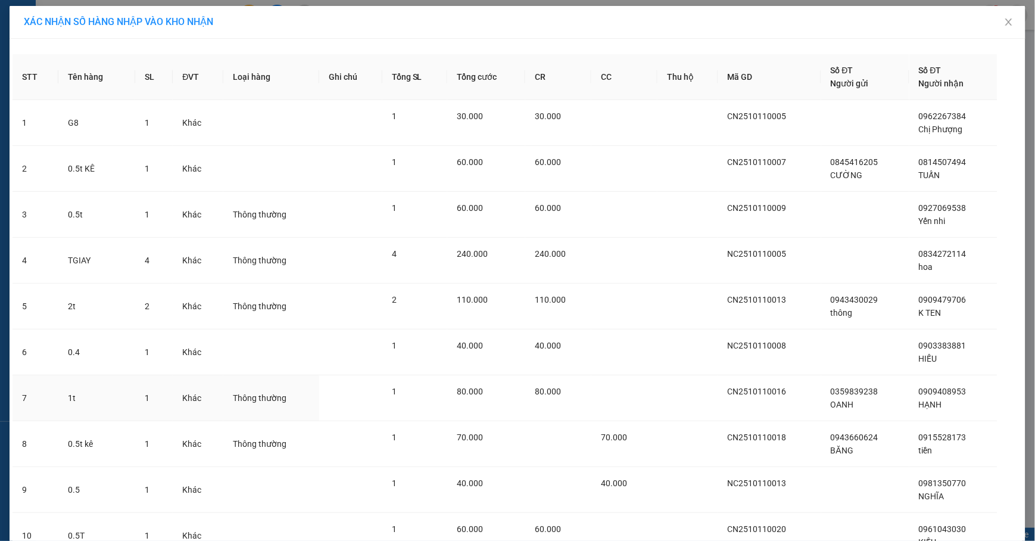
scroll to position [107, 0]
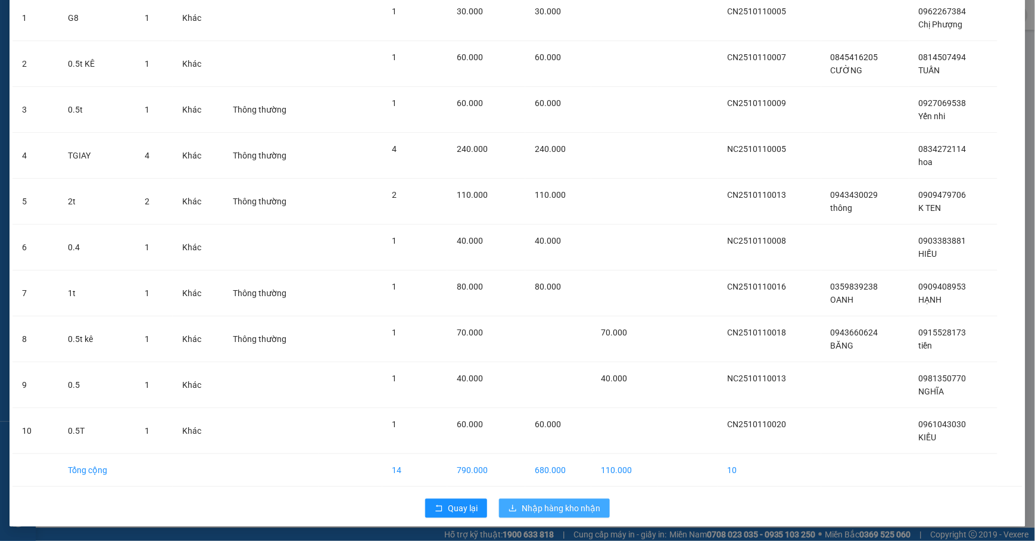
click at [555, 508] on span "Nhập hàng kho nhận" at bounding box center [560, 507] width 79 height 13
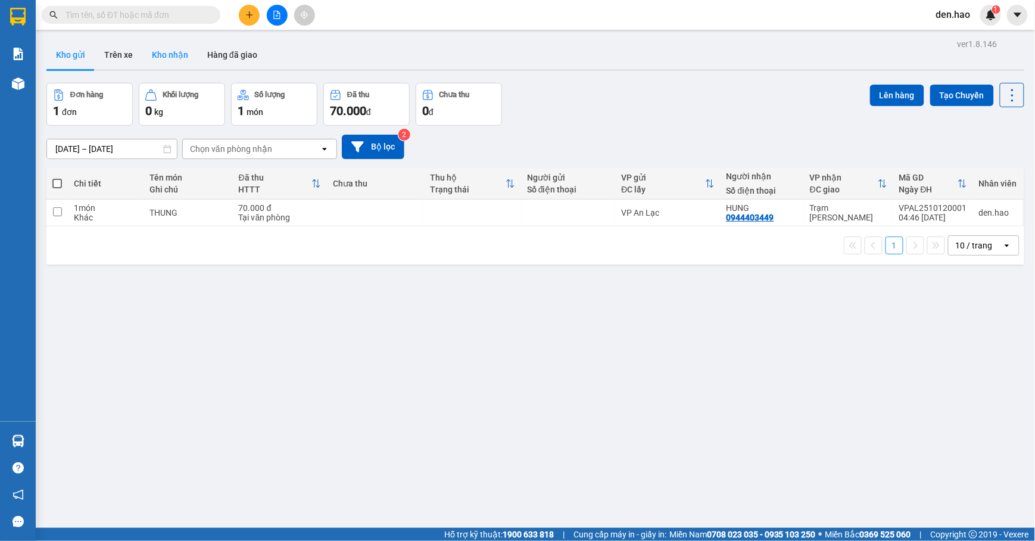
click at [148, 51] on button "Kho nhận" at bounding box center [169, 54] width 55 height 29
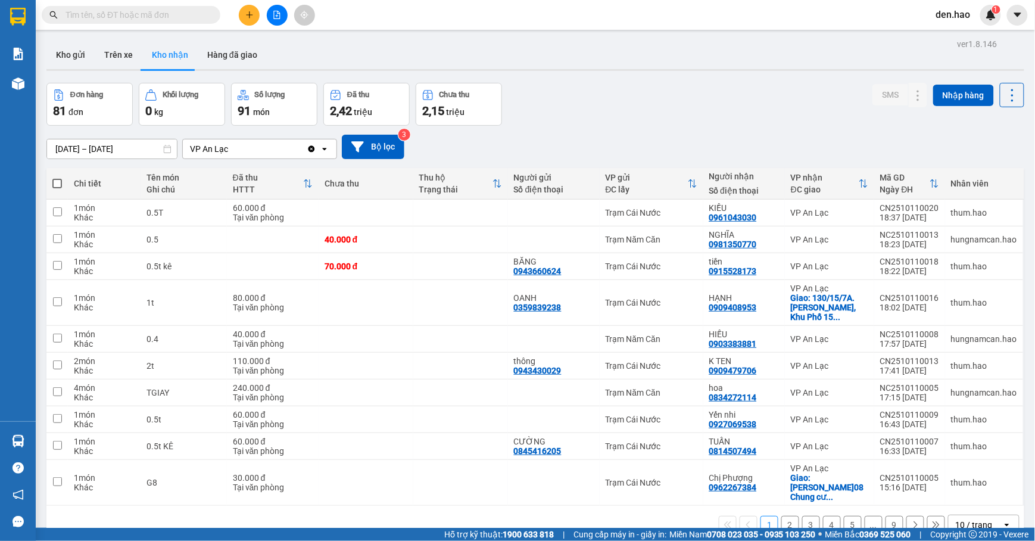
click at [885, 517] on button "9" at bounding box center [894, 525] width 18 height 18
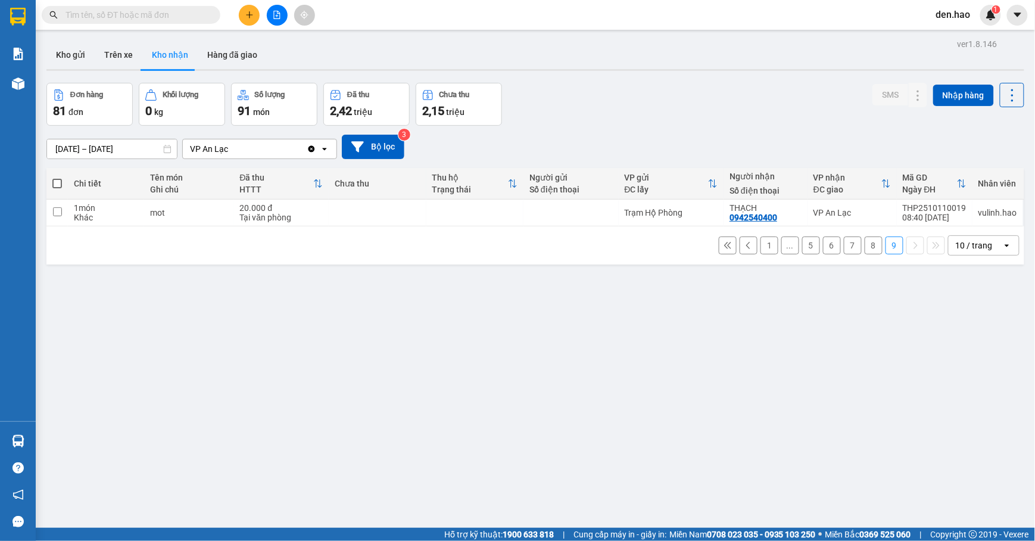
click at [864, 248] on button "8" at bounding box center [873, 245] width 18 height 18
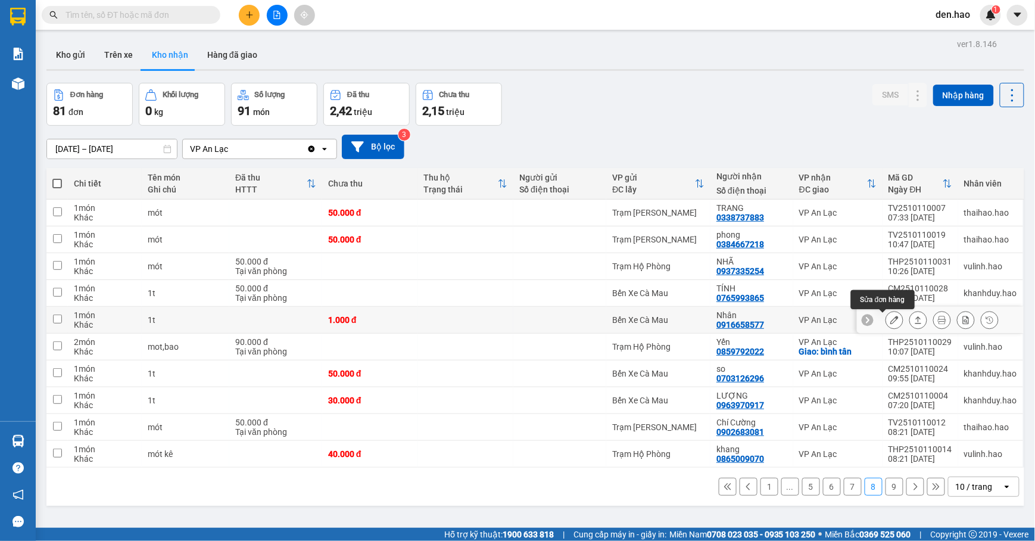
click at [890, 320] on icon at bounding box center [894, 319] width 8 height 8
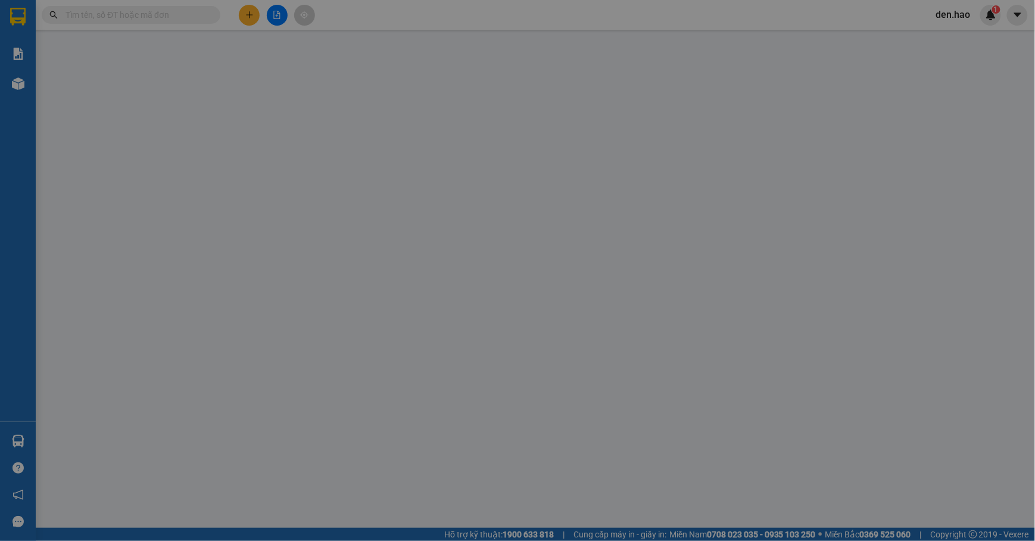
type input "0916658577"
type input "Nhân"
type input "1.000"
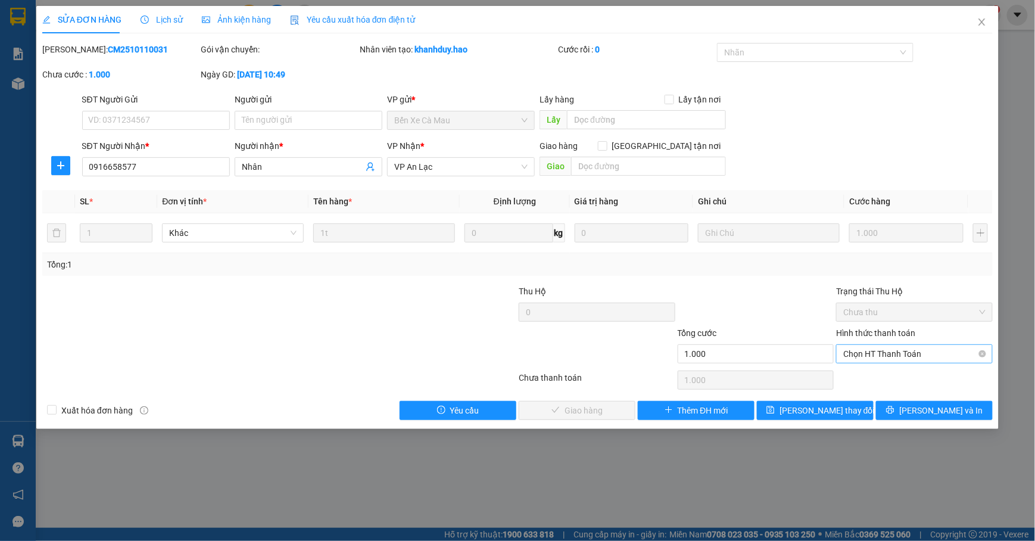
click at [887, 344] on div "Hình thức thanh toán" at bounding box center [914, 335] width 157 height 18
click at [891, 351] on span "Chọn HT Thanh Toán" at bounding box center [914, 354] width 142 height 18
click at [883, 374] on div "Tại văn phòng" at bounding box center [914, 378] width 142 height 13
type input "0"
click at [602, 414] on span "[PERSON_NAME] và Giao hàng" at bounding box center [598, 410] width 114 height 13
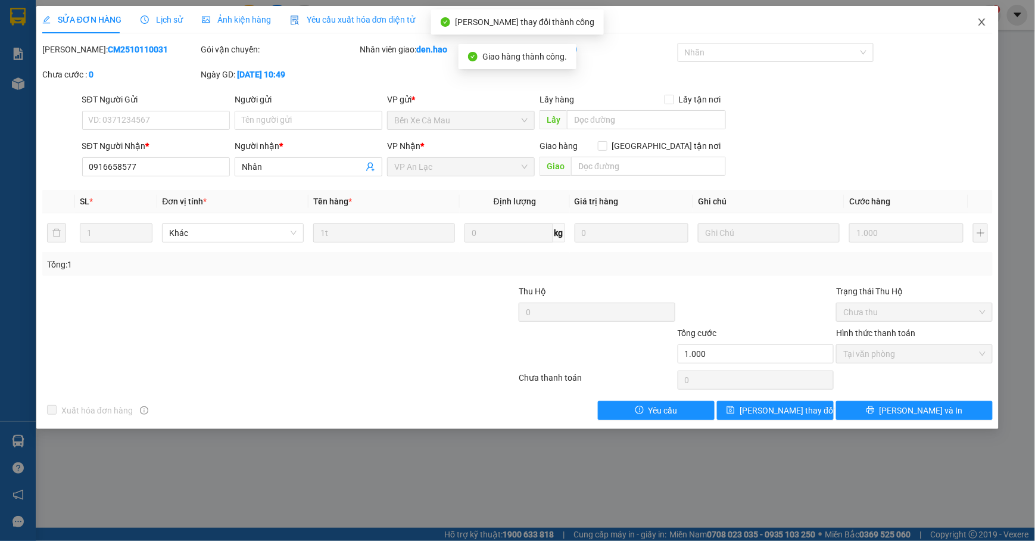
click at [980, 25] on icon "close" at bounding box center [982, 22] width 10 height 10
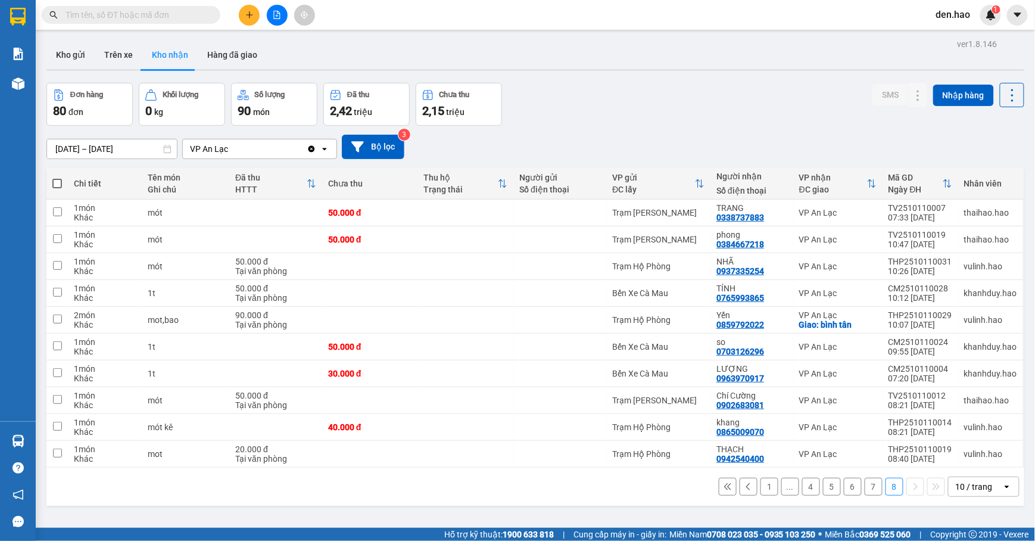
click at [760, 489] on button "1" at bounding box center [769, 486] width 18 height 18
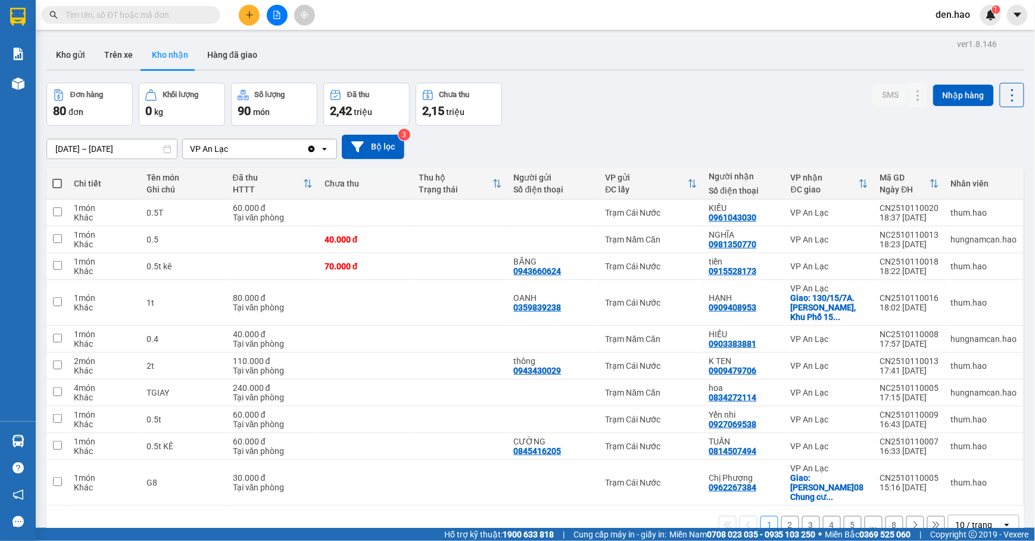
scroll to position [55, 0]
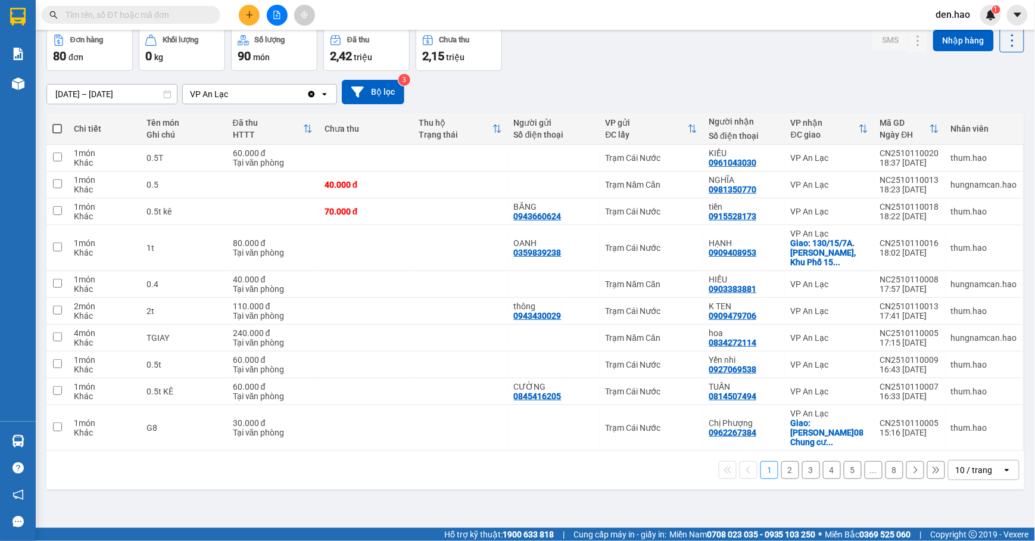
click at [885, 464] on button "8" at bounding box center [894, 470] width 18 height 18
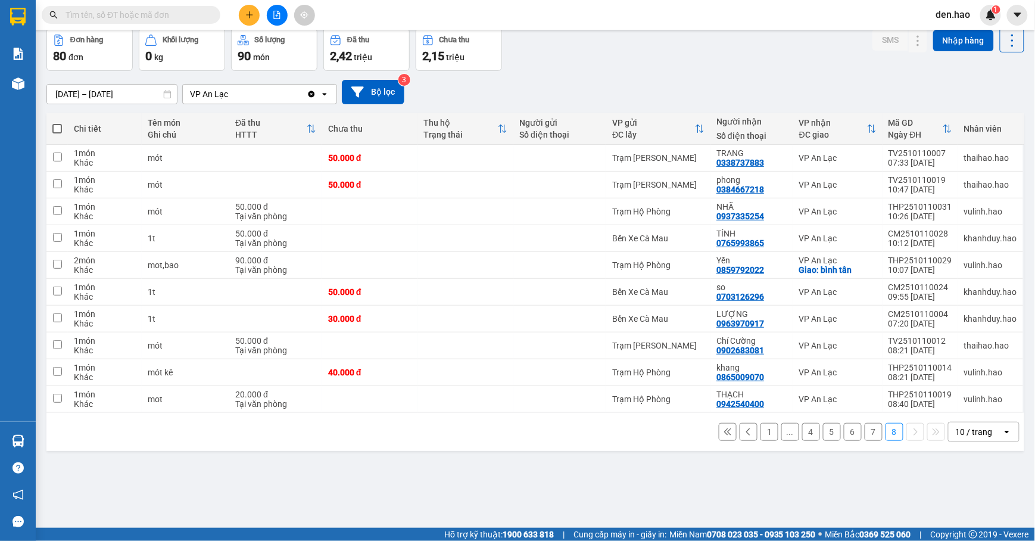
click at [864, 432] on button "7" at bounding box center [873, 432] width 18 height 18
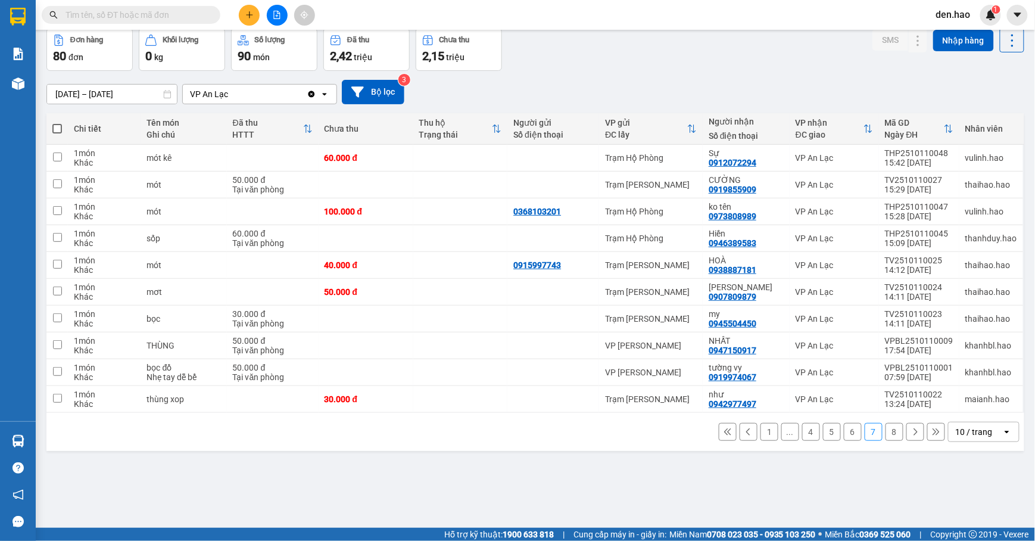
click at [138, 11] on input "text" at bounding box center [135, 14] width 140 height 13
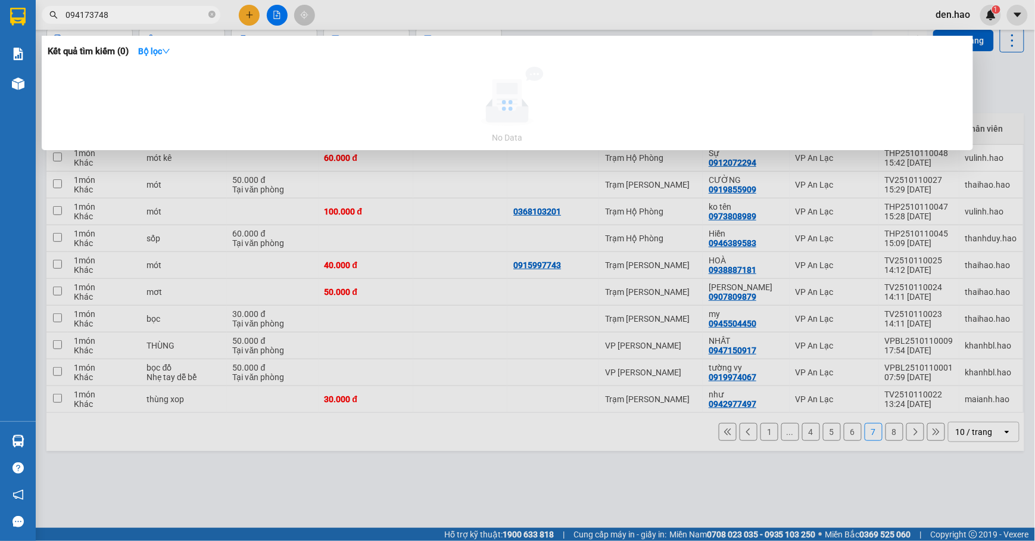
type input "0941737483"
click at [213, 13] on icon "close-circle" at bounding box center [211, 14] width 7 height 7
type input "0941737483"
click at [210, 13] on icon "close-circle" at bounding box center [211, 14] width 7 height 7
